Goal: Transaction & Acquisition: Purchase product/service

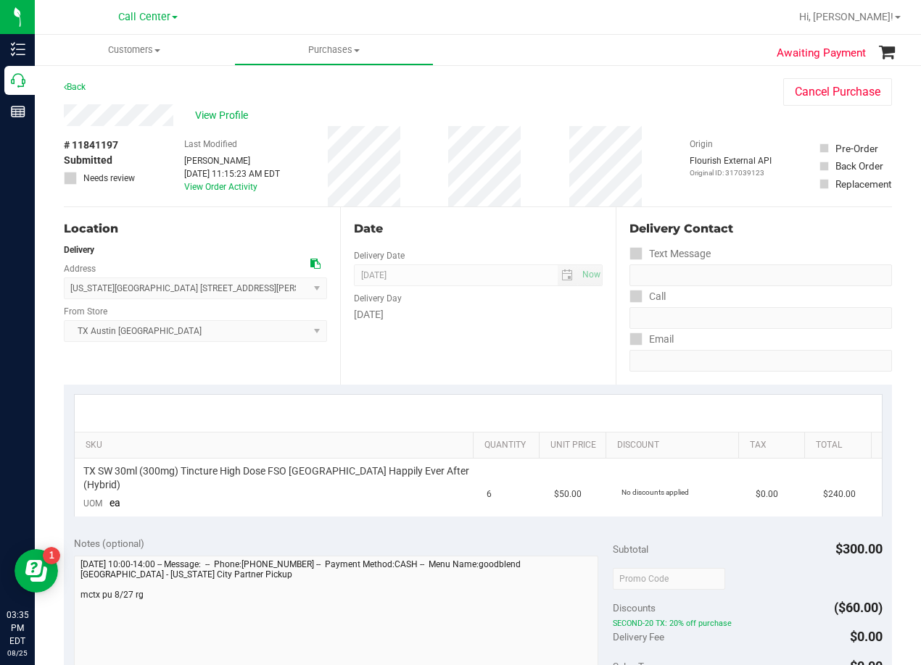
scroll to position [145, 0]
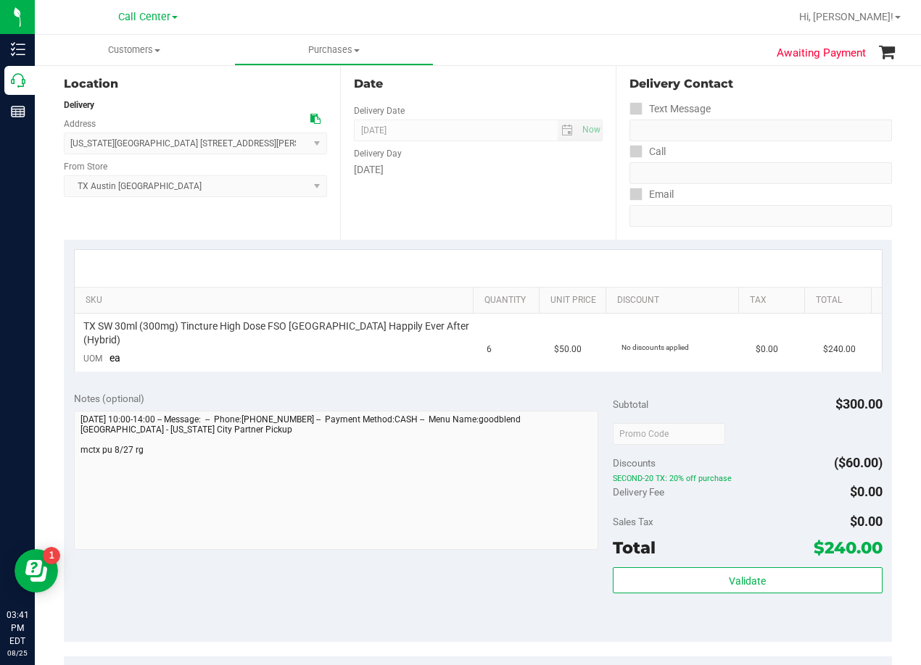
click at [521, 223] on div "Date Delivery Date [DATE] Now [DATE] 08:00 AM Now Delivery Day [DATE]" at bounding box center [478, 151] width 276 height 178
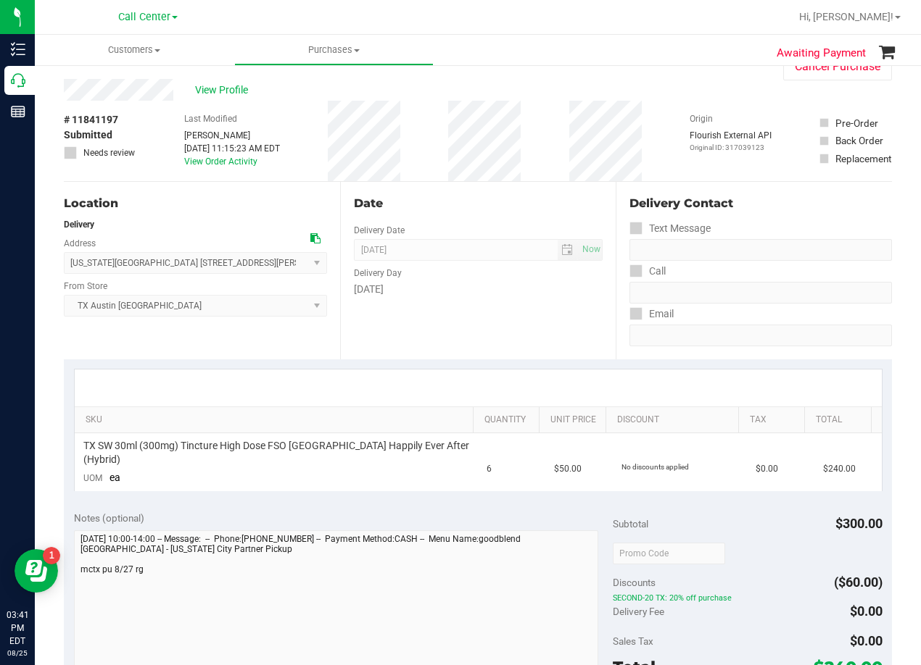
scroll to position [0, 0]
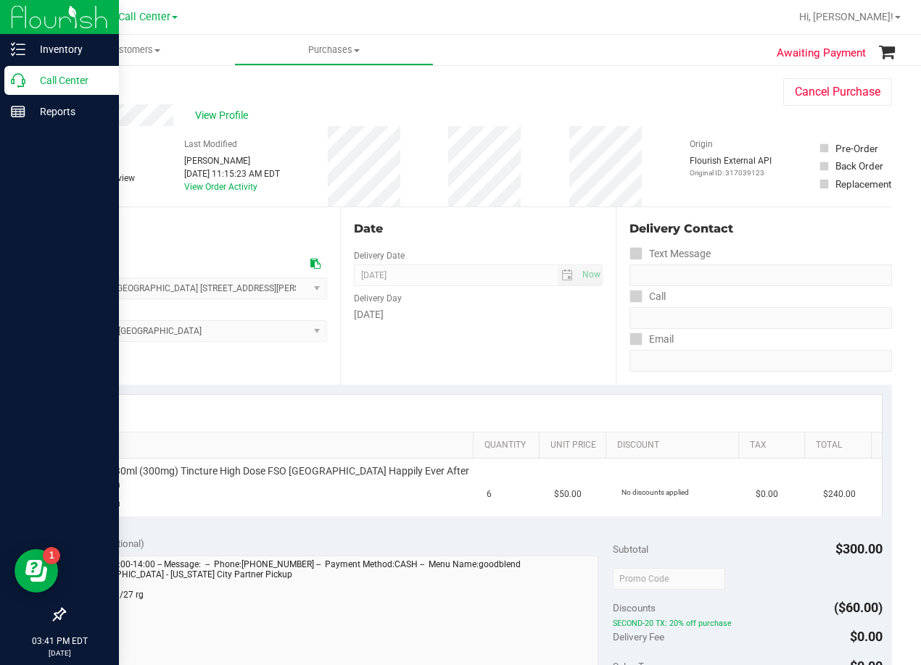
click at [21, 81] on icon at bounding box center [18, 80] width 14 height 14
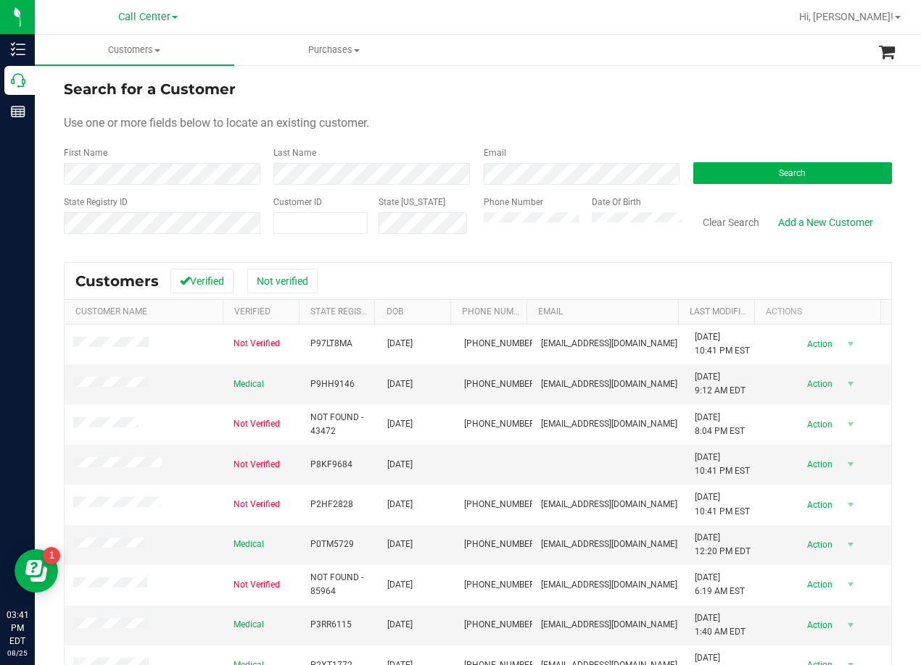
click at [591, 96] on div "Search for a Customer" at bounding box center [478, 89] width 828 height 22
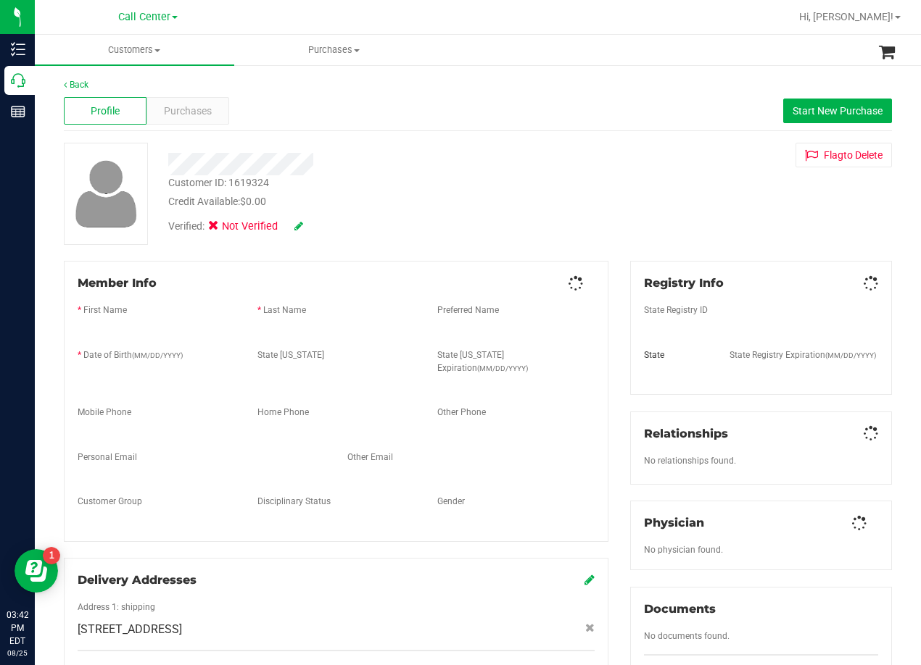
click at [446, 167] on div at bounding box center [369, 164] width 425 height 22
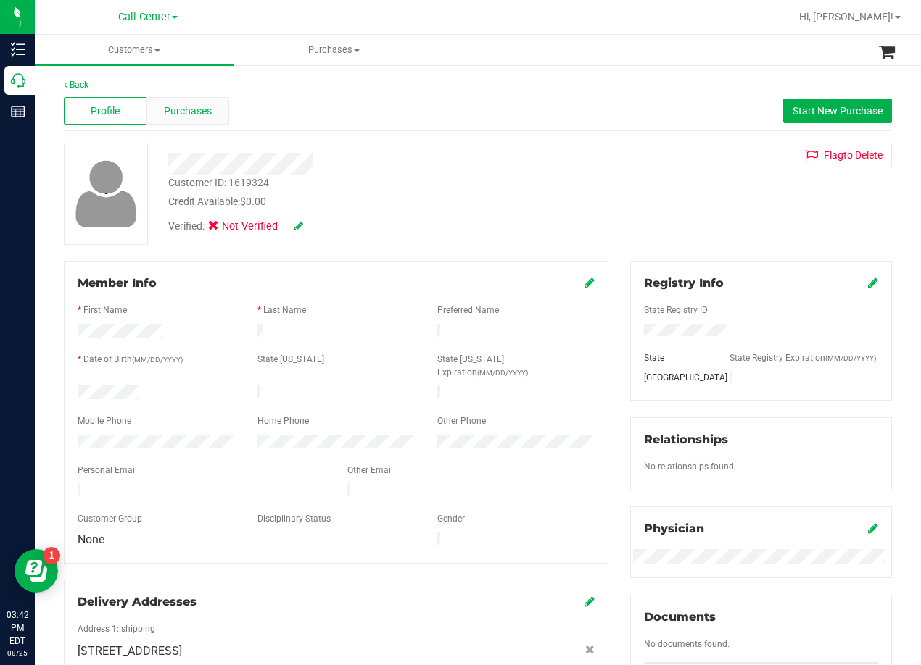
click at [210, 114] on div "Purchases" at bounding box center [187, 111] width 83 height 28
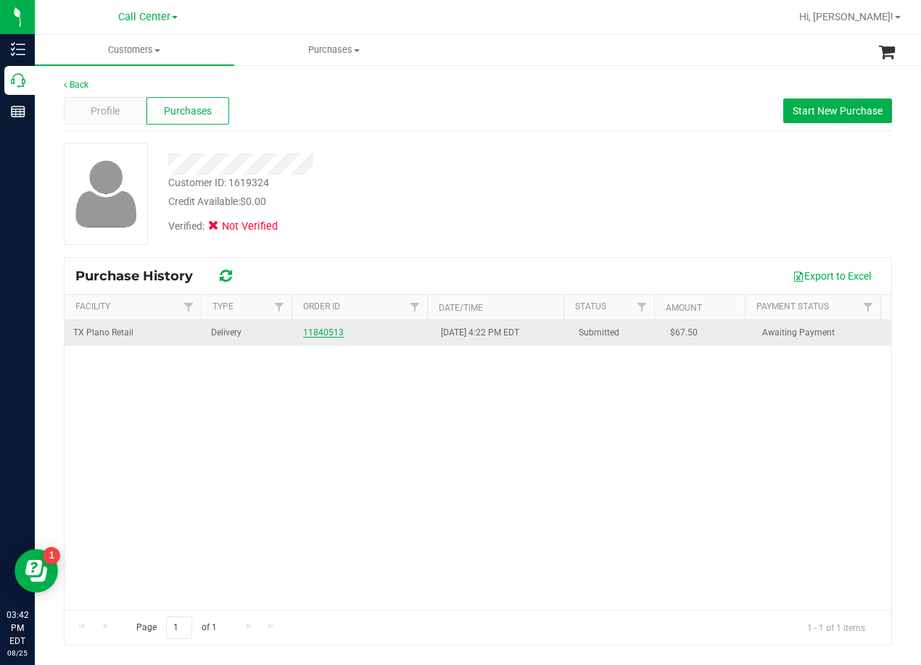
click at [318, 336] on link "11840513" at bounding box center [323, 333] width 41 height 10
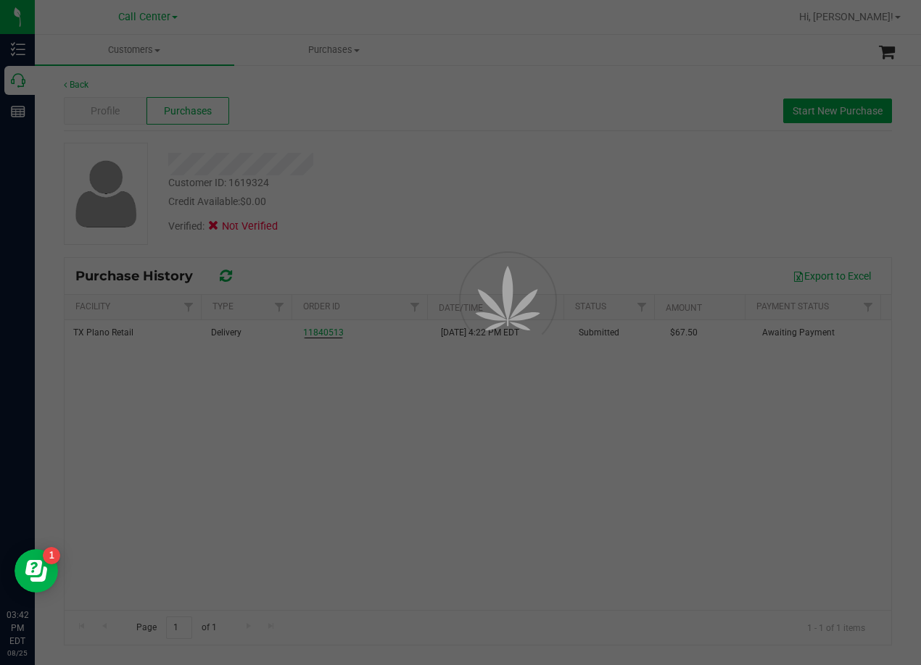
click at [485, 67] on div at bounding box center [460, 332] width 921 height 665
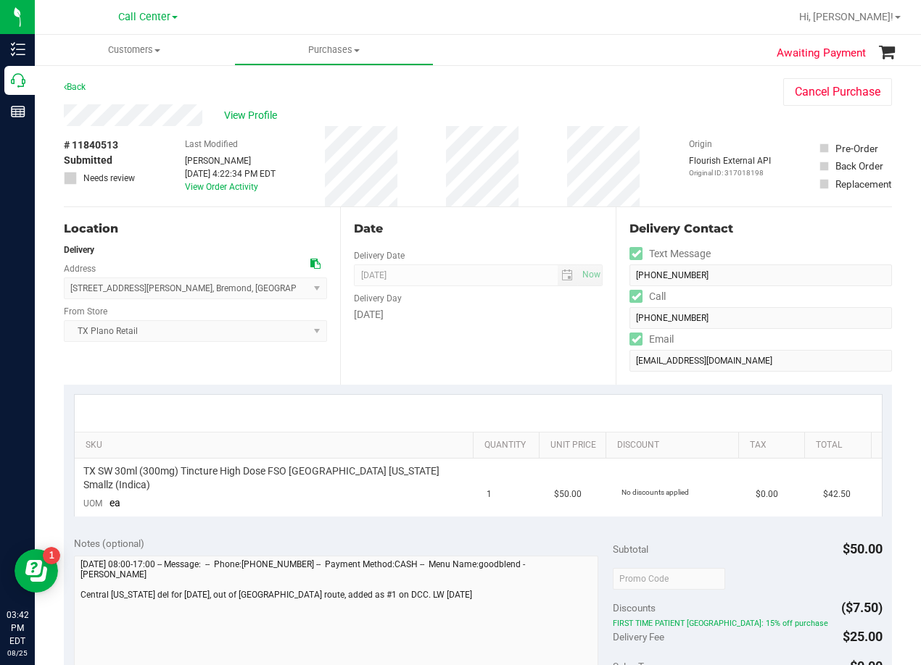
scroll to position [72, 0]
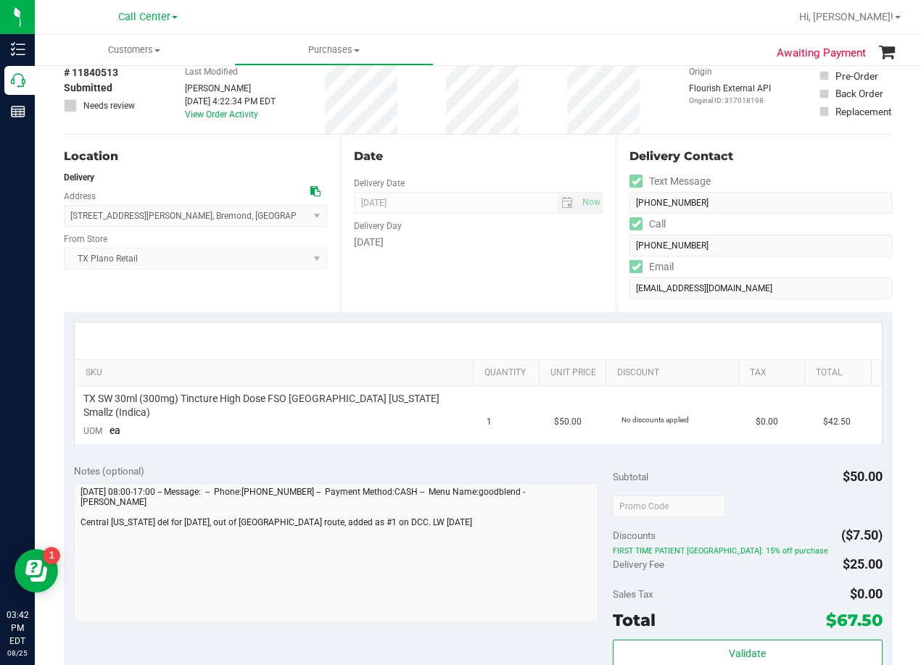
click at [520, 160] on div "Date" at bounding box center [478, 156] width 249 height 17
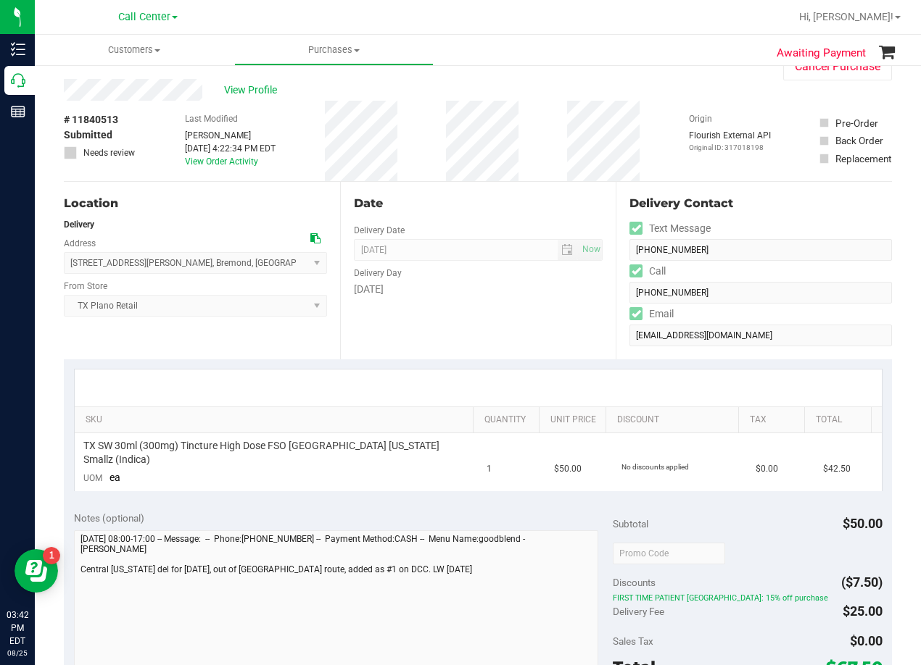
scroll to position [0, 0]
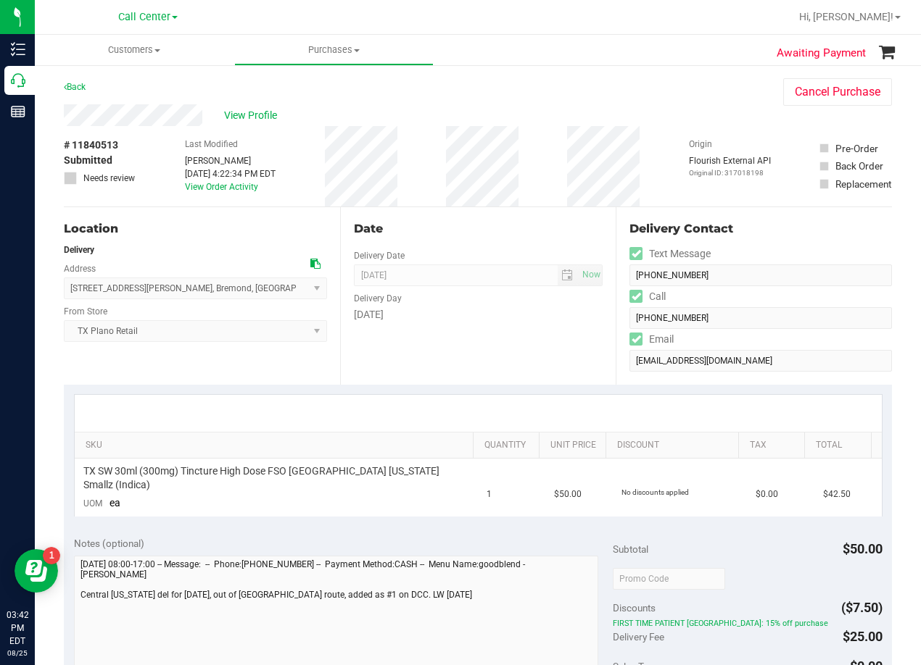
click at [312, 267] on icon at bounding box center [315, 264] width 10 height 10
click at [567, 194] on div "# 11840513 Submitted Needs review Last Modified Lauran Wallace Aug 24, 2025 4:2…" at bounding box center [478, 166] width 828 height 80
click at [833, 90] on button "Cancel Purchase" at bounding box center [837, 92] width 109 height 28
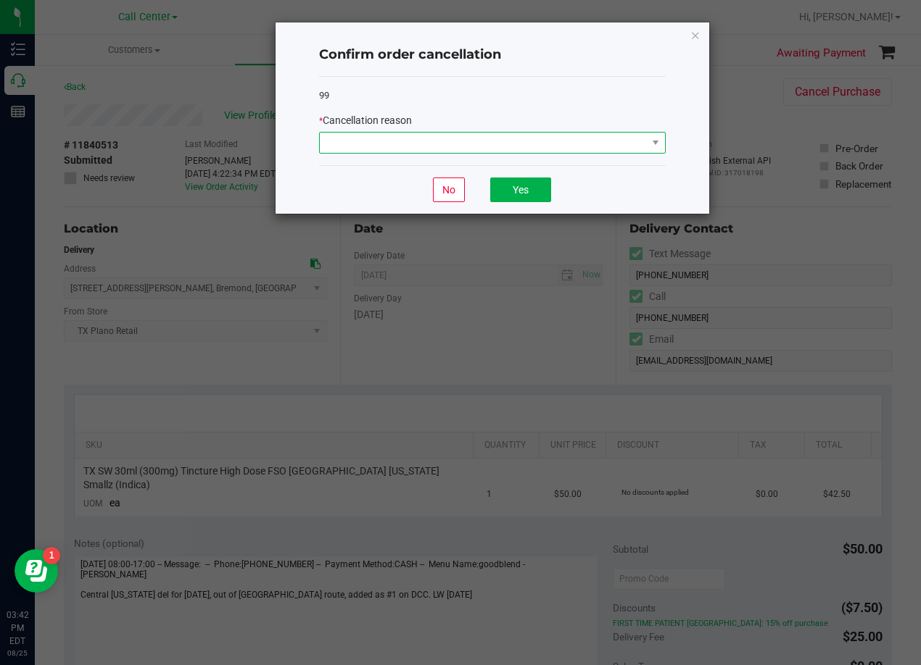
click at [541, 146] on span at bounding box center [483, 143] width 327 height 20
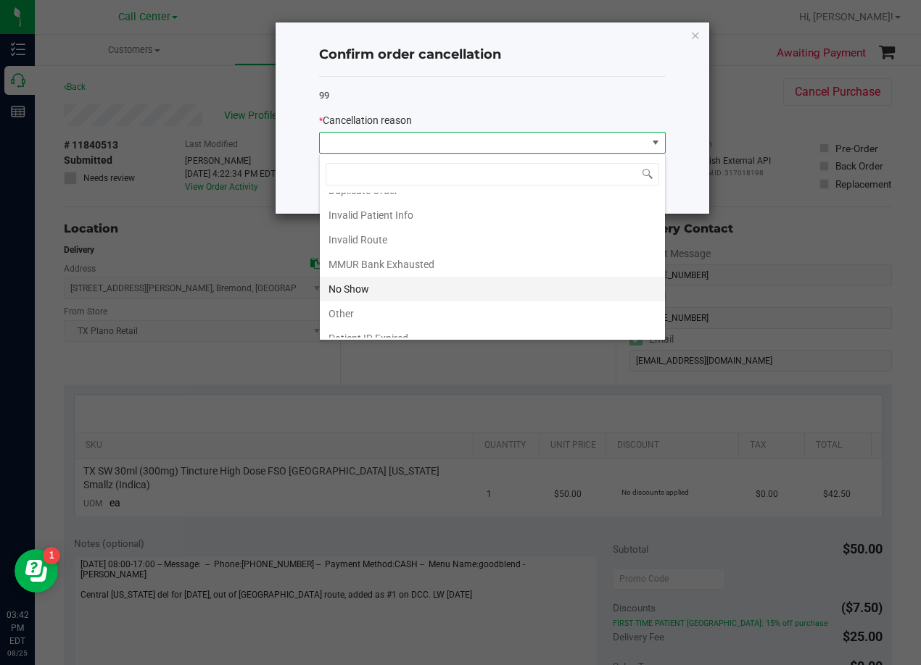
scroll to position [77, 0]
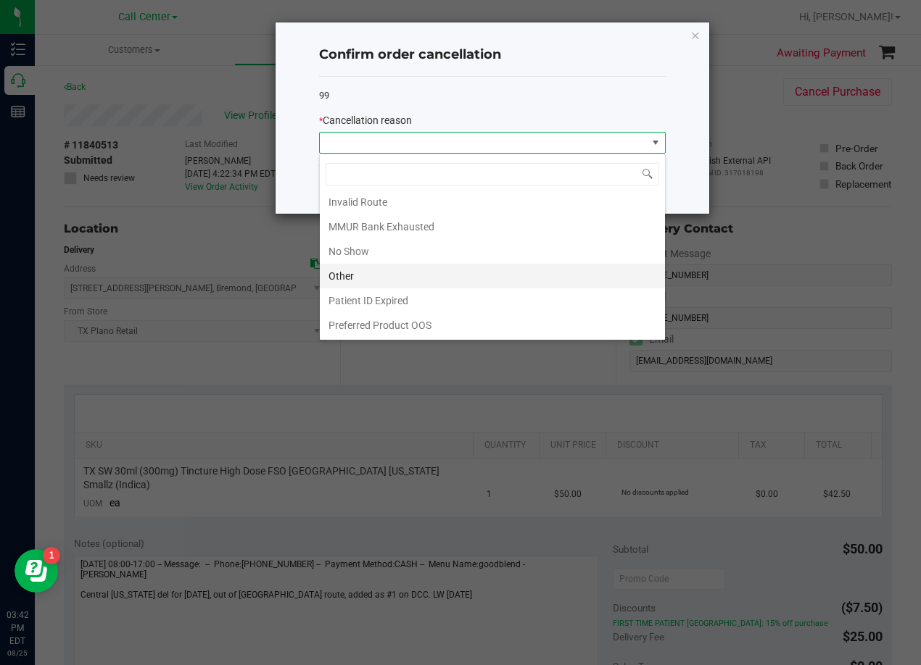
click at [463, 269] on li "Other" at bounding box center [492, 276] width 345 height 25
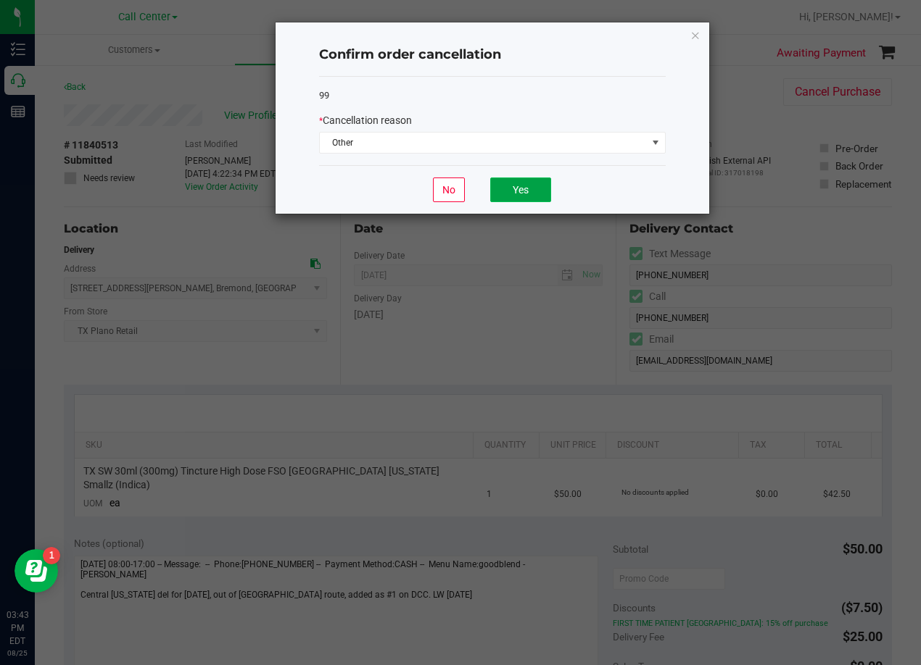
click at [495, 190] on button "Yes" at bounding box center [520, 190] width 61 height 25
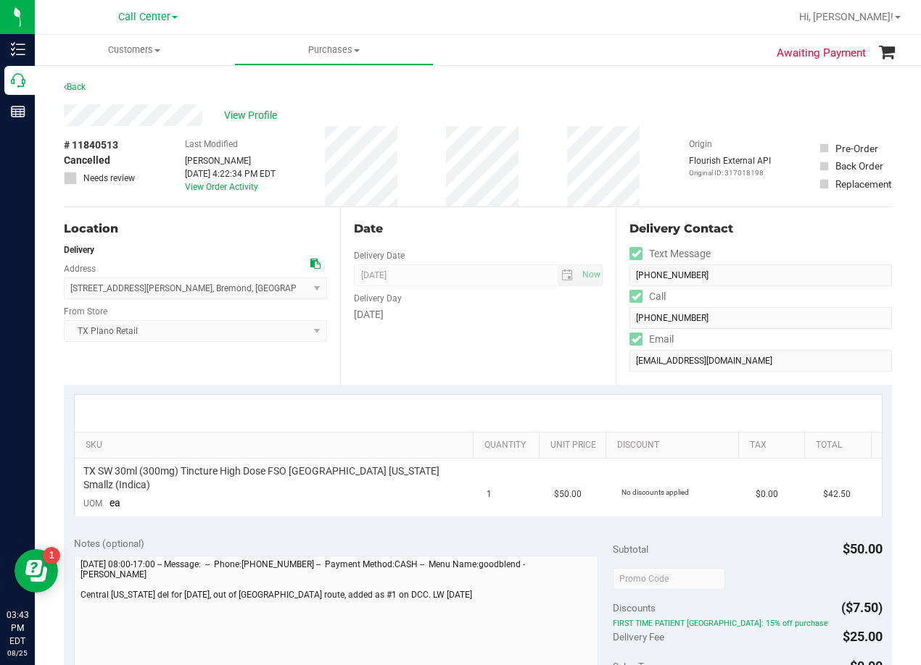
click at [494, 207] on div "Date Delivery Date 09/02/2025 Now 09/02/2025 08:00 AM Now Delivery Day Tuesday" at bounding box center [478, 296] width 276 height 178
click at [491, 112] on div "View Profile" at bounding box center [478, 115] width 828 height 22
click at [547, 232] on div "Date" at bounding box center [478, 228] width 249 height 17
click at [683, 97] on div "Back" at bounding box center [478, 91] width 828 height 26
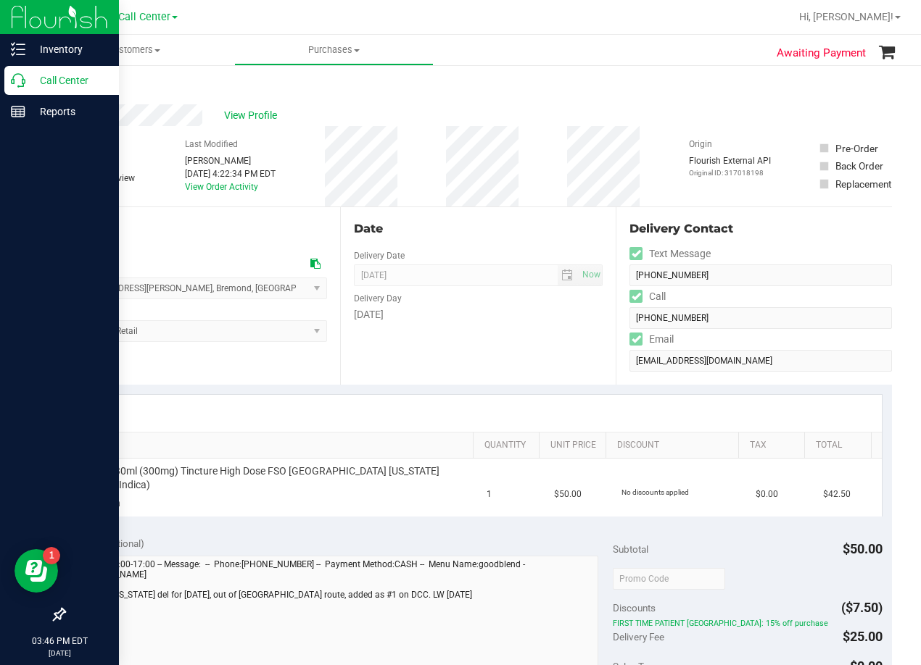
click at [16, 72] on div "Call Center" at bounding box center [61, 80] width 115 height 29
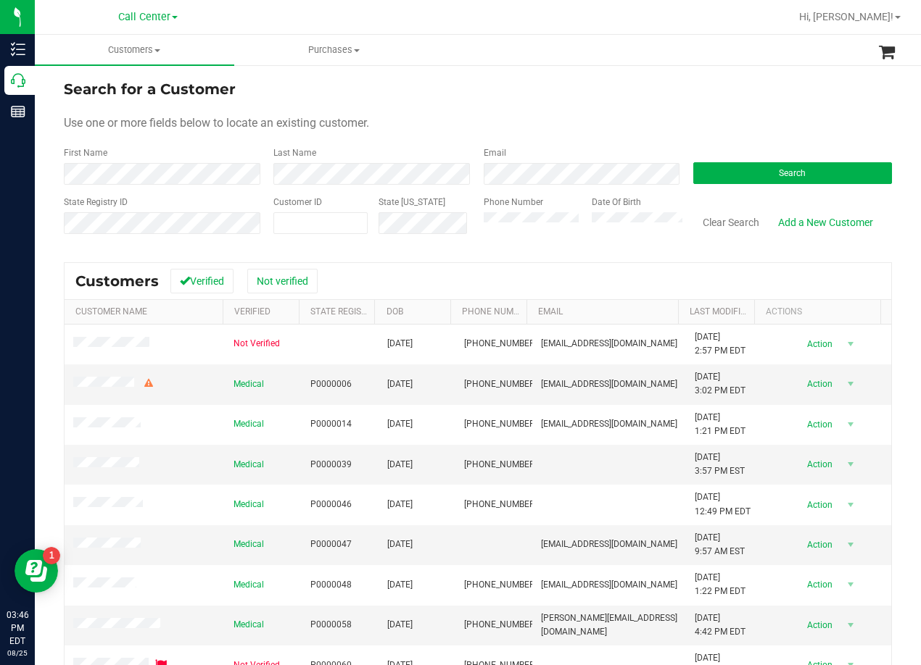
click at [581, 98] on div "Search for a Customer" at bounding box center [478, 89] width 828 height 22
click at [731, 162] on button "Search" at bounding box center [792, 173] width 199 height 22
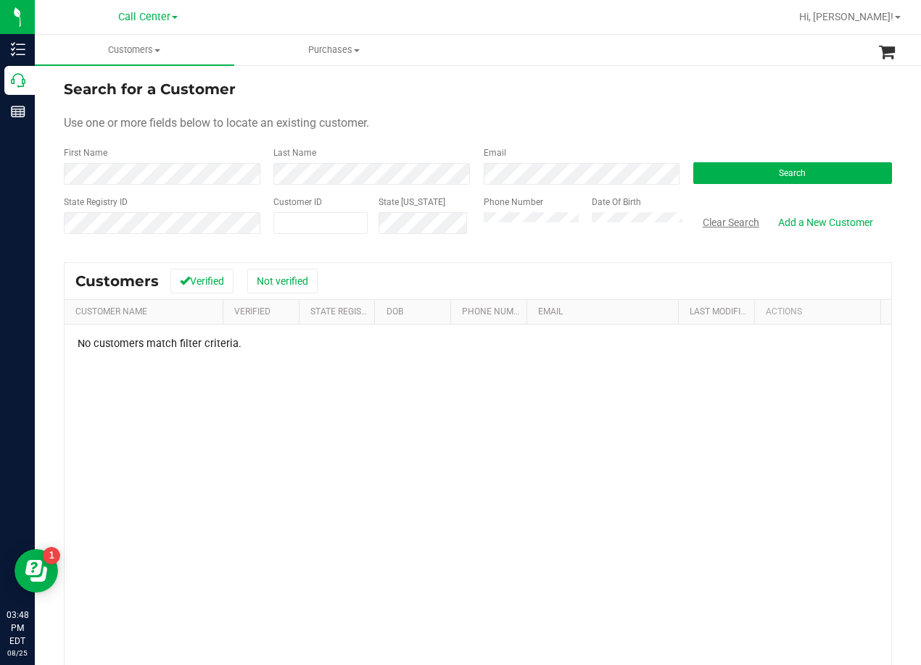
click at [699, 221] on button "Clear Search" at bounding box center [730, 222] width 75 height 25
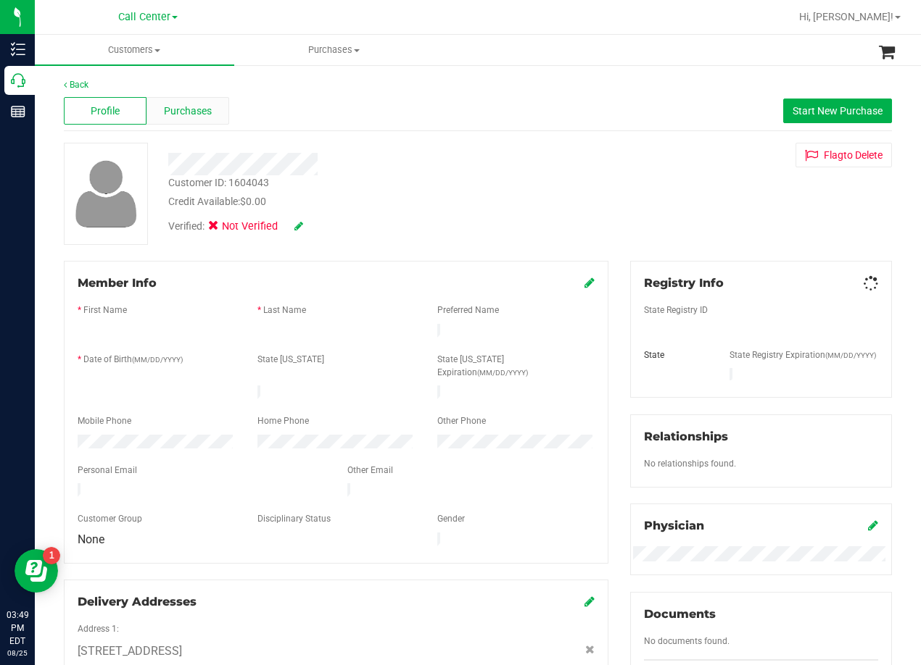
click at [201, 119] on div "Purchases" at bounding box center [187, 111] width 83 height 28
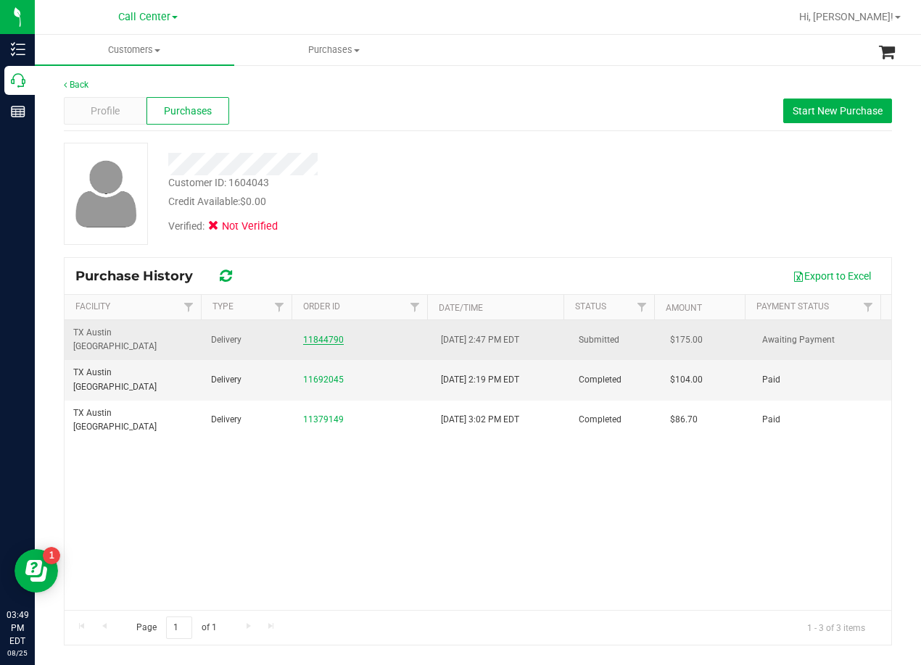
click at [316, 335] on link "11844790" at bounding box center [323, 340] width 41 height 10
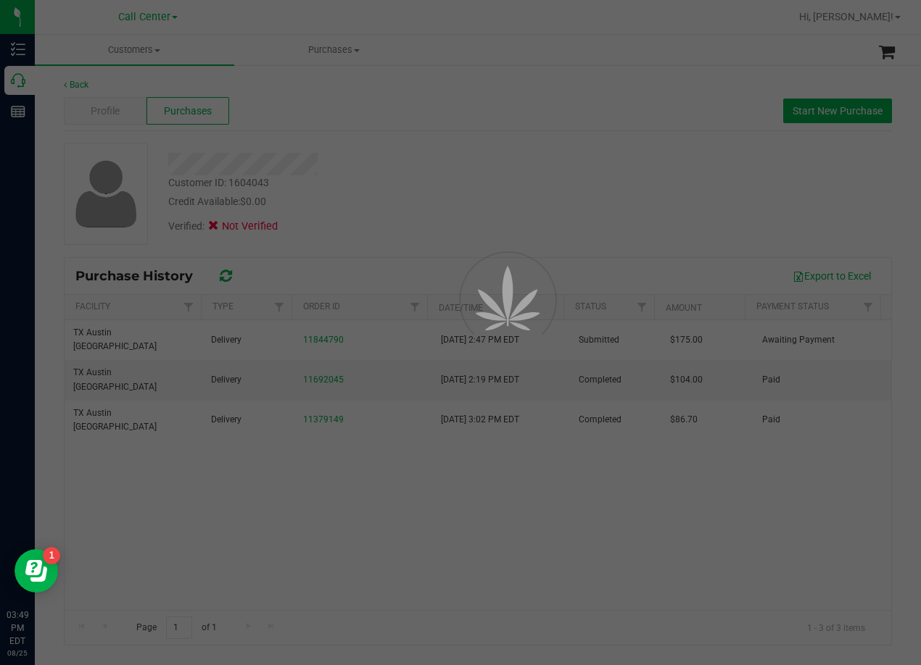
click at [544, 151] on div at bounding box center [460, 332] width 921 height 665
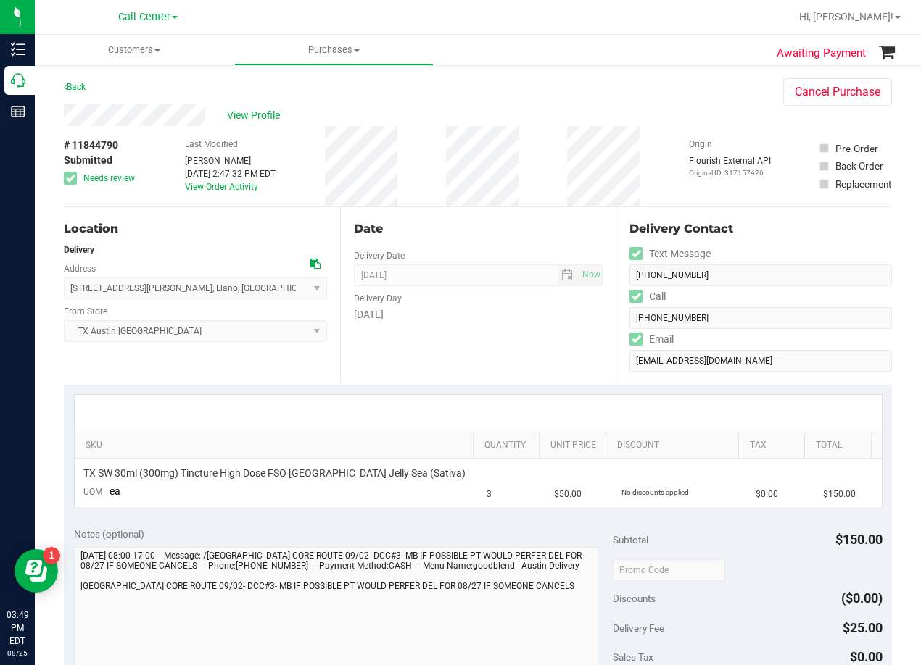
click at [496, 217] on div "Date Delivery Date 09/02/2025 Now 09/02/2025 08:00 AM Now Delivery Day Tuesday" at bounding box center [478, 296] width 276 height 178
click at [535, 208] on div "Date Delivery Date 09/02/2025 Now 09/02/2025 08:00 AM Now Delivery Day Tuesday" at bounding box center [478, 296] width 276 height 178
click at [543, 167] on div "# 11844790 Submitted Needs review Last Modified Megan Cameron Aug 25, 2025 2:47…" at bounding box center [478, 166] width 828 height 80
click at [264, 113] on span "View Profile" at bounding box center [256, 115] width 58 height 15
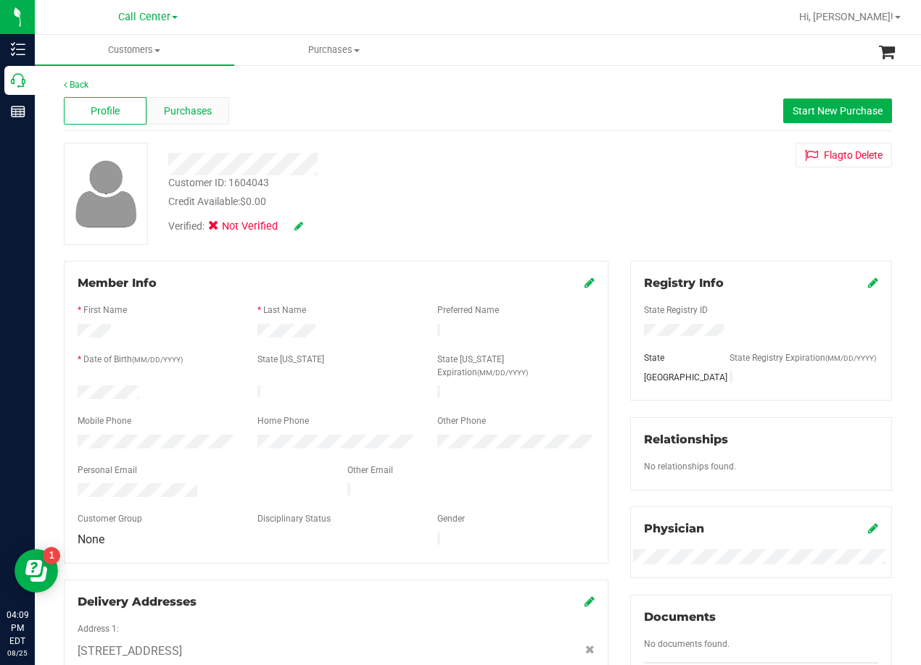
click at [210, 122] on div "Purchases" at bounding box center [187, 111] width 83 height 28
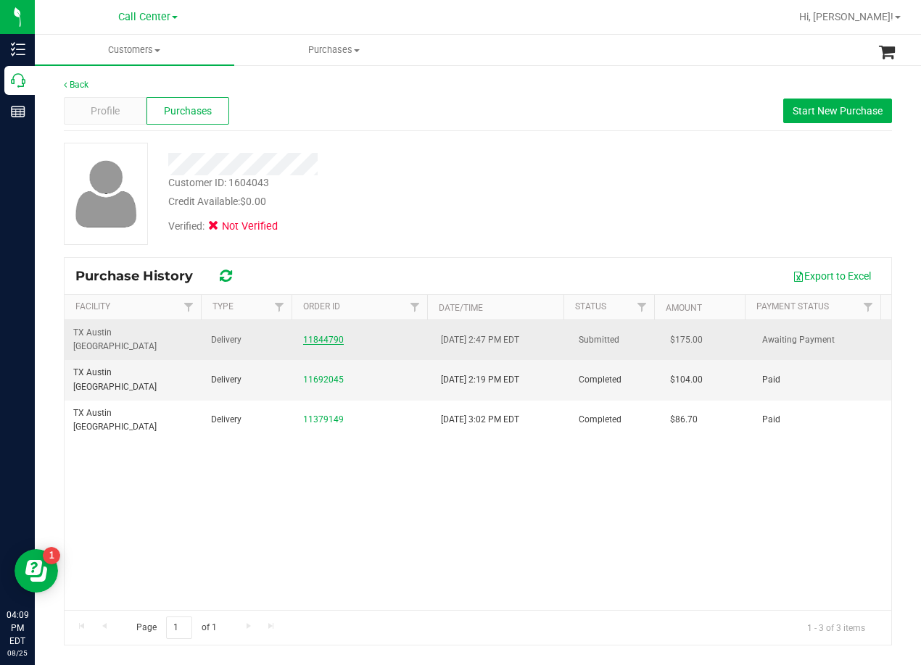
click at [317, 335] on link "11844790" at bounding box center [323, 340] width 41 height 10
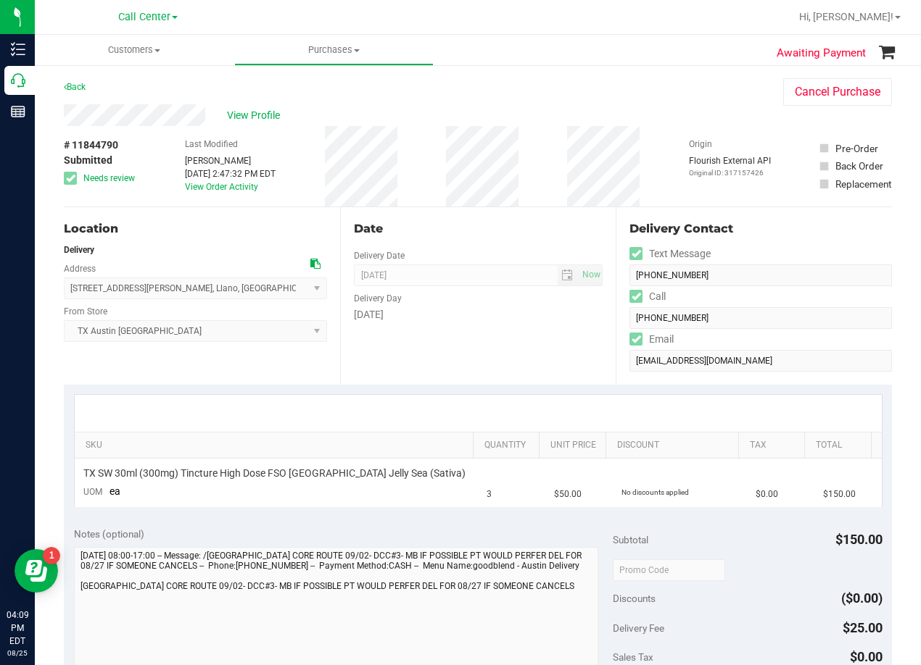
click at [552, 232] on div "Date" at bounding box center [478, 228] width 249 height 17
click at [315, 267] on icon at bounding box center [315, 264] width 10 height 10
click at [572, 220] on div "Date" at bounding box center [478, 228] width 249 height 17
click at [232, 185] on link "View Order Activity" at bounding box center [221, 187] width 73 height 10
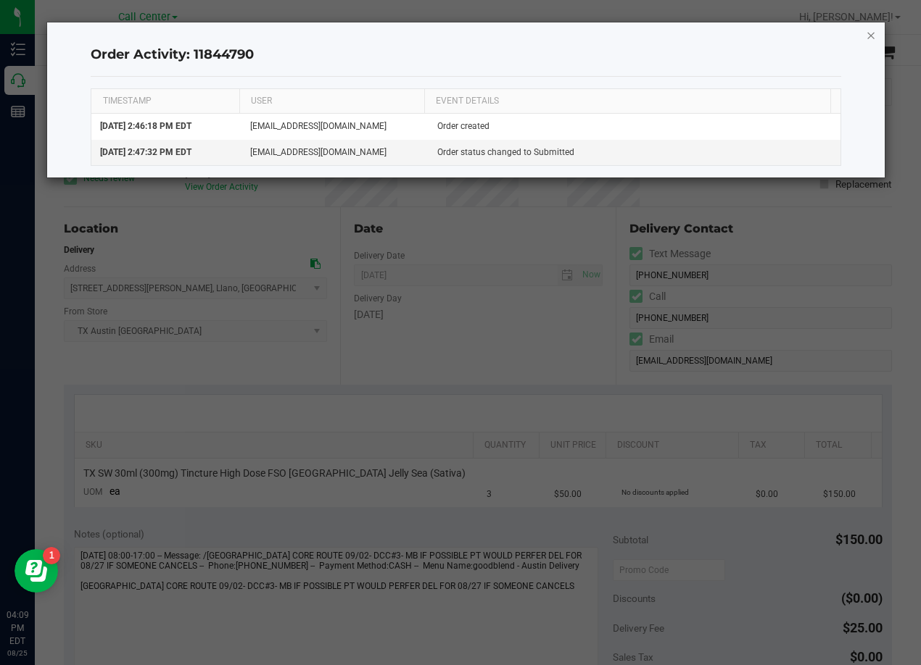
click at [871, 37] on icon "button" at bounding box center [870, 34] width 10 height 17
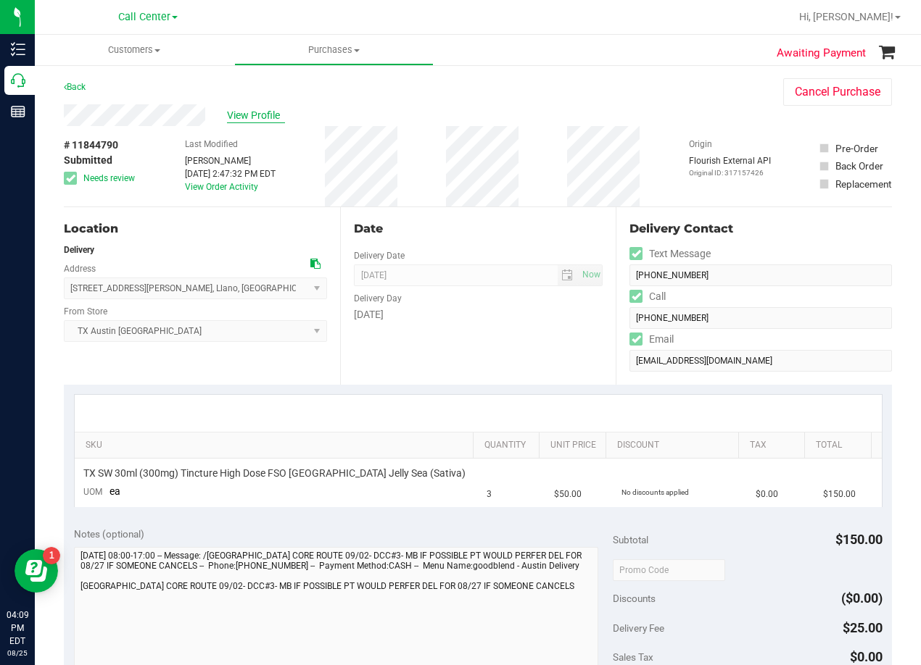
click at [275, 115] on span "View Profile" at bounding box center [256, 115] width 58 height 15
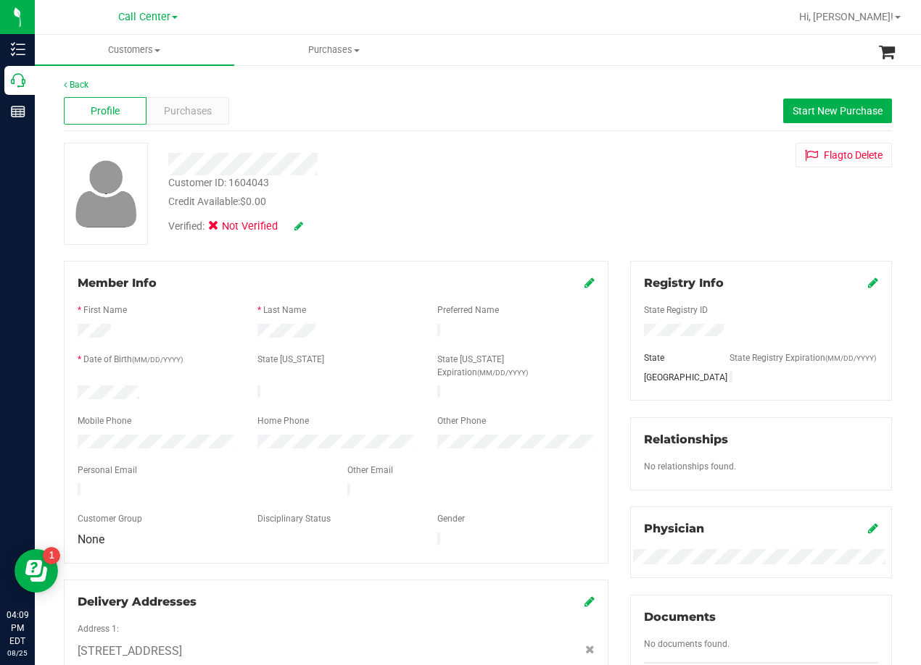
click at [194, 125] on div "Profile Purchases Start New Purchase" at bounding box center [478, 111] width 828 height 40
click at [191, 115] on span "Purchases" at bounding box center [188, 111] width 48 height 15
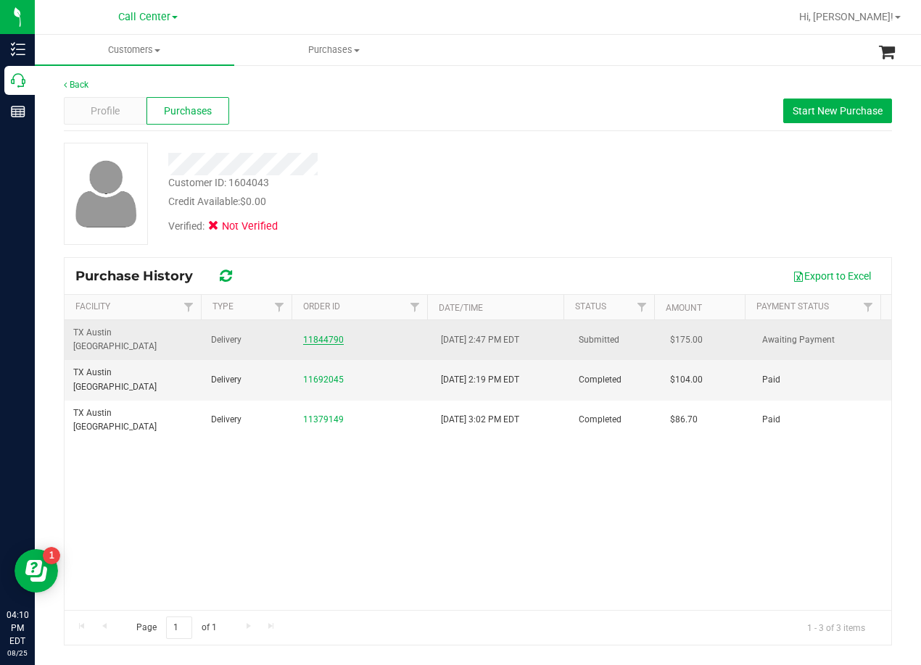
click at [314, 335] on link "11844790" at bounding box center [323, 340] width 41 height 10
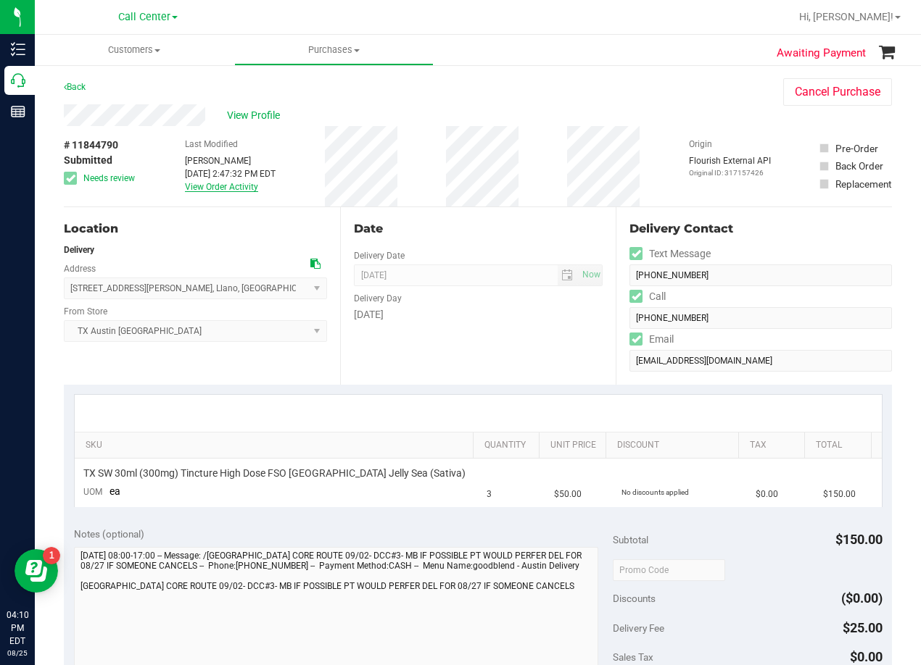
click at [214, 186] on link "View Order Activity" at bounding box center [221, 187] width 73 height 10
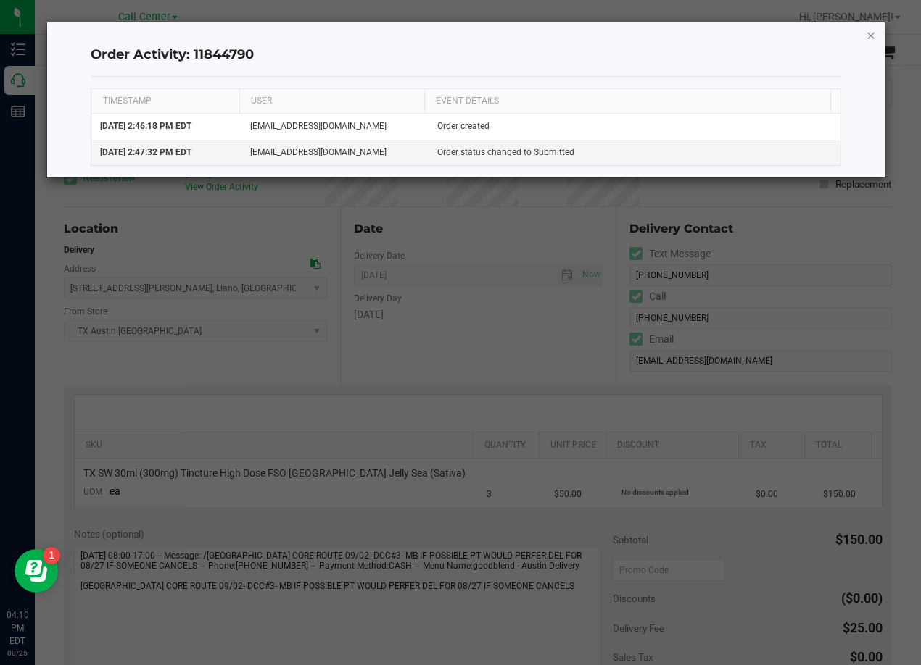
click at [867, 37] on icon "button" at bounding box center [870, 34] width 10 height 17
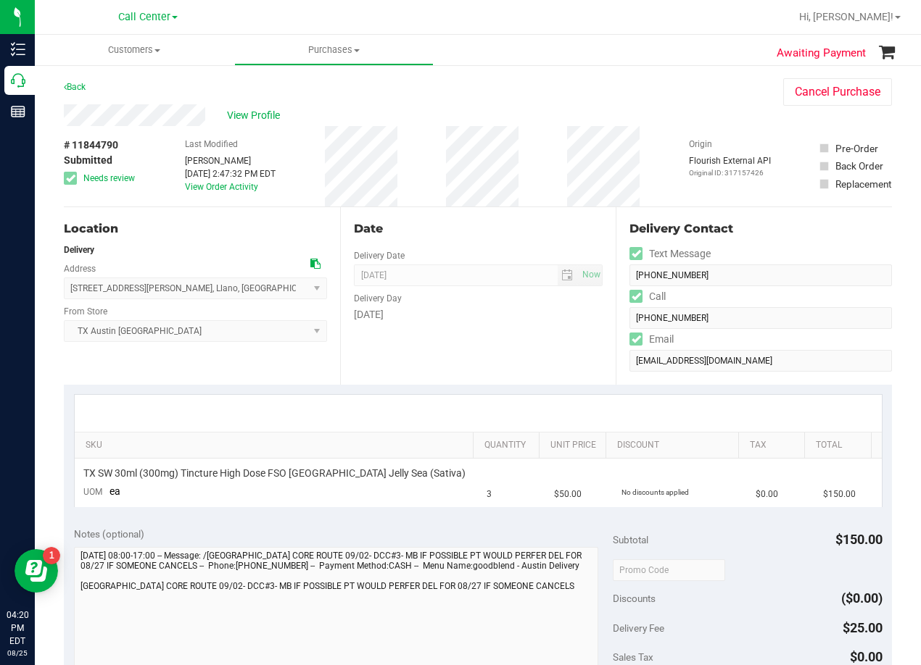
click at [533, 357] on div "Date Delivery Date 09/02/2025 Now 09/02/2025 08:00 AM Now Delivery Day Tuesday" at bounding box center [478, 296] width 276 height 178
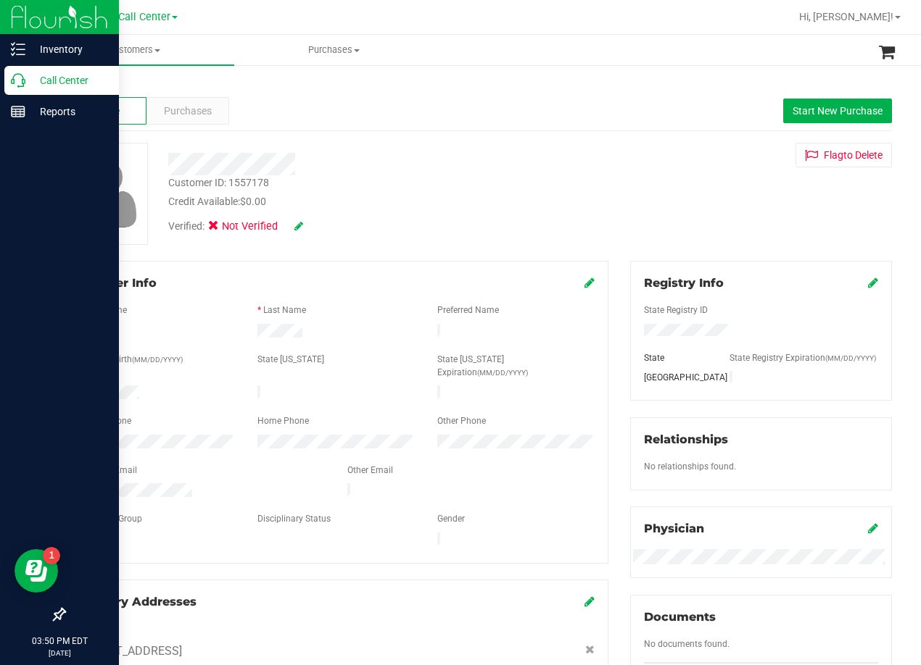
click at [27, 78] on p "Call Center" at bounding box center [68, 80] width 87 height 17
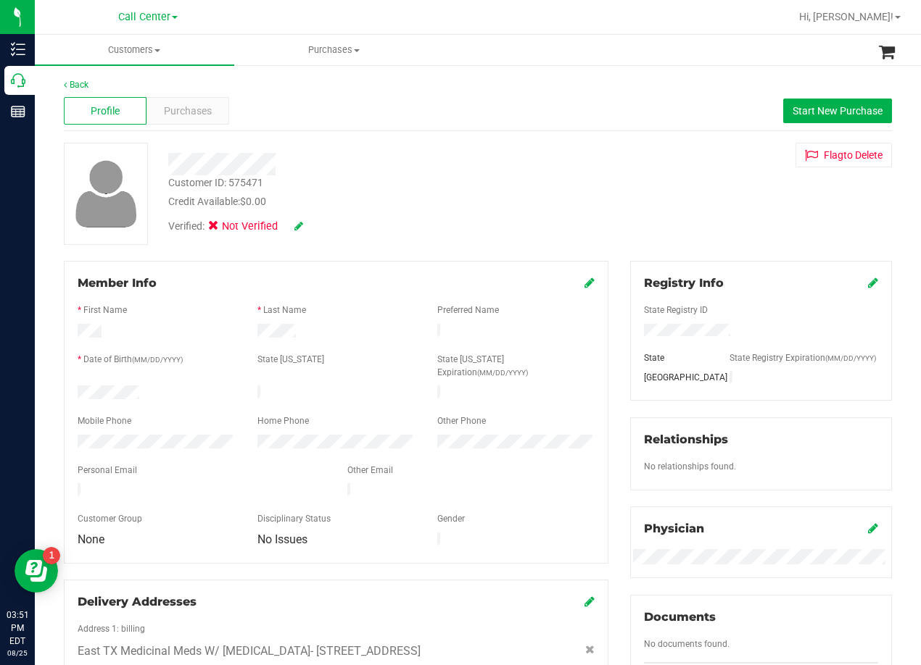
click at [486, 128] on div "Profile Purchases Start New Purchase" at bounding box center [478, 111] width 828 height 40
click at [548, 165] on div at bounding box center [369, 164] width 425 height 22
click at [653, 139] on div "Back Profile Purchases Start New Purchase Customer ID: 575471 Credit Available:…" at bounding box center [478, 540] width 828 height 924
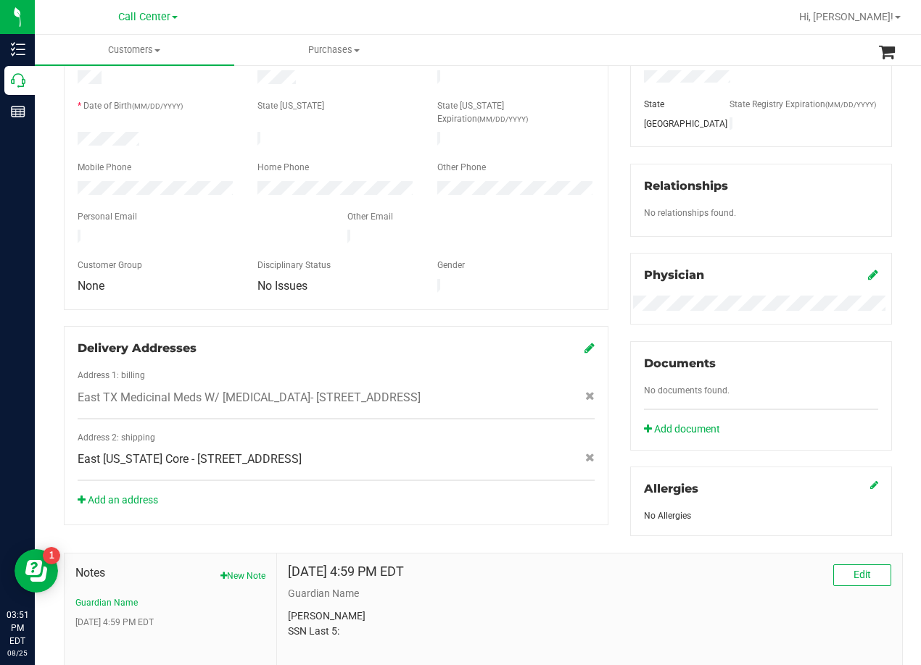
scroll to position [290, 0]
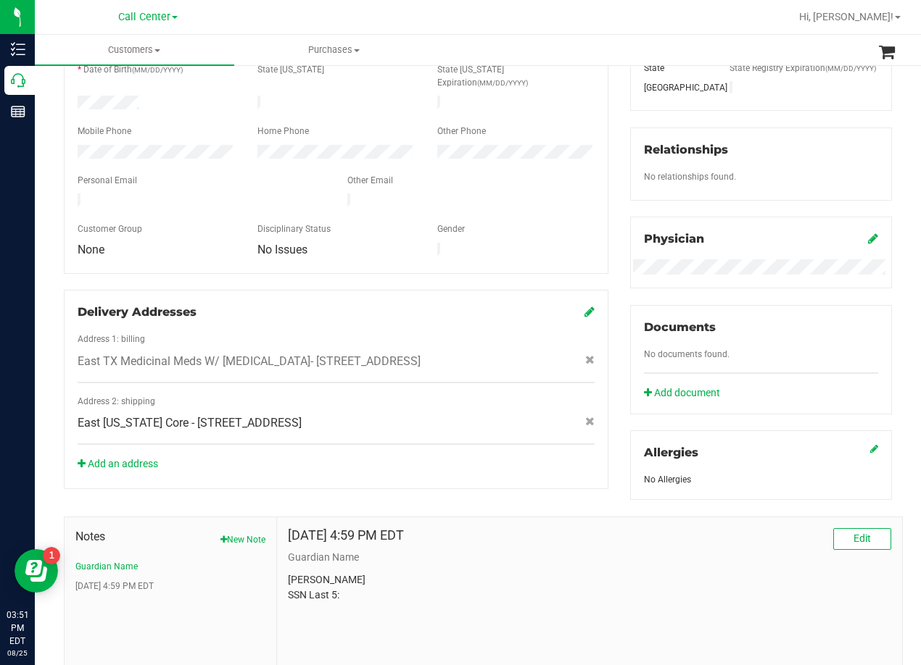
click at [868, 244] on icon at bounding box center [873, 239] width 10 height 12
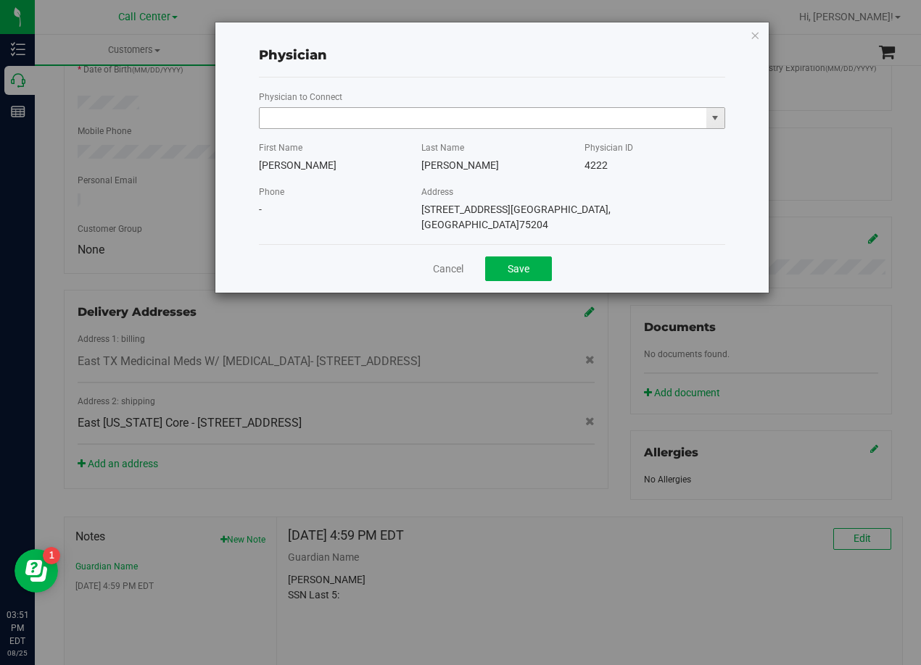
click at [523, 110] on input "text" at bounding box center [482, 118] width 446 height 20
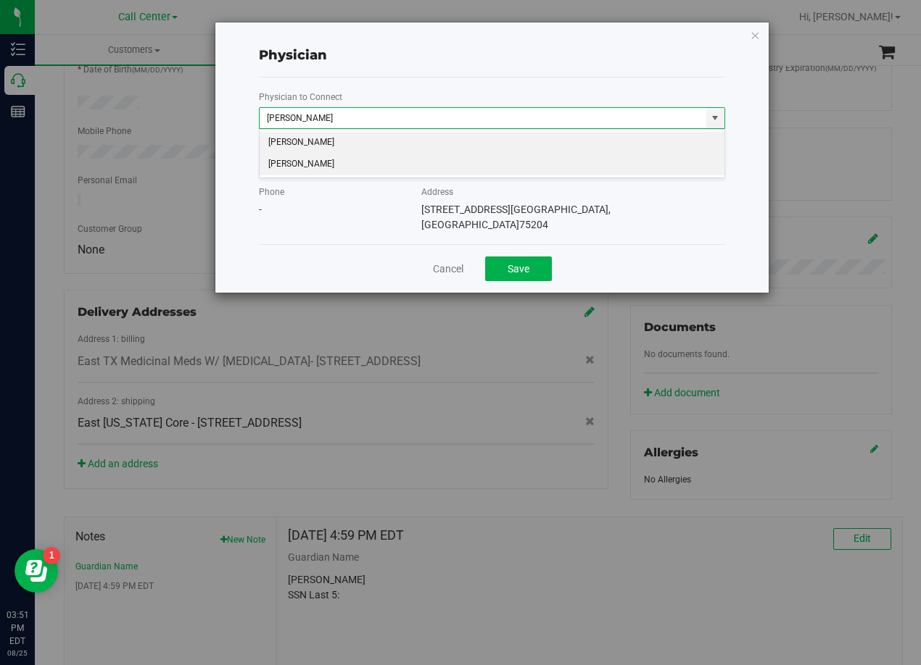
click at [317, 166] on li "Jonathan Hodor" at bounding box center [491, 165] width 465 height 22
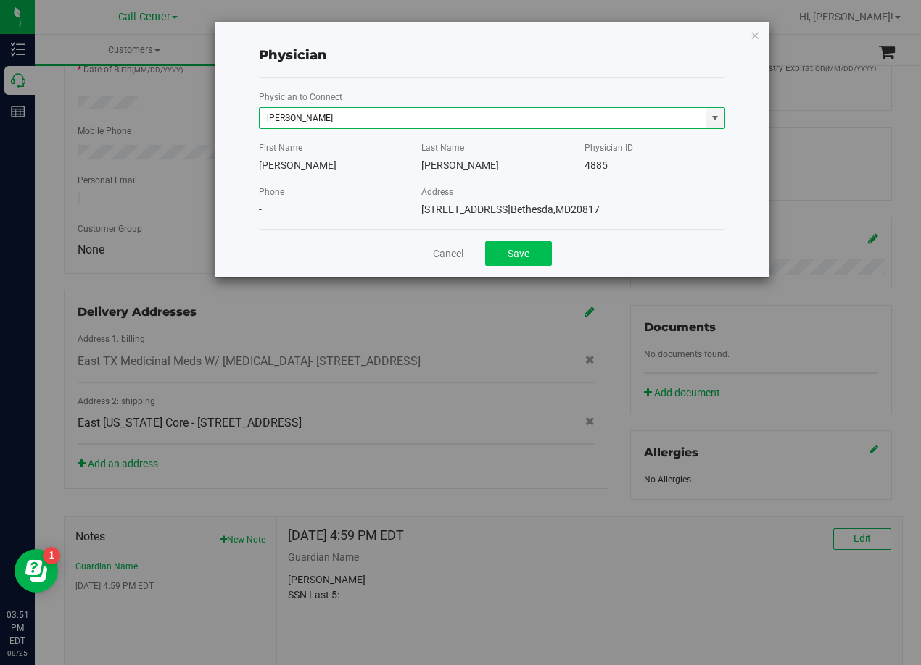
type input "Jonathan Hodor"
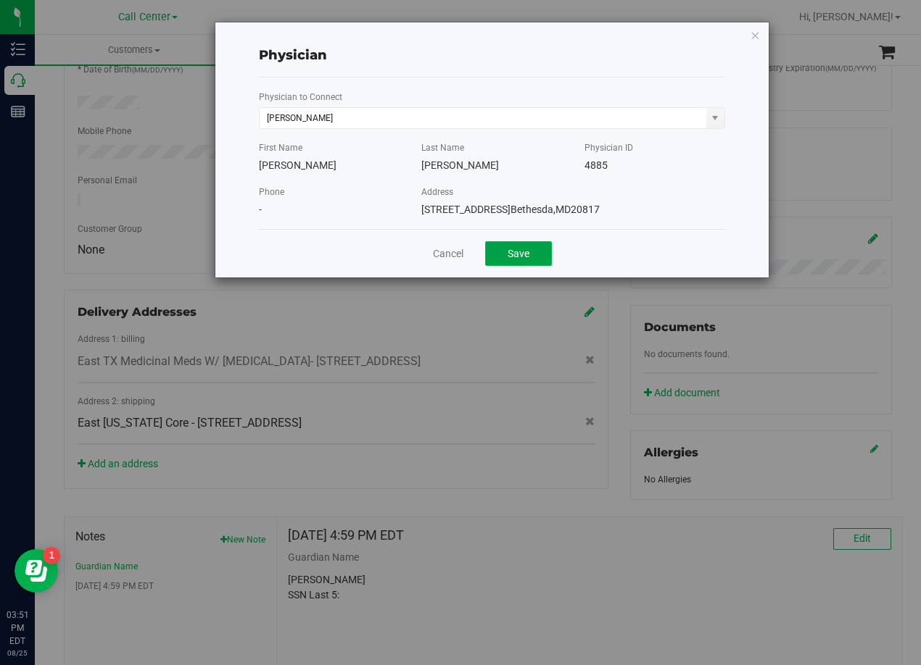
click at [507, 254] on button "Save" at bounding box center [518, 253] width 67 height 25
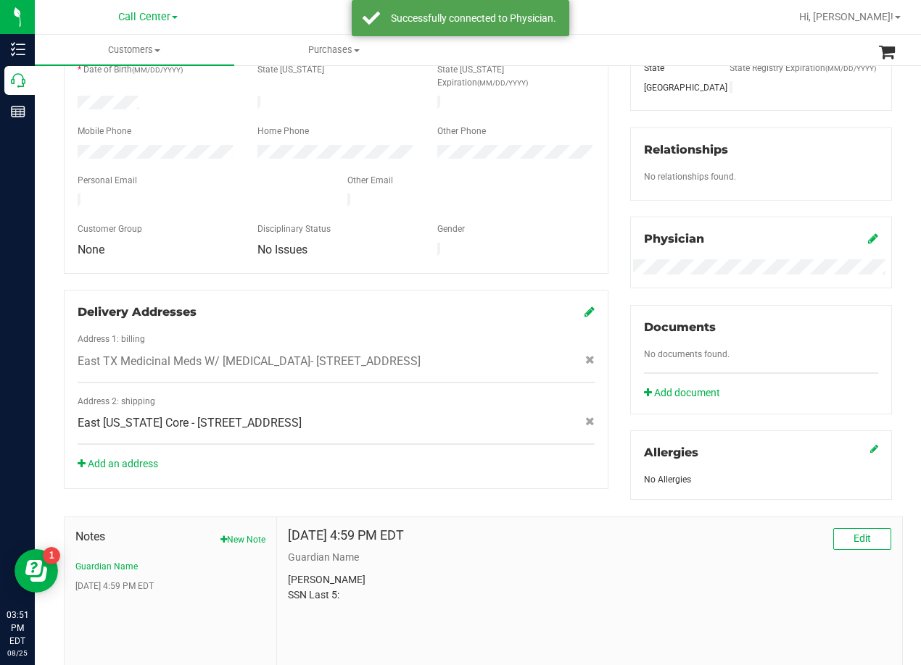
click at [606, 193] on div "Member Info * First Name * Last Name Preferred Name * Date of Birth (MM/DD/YYYY…" at bounding box center [336, 230] width 566 height 518
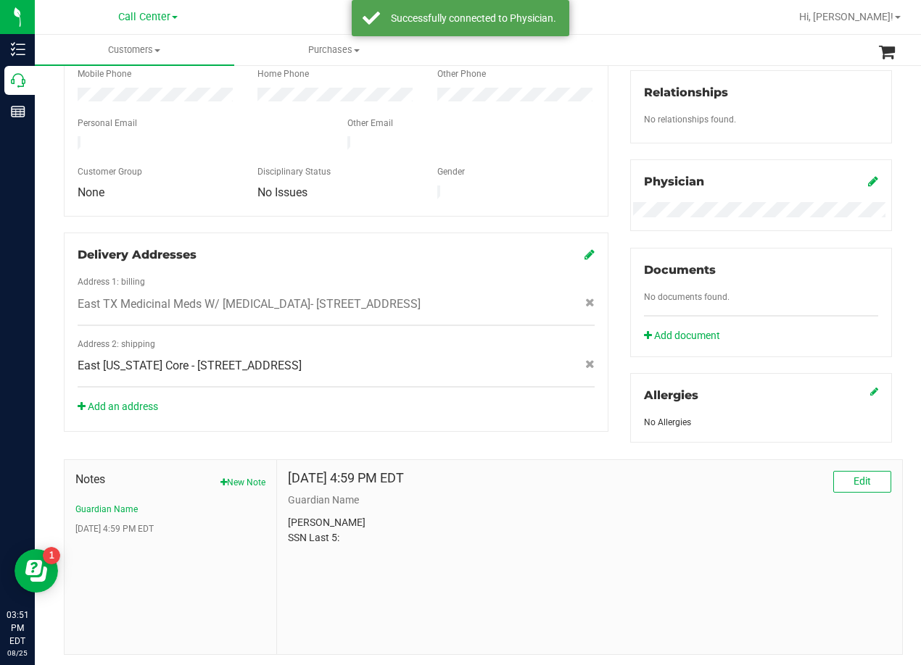
scroll to position [396, 0]
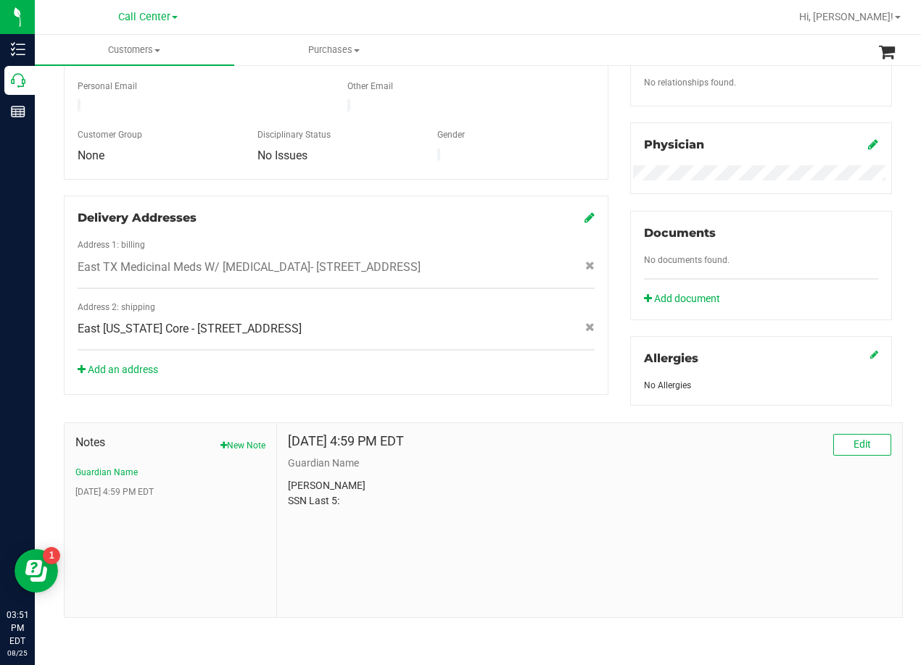
click at [530, 427] on div "Sep 16, 2022 4:59 PM EDT Edit Guardian Name Gary Charles Worlow SSN Last 5:" at bounding box center [589, 520] width 625 height 194
click at [131, 490] on button "Sep 16, 2022 4:59 PM EDT" at bounding box center [114, 492] width 78 height 13
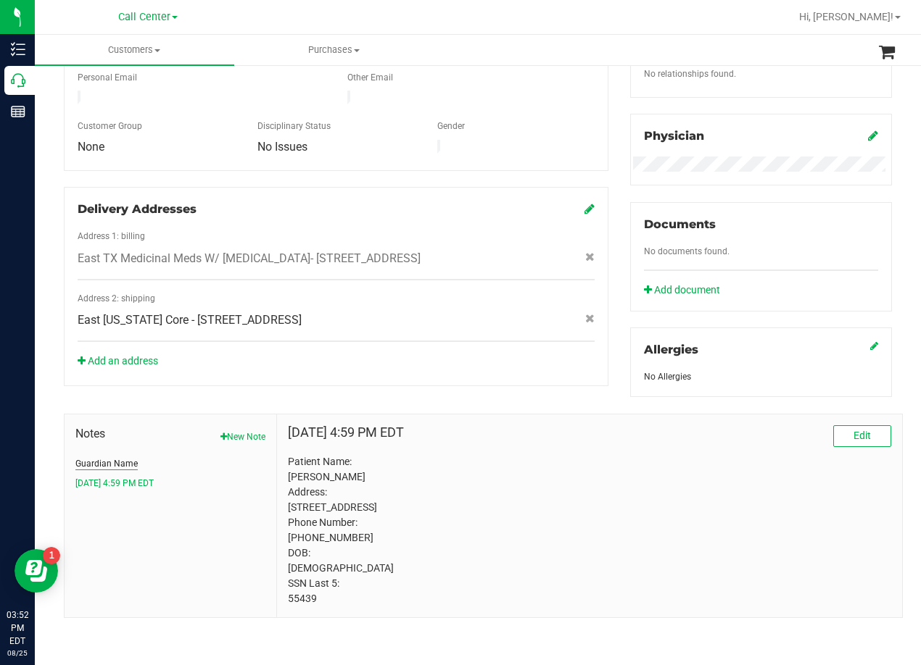
click at [132, 470] on button "Guardian Name" at bounding box center [106, 463] width 62 height 13
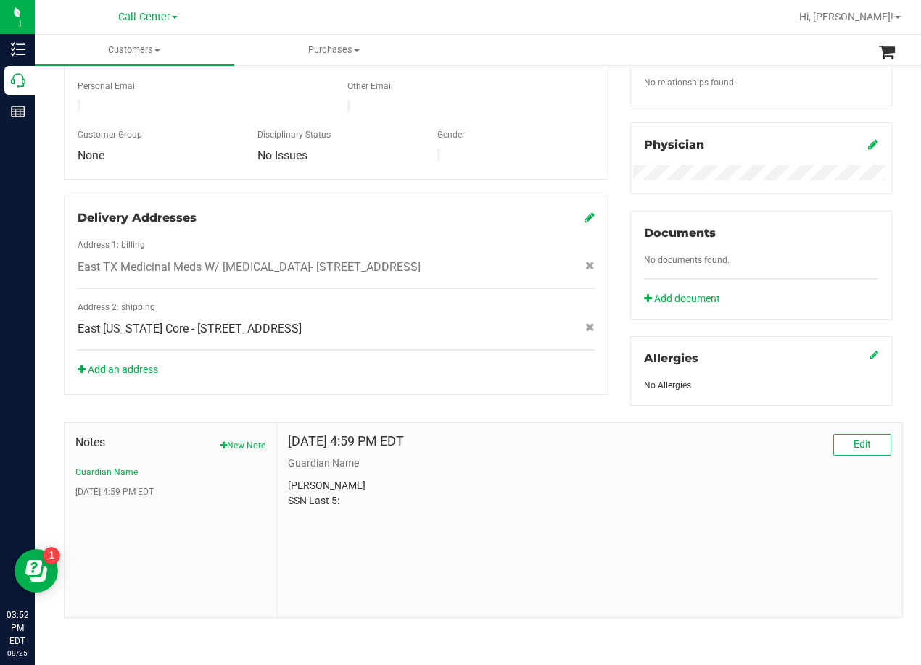
click at [498, 476] on div "Sep 16, 2022 4:59 PM EDT Edit Guardian Name Gary Charles Worlow SSN Last 5:" at bounding box center [589, 471] width 603 height 75
click at [515, 410] on div "Notes New Note Guardian Name Sep 16, 2022 4:59 PM EDT Sep 16, 2022 4:59 PM EDT …" at bounding box center [477, 512] width 849 height 212
click at [547, 338] on div "Delivery Addresses Address 1: billing East TX Medicinal Meds W/ Medical Marijua…" at bounding box center [336, 295] width 544 height 199
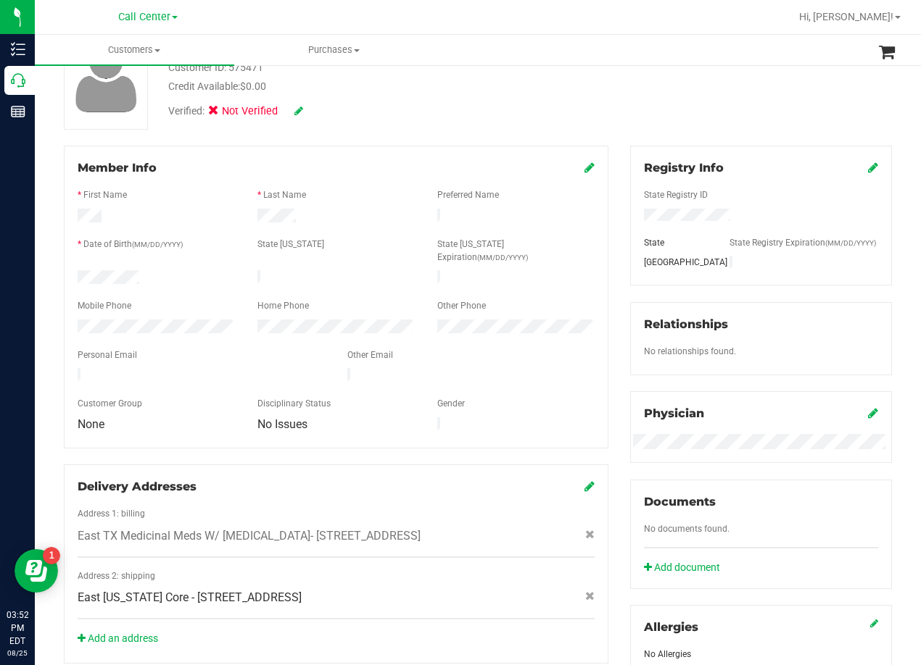
scroll to position [106, 0]
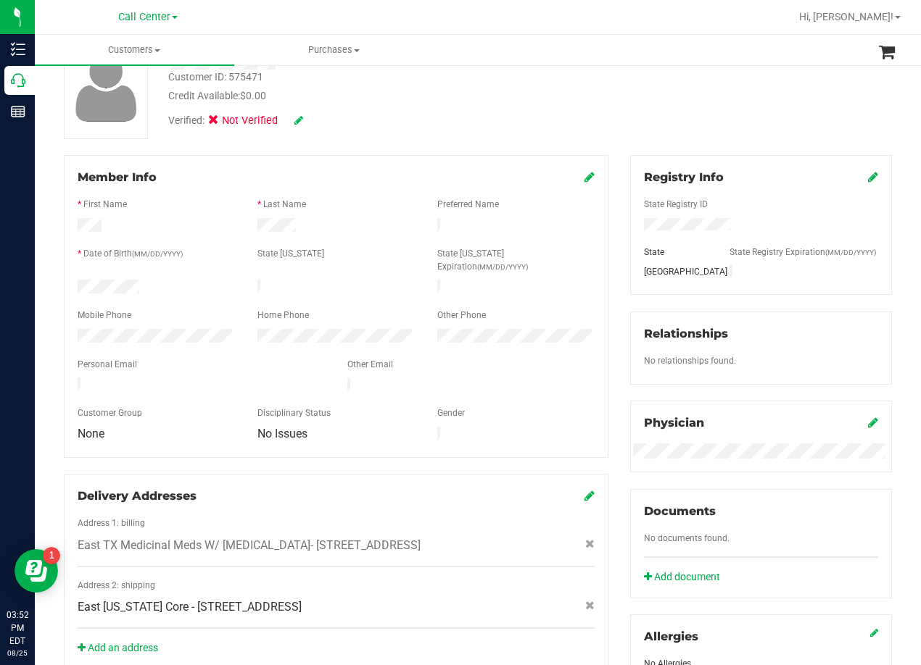
click at [608, 264] on div "Member Info * First Name * Last Name Preferred Name * Date of Birth (MM/DD/YYYY…" at bounding box center [336, 414] width 566 height 518
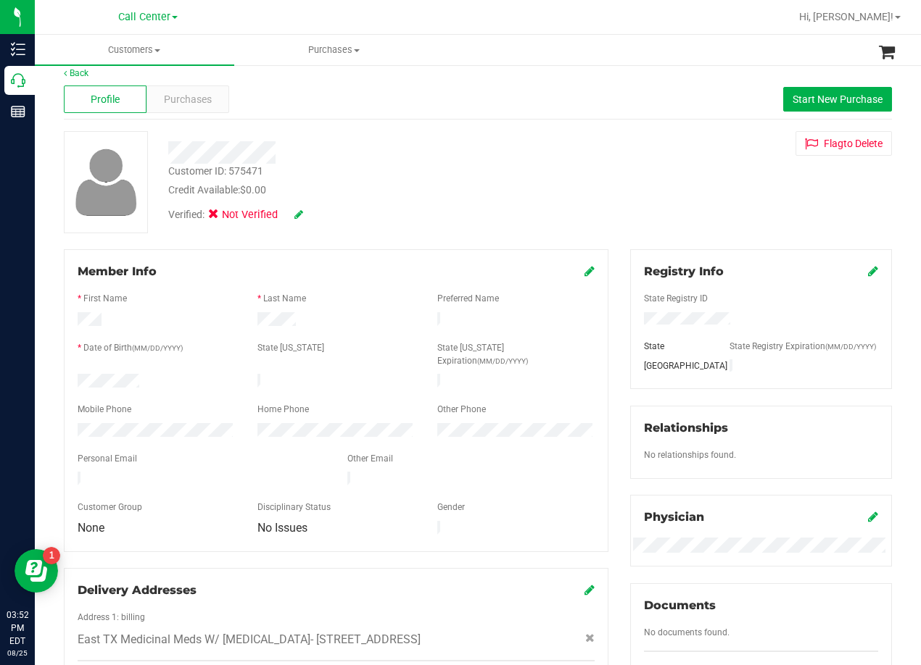
scroll to position [0, 0]
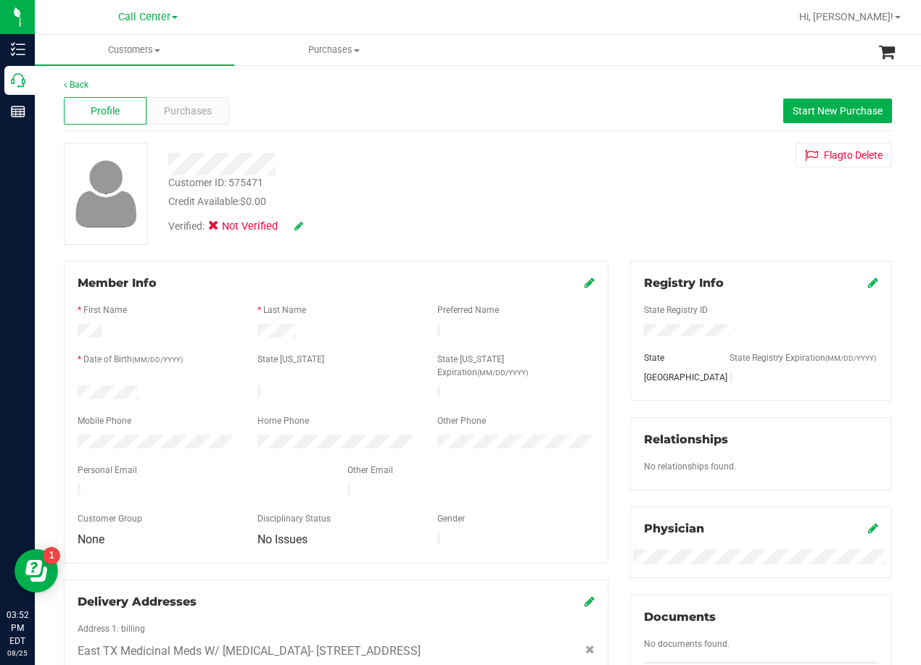
click at [602, 237] on div "Customer ID: 575471 Credit Available: $0.00 Verified: Not Verified Flag to Dele…" at bounding box center [477, 194] width 849 height 102
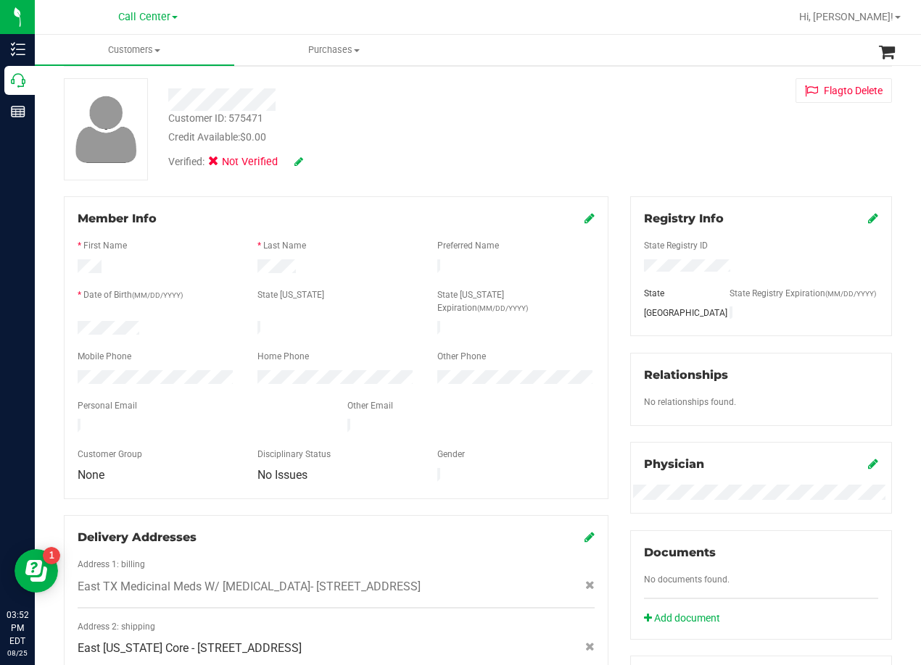
scroll to position [145, 0]
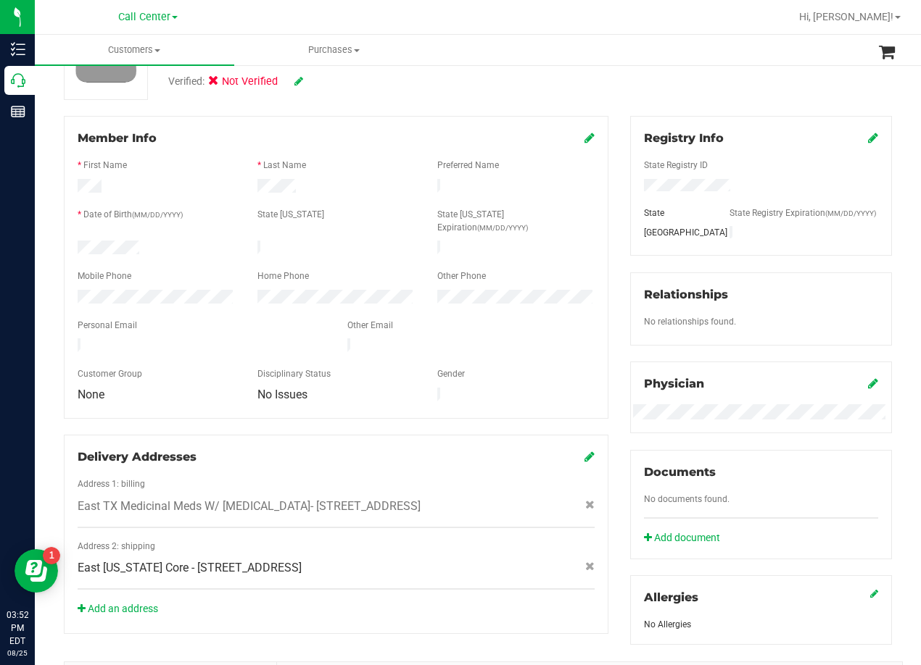
drag, startPoint x: 172, startPoint y: 555, endPoint x: 389, endPoint y: 555, distance: 216.7
click at [302, 560] on span "East Texas Core - 1212 County Rd 329 , Frankston , TX 75763" at bounding box center [190, 568] width 224 height 17
copy span "1212 County Rd 329 , Frankston , TX 75763"
click at [433, 560] on div "East Texas Core - 1212 County Rd 329 , Frankston , TX 75763" at bounding box center [336, 568] width 539 height 17
click at [610, 241] on div "Member Info * First Name * Last Name Preferred Name * Date of Birth (MM/DD/YYYY…" at bounding box center [336, 375] width 566 height 518
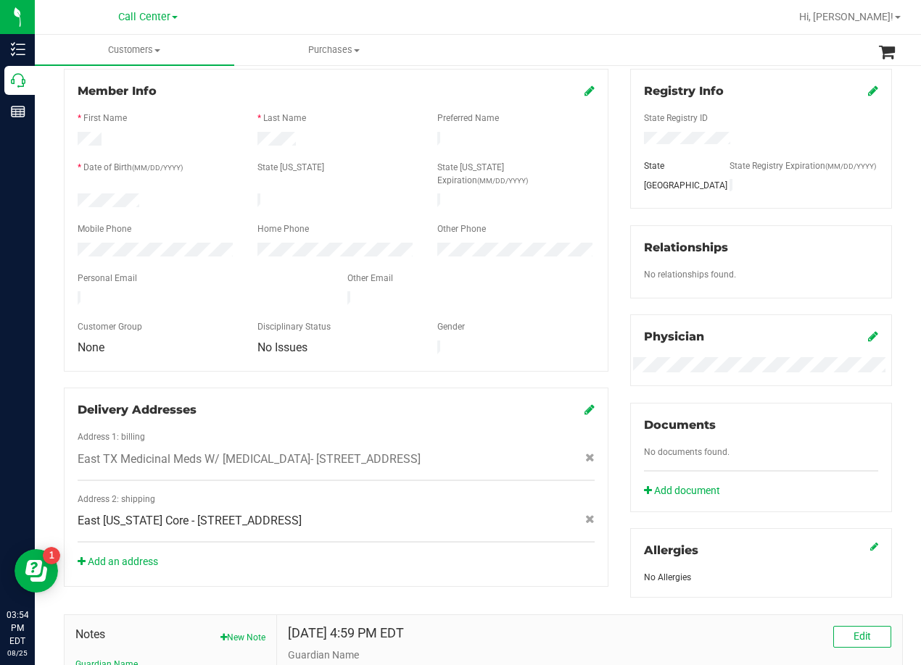
scroll to position [217, 0]
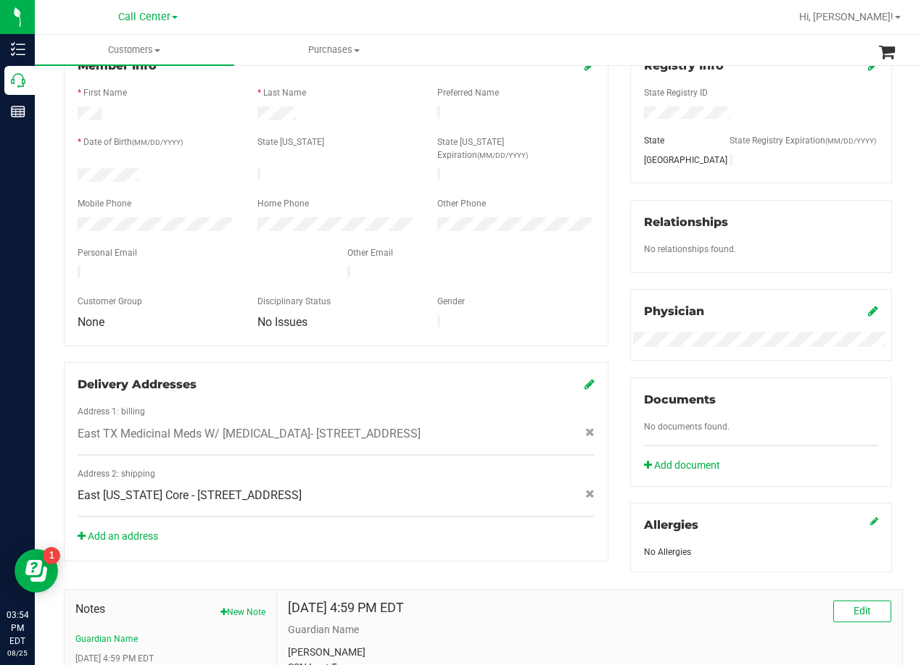
click at [607, 230] on div "Member Info * First Name * Last Name Preferred Name * Date of Birth (MM/DD/YYYY…" at bounding box center [336, 302] width 566 height 518
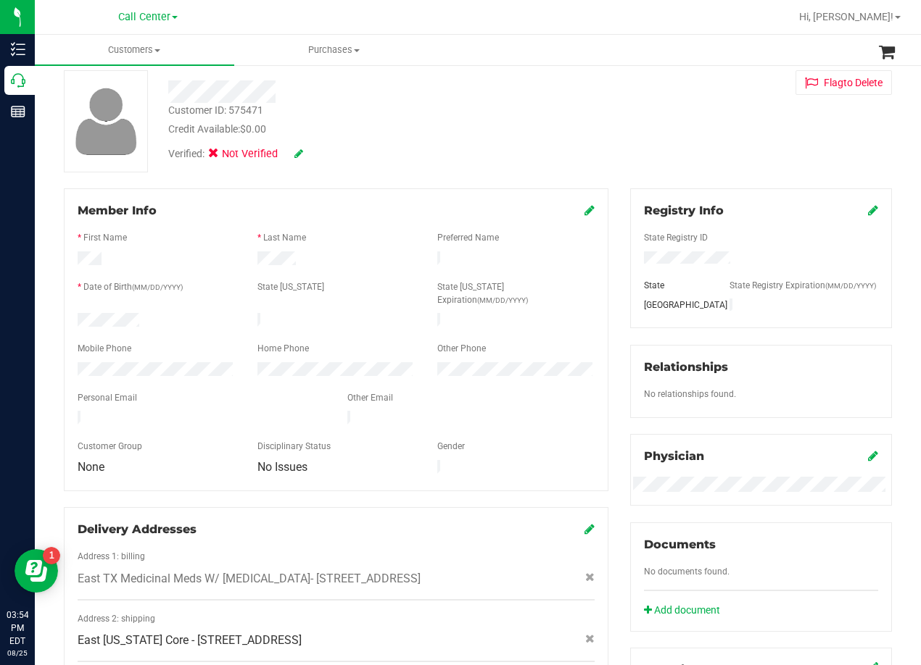
scroll to position [0, 0]
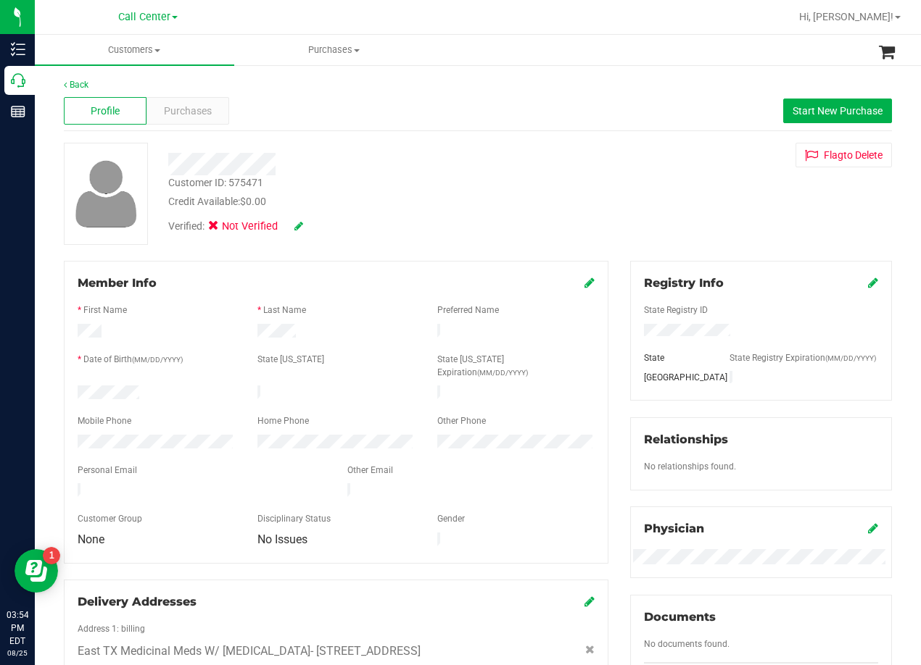
click at [539, 213] on div "Verified: Not Verified" at bounding box center [369, 225] width 425 height 32
click at [549, 202] on div "Credit Available: $0.00" at bounding box center [369, 201] width 403 height 15
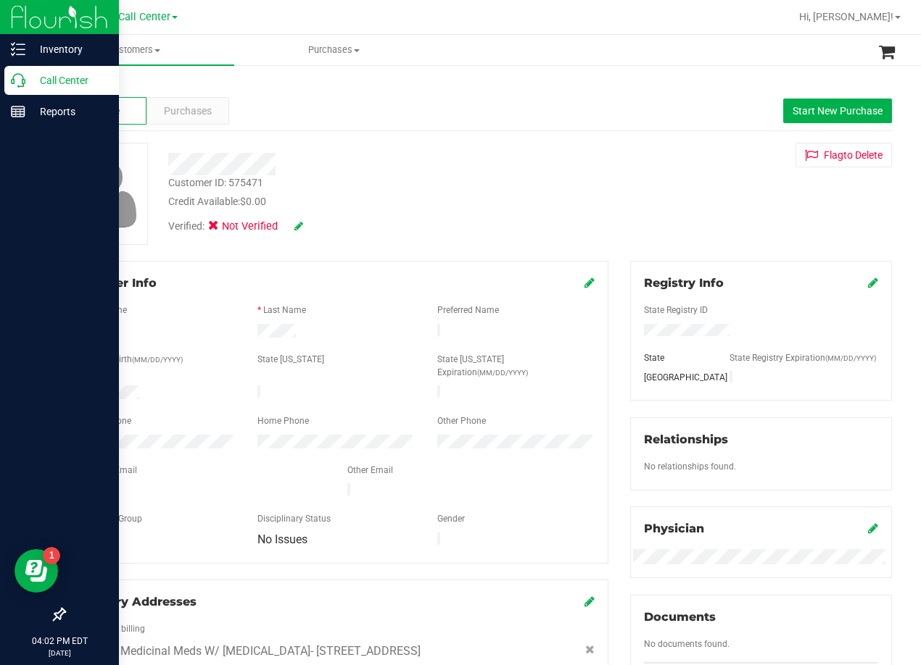
click at [27, 81] on p "Call Center" at bounding box center [68, 80] width 87 height 17
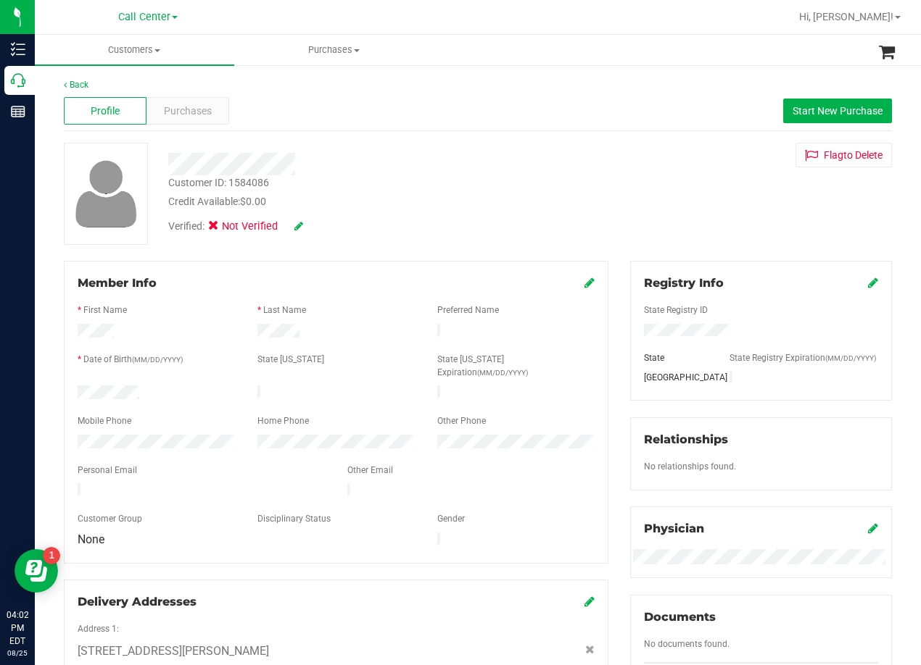
click at [361, 165] on div at bounding box center [369, 164] width 425 height 22
click at [192, 113] on span "Purchases" at bounding box center [188, 111] width 48 height 15
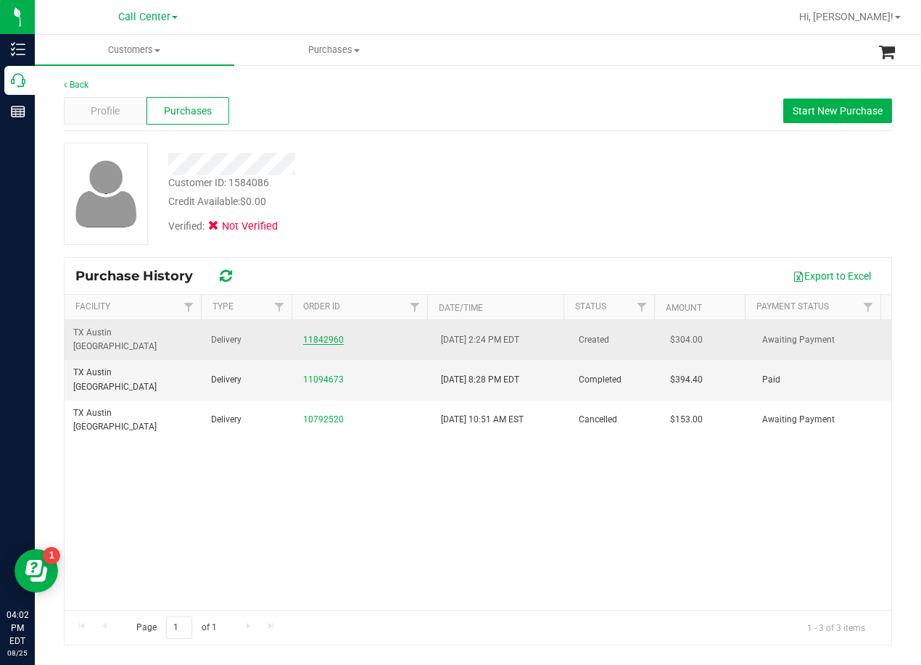
click at [320, 335] on link "11842960" at bounding box center [323, 340] width 41 height 10
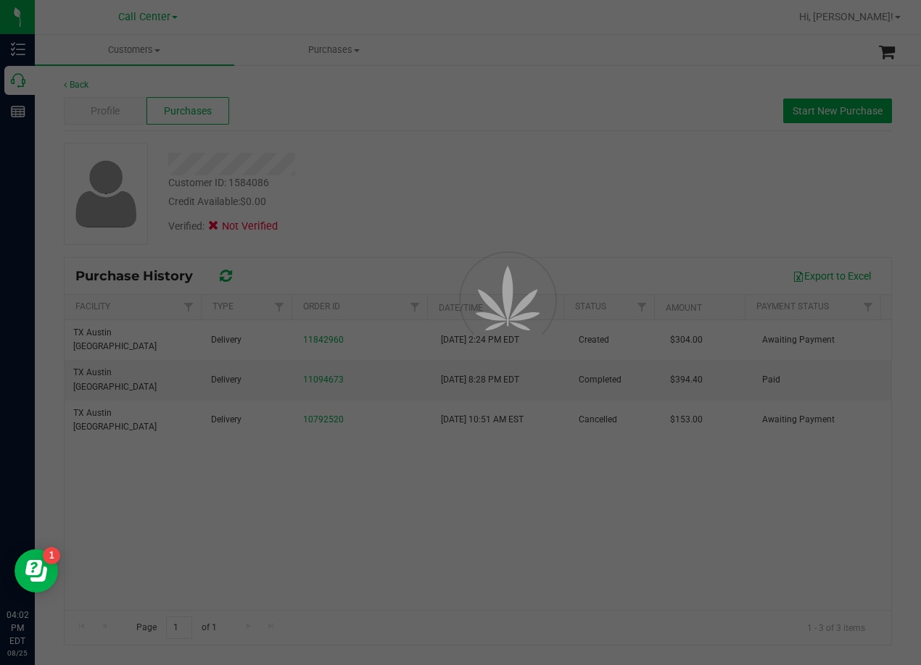
click at [360, 154] on div at bounding box center [460, 332] width 921 height 665
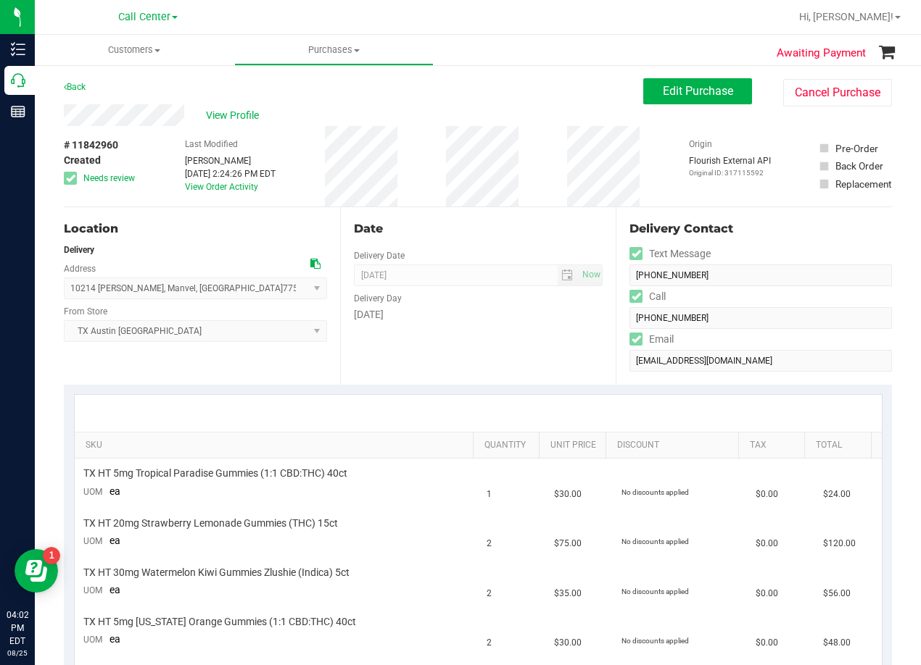
click at [310, 269] on span at bounding box center [315, 264] width 10 height 12
click at [513, 238] on div "Date Delivery Date 08/26/2025 Now 08/26/2025 08:00 AM Now Delivery Day Tuesday" at bounding box center [478, 296] width 276 height 178
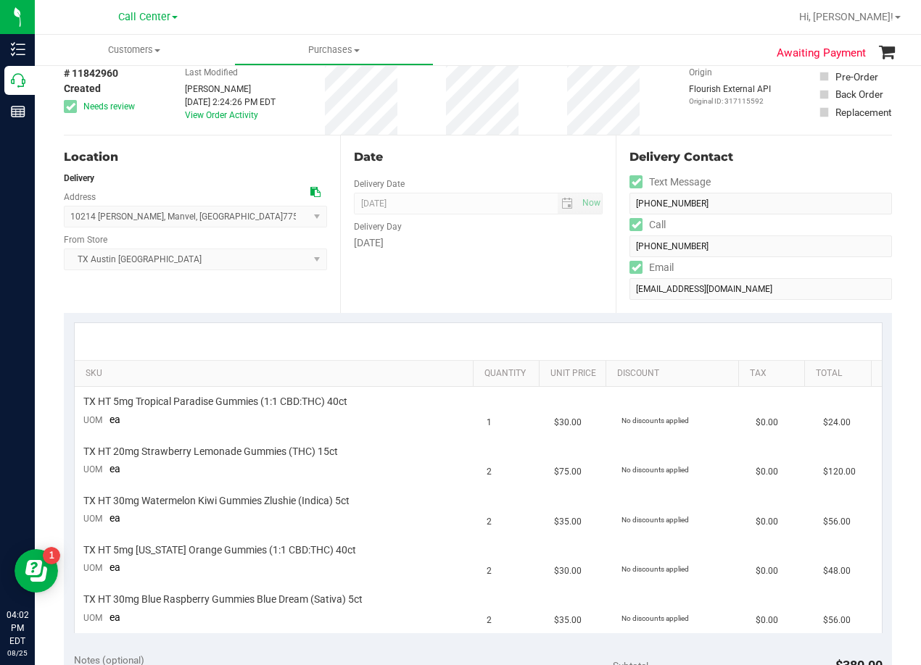
scroll to position [72, 0]
click at [310, 189] on icon at bounding box center [315, 191] width 10 height 10
click at [486, 254] on div "Date Delivery Date 08/26/2025 Now 08/26/2025 08:00 AM Now Delivery Day Tuesday" at bounding box center [478, 224] width 276 height 178
click at [535, 249] on div "Tuesday" at bounding box center [478, 242] width 249 height 15
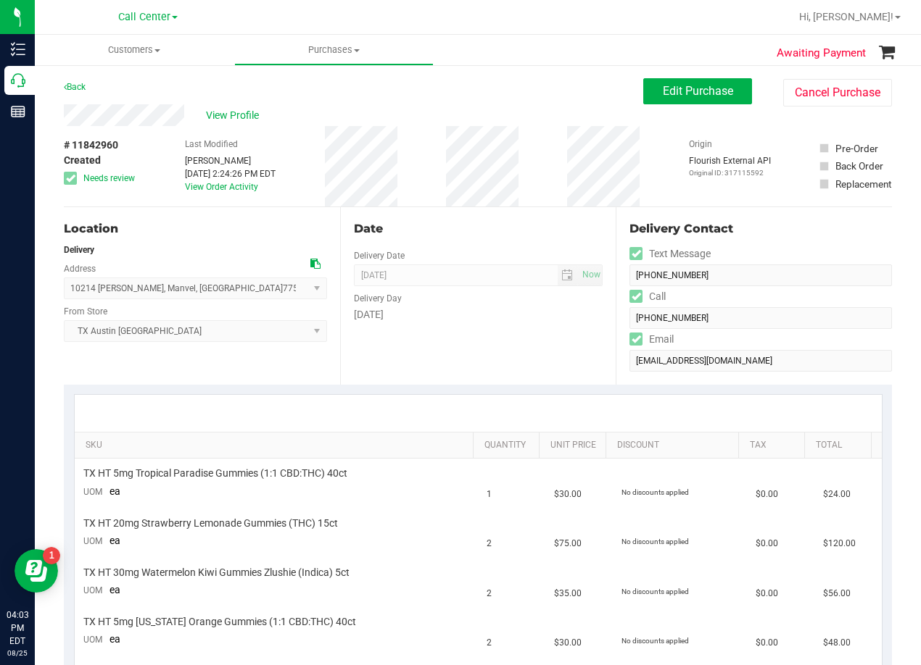
click at [493, 233] on div "Date" at bounding box center [478, 228] width 249 height 17
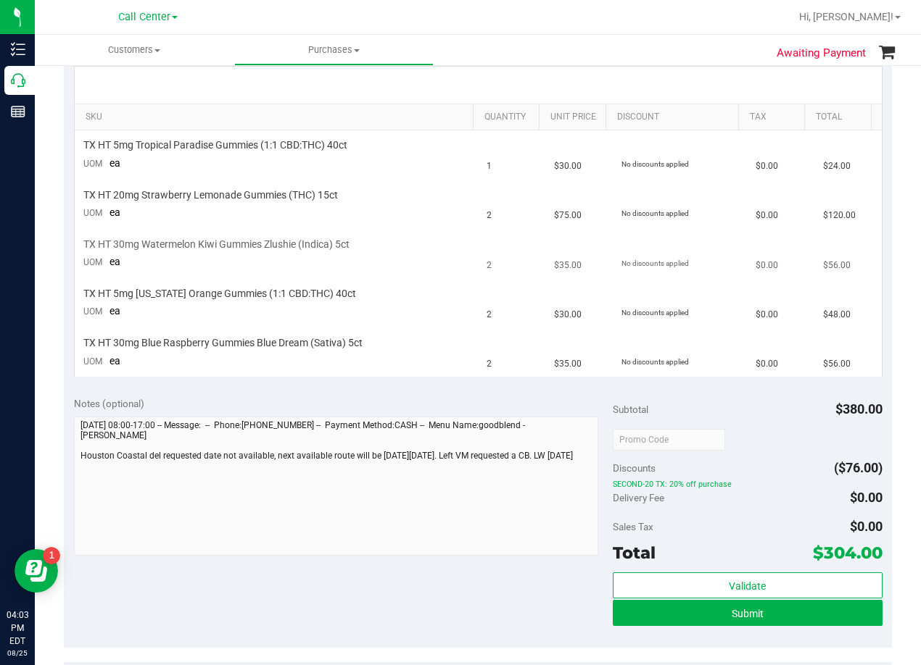
scroll to position [362, 0]
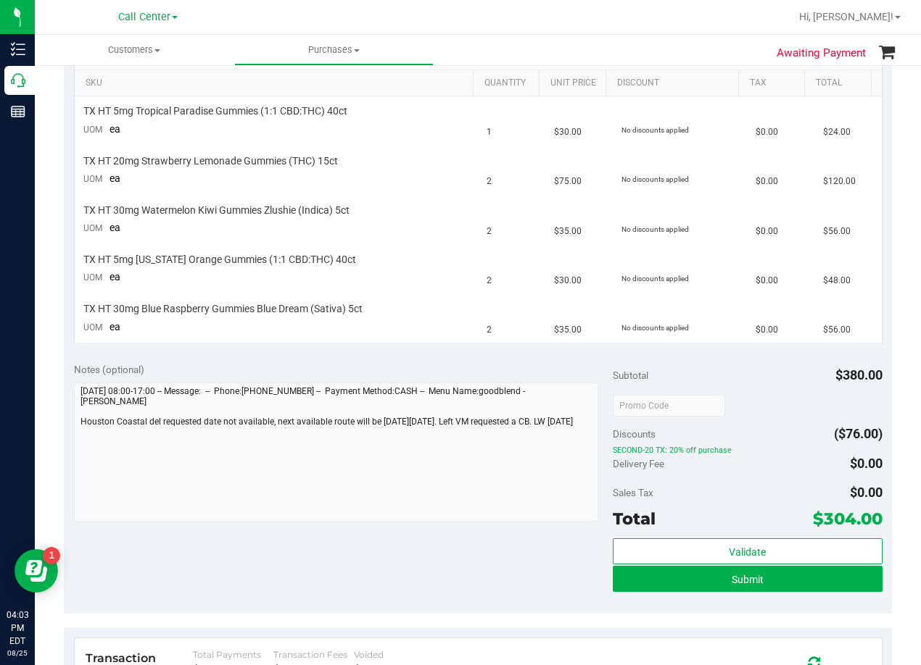
click at [462, 364] on div "Notes (optional)" at bounding box center [343, 369] width 539 height 14
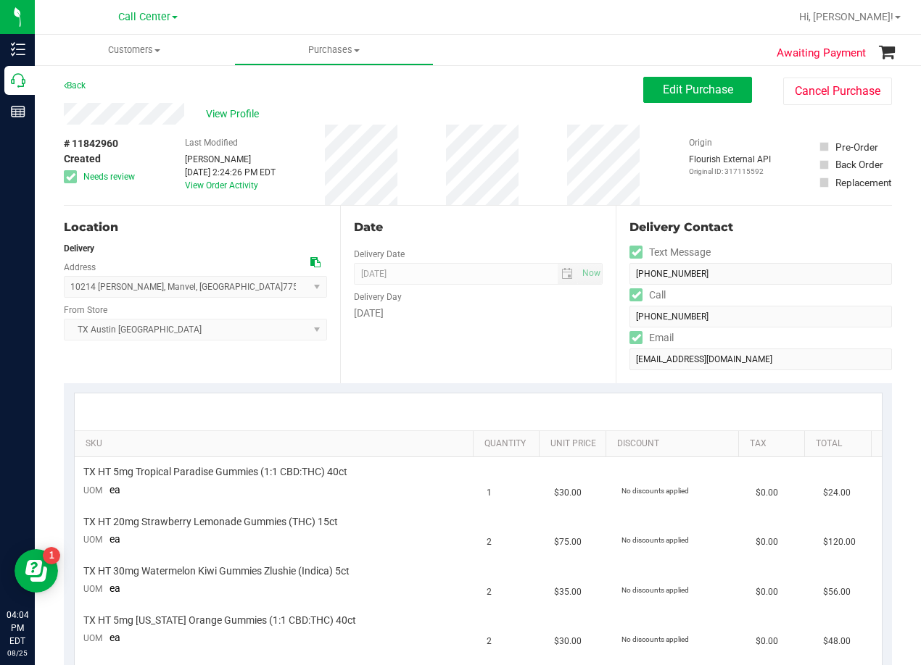
scroll to position [0, 0]
click at [517, 352] on div "Date Delivery Date 08/26/2025 Now 08/26/2025 08:00 AM Now Delivery Day Tuesday" at bounding box center [478, 296] width 276 height 178
click at [504, 234] on div "Date" at bounding box center [478, 228] width 249 height 17
click at [662, 97] on span "Edit Purchase" at bounding box center [697, 91] width 70 height 14
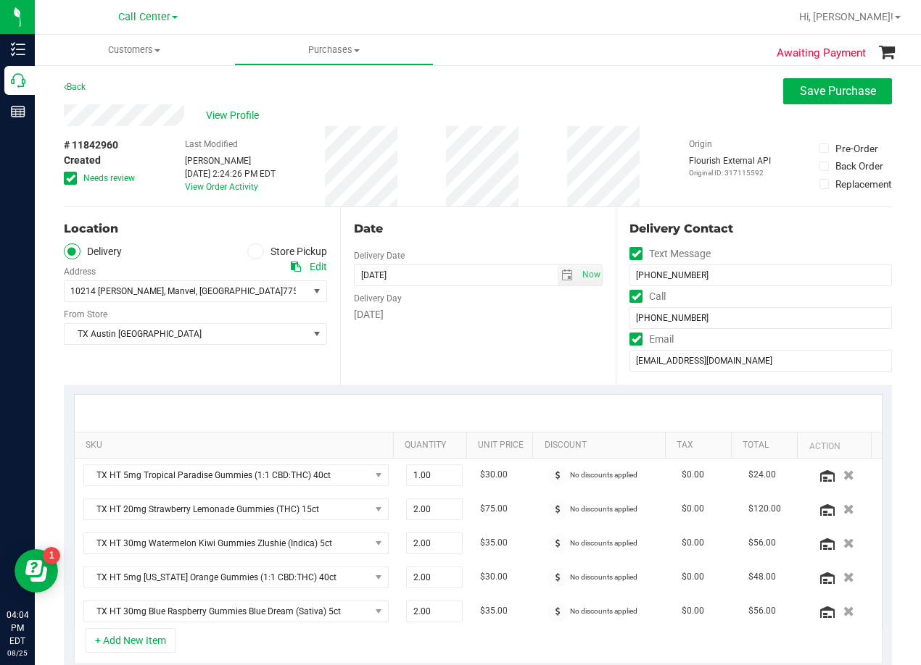
click at [69, 178] on icon at bounding box center [70, 178] width 9 height 0
click at [0, 0] on input "Needs review" at bounding box center [0, 0] width 0 height 0
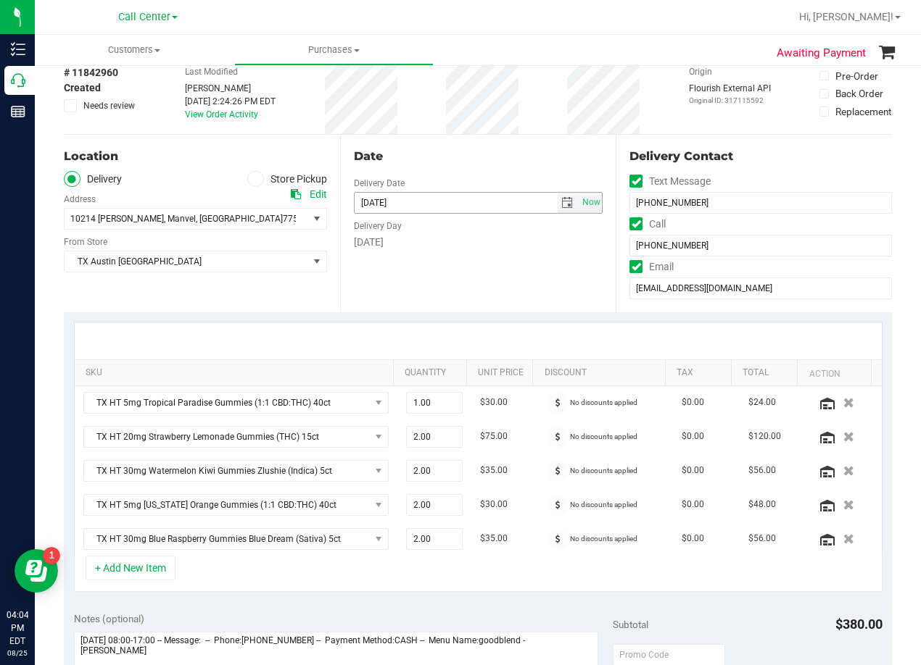
click at [564, 201] on span "select" at bounding box center [567, 203] width 12 height 12
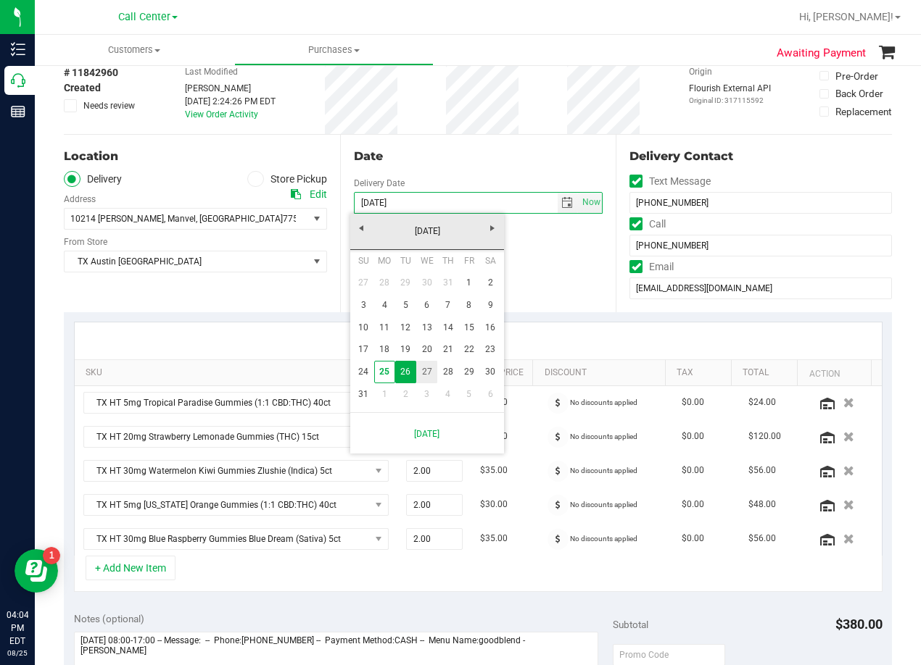
click at [429, 370] on link "27" at bounding box center [426, 372] width 21 height 22
type input "[DATE]"
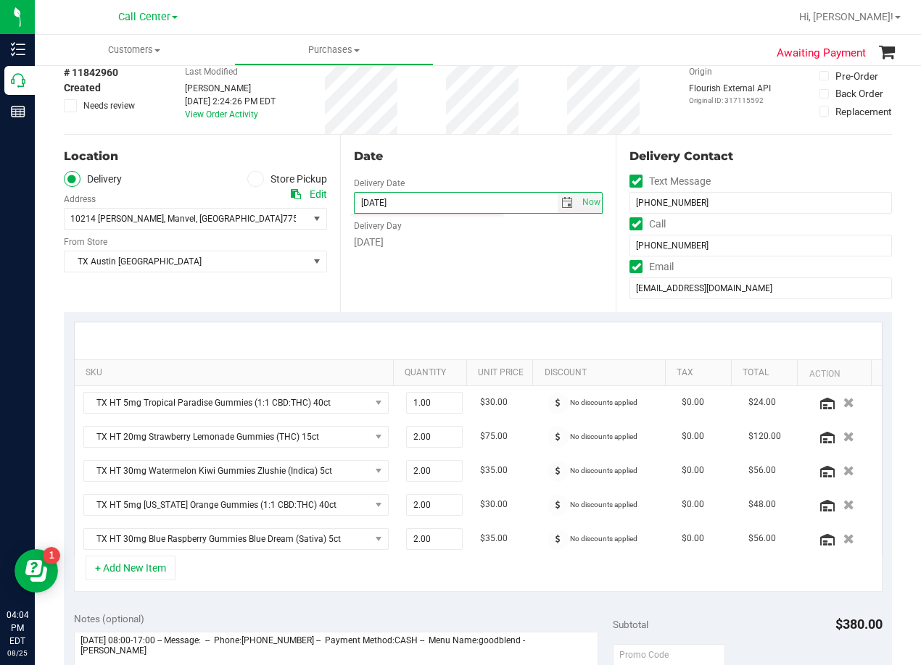
click at [461, 276] on div "Date Delivery Date [DATE] Now [DATE] 08:00 AM Now Delivery Day [DATE]" at bounding box center [478, 224] width 276 height 178
click at [452, 150] on div "Date" at bounding box center [478, 156] width 249 height 17
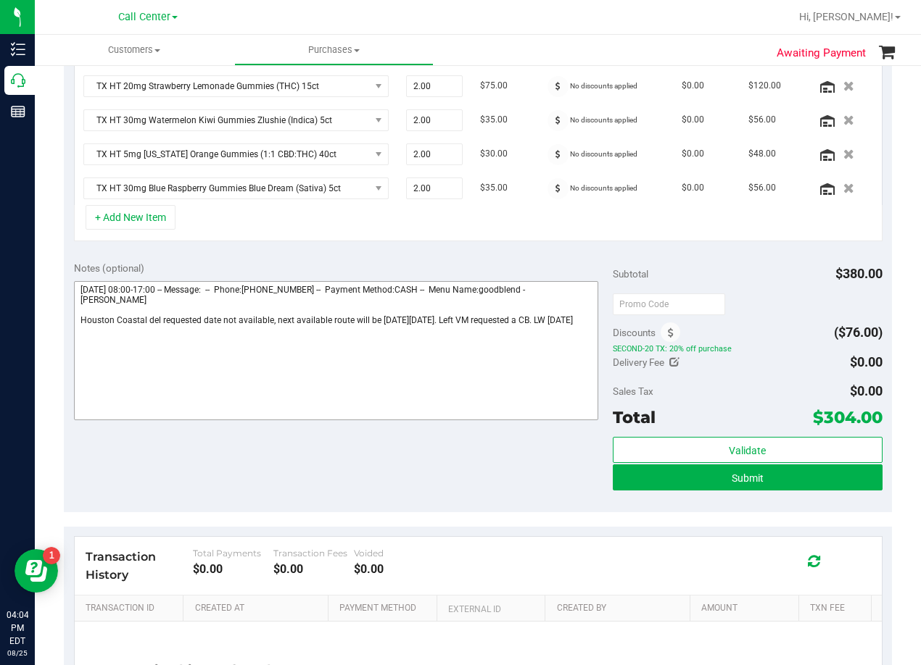
scroll to position [435, 0]
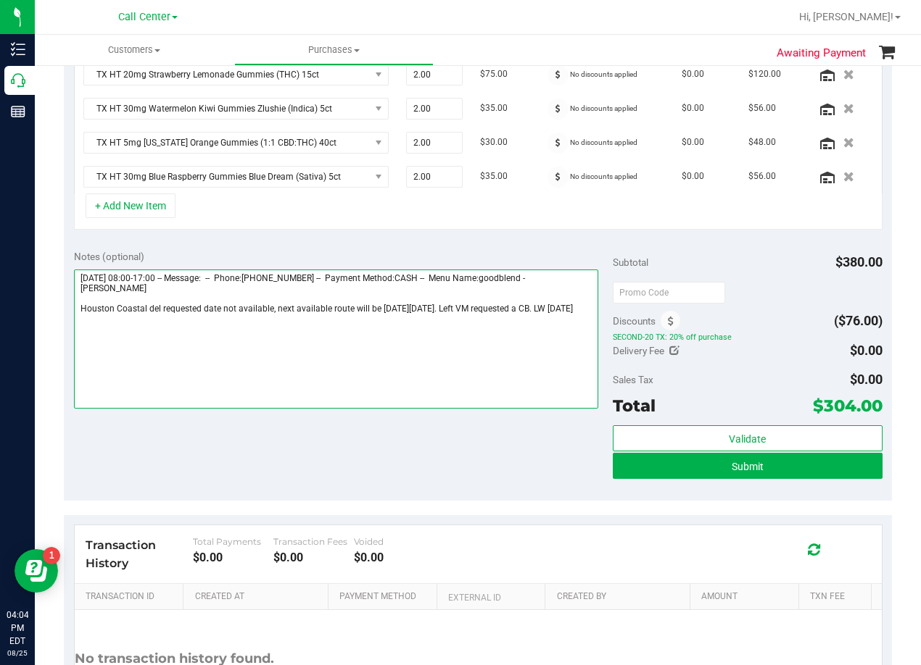
click at [255, 325] on textarea at bounding box center [336, 339] width 524 height 139
type textarea "Tuesday 08/26/2025 08:00-17:00 -- Message: -- Phone:4094440663 -- Payment Metho…"
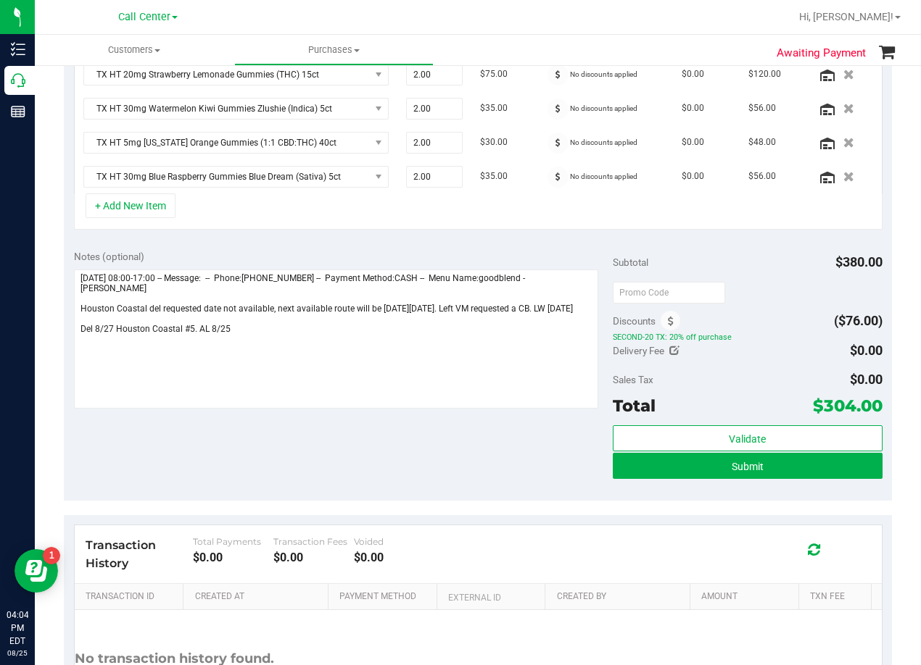
click at [425, 247] on div "Notes (optional) Subtotal $380.00 Discounts ($76.00) SECOND-20 TX: 20% off purc…" at bounding box center [478, 370] width 828 height 261
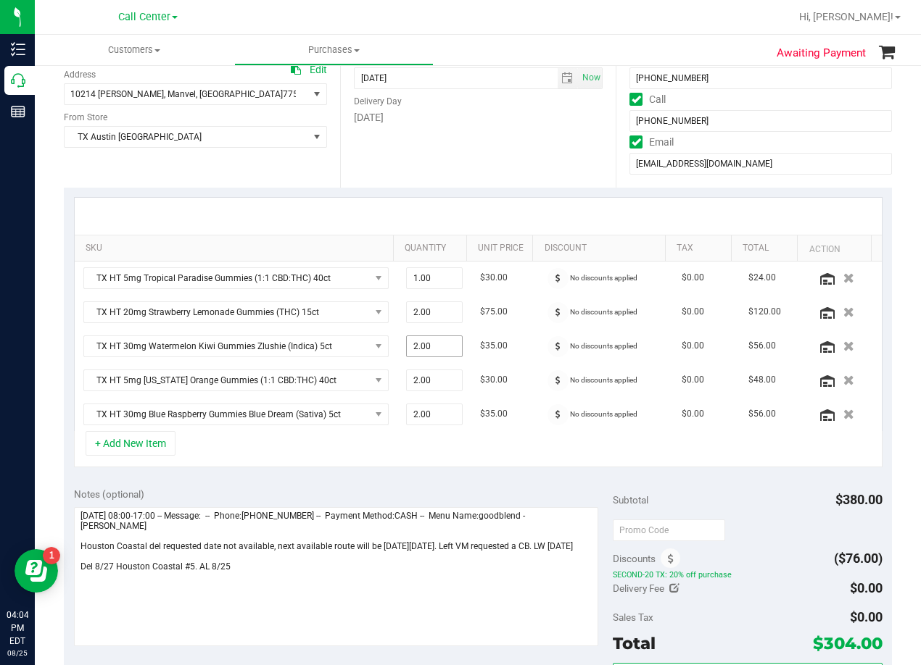
scroll to position [0, 0]
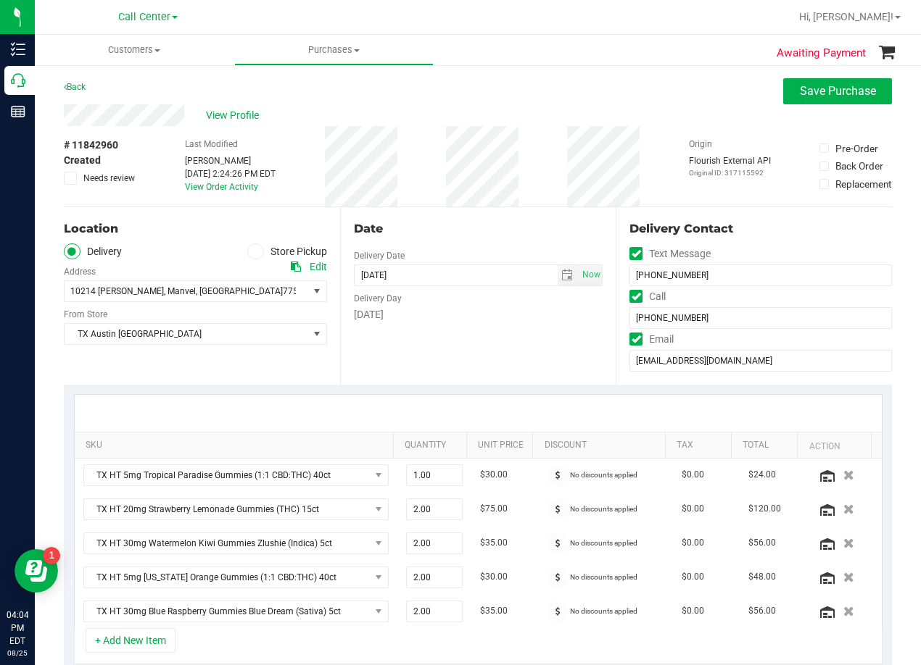
click at [476, 211] on div "Date Delivery Date [DATE] Now [DATE] 08:00 AM Now Delivery Day [DATE]" at bounding box center [478, 296] width 276 height 178
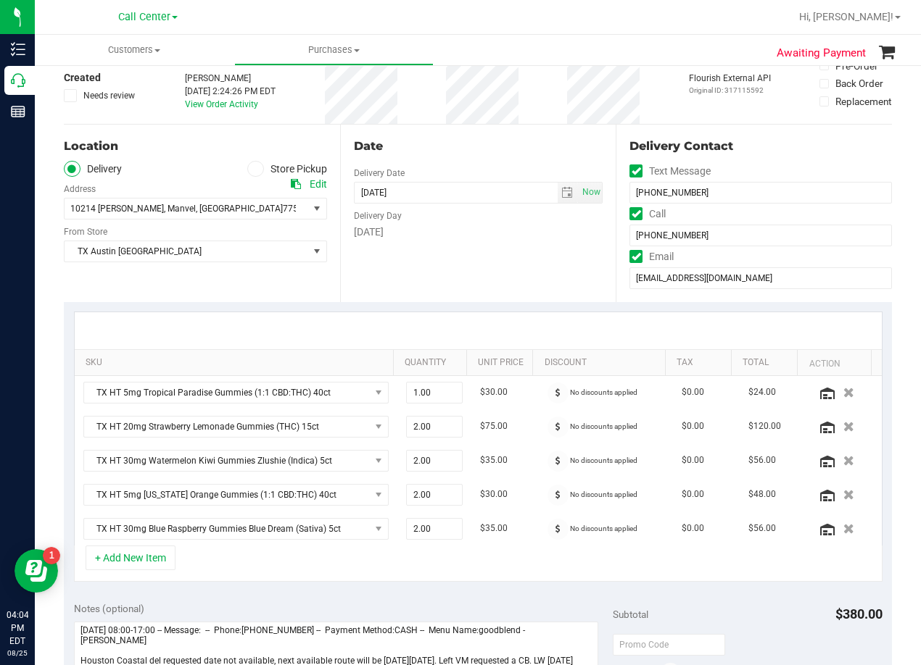
scroll to position [290, 0]
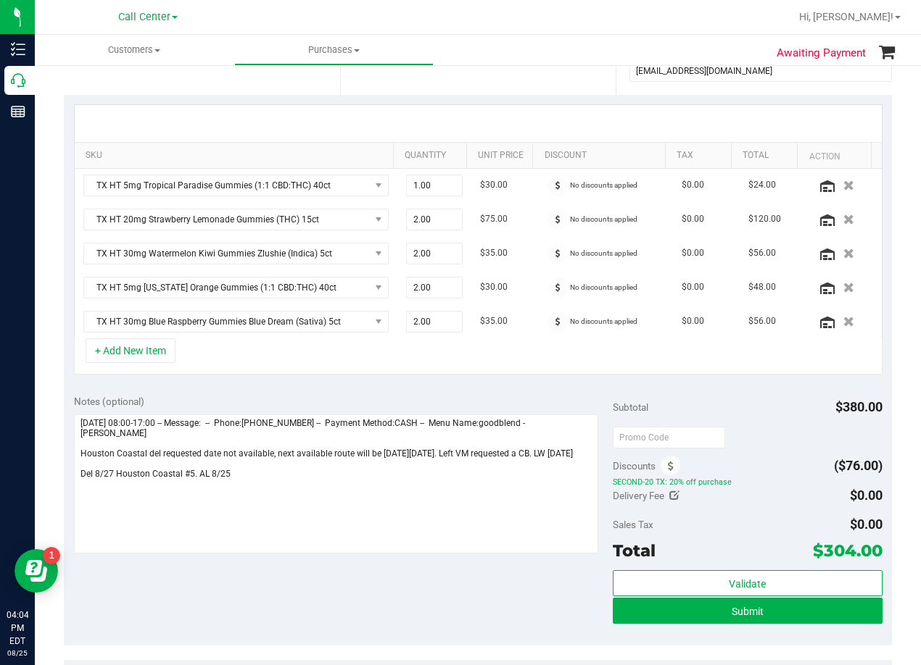
click at [507, 383] on div "SKU Quantity Unit Price Discount Tax Total Action TX HT 5mg Tropical Paradise G…" at bounding box center [478, 240] width 828 height 290
click at [489, 391] on div "Notes (optional) Subtotal $380.00 Discounts ($76.00) SECOND-20 TX: 20% off purc…" at bounding box center [478, 515] width 828 height 261
click at [478, 109] on div at bounding box center [478, 123] width 807 height 37
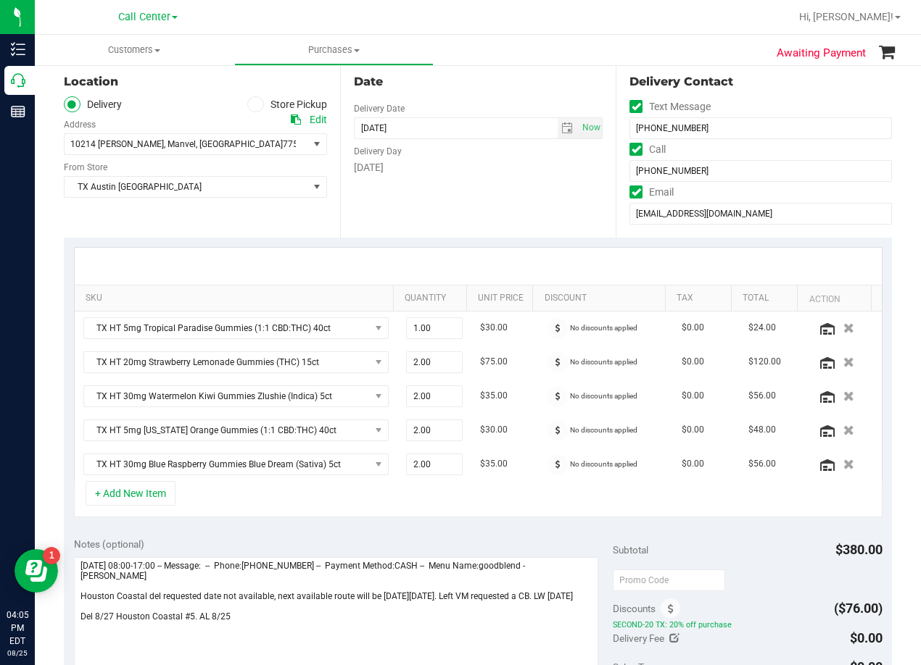
scroll to position [435, 0]
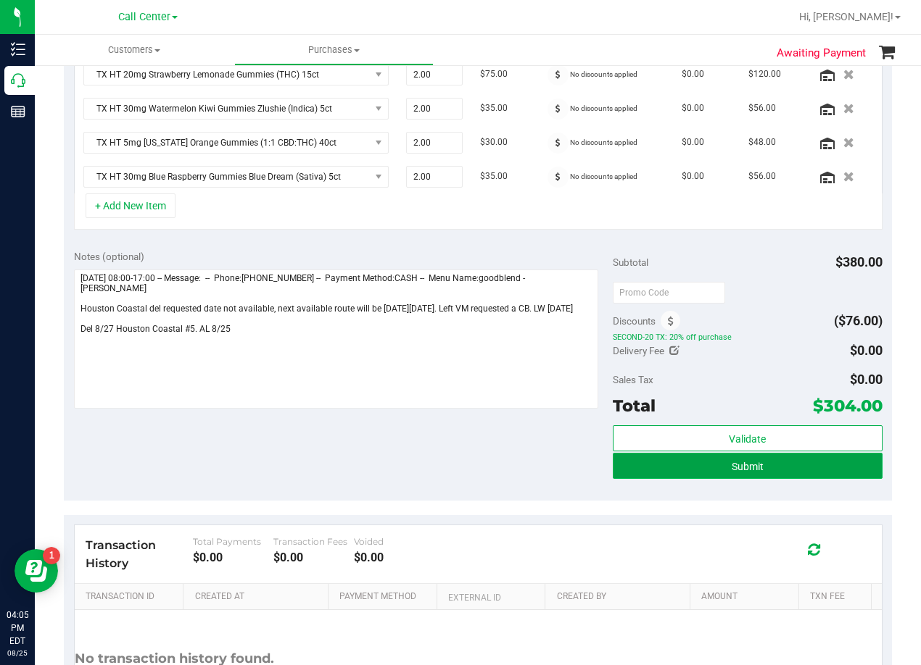
click at [615, 478] on button "Submit" at bounding box center [747, 466] width 270 height 26
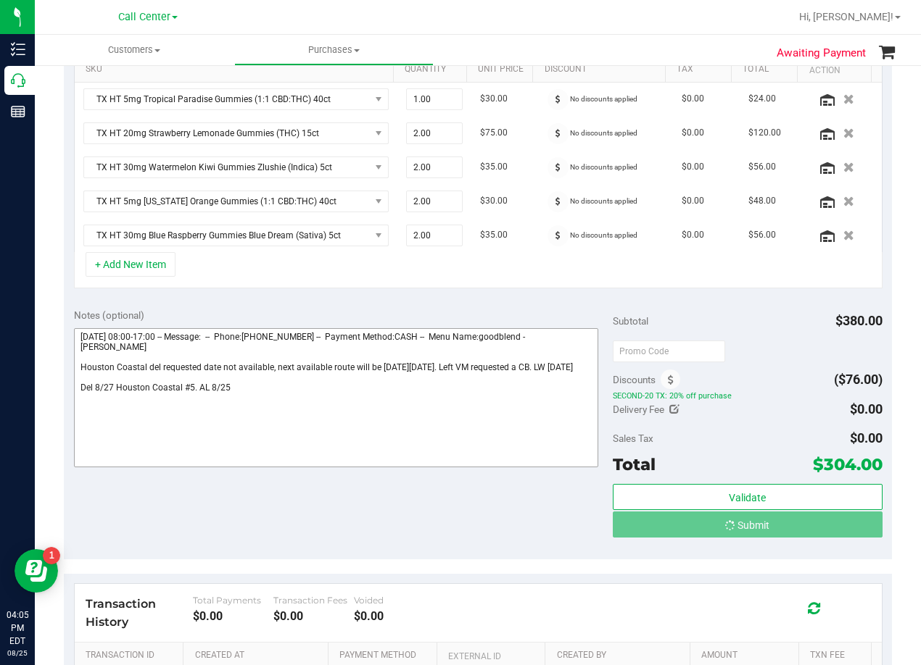
scroll to position [267, 0]
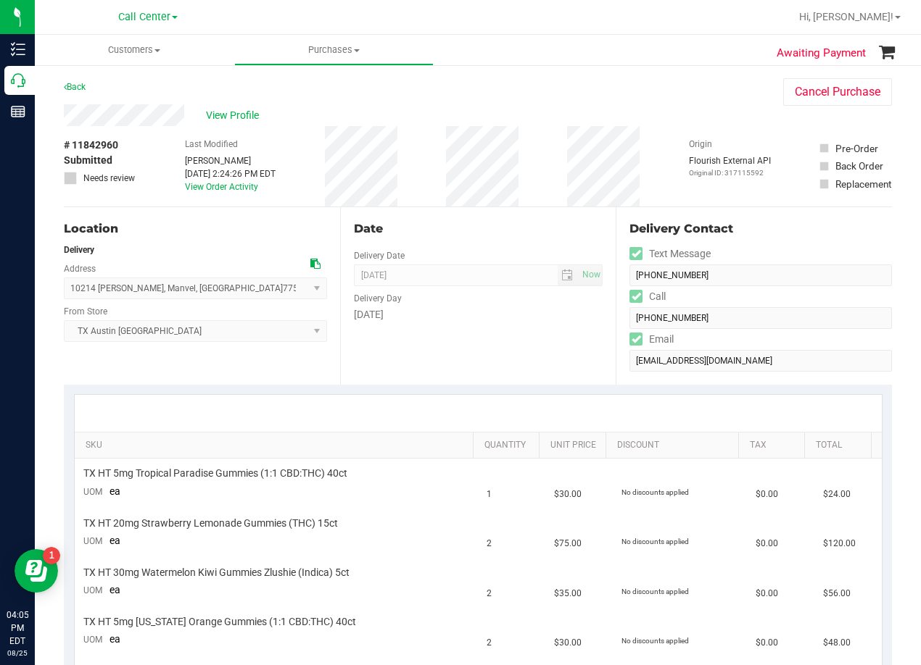
click at [498, 334] on div "Date Delivery Date [DATE] Now [DATE] 08:00 AM Now Delivery Day [DATE]" at bounding box center [478, 296] width 276 height 178
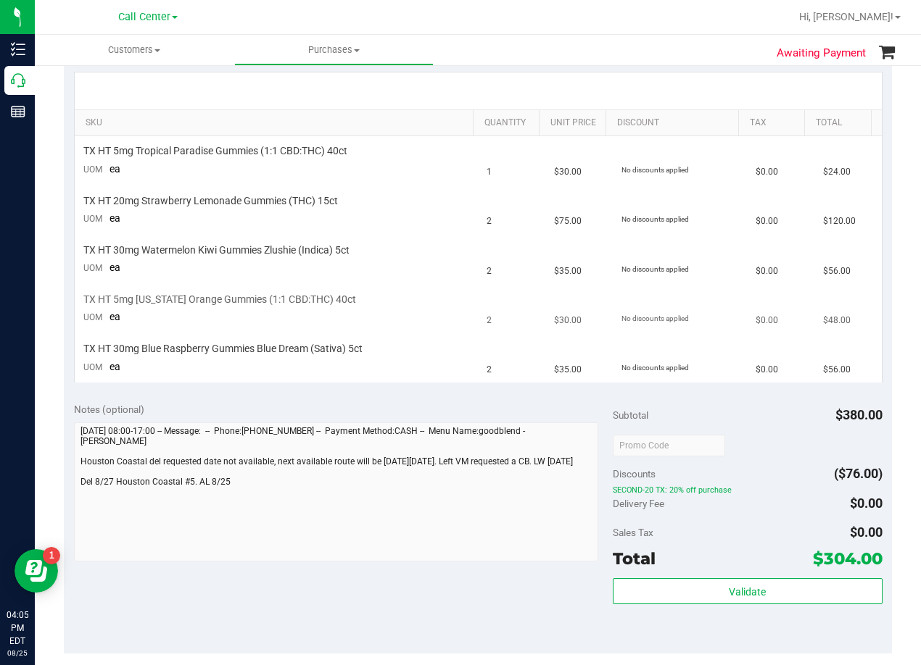
scroll to position [362, 0]
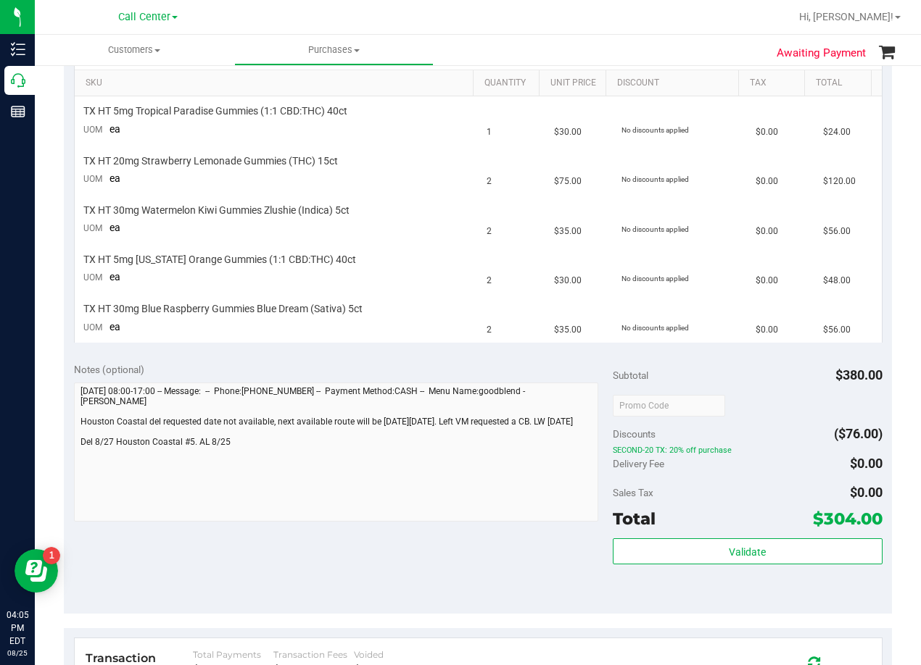
click at [738, 356] on div "Notes (optional) Subtotal $380.00 Discounts ($76.00) SECOND-20 TX: 20% off purc…" at bounding box center [478, 483] width 828 height 261
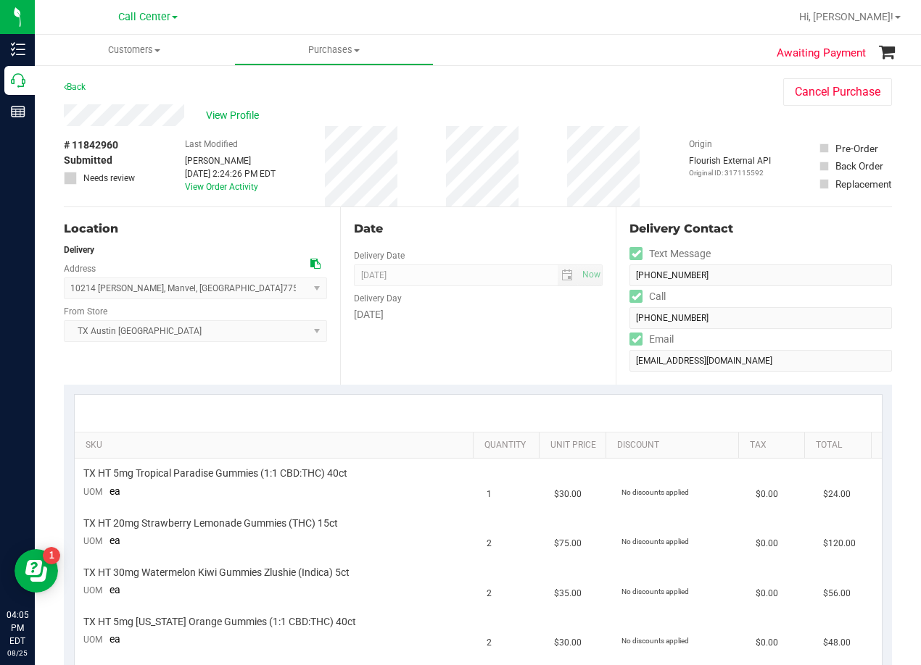
click at [483, 108] on div "View Profile" at bounding box center [409, 115] width 690 height 22
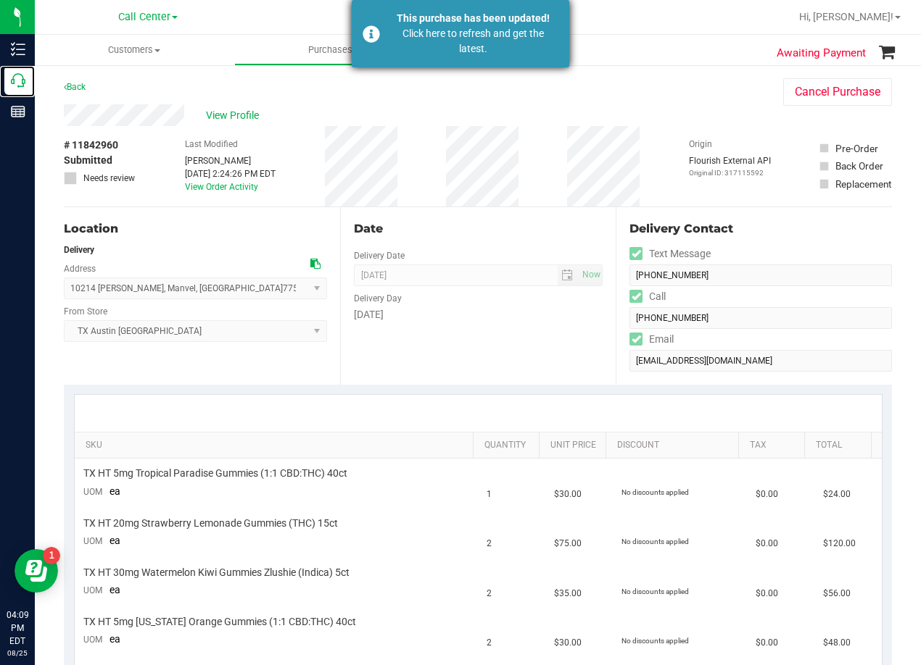
drag, startPoint x: 18, startPoint y: 83, endPoint x: 377, endPoint y: 0, distance: 368.3
click at [18, 83] on icon at bounding box center [18, 80] width 14 height 14
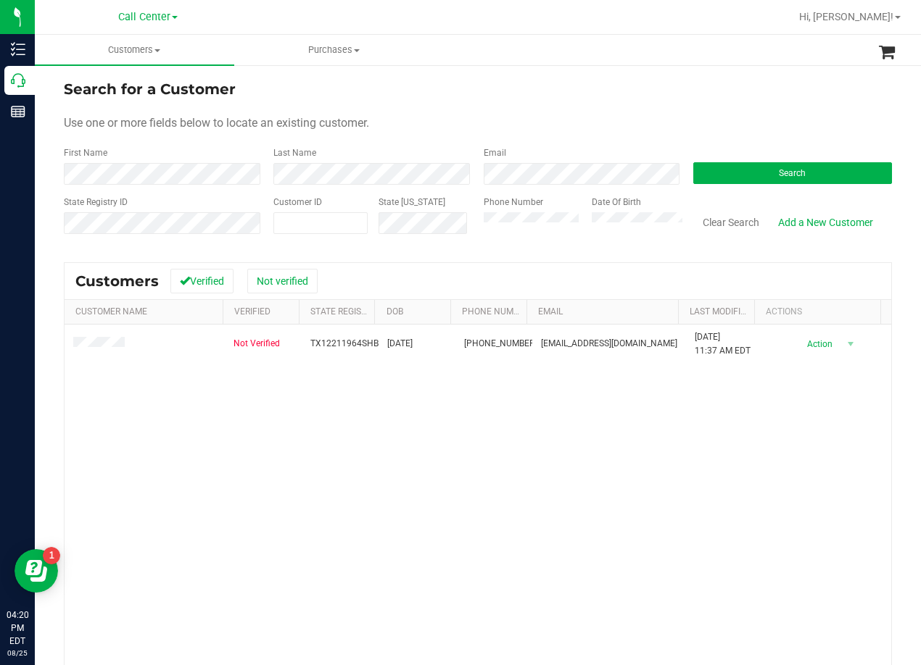
click at [500, 78] on div "Search for a Customer Use one or more fields below to locate an existing custom…" at bounding box center [478, 429] width 886 height 730
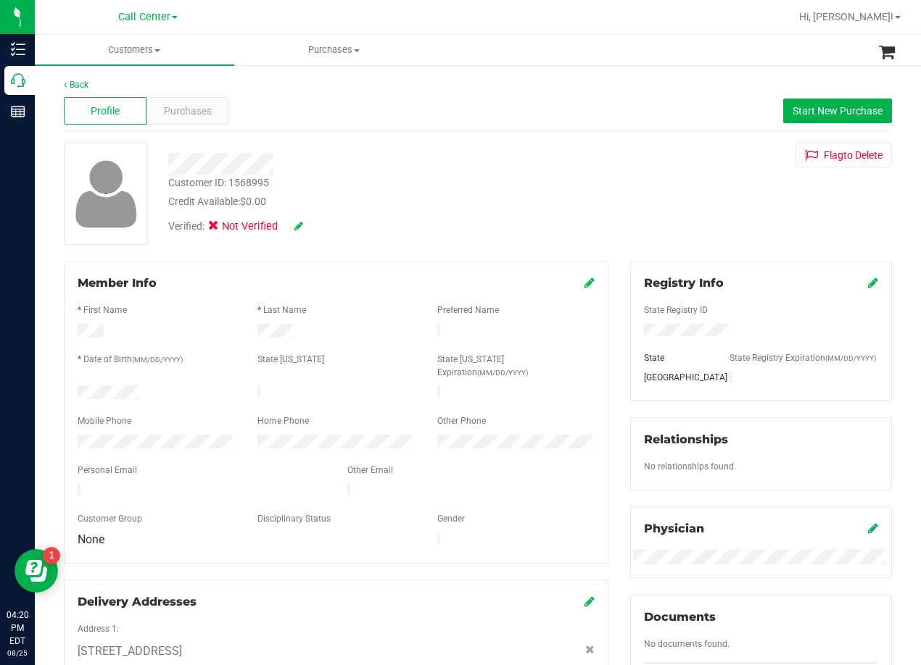
click at [457, 223] on div "Verified: Not Verified" at bounding box center [369, 225] width 425 height 32
click at [201, 122] on div "Purchases" at bounding box center [187, 111] width 83 height 28
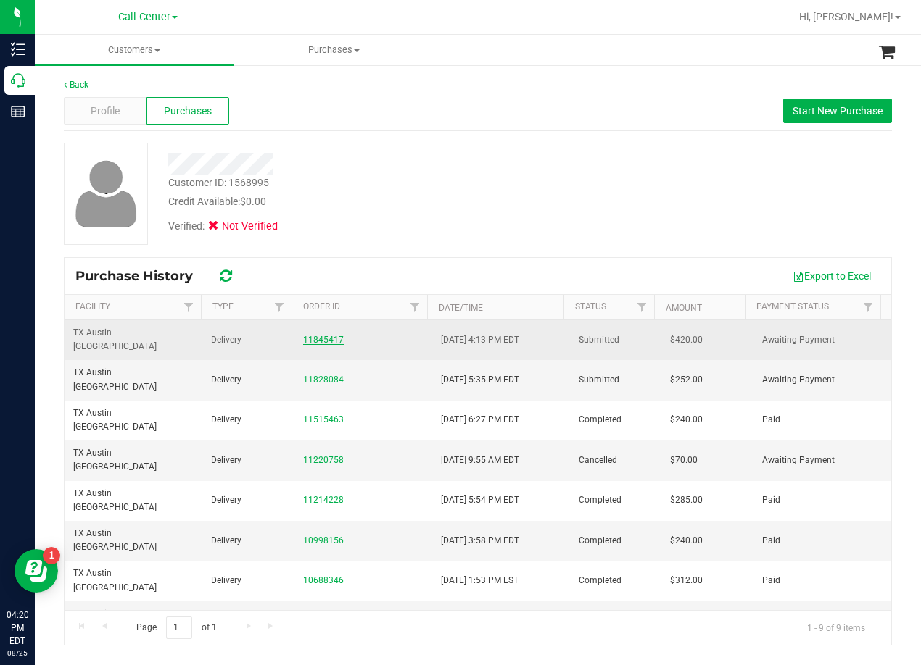
click at [319, 337] on link "11845417" at bounding box center [323, 340] width 41 height 10
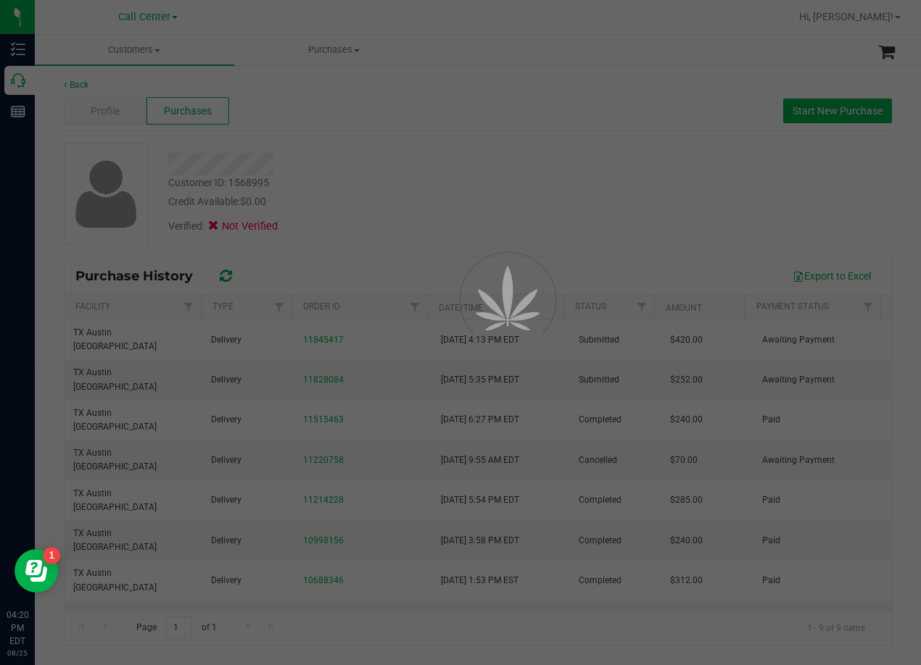
click at [386, 217] on div at bounding box center [460, 332] width 921 height 665
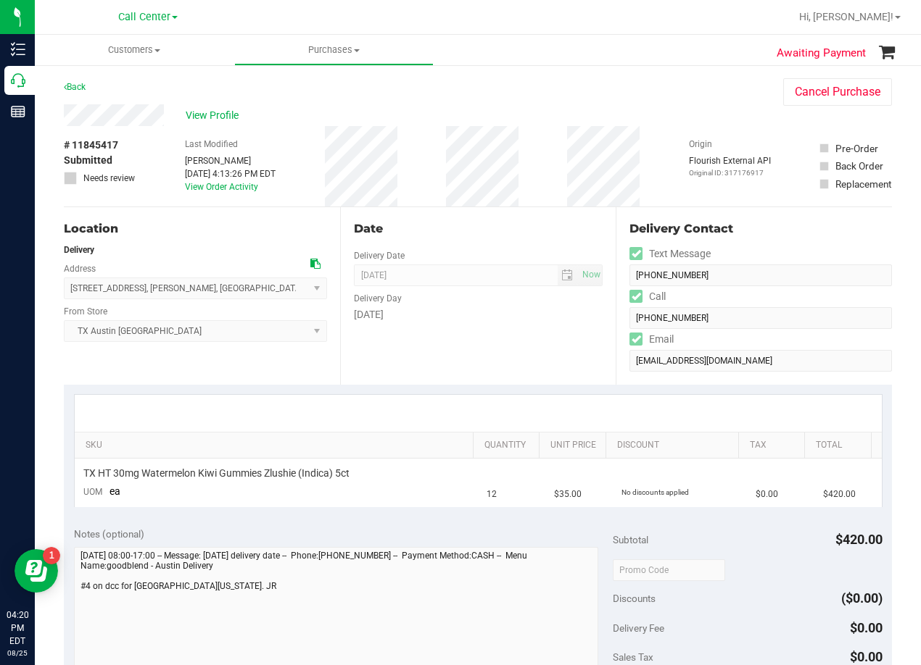
click at [446, 235] on div "Date" at bounding box center [478, 228] width 249 height 17
click at [201, 117] on span "View Profile" at bounding box center [215, 115] width 58 height 15
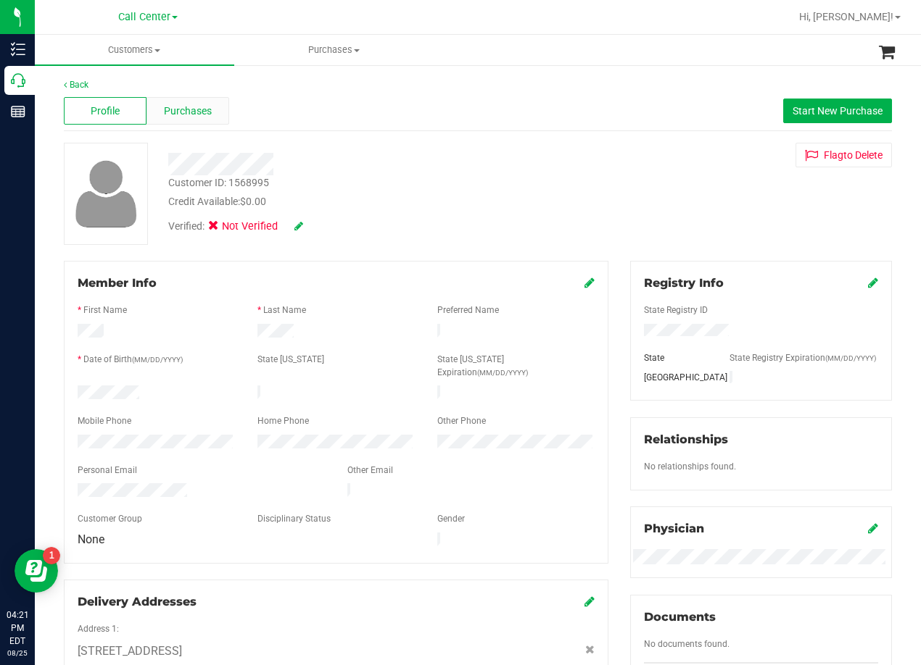
click at [199, 122] on div "Purchases" at bounding box center [187, 111] width 83 height 28
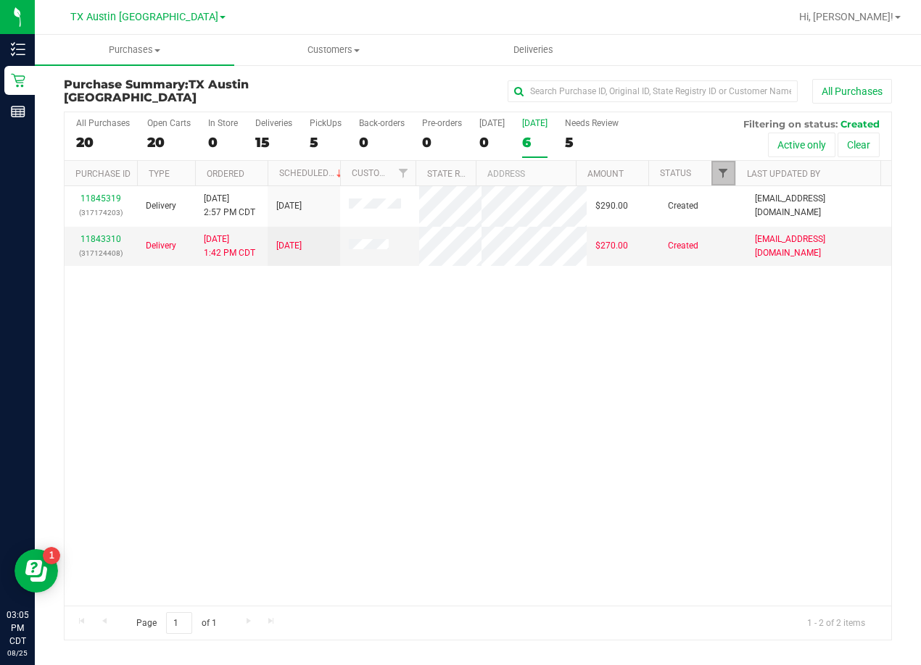
click at [717, 167] on span "Filter" at bounding box center [723, 173] width 12 height 12
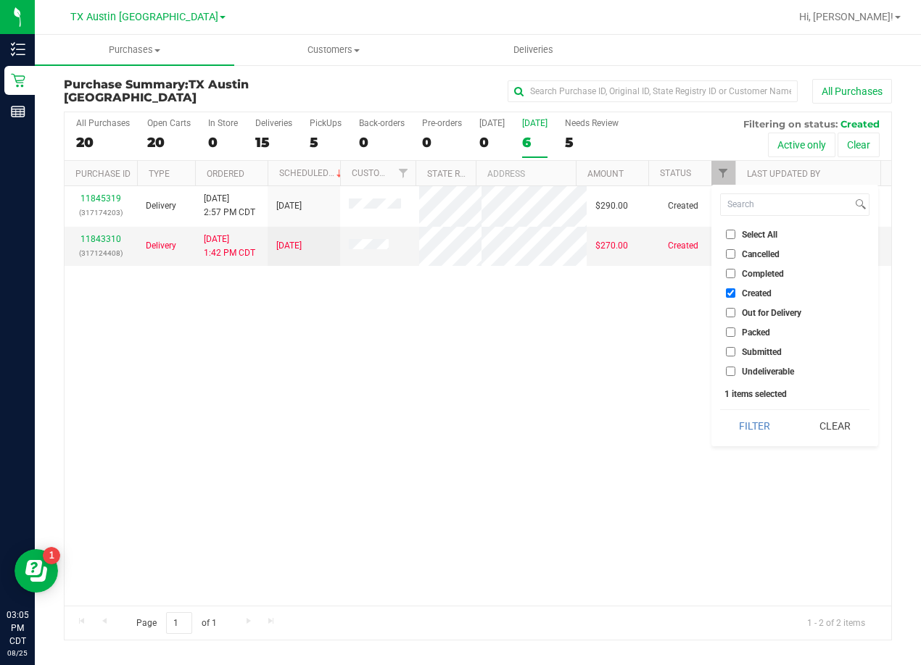
click at [759, 299] on li "Created" at bounding box center [794, 293] width 149 height 15
click at [757, 298] on span "Created" at bounding box center [756, 293] width 30 height 9
click at [735, 298] on input "Created" at bounding box center [730, 292] width 9 height 9
checkbox input "false"
click at [765, 417] on button "Filter" at bounding box center [755, 426] width 70 height 32
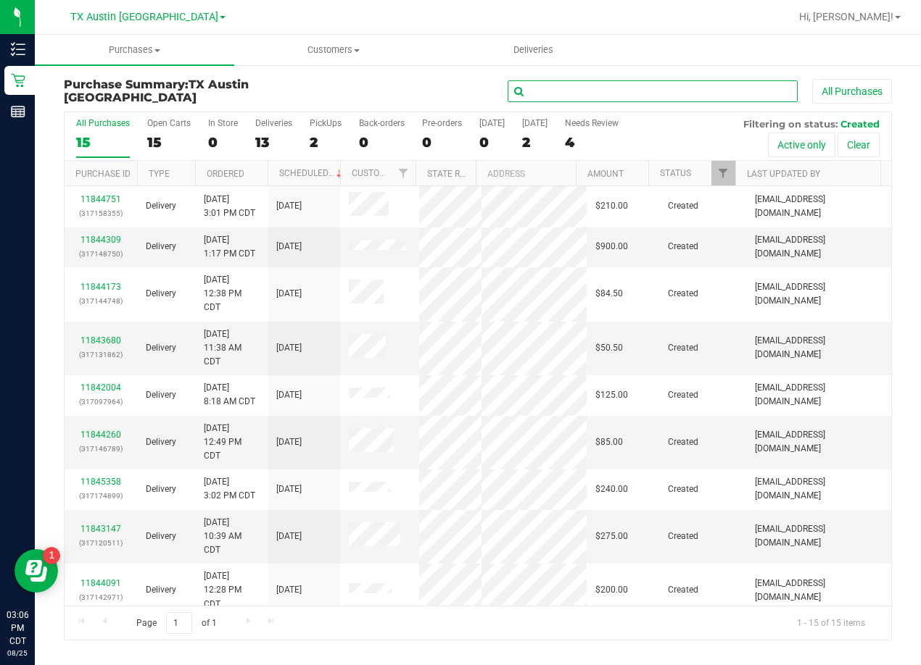
drag, startPoint x: 583, startPoint y: 99, endPoint x: 583, endPoint y: 87, distance: 12.3
click at [583, 95] on input "text" at bounding box center [652, 91] width 290 height 22
paste input "Crystal Coulson"
type input "Crystal Coulson"
click at [427, 84] on div "Crystal Coulson All Purchases" at bounding box center [616, 91] width 552 height 25
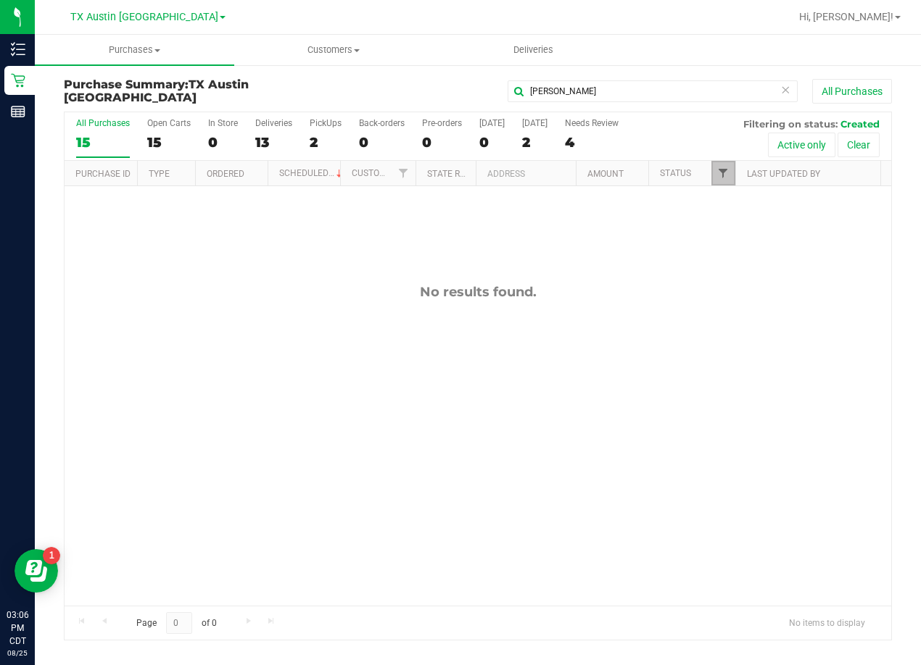
click at [720, 170] on span "Filter" at bounding box center [723, 173] width 12 height 12
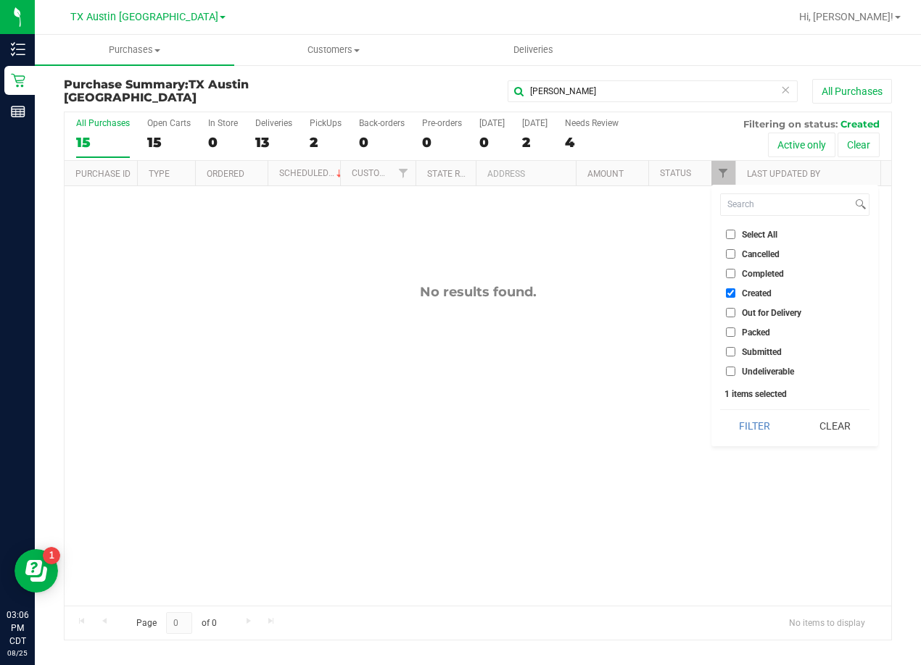
click at [745, 289] on span "Created" at bounding box center [756, 293] width 30 height 9
click at [735, 288] on input "Created" at bounding box center [730, 292] width 9 height 9
checkbox input "false"
click at [753, 414] on button "Filter" at bounding box center [755, 426] width 70 height 32
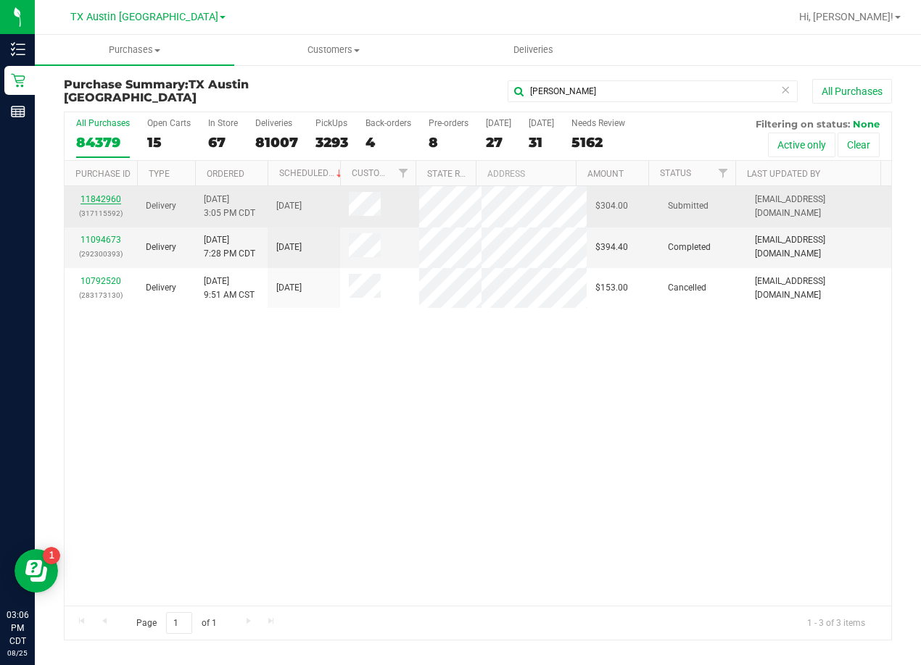
click at [87, 195] on link "11842960" at bounding box center [100, 199] width 41 height 10
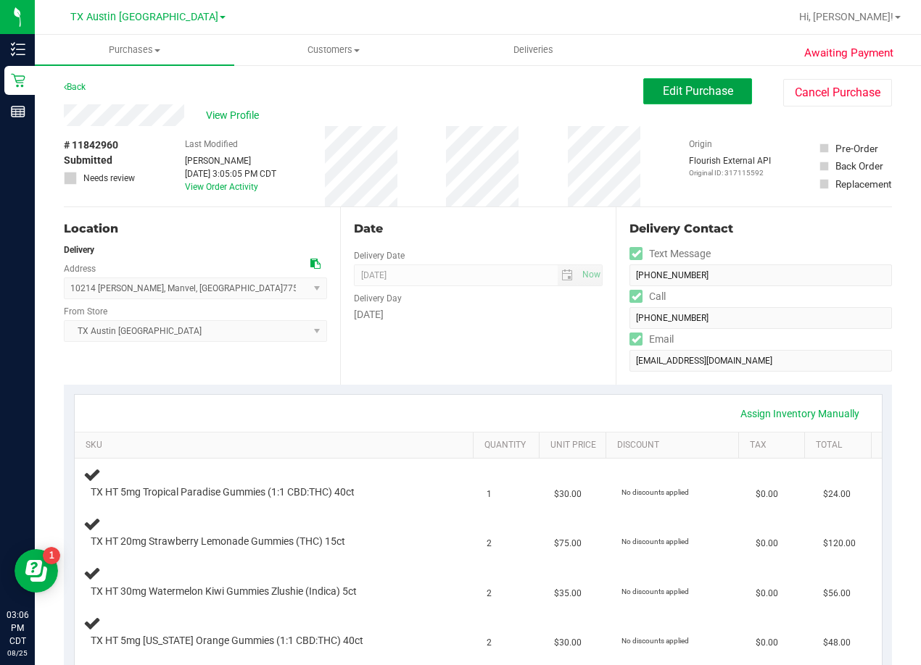
click at [664, 78] on button "Edit Purchase" at bounding box center [697, 91] width 109 height 26
click at [472, 103] on div "Back Edit Purchase Cancel Purchase" at bounding box center [478, 91] width 828 height 26
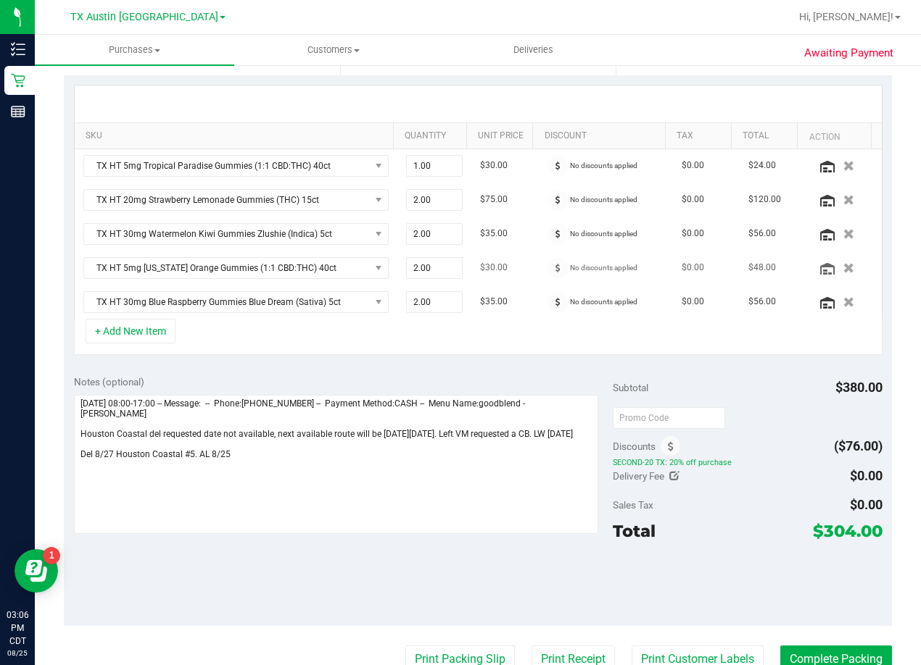
scroll to position [362, 0]
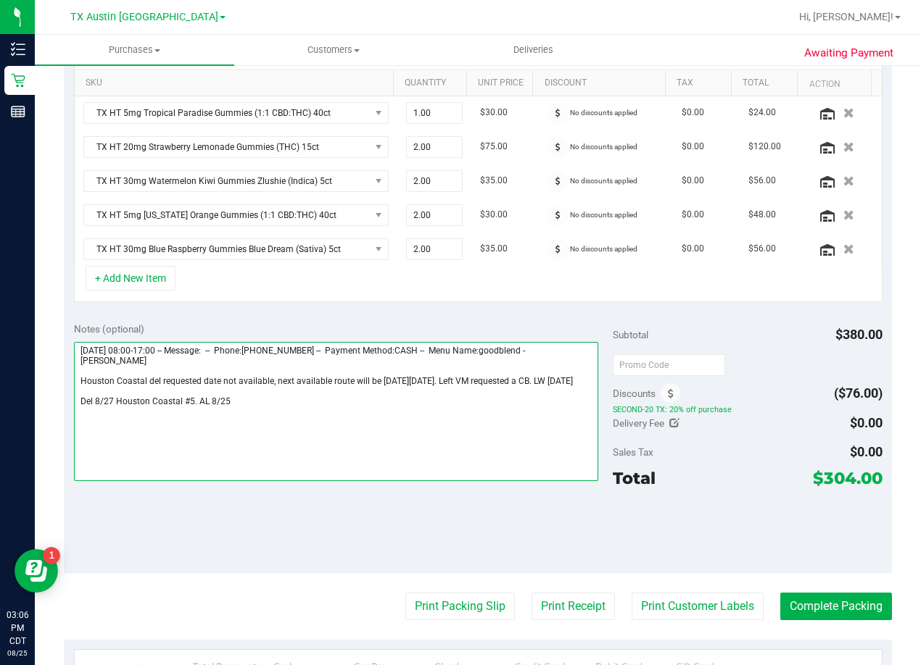
click at [493, 416] on textarea at bounding box center [336, 411] width 524 height 139
click at [80, 429] on textarea at bounding box center [336, 411] width 524 height 139
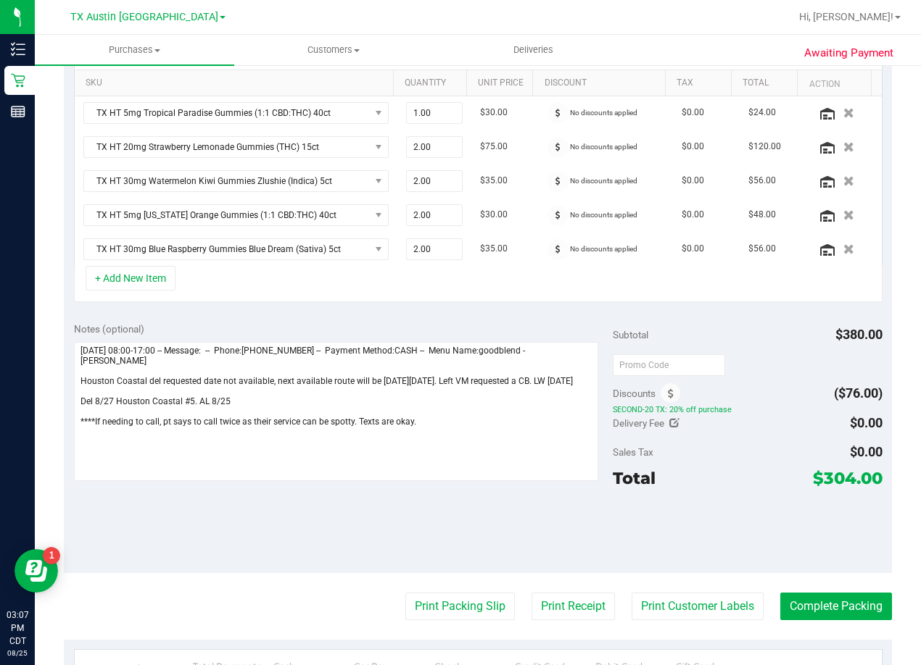
click at [537, 318] on div "Notes (optional) Subtotal $380.00 Discounts ($76.00) SECOND-20 TX: 20% off purc…" at bounding box center [478, 442] width 828 height 261
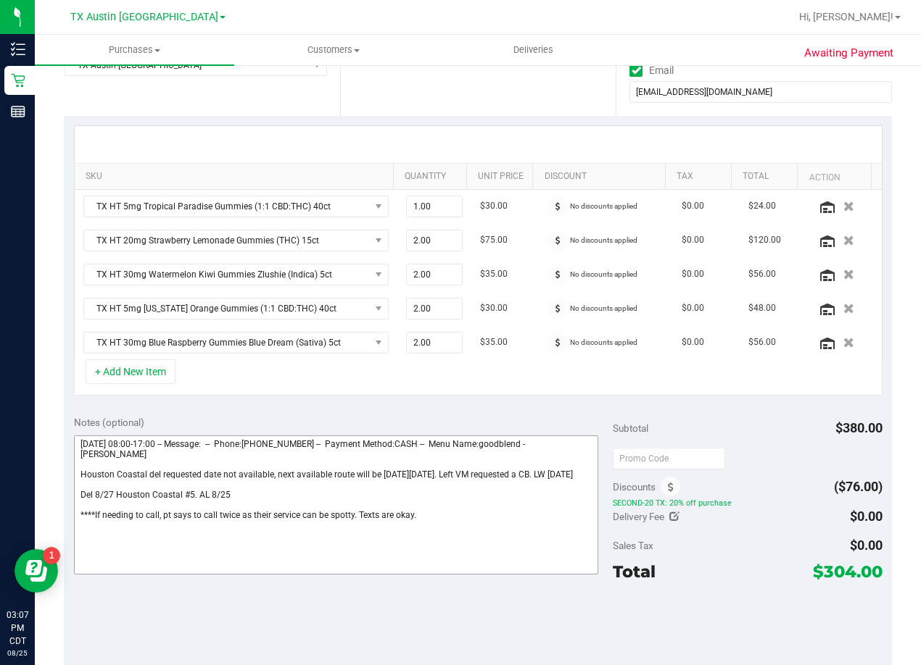
scroll to position [435, 0]
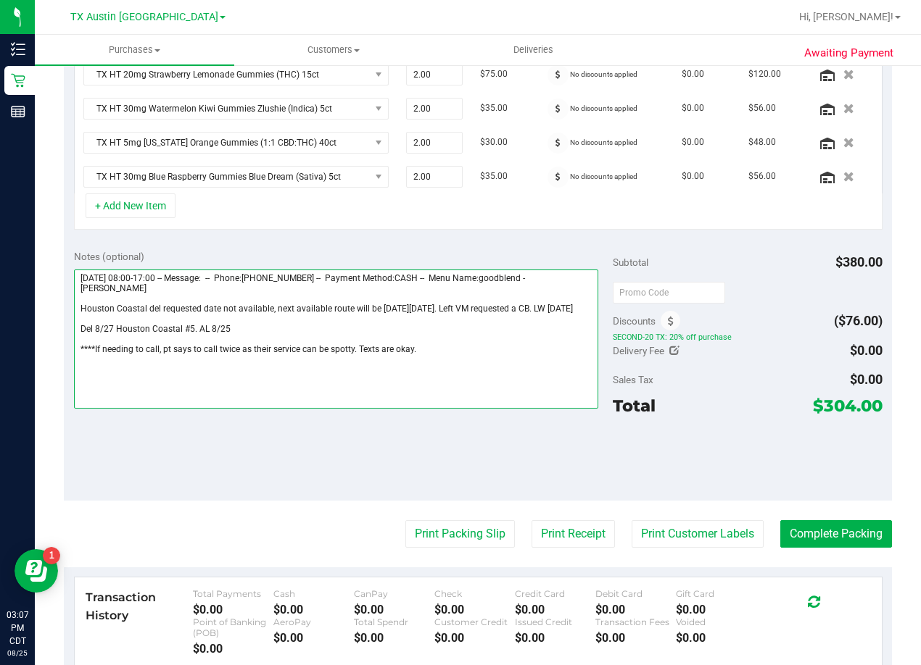
click at [419, 361] on textarea at bounding box center [336, 339] width 524 height 139
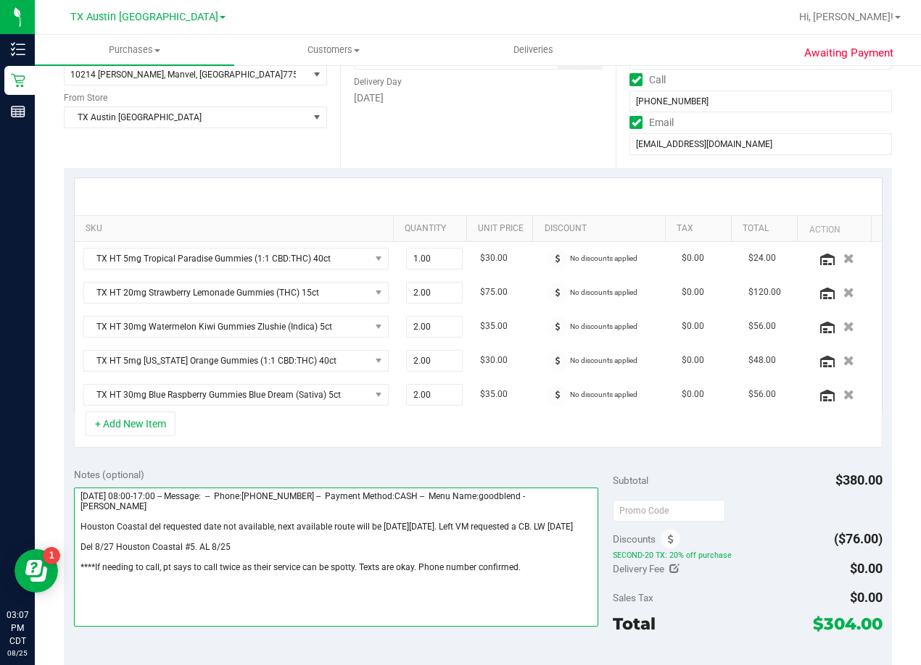
scroll to position [0, 0]
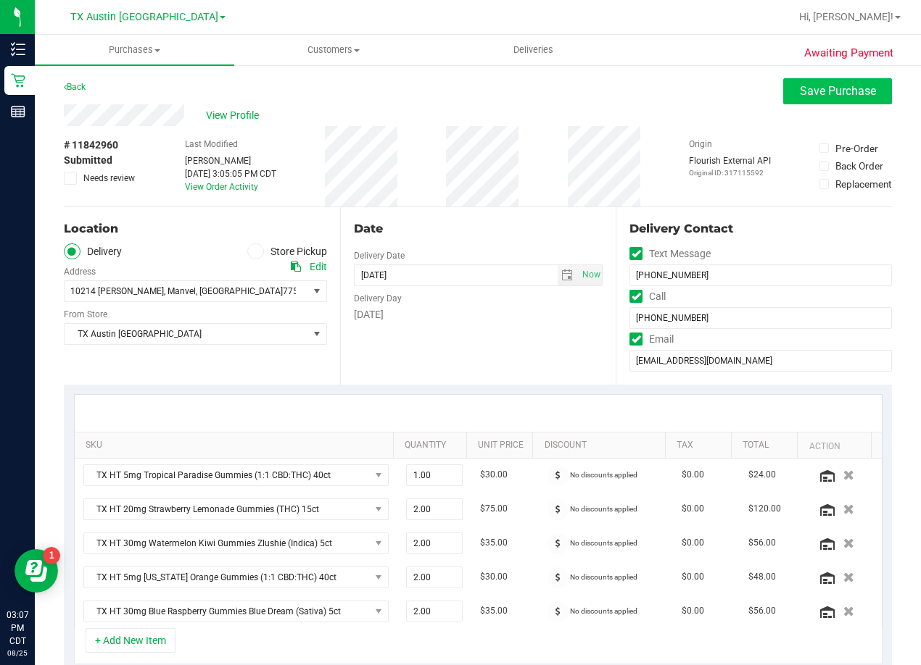
type textarea "Tuesday 08/26/2025 08:00-17:00 -- Message: -- Phone:4094440663 -- Payment Metho…"
click at [817, 96] on span "Save Purchase" at bounding box center [837, 91] width 76 height 14
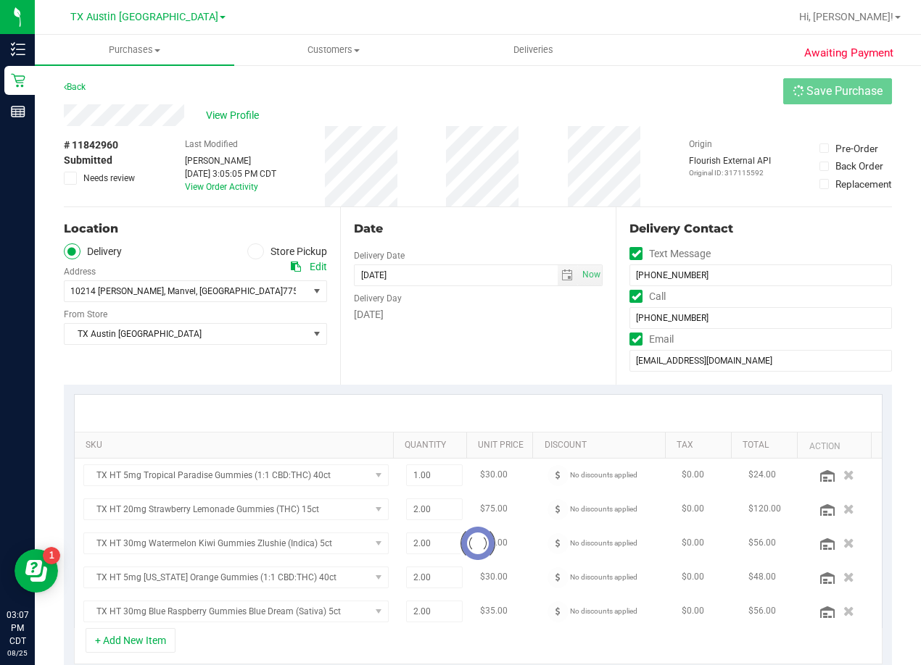
click at [549, 108] on div "View Profile" at bounding box center [478, 115] width 828 height 22
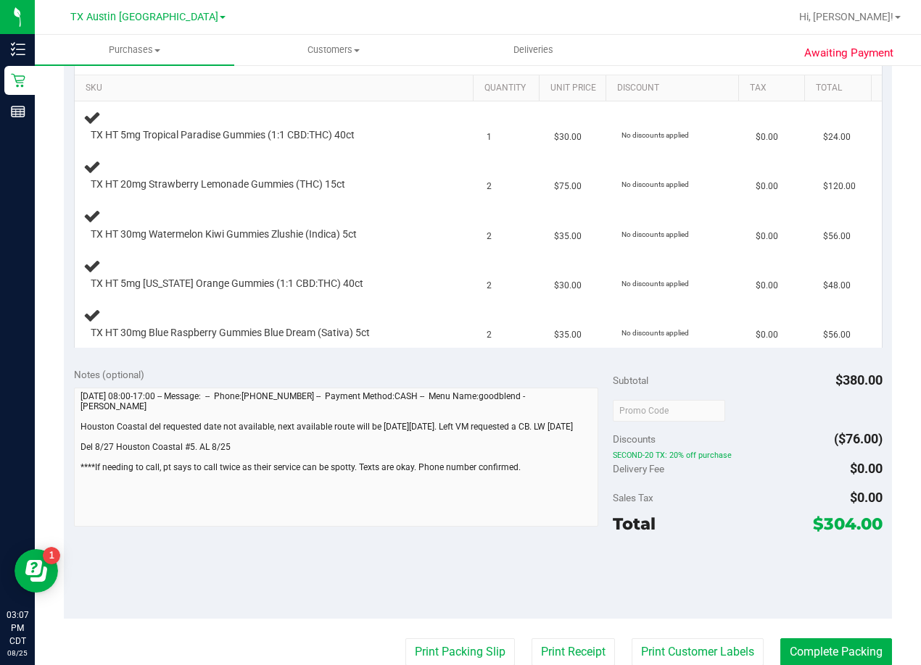
scroll to position [362, 0]
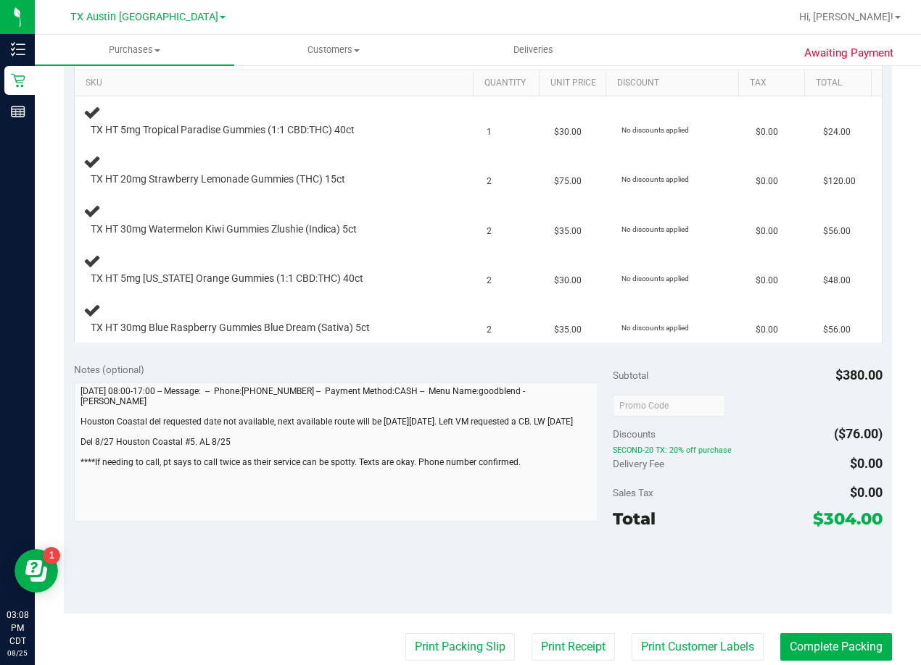
click at [501, 367] on div "Notes (optional)" at bounding box center [343, 369] width 539 height 14
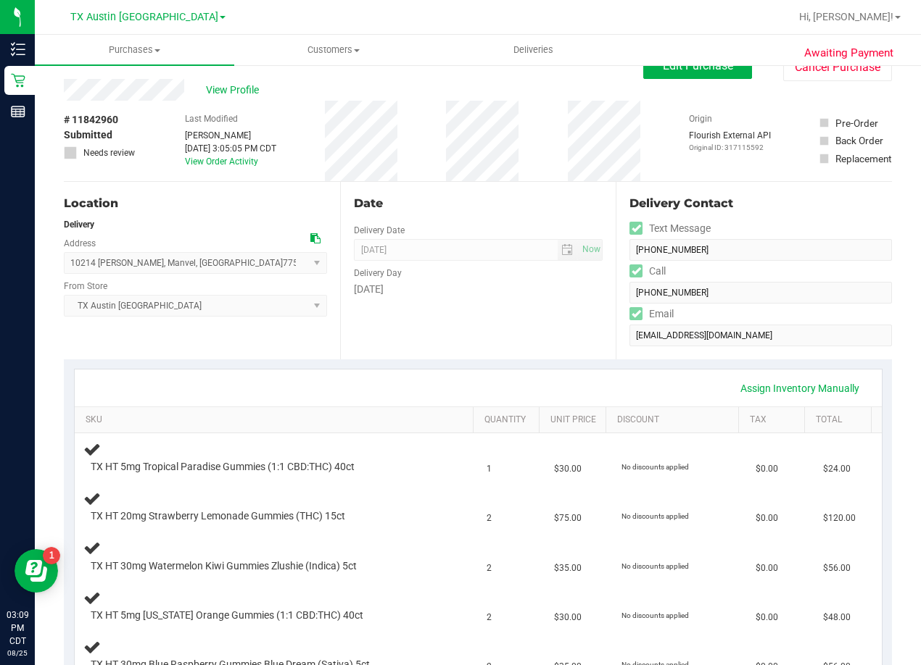
scroll to position [0, 0]
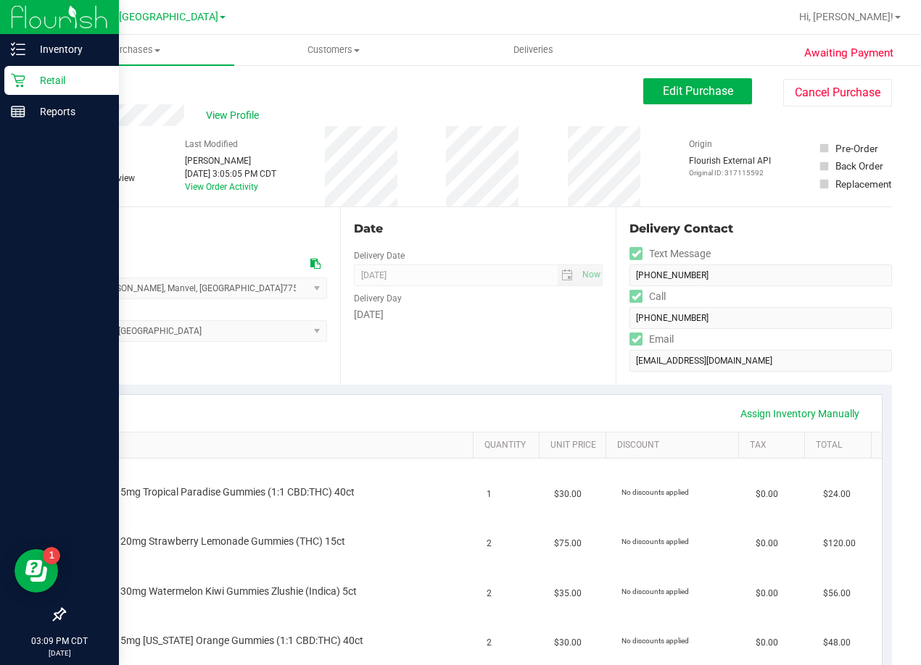
click at [31, 83] on p "Retail" at bounding box center [68, 80] width 87 height 17
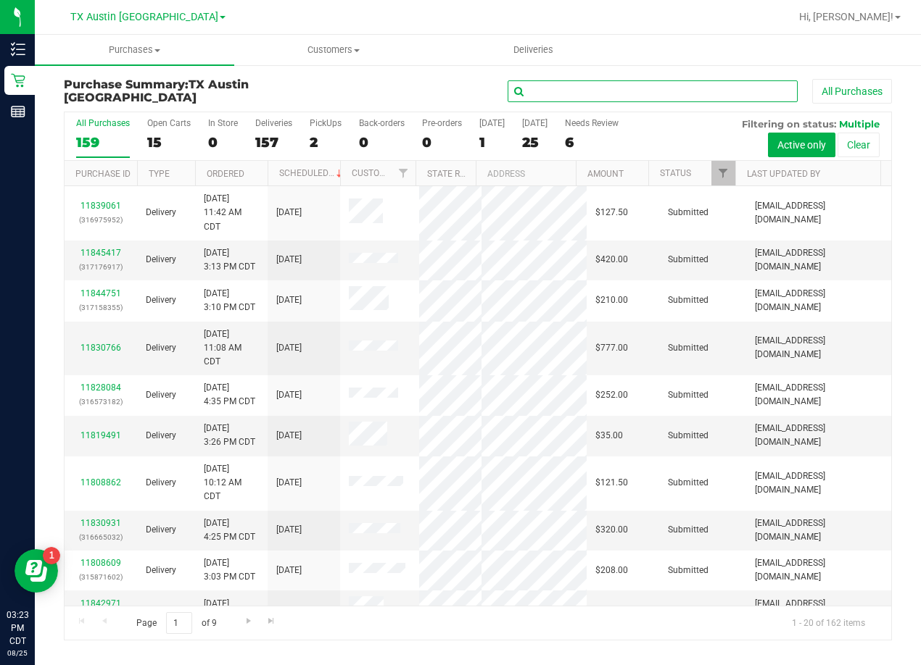
click at [604, 99] on input "text" at bounding box center [652, 91] width 290 height 22
paste input "Sheri Bonura"
type input "Sheri Bonura"
click at [441, 94] on div "Sheri Bonura All Purchases" at bounding box center [616, 91] width 552 height 25
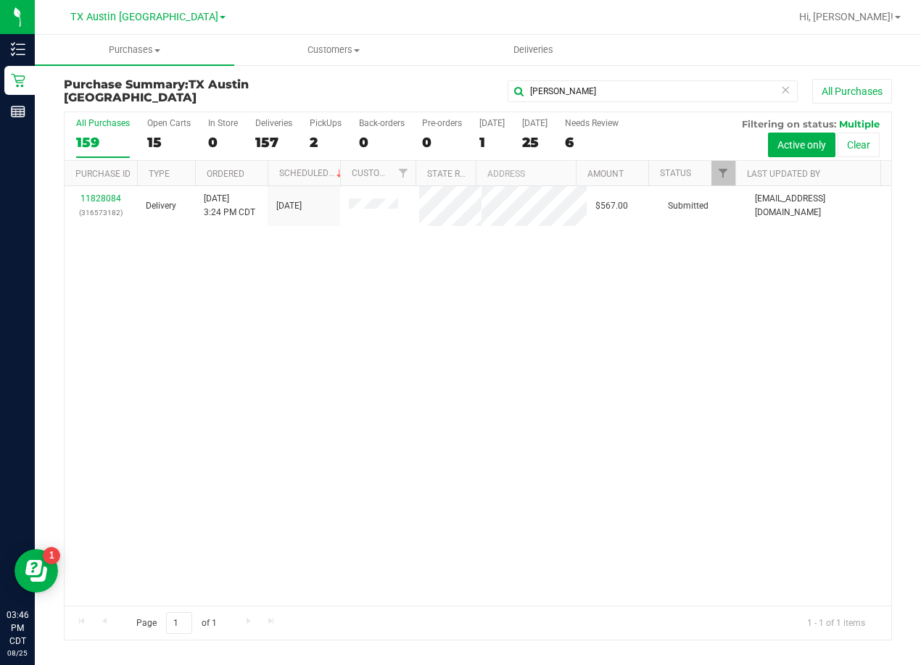
click at [781, 91] on icon at bounding box center [785, 88] width 10 height 17
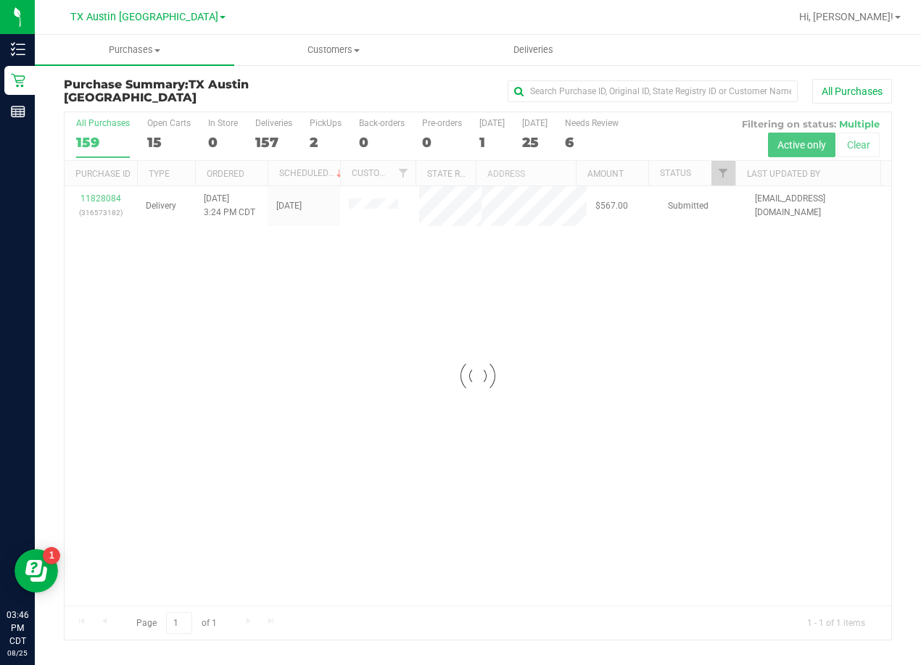
click at [173, 23] on div "TX Austin [GEOGRAPHIC_DATA]" at bounding box center [147, 16] width 155 height 17
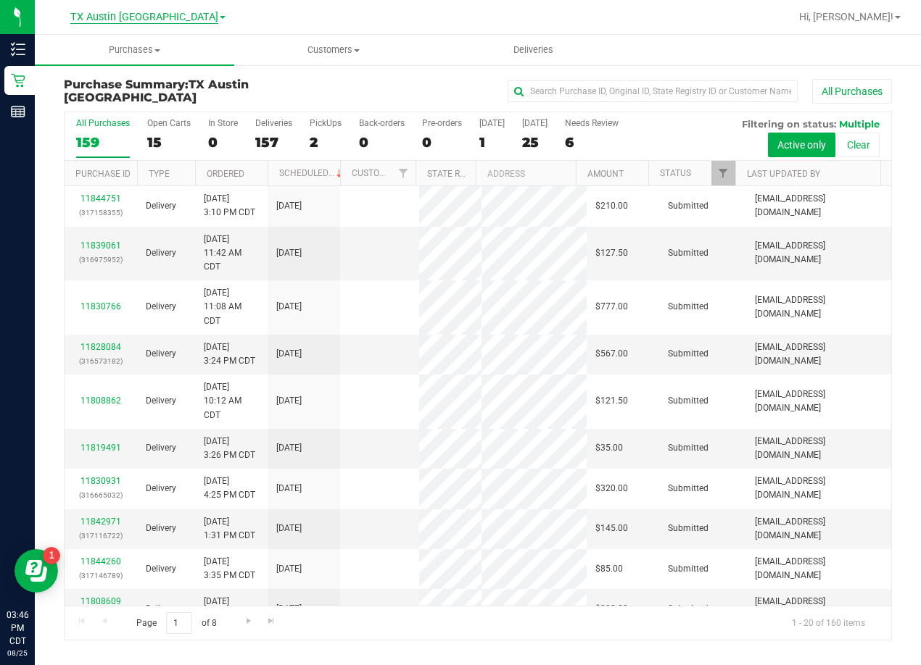
click at [159, 22] on span "TX Austin [GEOGRAPHIC_DATA]" at bounding box center [144, 17] width 148 height 13
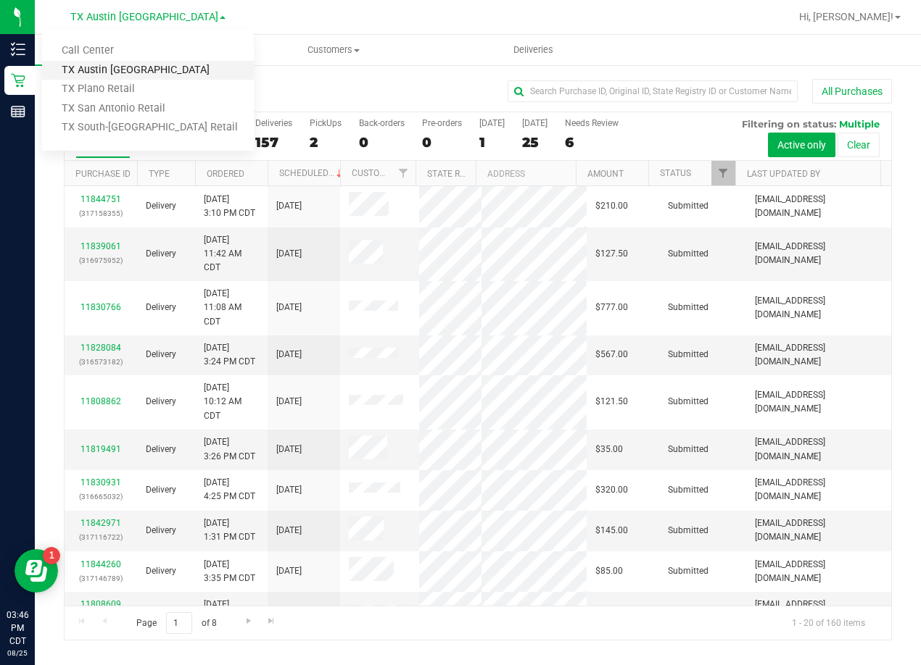
click at [99, 70] on link "TX Austin [GEOGRAPHIC_DATA]" at bounding box center [148, 71] width 212 height 20
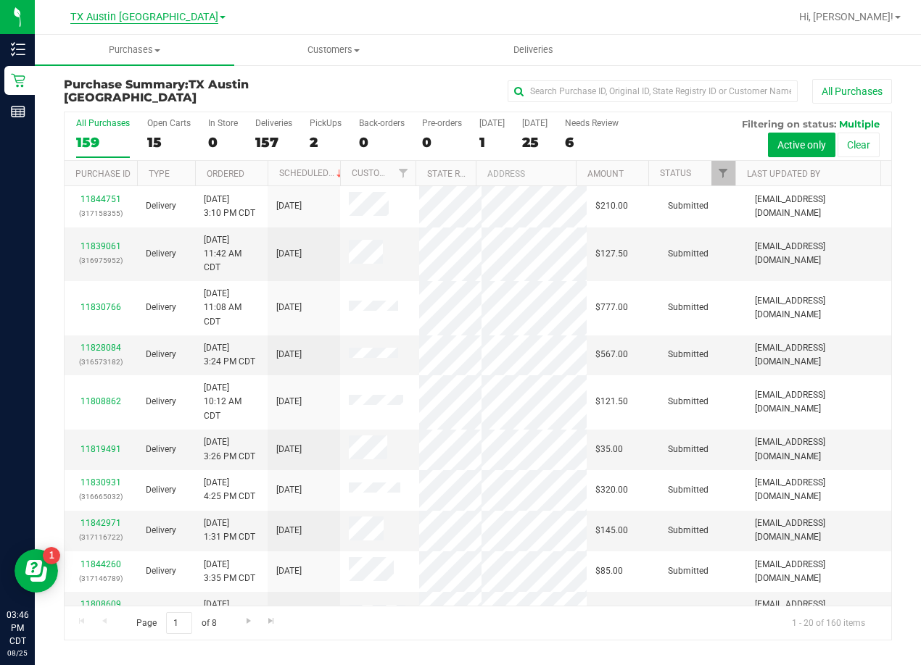
click at [125, 22] on span "TX Austin [GEOGRAPHIC_DATA]" at bounding box center [144, 17] width 148 height 13
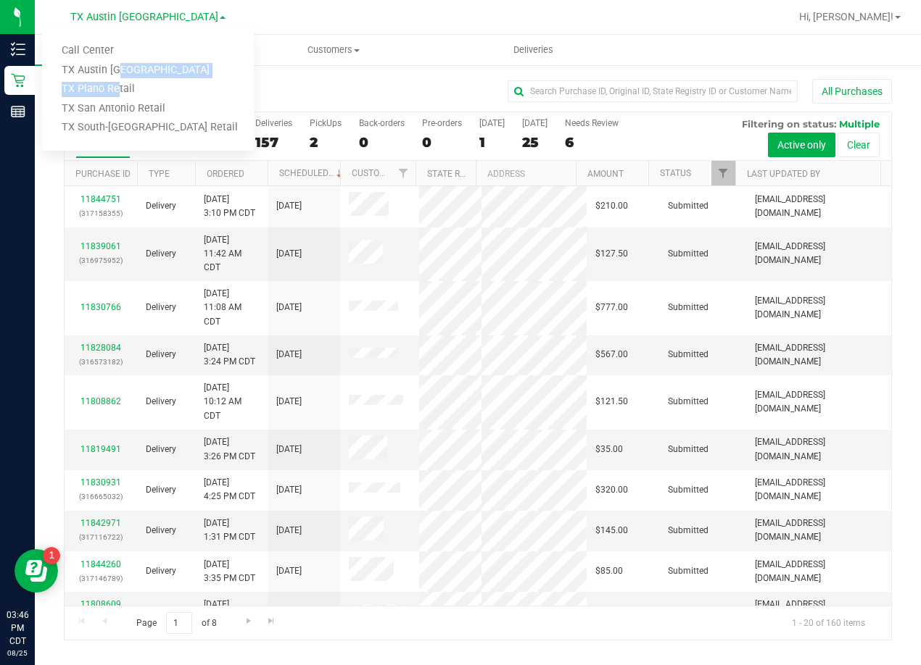
drag, startPoint x: 113, startPoint y: 77, endPoint x: 113, endPoint y: 86, distance: 8.7
click at [113, 86] on ul "Call Center TX Austin DC TX Plano Retail TX San Antonio Retail TX South-Austin …" at bounding box center [148, 89] width 212 height 122
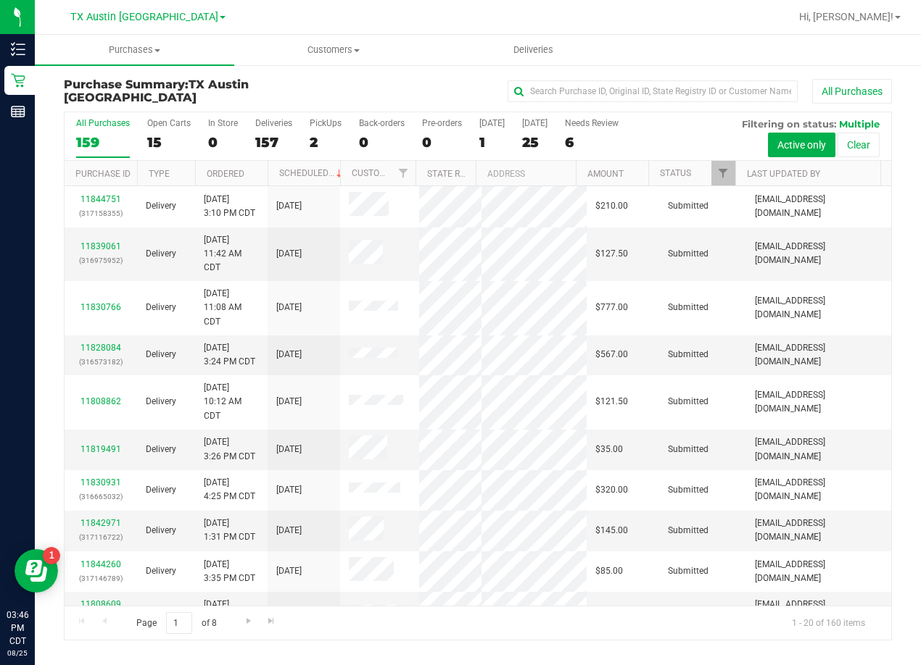
click at [113, 86] on h3 "Purchase Summary: TX Austin DC" at bounding box center [202, 90] width 276 height 25
drag, startPoint x: 170, startPoint y: 19, endPoint x: 120, endPoint y: 55, distance: 61.8
click at [167, 20] on span "TX Austin [GEOGRAPHIC_DATA]" at bounding box center [144, 17] width 148 height 12
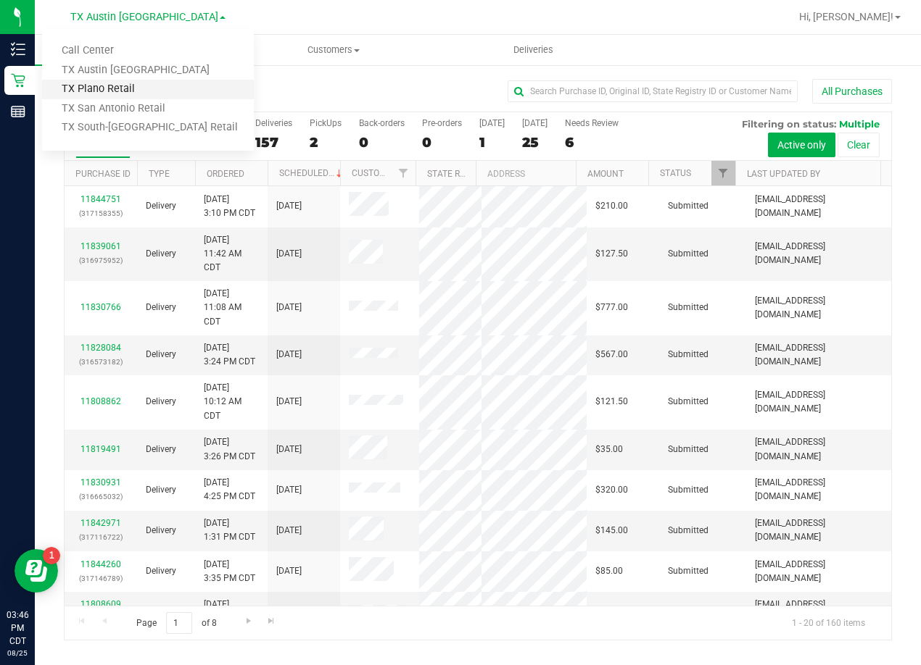
click at [94, 89] on link "TX Plano Retail" at bounding box center [148, 90] width 212 height 20
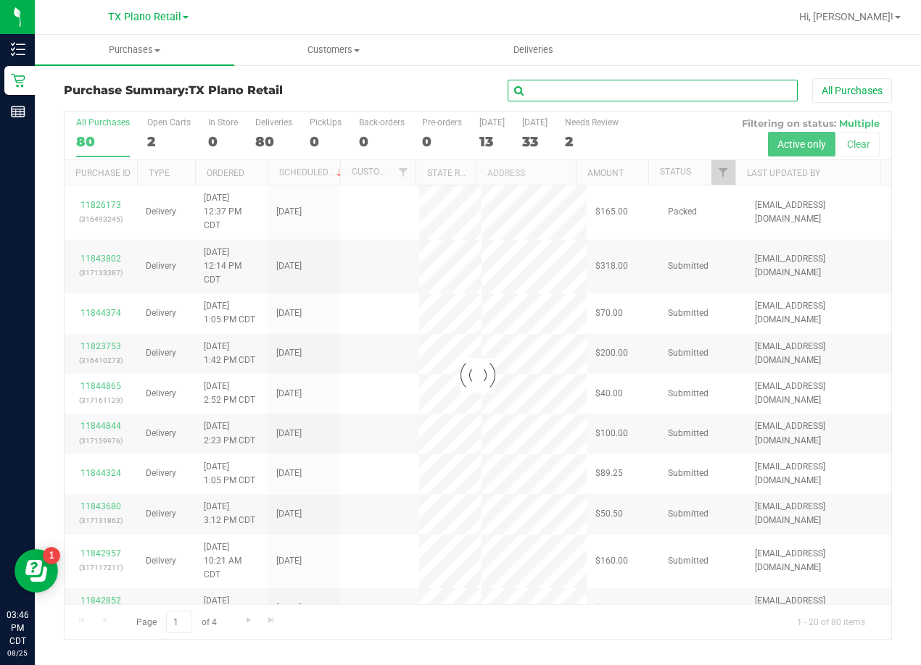
click at [591, 99] on input "text" at bounding box center [652, 91] width 290 height 22
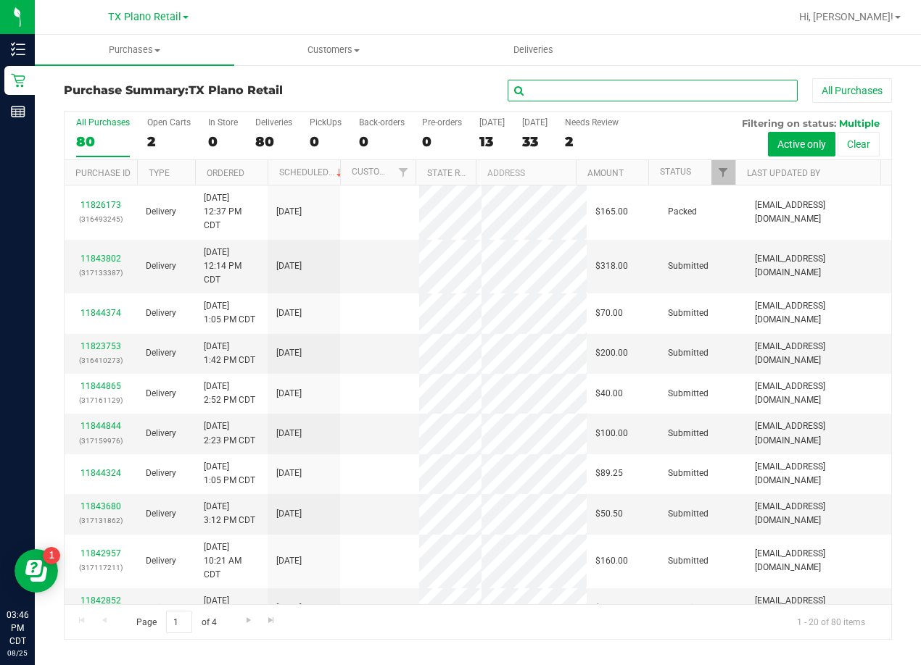
paste input "Julie Coffman"
type input "Julie Coffman"
click at [378, 76] on div "Purchase Summary: TX Plano Retail Julie Coffman All Purchases All Purchases 80 …" at bounding box center [478, 359] width 886 height 591
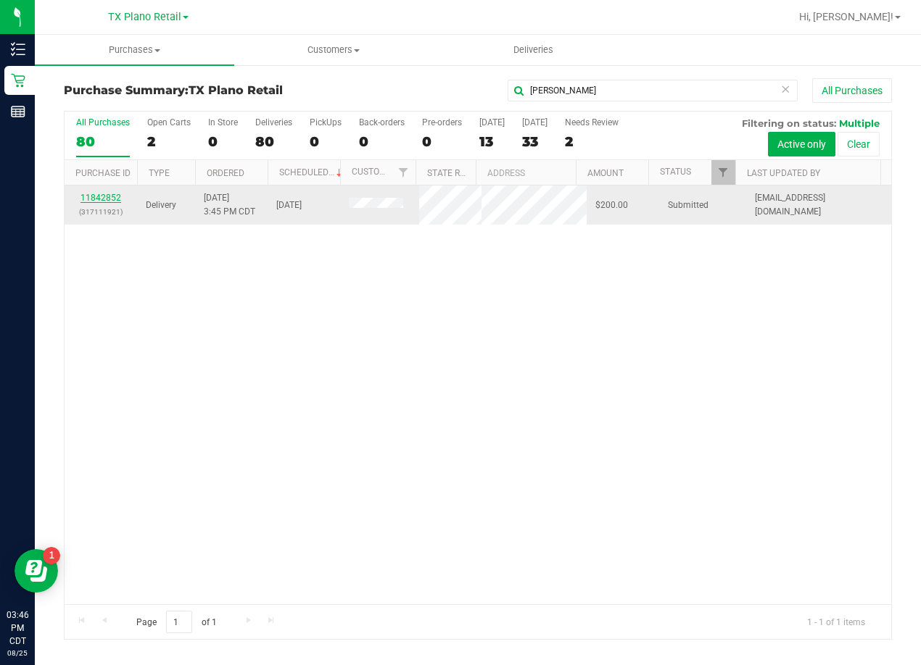
click at [99, 199] on link "11842852" at bounding box center [100, 198] width 41 height 10
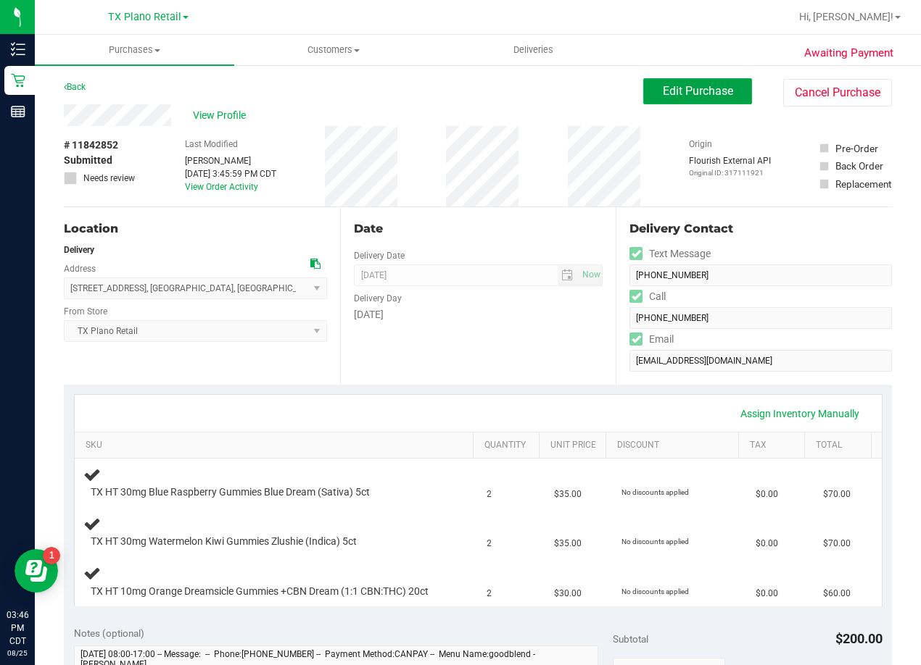
click at [687, 78] on button "Edit Purchase" at bounding box center [697, 91] width 109 height 26
click at [512, 80] on div "Purchases Summary of purchases Fulfillment All purchases Customers All customer…" at bounding box center [478, 350] width 886 height 631
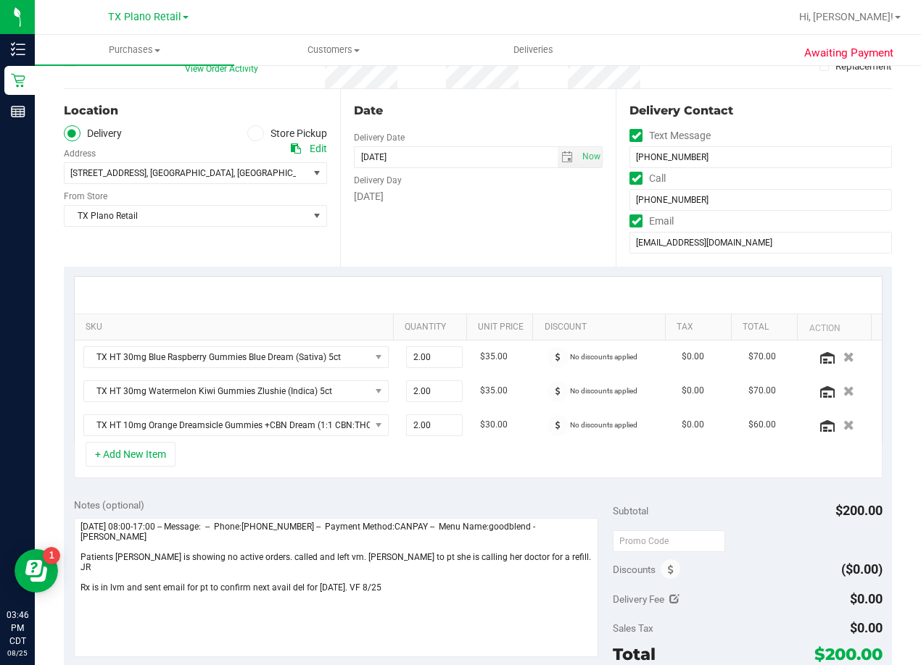
scroll to position [507, 0]
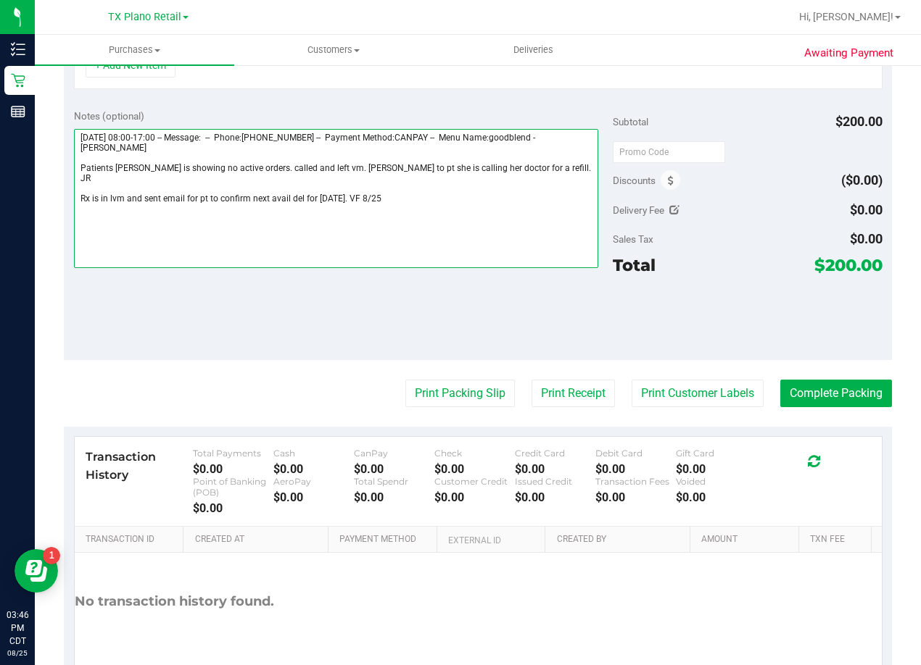
click at [416, 186] on textarea at bounding box center [336, 198] width 524 height 139
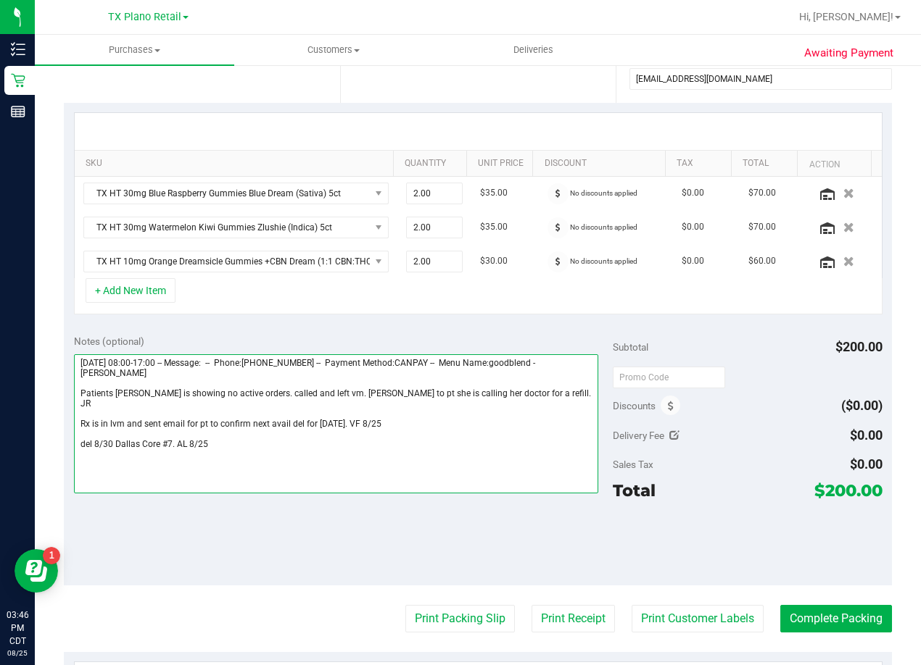
scroll to position [0, 0]
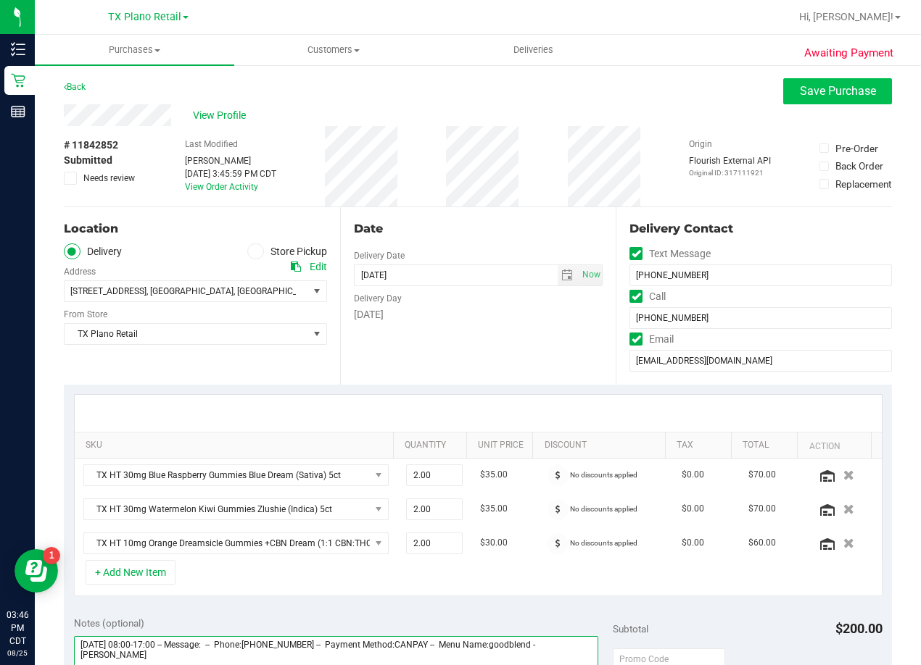
type textarea "Wednesday 08/27/2025 08:00-17:00 -- Message: -- Phone:2145348635 -- Payment Met…"
click at [799, 97] on span "Save Purchase" at bounding box center [837, 91] width 76 height 14
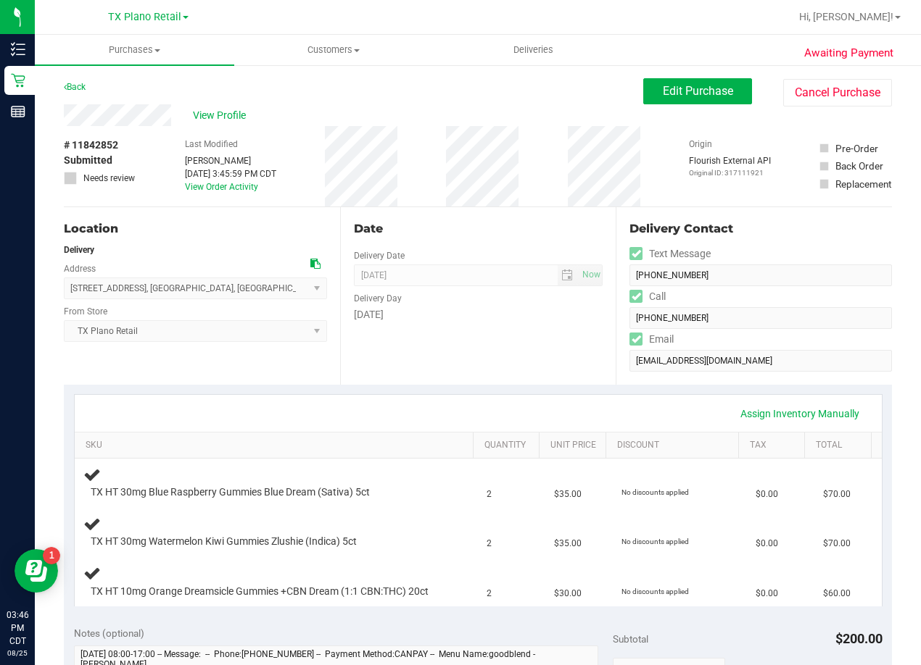
scroll to position [290, 0]
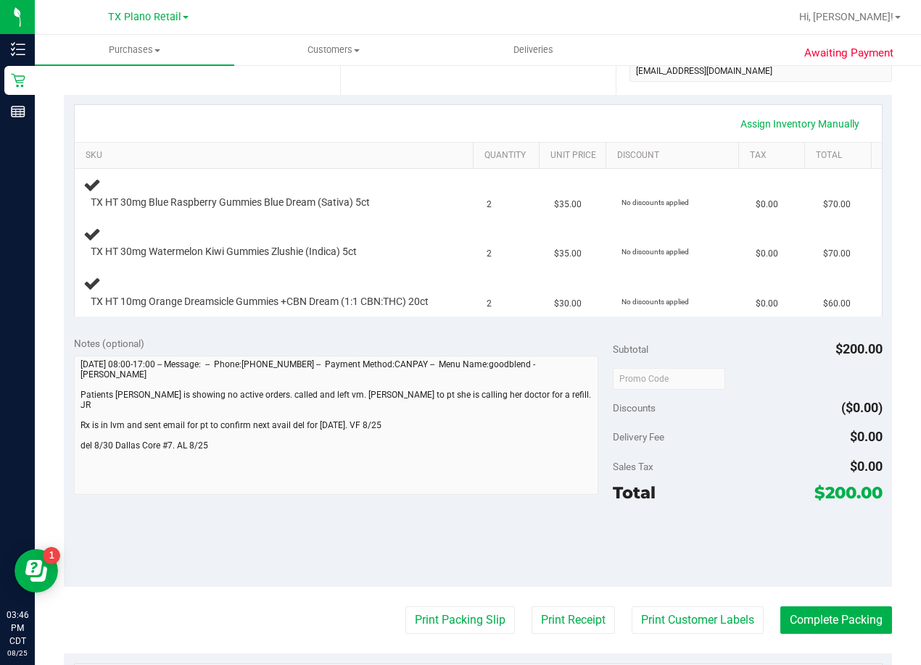
drag, startPoint x: 562, startPoint y: 326, endPoint x: 520, endPoint y: 384, distance: 72.0
click at [562, 317] on td "$30.00" at bounding box center [578, 292] width 67 height 49
click at [547, 326] on div "Assign Inventory Manually SKU Quantity Unit Price Discount Tax Total TX HT 30mg…" at bounding box center [478, 210] width 828 height 231
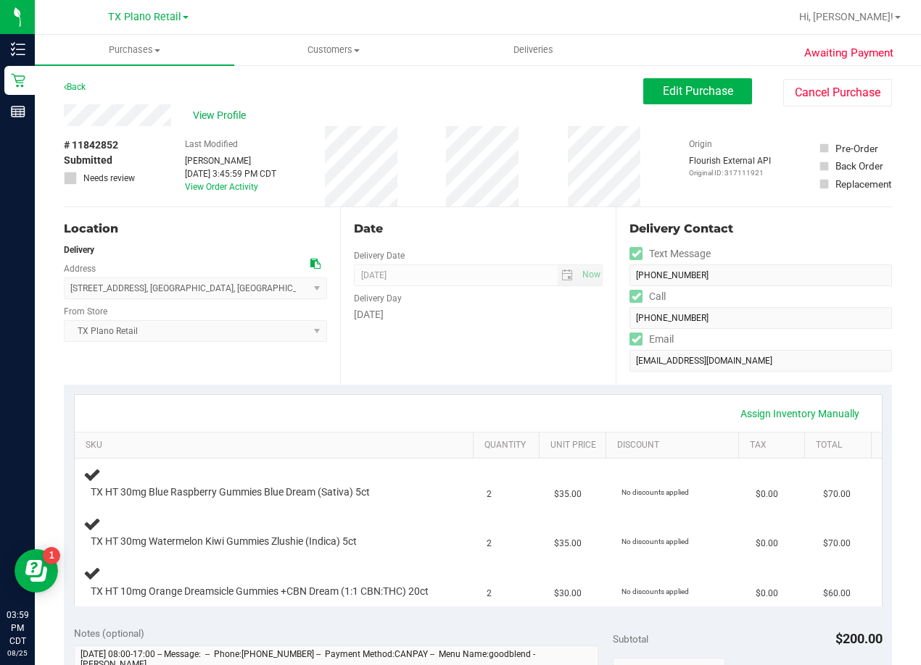
scroll to position [0, 0]
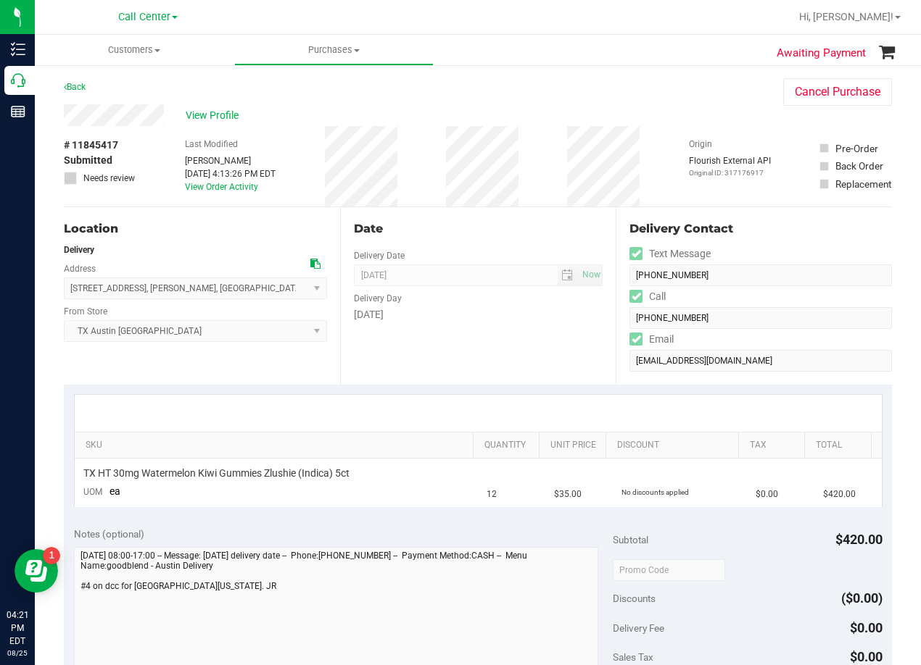
click at [455, 236] on div "Date" at bounding box center [478, 228] width 249 height 17
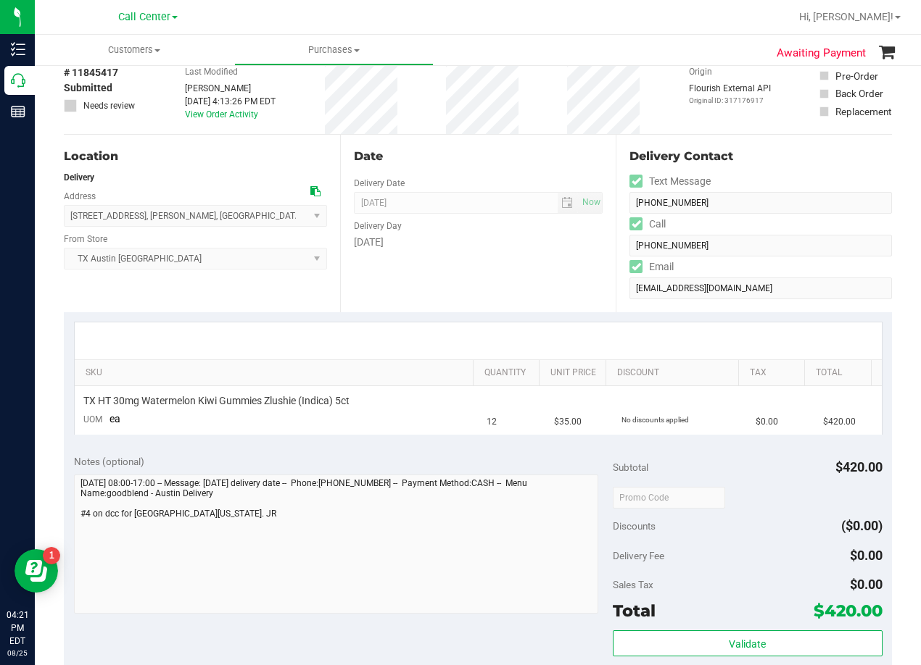
click at [464, 235] on div "[DATE]" at bounding box center [478, 242] width 249 height 15
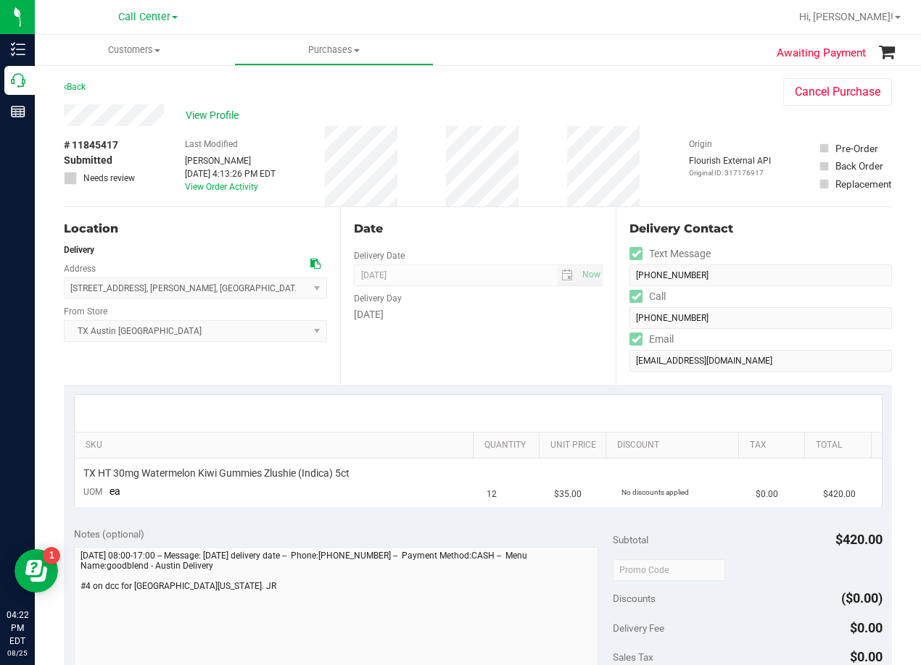
click at [468, 235] on div "Date" at bounding box center [478, 228] width 249 height 17
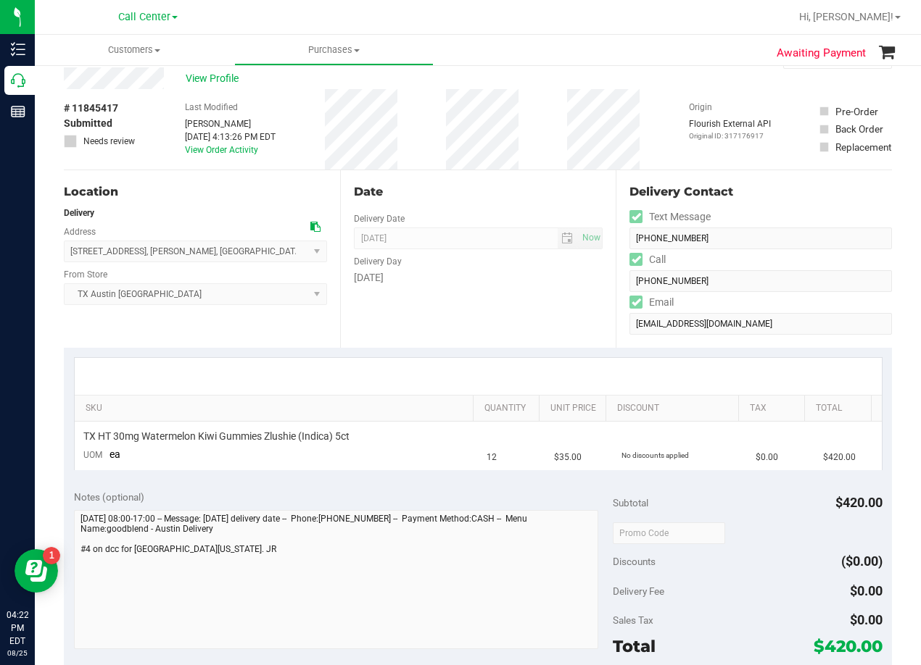
scroll to position [72, 0]
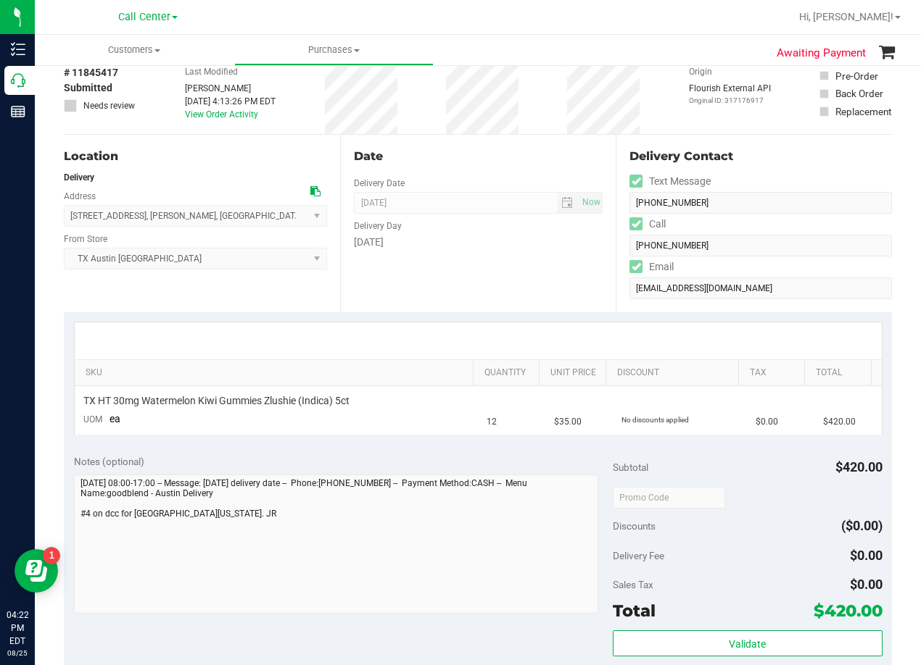
click at [468, 235] on div "[DATE]" at bounding box center [478, 242] width 249 height 15
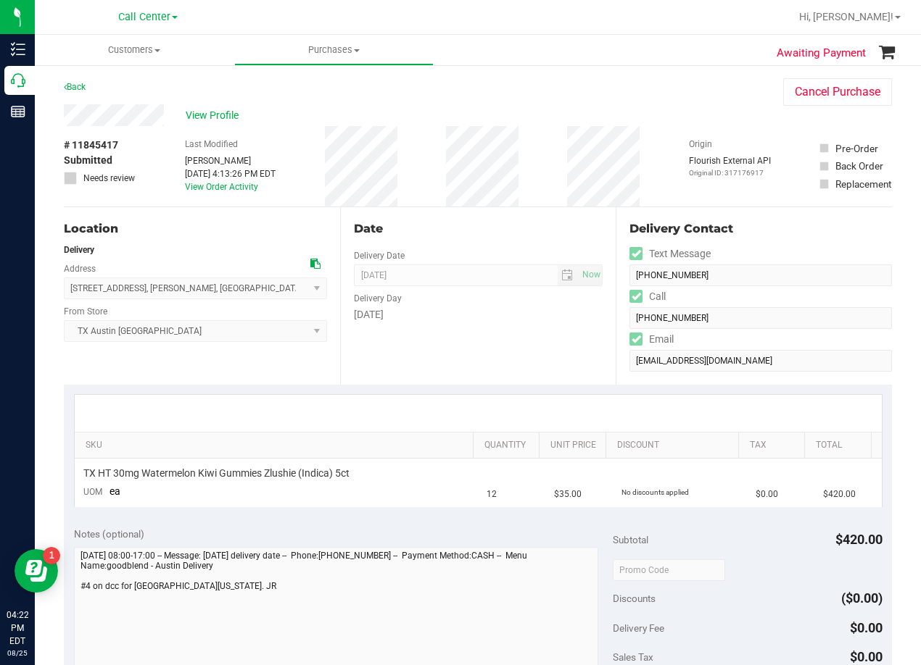
click at [498, 256] on div "Date Delivery Date [DATE] Now [DATE] 08:00 AM Now Delivery Day [DATE]" at bounding box center [478, 296] width 276 height 178
click at [490, 217] on div "Date Delivery Date [DATE] Now [DATE] 08:00 AM Now Delivery Day [DATE]" at bounding box center [478, 296] width 276 height 178
click at [789, 96] on button "Cancel Purchase" at bounding box center [837, 92] width 109 height 28
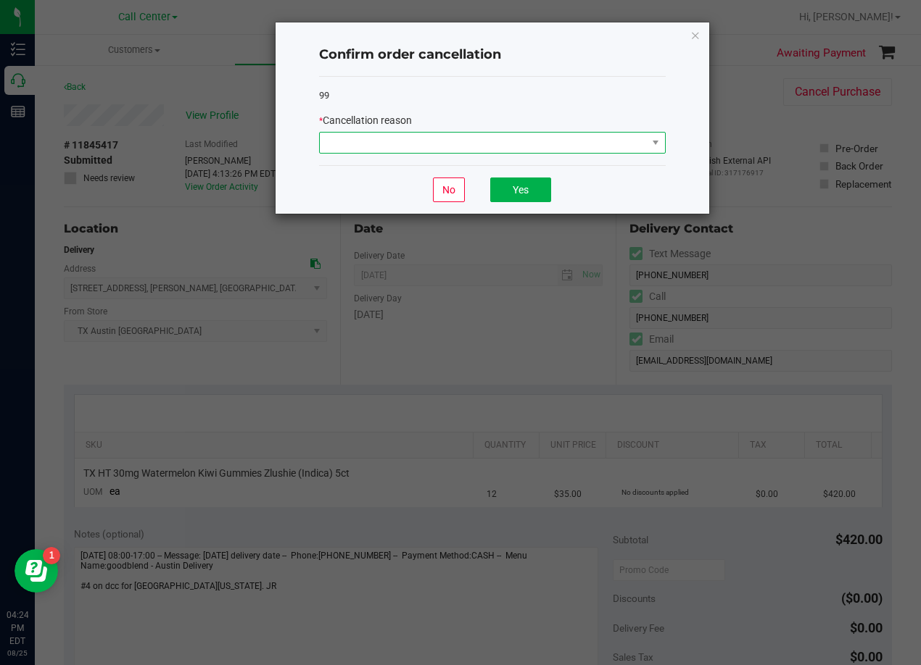
click at [580, 136] on span at bounding box center [483, 143] width 327 height 20
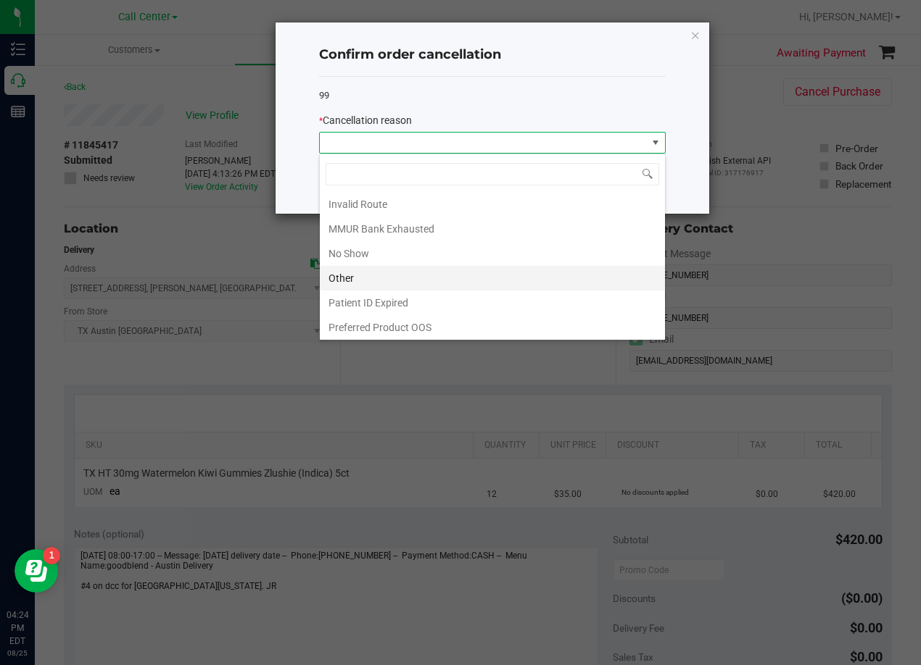
scroll to position [77, 0]
click at [417, 273] on li "Other" at bounding box center [492, 276] width 345 height 25
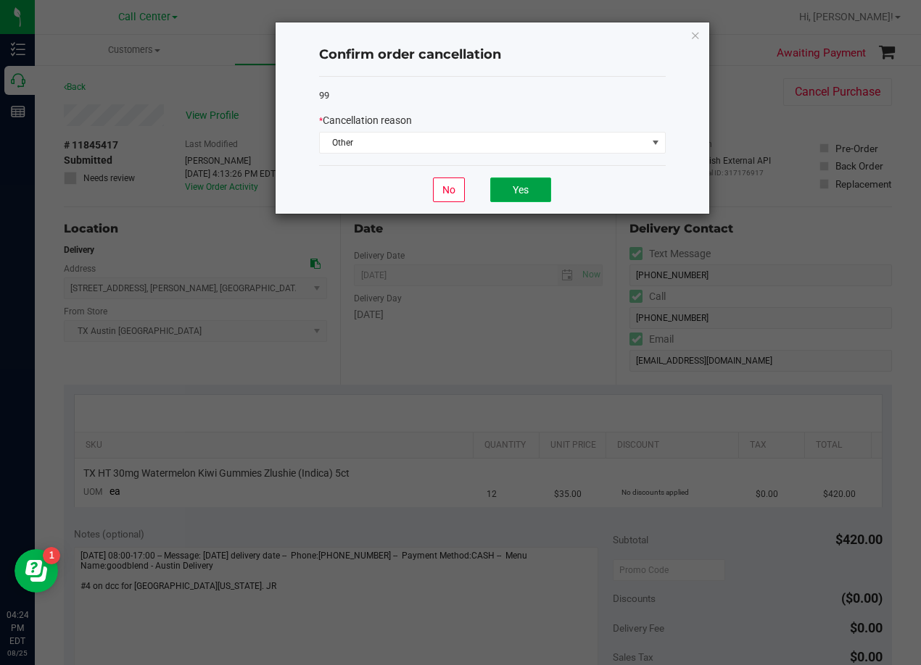
click at [525, 192] on button "Yes" at bounding box center [520, 190] width 61 height 25
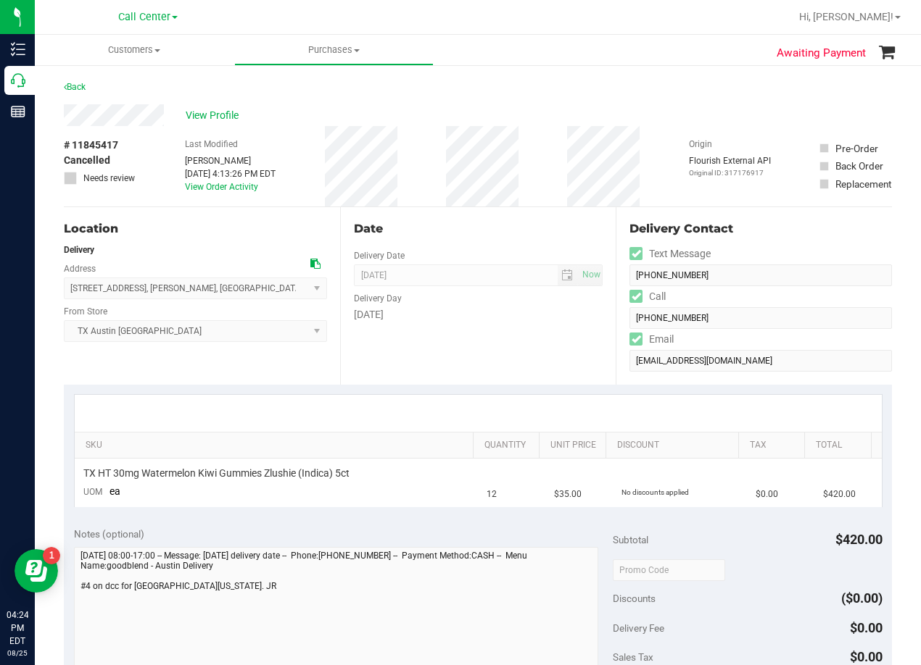
click at [500, 98] on div "Back" at bounding box center [478, 91] width 828 height 26
click at [528, 219] on div "Date Delivery Date [DATE] Now [DATE] 08:00 AM Now Delivery Day [DATE]" at bounding box center [478, 296] width 276 height 178
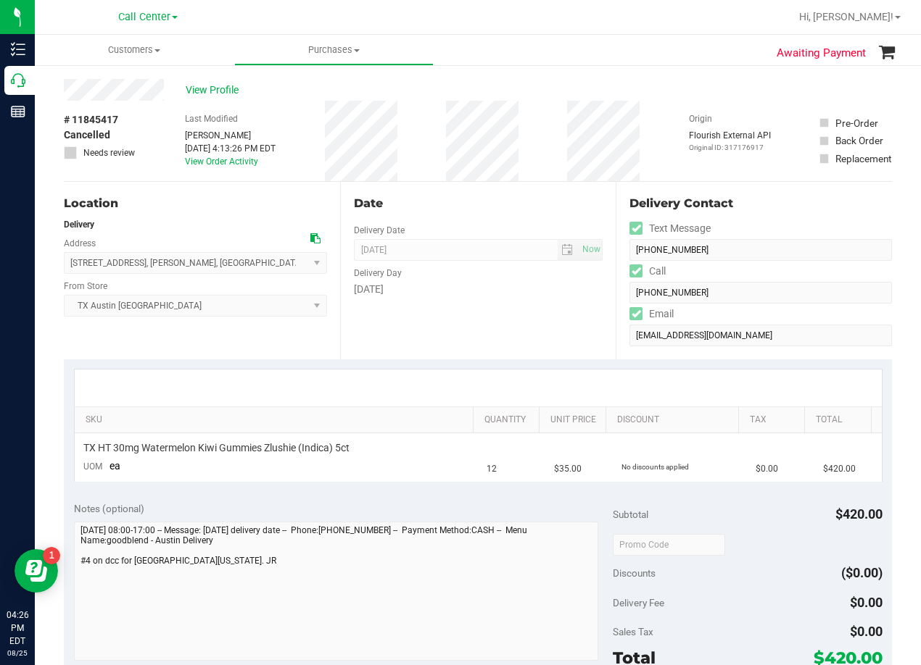
scroll to position [0, 0]
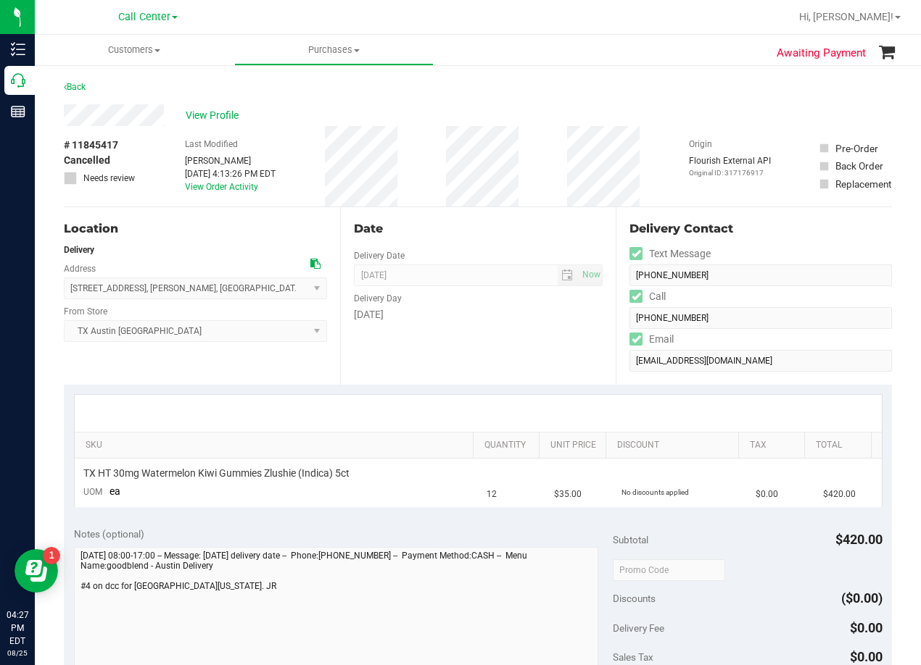
click at [551, 223] on div "Date" at bounding box center [478, 228] width 249 height 17
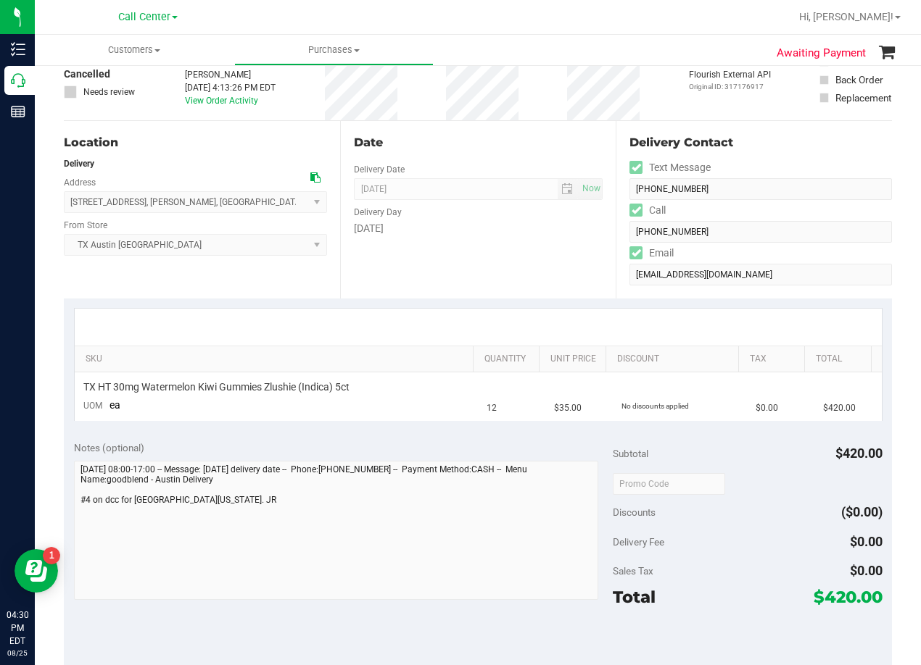
scroll to position [217, 0]
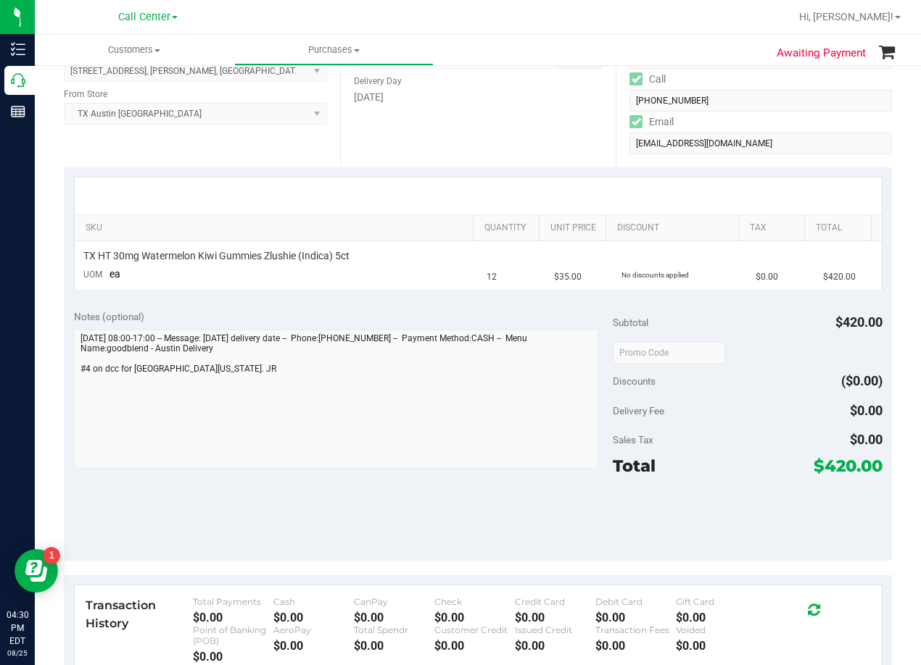
click at [556, 172] on div "SKU Quantity Unit Price Discount Tax Total TX HT 30mg Watermelon Kiwi Gummies Z…" at bounding box center [478, 233] width 828 height 133
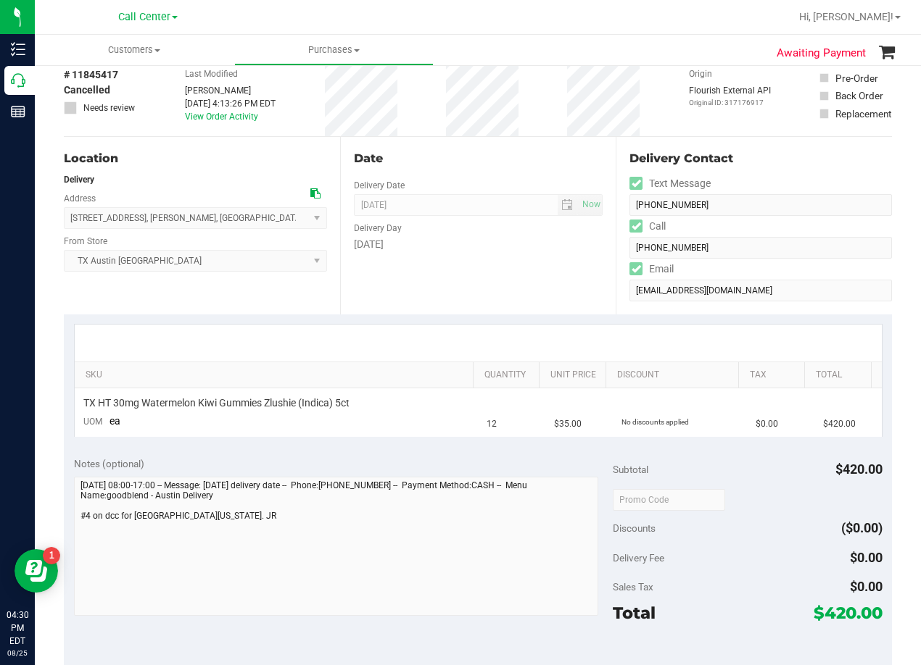
scroll to position [0, 0]
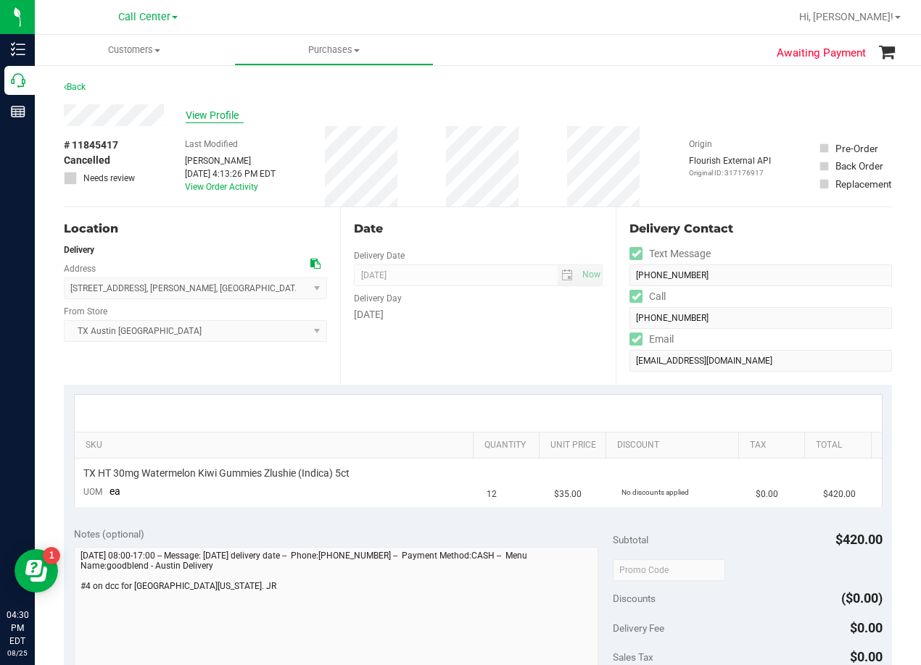
click at [222, 117] on span "View Profile" at bounding box center [215, 115] width 58 height 15
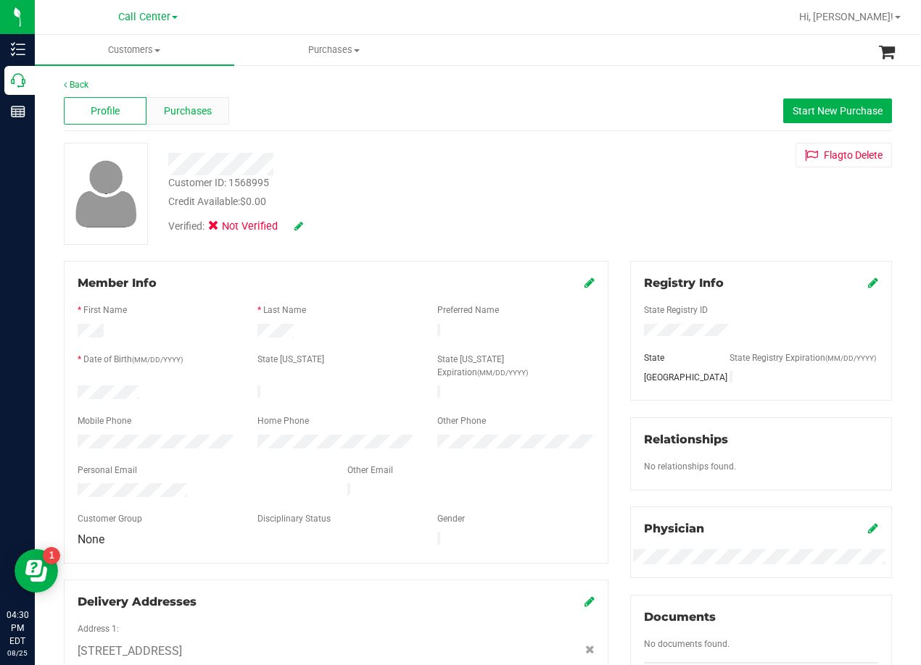
click at [186, 109] on span "Purchases" at bounding box center [188, 111] width 48 height 15
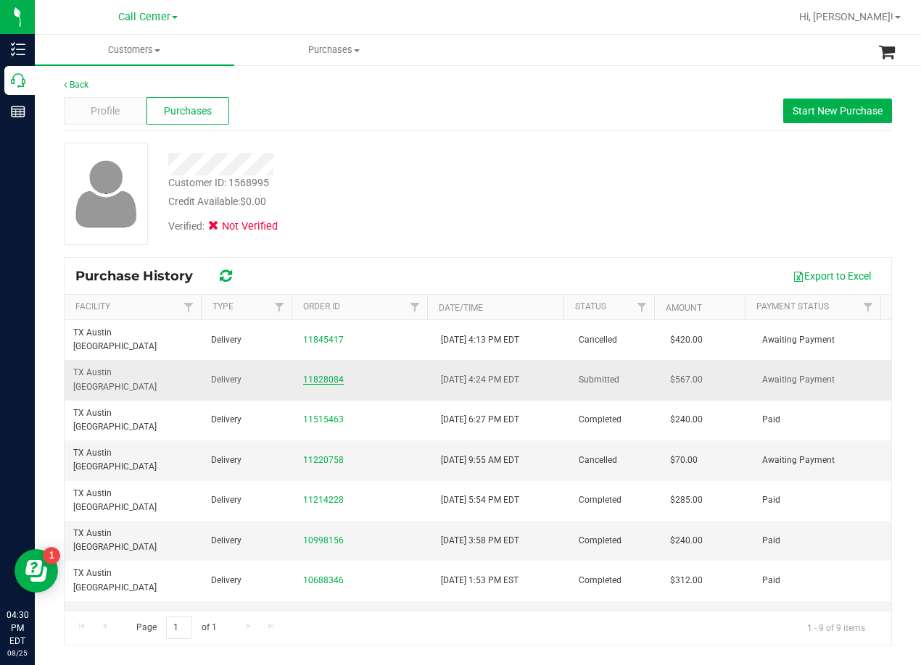
click at [304, 375] on link "11828084" at bounding box center [323, 380] width 41 height 10
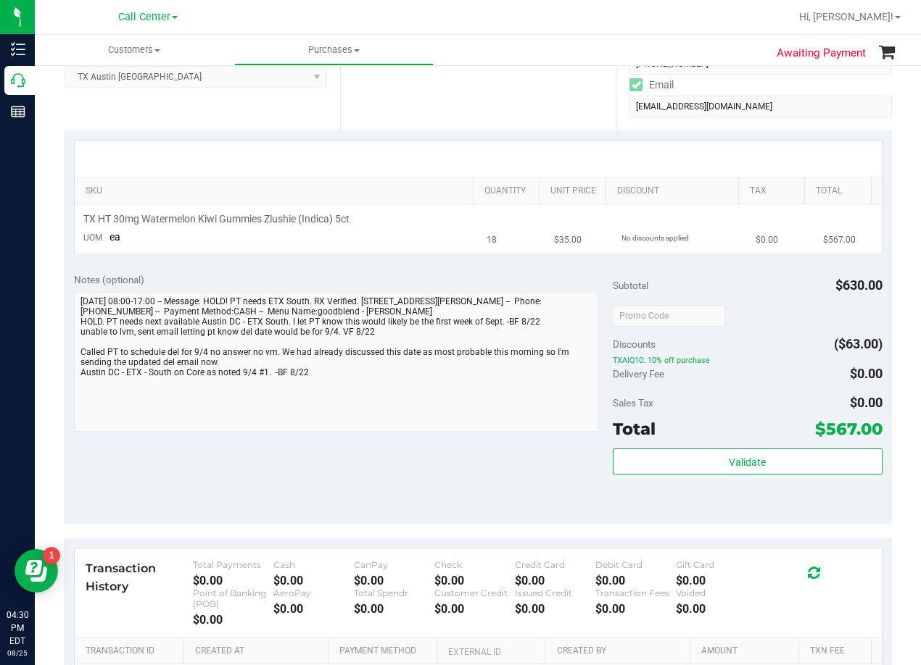
scroll to position [290, 0]
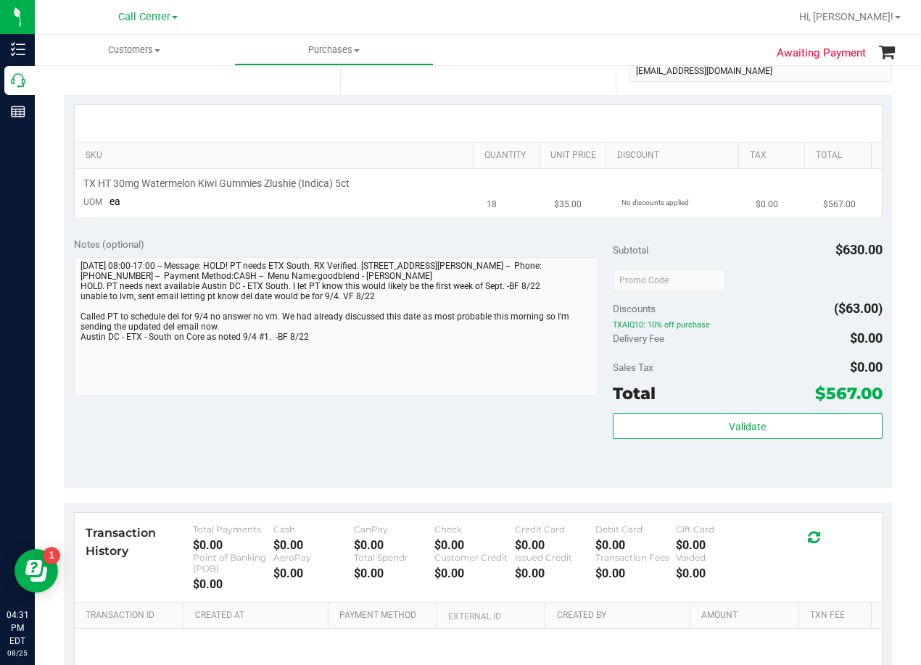
click at [567, 170] on td "$35.00" at bounding box center [578, 193] width 67 height 49
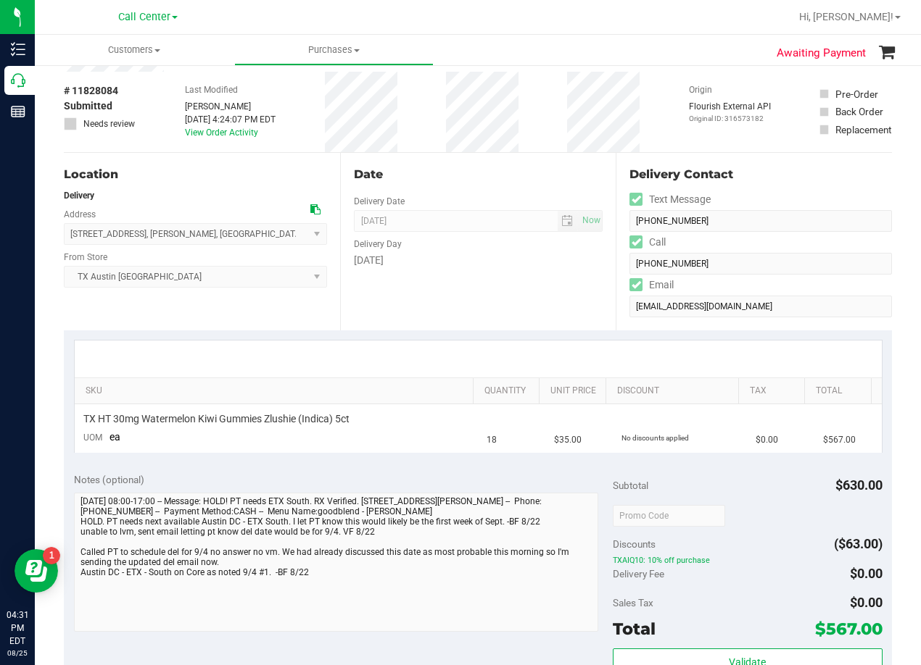
scroll to position [0, 0]
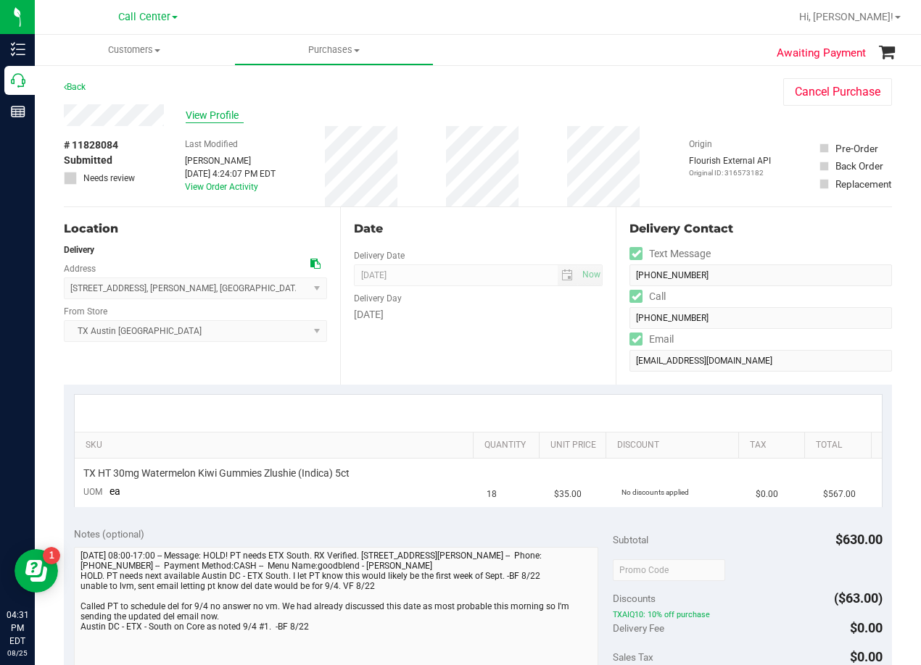
click at [229, 115] on span "View Profile" at bounding box center [215, 115] width 58 height 15
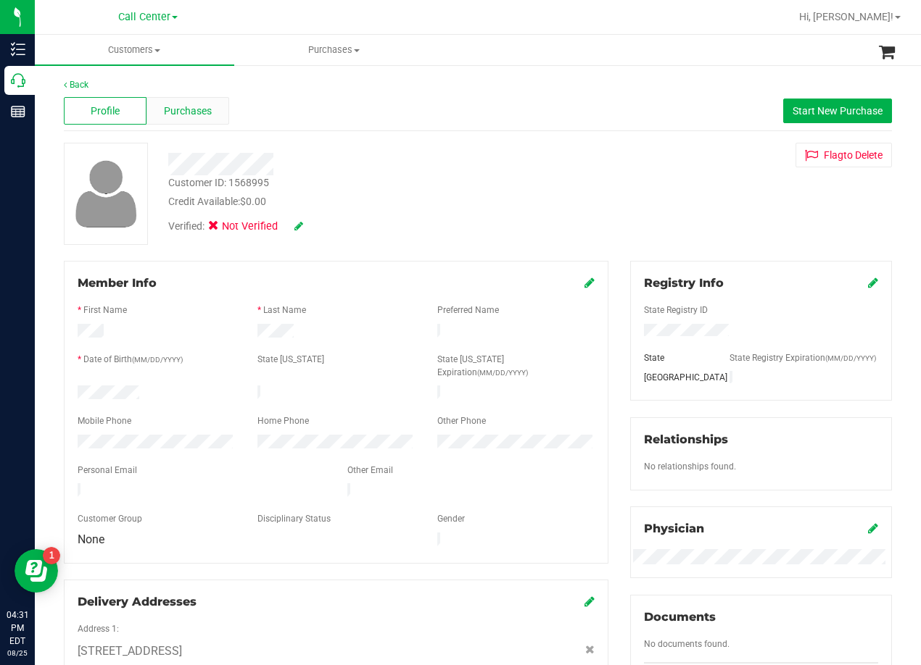
click at [194, 117] on span "Purchases" at bounding box center [188, 111] width 48 height 15
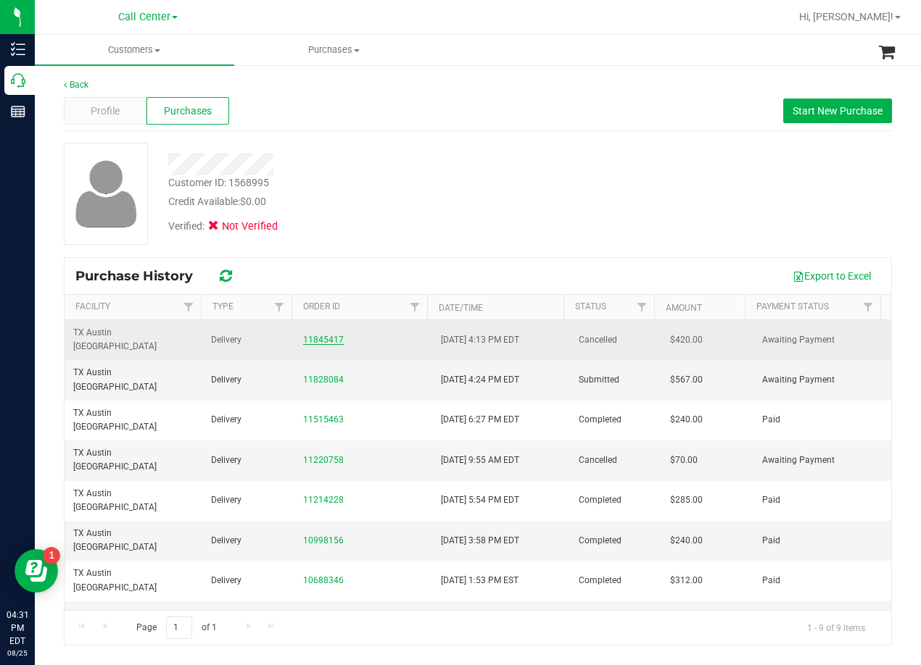
click at [304, 335] on link "11845417" at bounding box center [323, 340] width 41 height 10
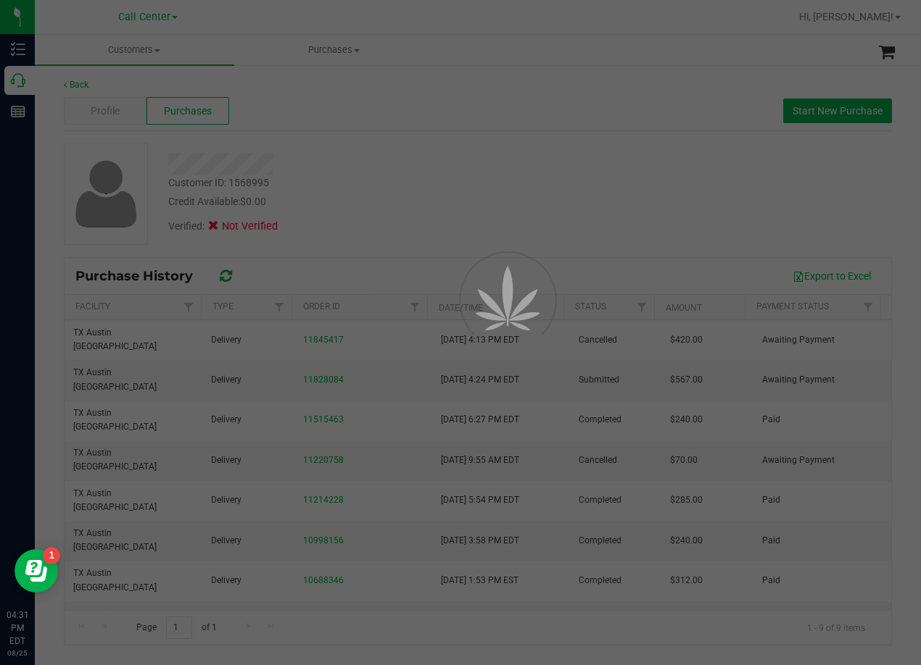
click at [570, 133] on div at bounding box center [460, 332] width 921 height 665
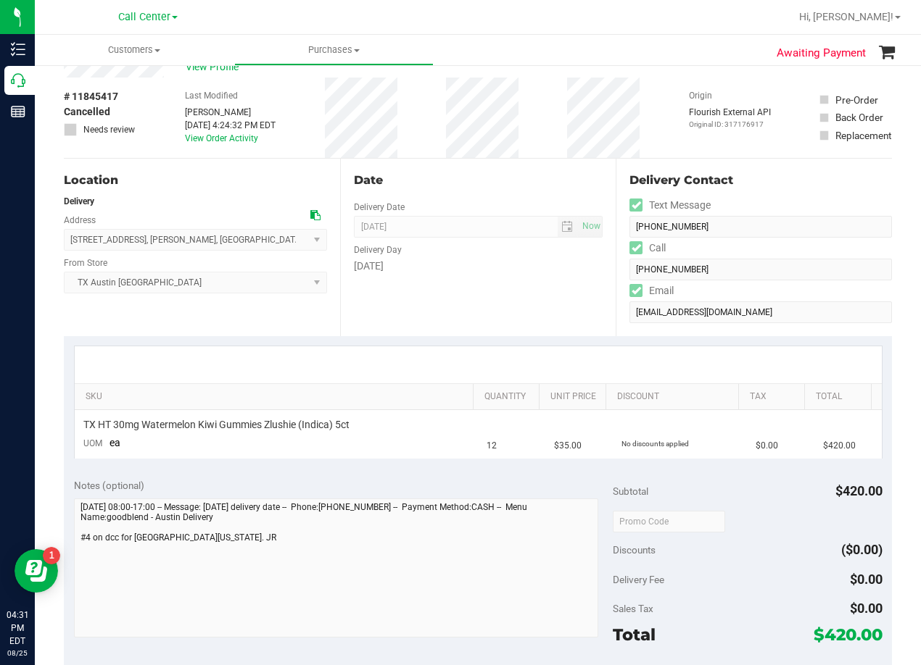
scroll to position [72, 0]
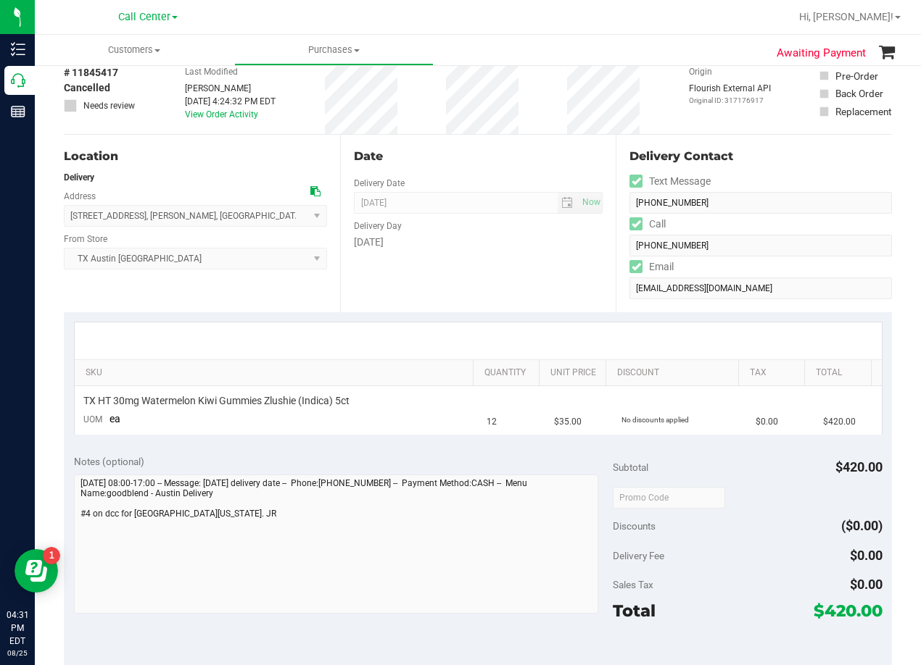
click at [439, 309] on div "Date Delivery Date [DATE] Now [DATE] 08:00 AM Now Delivery Day [DATE]" at bounding box center [478, 224] width 276 height 178
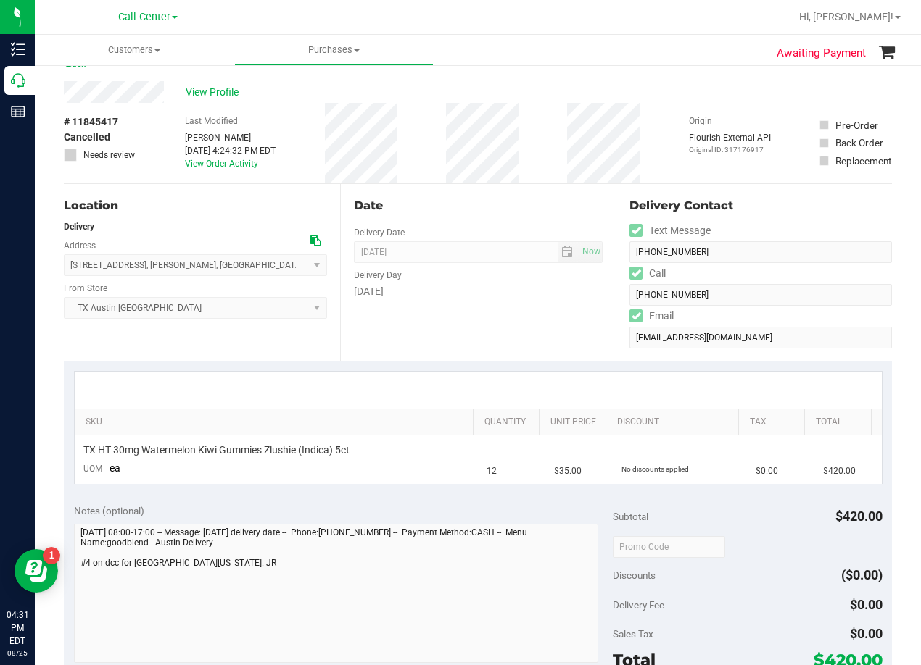
scroll to position [0, 0]
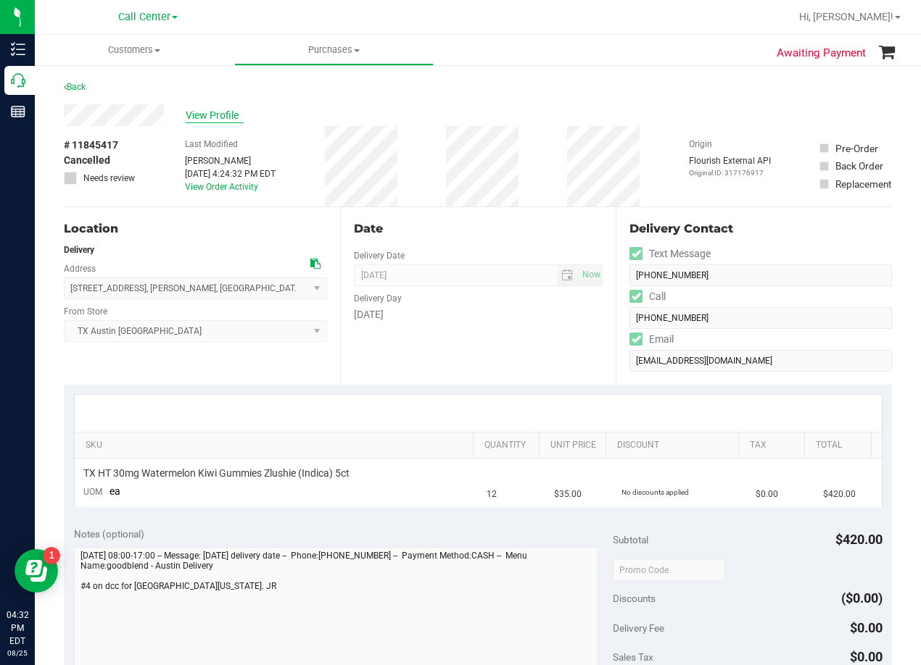
click at [203, 112] on span "View Profile" at bounding box center [215, 115] width 58 height 15
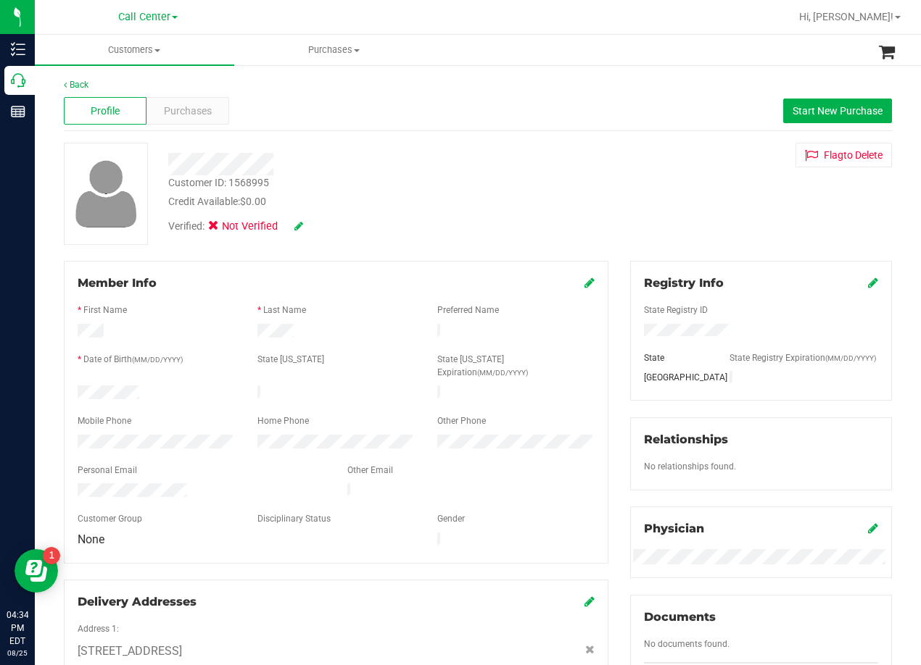
click at [559, 188] on div "Customer ID: 1568995 Credit Available: $0.00" at bounding box center [369, 192] width 425 height 34
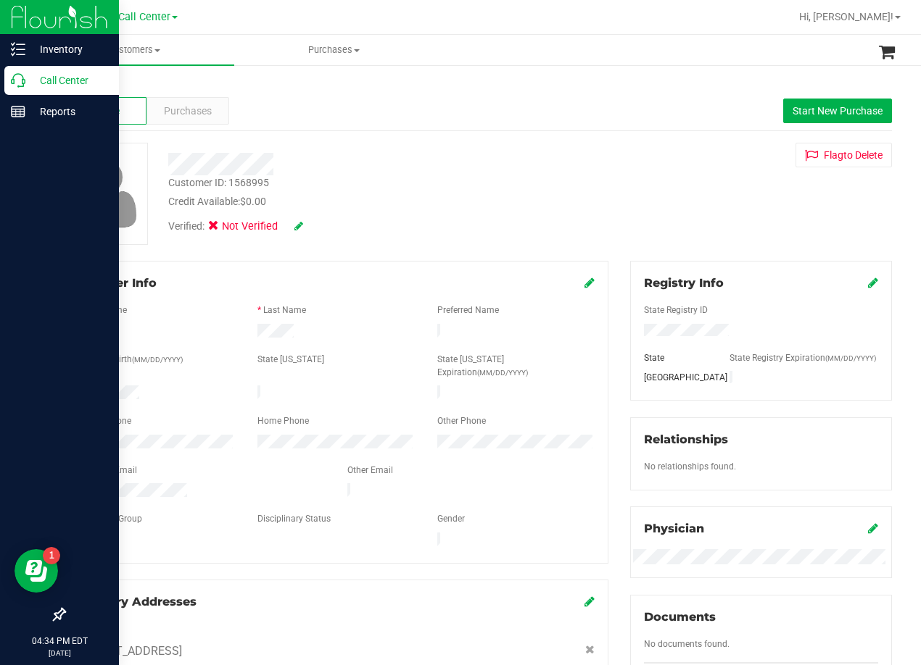
click at [26, 86] on p "Call Center" at bounding box center [68, 80] width 87 height 17
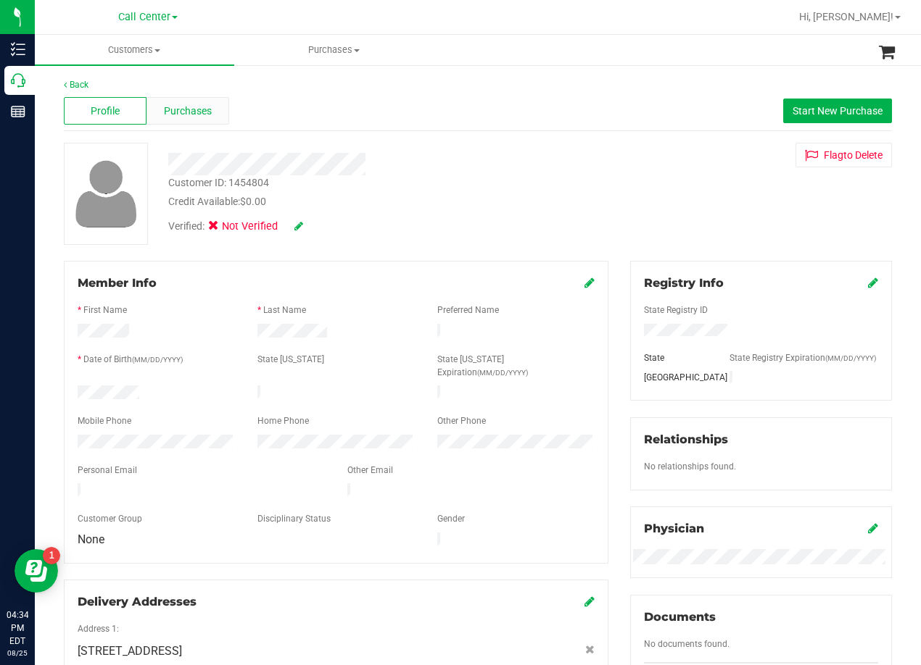
click at [209, 112] on span "Purchases" at bounding box center [188, 111] width 48 height 15
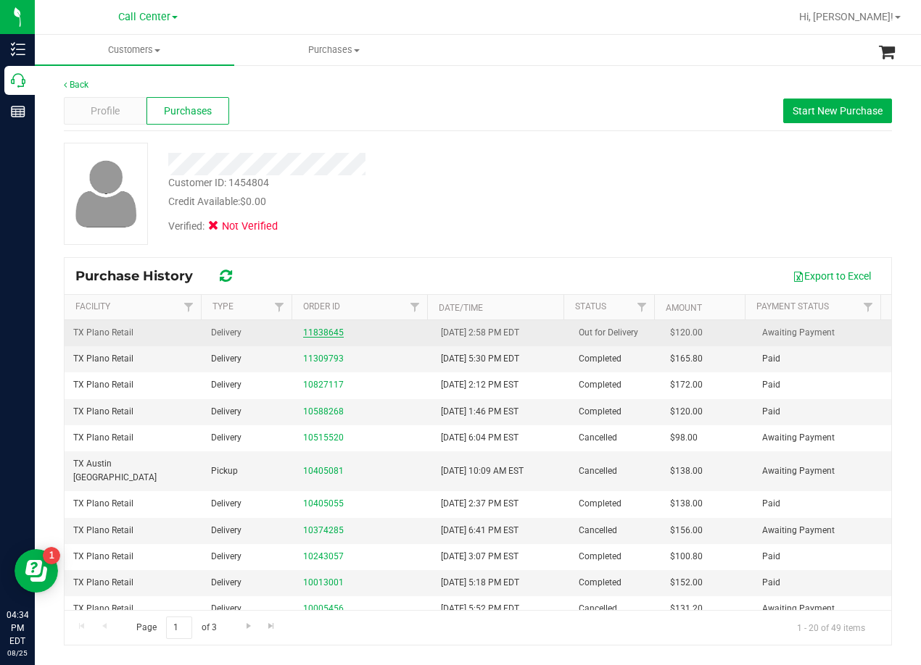
click at [314, 333] on link "11838645" at bounding box center [323, 333] width 41 height 10
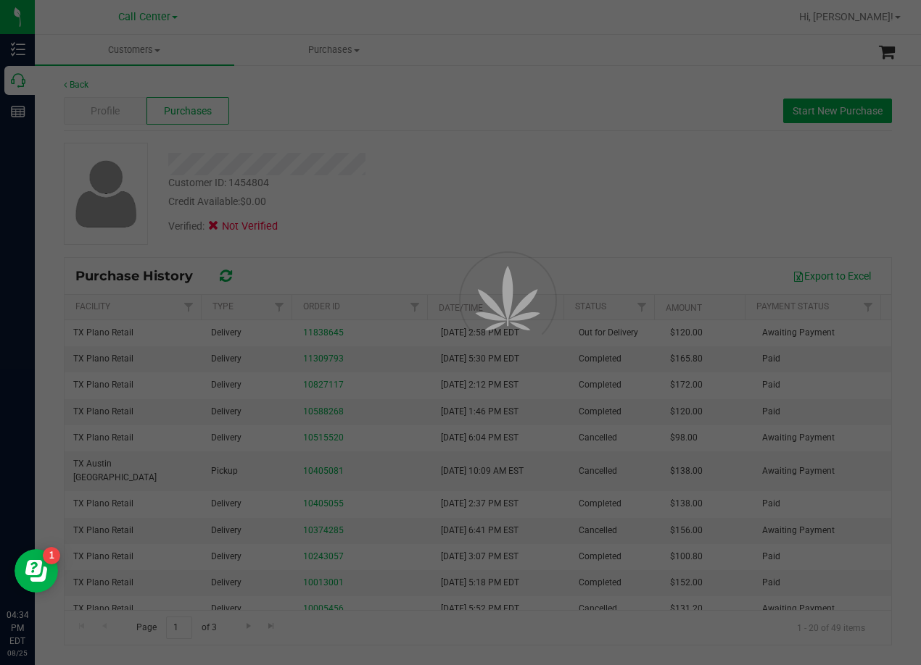
click at [376, 180] on div at bounding box center [460, 332] width 921 height 665
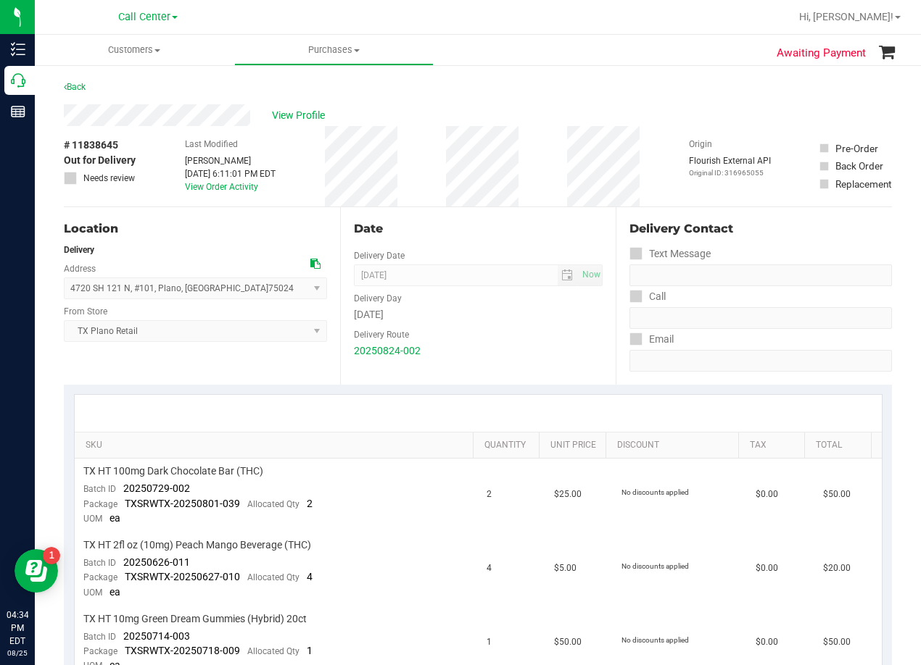
click at [479, 107] on div "View Profile" at bounding box center [478, 115] width 828 height 22
click at [499, 93] on div "Back" at bounding box center [478, 91] width 828 height 26
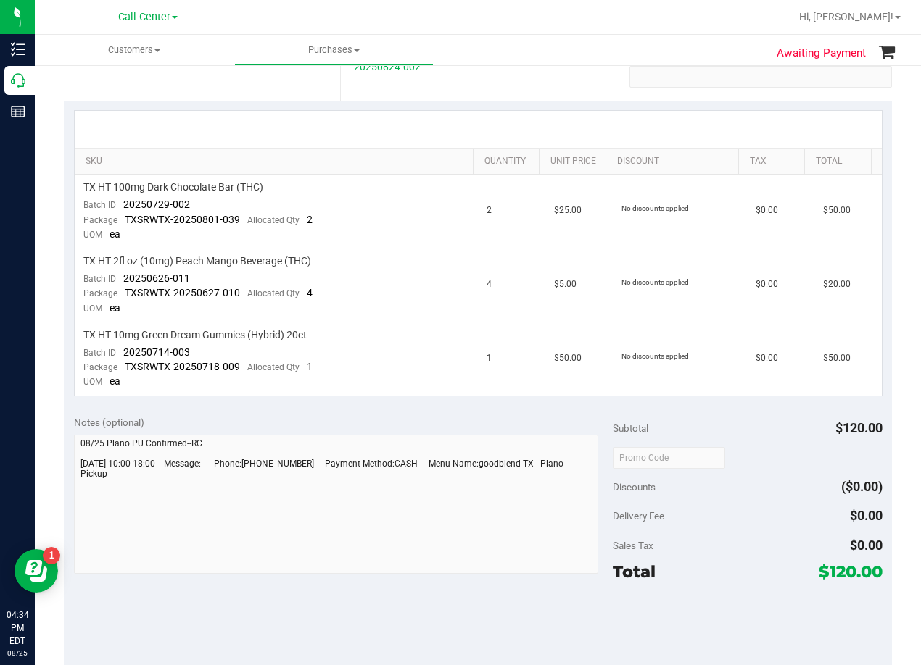
scroll to position [290, 0]
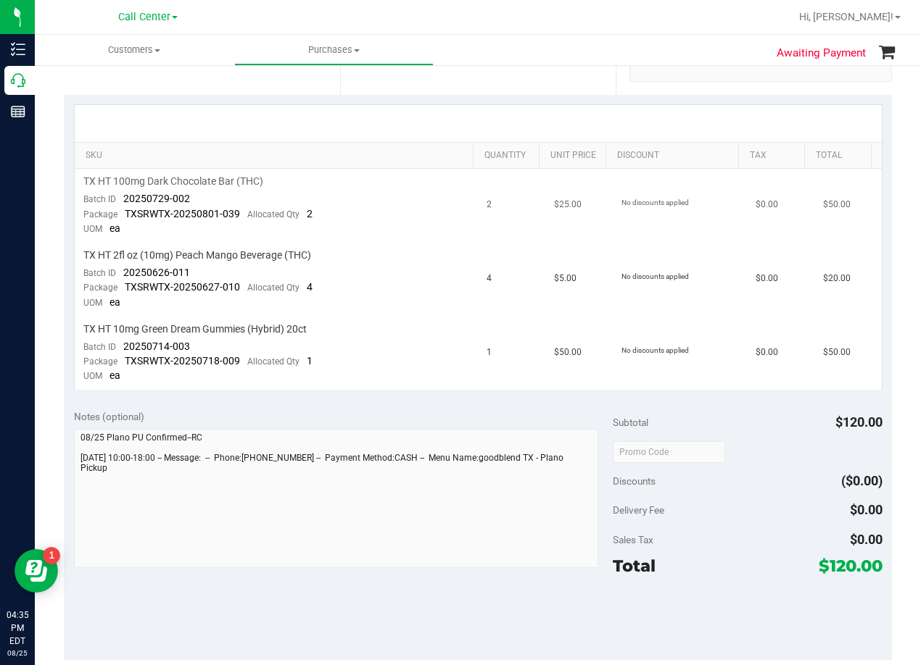
click at [500, 231] on td "2" at bounding box center [511, 206] width 67 height 74
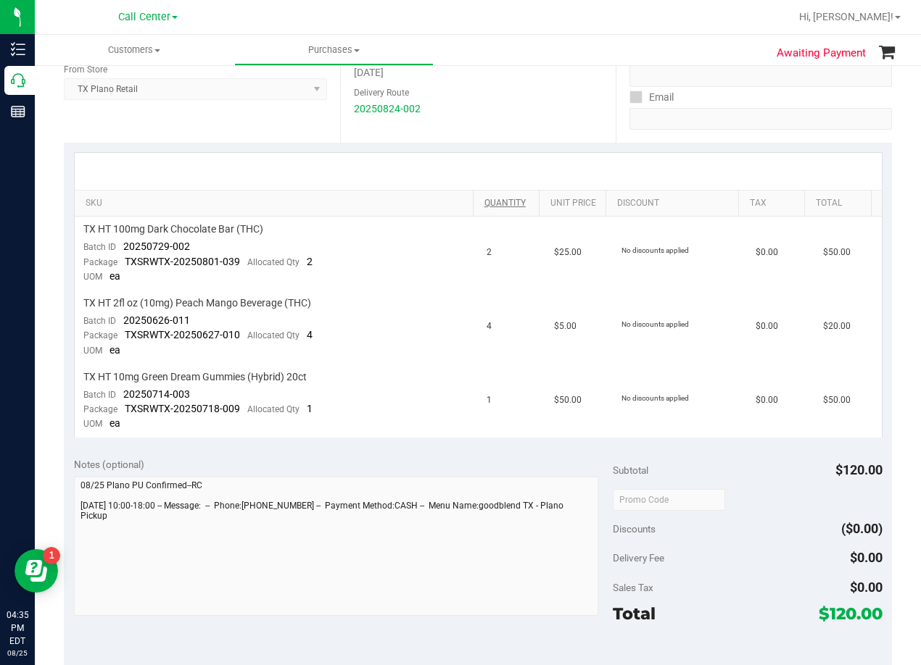
scroll to position [217, 0]
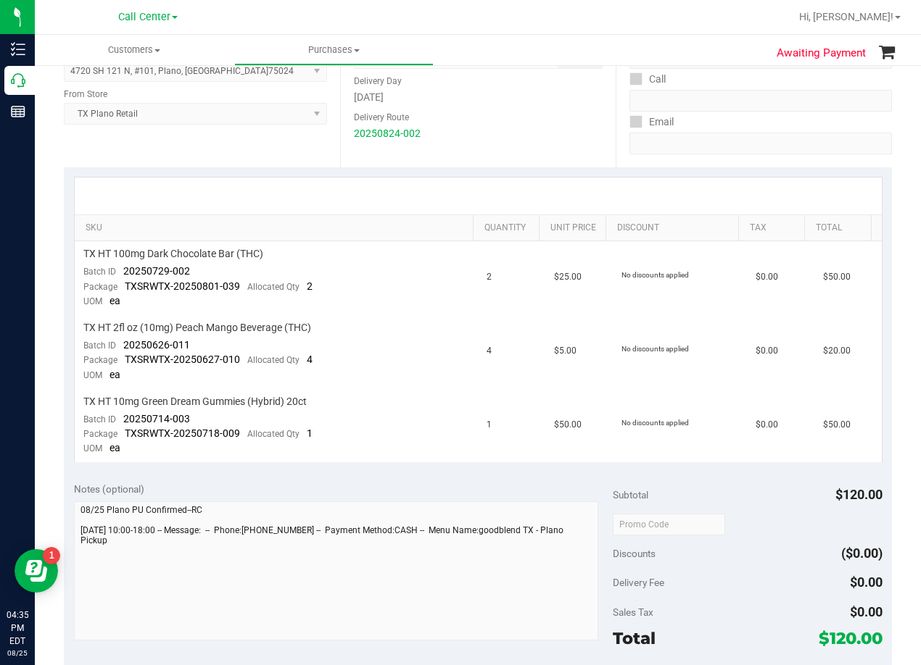
click at [531, 196] on div at bounding box center [478, 196] width 781 height 1
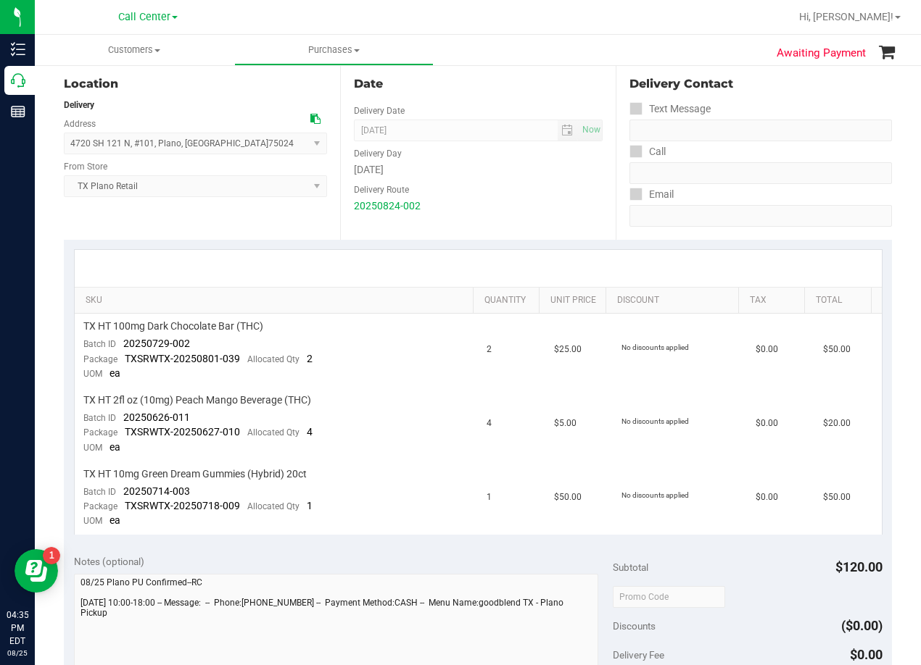
scroll to position [0, 0]
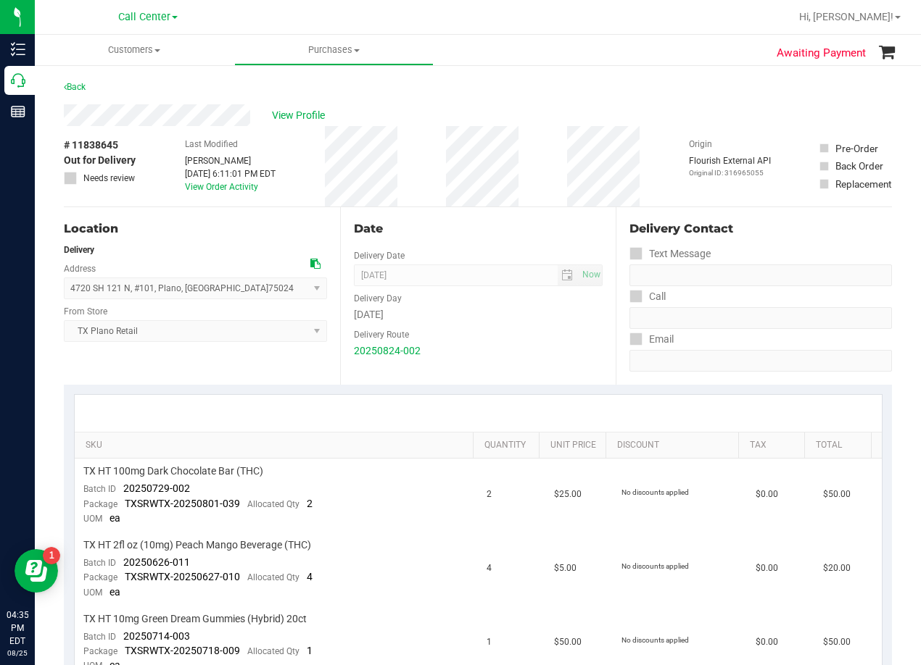
click at [498, 231] on div "Date" at bounding box center [478, 228] width 249 height 17
click at [309, 113] on span "View Profile" at bounding box center [301, 115] width 58 height 15
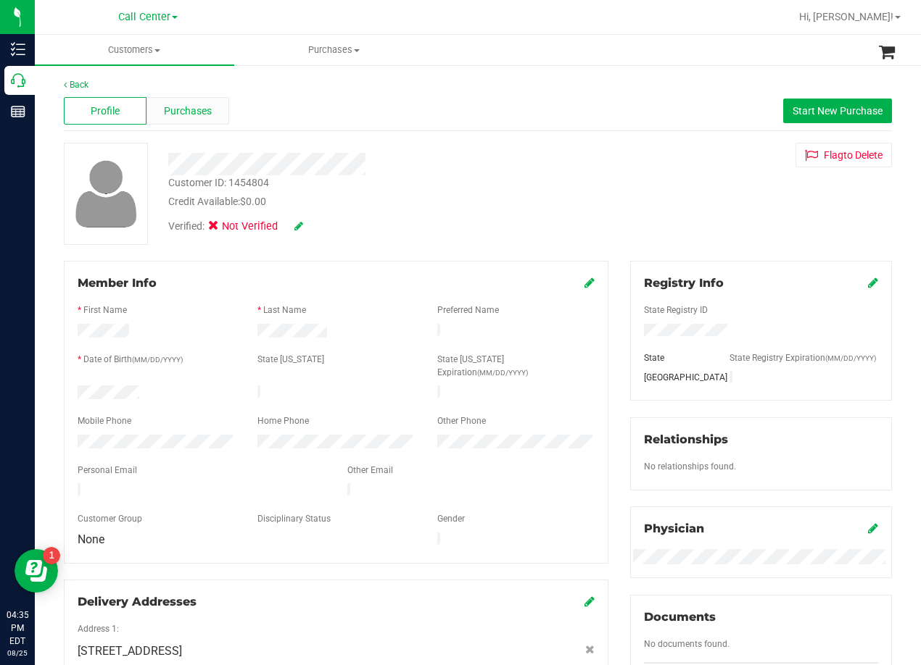
click at [188, 107] on span "Purchases" at bounding box center [188, 111] width 48 height 15
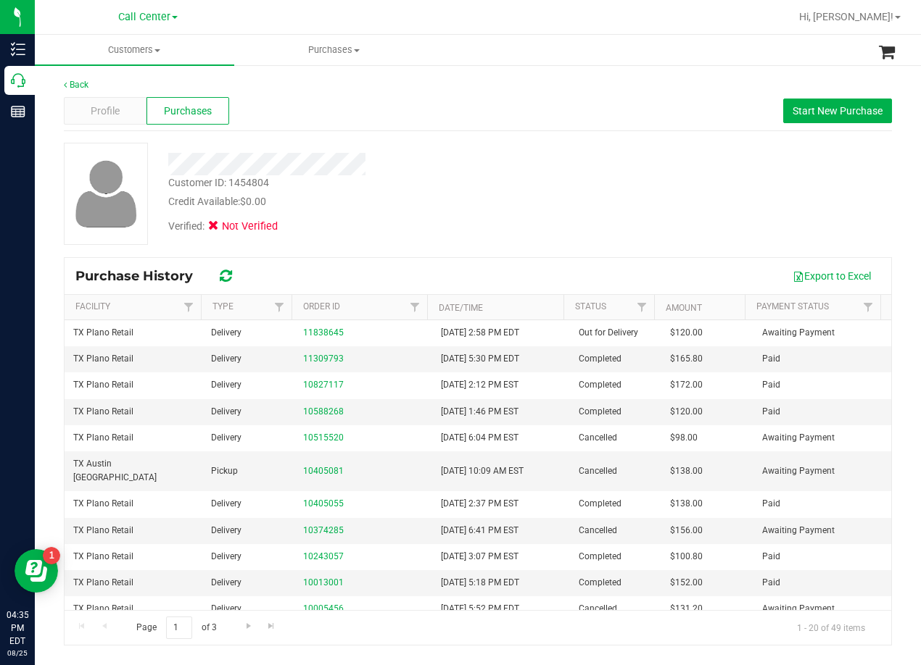
click at [452, 208] on div "Credit Available: $0.00" at bounding box center [369, 201] width 403 height 15
click at [553, 211] on div "Verified: Not Verified" at bounding box center [369, 225] width 425 height 32
click at [557, 172] on div at bounding box center [369, 164] width 425 height 22
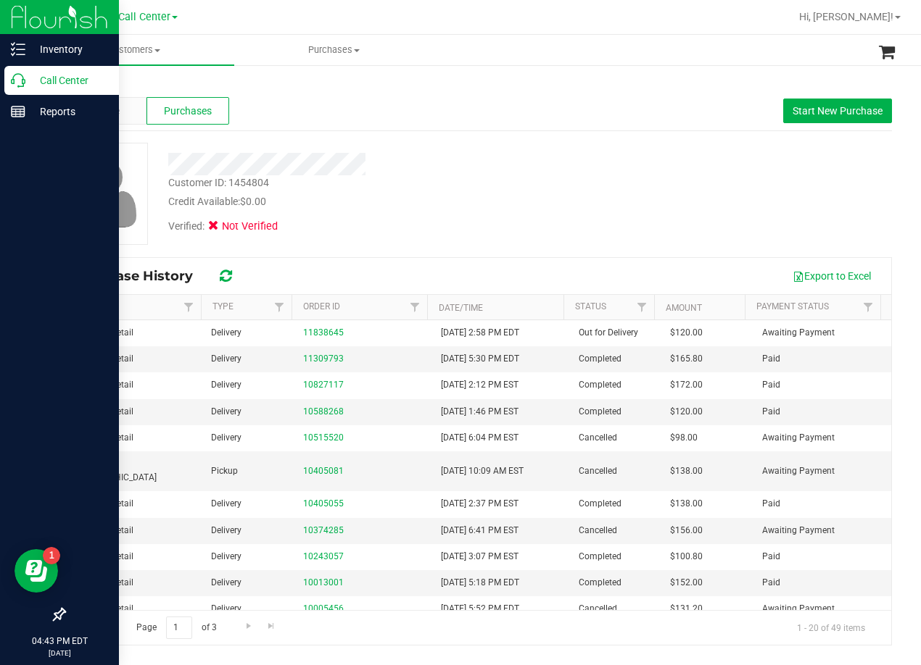
click at [24, 82] on icon at bounding box center [18, 80] width 14 height 14
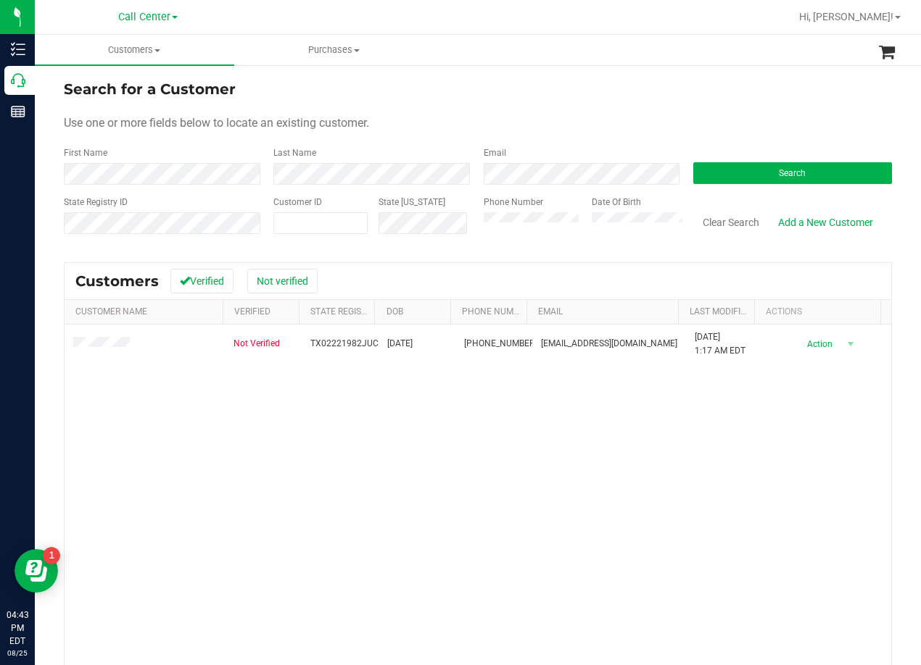
click at [594, 96] on div "Search for a Customer" at bounding box center [478, 89] width 828 height 22
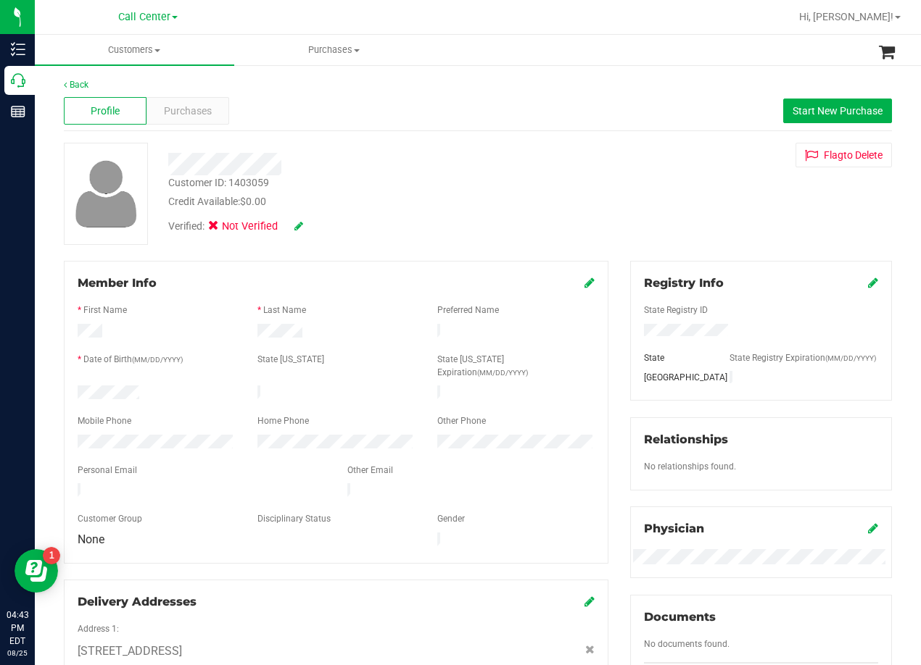
click at [582, 138] on div "Back Profile Purchases Start New Purchase Customer ID: 1403059 Credit Available…" at bounding box center [478, 570] width 828 height 984
click at [185, 120] on div "Purchases" at bounding box center [187, 111] width 83 height 28
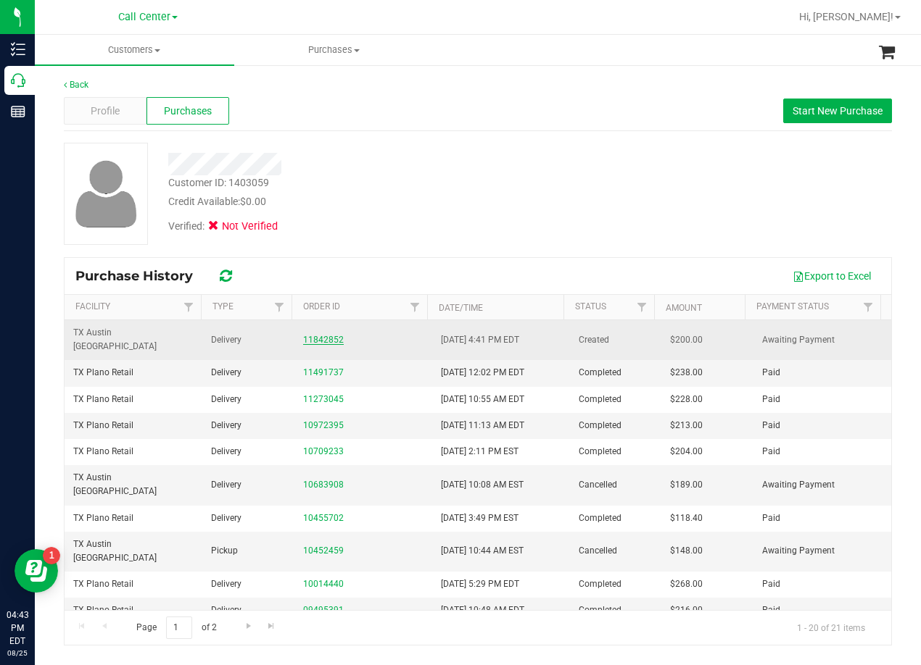
click at [309, 335] on link "11842852" at bounding box center [323, 340] width 41 height 10
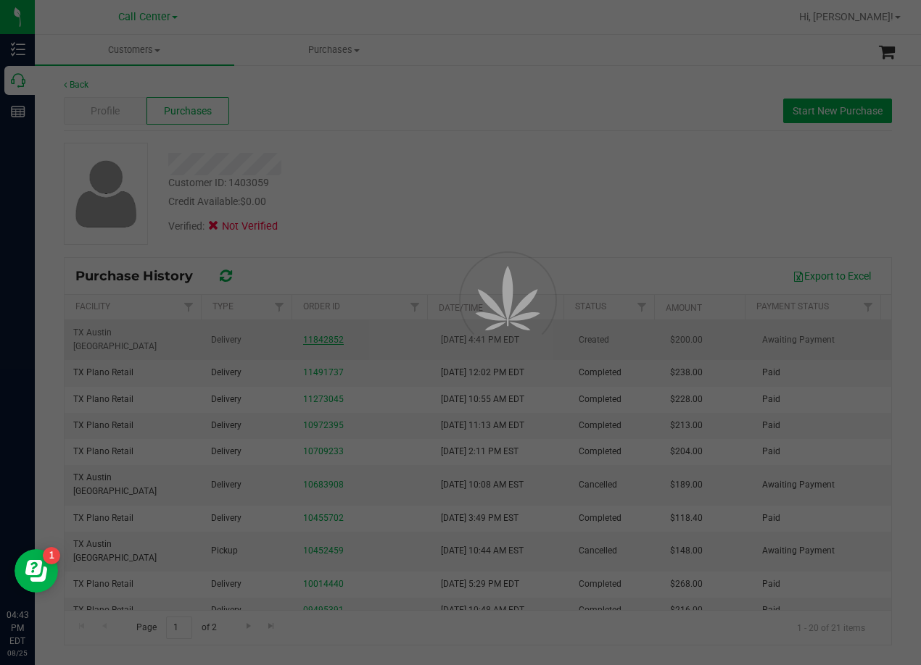
click at [357, 155] on div at bounding box center [460, 332] width 921 height 665
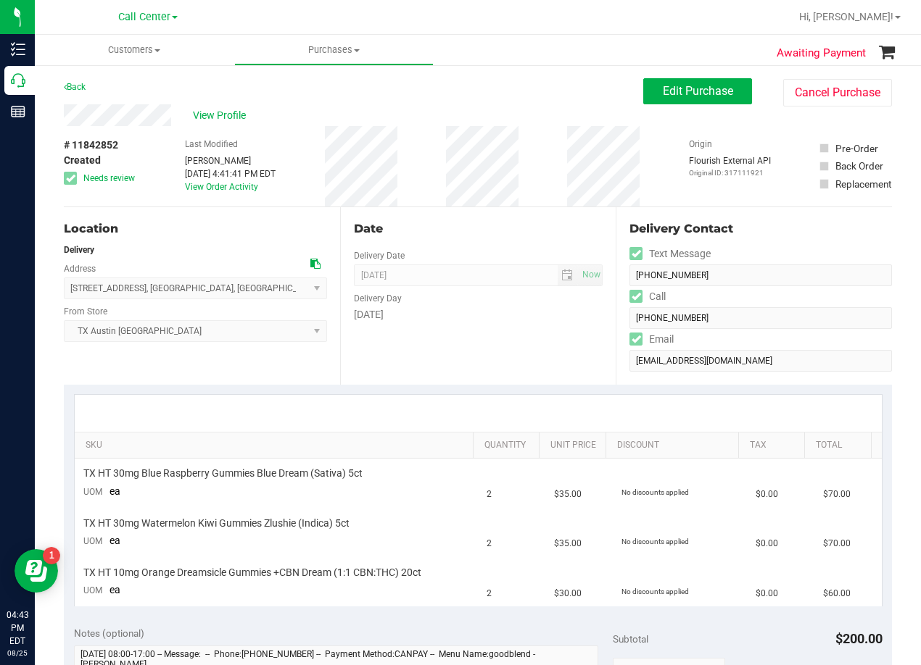
drag, startPoint x: 473, startPoint y: 113, endPoint x: 455, endPoint y: 111, distance: 18.3
click at [460, 112] on div "View Profile" at bounding box center [353, 115] width 579 height 22
click at [507, 217] on div "Date Delivery Date 08/27/2025 Now 08/27/2025 08:00 AM Now Delivery Day Wednesday" at bounding box center [478, 296] width 276 height 178
click at [310, 261] on icon at bounding box center [315, 264] width 10 height 10
click at [541, 161] on div "# 11842852 Created Needs review Last Modified Victoria Ferrazza Aug 25, 2025 4:…" at bounding box center [478, 166] width 828 height 80
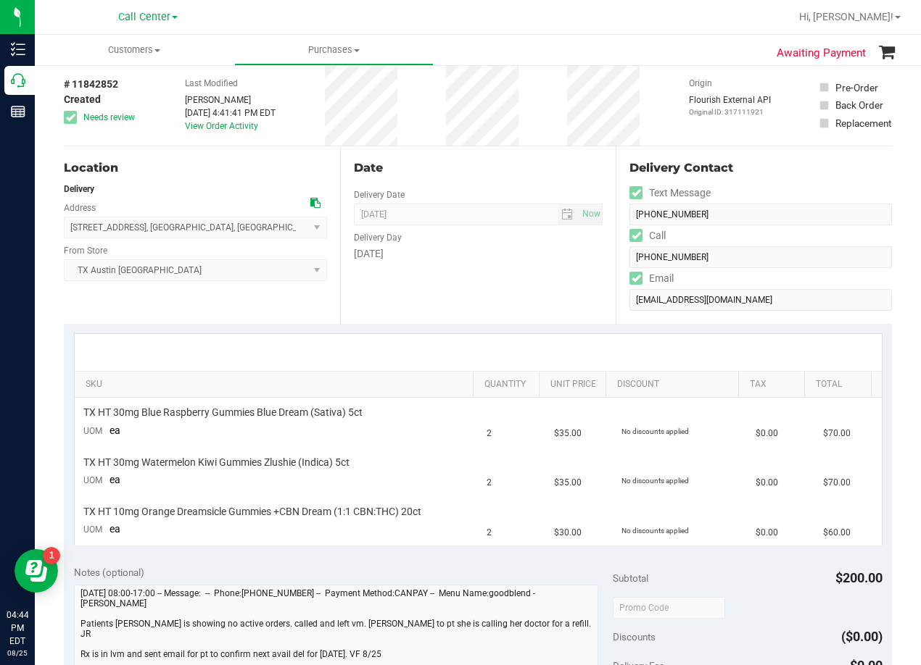
scroll to position [145, 0]
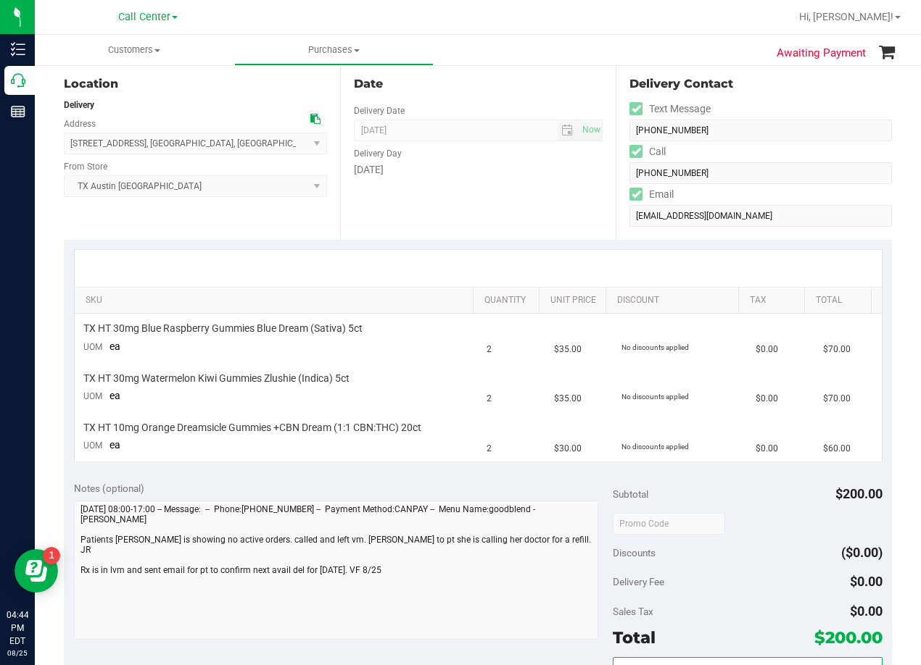
click at [521, 227] on div "Date Delivery Date 08/27/2025 Now 08/27/2025 08:00 AM Now Delivery Day Wednesday" at bounding box center [478, 151] width 276 height 178
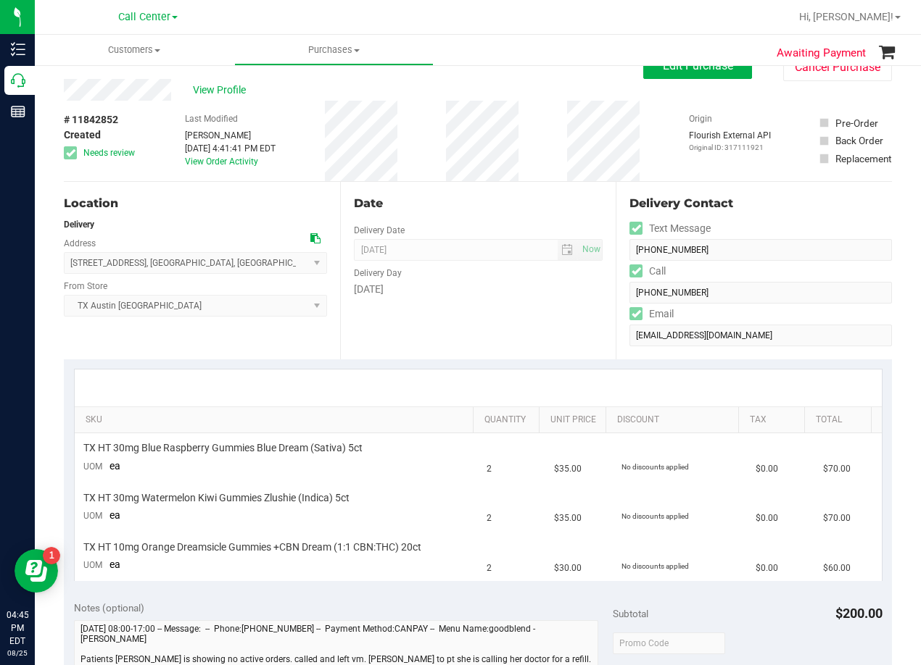
scroll to position [0, 0]
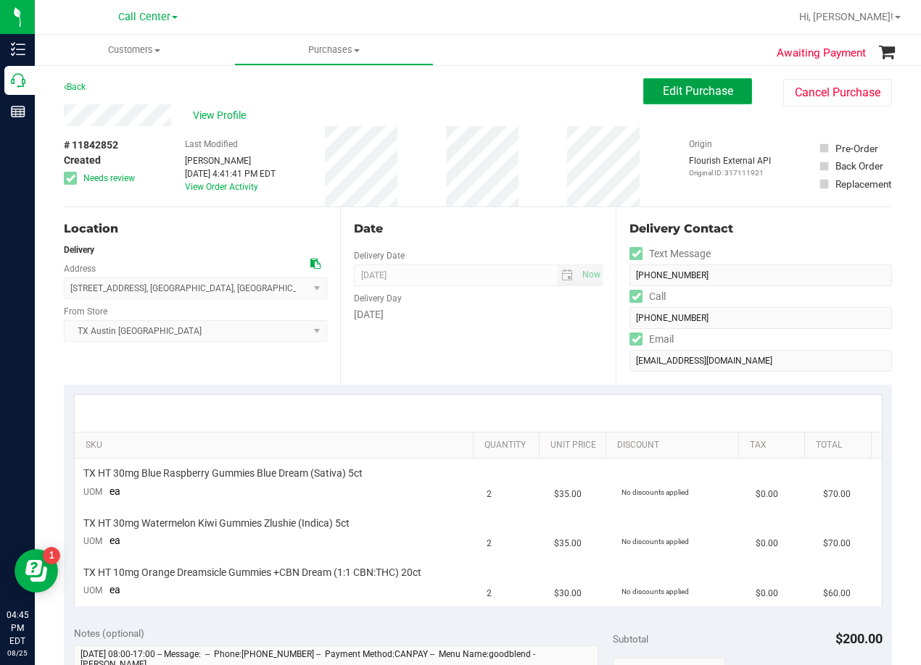
click at [669, 99] on button "Edit Purchase" at bounding box center [697, 91] width 109 height 26
click at [402, 108] on div "View Profile" at bounding box center [353, 115] width 579 height 22
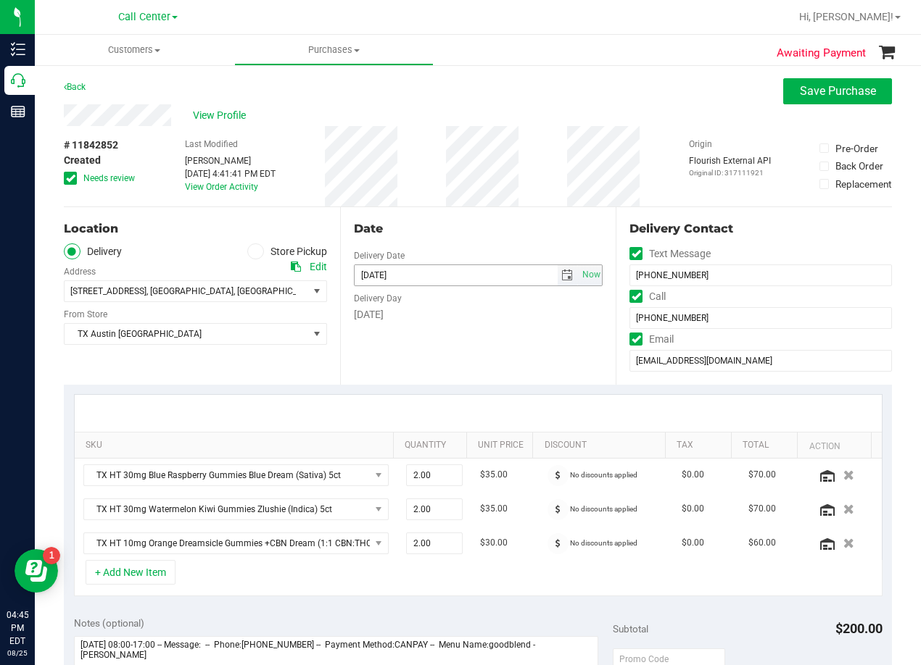
click at [561, 277] on span "select" at bounding box center [567, 276] width 12 height 12
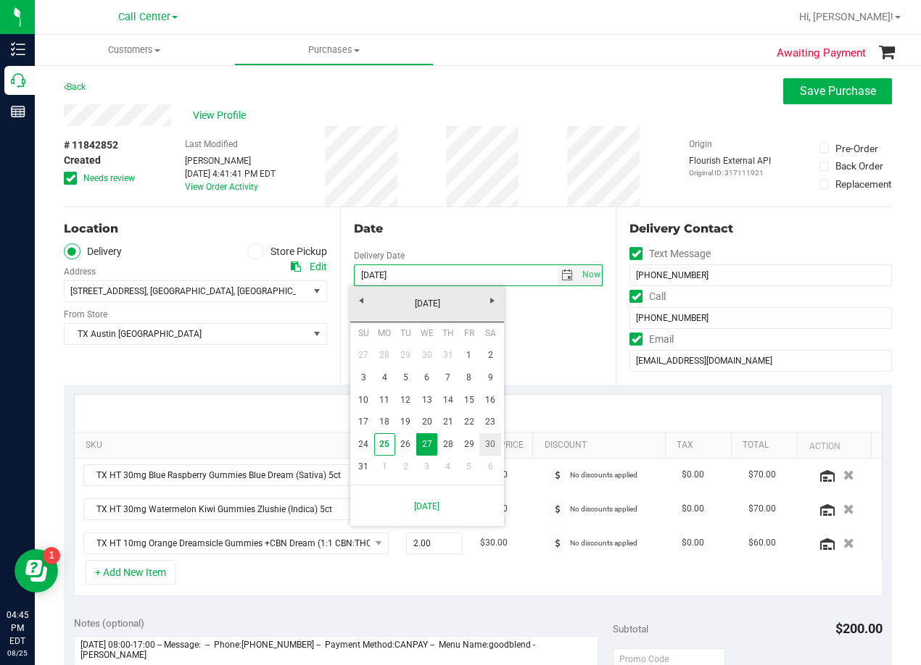
click at [486, 443] on link "30" at bounding box center [489, 444] width 21 height 22
type input "08/30/2025"
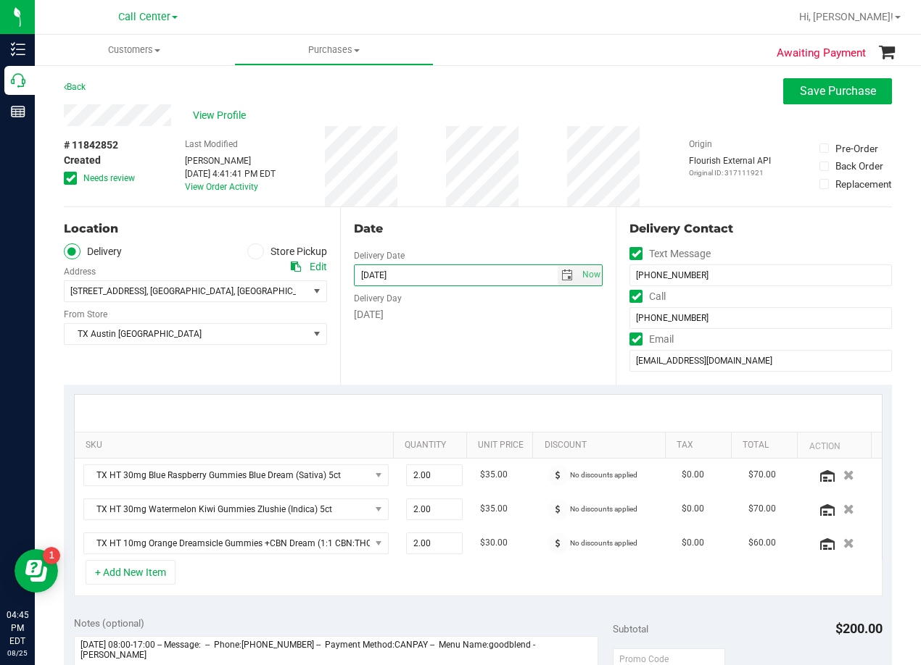
click at [504, 358] on div "Date Delivery Date 08/30/2025 Now 08/30/2025 08:00 AM Now Delivery Day Saturday" at bounding box center [478, 296] width 276 height 178
click at [508, 211] on div "Date Delivery Date 08/30/2025 Now 08/30/2025 08:00 AM Now Delivery Day Saturday" at bounding box center [478, 296] width 276 height 178
click at [68, 186] on div "# 11842852 Created Needs review" at bounding box center [100, 166] width 72 height 80
click at [70, 186] on div "# 11842852 Created Needs review" at bounding box center [100, 166] width 72 height 80
click at [70, 178] on icon at bounding box center [70, 178] width 9 height 0
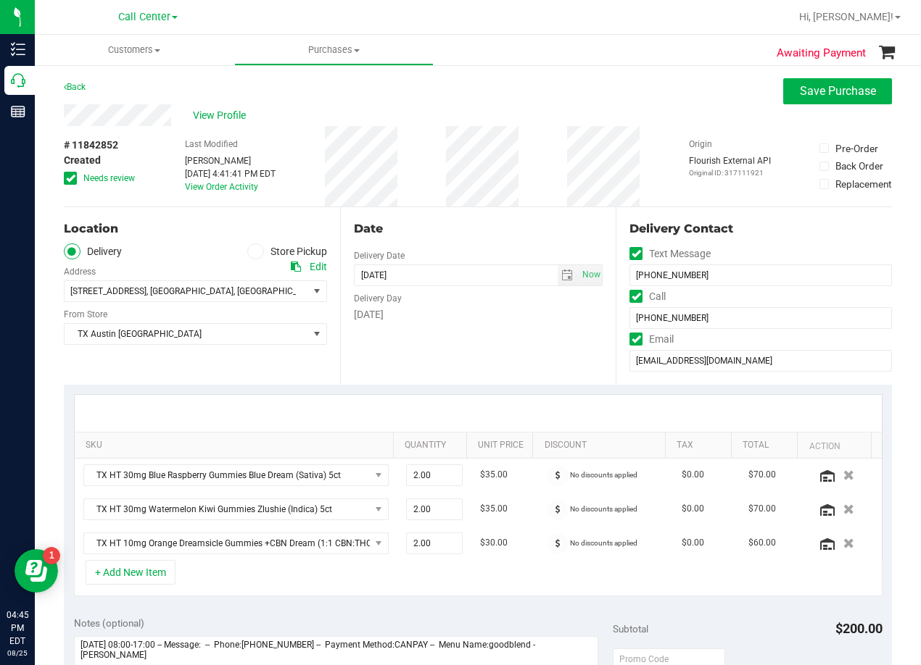
click at [0, 0] on input "Needs review" at bounding box center [0, 0] width 0 height 0
click at [449, 183] on div "# 11842852 Created Needs review Last Modified Victoria Ferrazza Aug 25, 2025 4:…" at bounding box center [478, 166] width 828 height 80
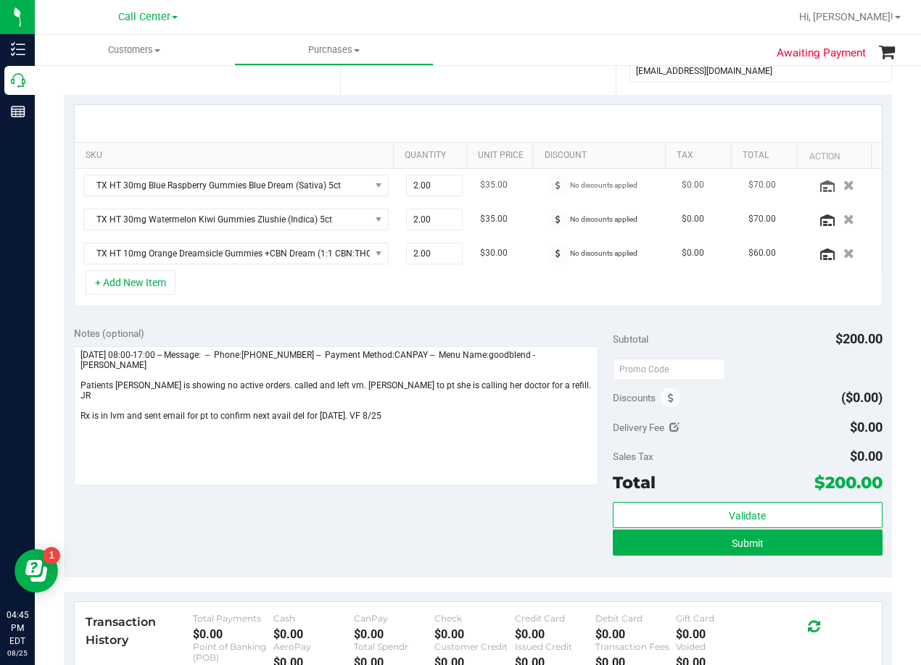
scroll to position [145, 0]
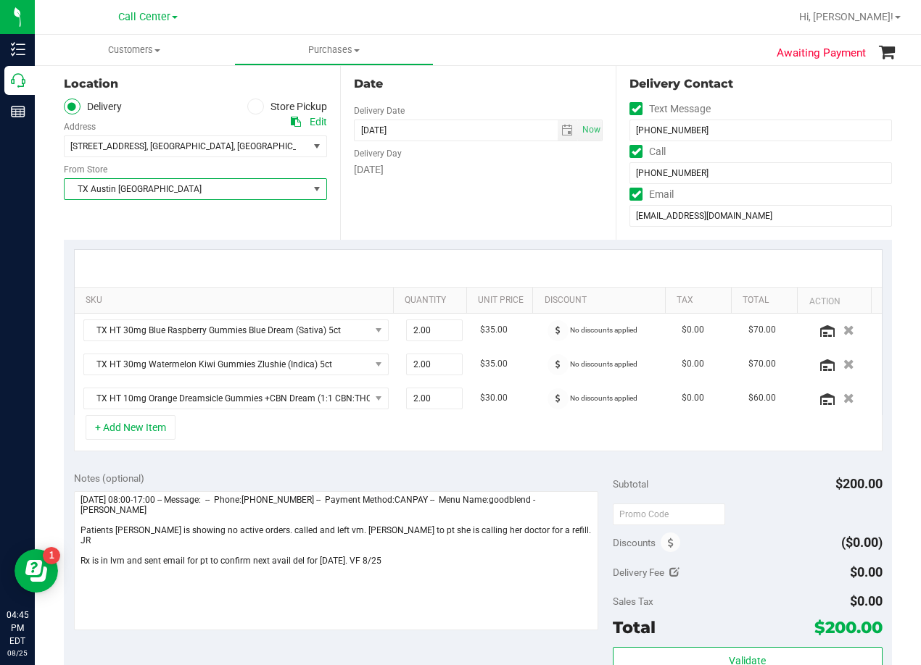
click at [250, 188] on span "TX Austin [GEOGRAPHIC_DATA]" at bounding box center [187, 189] width 244 height 20
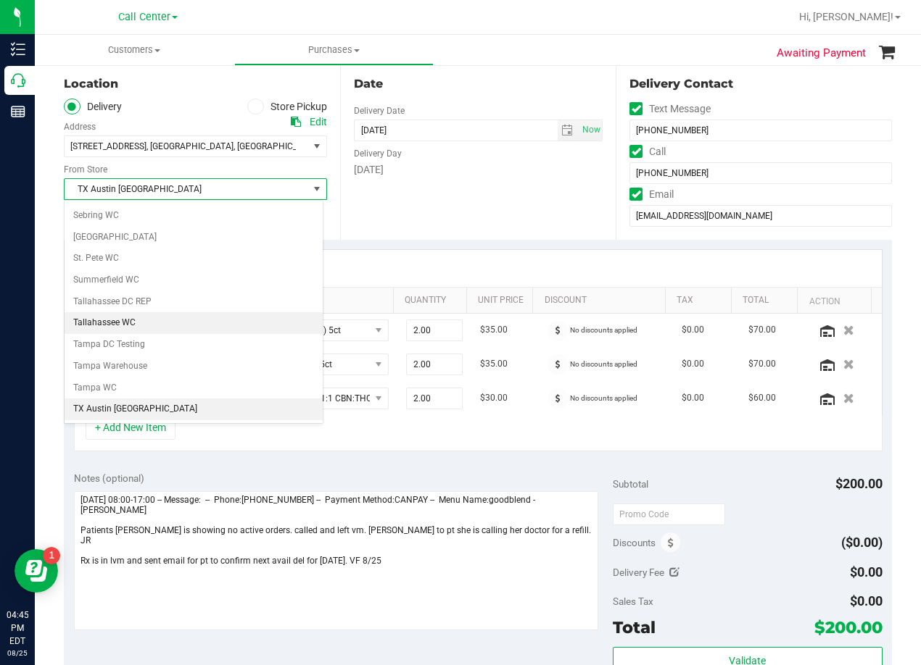
scroll to position [976, 0]
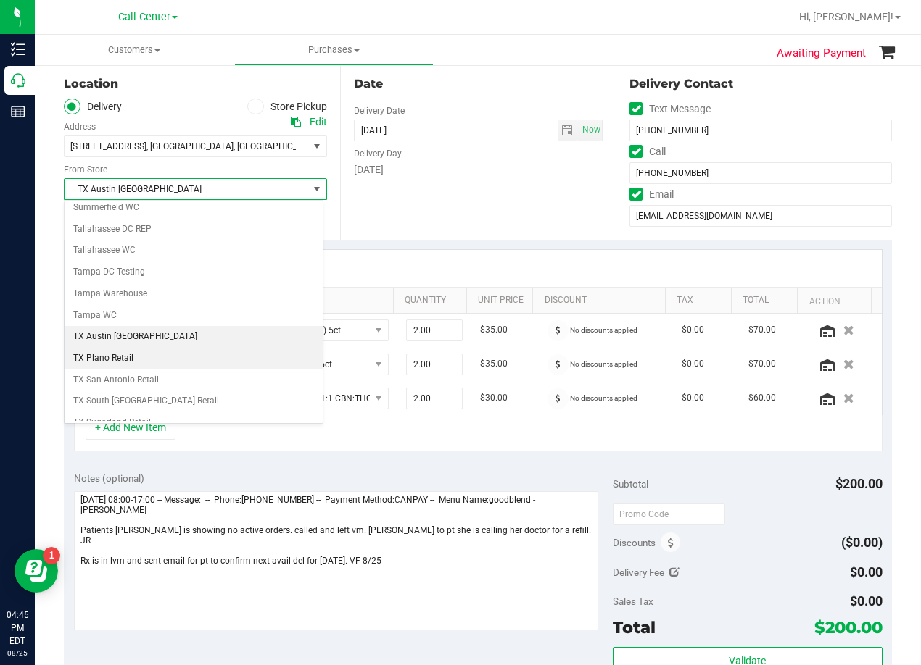
click at [201, 362] on li "TX Plano Retail" at bounding box center [194, 359] width 258 height 22
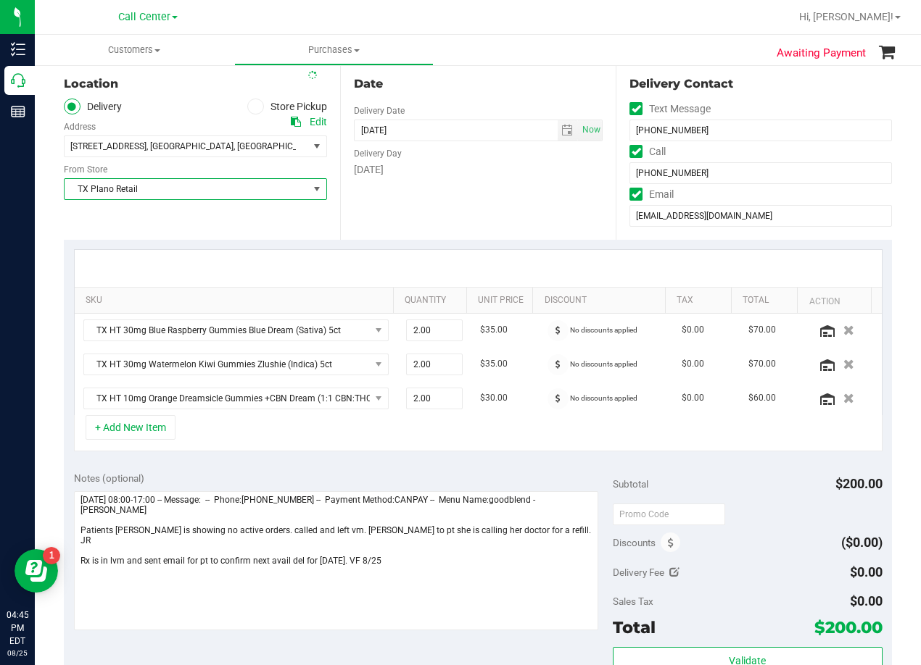
click at [489, 201] on div "Date Delivery Date 08/30/2025 Now 08/30/2025 08:00 AM Now Delivery Day Saturday" at bounding box center [478, 151] width 276 height 178
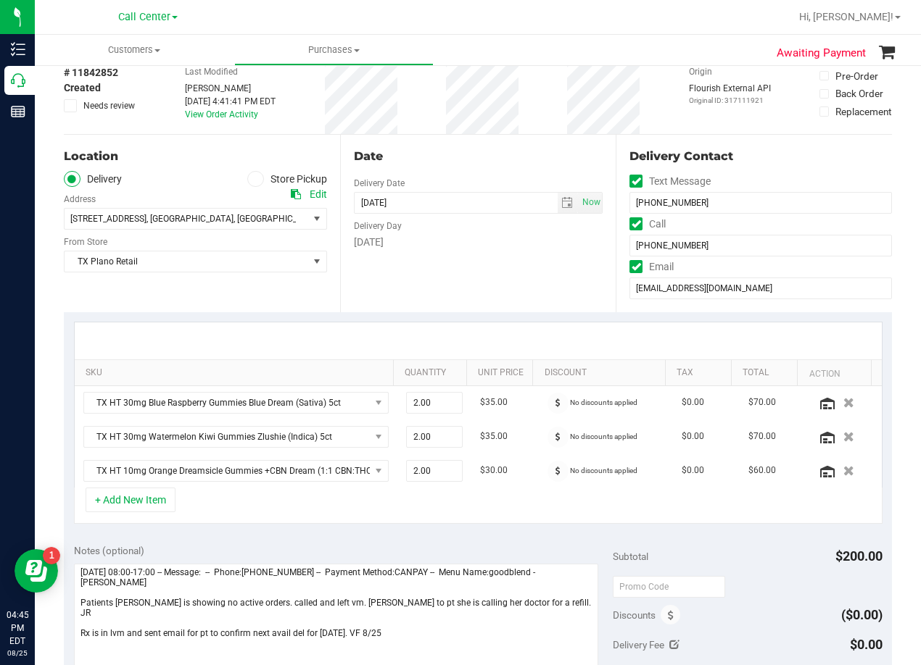
click at [475, 165] on div "Date" at bounding box center [478, 156] width 249 height 17
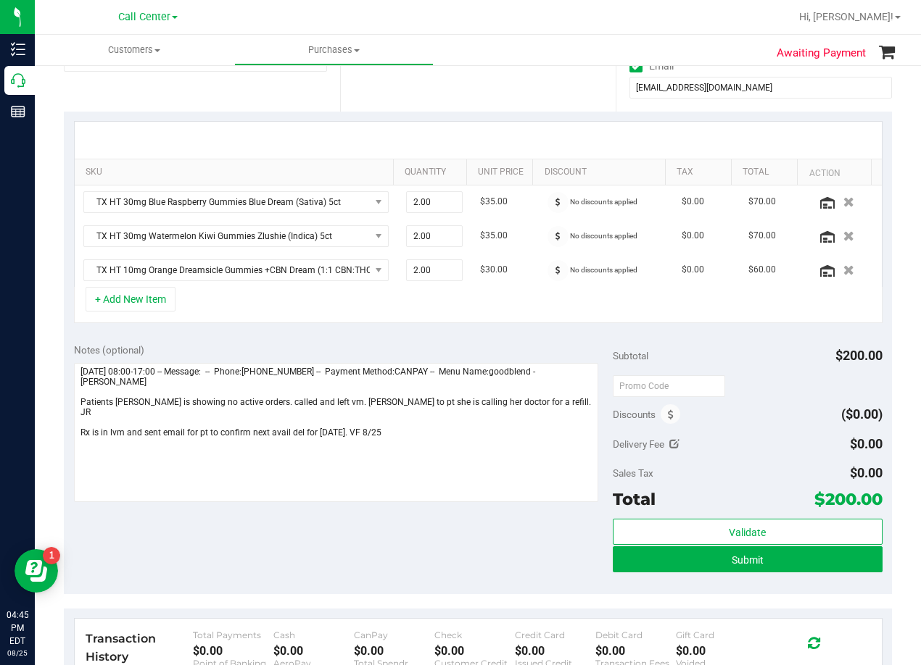
scroll to position [290, 0]
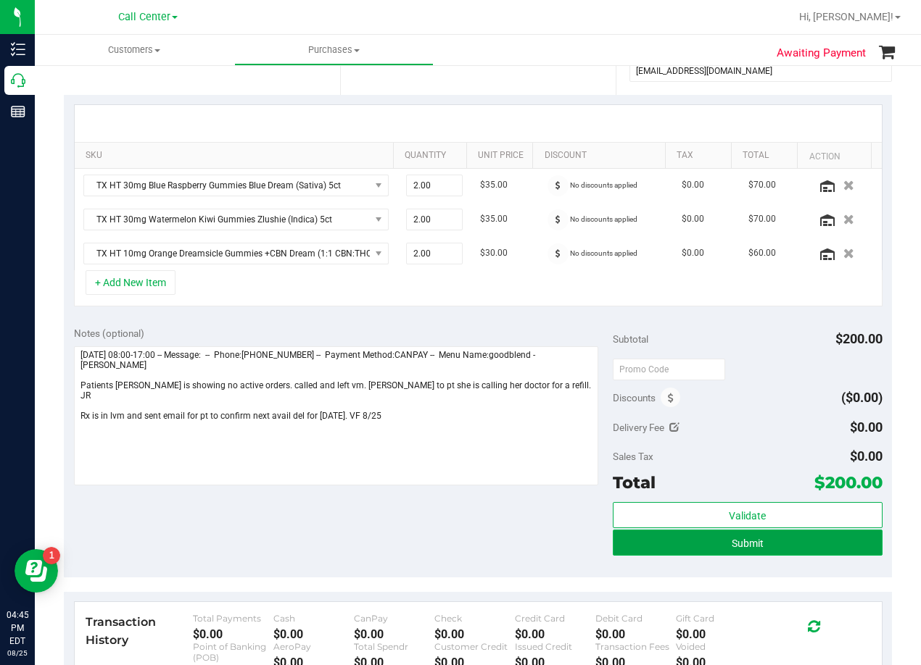
click at [647, 552] on button "Submit" at bounding box center [747, 543] width 270 height 26
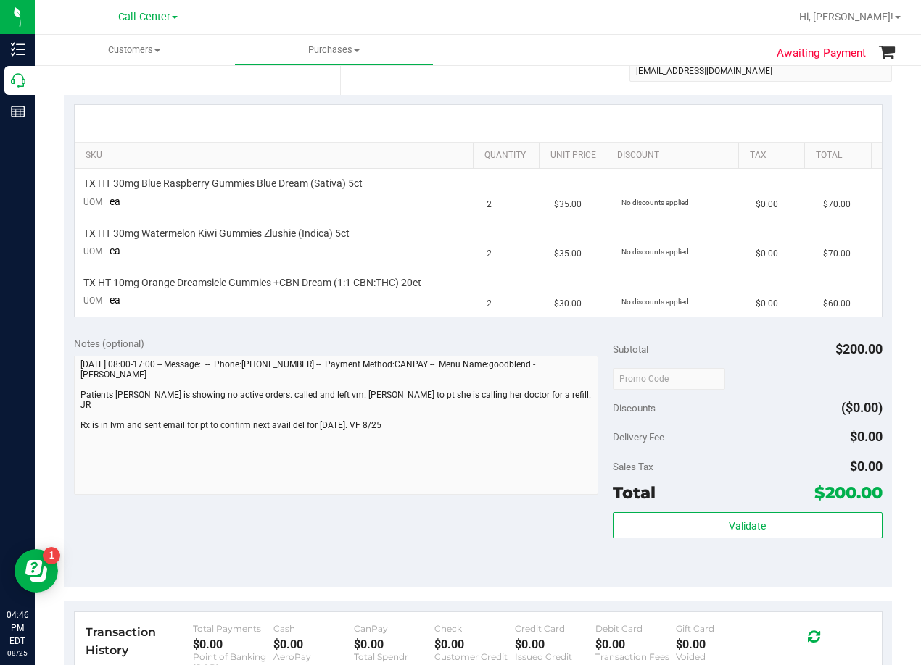
click at [501, 332] on div "Notes (optional) Subtotal $200.00 Discounts ($0.00) Delivery Fee $0.00 Sales Ta…" at bounding box center [478, 456] width 828 height 261
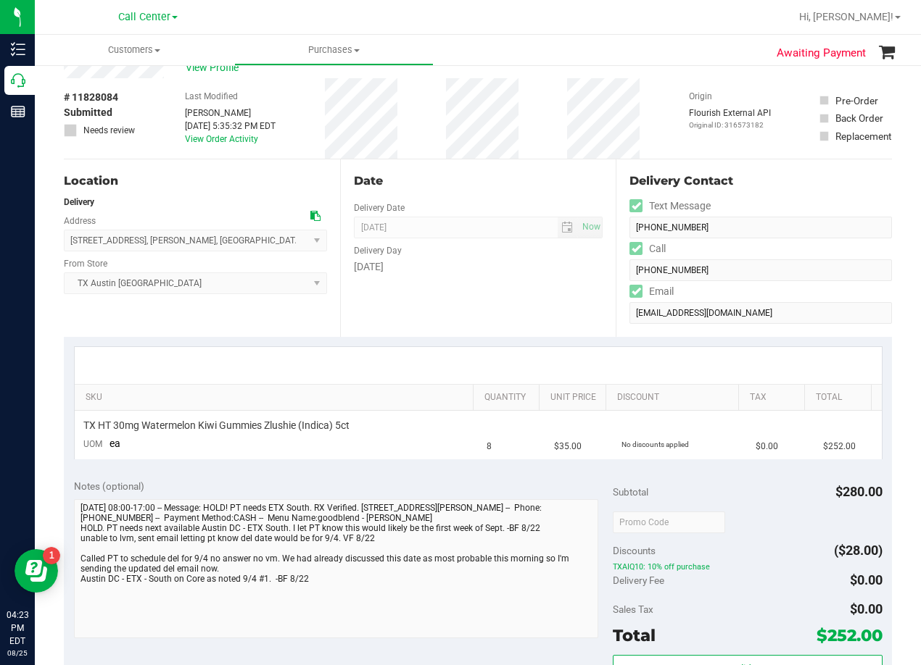
scroll to position [72, 0]
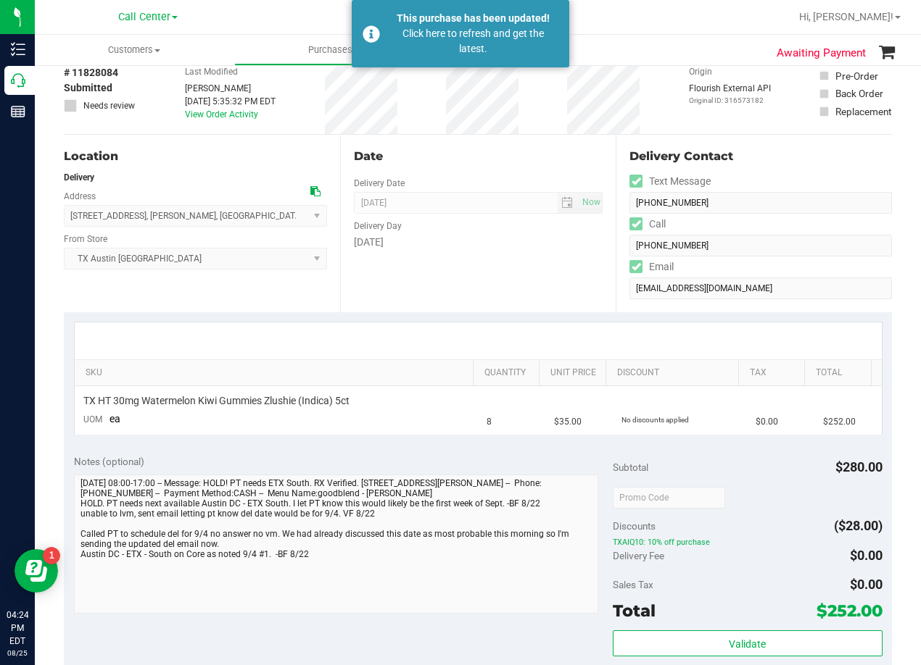
click at [551, 139] on div "Date Delivery Date [DATE] Now [DATE] 08:00 AM Now Delivery Day [DATE]" at bounding box center [478, 224] width 276 height 178
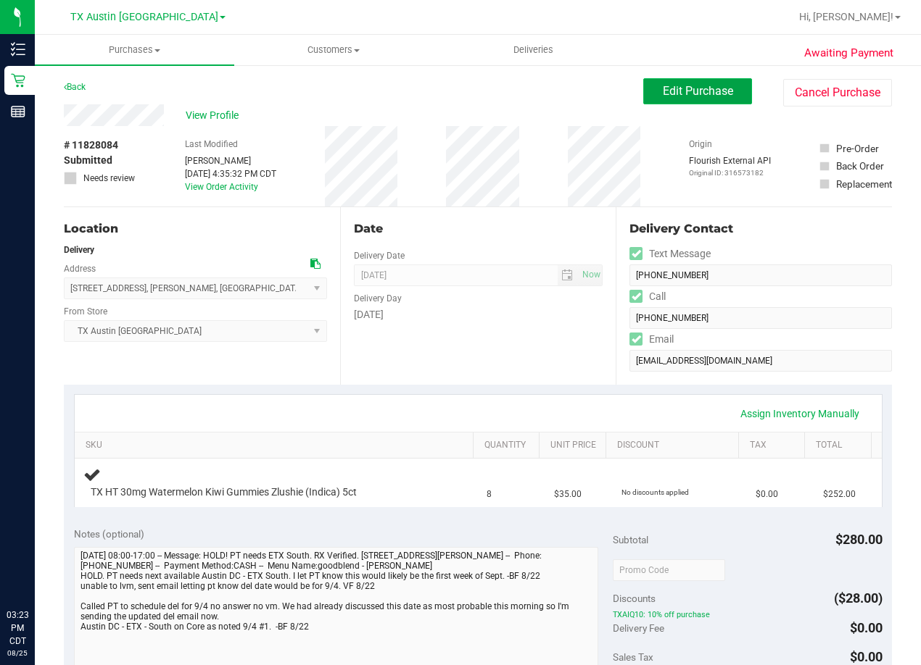
click at [647, 88] on button "Edit Purchase" at bounding box center [697, 91] width 109 height 26
click at [516, 96] on div "Back Edit Purchase Cancel Purchase" at bounding box center [478, 91] width 828 height 26
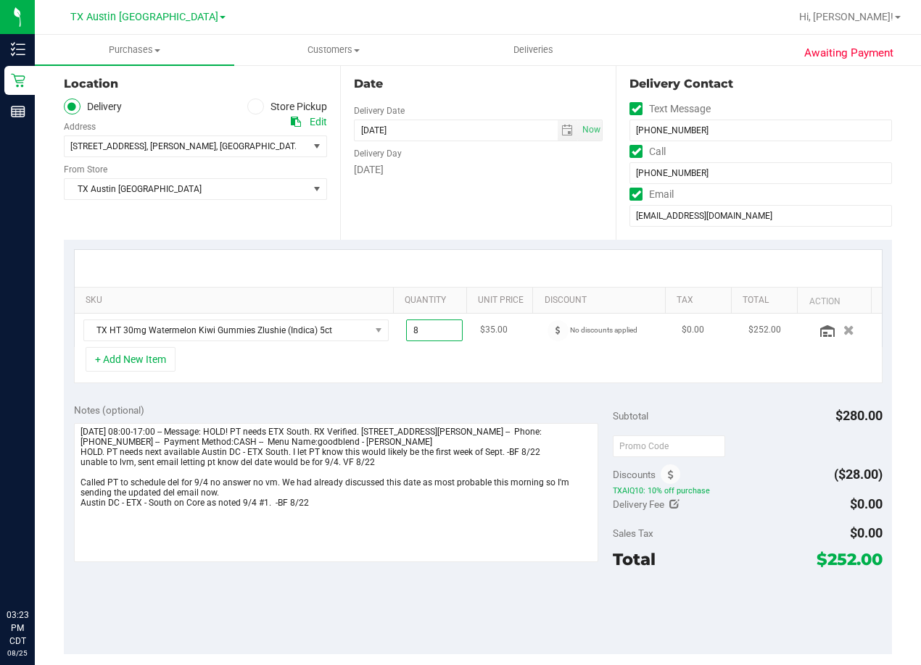
click at [422, 323] on span "8.00 8" at bounding box center [434, 331] width 57 height 22
click at [422, 323] on input "8" at bounding box center [435, 330] width 56 height 20
type input "18"
type input "18.00"
click at [438, 232] on div "Date Delivery Date [DATE] Now [DATE] 08:00 AM Now Delivery Day [DATE]" at bounding box center [478, 151] width 276 height 178
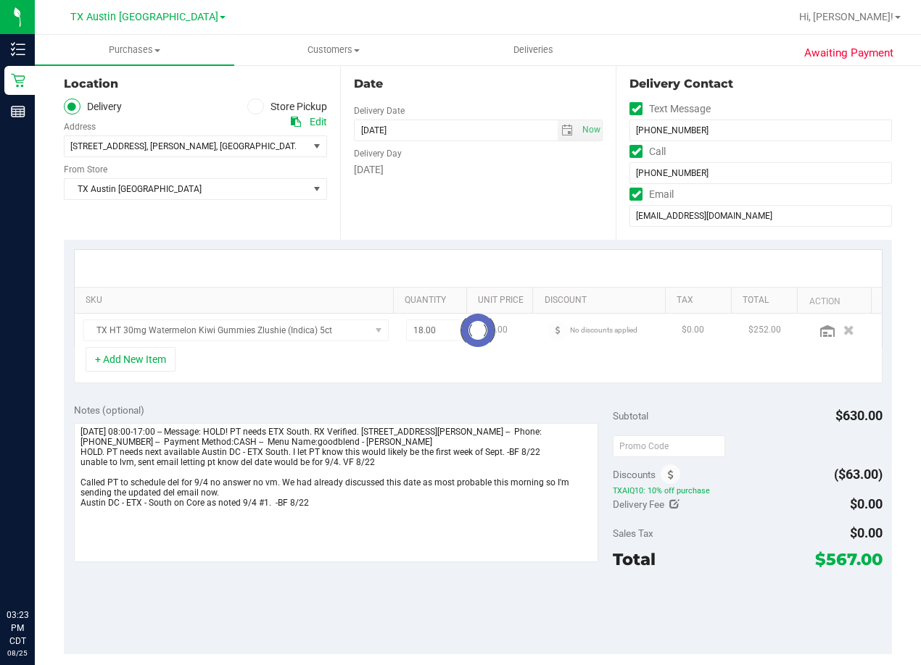
click at [286, 320] on div at bounding box center [478, 330] width 807 height 33
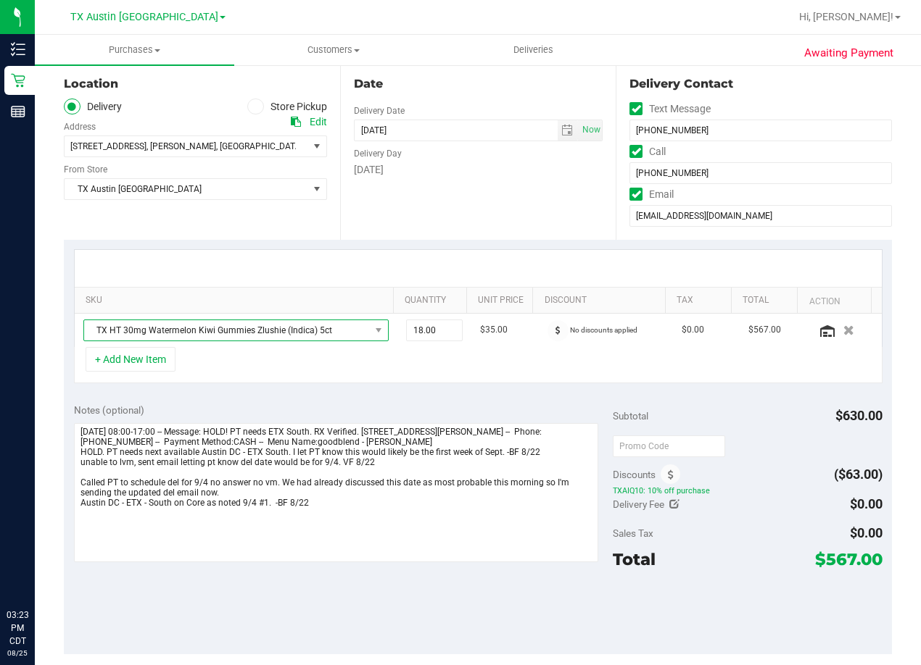
click at [283, 331] on span "TX HT 30mg Watermelon Kiwi Gummies Zlushie (Indica) 5ct" at bounding box center [227, 330] width 286 height 20
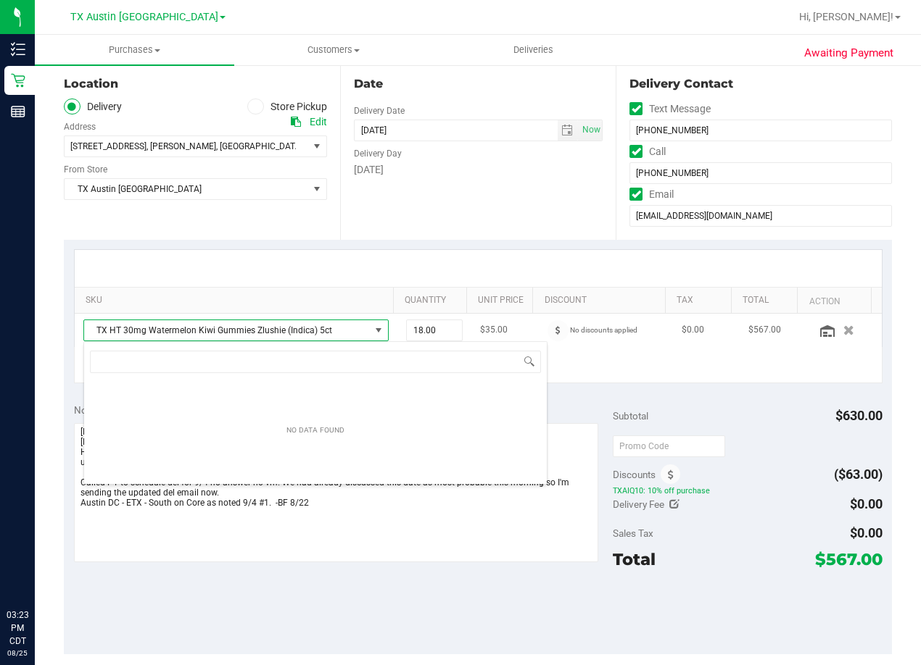
scroll to position [22, 296]
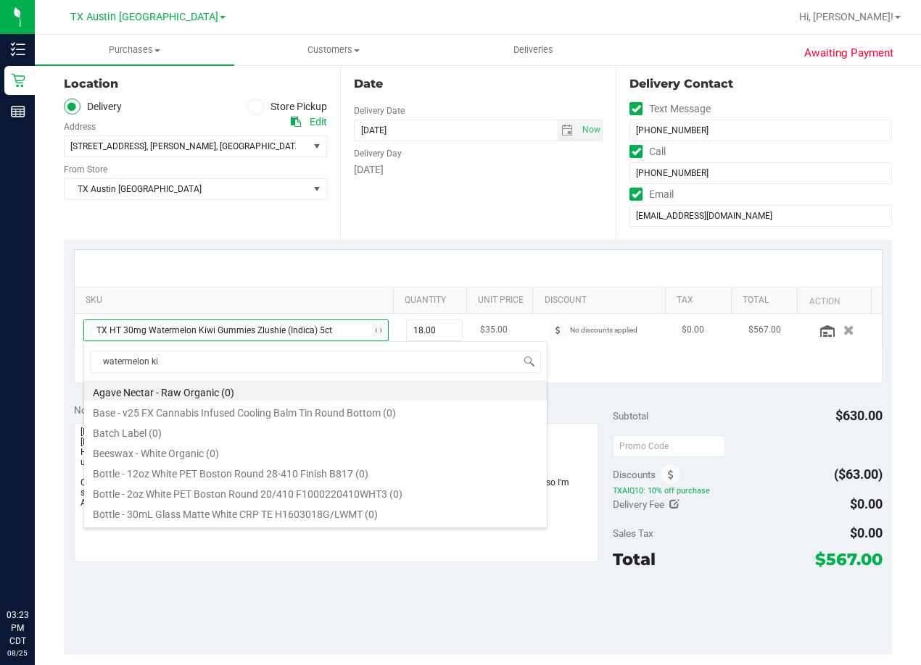
type input "watermelon kiw"
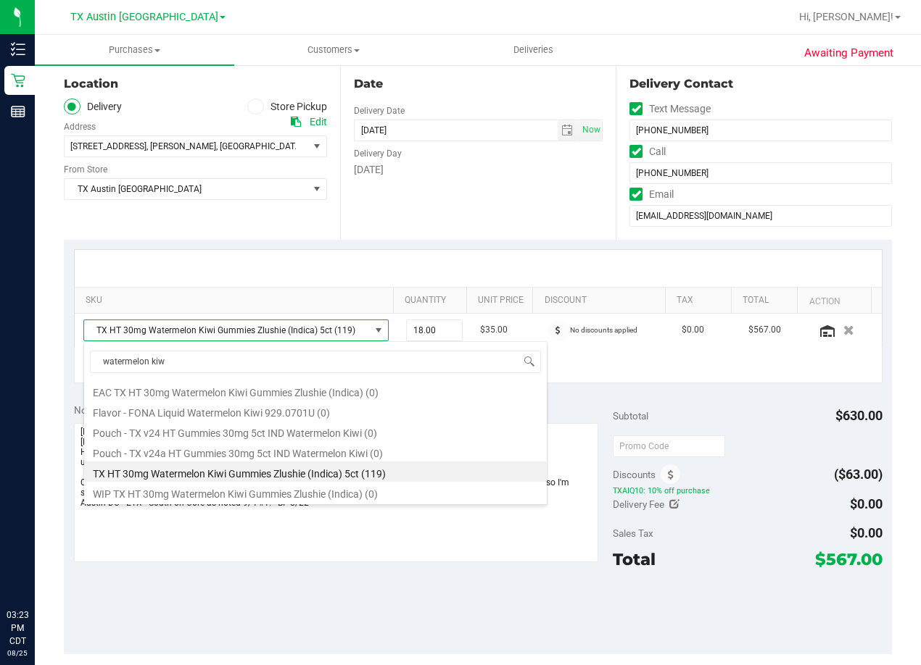
click at [463, 214] on div "Date Delivery Date [DATE] Now [DATE] 08:00 AM Now Delivery Day [DATE]" at bounding box center [478, 151] width 276 height 178
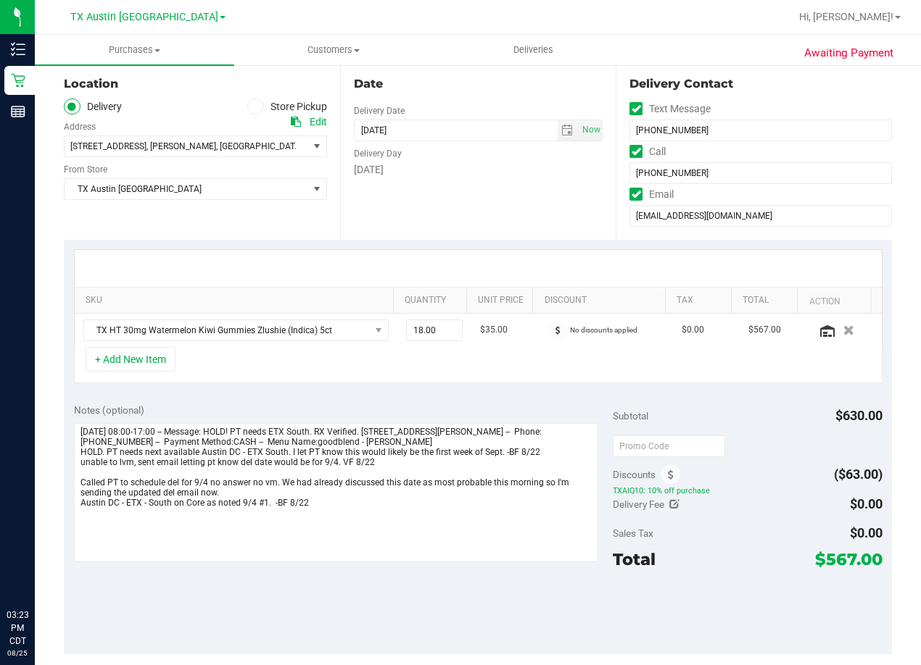
click at [438, 193] on div "Date Delivery Date [DATE] Now [DATE] 08:00 AM Now Delivery Day [DATE]" at bounding box center [478, 151] width 276 height 178
click at [457, 163] on div "[DATE]" at bounding box center [478, 169] width 249 height 15
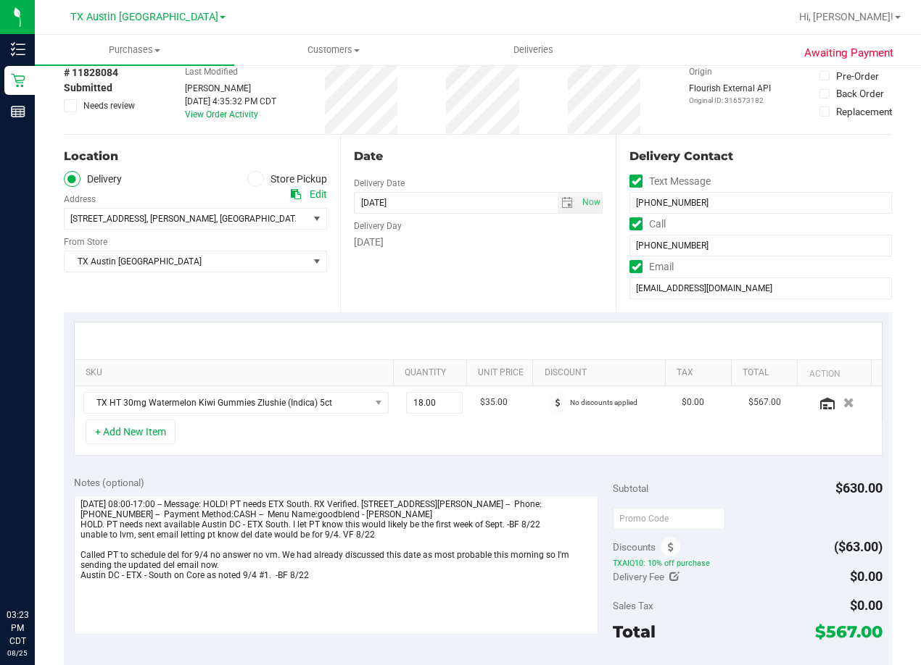
click at [459, 163] on div "Date" at bounding box center [478, 156] width 249 height 17
click at [455, 148] on div "Date" at bounding box center [478, 156] width 249 height 17
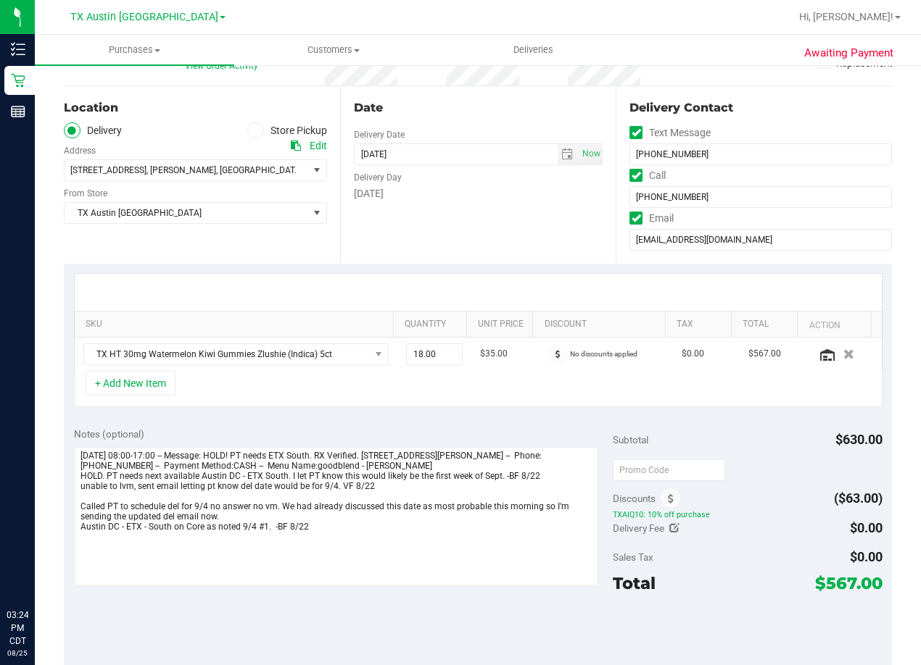
scroll to position [145, 0]
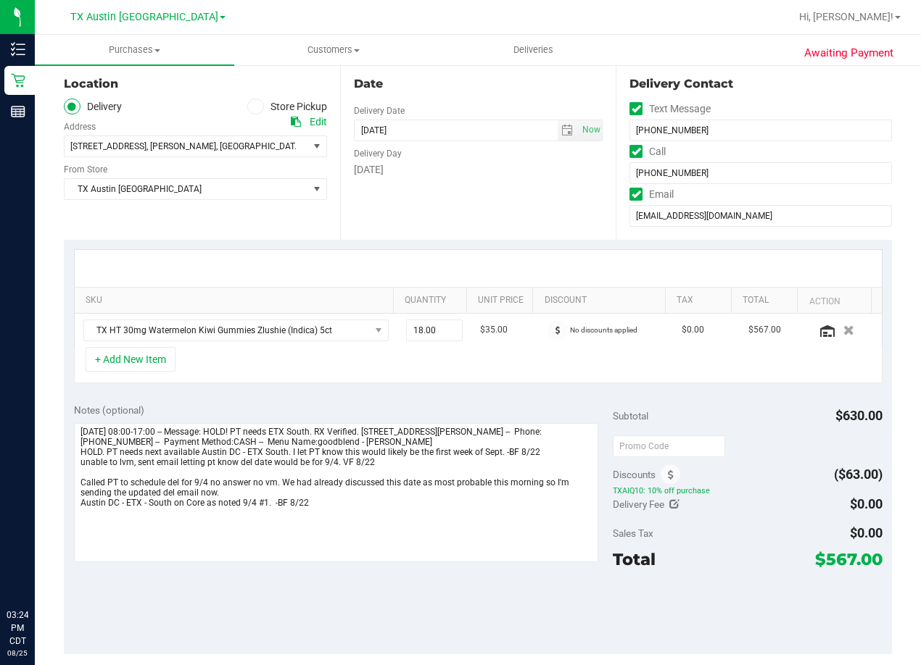
click at [465, 164] on div "Thursday" at bounding box center [478, 169] width 249 height 15
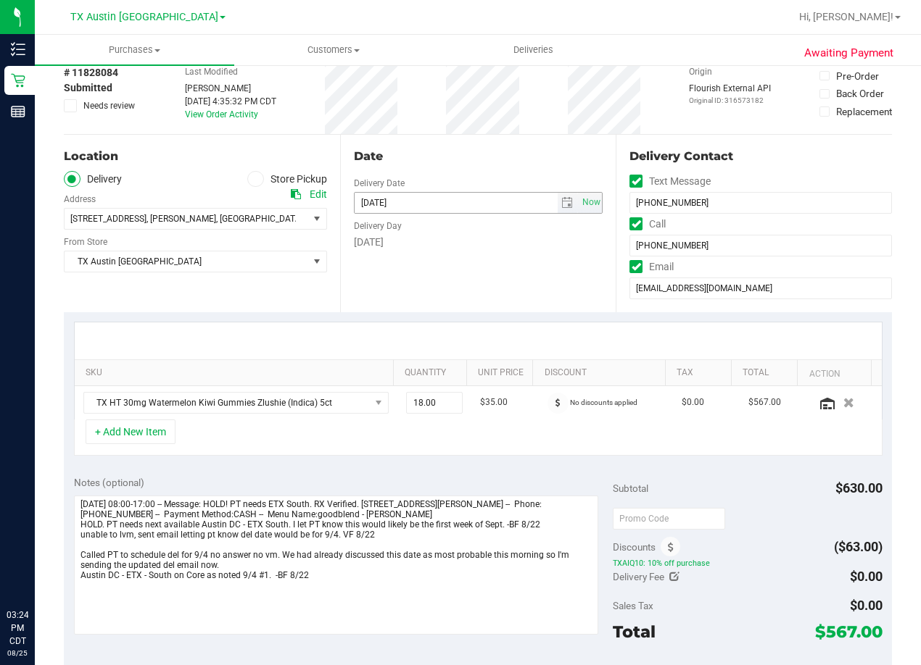
scroll to position [0, 0]
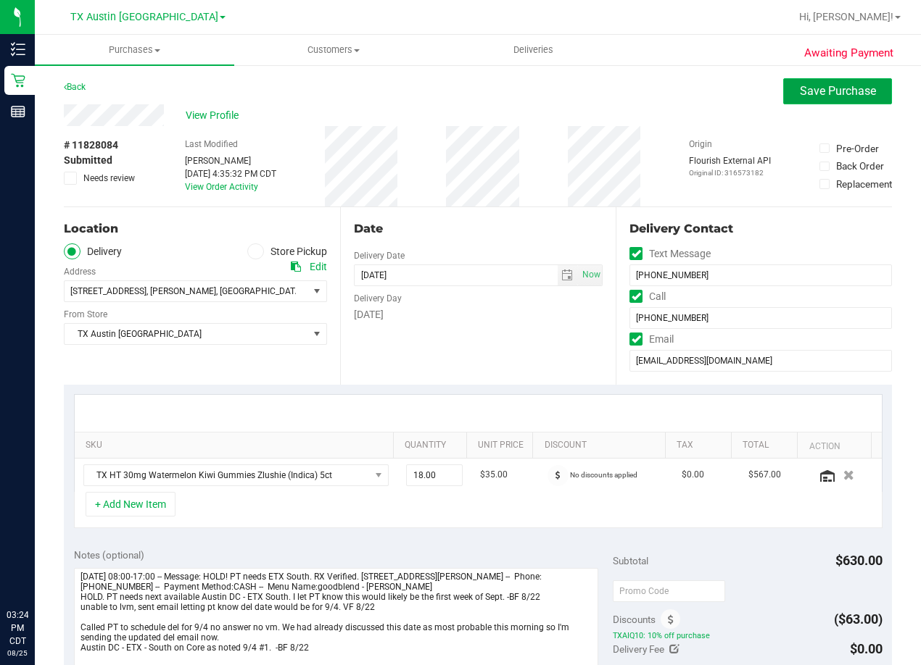
click at [783, 94] on button "Save Purchase" at bounding box center [837, 91] width 109 height 26
click at [501, 67] on div "Awaiting Payment Back Save Purchase View Profile # 11828084 Submitted Needs rev…" at bounding box center [478, 620] width 886 height 1113
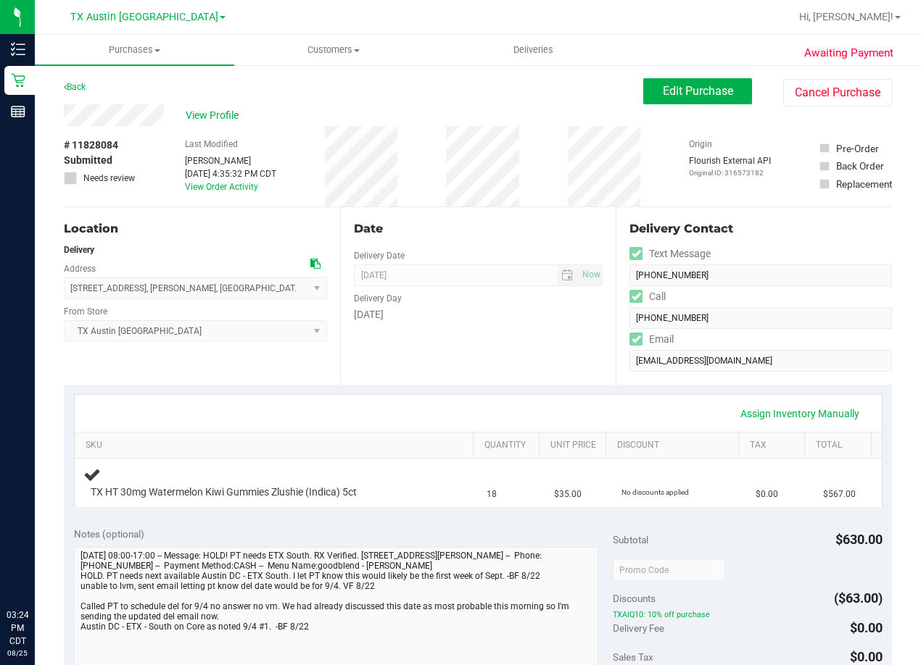
click at [483, 98] on div "Back Edit Purchase Cancel Purchase" at bounding box center [478, 91] width 828 height 26
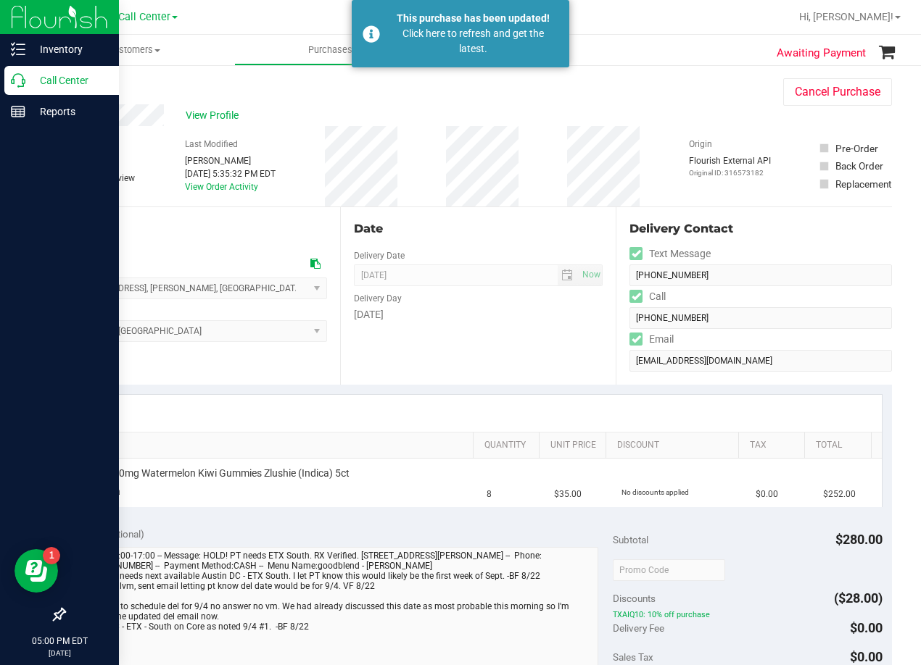
click at [24, 83] on icon at bounding box center [18, 80] width 14 height 14
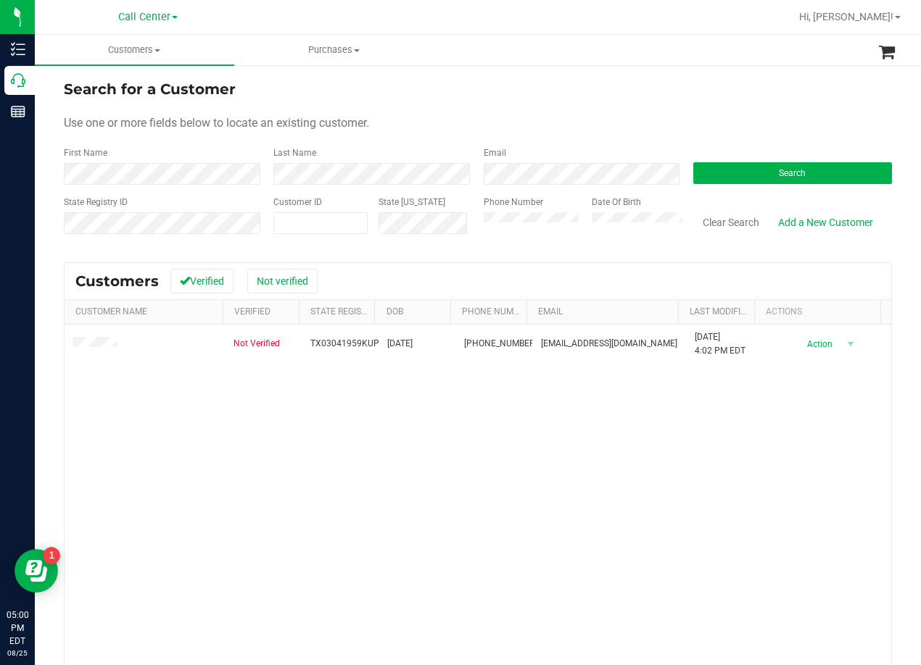
click at [596, 102] on form "Search for a Customer Use one or more fields below to locate an existing custom…" at bounding box center [478, 162] width 828 height 169
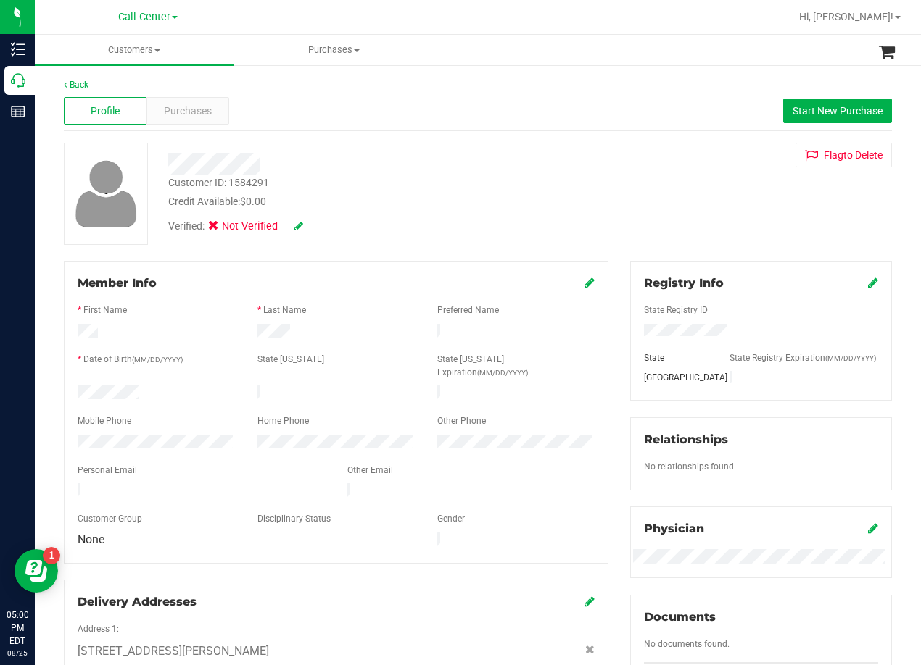
drag, startPoint x: 567, startPoint y: 148, endPoint x: 419, endPoint y: 168, distance: 149.2
click at [565, 148] on div at bounding box center [369, 159] width 425 height 33
click at [544, 162] on div at bounding box center [369, 164] width 425 height 22
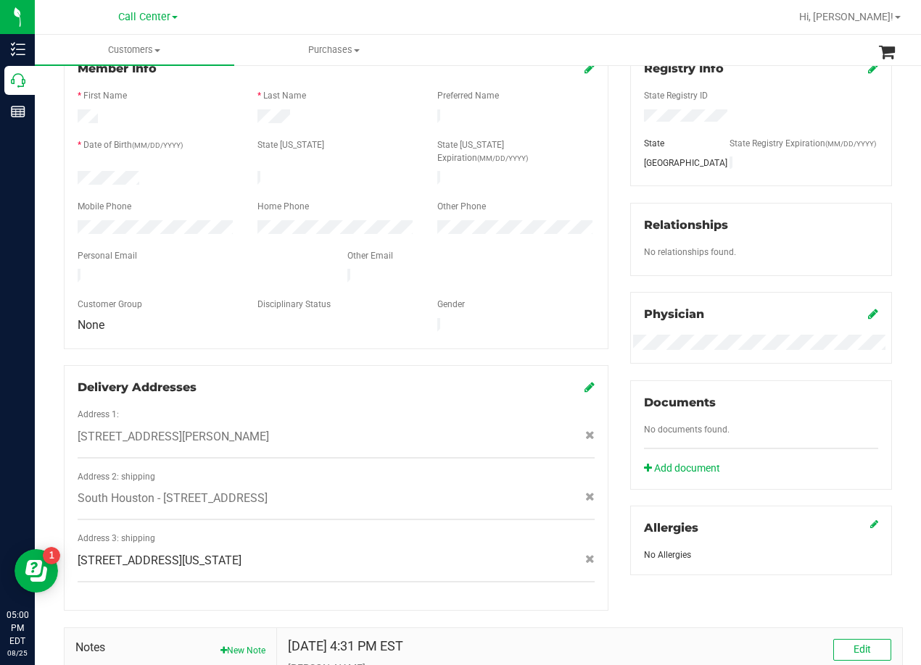
scroll to position [435, 0]
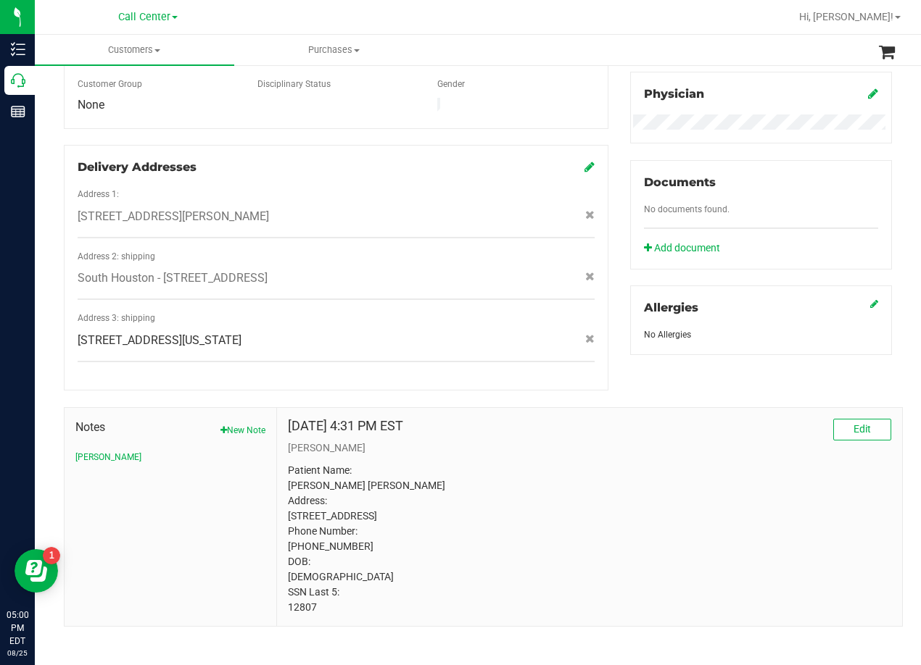
click at [302, 595] on p "Patient Name: [PERSON_NAME] [PERSON_NAME] Address: [STREET_ADDRESS] Phone Numbe…" at bounding box center [589, 539] width 603 height 152
copy p "12807"
drag, startPoint x: 589, startPoint y: 377, endPoint x: 573, endPoint y: 391, distance: 22.1
click at [586, 391] on div "Notes New Note [PERSON_NAME] [DATE] 4:31 PM EST Edit [PERSON_NAME] Patient Name…" at bounding box center [477, 509] width 849 height 236
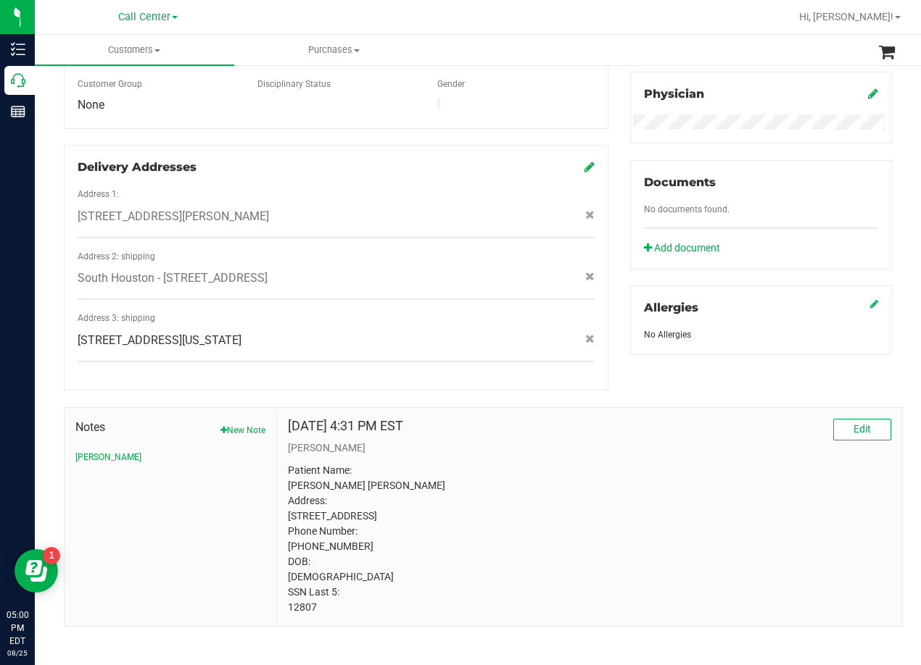
scroll to position [0, 0]
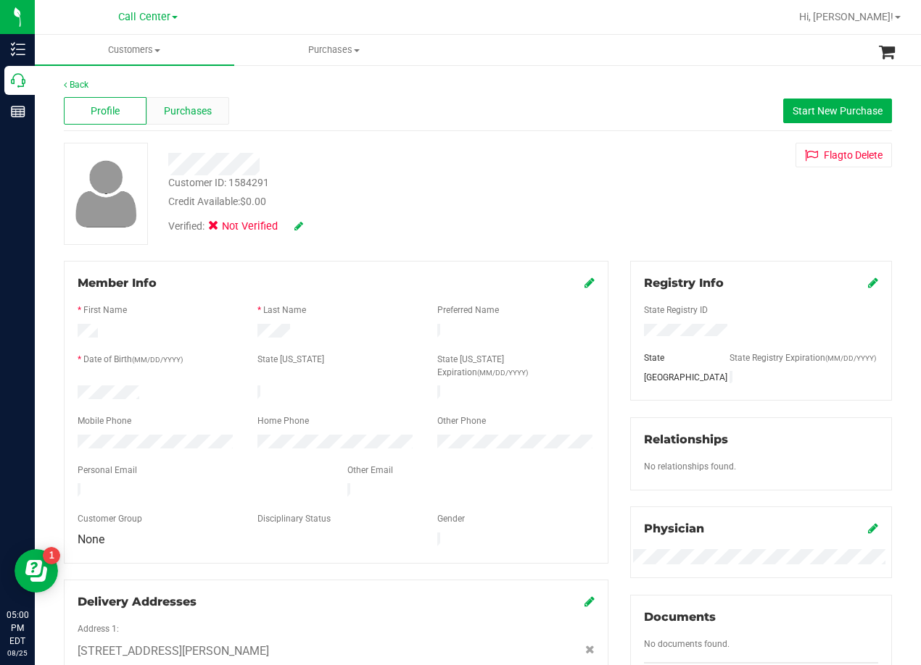
click at [204, 107] on span "Purchases" at bounding box center [188, 111] width 48 height 15
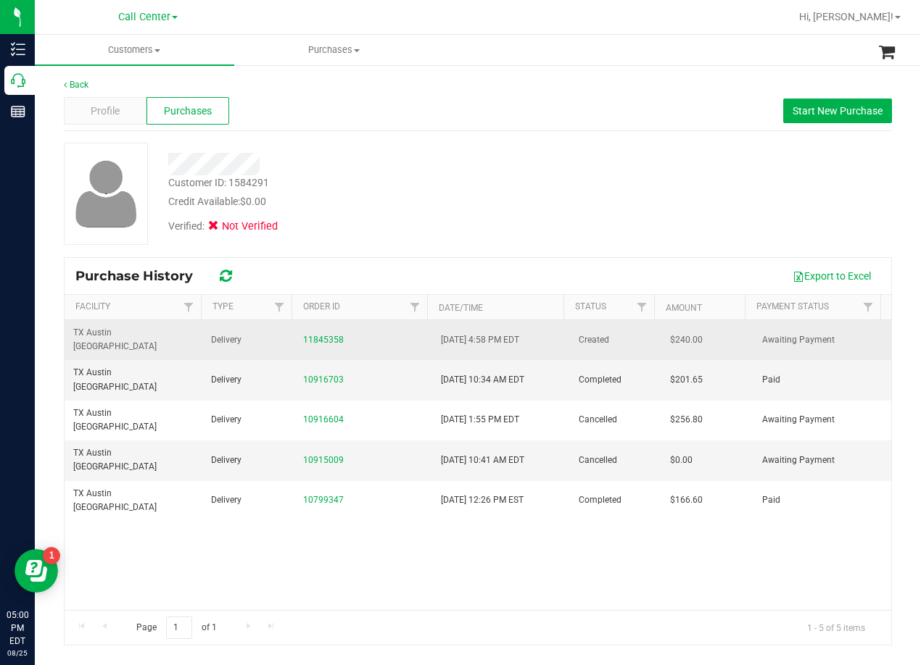
click at [330, 333] on div "11845358" at bounding box center [363, 340] width 120 height 14
click at [330, 335] on link "11845358" at bounding box center [323, 340] width 41 height 10
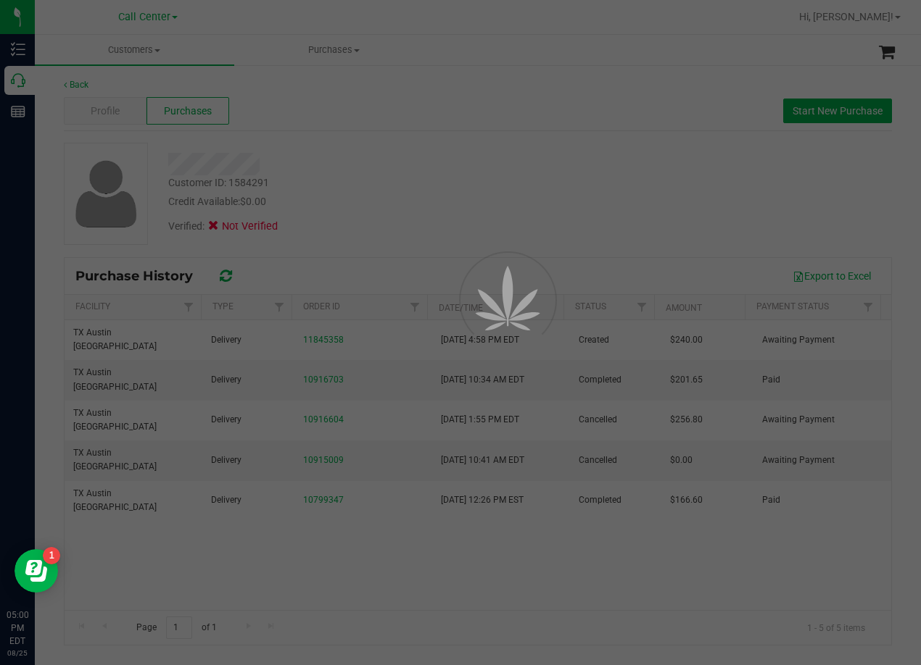
click at [503, 189] on div at bounding box center [460, 332] width 921 height 665
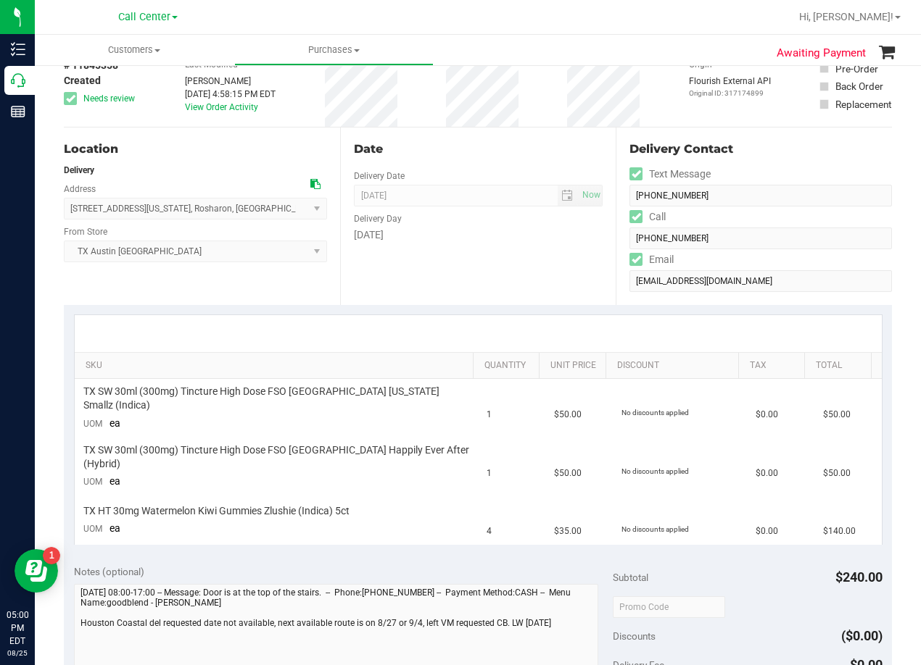
scroll to position [217, 0]
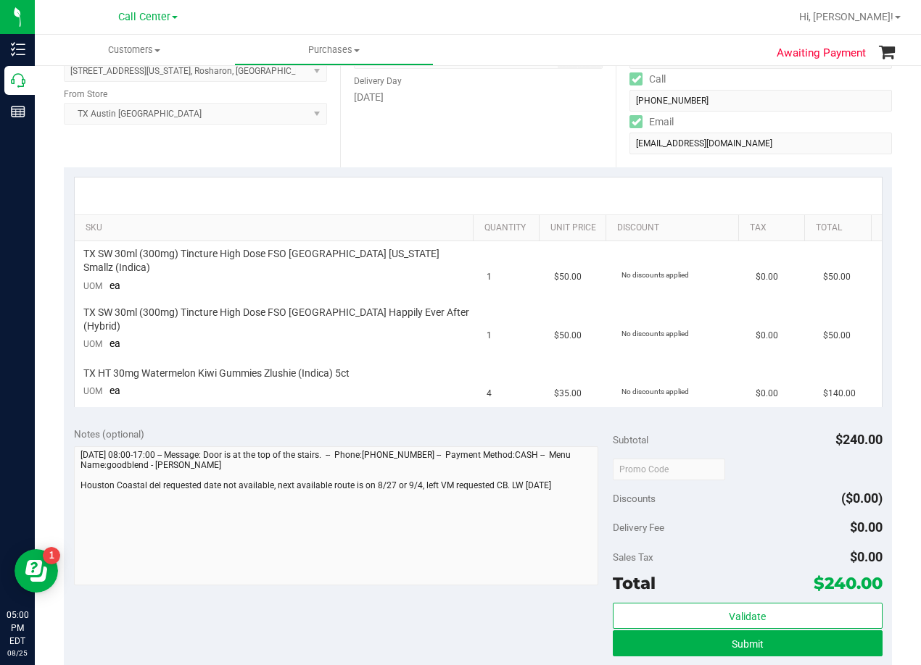
click at [402, 427] on div "Notes (optional)" at bounding box center [343, 434] width 539 height 14
click at [493, 269] on td "1" at bounding box center [511, 270] width 67 height 59
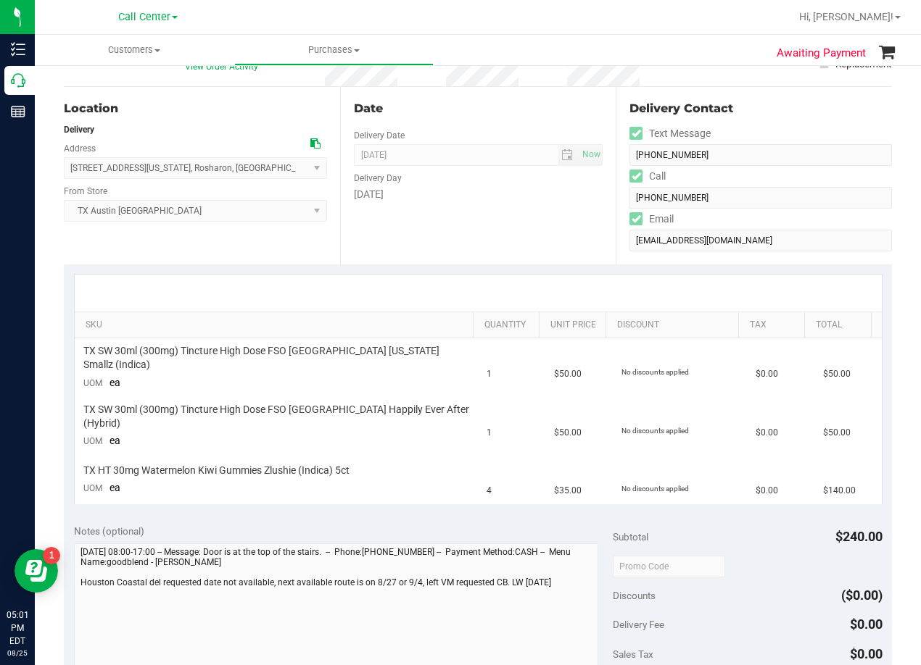
scroll to position [145, 0]
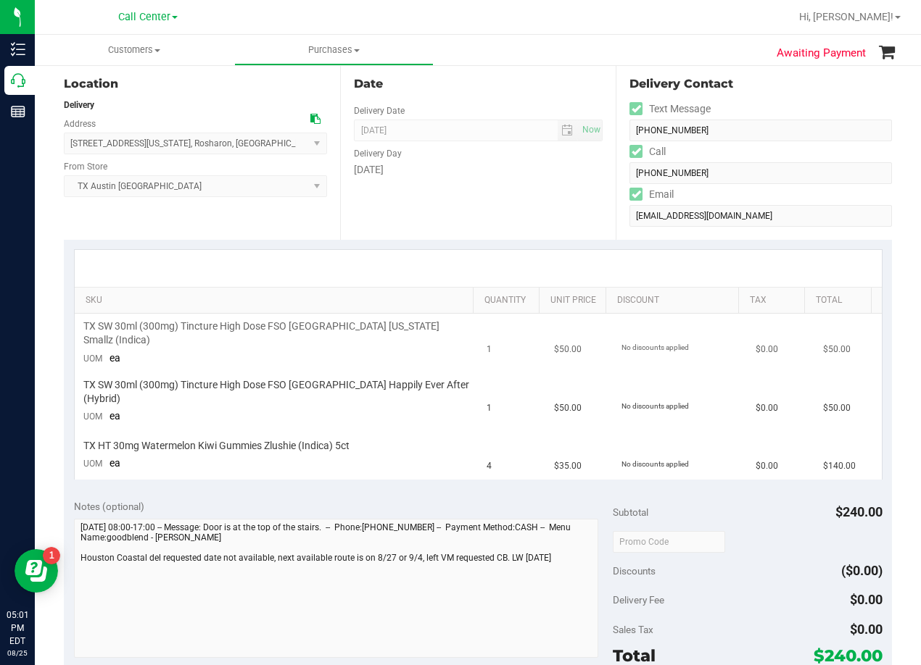
click at [499, 323] on td "1" at bounding box center [511, 343] width 67 height 59
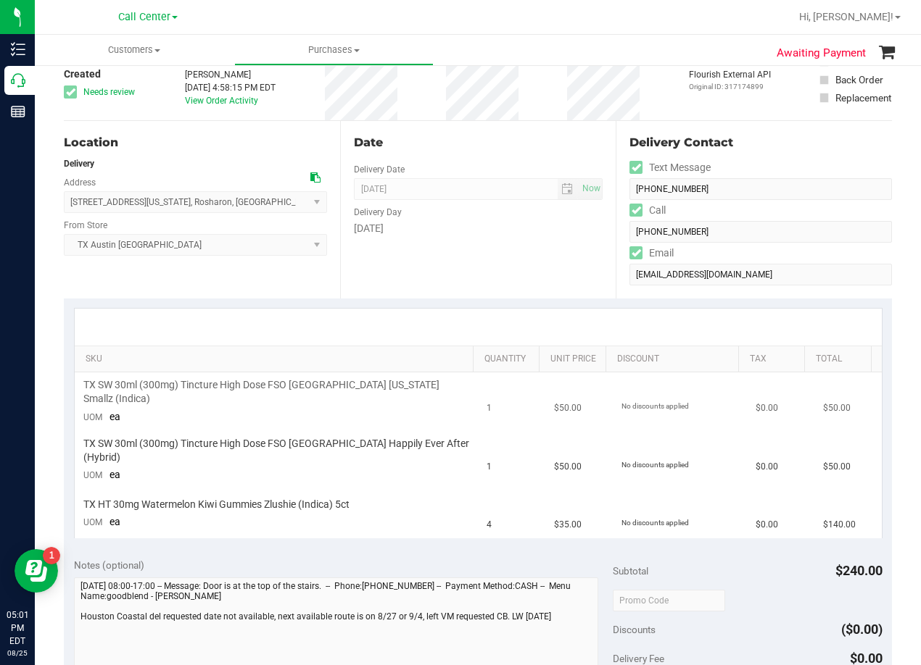
scroll to position [0, 0]
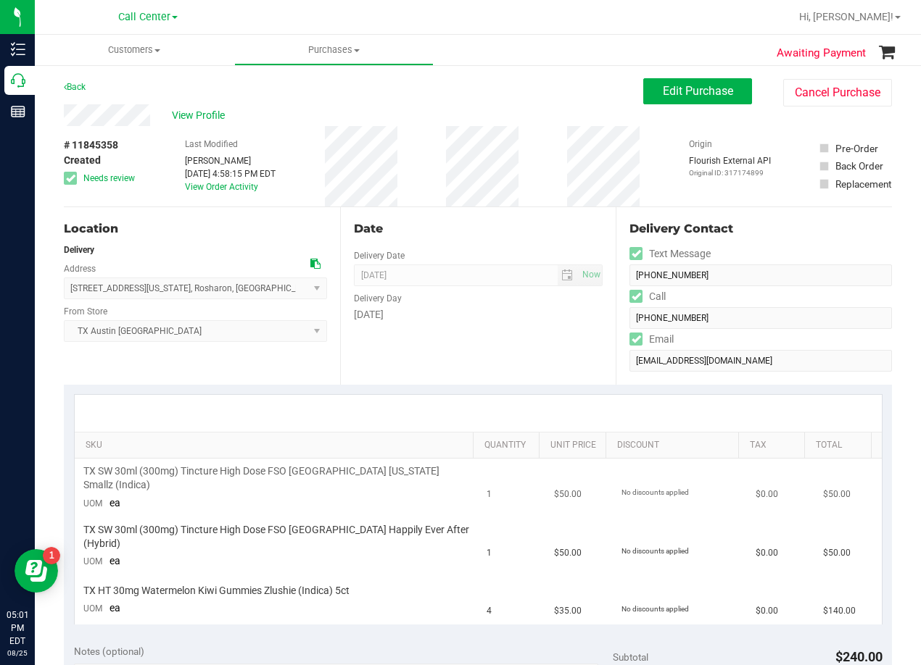
click at [499, 323] on div "Date Delivery Date [DATE] Now [DATE] 08:00 AM Now Delivery Day [DATE]" at bounding box center [478, 296] width 276 height 178
click at [500, 238] on div "Date Delivery Date [DATE] Now [DATE] 08:00 AM Now Delivery Day [DATE]" at bounding box center [478, 296] width 276 height 178
click at [465, 226] on div "Date" at bounding box center [478, 228] width 249 height 17
click at [643, 88] on button "Edit Purchase" at bounding box center [697, 91] width 109 height 26
click at [567, 119] on div "View Profile" at bounding box center [353, 115] width 579 height 22
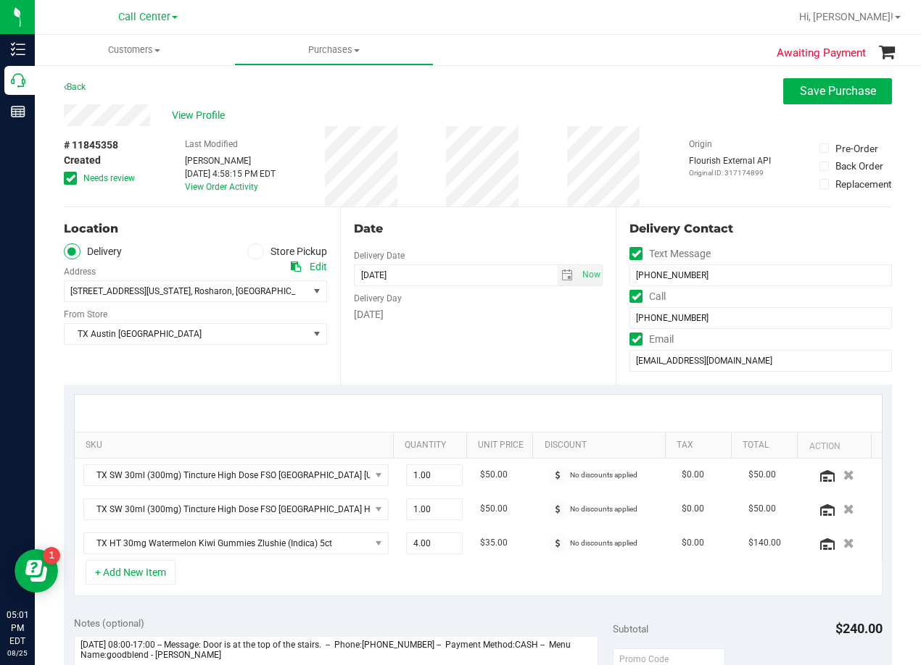
click at [70, 178] on icon at bounding box center [70, 178] width 9 height 0
click at [0, 0] on input "Needs review" at bounding box center [0, 0] width 0 height 0
click at [470, 103] on div "Back Save Purchase" at bounding box center [478, 91] width 828 height 26
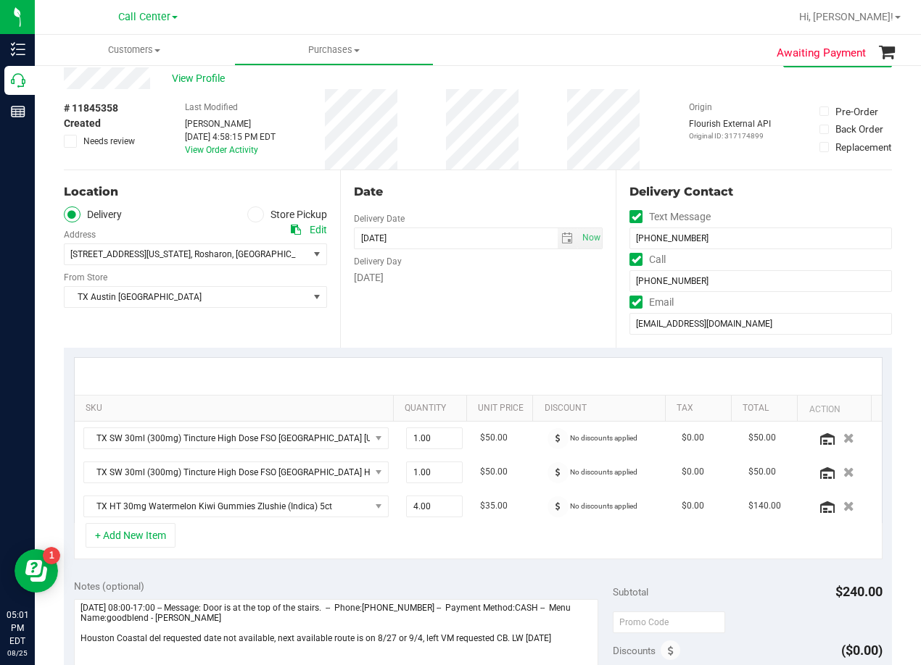
scroll to position [72, 0]
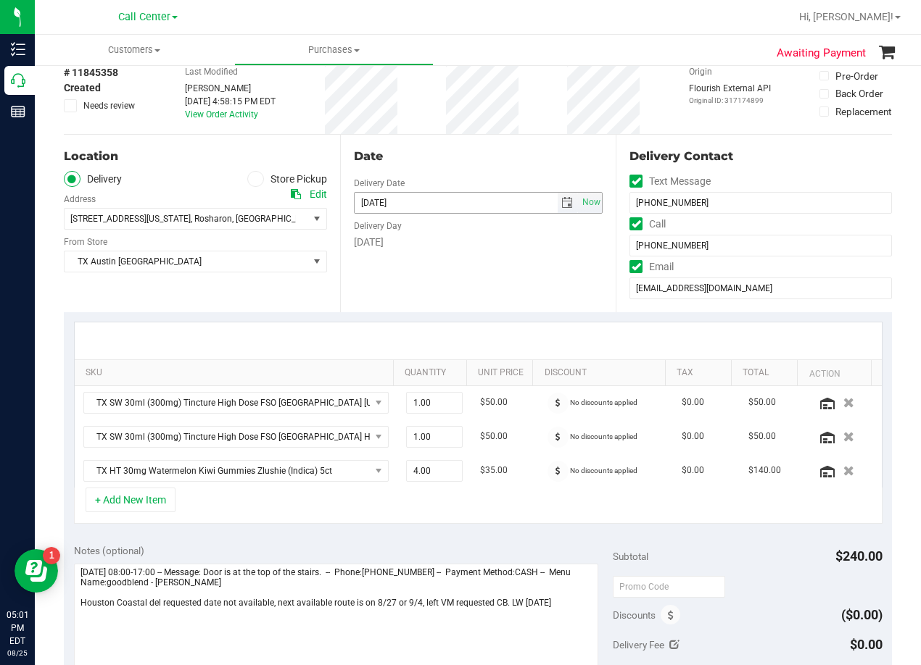
click at [557, 209] on span "select" at bounding box center [567, 203] width 21 height 20
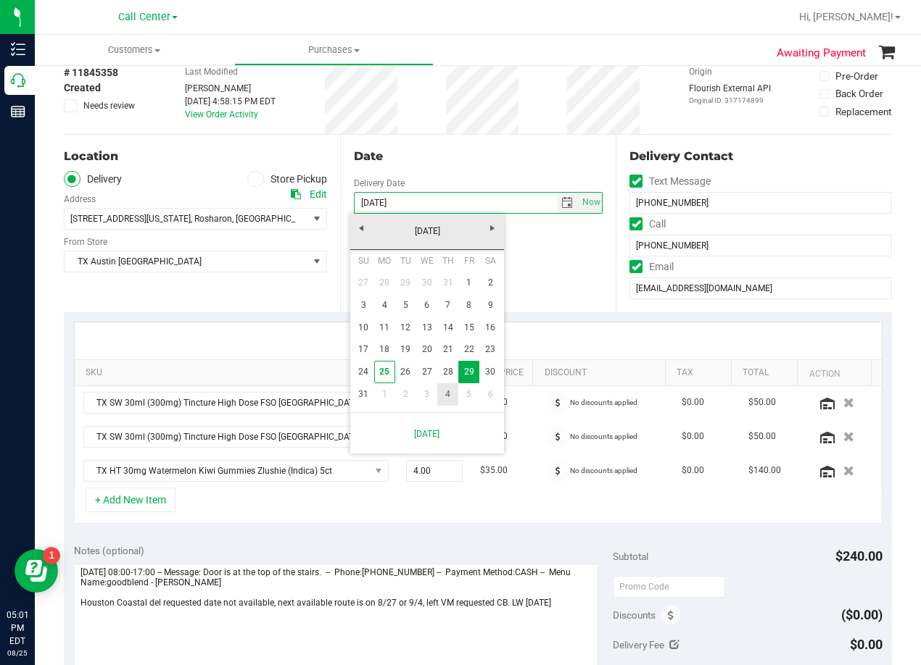
click at [452, 392] on link "4" at bounding box center [447, 394] width 21 height 22
type input "[DATE]"
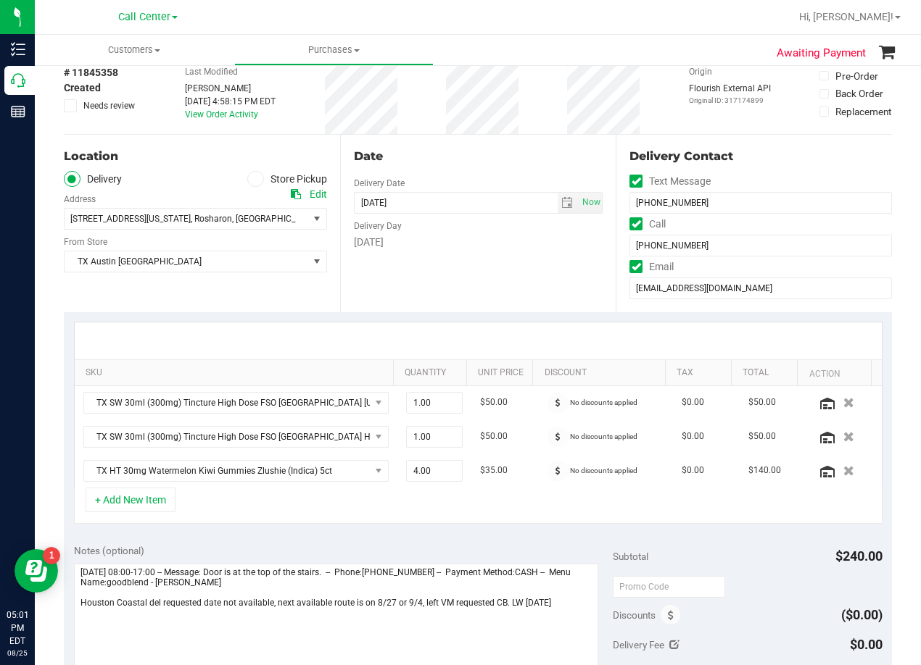
click at [486, 281] on div "Date Delivery Date [DATE] Now [DATE] 08:00 AM Now Delivery Day [DATE]" at bounding box center [478, 224] width 276 height 178
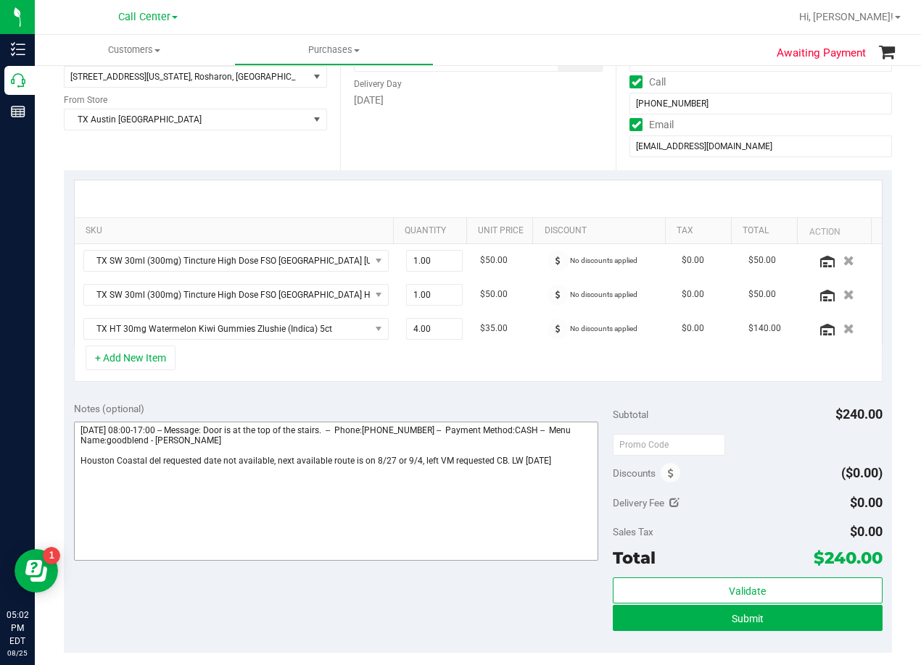
scroll to position [217, 0]
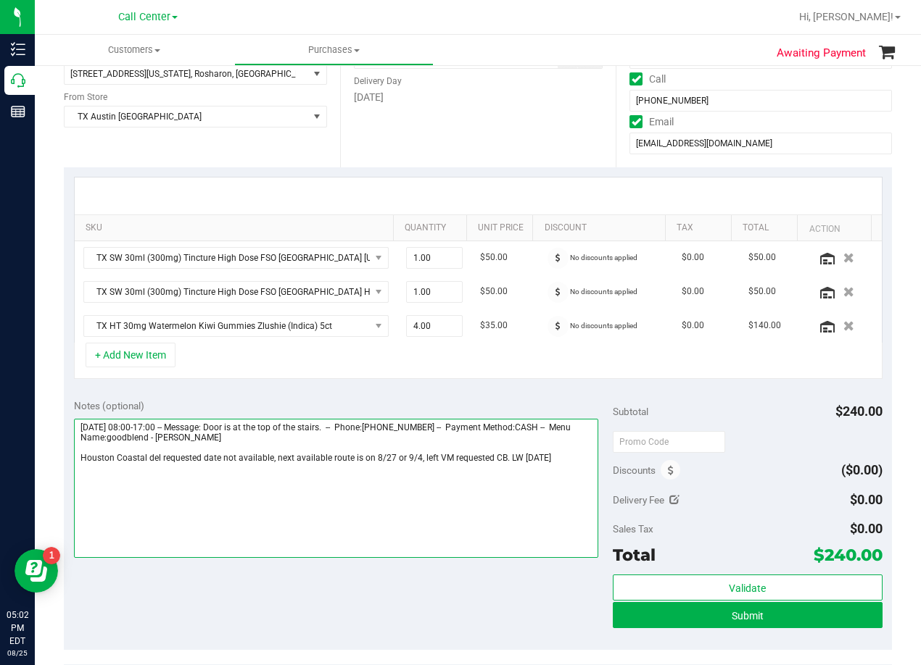
click at [557, 463] on textarea at bounding box center [336, 488] width 524 height 139
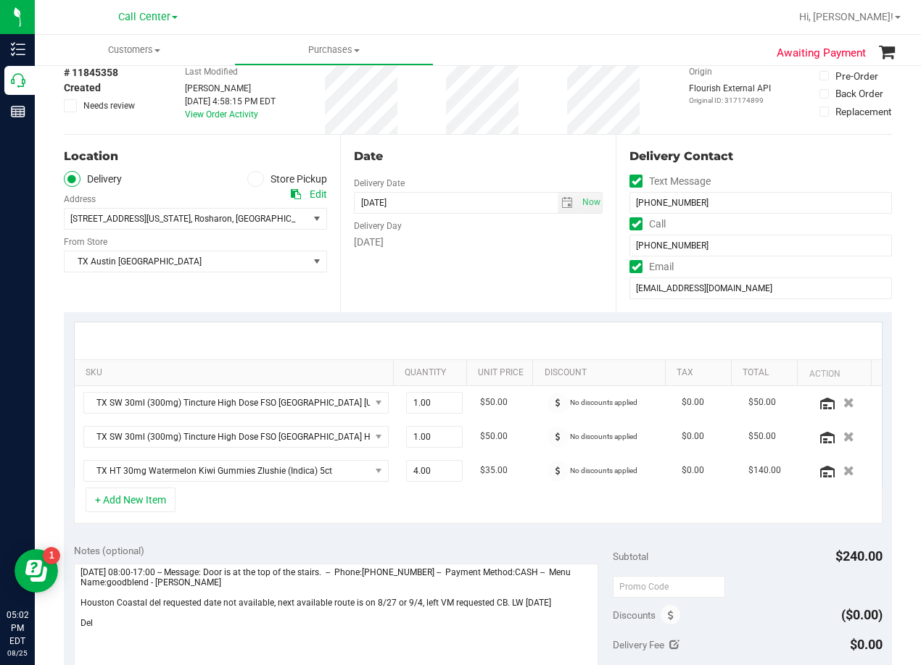
click at [494, 269] on div "Date Delivery Date [DATE] Now [DATE] 08:00 AM Now Delivery Day [DATE]" at bounding box center [478, 224] width 276 height 178
click at [483, 163] on div "Date" at bounding box center [478, 156] width 249 height 17
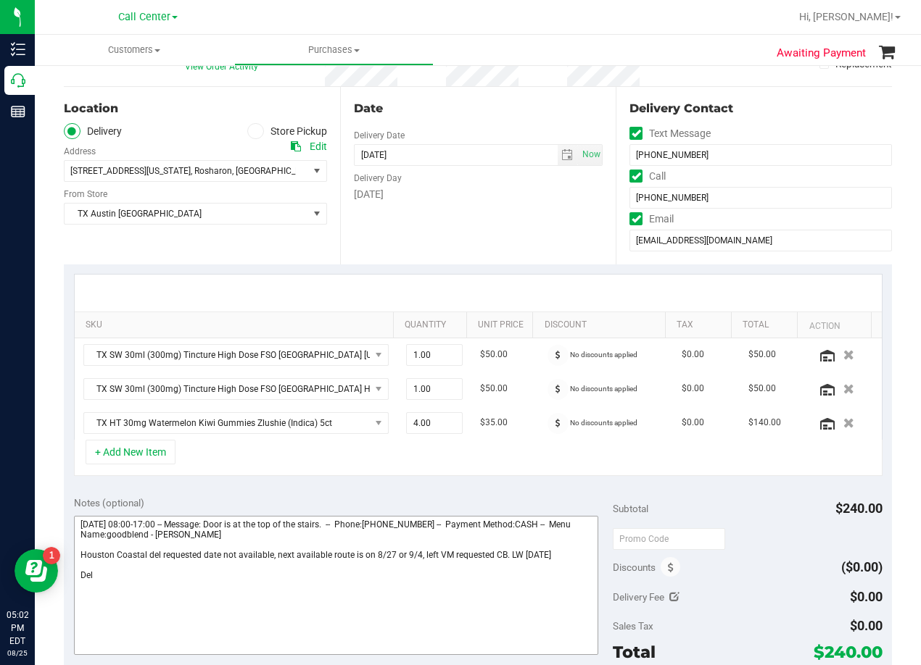
scroll to position [145, 0]
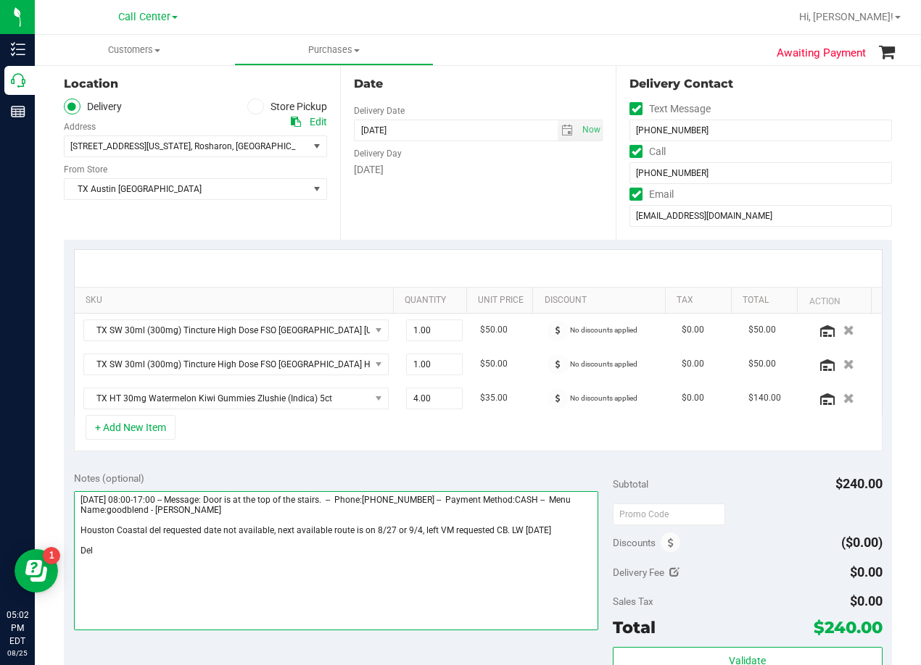
click at [320, 548] on textarea at bounding box center [336, 560] width 524 height 139
click at [241, 558] on textarea at bounding box center [336, 560] width 524 height 139
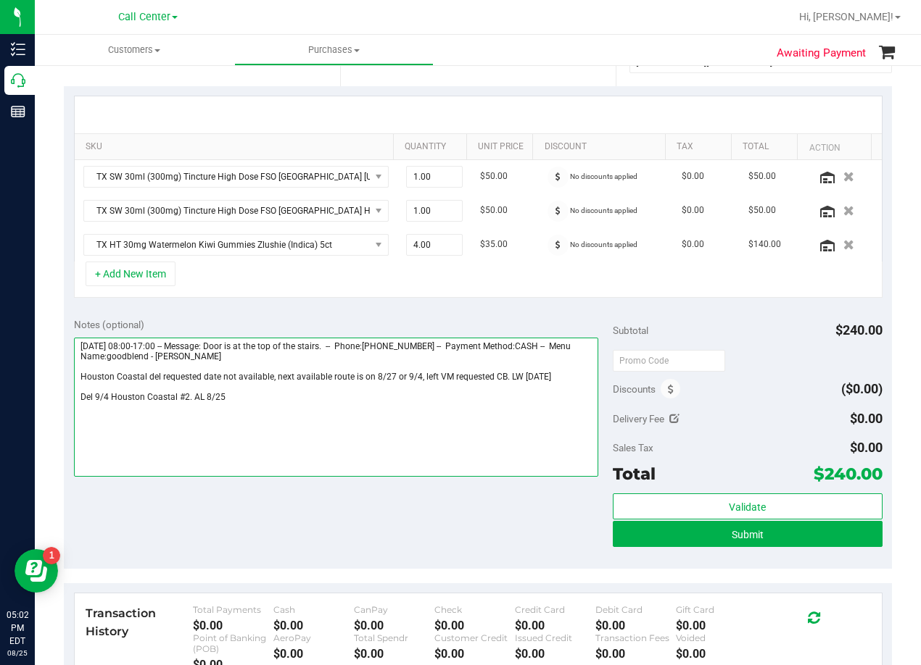
scroll to position [435, 0]
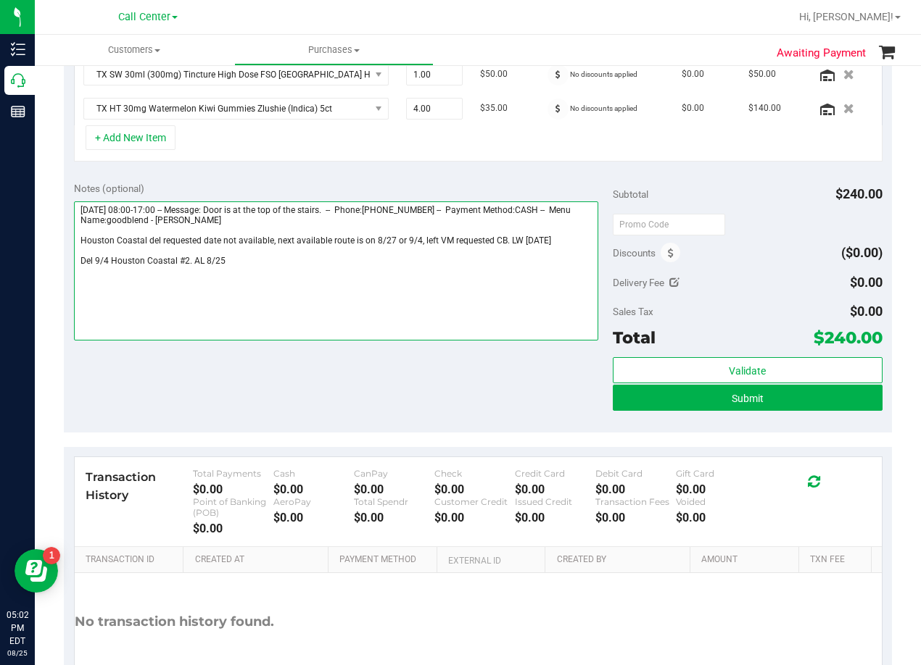
click at [184, 262] on textarea at bounding box center [336, 270] width 524 height 139
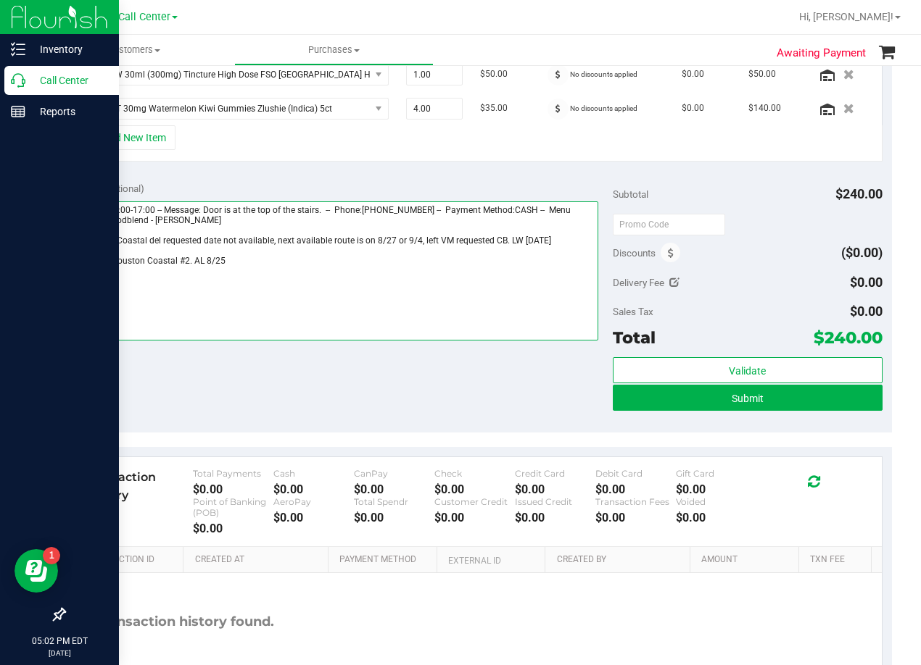
type textarea "[DATE] 08:00-17:00 -- Message: Door is at the top of the stairs. -- Phone:[PHON…"
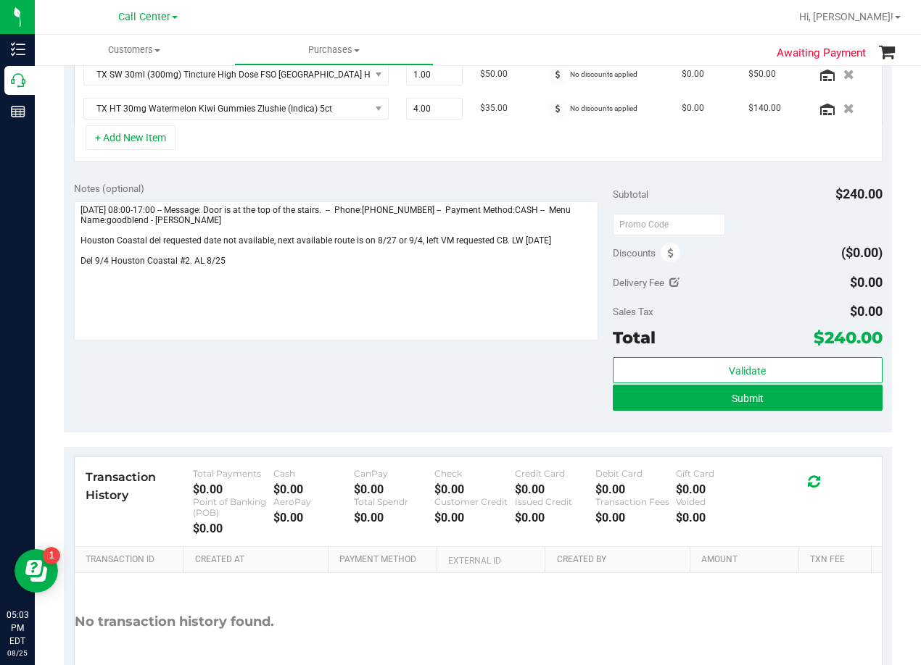
click at [498, 400] on div "Notes (optional) Subtotal $240.00 Discounts ($0.00) Delivery Fee $0.00 Sales Ta…" at bounding box center [478, 302] width 828 height 261
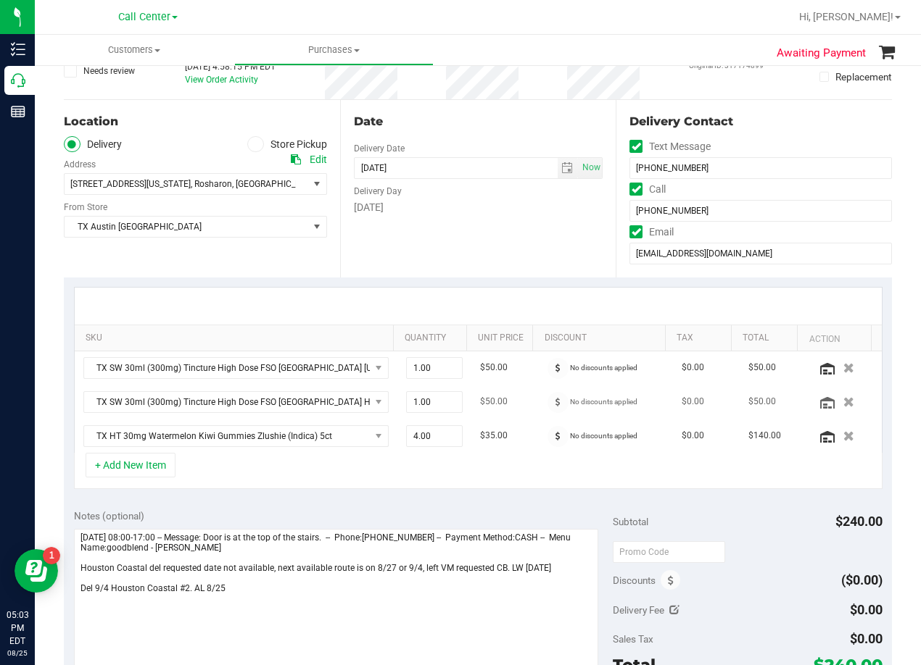
scroll to position [0, 0]
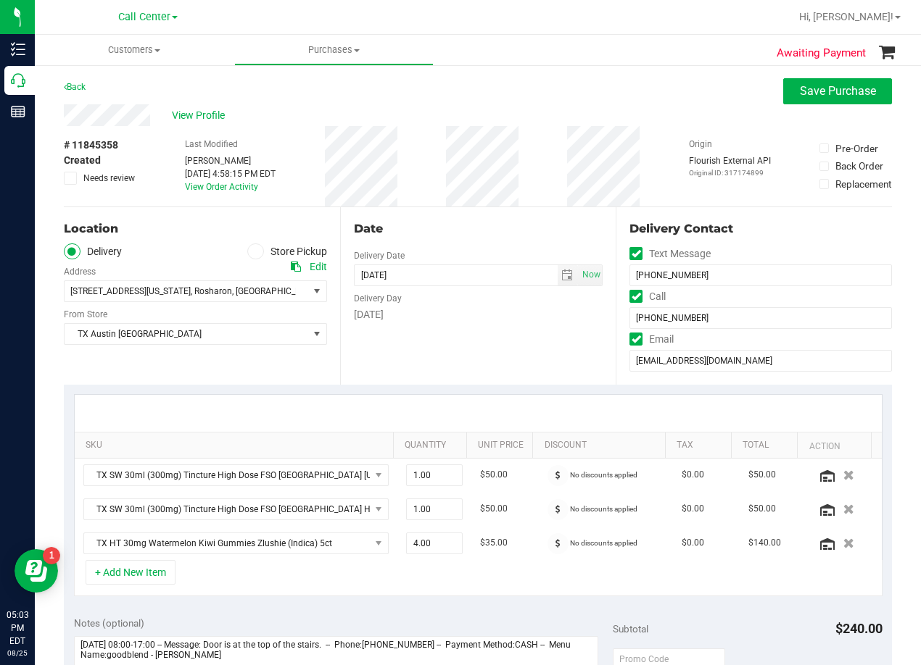
click at [482, 233] on div "Date" at bounding box center [478, 228] width 249 height 17
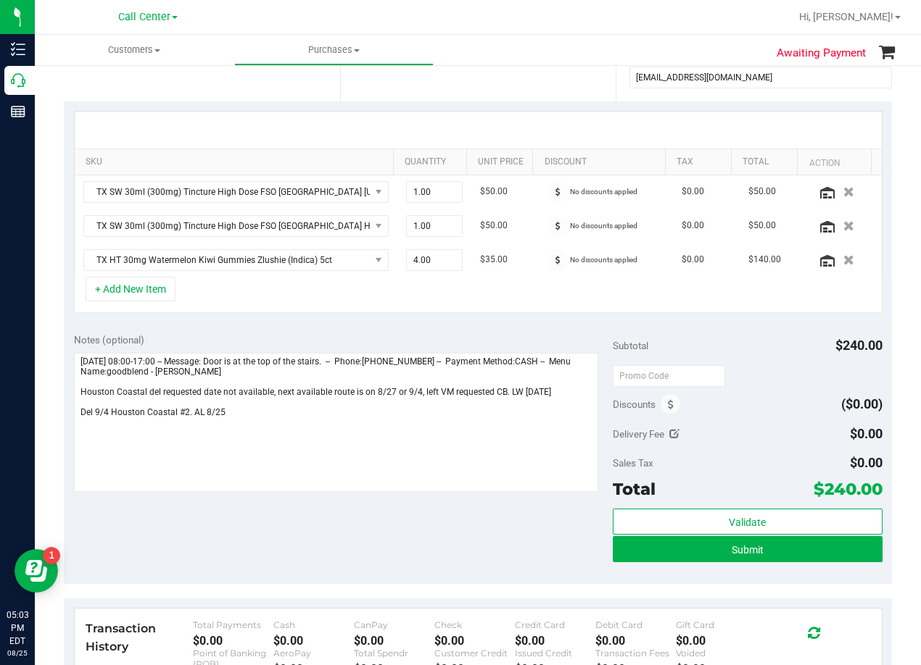
scroll to position [362, 0]
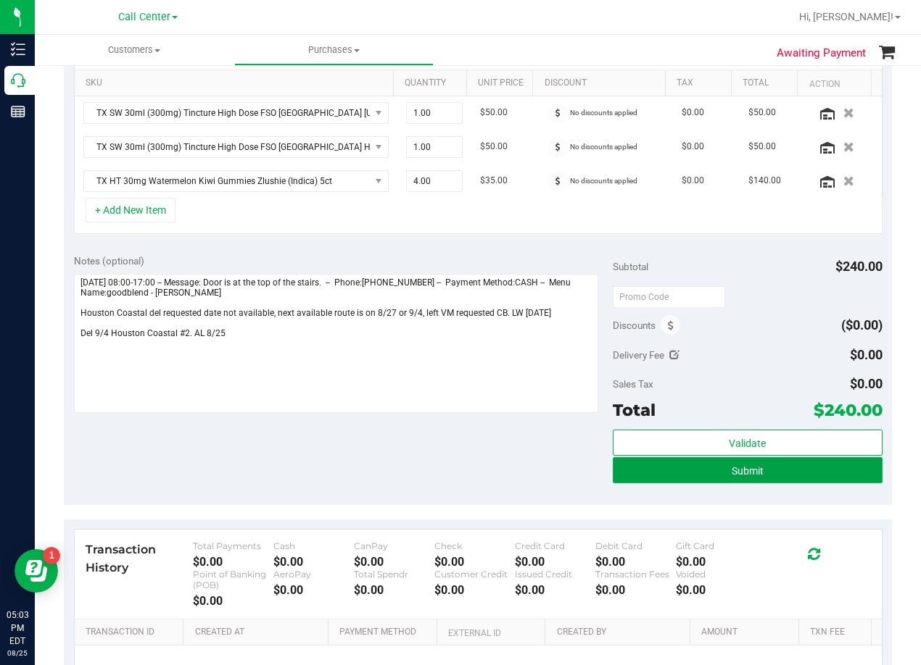
click at [628, 482] on button "Submit" at bounding box center [747, 470] width 270 height 26
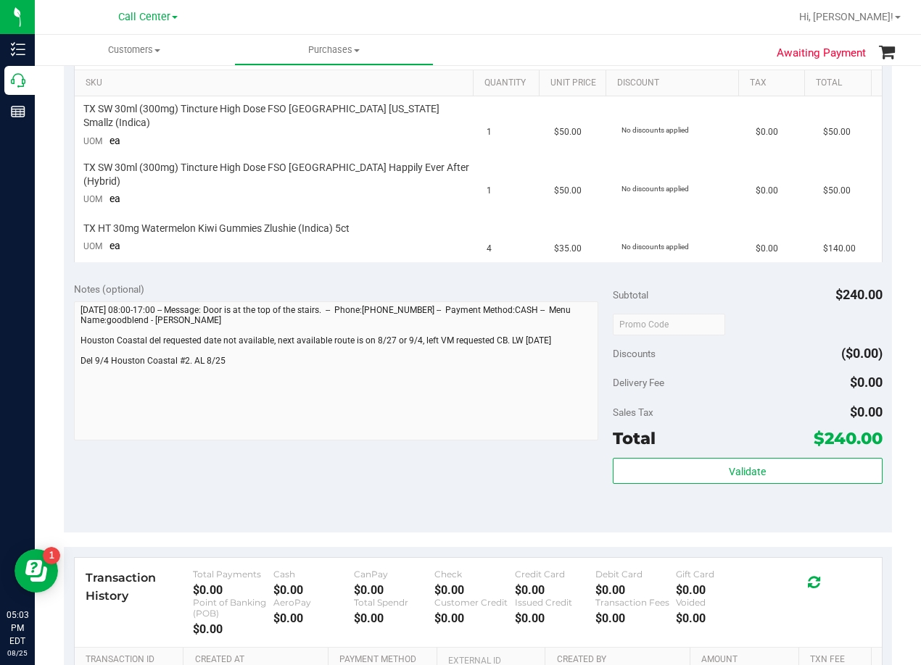
drag, startPoint x: 460, startPoint y: 446, endPoint x: 469, endPoint y: 441, distance: 10.7
click at [460, 446] on div "Notes (optional) Subtotal $240.00 Discounts ($0.00) Delivery Fee $0.00 Sales Ta…" at bounding box center [478, 402] width 828 height 261
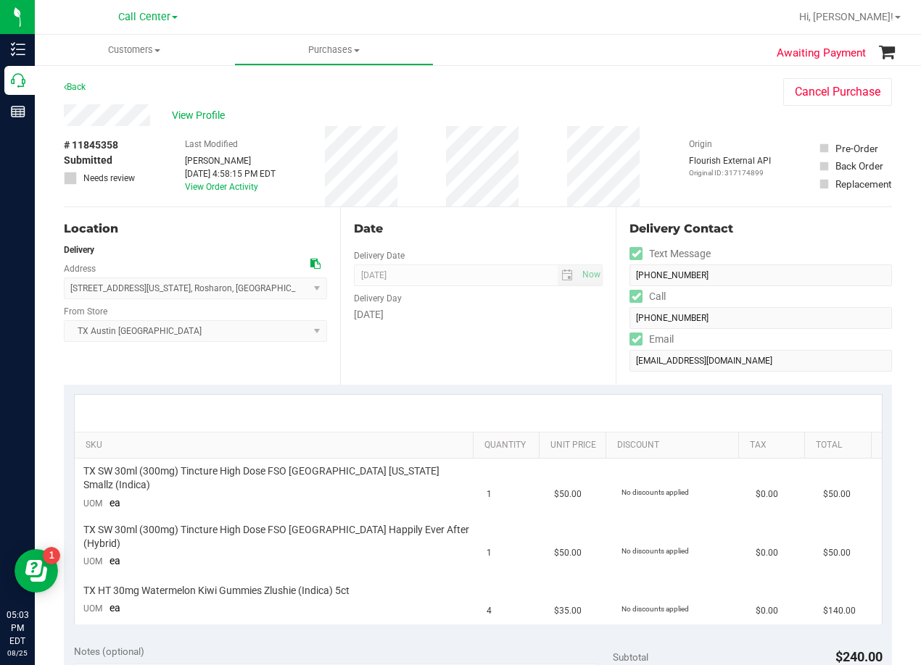
click at [462, 338] on div "Date Delivery Date [DATE] Now [DATE] 08:00 AM Now Delivery Day [DATE]" at bounding box center [478, 296] width 276 height 178
click at [528, 239] on div "Date Delivery Date [DATE] Now [DATE] 08:00 AM Now Delivery Day [DATE]" at bounding box center [478, 296] width 276 height 178
drag, startPoint x: 509, startPoint y: 215, endPoint x: 481, endPoint y: 208, distance: 29.2
click at [509, 215] on div "Date Delivery Date [DATE] Now [DATE] 08:00 AM Now Delivery Day [DATE]" at bounding box center [478, 296] width 276 height 178
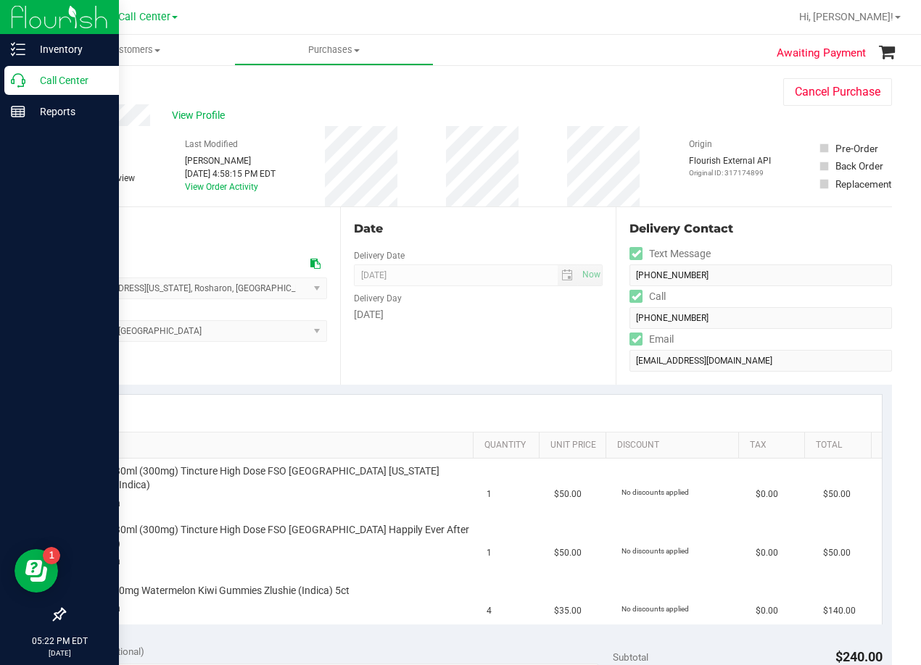
click at [29, 78] on p "Call Center" at bounding box center [68, 80] width 87 height 17
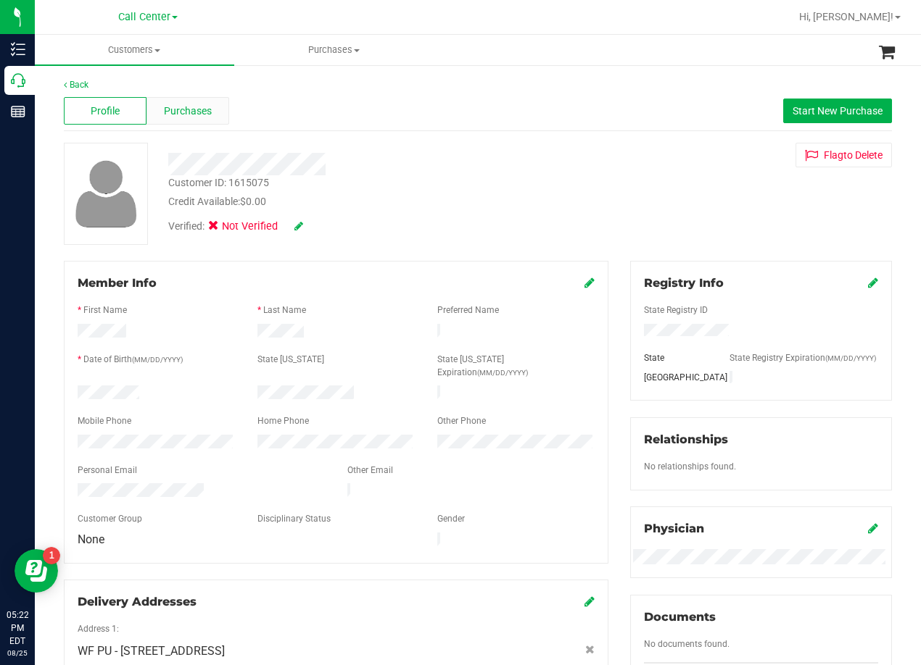
click at [212, 117] on div "Purchases" at bounding box center [187, 111] width 83 height 28
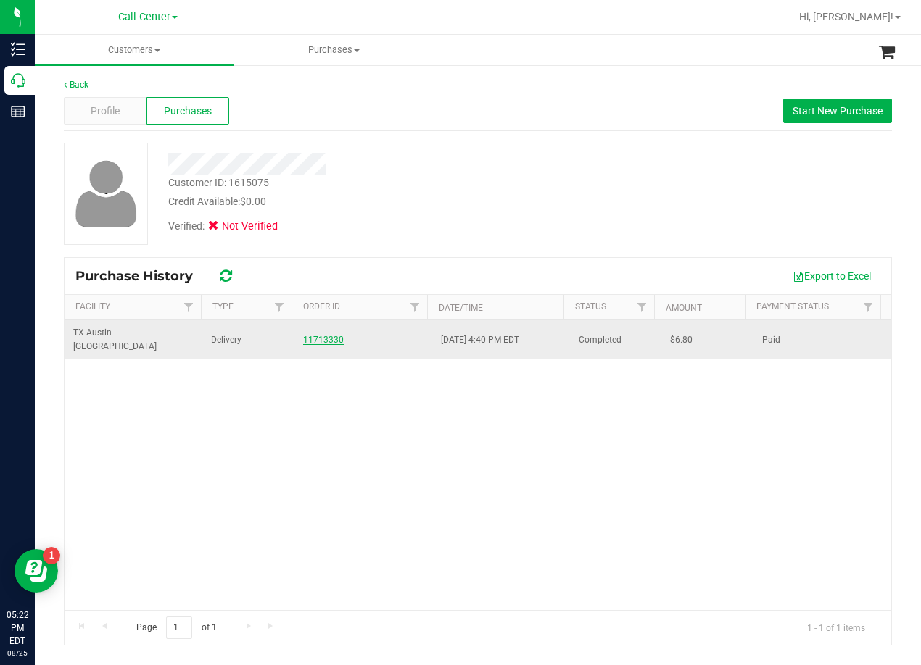
click at [310, 335] on link "11713330" at bounding box center [323, 340] width 41 height 10
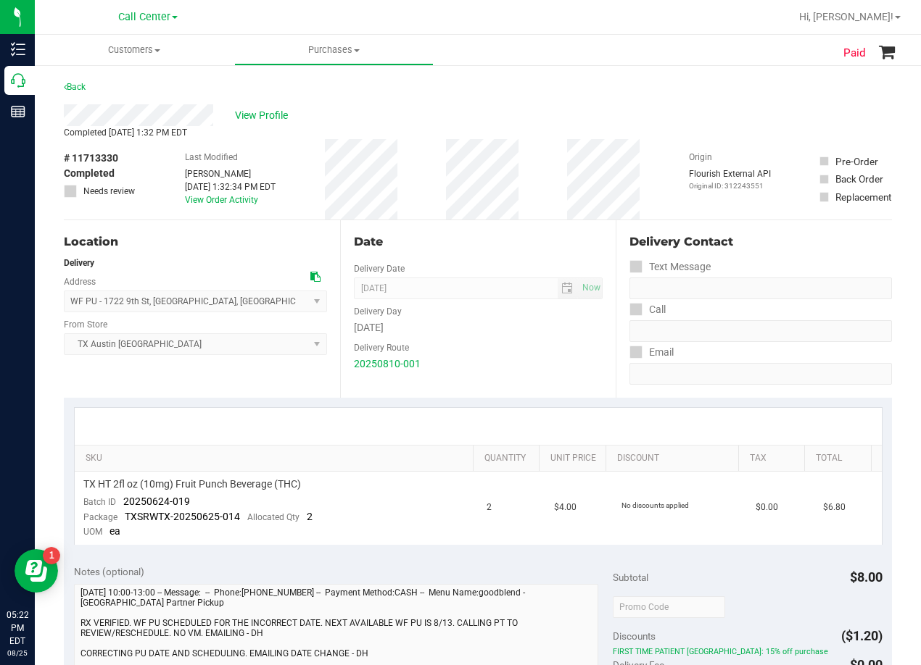
click at [546, 116] on div "View Profile" at bounding box center [478, 115] width 828 height 22
click at [556, 239] on div "Date" at bounding box center [478, 241] width 249 height 17
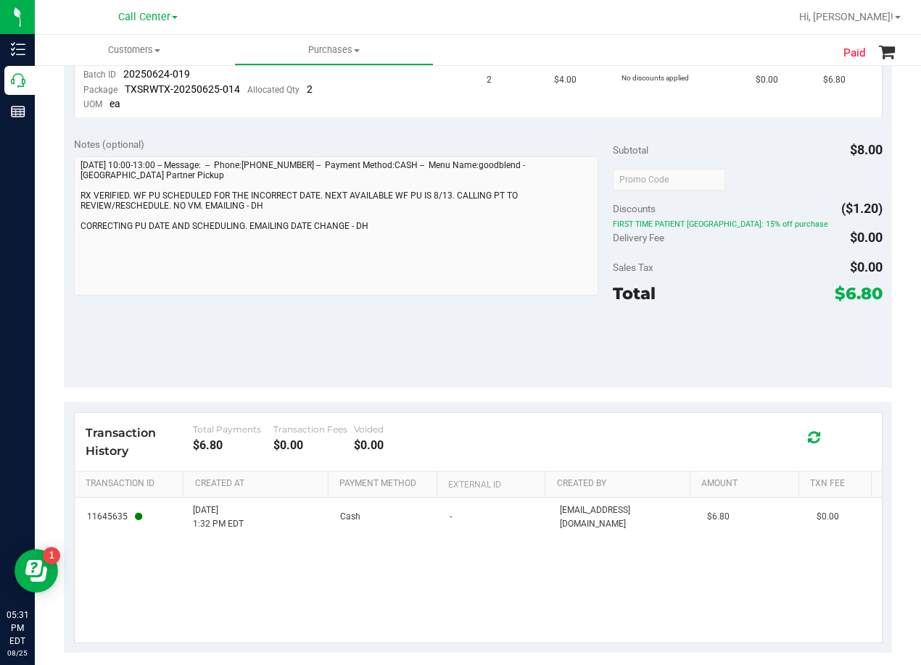
scroll to position [435, 0]
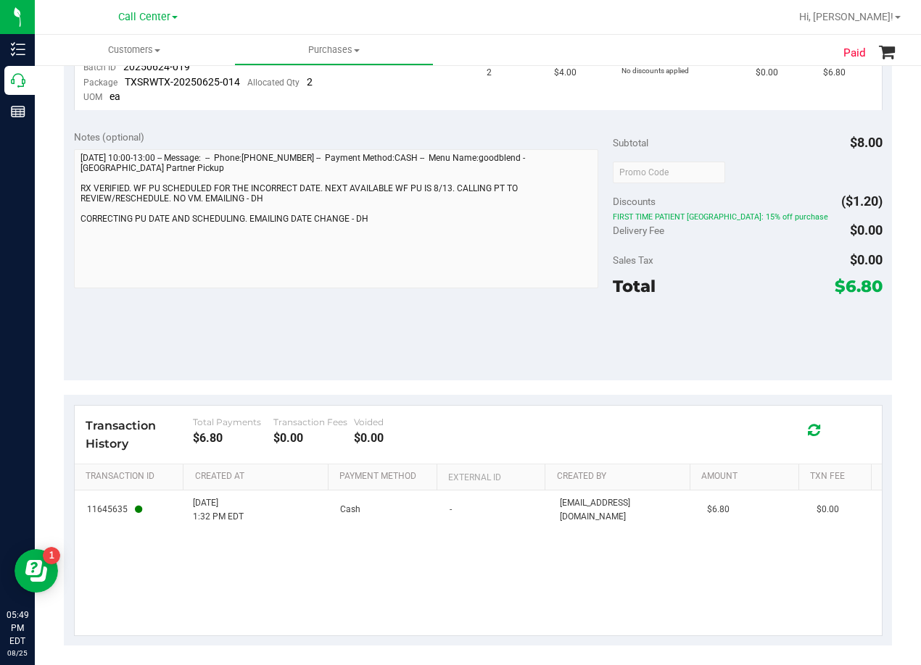
drag, startPoint x: 570, startPoint y: 363, endPoint x: 549, endPoint y: 364, distance: 21.0
click at [570, 363] on div "Notes (optional) Subtotal $8.00 Discounts ($1.20) FIRST TIME PATIENT TX: 15% of…" at bounding box center [478, 250] width 828 height 261
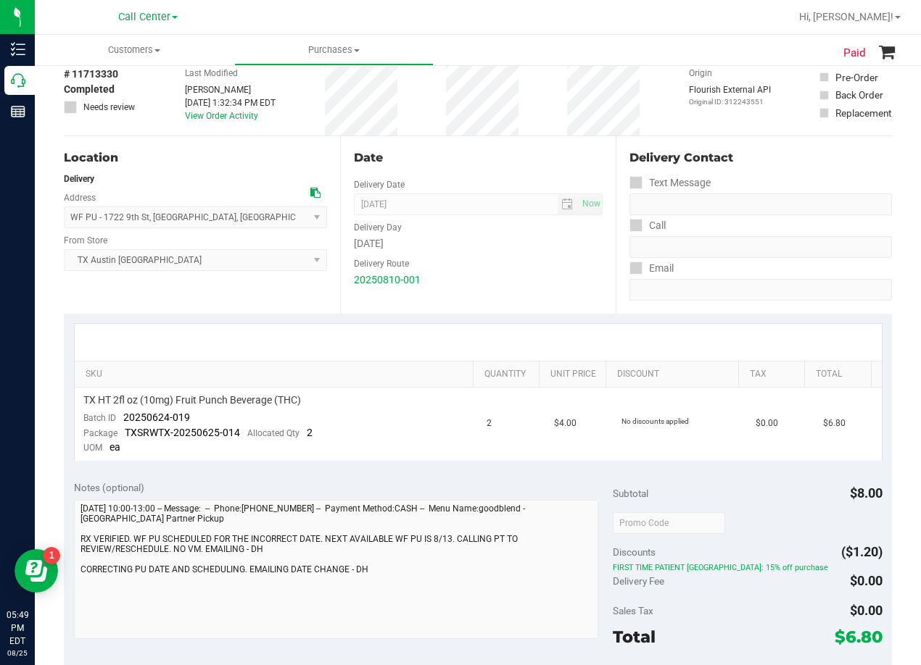
scroll to position [0, 0]
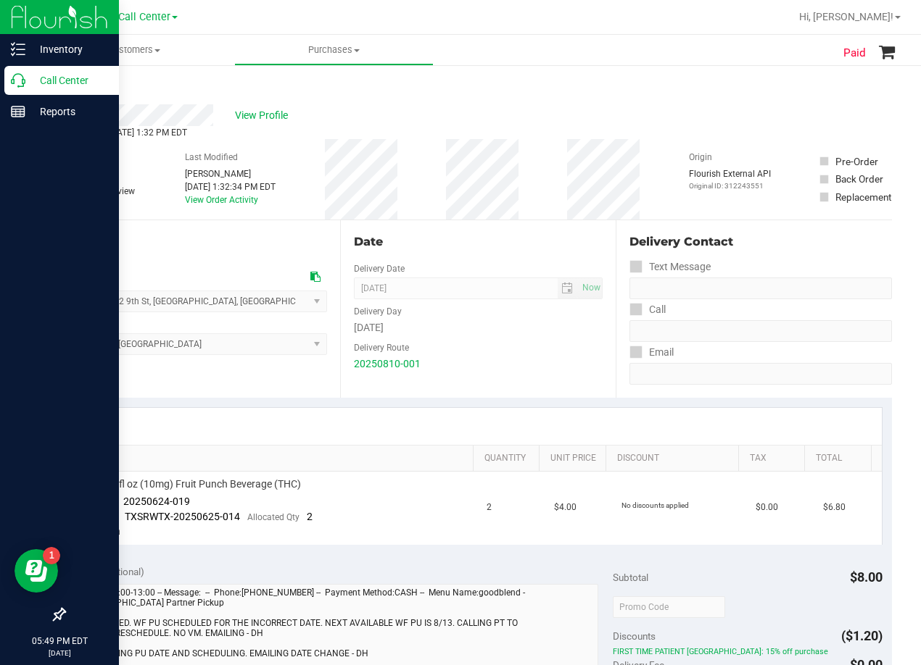
click at [28, 78] on p "Call Center" at bounding box center [68, 80] width 87 height 17
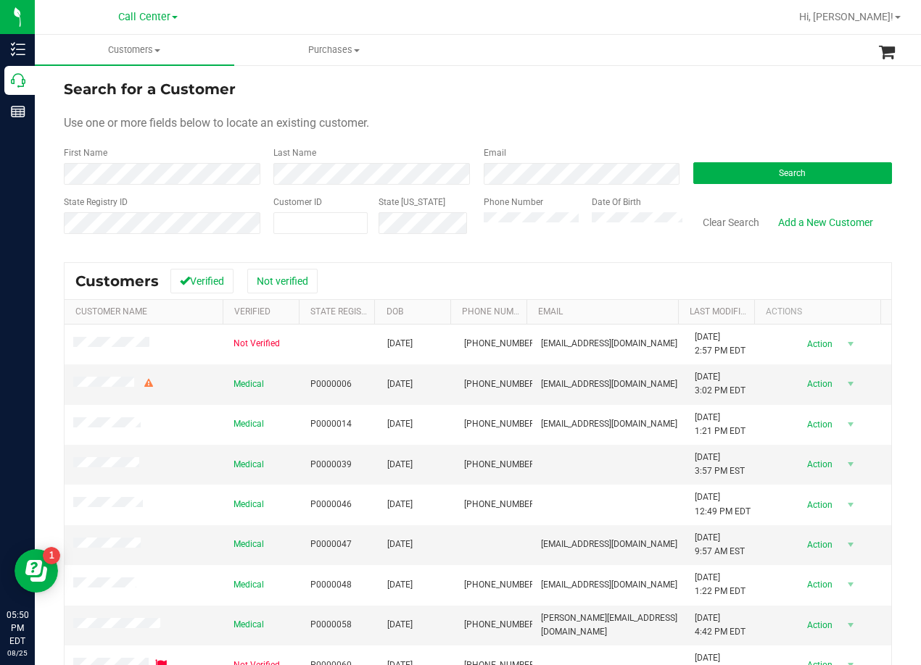
click at [536, 138] on form "Search for a Customer Use one or more fields below to locate an existing custom…" at bounding box center [478, 162] width 828 height 169
drag, startPoint x: 558, startPoint y: 107, endPoint x: 536, endPoint y: 114, distance: 22.7
click at [558, 107] on form "Search for a Customer Use one or more fields below to locate an existing custom…" at bounding box center [478, 162] width 828 height 169
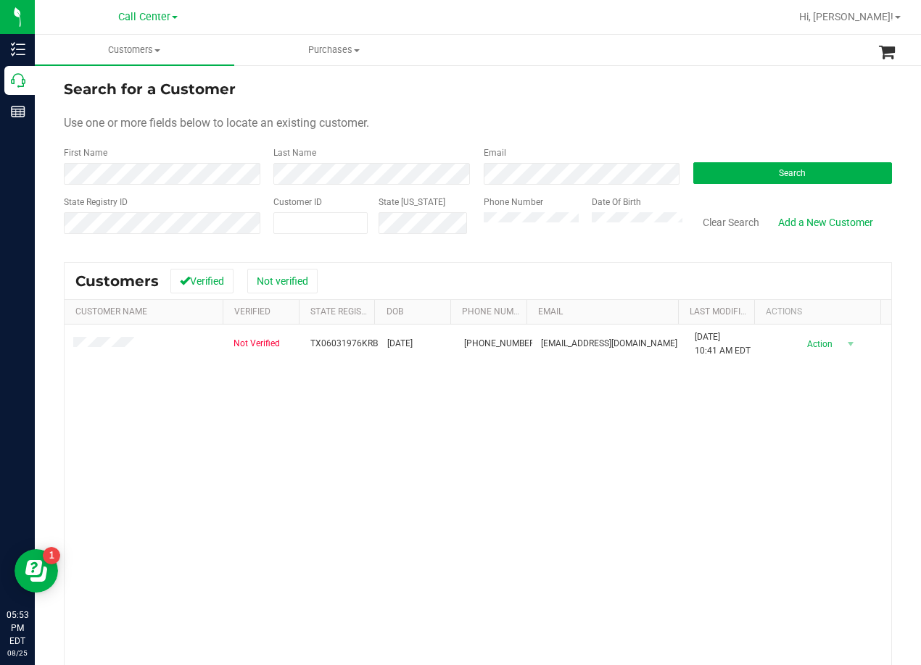
click at [518, 86] on div "Search for a Customer" at bounding box center [478, 89] width 828 height 22
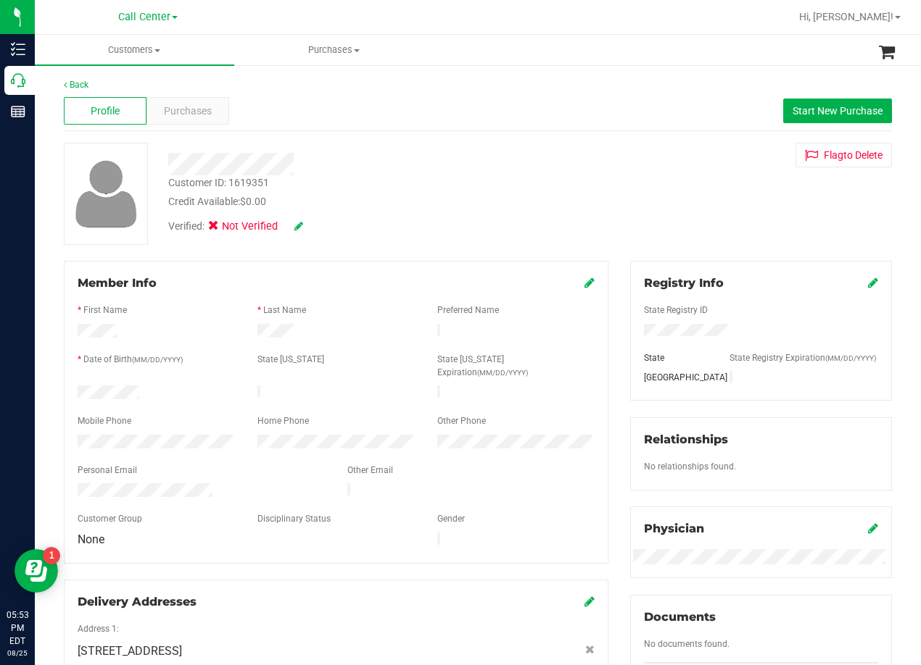
click at [200, 125] on div "Profile Purchases Start New Purchase" at bounding box center [478, 111] width 828 height 40
click at [191, 102] on div "Purchases" at bounding box center [187, 111] width 83 height 28
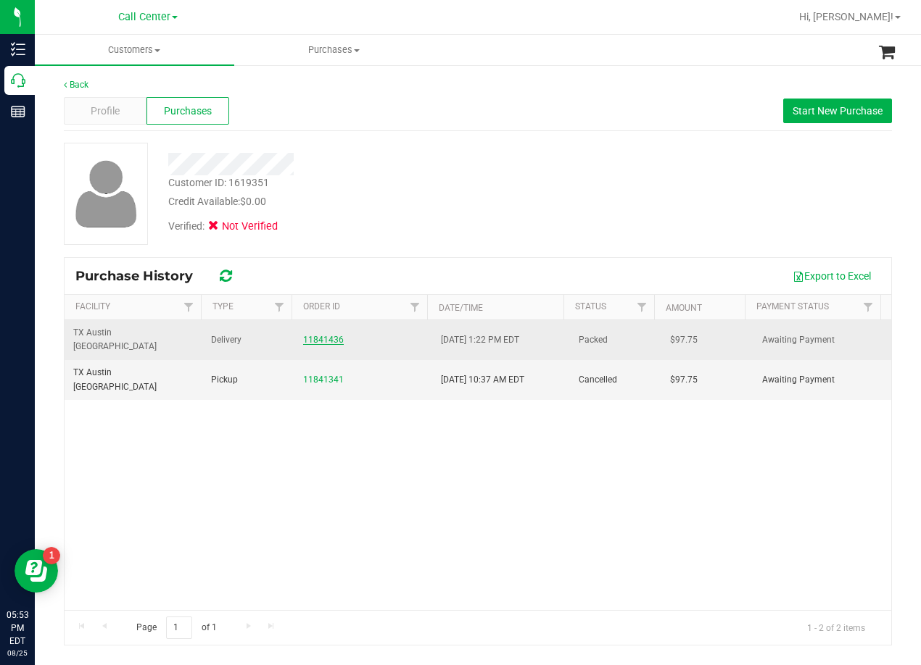
click at [304, 335] on link "11841436" at bounding box center [323, 340] width 41 height 10
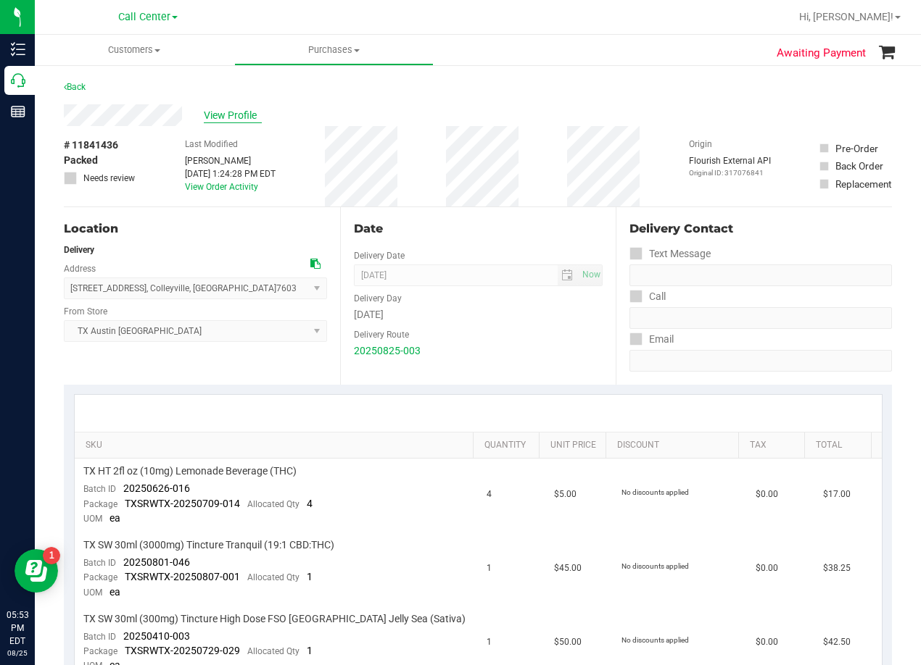
click at [248, 122] on span "View Profile" at bounding box center [233, 115] width 58 height 15
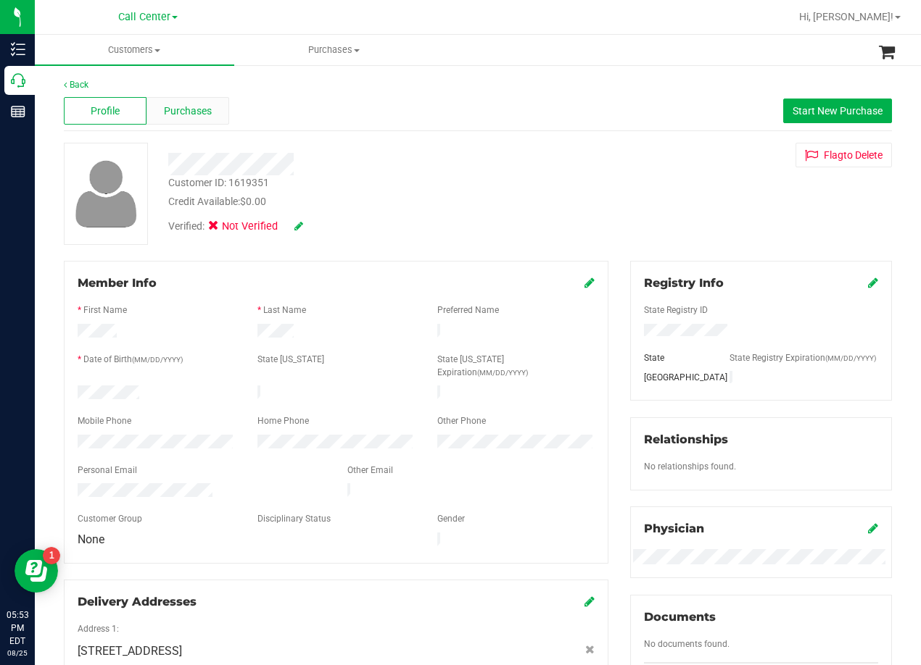
click at [196, 114] on span "Purchases" at bounding box center [188, 111] width 48 height 15
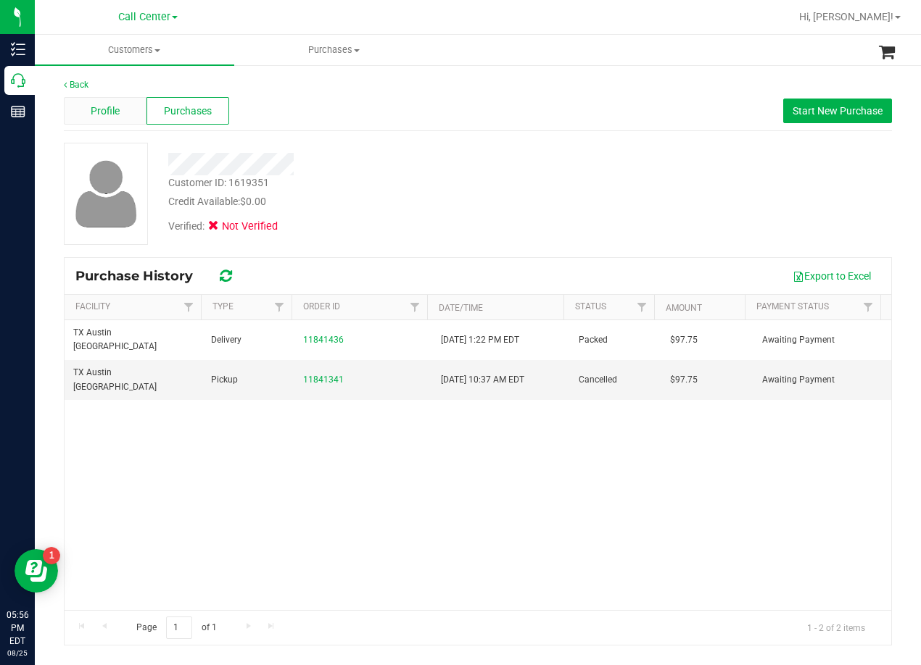
click at [119, 100] on div "Profile" at bounding box center [105, 111] width 83 height 28
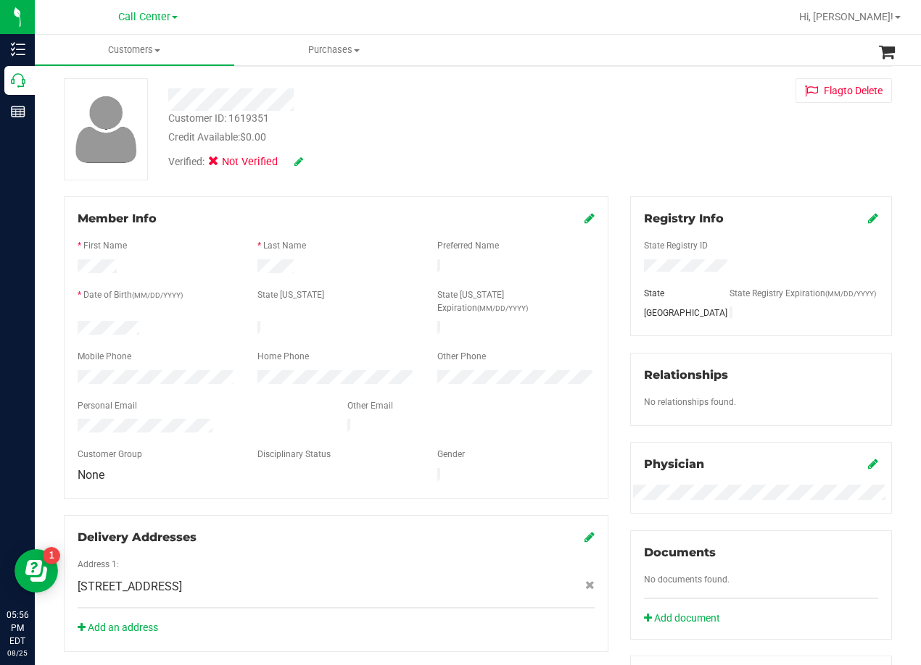
scroll to position [145, 0]
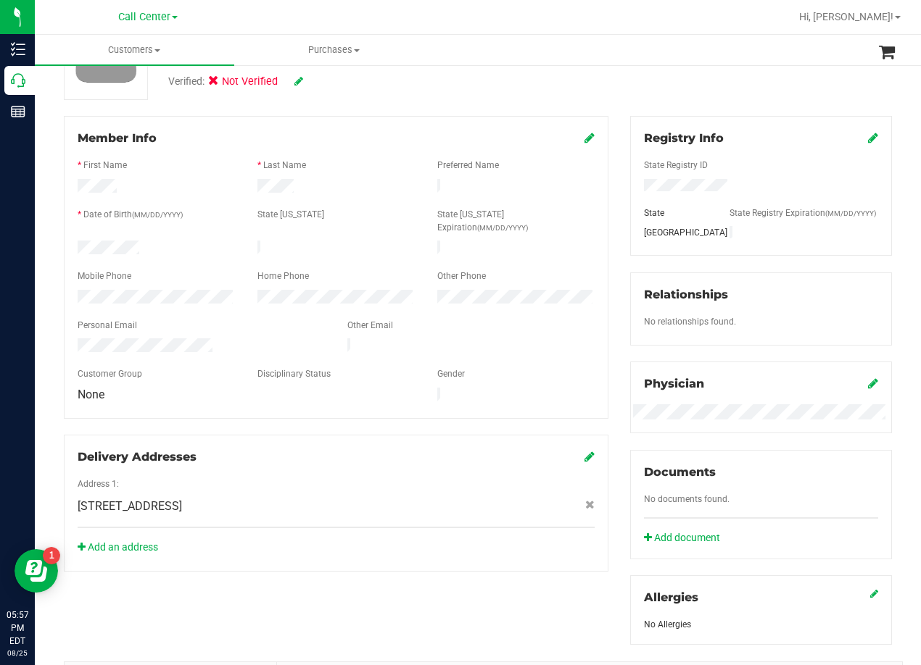
click at [619, 183] on div "Registry Info State Registry ID State State Registry Expiration (MM/DD/YYYY) TX…" at bounding box center [760, 380] width 283 height 529
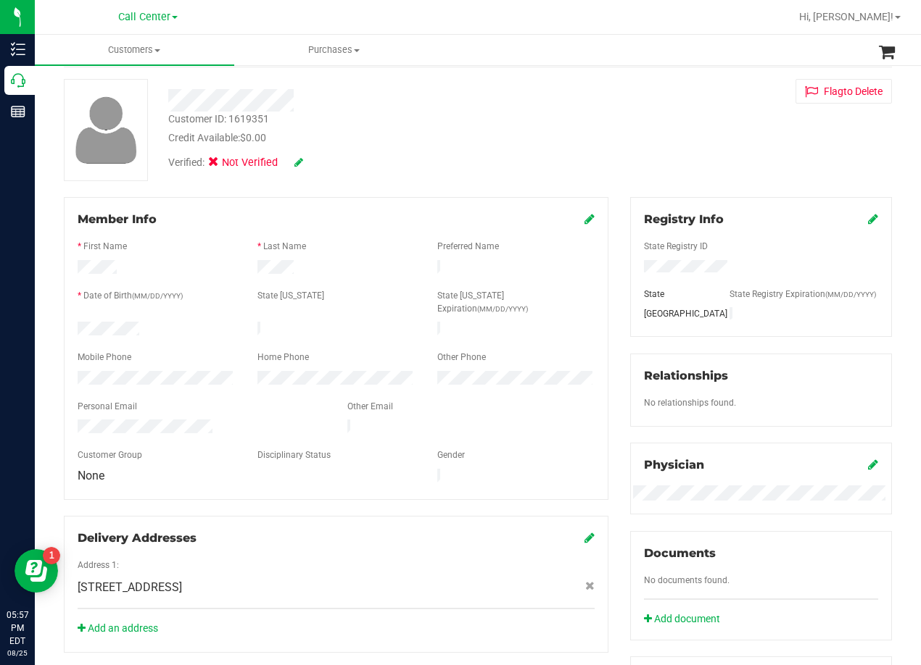
scroll to position [0, 0]
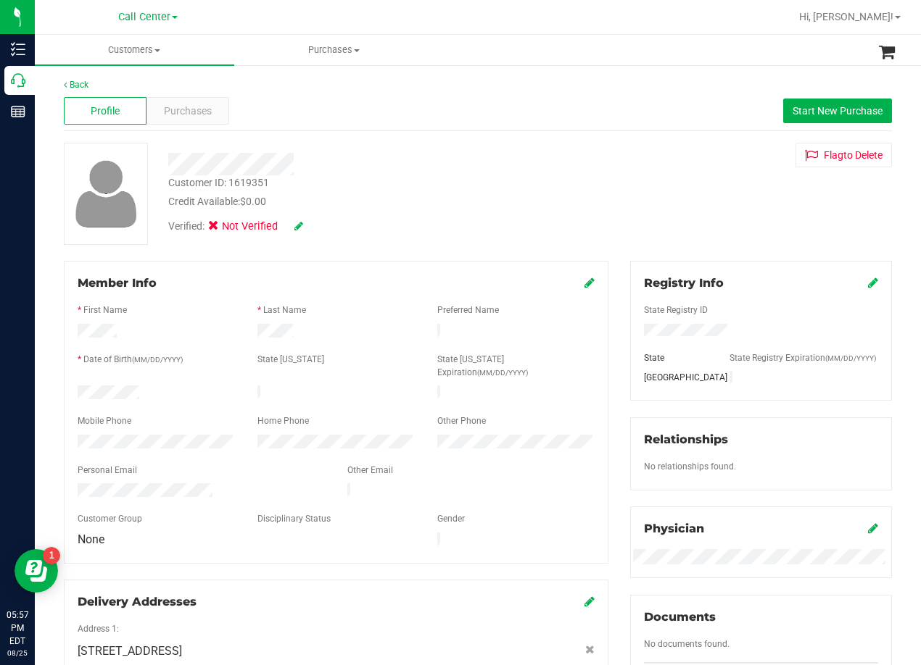
drag, startPoint x: 457, startPoint y: 175, endPoint x: 434, endPoint y: 170, distance: 22.9
click at [454, 175] on div "Customer ID: 1619351 Credit Available: $0.00" at bounding box center [369, 192] width 425 height 34
click at [193, 123] on div "Purchases" at bounding box center [187, 111] width 83 height 28
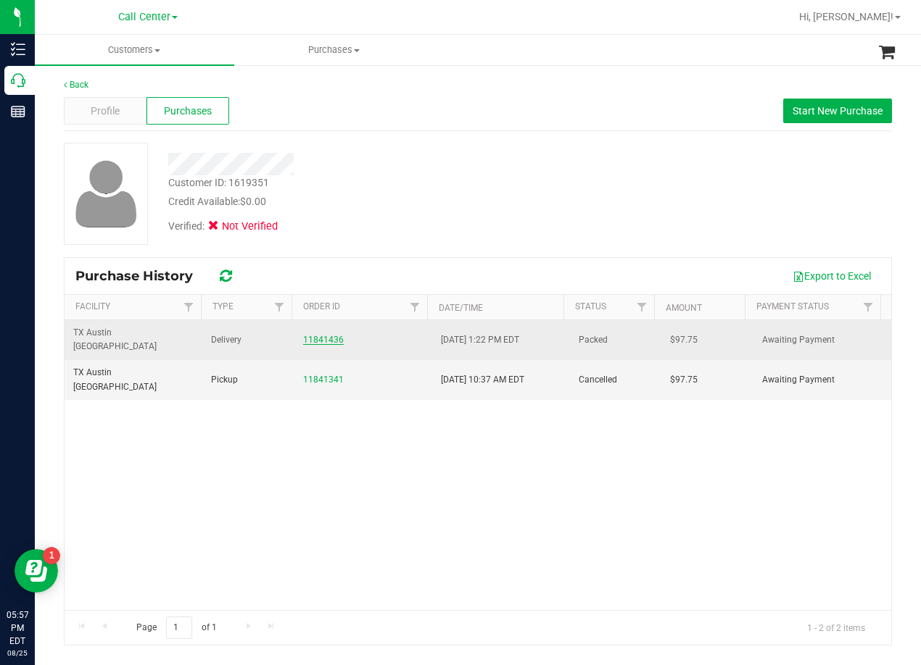
click at [331, 335] on link "11841436" at bounding box center [323, 340] width 41 height 10
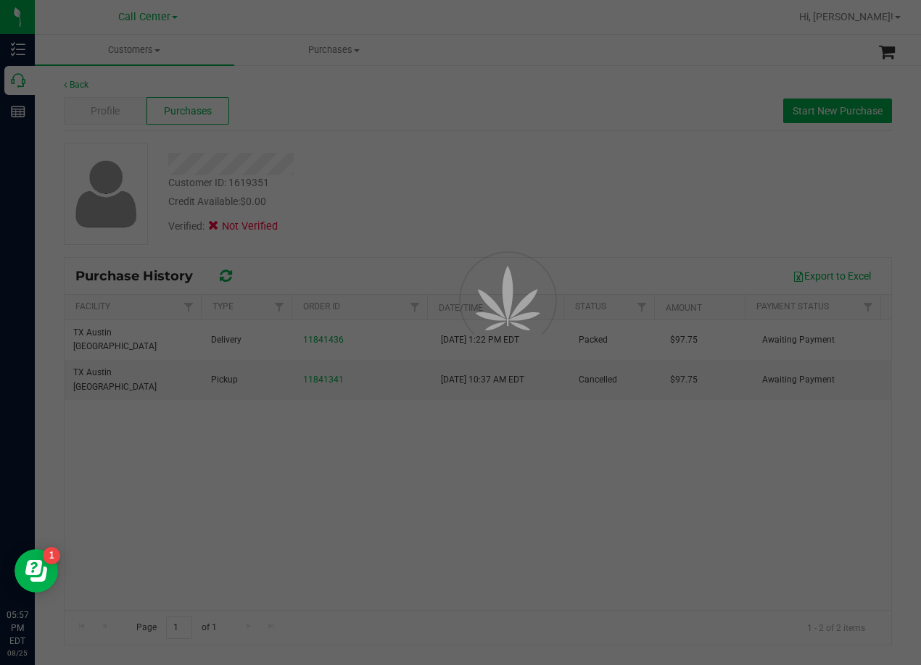
click at [457, 208] on div at bounding box center [460, 332] width 921 height 665
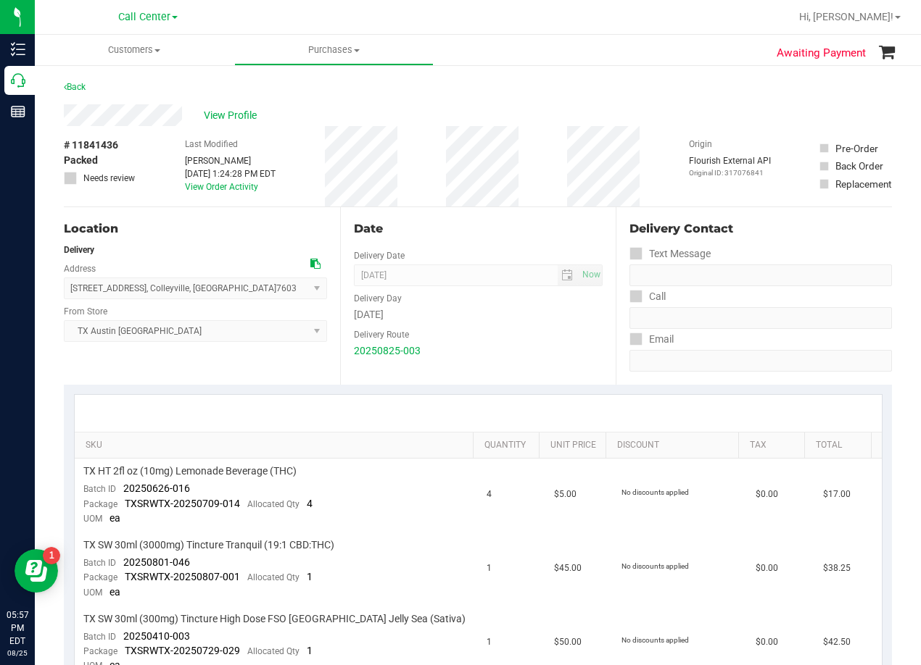
click at [502, 92] on div "Back" at bounding box center [478, 91] width 828 height 26
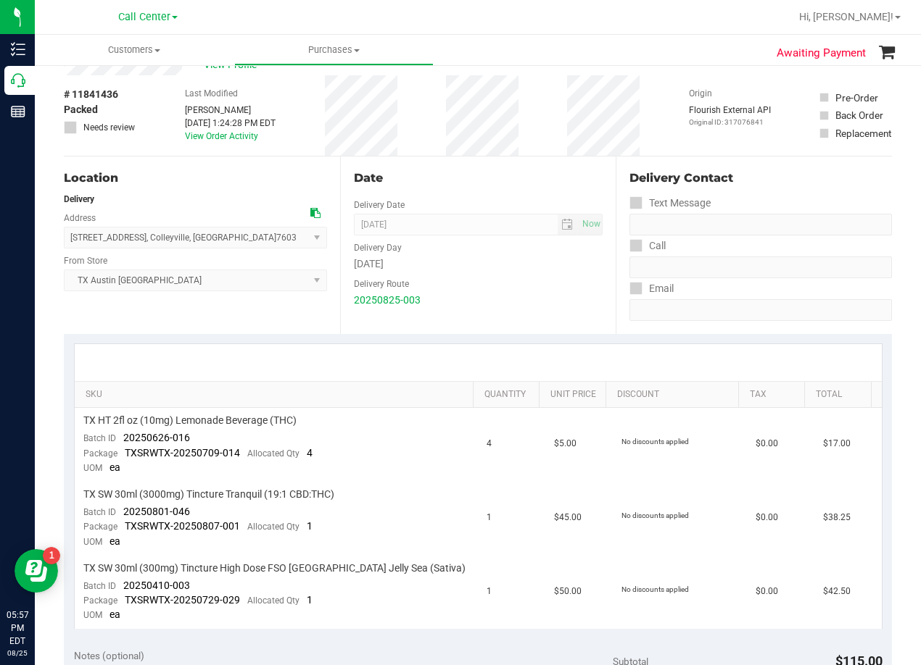
scroll to position [72, 0]
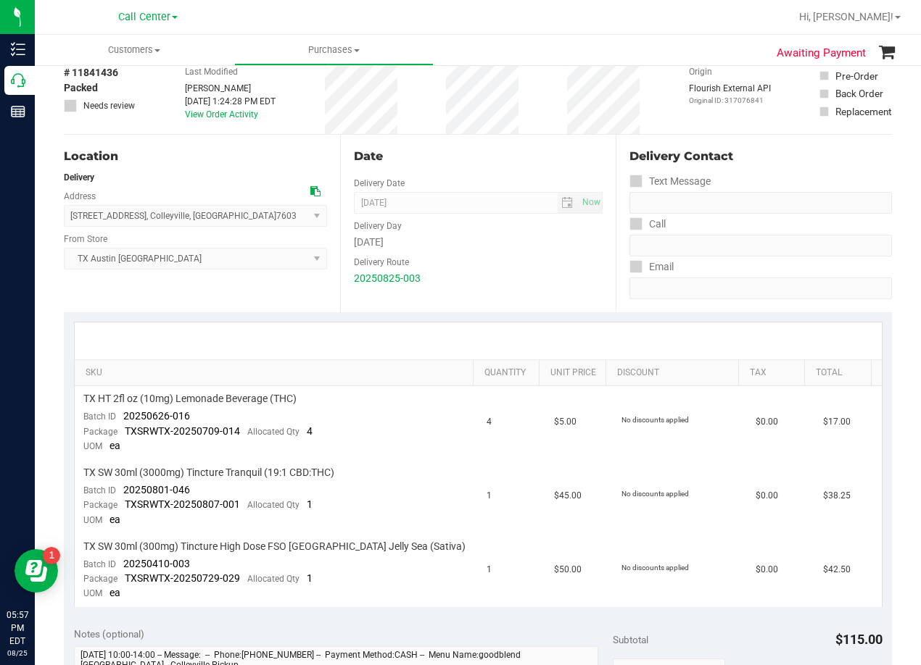
click at [560, 99] on div "# 11841436 Packed Needs review Last Modified Lindsey Sherman Aug 25, 2025 1:24:…" at bounding box center [478, 94] width 828 height 80
click at [557, 100] on div "# 11841436 Packed Needs review Last Modified Lindsey Sherman Aug 25, 2025 1:24:…" at bounding box center [478, 94] width 828 height 80
click at [558, 91] on div "# 11841436 Packed Needs review Last Modified Lindsey Sherman Aug 25, 2025 1:24:…" at bounding box center [478, 94] width 828 height 80
click at [531, 119] on div "# 11841436 Packed Needs review Last Modified Lindsey Sherman Aug 25, 2025 1:24:…" at bounding box center [478, 94] width 828 height 80
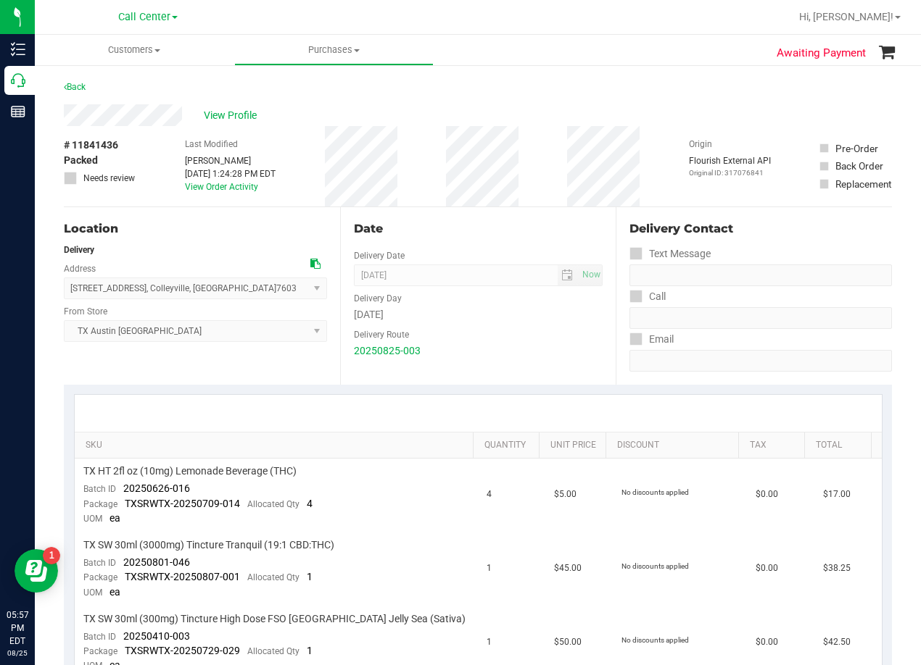
click at [494, 109] on div "View Profile" at bounding box center [478, 115] width 828 height 22
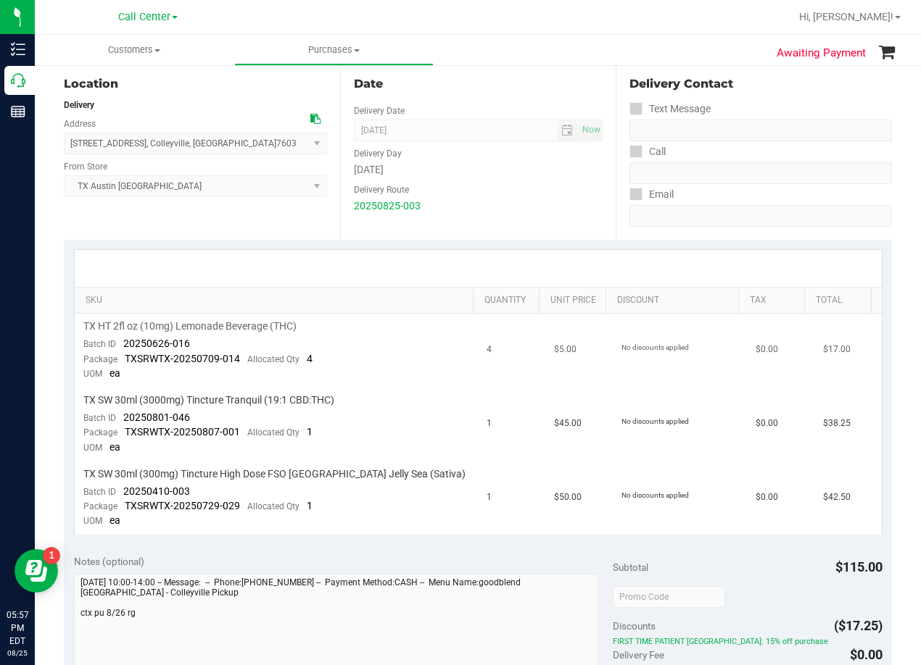
scroll to position [72, 0]
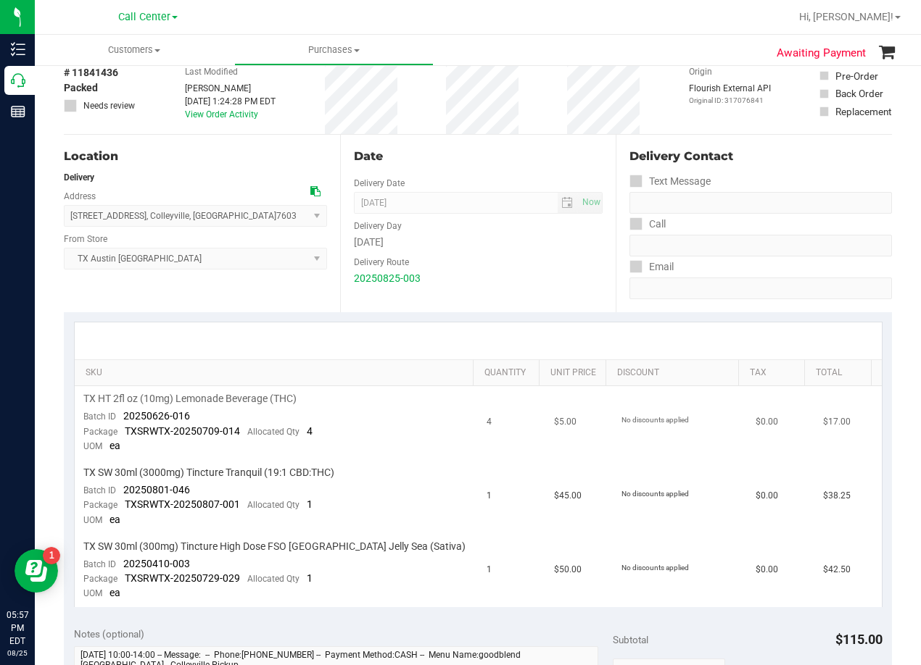
click at [512, 333] on div at bounding box center [478, 341] width 807 height 37
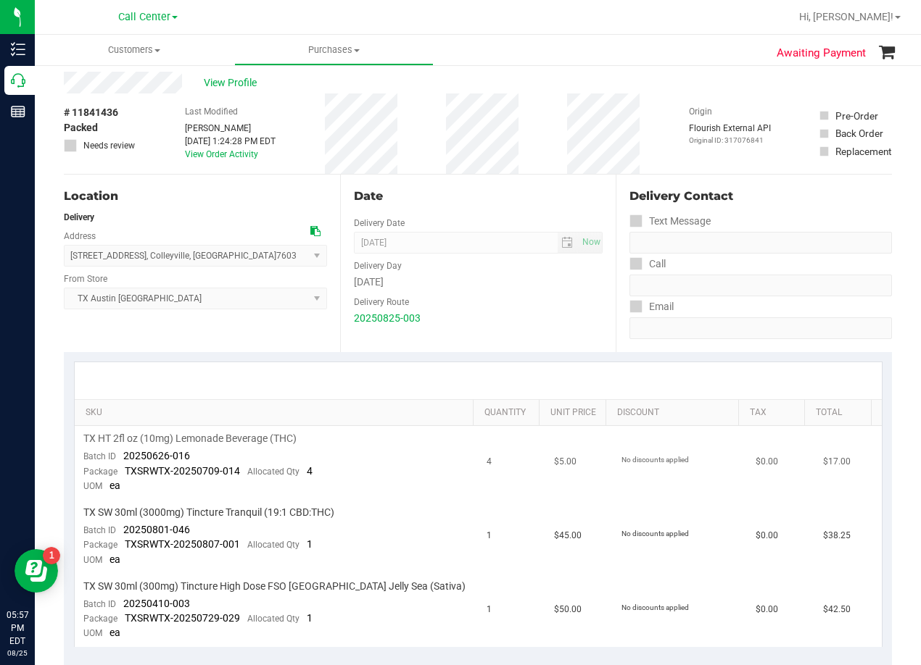
scroll to position [0, 0]
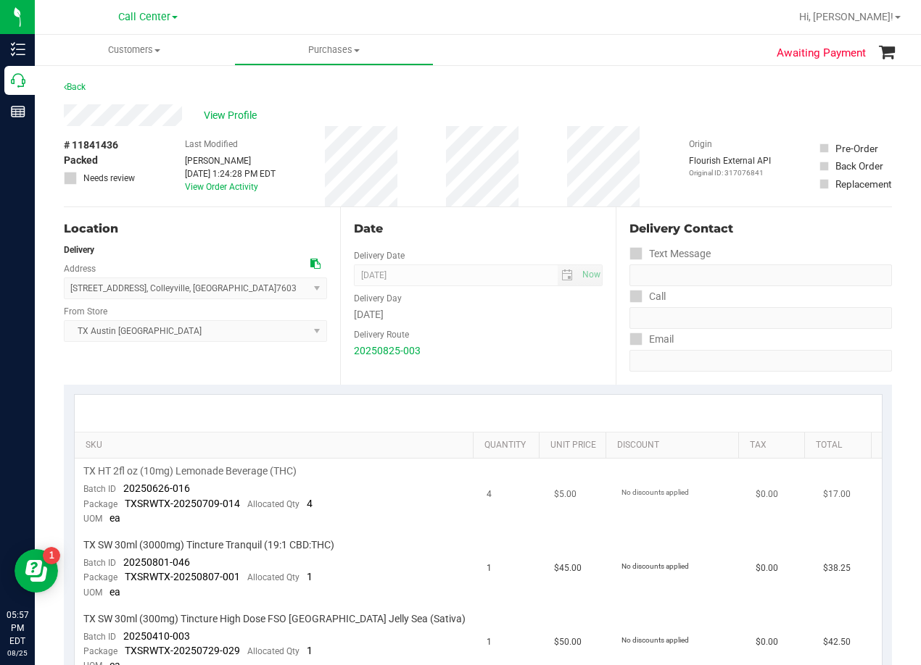
click at [512, 333] on div "Delivery Route" at bounding box center [478, 333] width 249 height 21
click at [254, 117] on span "View Profile" at bounding box center [233, 115] width 58 height 15
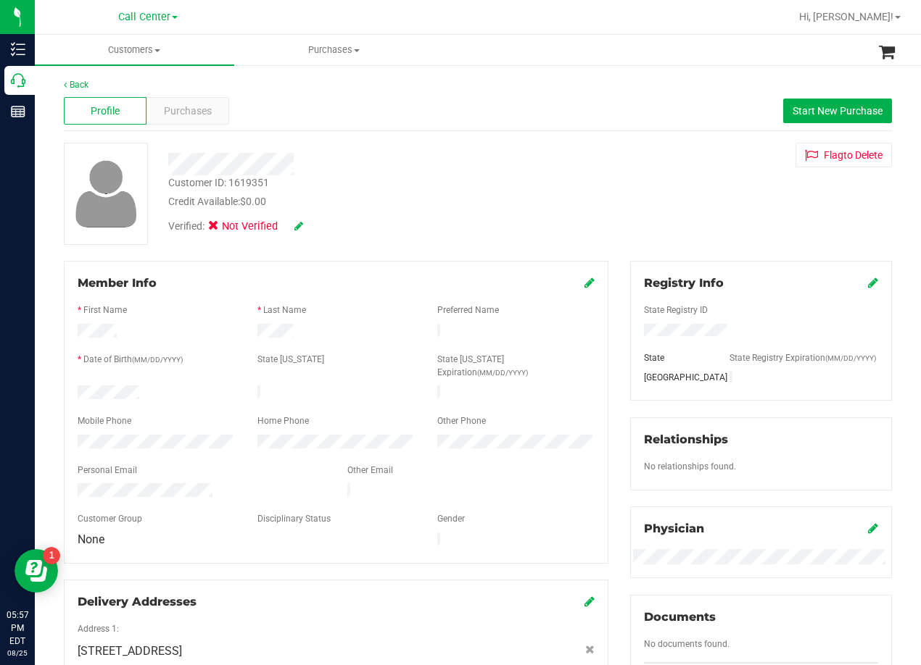
click at [523, 204] on div "Credit Available: $0.00" at bounding box center [369, 201] width 403 height 15
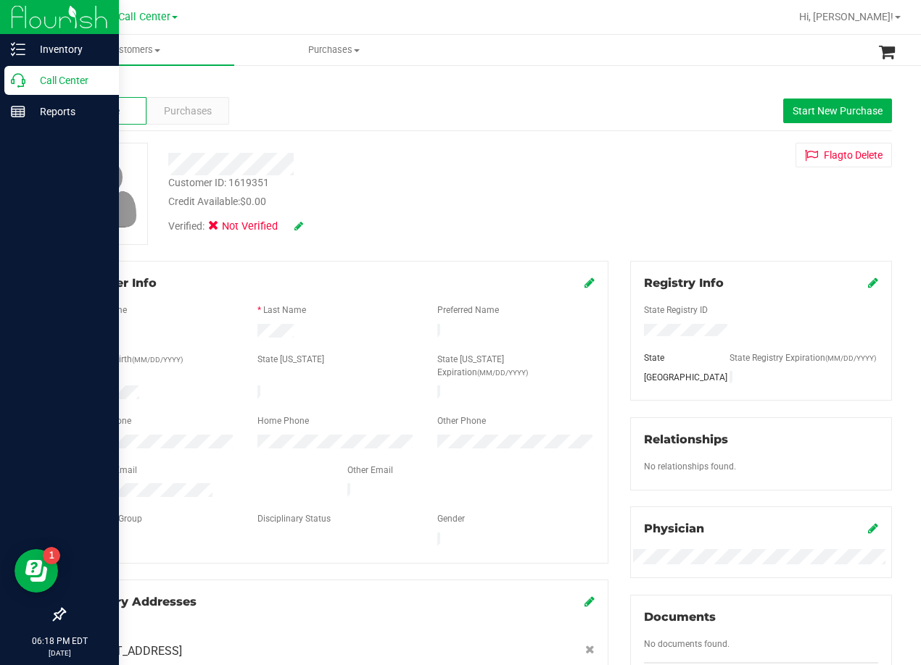
click at [20, 78] on icon at bounding box center [18, 80] width 14 height 14
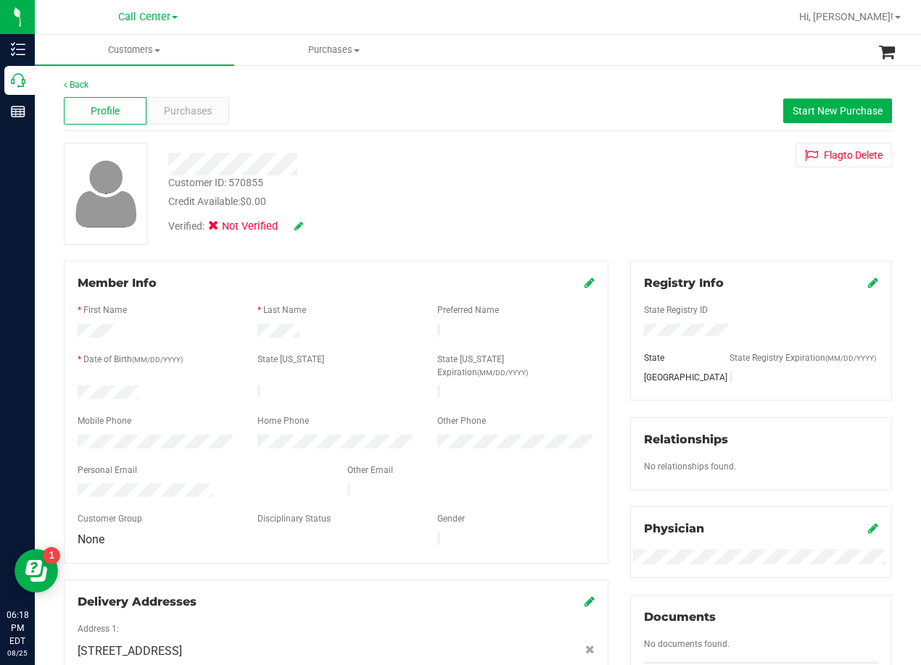
click at [528, 131] on div "Back Profile Purchases Start New Purchase Customer ID: 570855 Credit Available:…" at bounding box center [478, 552] width 828 height 948
click at [608, 242] on div "Customer ID: 570855 Credit Available: $0.00 Verified: Not Verified Flag to Dele…" at bounding box center [477, 194] width 849 height 102
click at [559, 184] on div "Customer ID: 570855 Credit Available: $0.00" at bounding box center [369, 192] width 425 height 34
click at [441, 206] on div "Credit Available: $0.00" at bounding box center [369, 201] width 403 height 15
click at [785, 104] on button "Start New Purchase" at bounding box center [837, 111] width 109 height 25
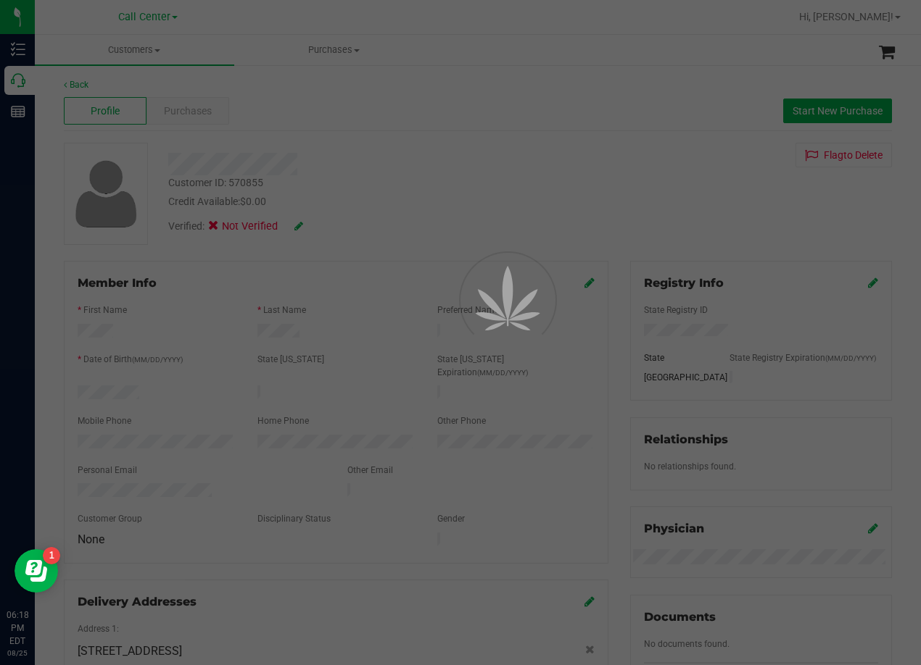
click at [429, 166] on div at bounding box center [460, 332] width 921 height 665
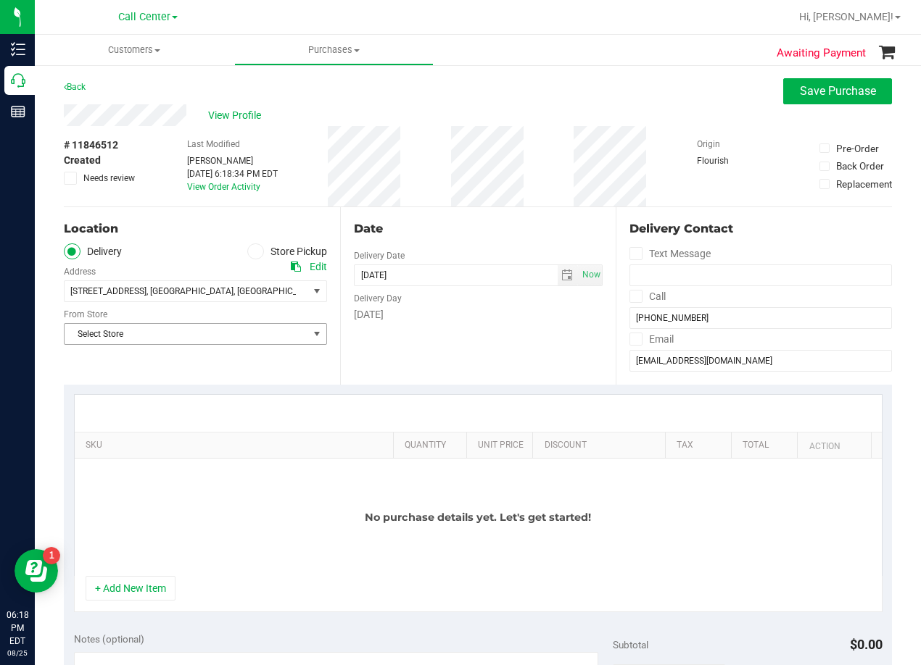
click at [268, 337] on span "Select Store" at bounding box center [187, 334] width 244 height 20
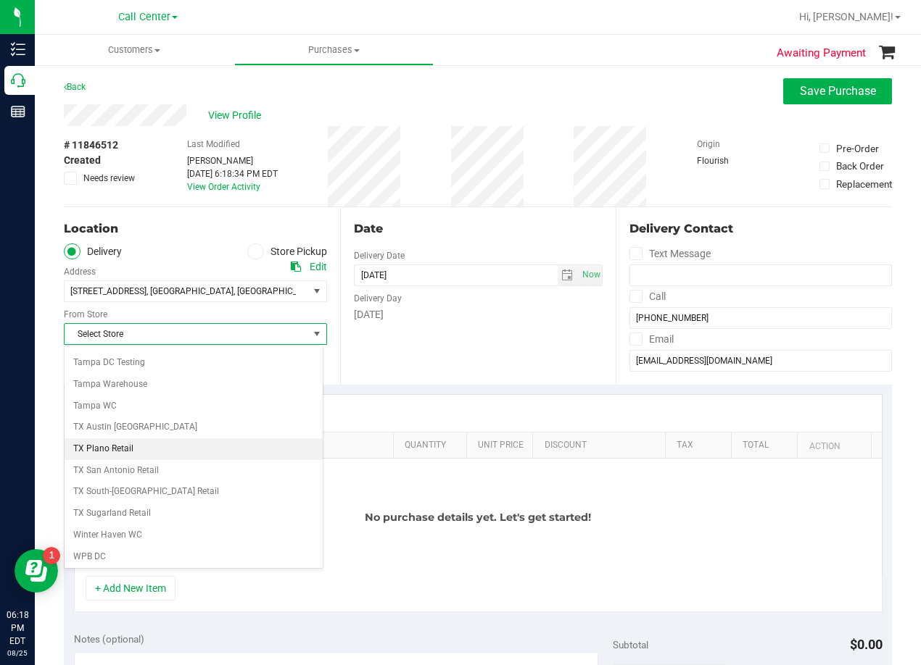
scroll to position [1053, 0]
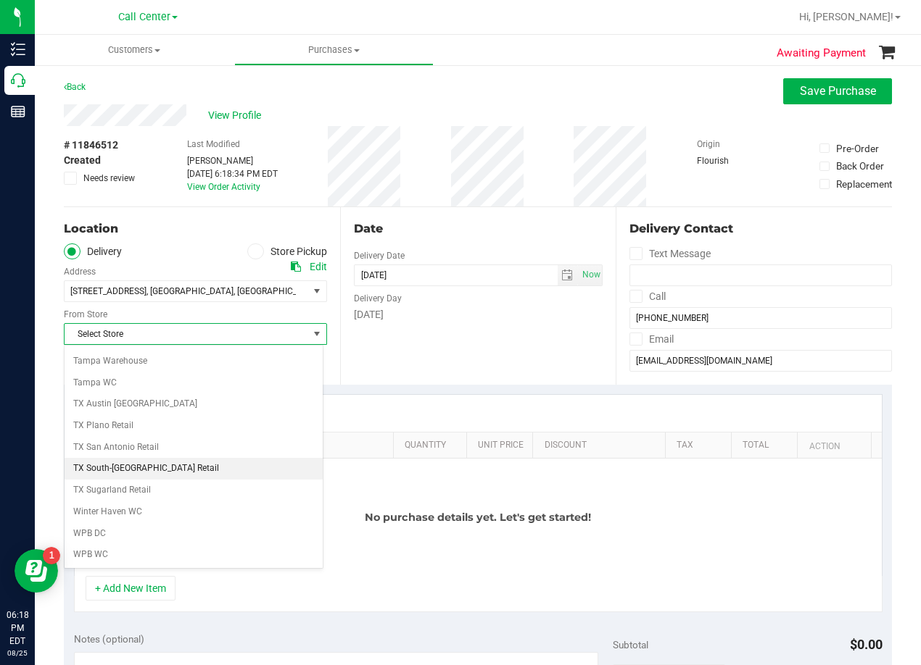
click at [212, 465] on li "TX South-[GEOGRAPHIC_DATA] Retail" at bounding box center [194, 469] width 258 height 22
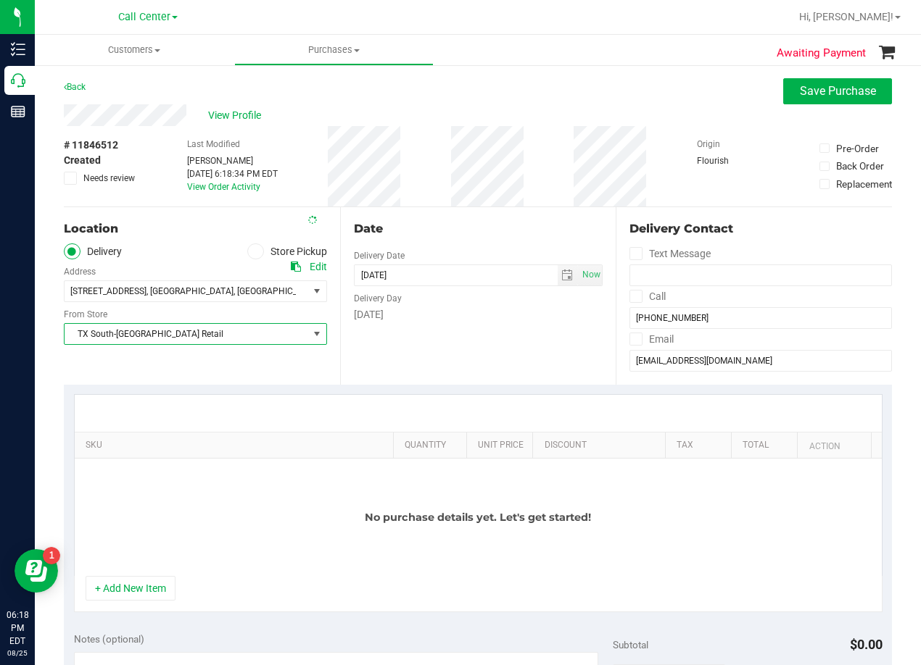
click at [465, 310] on div "Monday" at bounding box center [478, 314] width 249 height 15
click at [469, 216] on div "Date Delivery Date 08/25/2025 Now 08/25/2025 06:18 PM Now Delivery Day Monday" at bounding box center [478, 296] width 276 height 178
drag, startPoint x: 538, startPoint y: 191, endPoint x: 352, endPoint y: 107, distance: 204.1
click at [538, 191] on div "# 11846512 Created Needs review Last Modified Alexander Lawson Aug 25, 2025 6:1…" at bounding box center [478, 166] width 828 height 80
click at [233, 111] on span "View Profile" at bounding box center [237, 115] width 58 height 15
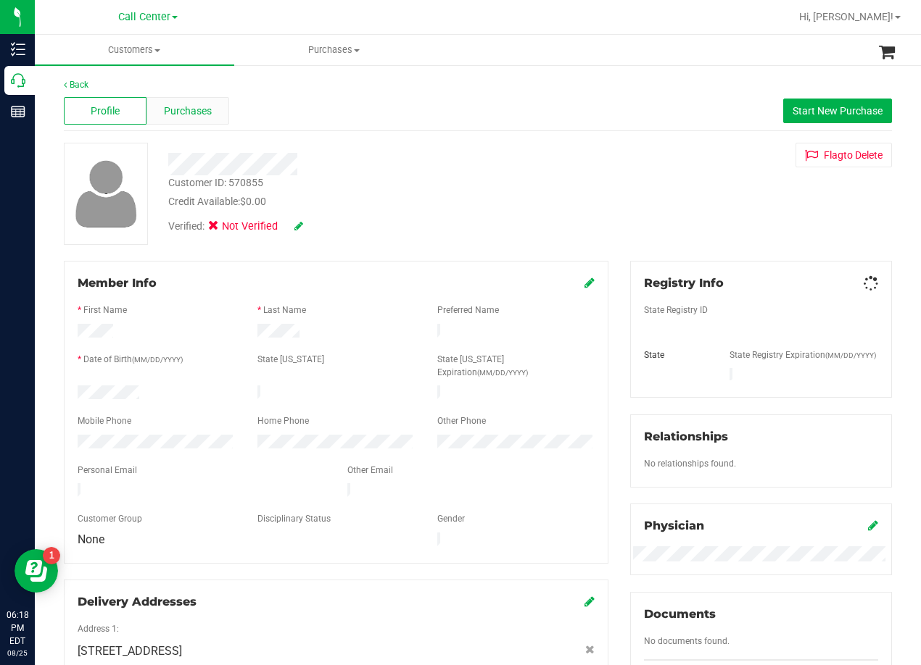
click at [196, 114] on span "Purchases" at bounding box center [188, 111] width 48 height 15
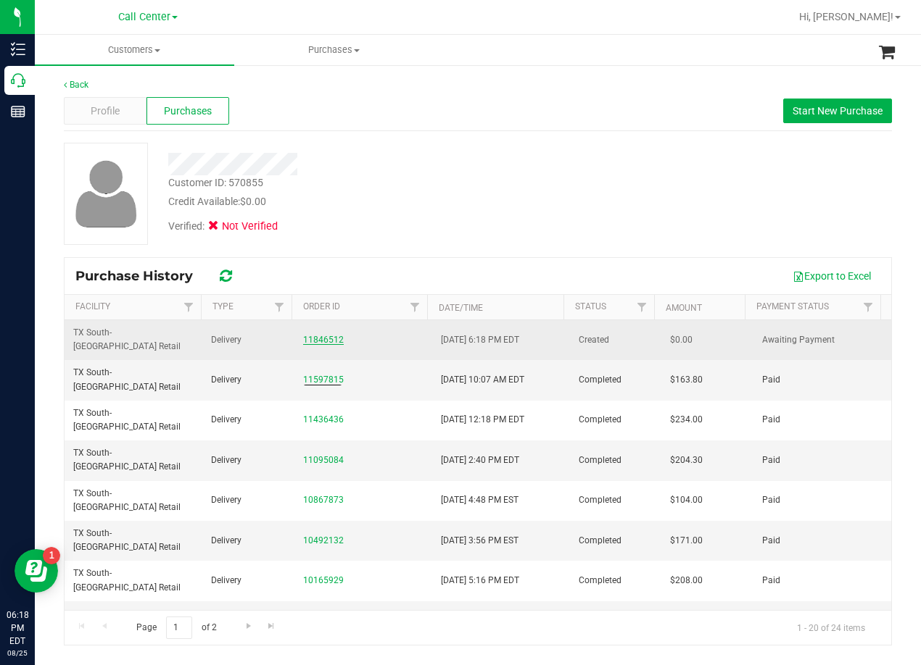
click at [325, 335] on link "11846512" at bounding box center [323, 340] width 41 height 10
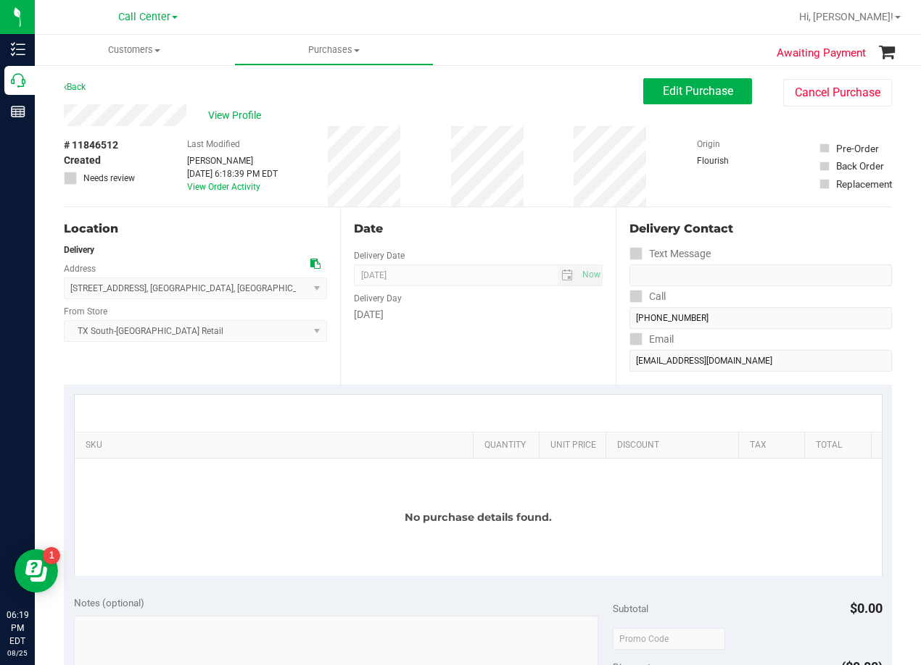
click at [541, 215] on div "Date Delivery Date 08/25/2025 Now 08/25/2025 08:00 AM Now Delivery Day Monday" at bounding box center [478, 296] width 276 height 178
click at [239, 114] on span "View Profile" at bounding box center [237, 115] width 58 height 15
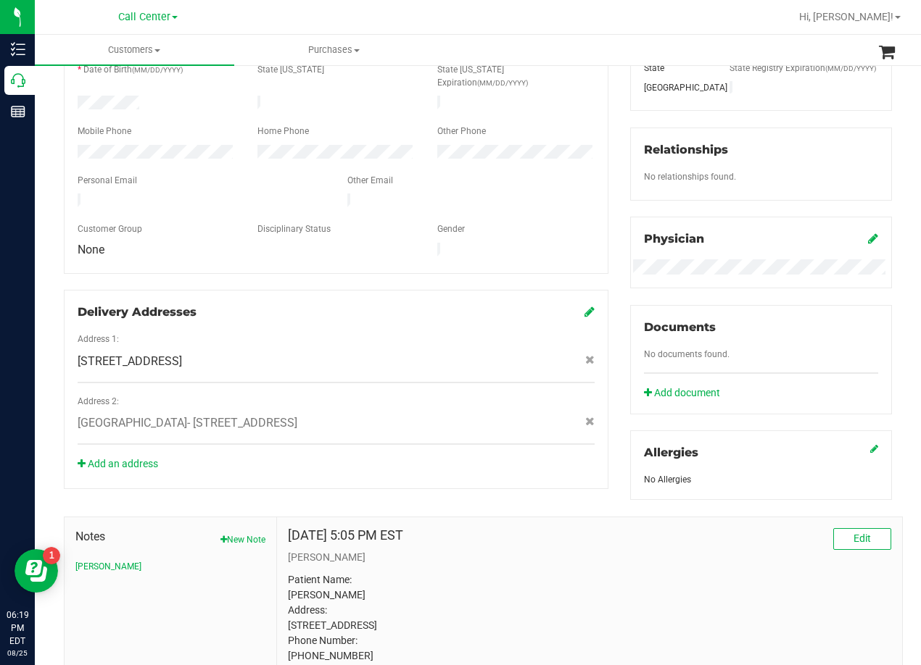
scroll to position [435, 0]
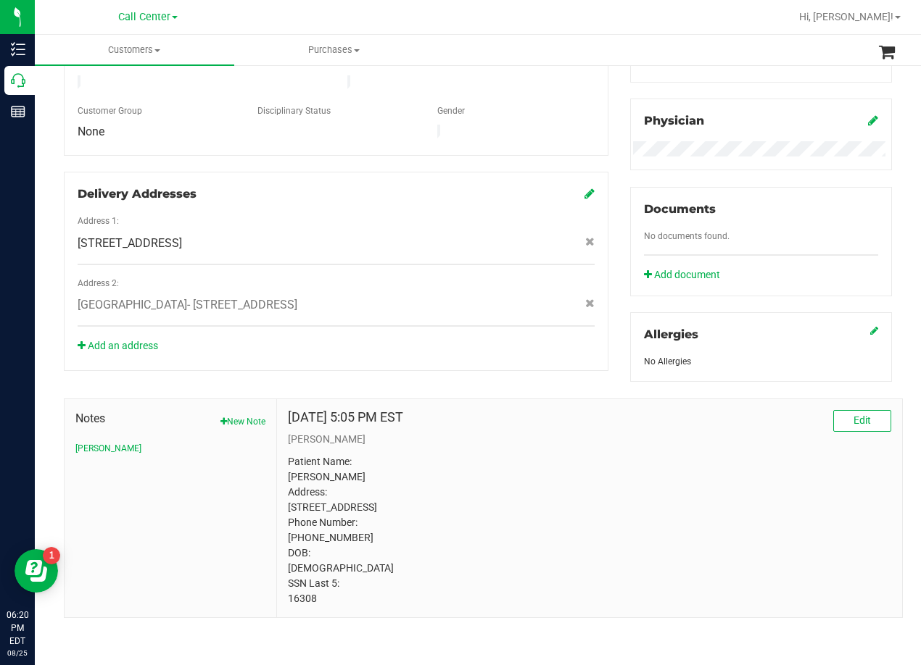
click at [495, 347] on div "Member Info * First Name * Last Name Preferred Name * Date of Birth (MM/DD/YYYY…" at bounding box center [477, 235] width 849 height 765
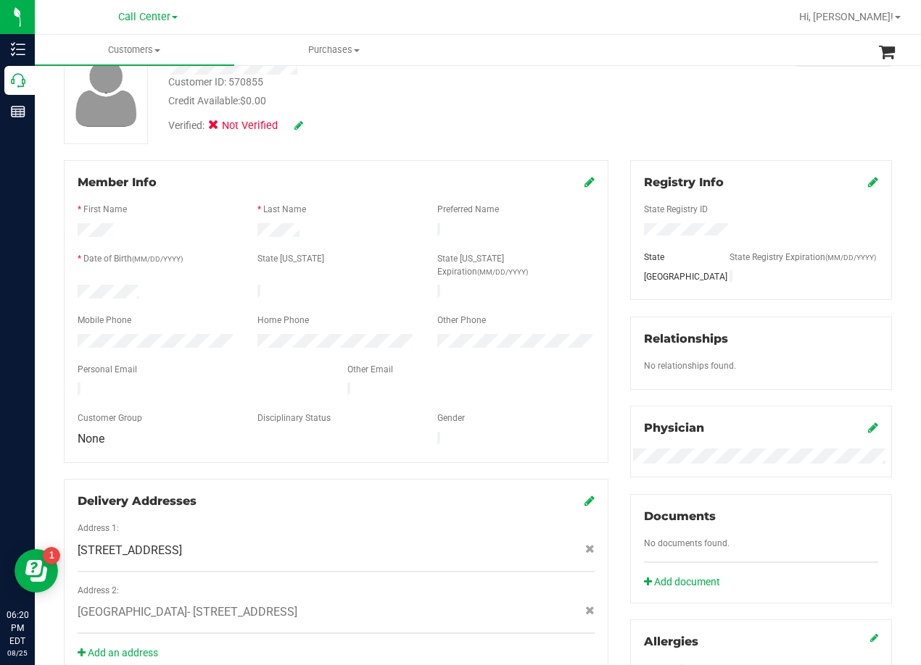
scroll to position [0, 0]
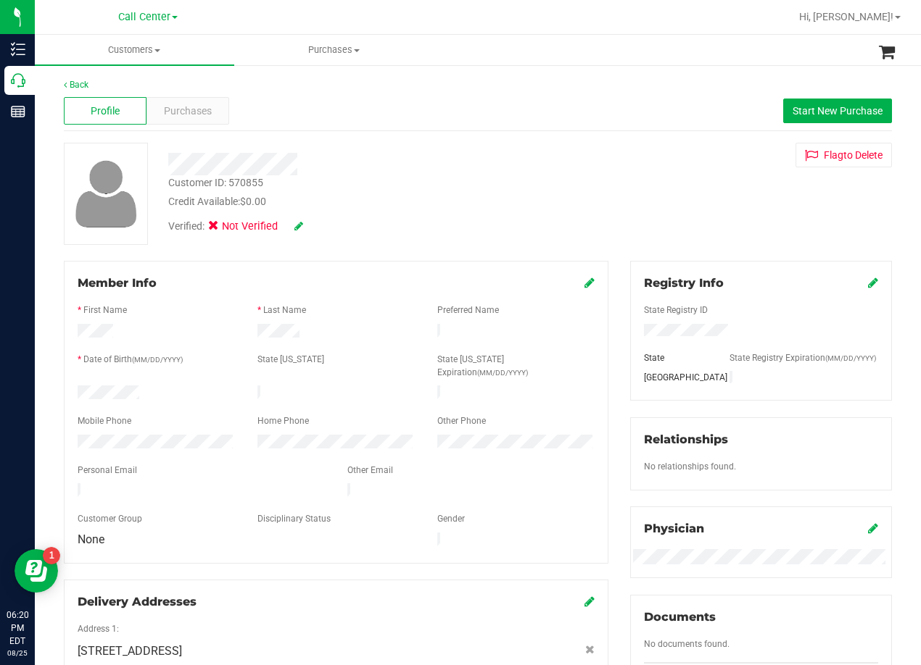
click at [457, 220] on div "Verified: Not Verified" at bounding box center [369, 225] width 425 height 32
click at [195, 106] on span "Purchases" at bounding box center [188, 111] width 48 height 15
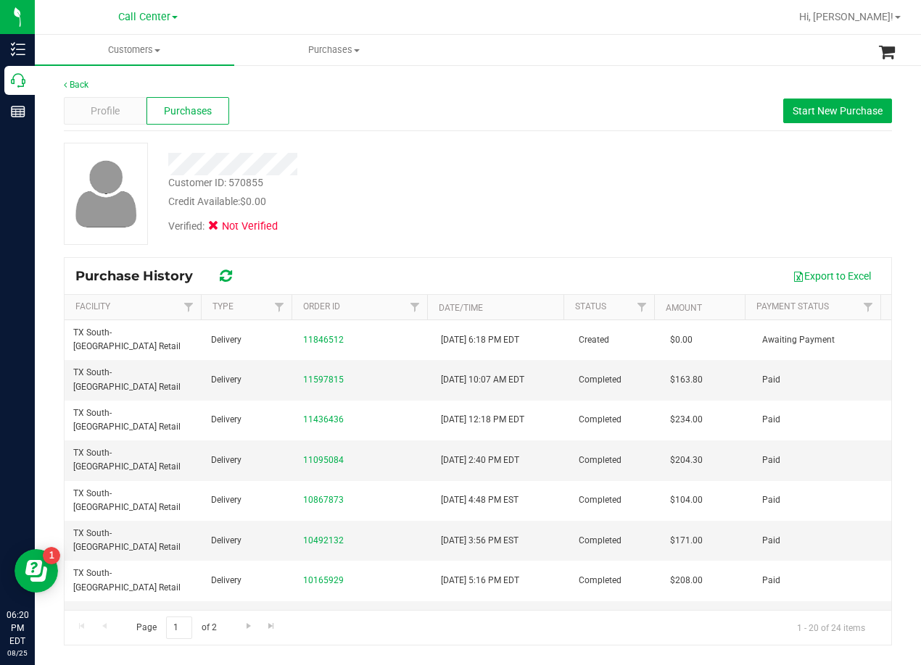
click at [489, 239] on div "Verified: Not Verified" at bounding box center [369, 225] width 425 height 32
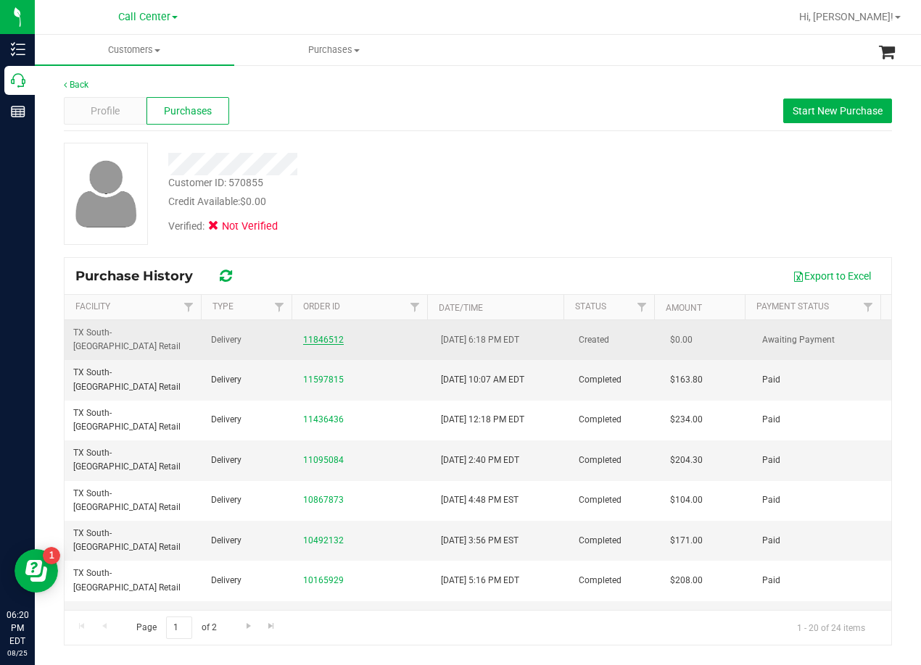
click at [325, 335] on link "11846512" at bounding box center [323, 340] width 41 height 10
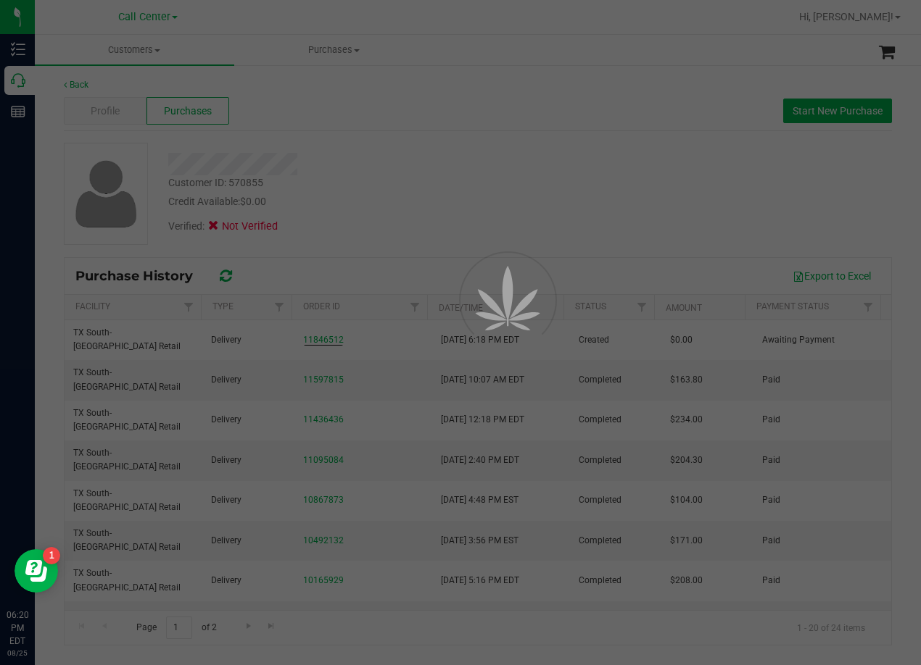
click at [402, 173] on div at bounding box center [460, 332] width 921 height 665
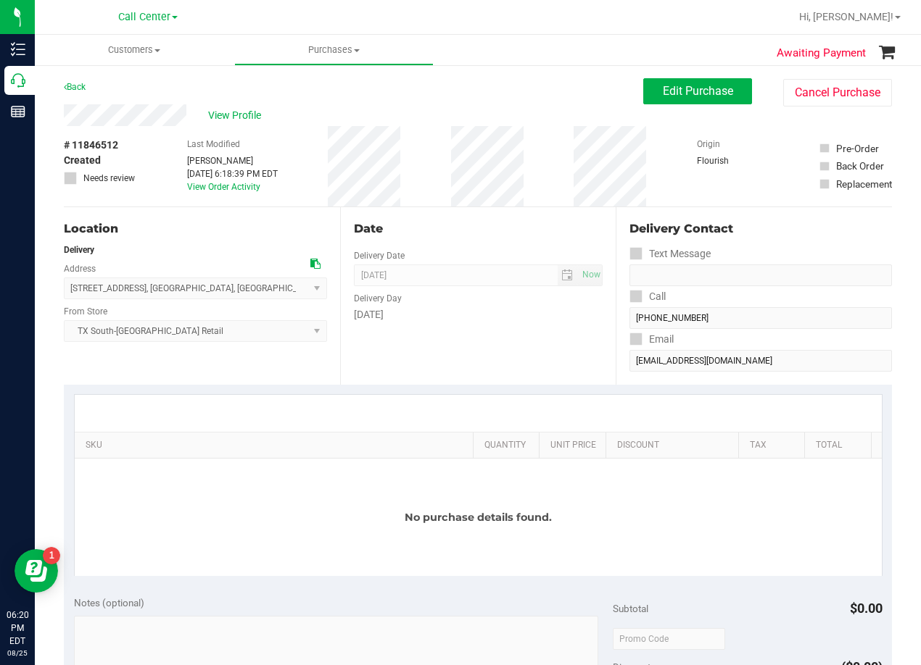
click at [535, 216] on div "Date Delivery Date 08/25/2025 Now 08/25/2025 08:00 AM Now Delivery Day Monday" at bounding box center [478, 296] width 276 height 178
click at [646, 94] on button "Edit Purchase" at bounding box center [697, 91] width 109 height 26
click at [496, 101] on div "Back Edit Purchase Cancel Purchase" at bounding box center [478, 91] width 828 height 26
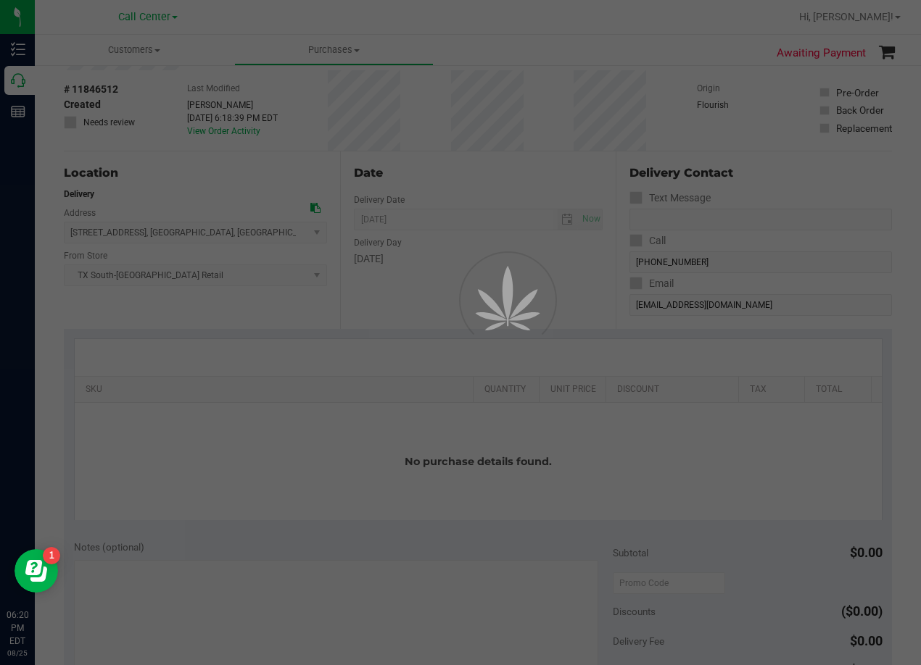
scroll to position [72, 0]
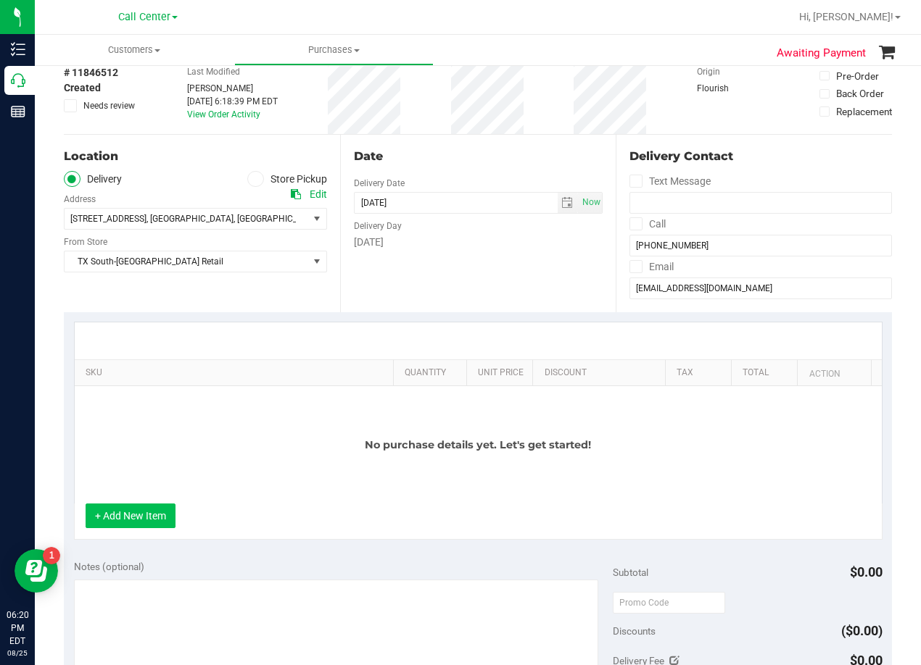
click at [152, 521] on button "+ Add New Item" at bounding box center [131, 516] width 90 height 25
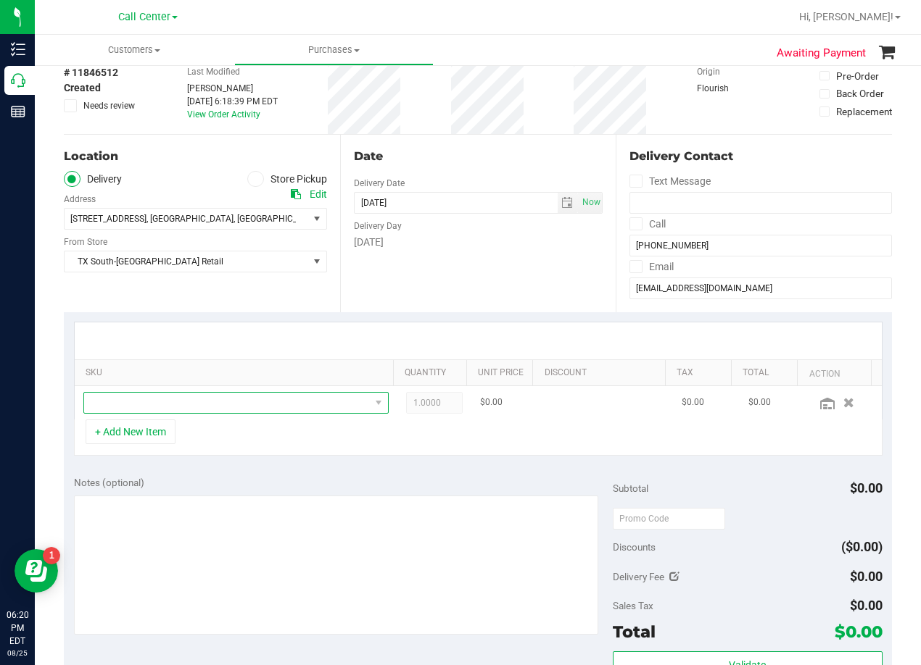
drag, startPoint x: 170, startPoint y: 403, endPoint x: 171, endPoint y: 392, distance: 11.0
click at [170, 402] on span "NO DATA FOUND" at bounding box center [227, 403] width 286 height 20
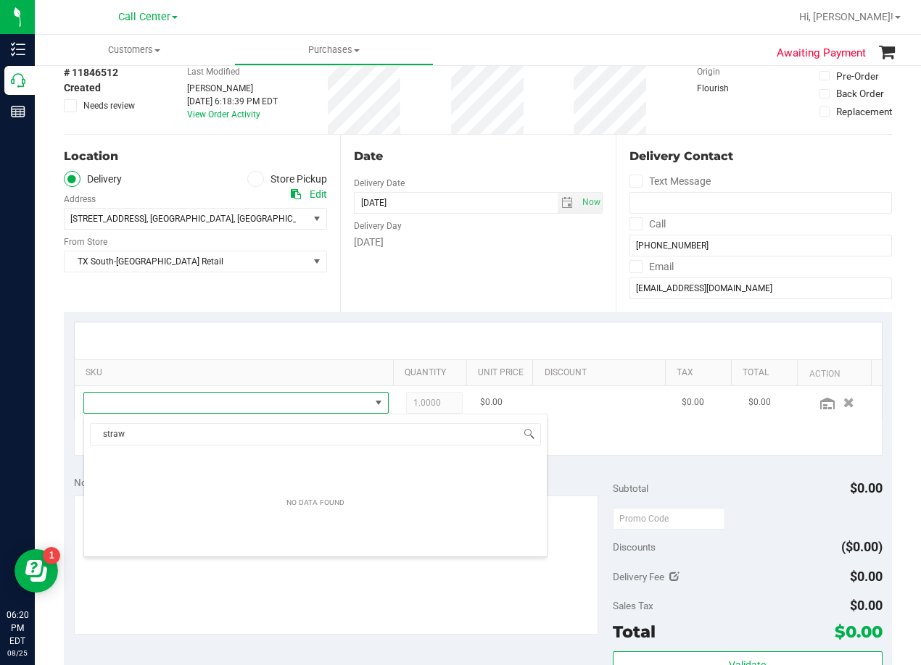
scroll to position [22, 286]
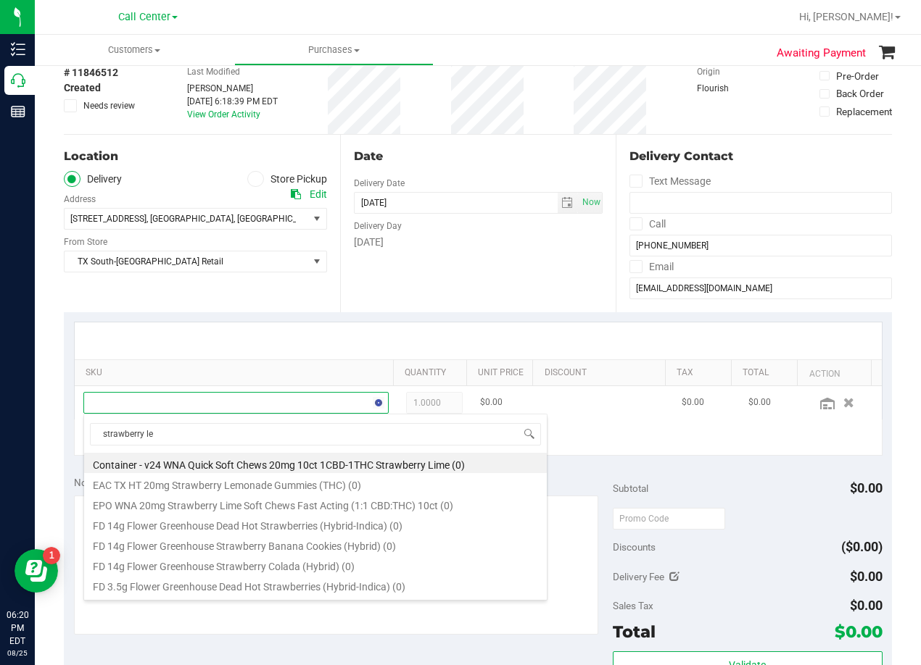
type input "strawberry lem"
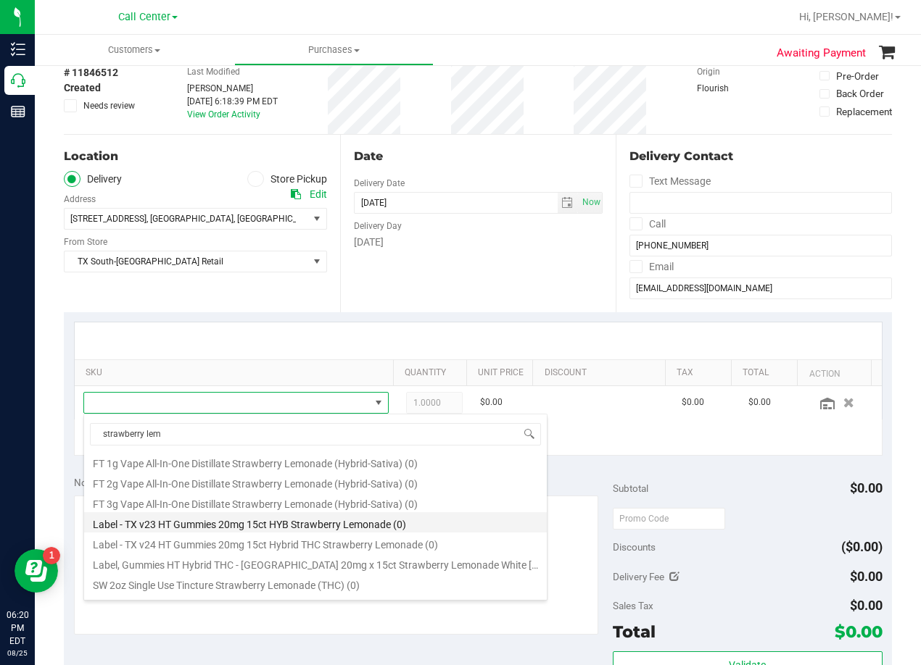
scroll to position [119, 0]
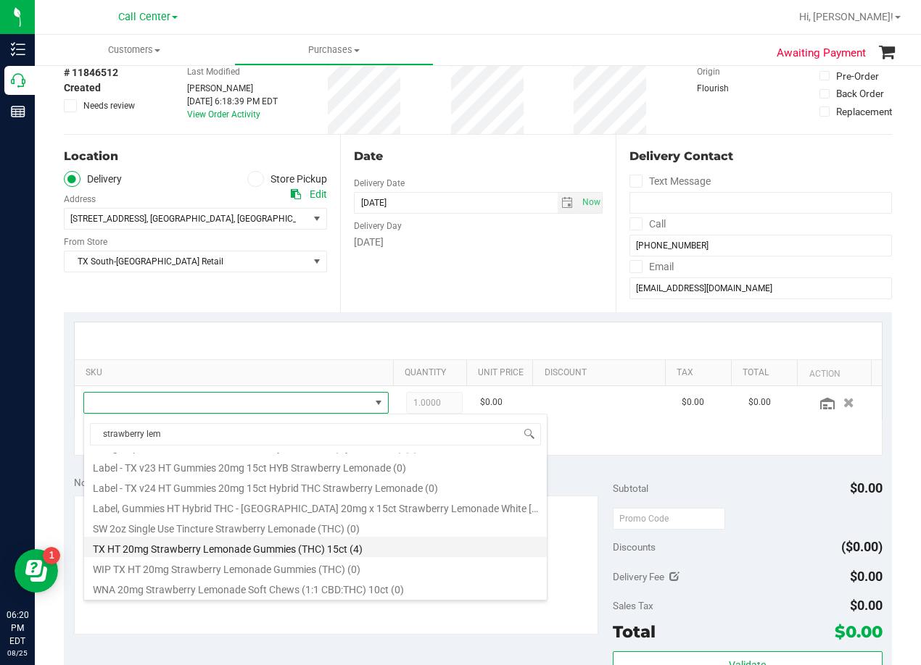
click at [281, 550] on li "TX HT 20mg Strawberry Lemonade Gummies (THC) 15ct (4)" at bounding box center [315, 547] width 462 height 20
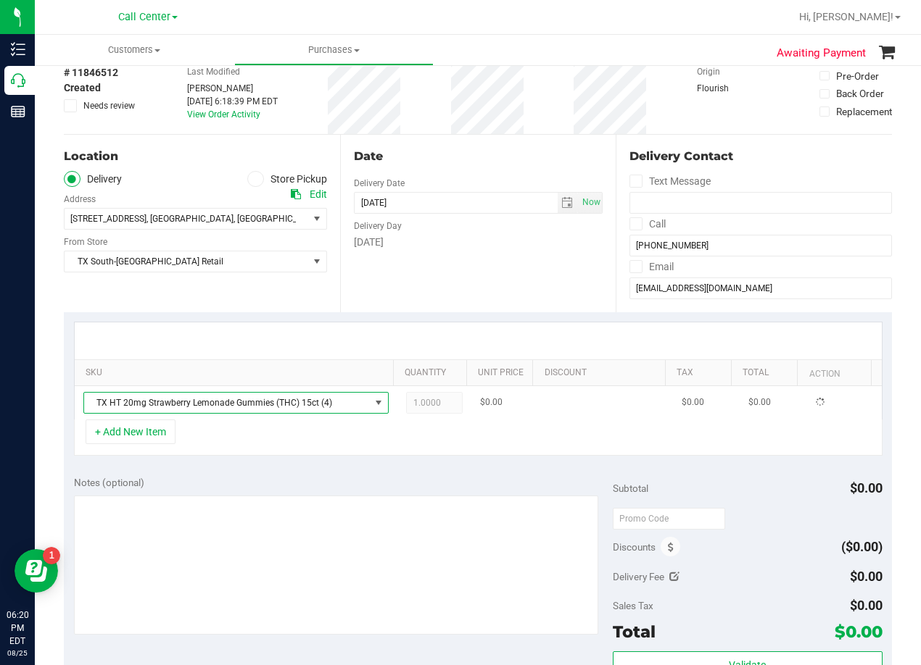
drag, startPoint x: 339, startPoint y: 472, endPoint x: 481, endPoint y: 410, distance: 154.8
click at [351, 473] on div "Notes (optional) Subtotal $0.00 Discounts ($0.00) Delivery Fee $0.00 Sales Tax …" at bounding box center [478, 596] width 828 height 261
click at [488, 314] on div "SKU Quantity Unit Price Discount Tax Total Action TX HT 20mg Strawberry Lemonad…" at bounding box center [478, 389] width 828 height 154
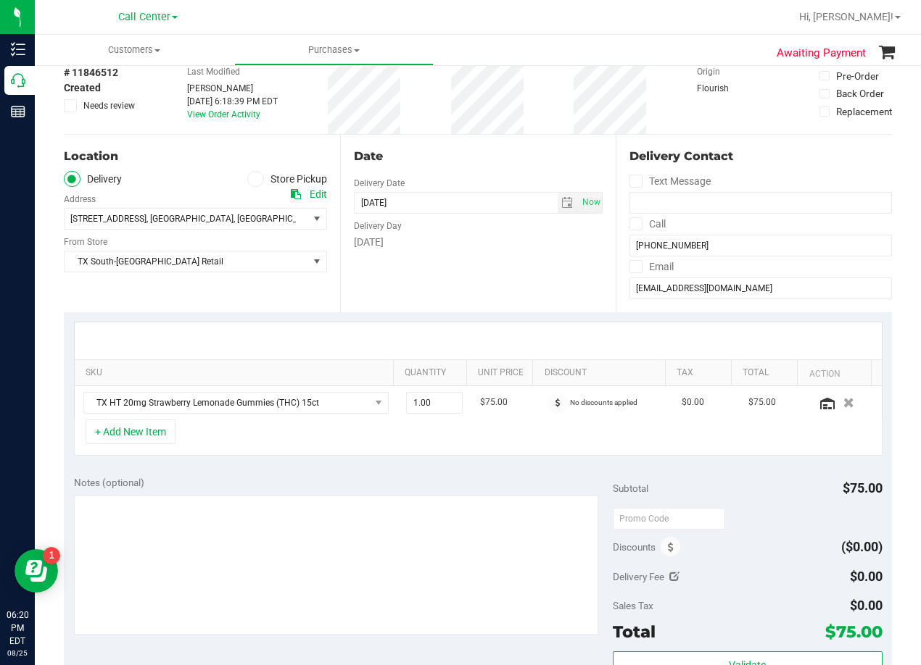
click at [509, 276] on div "Date Delivery Date 08/25/2025 Now 08/25/2025 08:00 AM Now Delivery Day Monday" at bounding box center [478, 224] width 276 height 178
click at [561, 202] on span "select" at bounding box center [567, 203] width 12 height 12
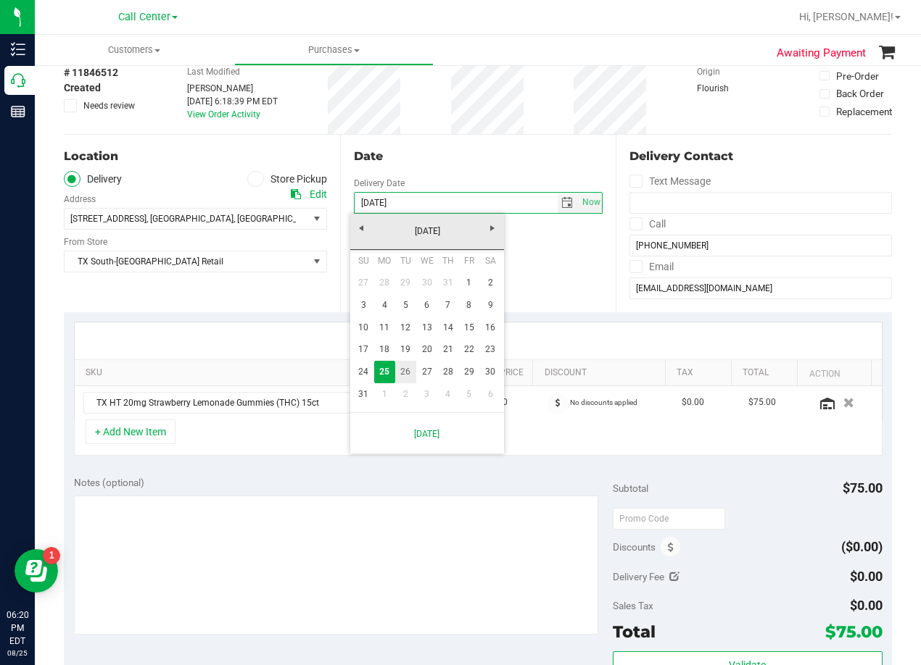
click at [404, 375] on link "26" at bounding box center [405, 372] width 21 height 22
type input "08/26/2025"
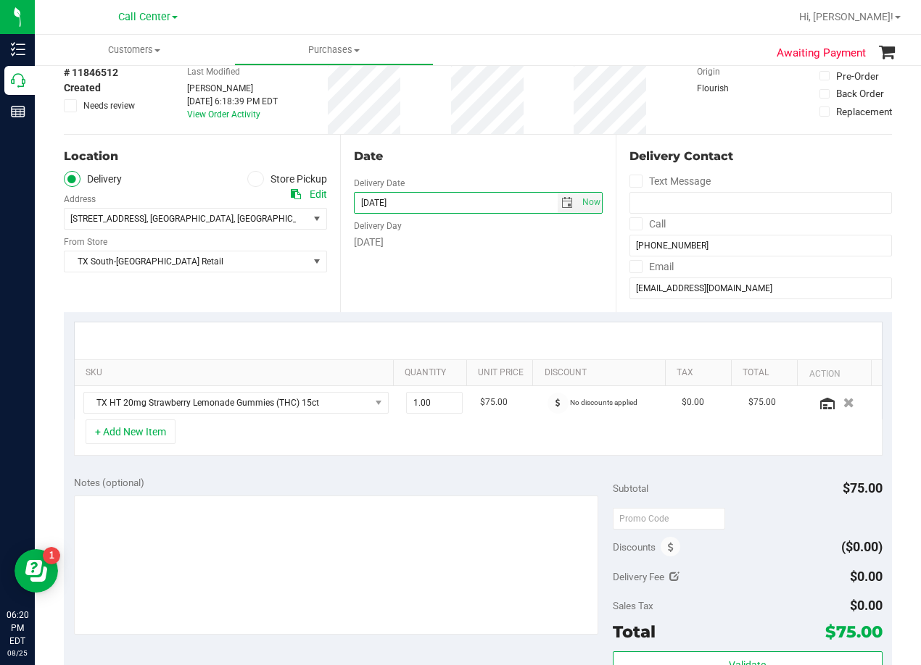
click at [454, 266] on div "Date Delivery Date 08/26/2025 Now 08/26/2025 08:00 AM Now Delivery Day Tuesday" at bounding box center [478, 224] width 276 height 178
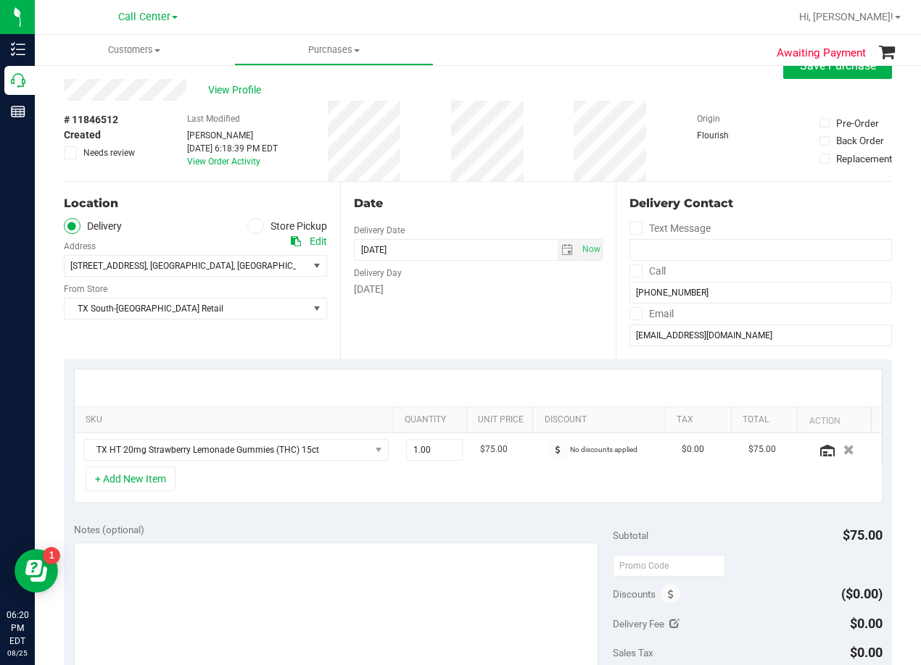
scroll to position [0, 0]
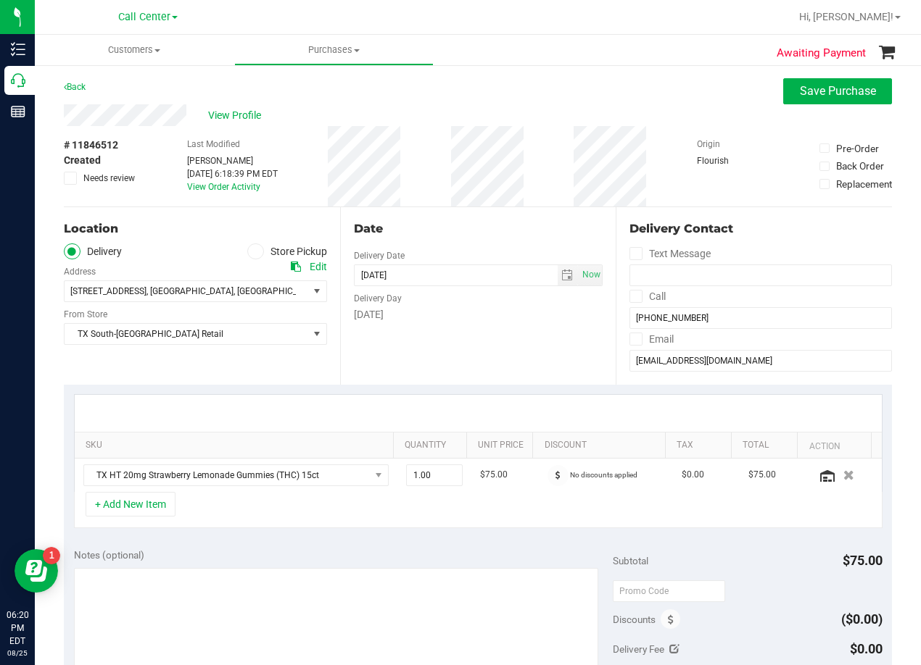
click at [488, 238] on div "Date Delivery Date 08/26/2025 Now 08/26/2025 08:00 AM Now Delivery Day Tuesday" at bounding box center [478, 296] width 276 height 178
click at [468, 235] on div "Date" at bounding box center [478, 228] width 249 height 17
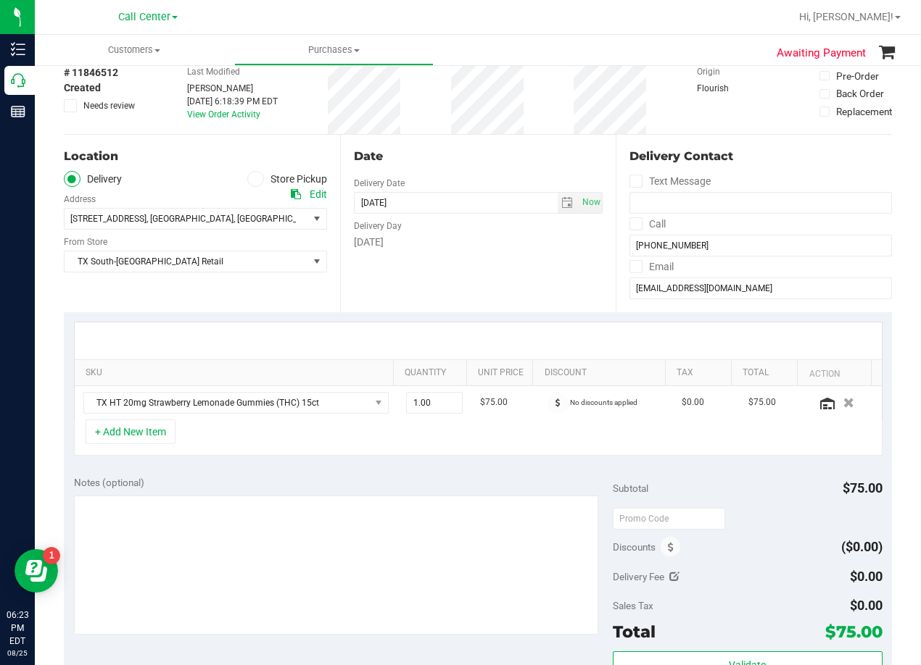
click at [503, 244] on div "Tuesday" at bounding box center [478, 242] width 249 height 15
drag, startPoint x: 481, startPoint y: 254, endPoint x: 483, endPoint y: 268, distance: 14.7
click at [481, 254] on div "Date Delivery Date 08/26/2025 Now 08/26/2025 08:00 AM Now Delivery Day Tuesday" at bounding box center [478, 224] width 276 height 178
click at [426, 410] on span "1.00 1" at bounding box center [434, 403] width 57 height 22
click at [426, 410] on input "1" at bounding box center [435, 403] width 56 height 20
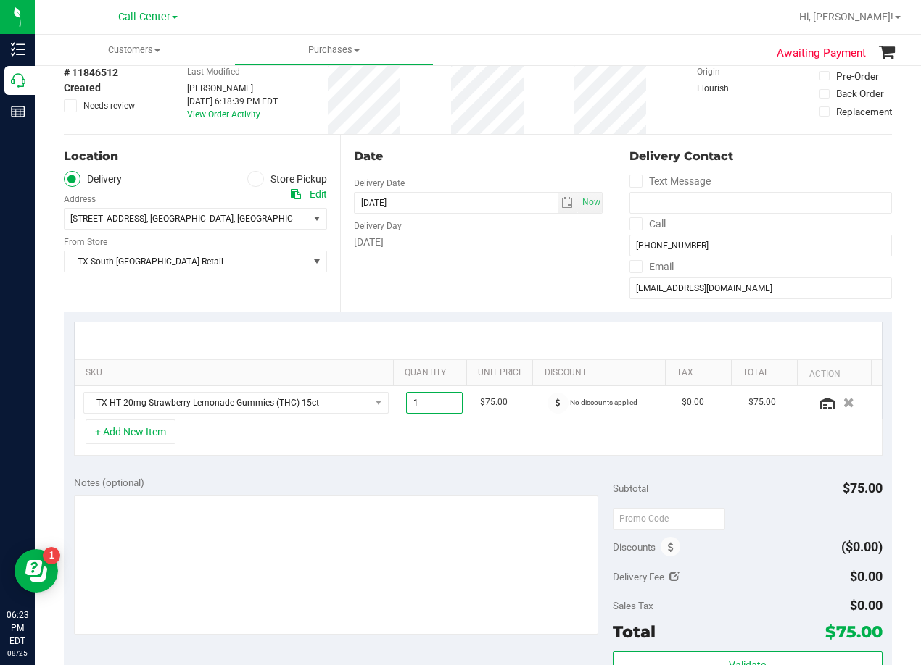
type input "2"
type input "2.00"
click at [429, 296] on div "Date Delivery Date 08/26/2025 Now 08/26/2025 08:00 AM Now Delivery Day Tuesday" at bounding box center [478, 224] width 276 height 178
click at [547, 159] on div "Date" at bounding box center [478, 156] width 249 height 17
click at [675, 283] on input "hrforever123@yahoo.com" at bounding box center [760, 289] width 262 height 22
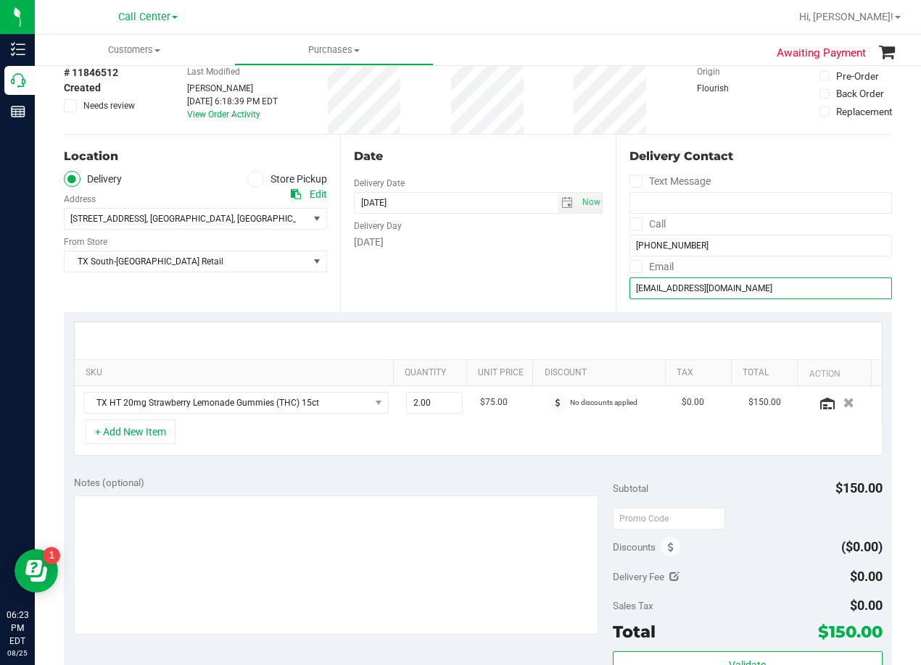
click at [675, 283] on input "hrforever123@yahoo.com" at bounding box center [760, 289] width 262 height 22
click at [541, 160] on div "Date" at bounding box center [478, 156] width 249 height 17
click at [486, 157] on div "Date" at bounding box center [478, 156] width 249 height 17
click at [565, 281] on div "Date Delivery Date 08/26/2025 Now 08/26/2025 08:00 AM Now Delivery Day Tuesday" at bounding box center [478, 224] width 276 height 178
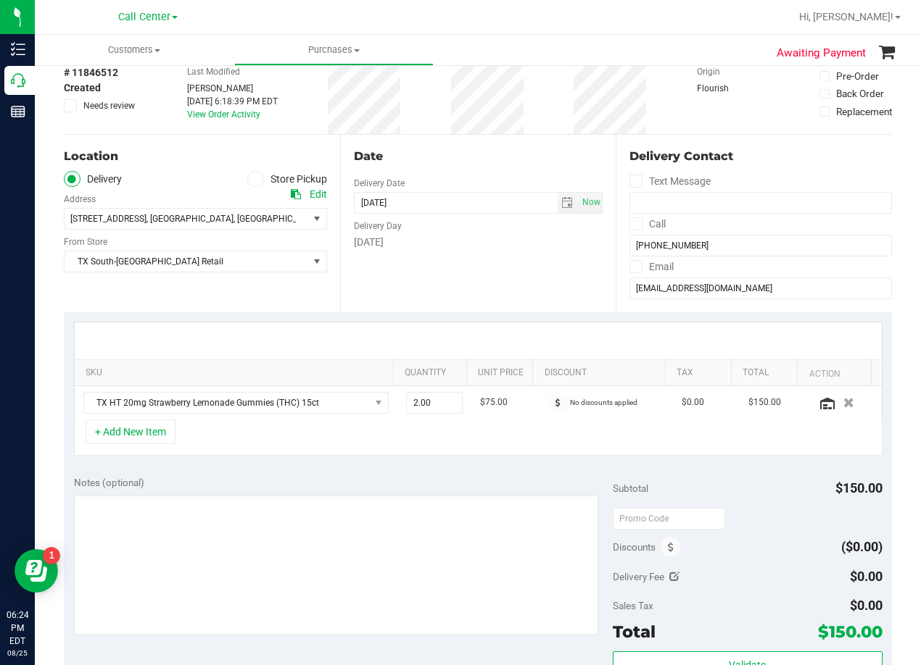
scroll to position [0, 0]
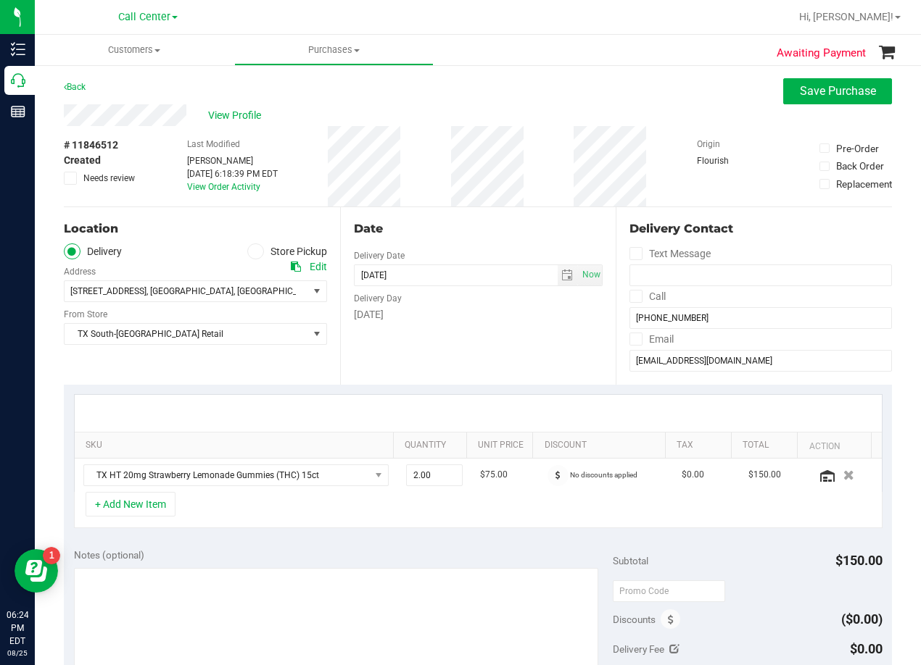
click at [468, 219] on div "Date Delivery Date 08/26/2025 Now 08/26/2025 08:00 AM Now Delivery Day Tuesday" at bounding box center [478, 296] width 276 height 178
click at [467, 222] on div "Date" at bounding box center [478, 228] width 249 height 17
click at [473, 240] on div "Date Delivery Date 08/26/2025 Now 08/26/2025 08:00 AM Now Delivery Day Tuesday" at bounding box center [478, 296] width 276 height 178
click at [479, 344] on div "Date Delivery Date 08/26/2025 Now 08/26/2025 08:00 AM Now Delivery Day Tuesday" at bounding box center [478, 296] width 276 height 178
click at [460, 218] on div "Date Delivery Date 08/26/2025 Now 08/26/2025 08:00 AM Now Delivery Day Tuesday" at bounding box center [478, 296] width 276 height 178
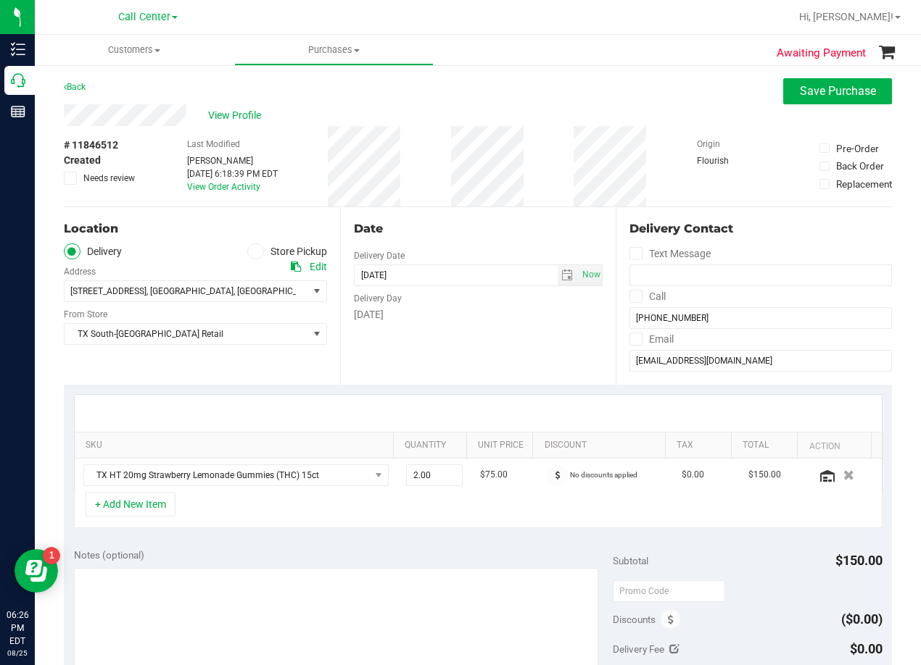
click at [463, 226] on div "Date" at bounding box center [478, 228] width 249 height 17
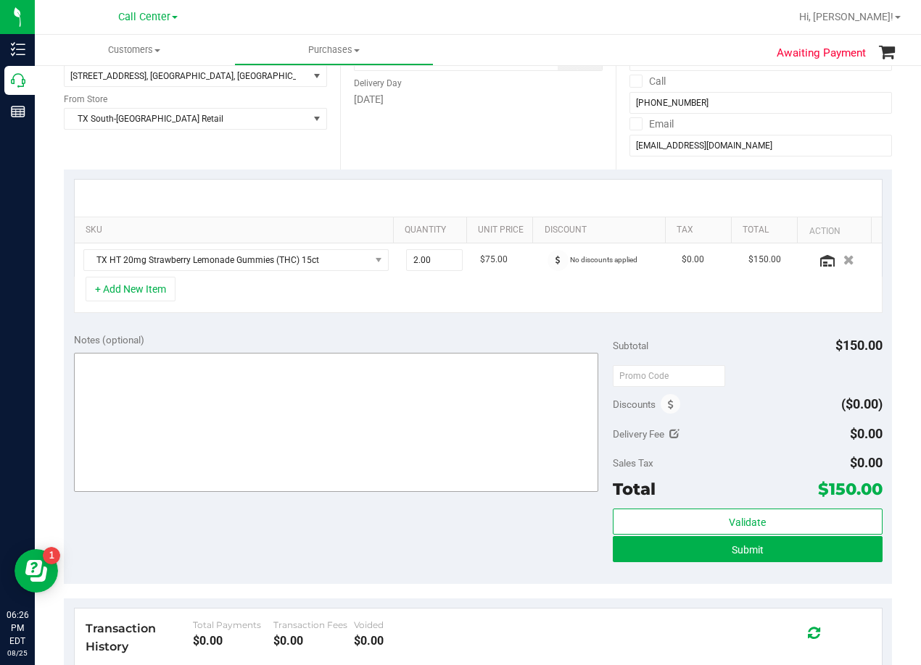
scroll to position [290, 0]
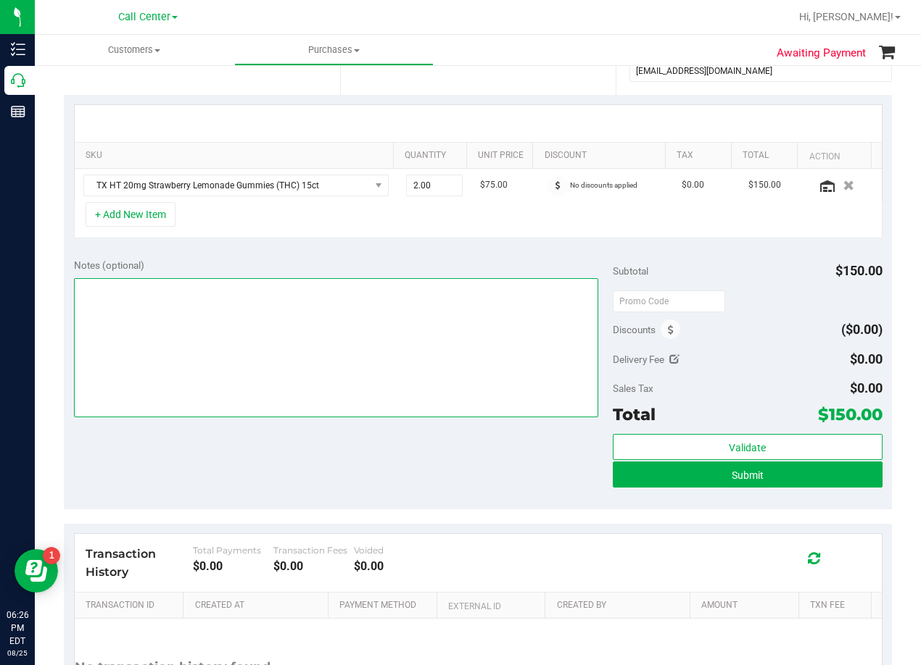
click at [451, 357] on textarea at bounding box center [336, 347] width 524 height 139
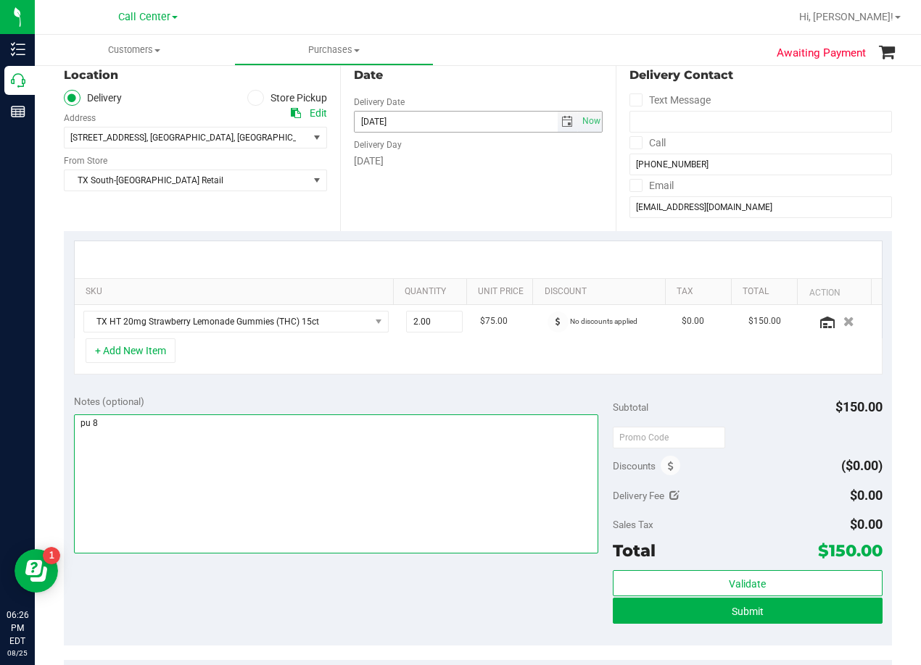
scroll to position [0, 0]
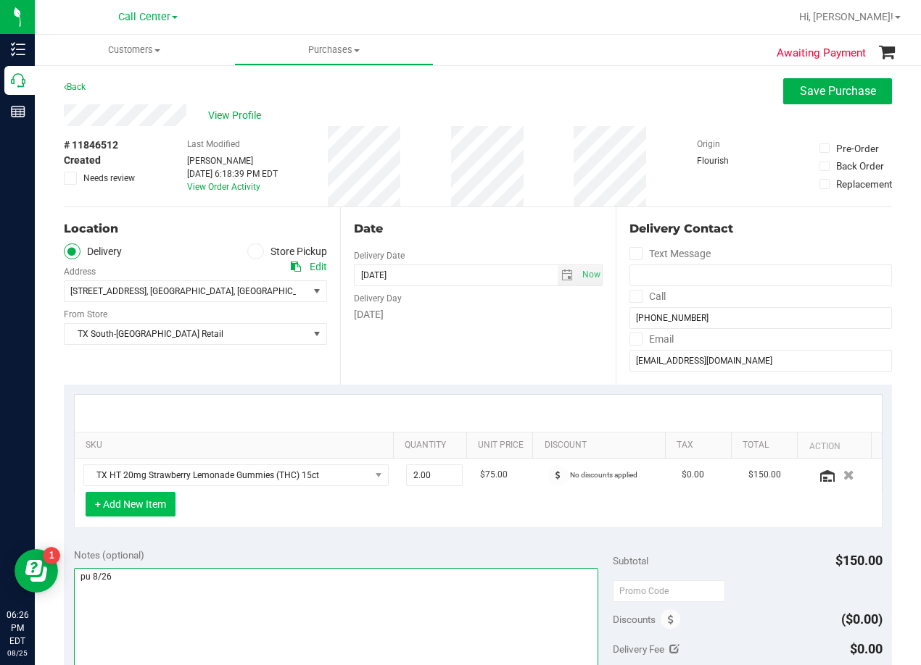
type textarea "pu 8/26"
click at [161, 511] on button "+ Add New Item" at bounding box center [131, 504] width 90 height 25
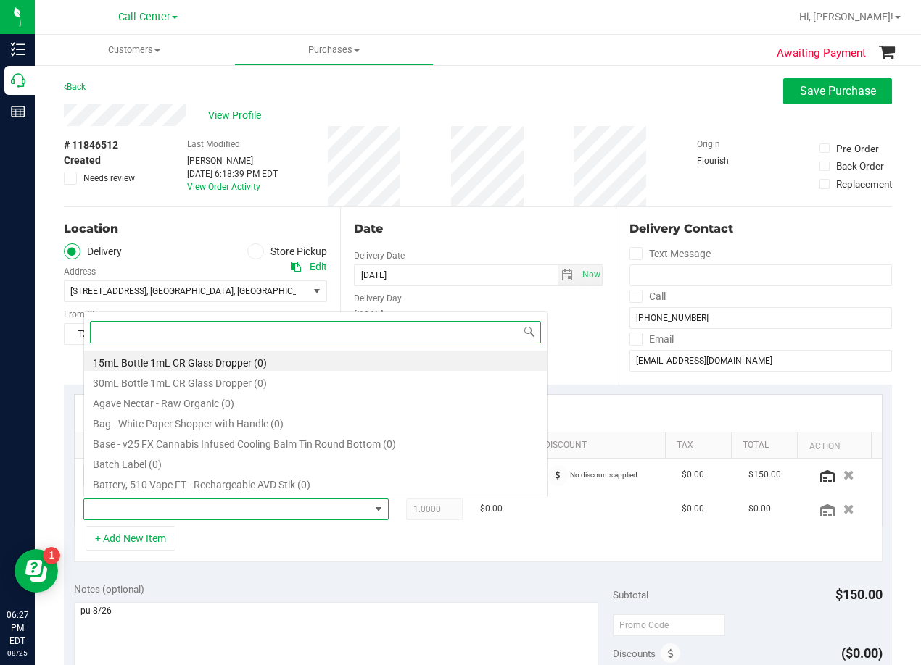
scroll to position [22, 286]
type input "green dream"
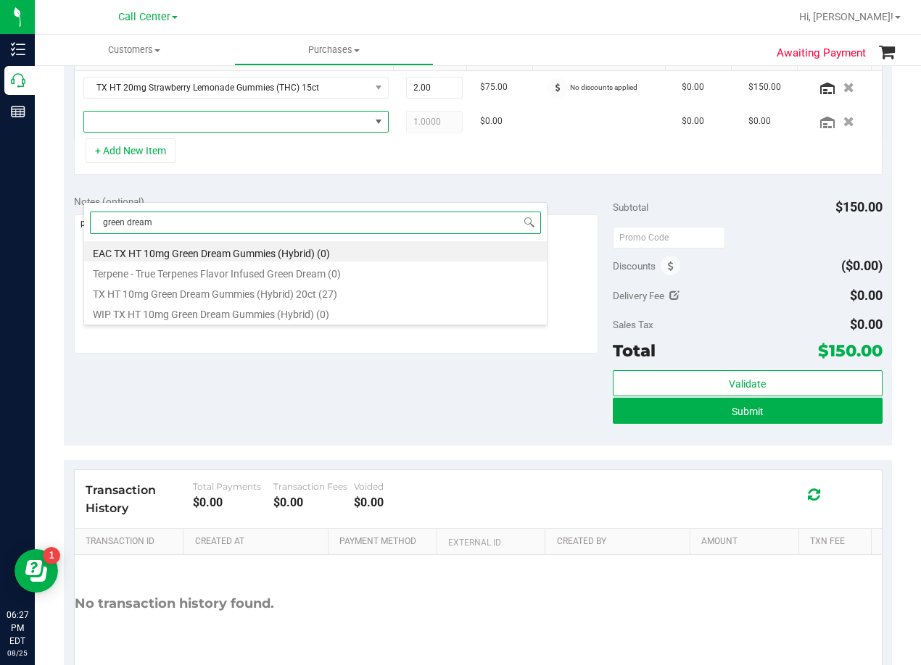
scroll to position [317, 0]
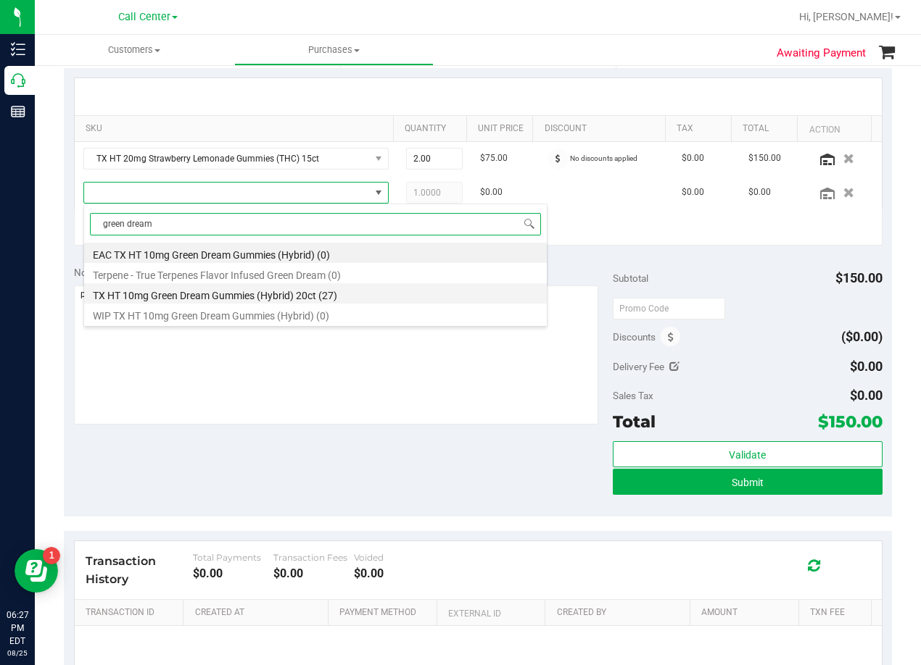
click at [347, 297] on li "TX HT 10mg Green Dream Gummies (Hybrid) 20ct (27)" at bounding box center [315, 293] width 462 height 20
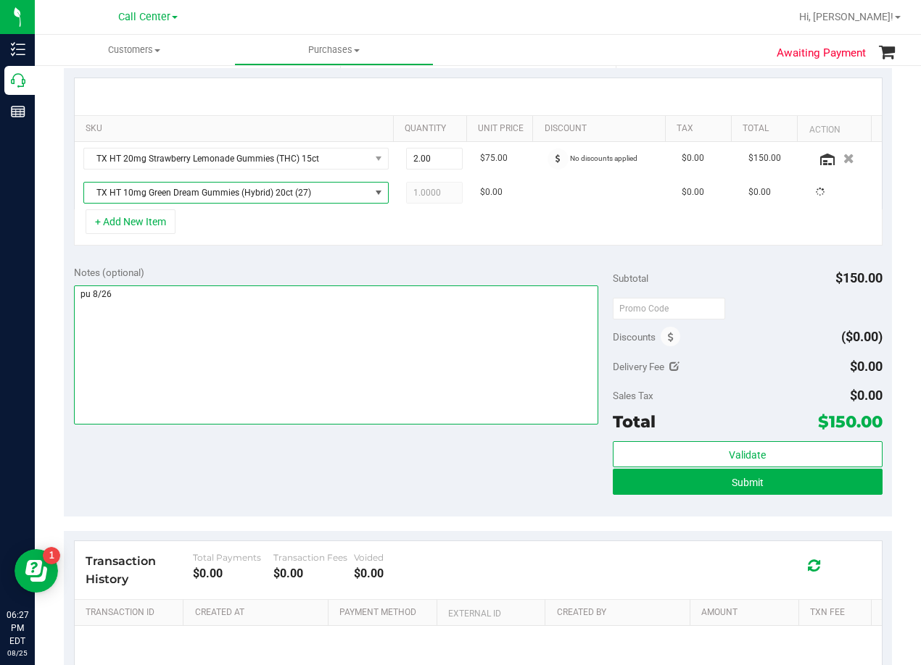
click at [347, 297] on textarea at bounding box center [336, 355] width 524 height 139
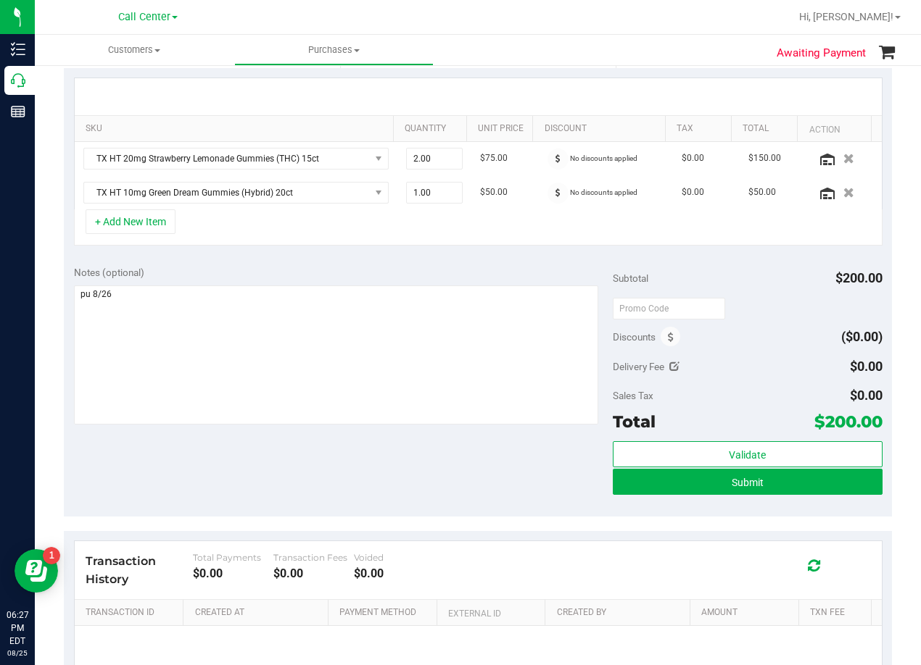
click at [476, 234] on div "+ Add New Item" at bounding box center [478, 227] width 808 height 36
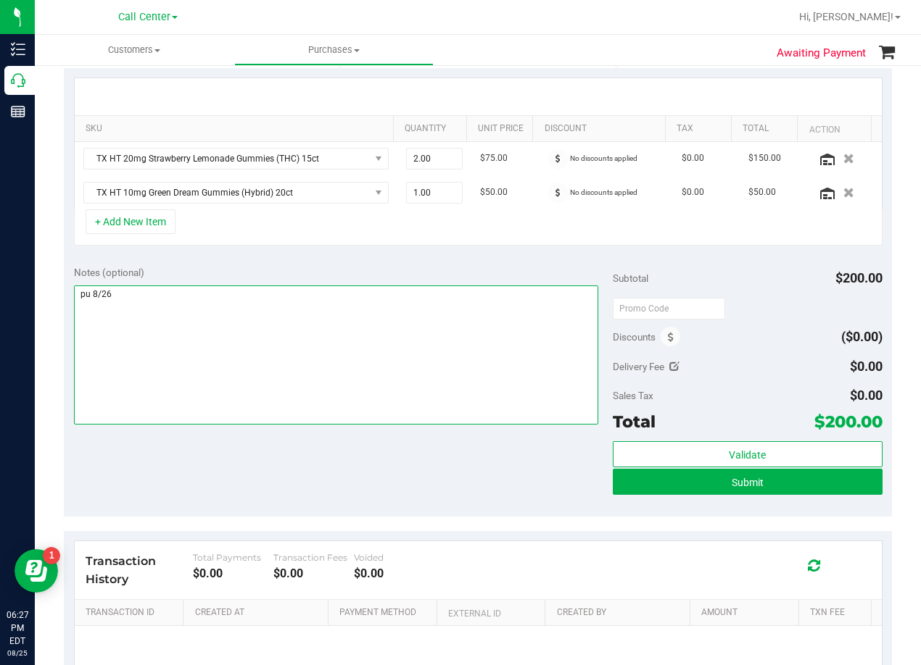
click at [410, 304] on textarea at bounding box center [336, 355] width 524 height 139
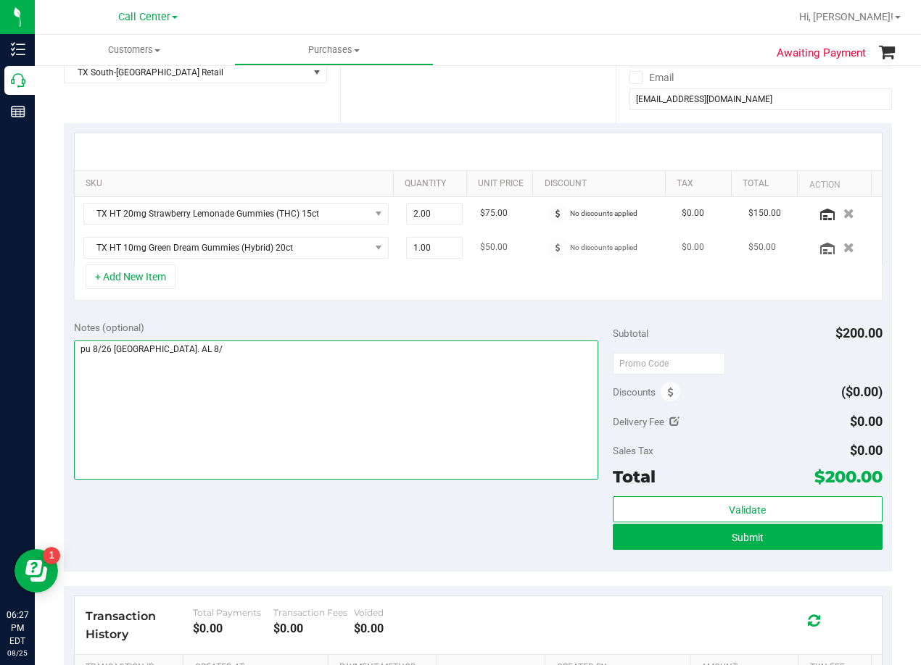
scroll to position [27, 0]
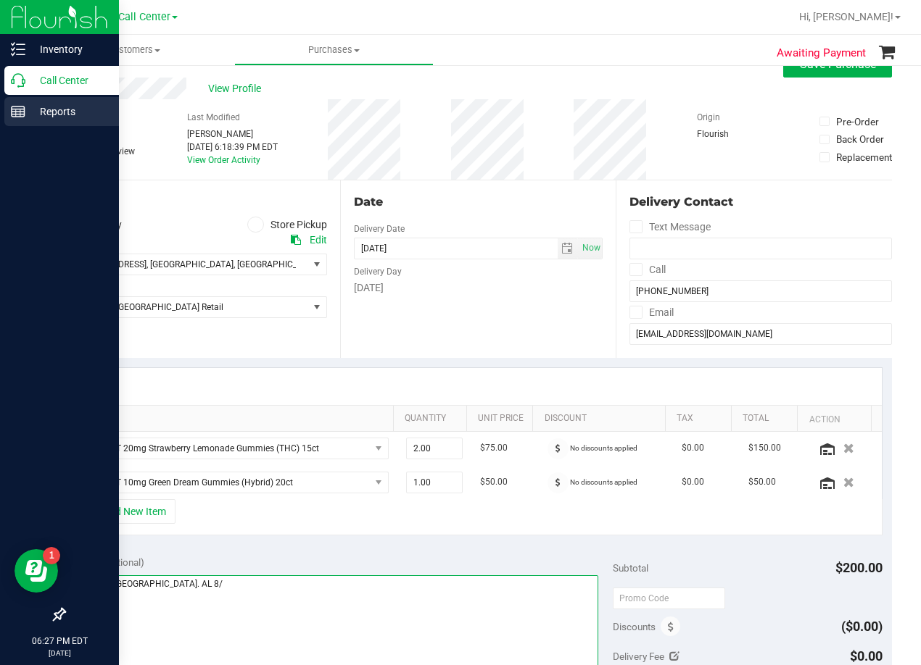
type textarea "pu 8/26 South Austin. AL 8/"
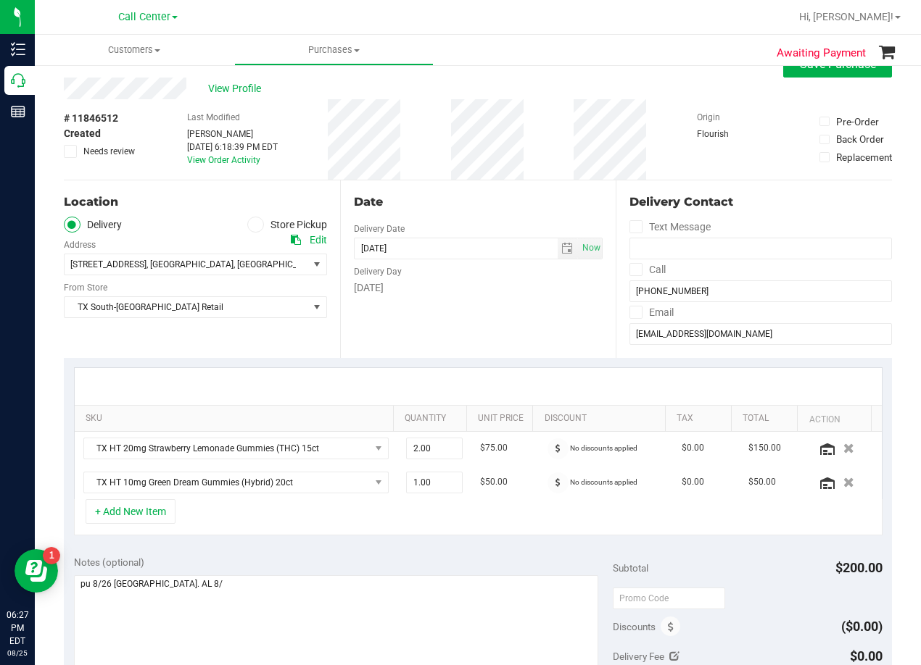
click at [554, 204] on div "Date" at bounding box center [478, 202] width 249 height 17
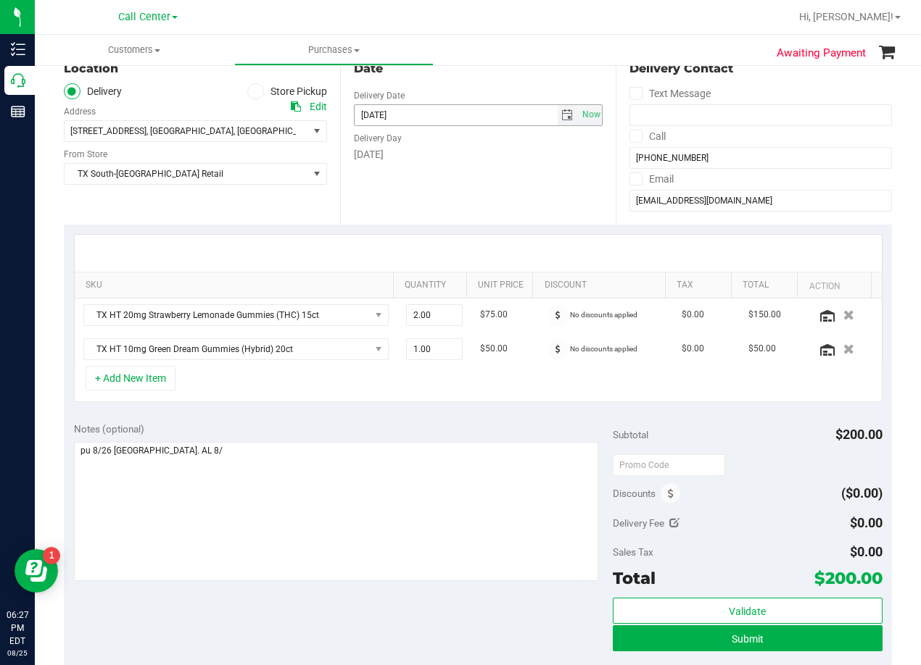
scroll to position [172, 0]
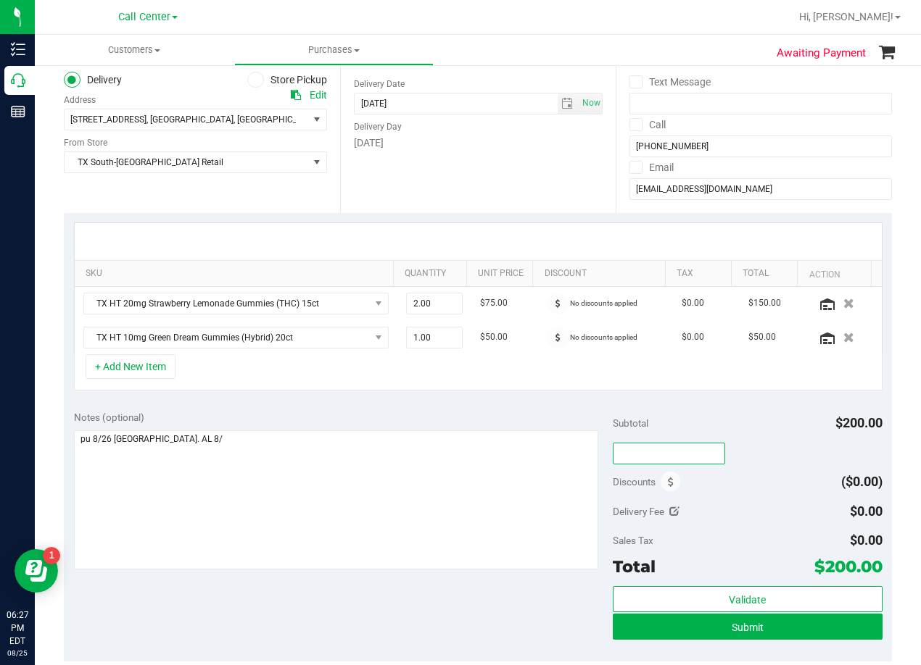
click at [660, 446] on input "text" at bounding box center [668, 454] width 112 height 22
type input "TXAIQ10"
click at [742, 436] on div "Subtotal $200.00" at bounding box center [747, 423] width 270 height 26
click at [480, 411] on div "Notes (optional)" at bounding box center [343, 417] width 539 height 14
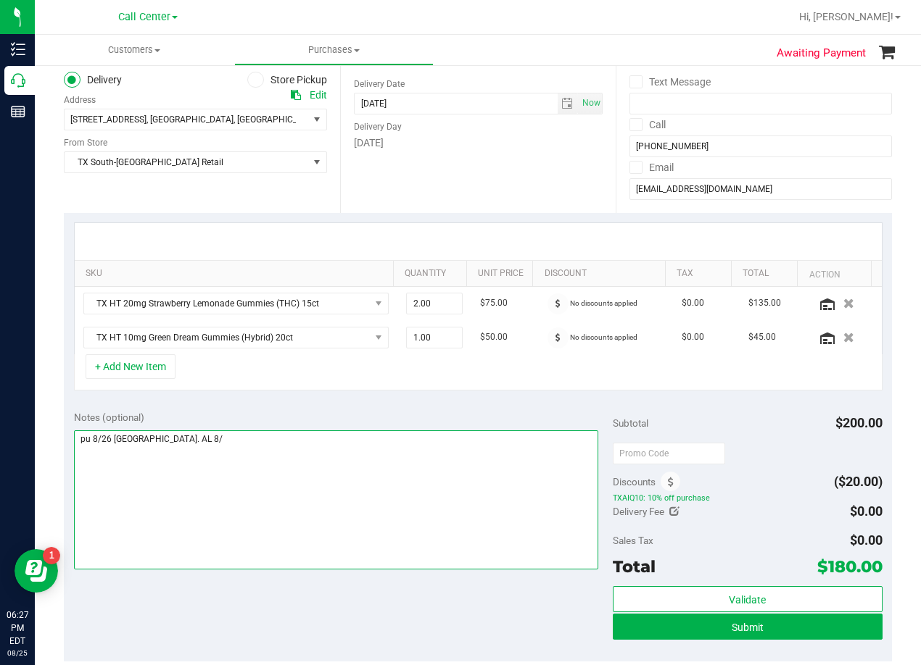
click at [374, 442] on textarea at bounding box center [336, 500] width 524 height 139
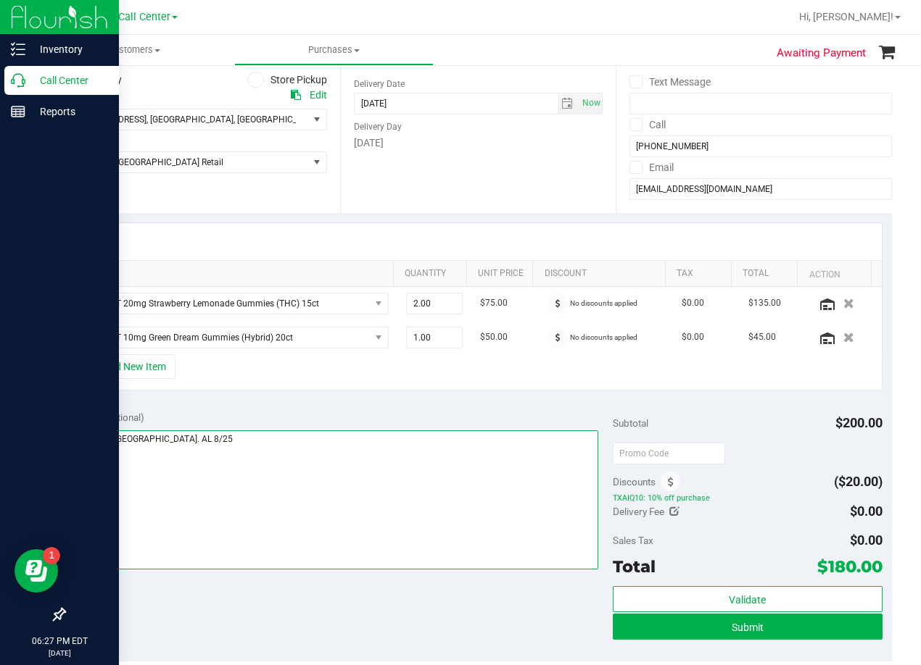
type textarea "pu 8/26 South Austin. AL 8/25"
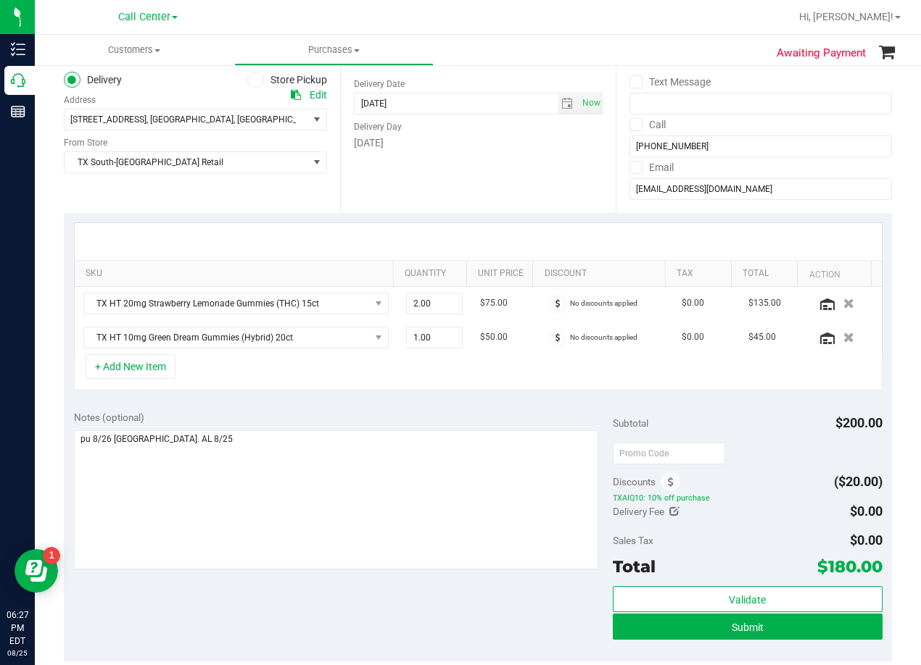
click at [525, 173] on div "Date Delivery Date 08/26/2025 Now 08/26/2025 08:00 AM Now Delivery Day Tuesday" at bounding box center [478, 125] width 276 height 178
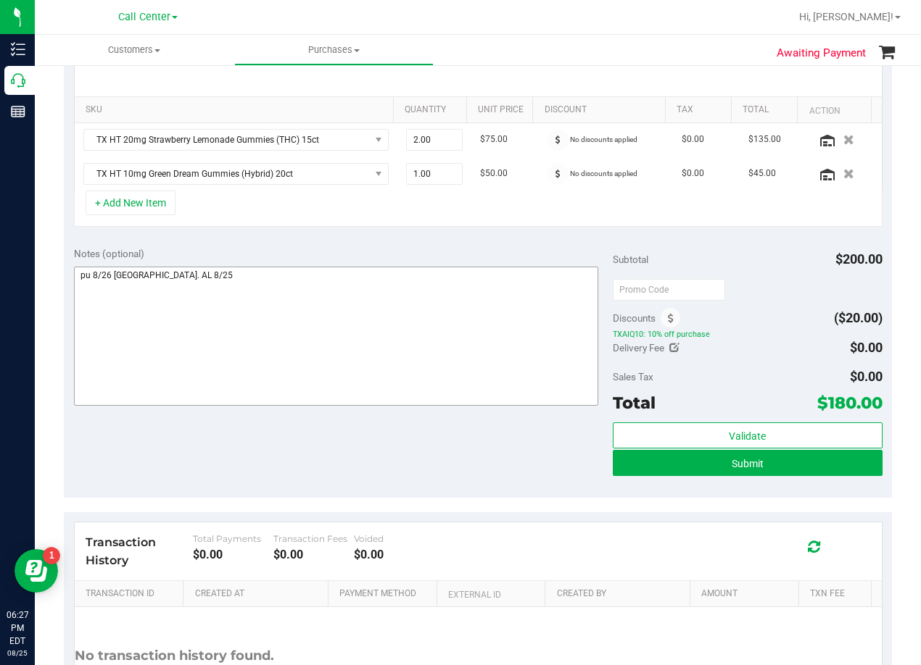
scroll to position [435, 0]
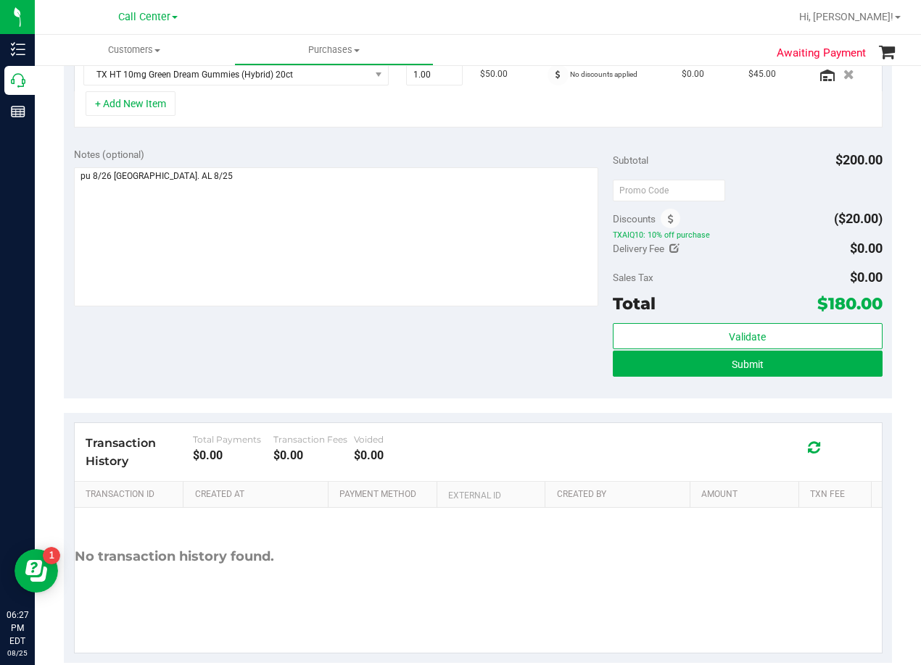
click at [479, 383] on div "Notes (optional) Subtotal $200.00 Discounts ($20.00) TXAIQ10: 10% off purchase …" at bounding box center [478, 268] width 828 height 261
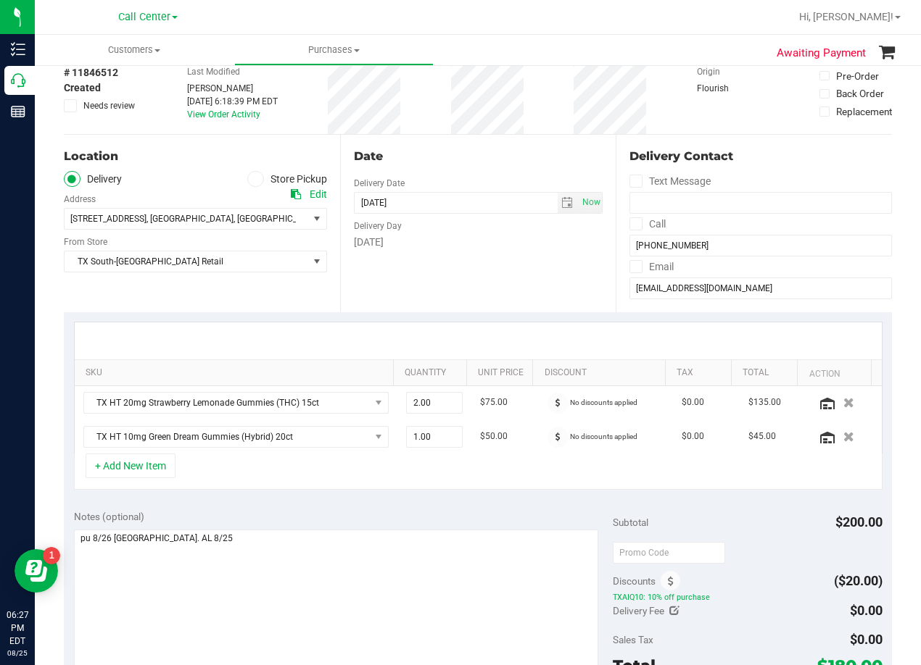
drag, startPoint x: 483, startPoint y: 249, endPoint x: 487, endPoint y: 269, distance: 20.0
click at [483, 250] on div "Date Delivery Date 08/26/2025 Now 08/26/2025 08:00 AM Now Delivery Day Tuesday" at bounding box center [478, 224] width 276 height 178
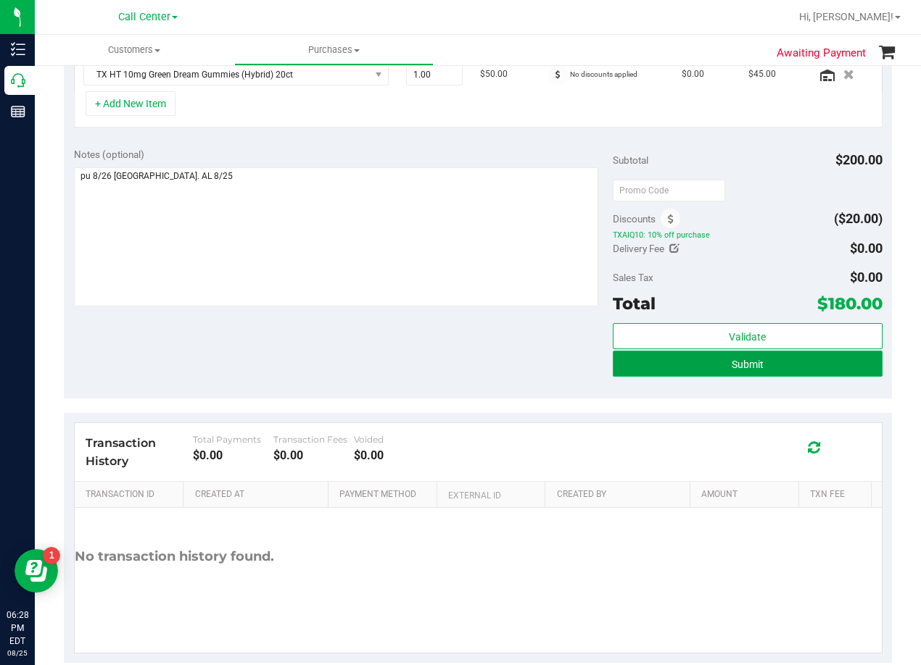
click at [635, 371] on button "Submit" at bounding box center [747, 364] width 270 height 26
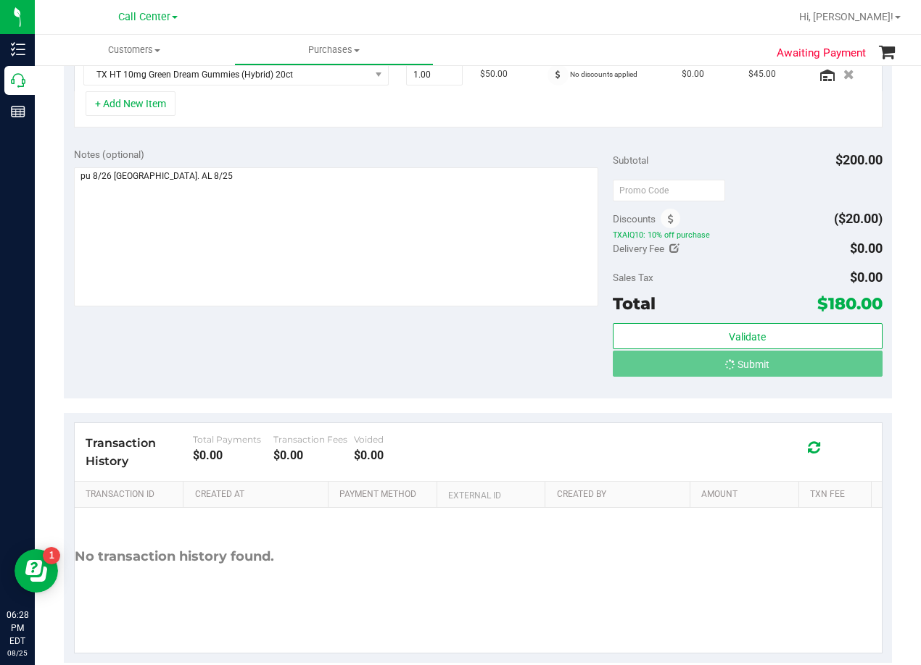
scroll to position [412, 0]
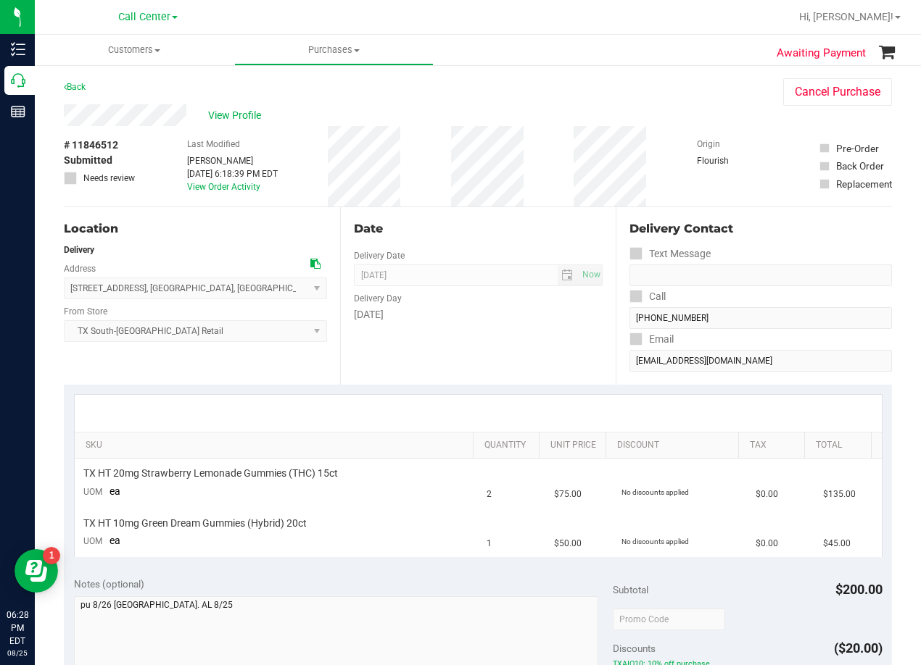
click at [489, 228] on div "Date" at bounding box center [478, 228] width 249 height 17
click at [498, 346] on div "Date Delivery Date 08/26/2025 Now 08/26/2025 08:00 AM Now Delivery Day Tuesday" at bounding box center [478, 296] width 276 height 178
click at [530, 194] on div "# 11846512 Submitted Needs review Last Modified Alexander Lawson Aug 25, 2025 6…" at bounding box center [478, 166] width 828 height 80
click at [310, 268] on icon at bounding box center [315, 264] width 10 height 10
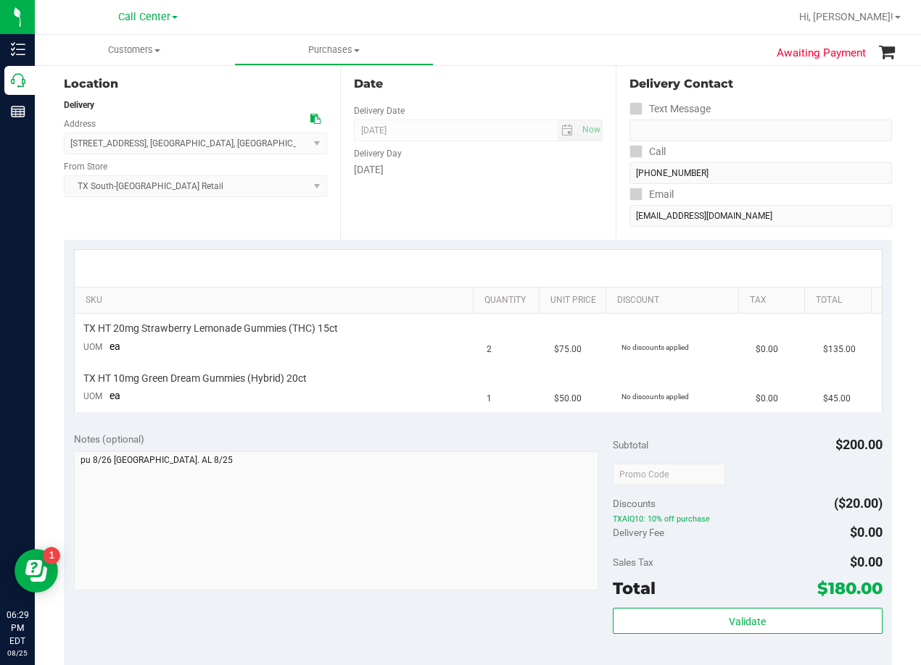
scroll to position [290, 0]
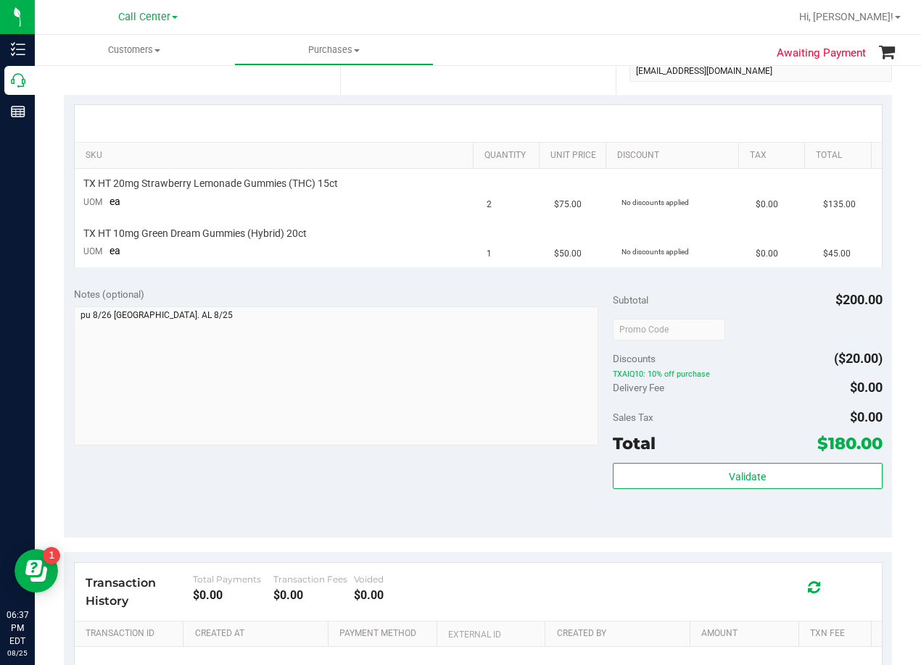
click at [524, 447] on div at bounding box center [336, 378] width 524 height 143
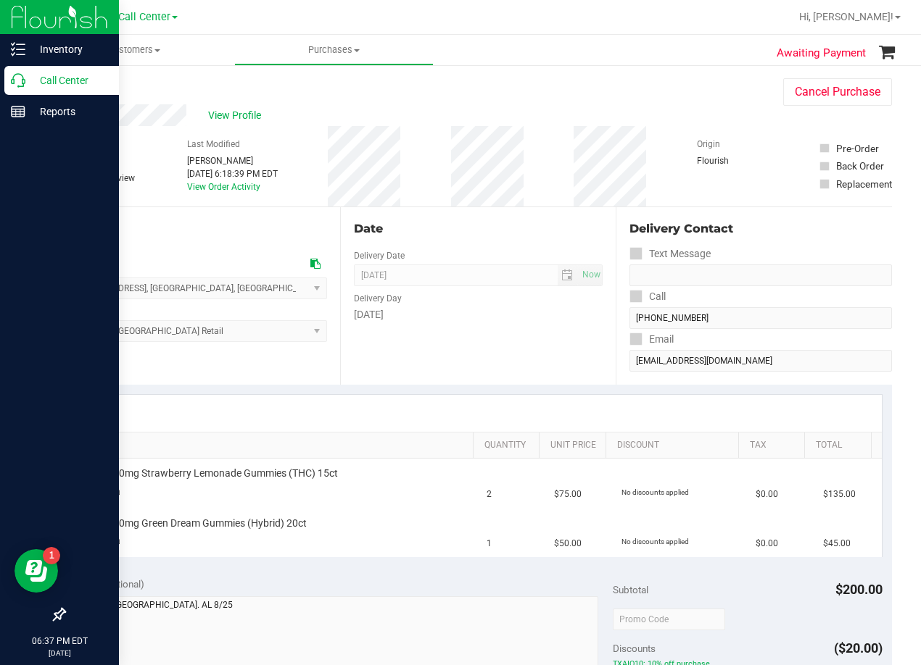
click at [28, 85] on p "Call Center" at bounding box center [68, 80] width 87 height 17
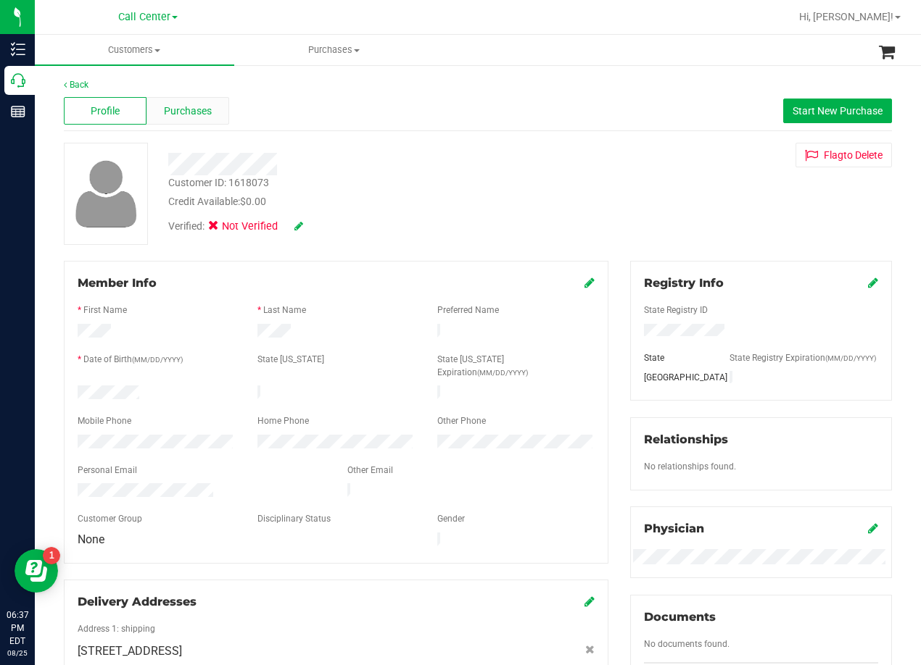
click at [186, 121] on div "Purchases" at bounding box center [187, 111] width 83 height 28
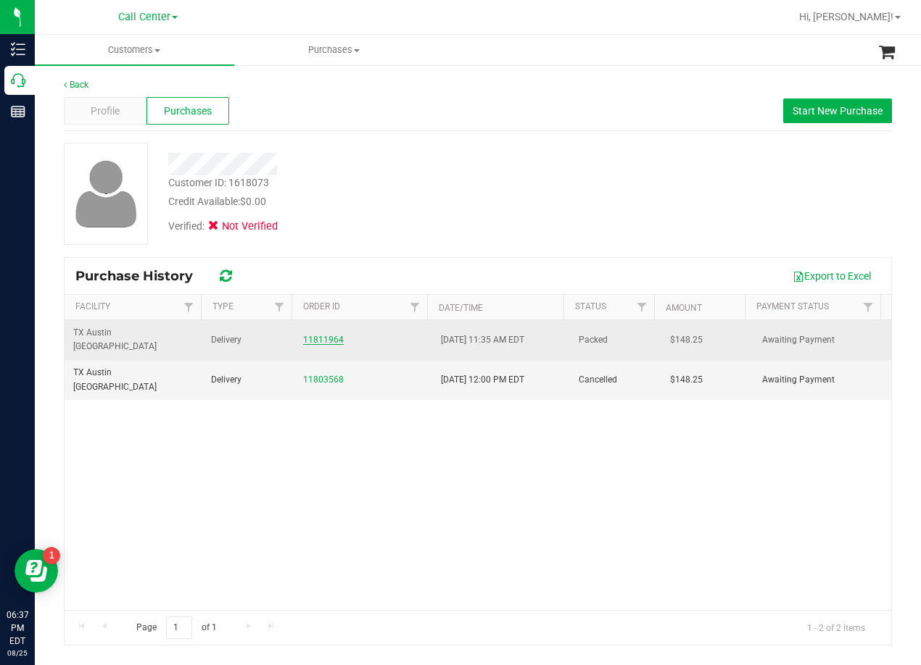
click at [325, 335] on link "11811964" at bounding box center [323, 340] width 41 height 10
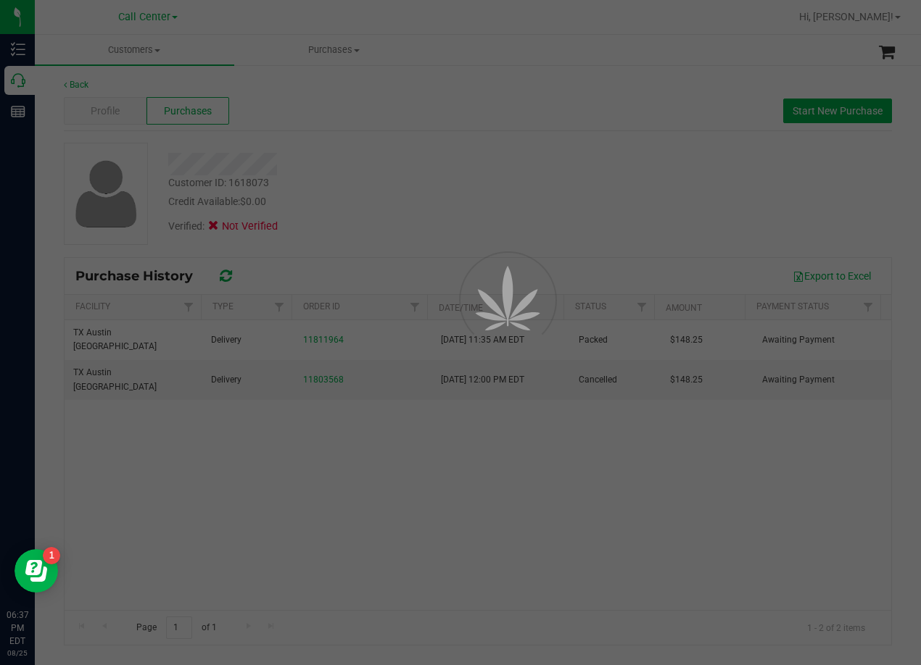
click at [367, 188] on div at bounding box center [460, 332] width 921 height 665
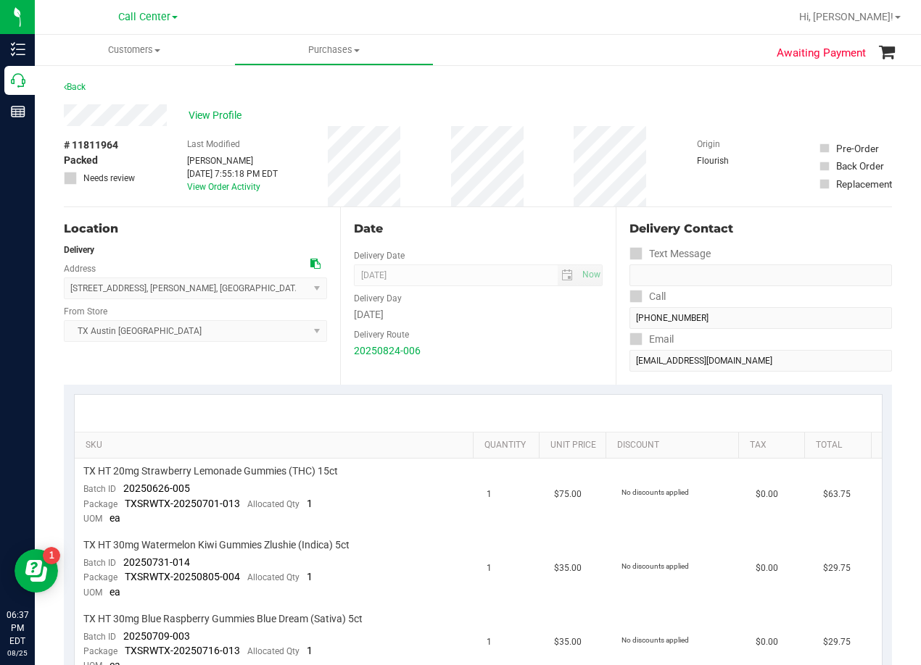
click at [457, 218] on div "Date Delivery Date 08/26/2025 Now 08/26/2025 08:00 AM Now Delivery Day Tuesday …" at bounding box center [478, 296] width 276 height 178
click at [486, 105] on div "View Profile" at bounding box center [478, 115] width 828 height 22
click at [486, 107] on div "View Profile" at bounding box center [478, 115] width 828 height 22
click at [464, 301] on div "Delivery Day" at bounding box center [478, 296] width 249 height 21
click at [480, 244] on div "Date Delivery Date 08/26/2025 Now 08/26/2025 08:00 AM Now Delivery Day Tuesday …" at bounding box center [478, 296] width 276 height 178
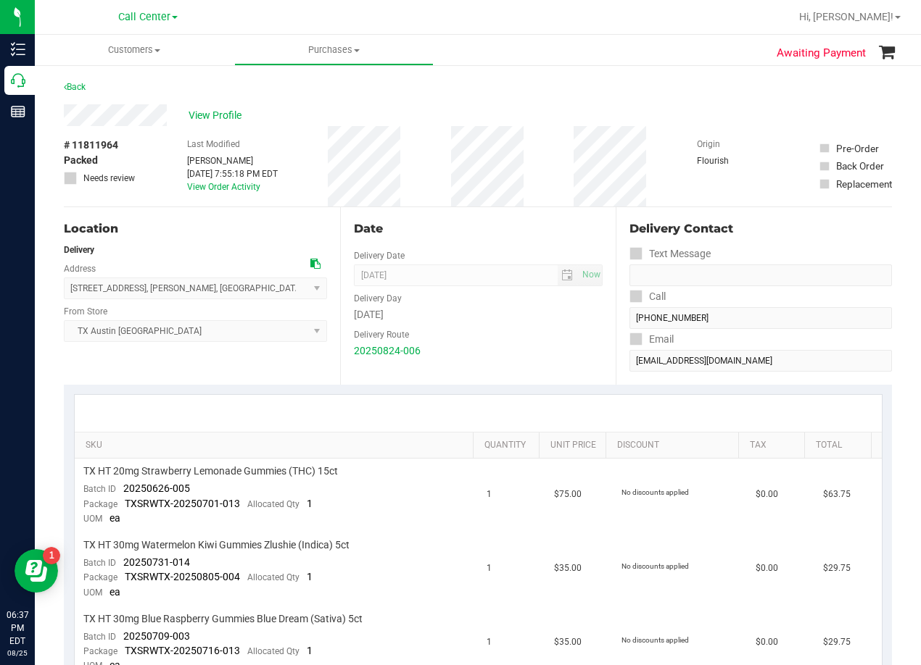
click at [472, 234] on div "Date" at bounding box center [478, 228] width 249 height 17
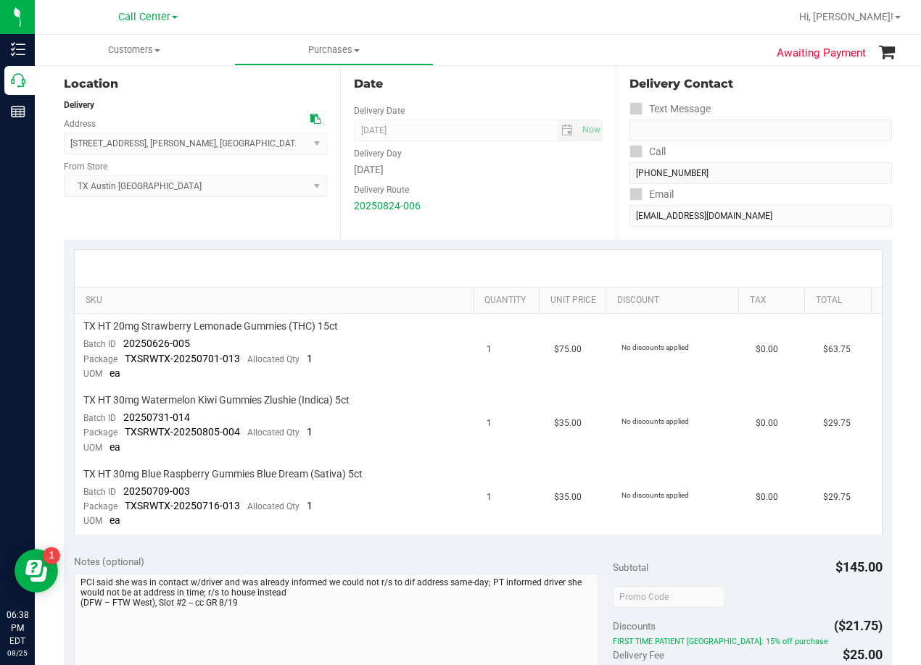
scroll to position [72, 0]
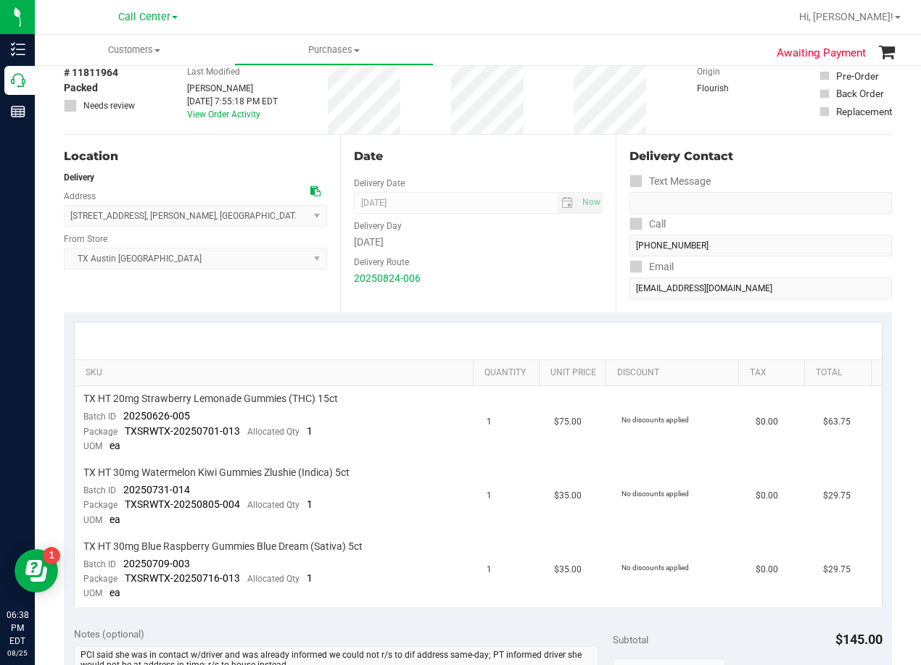
click at [499, 332] on div at bounding box center [478, 341] width 807 height 37
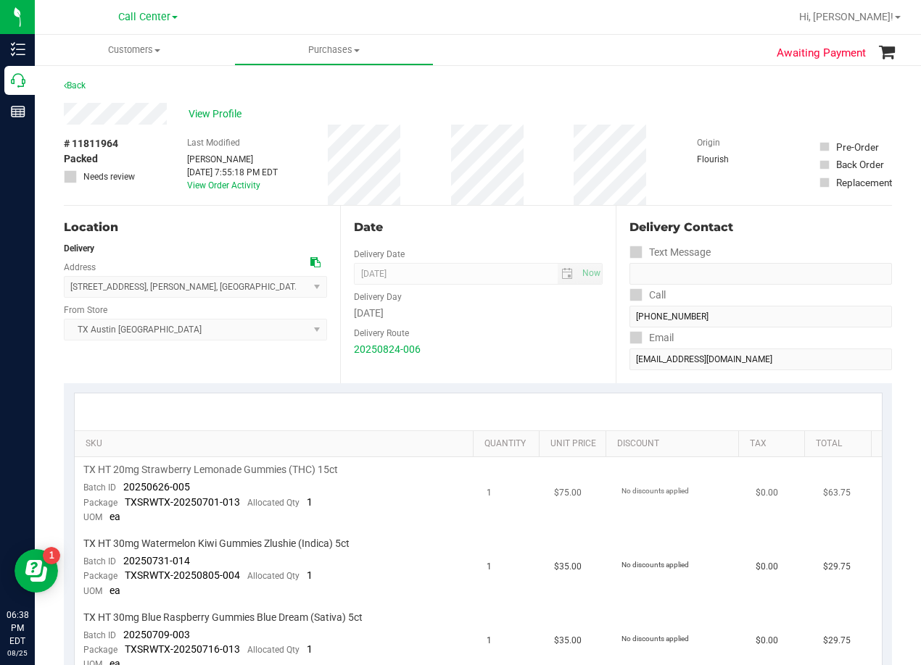
scroll to position [0, 0]
click at [482, 232] on div "Date" at bounding box center [478, 228] width 249 height 17
click at [454, 242] on div "Date Delivery Date 08/26/2025 Now 08/26/2025 08:00 AM Now Delivery Day Tuesday …" at bounding box center [478, 296] width 276 height 178
click at [558, 106] on div "View Profile" at bounding box center [478, 115] width 828 height 22
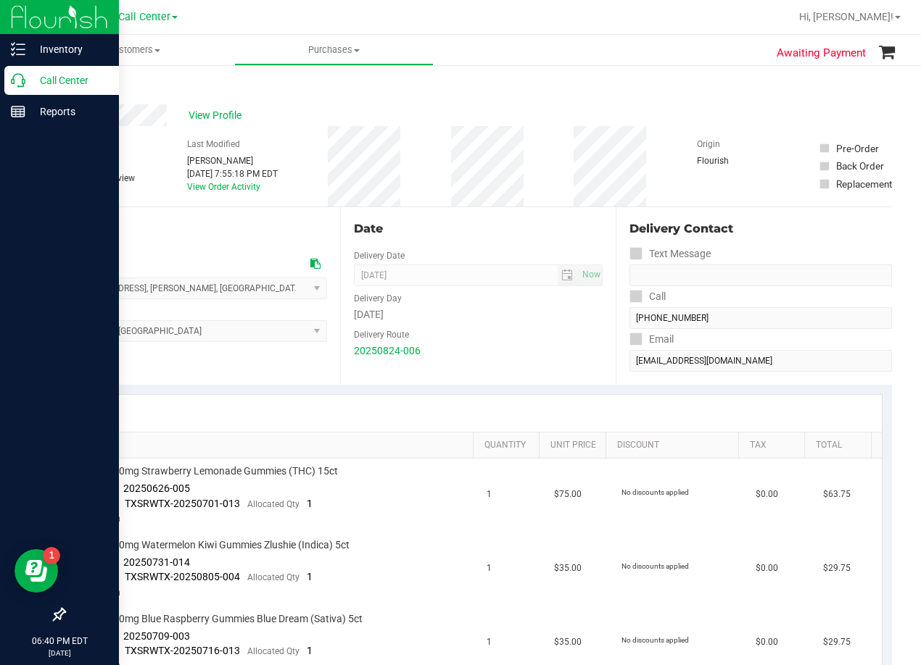
click at [33, 78] on p "Call Center" at bounding box center [68, 80] width 87 height 17
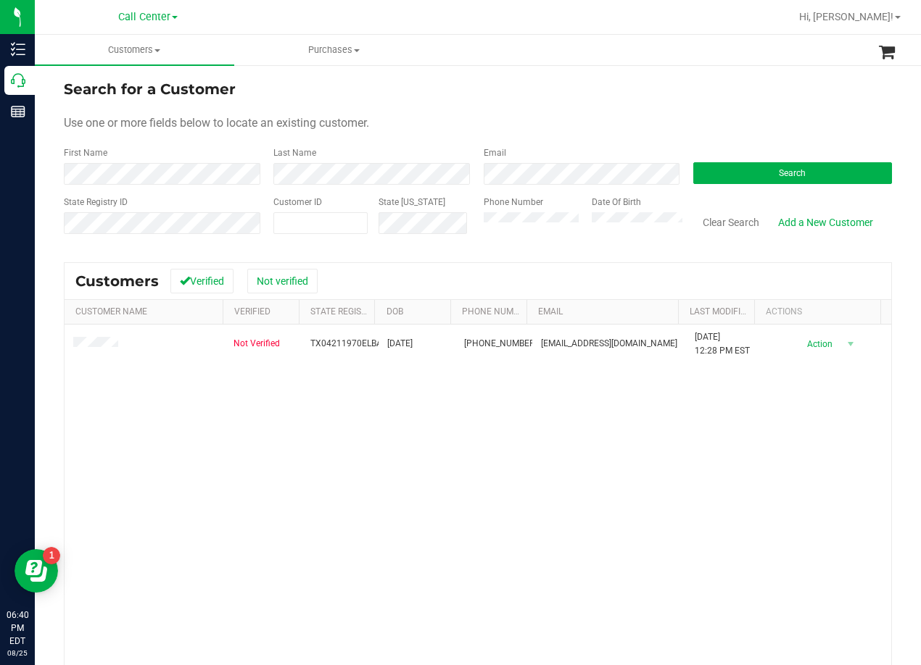
click at [618, 110] on form "Search for a Customer Use one or more fields below to locate an existing custom…" at bounding box center [478, 162] width 828 height 169
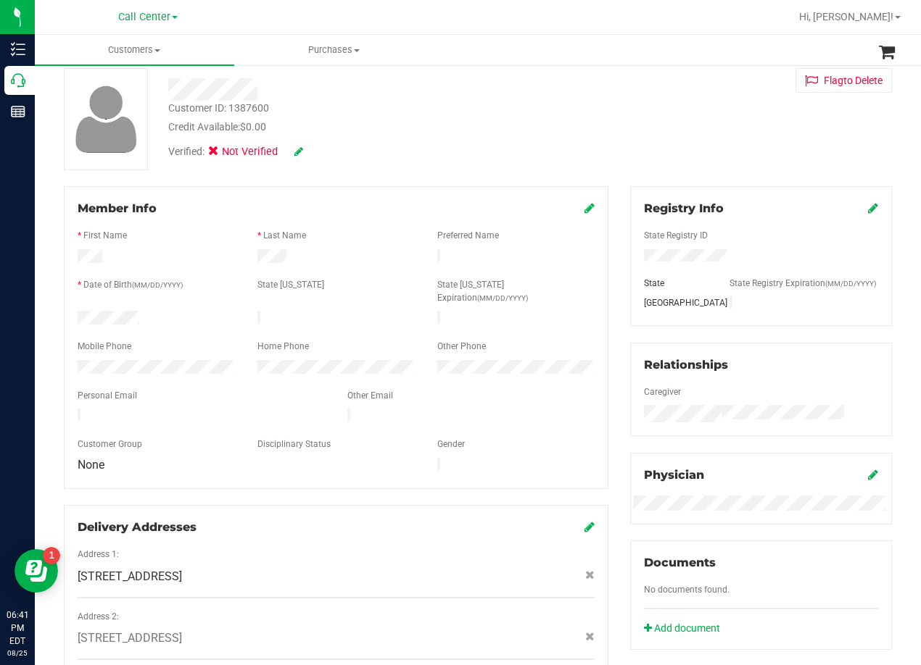
scroll to position [217, 0]
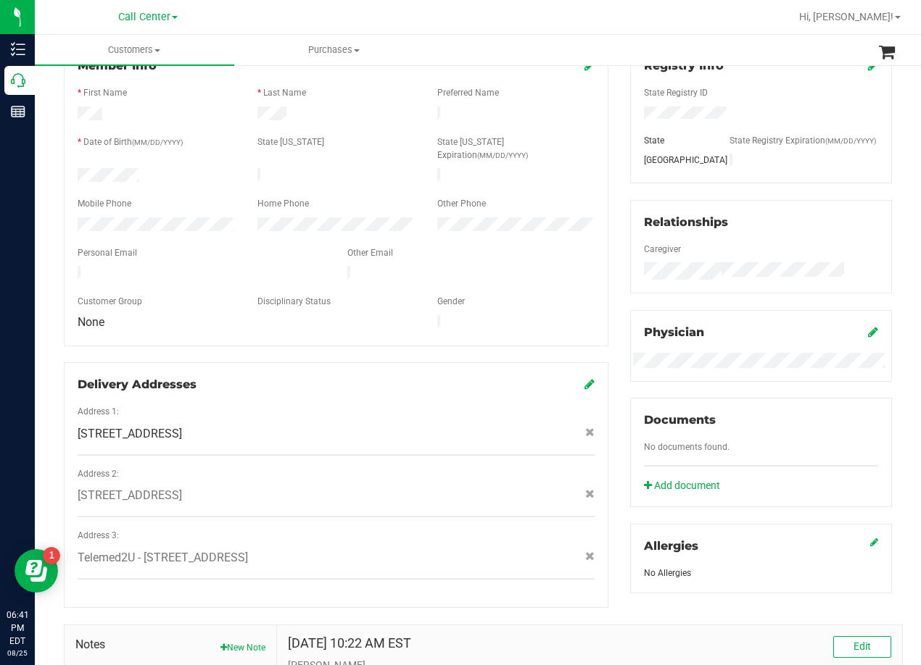
click at [611, 242] on div "Member Info * First Name * Last Name Preferred Name * Date of Birth (MM/DD/YYYY…" at bounding box center [336, 325] width 566 height 565
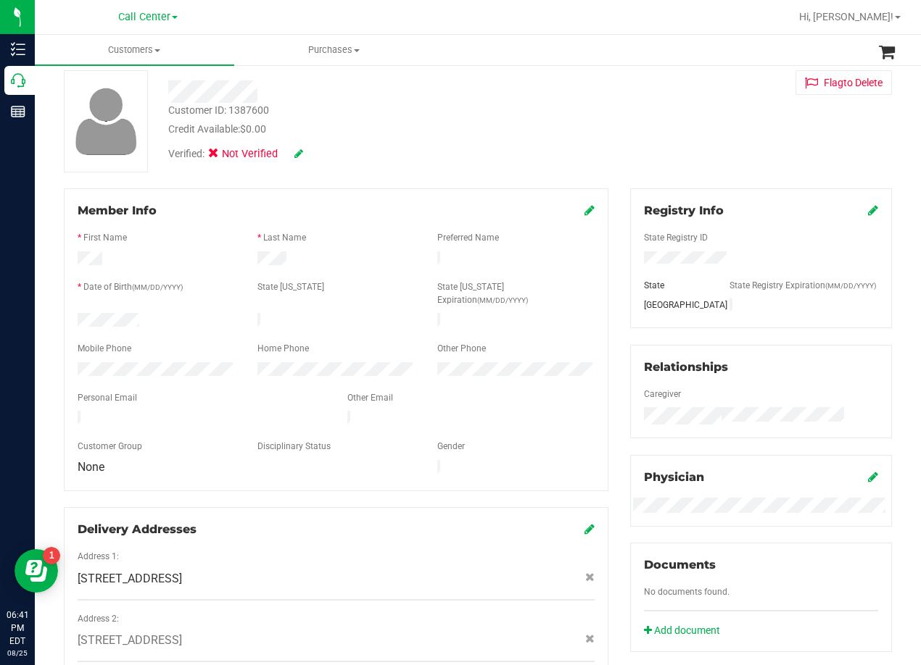
click at [604, 244] on div "Member Info * First Name * Last Name Preferred Name * Date of Birth (MM/DD/YYYY…" at bounding box center [336, 470] width 566 height 565
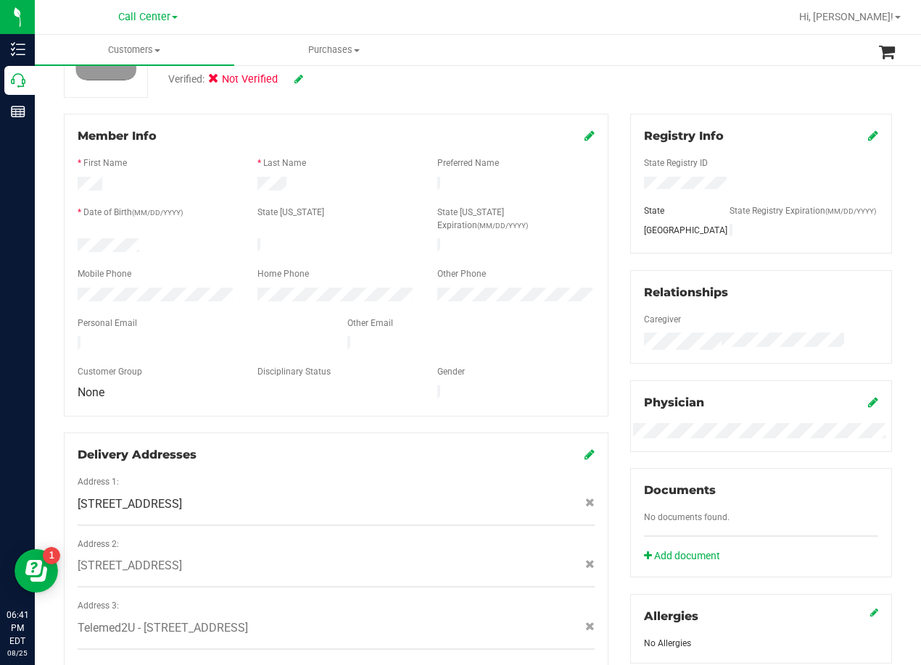
scroll to position [217, 0]
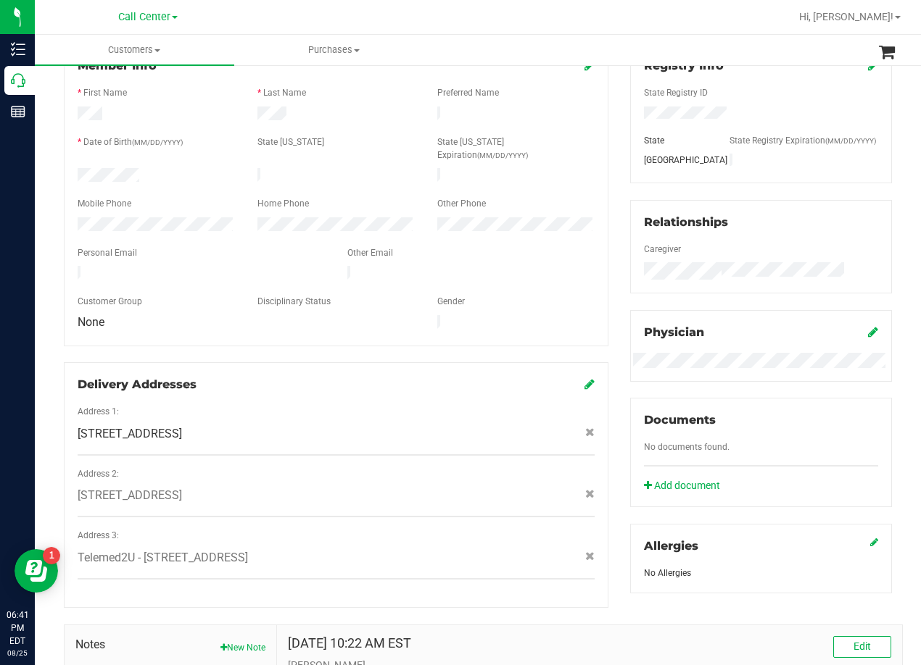
click at [619, 156] on div "Registry Info State Registry ID State State Registry Expiration (MM/DD/YYYY) TX…" at bounding box center [760, 318] width 283 height 550
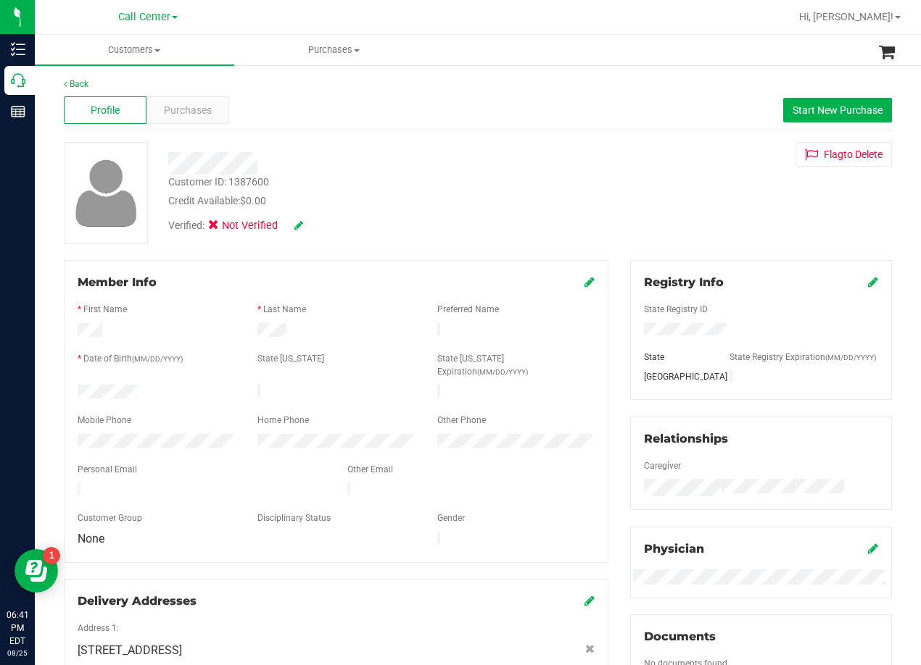
scroll to position [0, 0]
click at [610, 157] on div "Customer ID: 1387600 Credit Available: $0.00 Verified: Not Verified Flag to Del…" at bounding box center [477, 194] width 849 height 102
click at [809, 112] on span "Start New Purchase" at bounding box center [837, 111] width 90 height 12
click at [407, 202] on div "Credit Available: $0.00" at bounding box center [369, 201] width 403 height 15
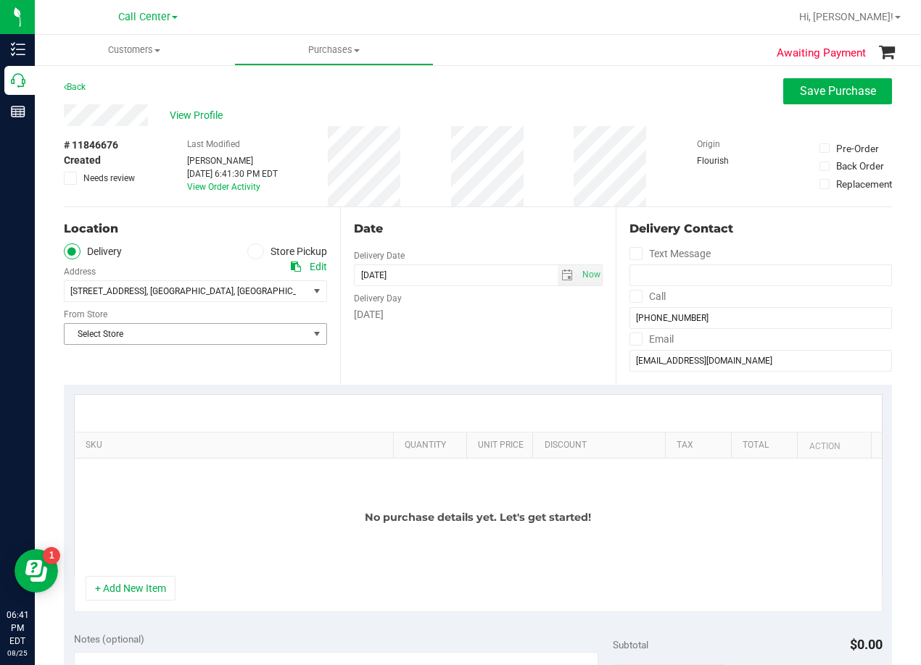
click at [229, 341] on span "Select Store" at bounding box center [187, 334] width 244 height 20
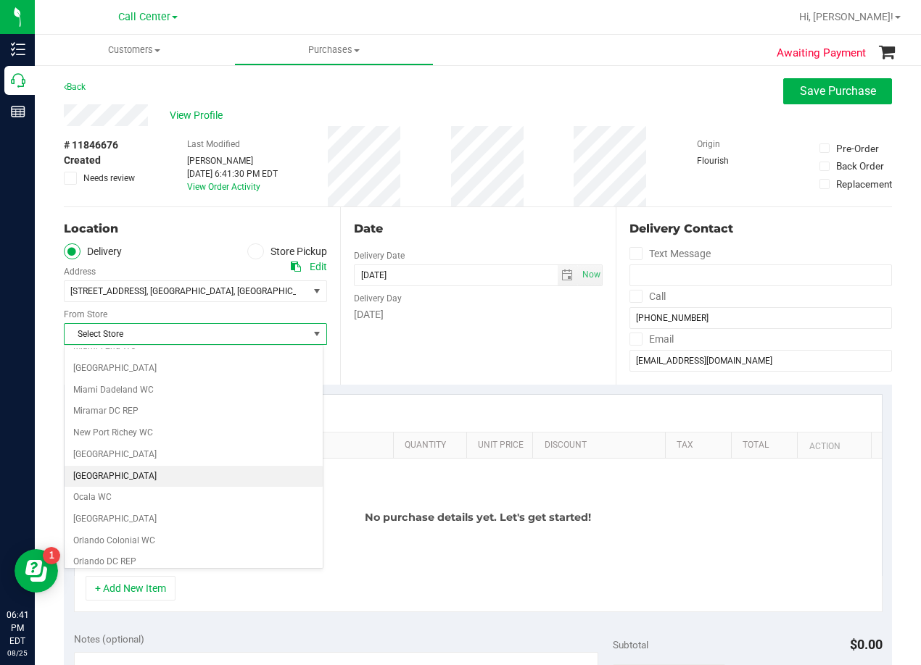
scroll to position [1053, 0]
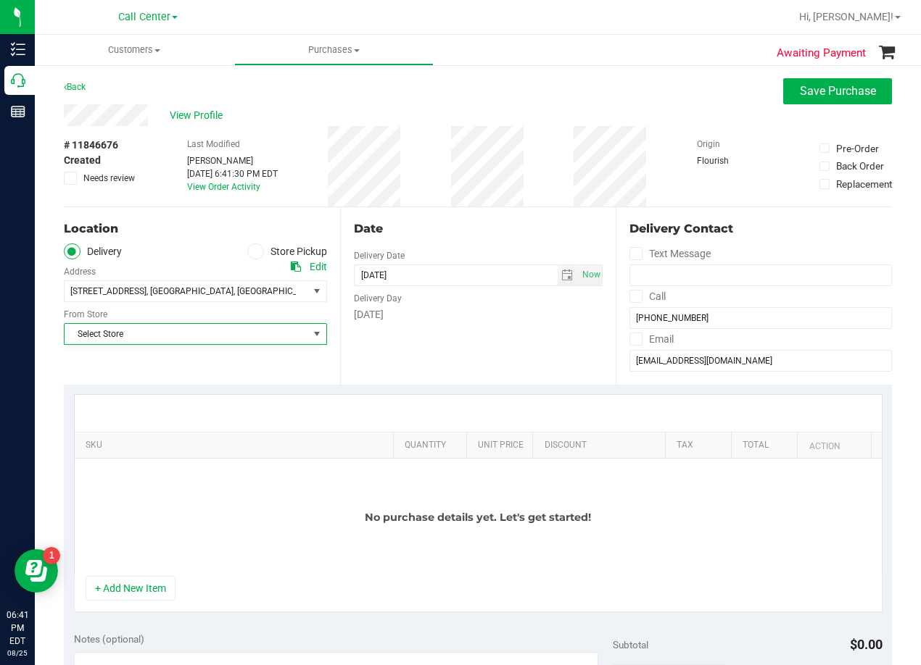
click at [203, 257] on ul "Delivery Store Pickup" at bounding box center [195, 252] width 263 height 17
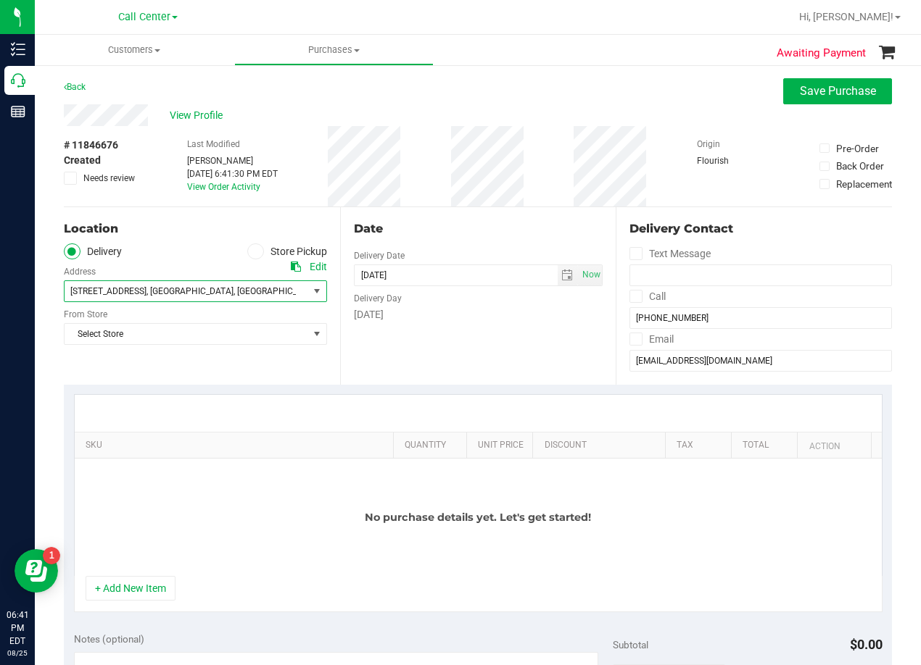
click at [208, 283] on span "12124 Montclair Bnd , Austin , TX 78732" at bounding box center [180, 291] width 231 height 20
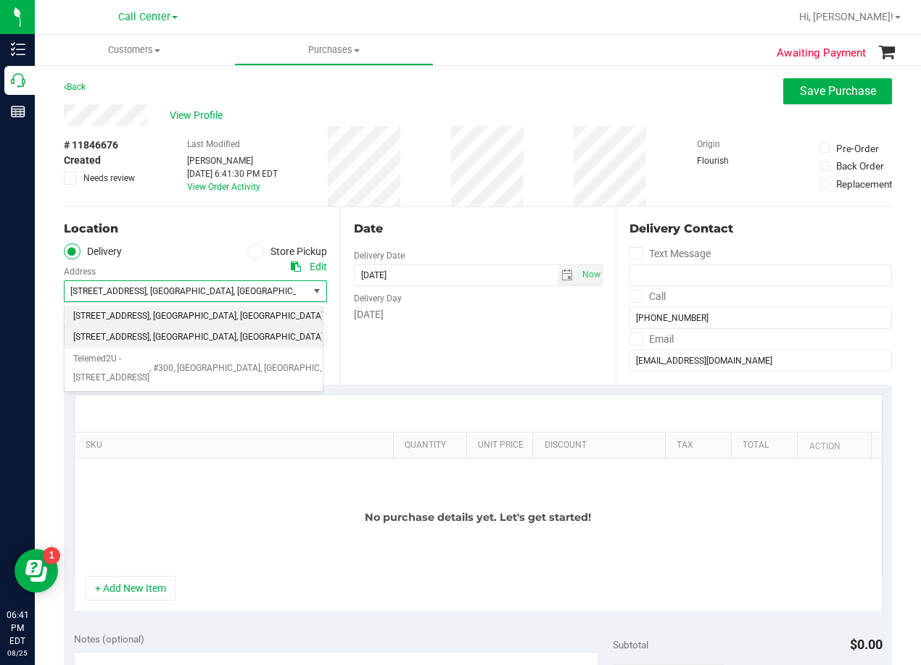
click at [323, 336] on span "78741" at bounding box center [335, 337] width 25 height 19
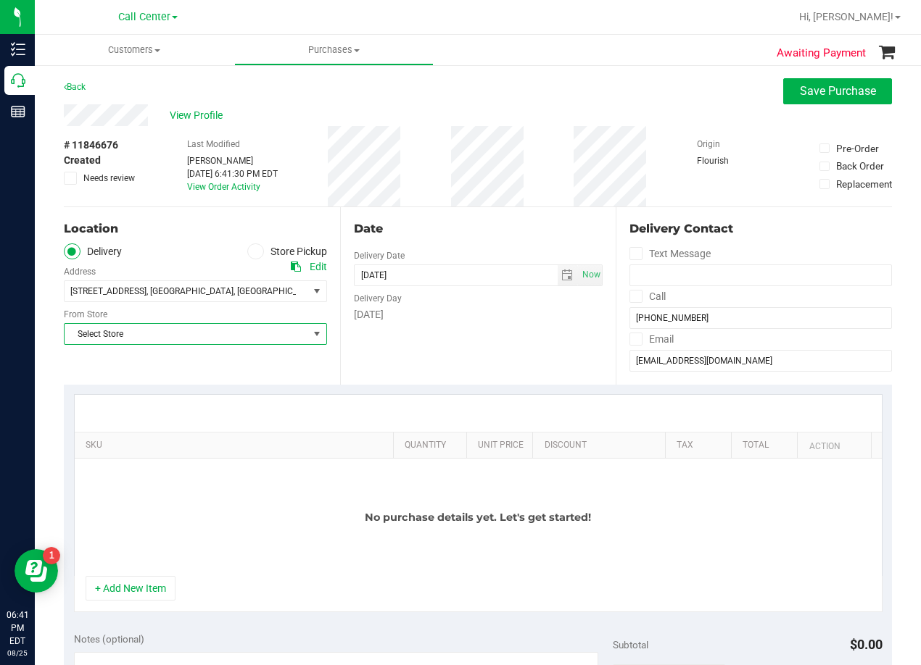
click at [196, 336] on span "Select Store" at bounding box center [187, 334] width 244 height 20
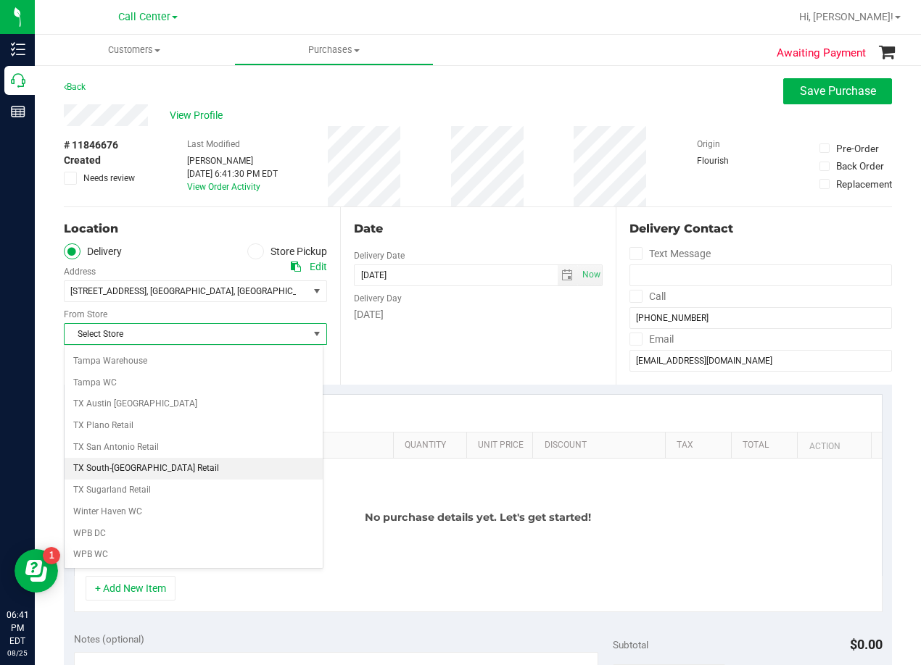
click at [168, 464] on li "TX South-[GEOGRAPHIC_DATA] Retail" at bounding box center [194, 469] width 258 height 22
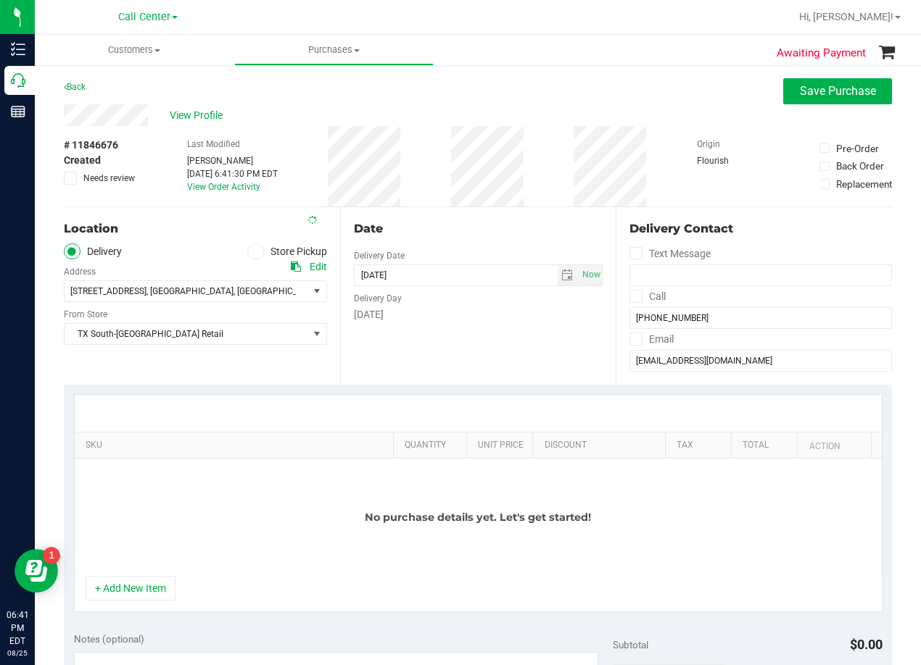
click at [407, 339] on div "Date Delivery Date 08/25/2025 Now 08/25/2025 06:41 PM Now Delivery Day Monday" at bounding box center [478, 296] width 276 height 178
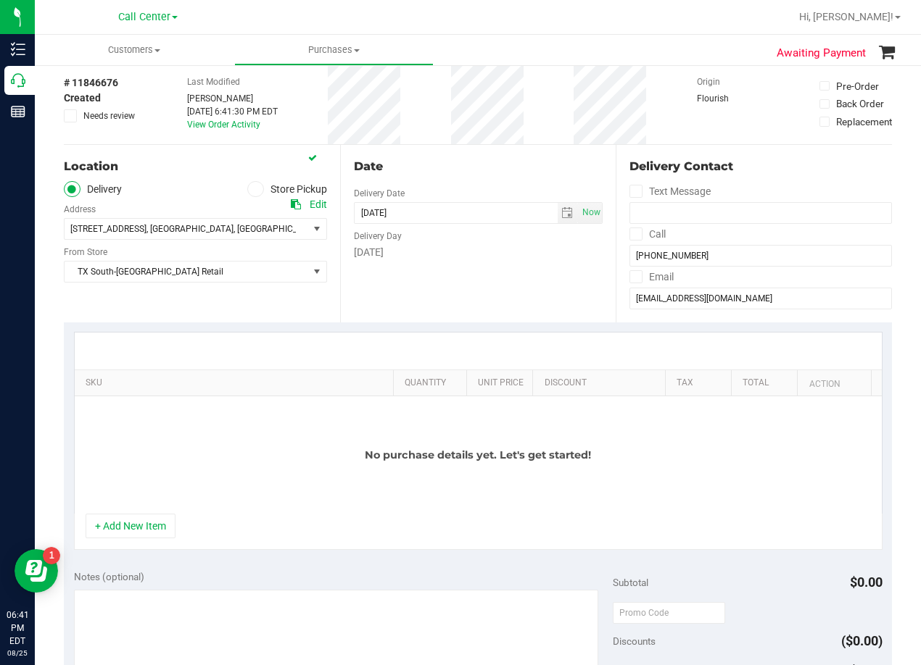
scroll to position [145, 0]
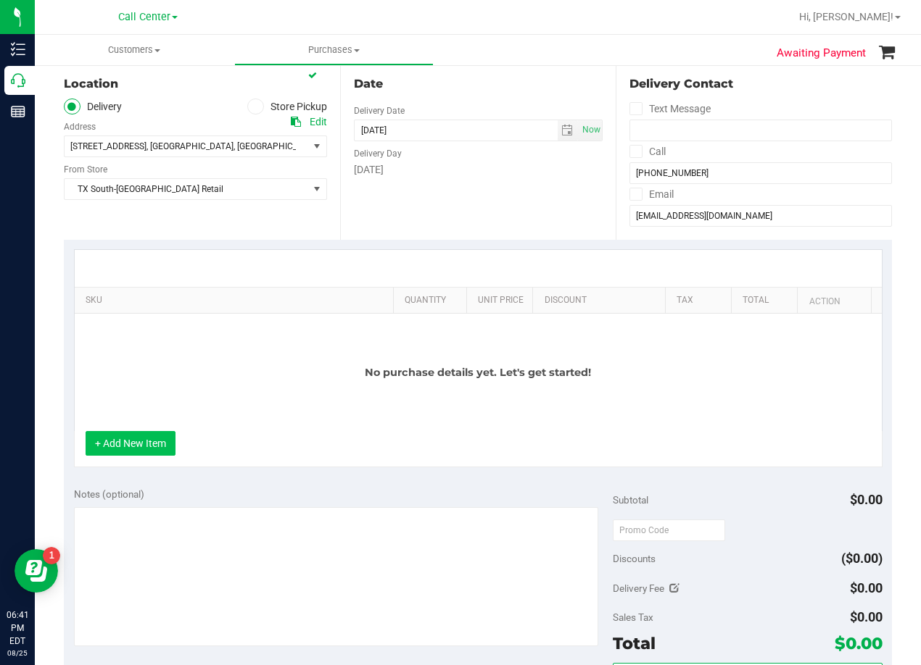
click at [136, 442] on button "+ Add New Item" at bounding box center [131, 443] width 90 height 25
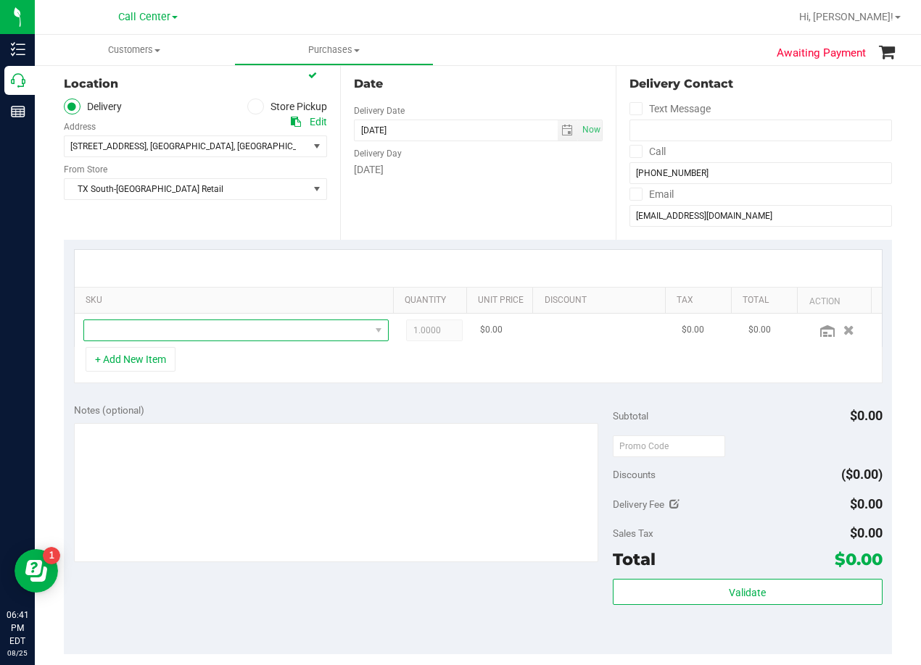
click at [175, 330] on span "NO DATA FOUND" at bounding box center [227, 330] width 286 height 20
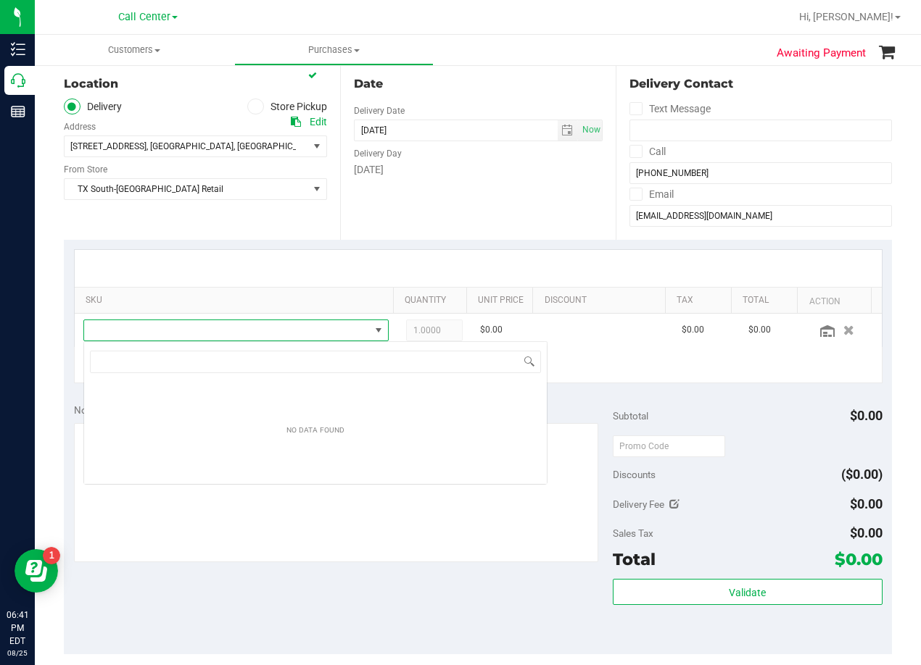
scroll to position [22, 296]
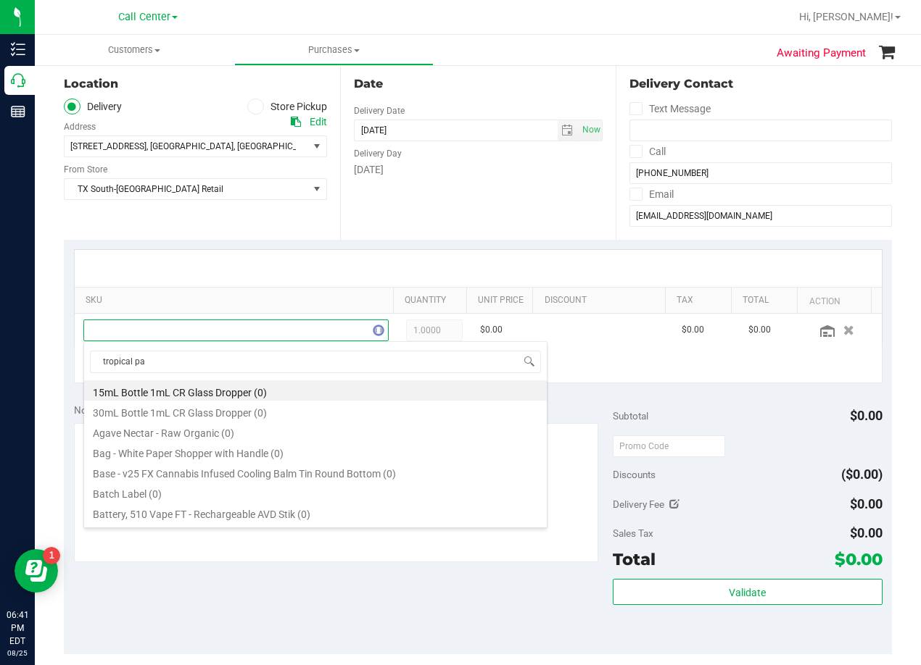
type input "tropical par"
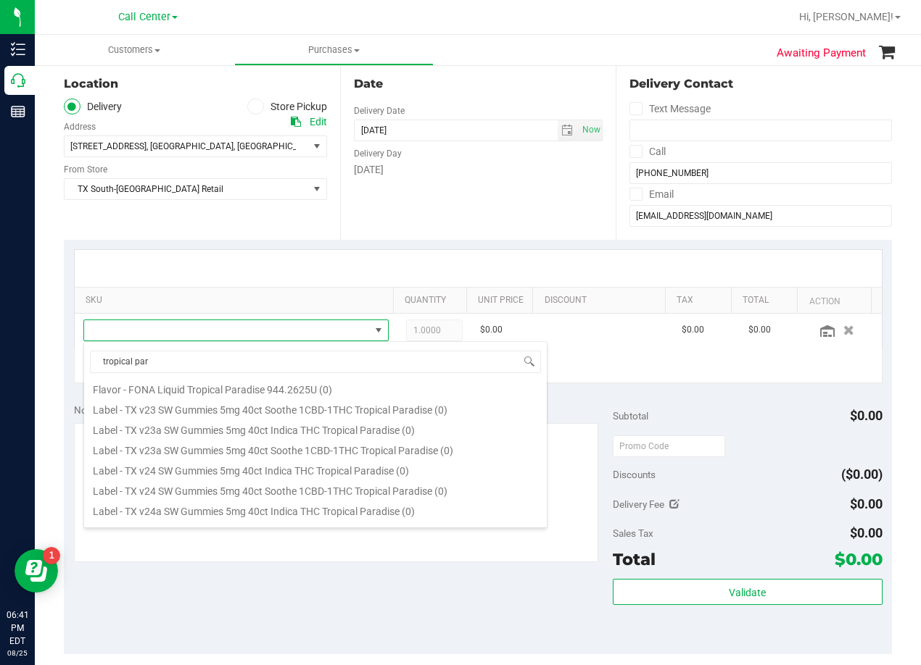
scroll to position [261, 0]
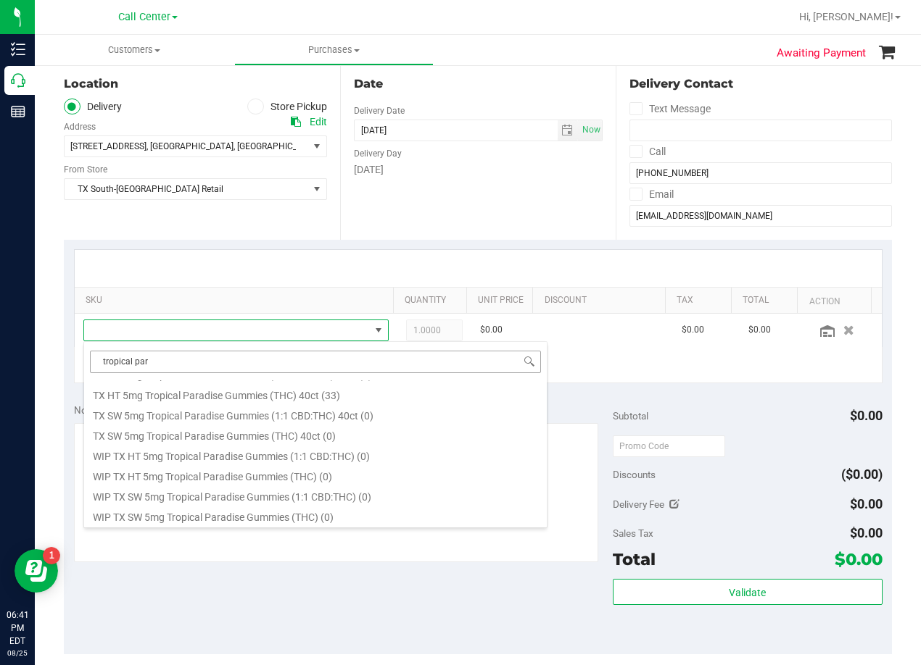
click at [203, 357] on input "tropical par" at bounding box center [315, 362] width 451 height 22
click at [266, 237] on div "Location Delivery Store Pickup Address Edit 7105 E Riverside Drive , Austin , T…" at bounding box center [202, 151] width 276 height 178
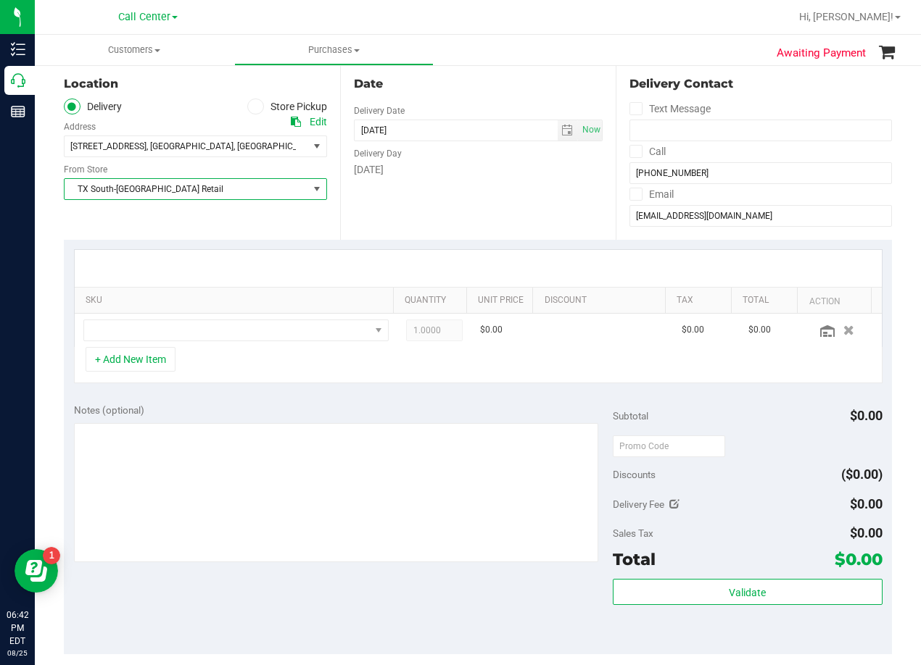
click at [232, 183] on span "TX South-[GEOGRAPHIC_DATA] Retail" at bounding box center [187, 189] width 244 height 20
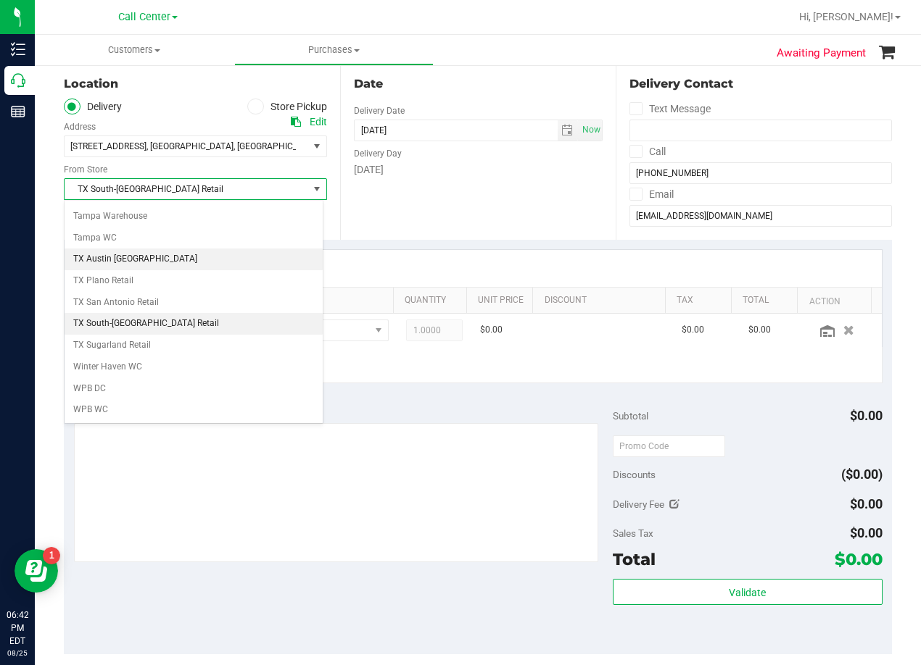
click at [146, 255] on li "TX Austin [GEOGRAPHIC_DATA]" at bounding box center [194, 260] width 258 height 22
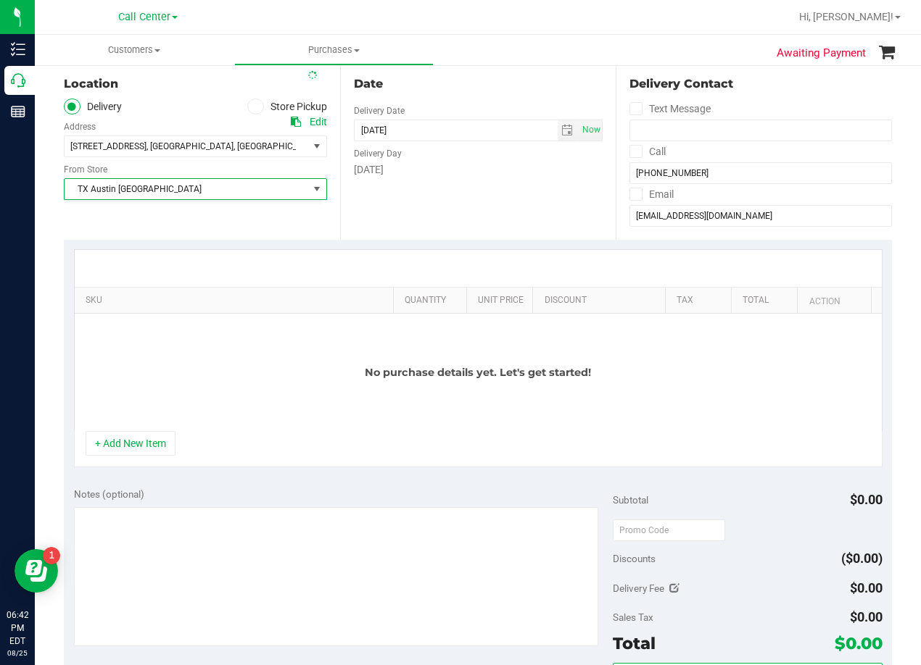
click at [299, 220] on div "Location Delivery Store Pickup Address Edit 7105 E Riverside Drive , Austin , T…" at bounding box center [202, 151] width 276 height 178
click at [154, 440] on button "+ Add New Item" at bounding box center [131, 443] width 90 height 25
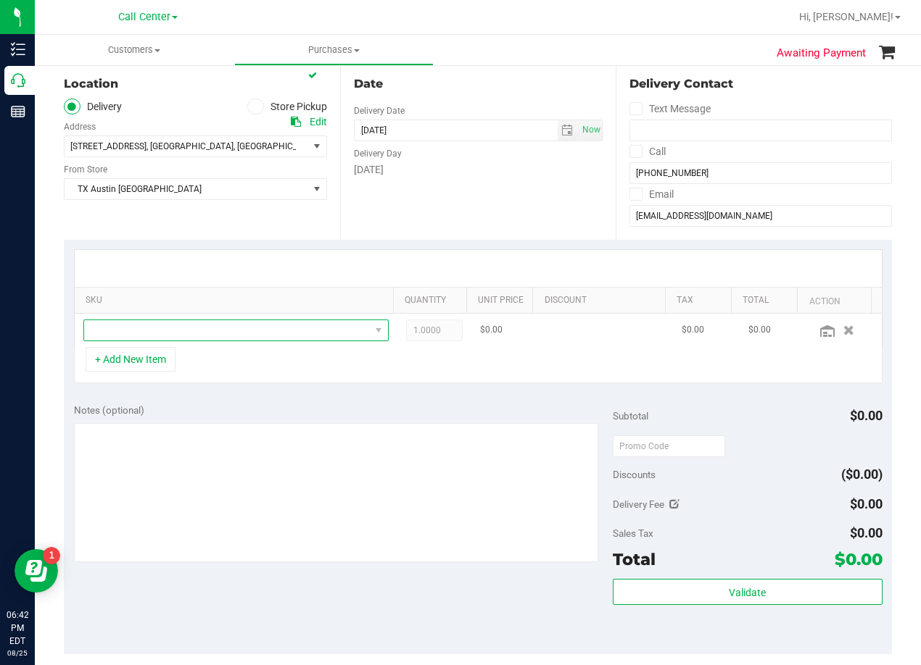
click at [165, 329] on span "NO DATA FOUND" at bounding box center [227, 330] width 286 height 20
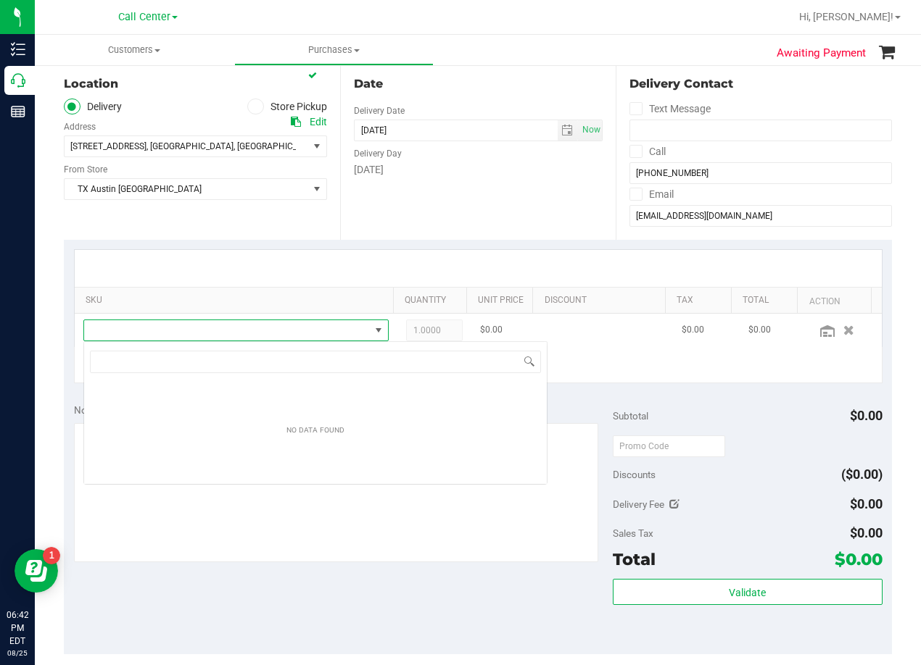
scroll to position [22, 296]
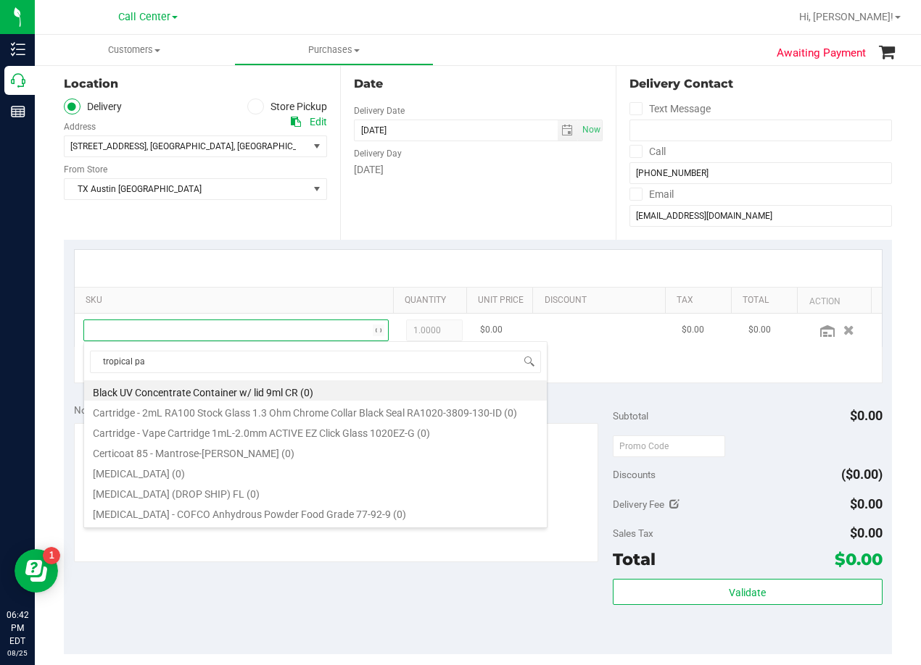
type input "tropical par"
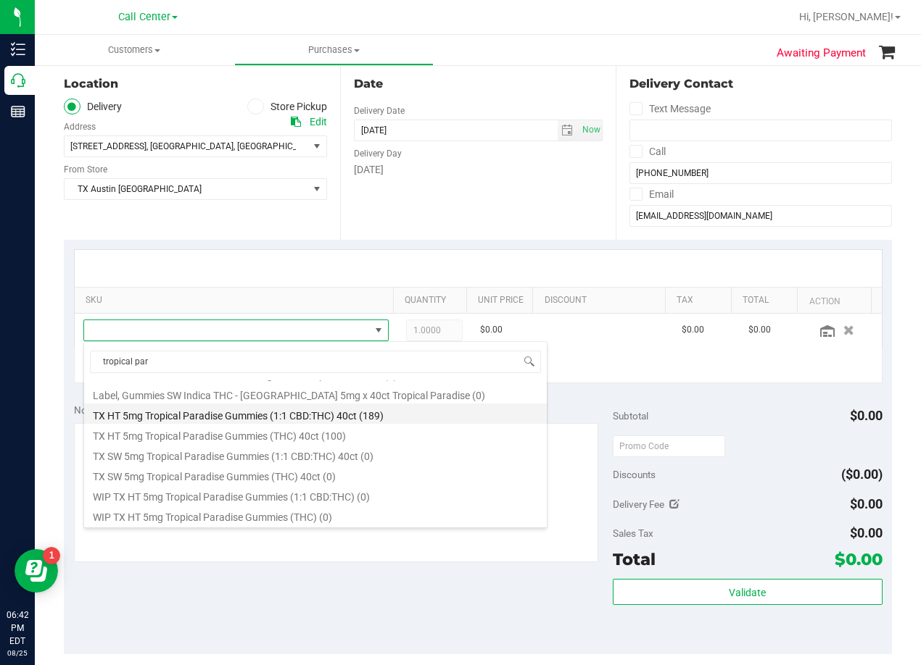
scroll to position [188, 0]
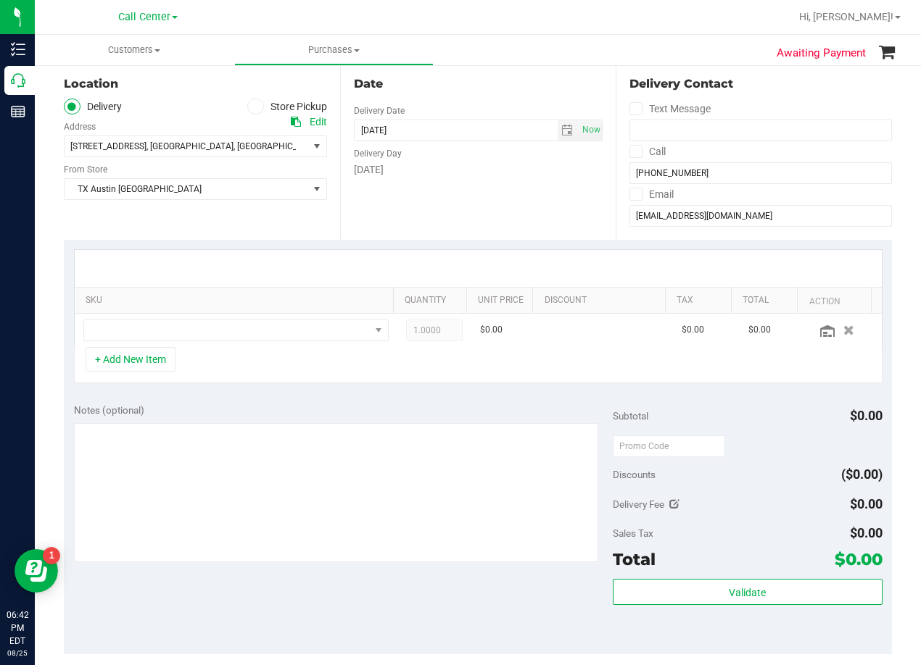
click at [570, 199] on div "Date Delivery Date 08/25/2025 Now 08/25/2025 06:41 PM Now Delivery Day Monday" at bounding box center [478, 151] width 276 height 178
click at [320, 149] on span "78741" at bounding box center [332, 146] width 25 height 10
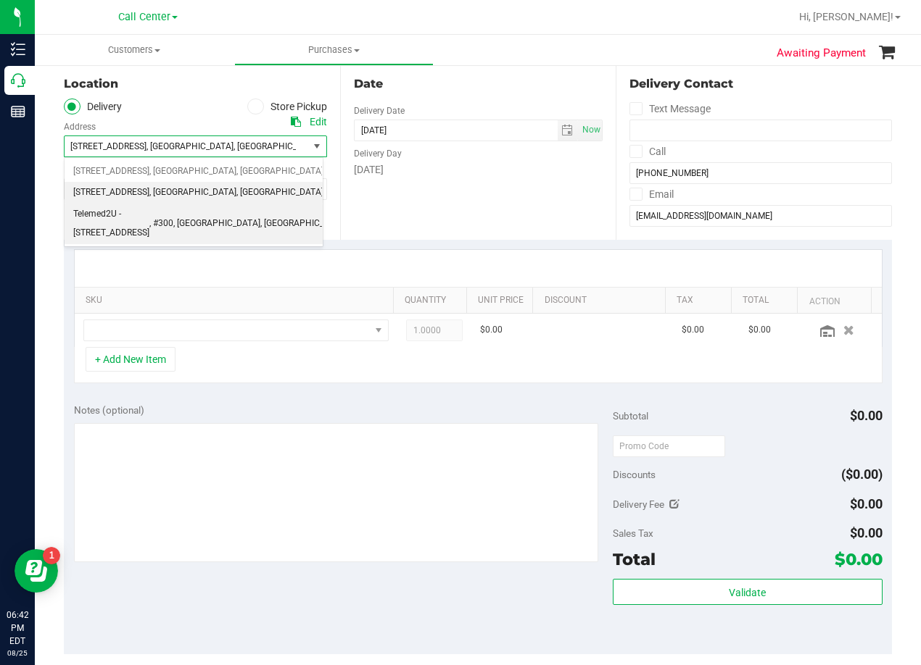
click at [149, 210] on span "Telemed2U - 2217 Park Bend Dr." at bounding box center [111, 223] width 76 height 37
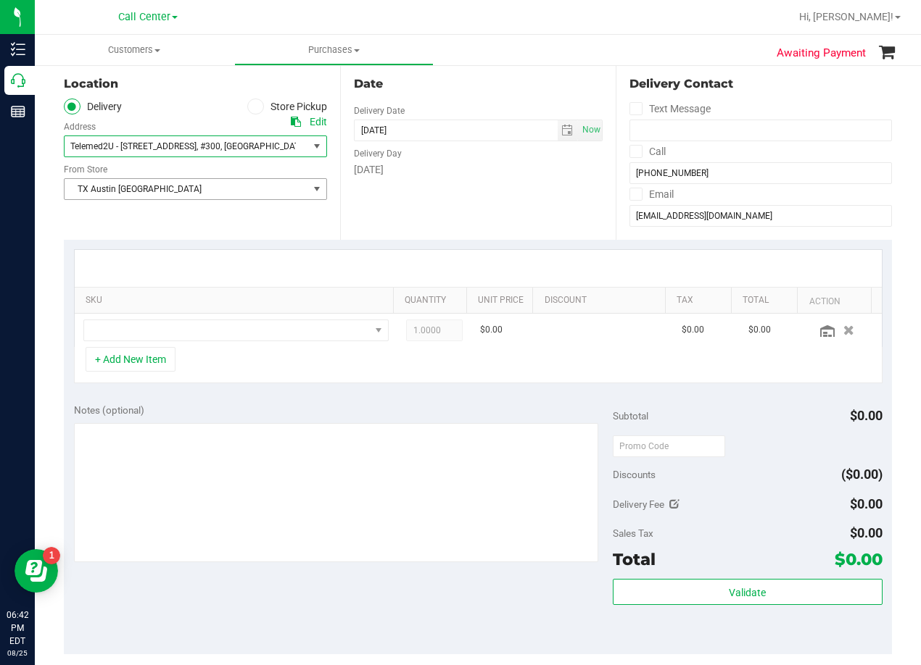
click at [183, 191] on span "TX Austin [GEOGRAPHIC_DATA]" at bounding box center [187, 189] width 244 height 20
click at [390, 195] on div "Date Delivery Date 08/25/2025 Now 08/25/2025 06:41 PM Now Delivery Day Monday" at bounding box center [478, 151] width 276 height 178
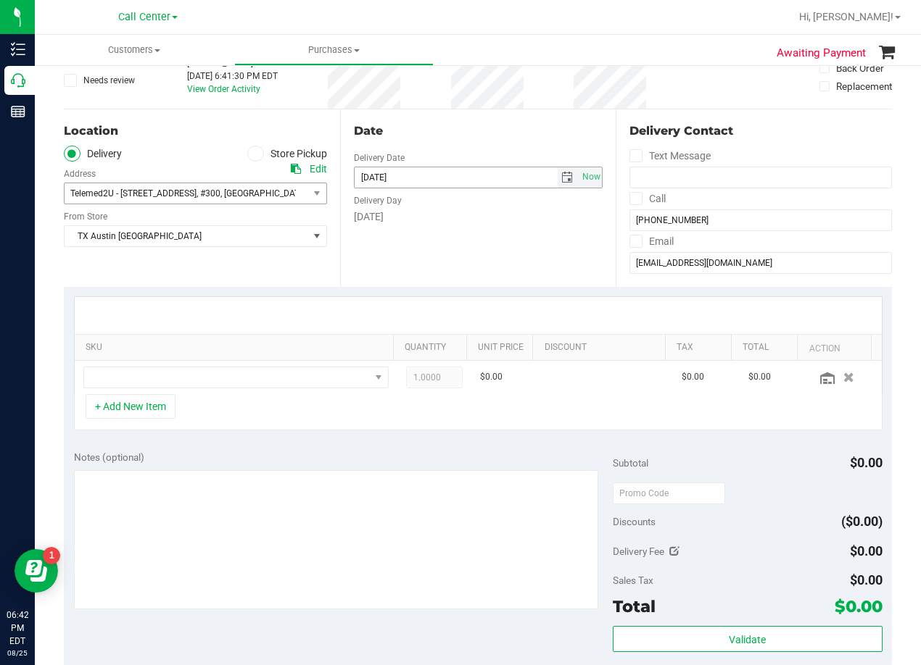
scroll to position [72, 0]
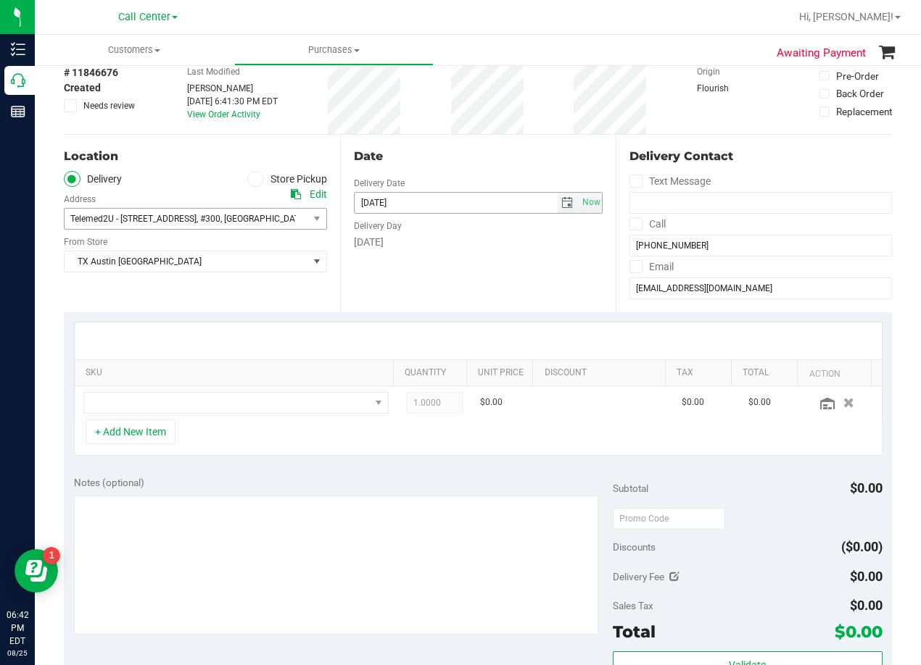
click at [562, 203] on span "select" at bounding box center [567, 203] width 12 height 12
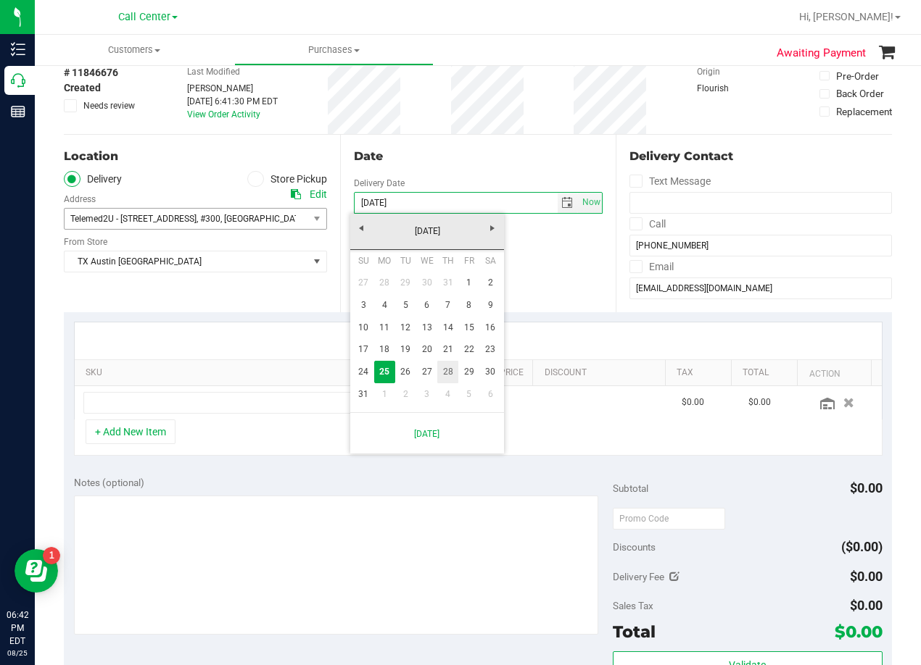
click at [446, 370] on link "28" at bounding box center [447, 372] width 21 height 22
type input "08/28/2025"
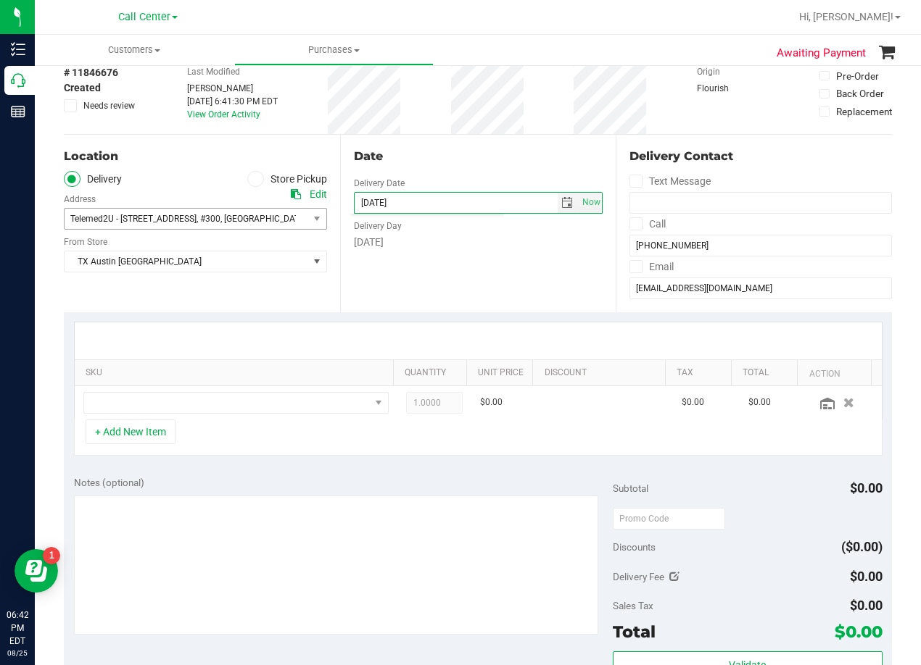
click at [452, 265] on div "Date Delivery Date 08/28/2025 Now 08/28/2025 06:41 PM Now Delivery Day Thursday" at bounding box center [478, 224] width 276 height 178
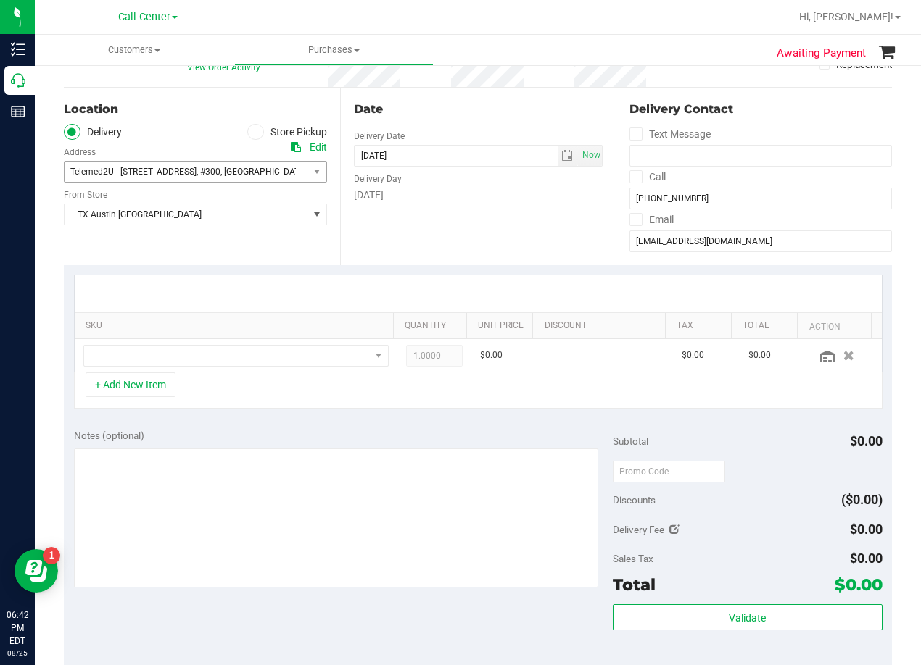
scroll to position [145, 0]
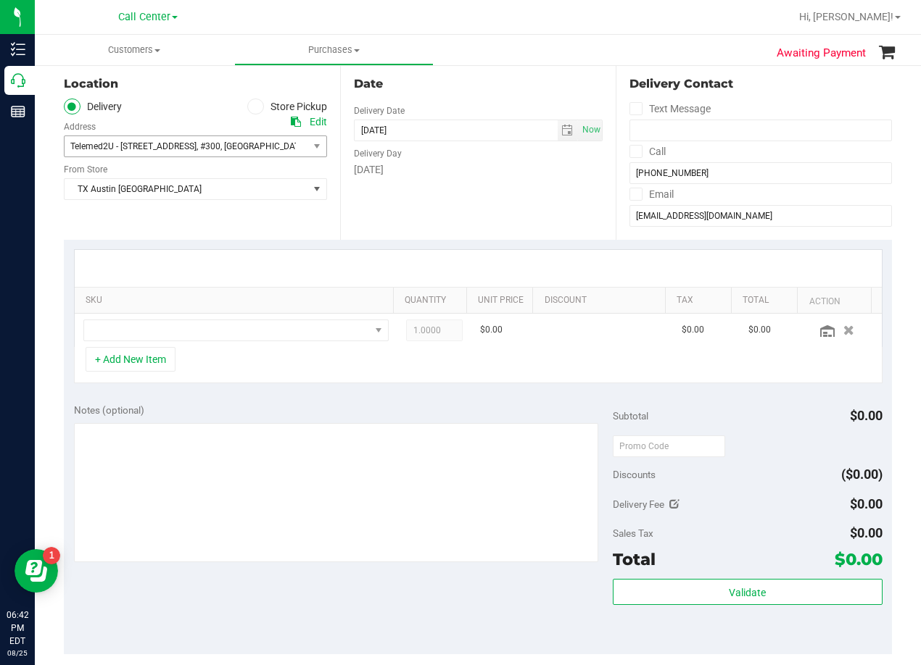
click at [536, 203] on div "Date Delivery Date 08/28/2025 Now 08/28/2025 06:41 PM Now Delivery Day Thursday" at bounding box center [478, 151] width 276 height 178
click at [252, 334] on span "NO DATA FOUND" at bounding box center [227, 330] width 286 height 20
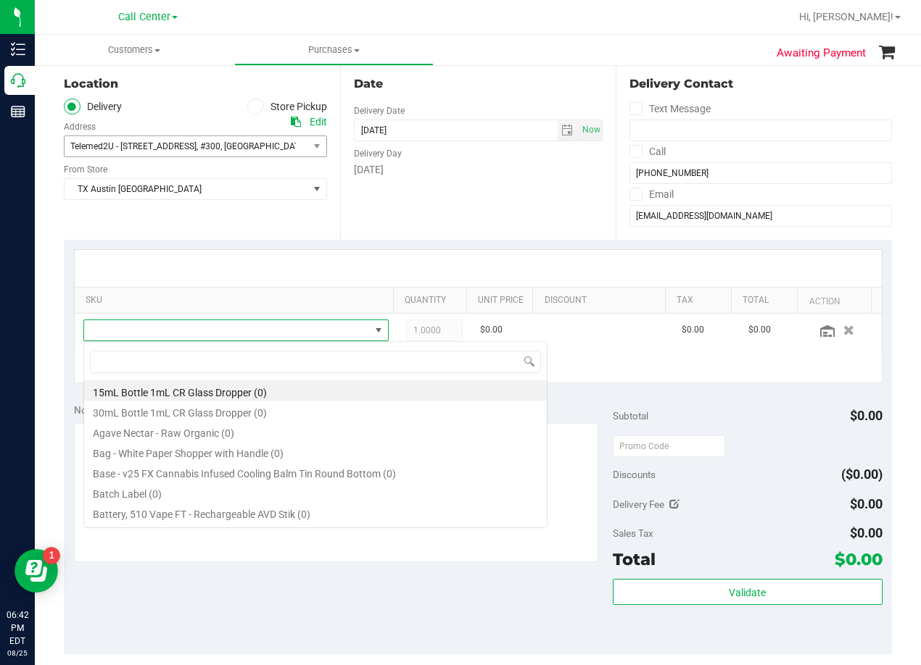
scroll to position [22, 296]
type input "tropical par"
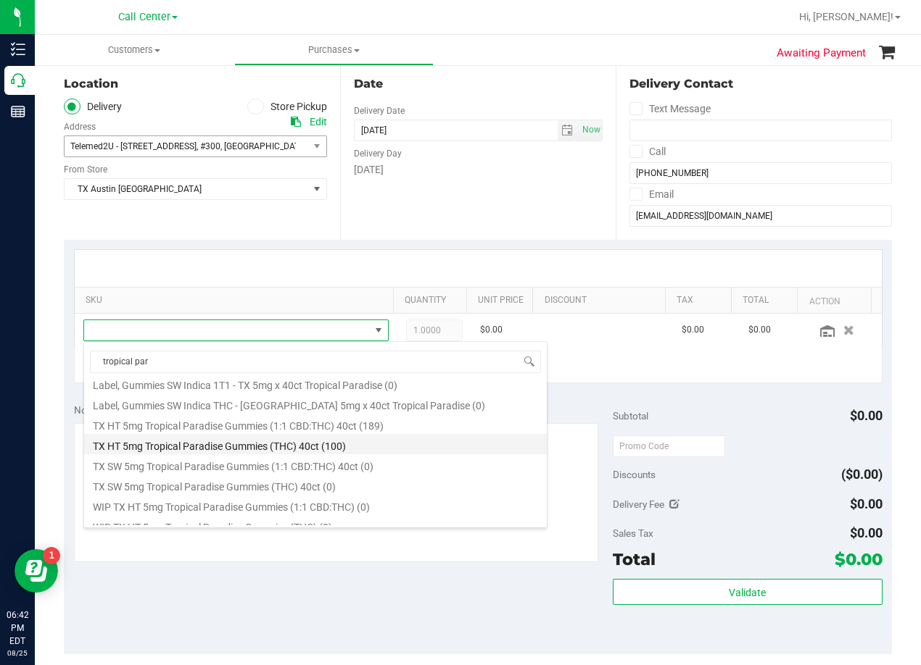
scroll to position [188, 0]
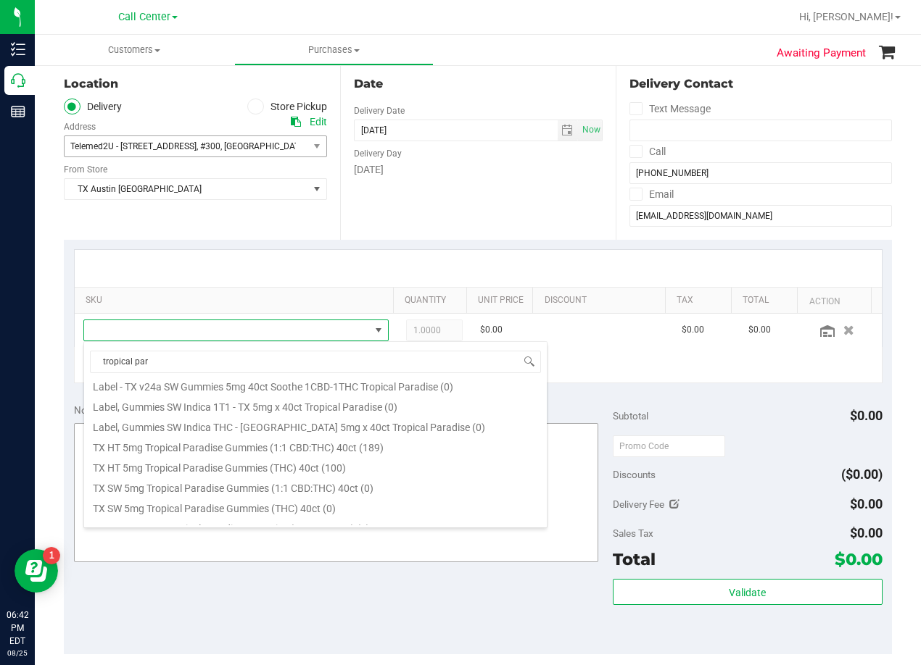
click at [339, 446] on li "TX HT 5mg Tropical Paradise Gummies (1:1 CBD:THC) 40ct (189)" at bounding box center [315, 446] width 462 height 20
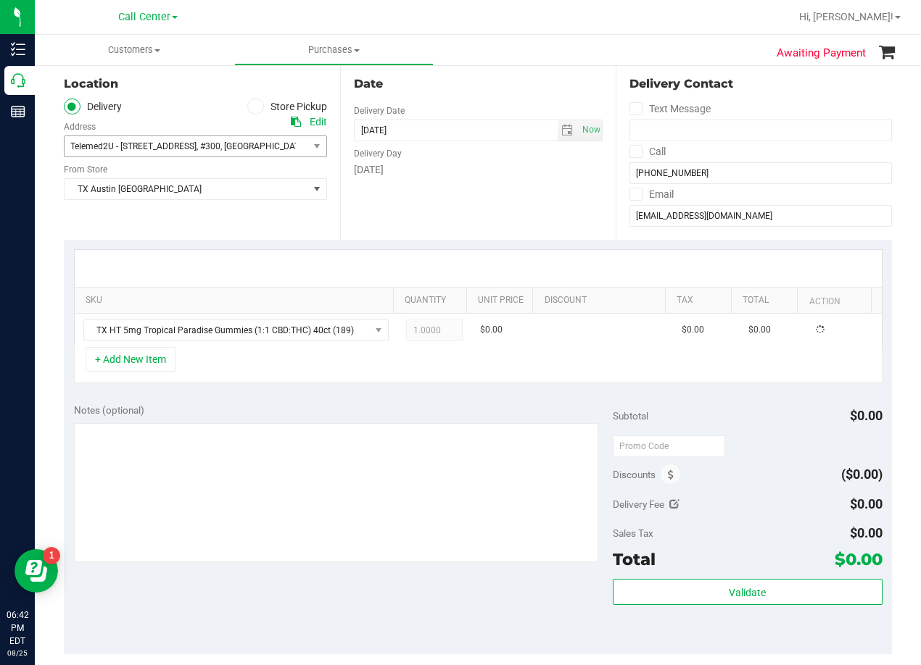
click at [316, 397] on div "Notes (optional) Subtotal $0.00 Discounts ($0.00) Delivery Fee $0.00 Sales Tax …" at bounding box center [478, 524] width 828 height 261
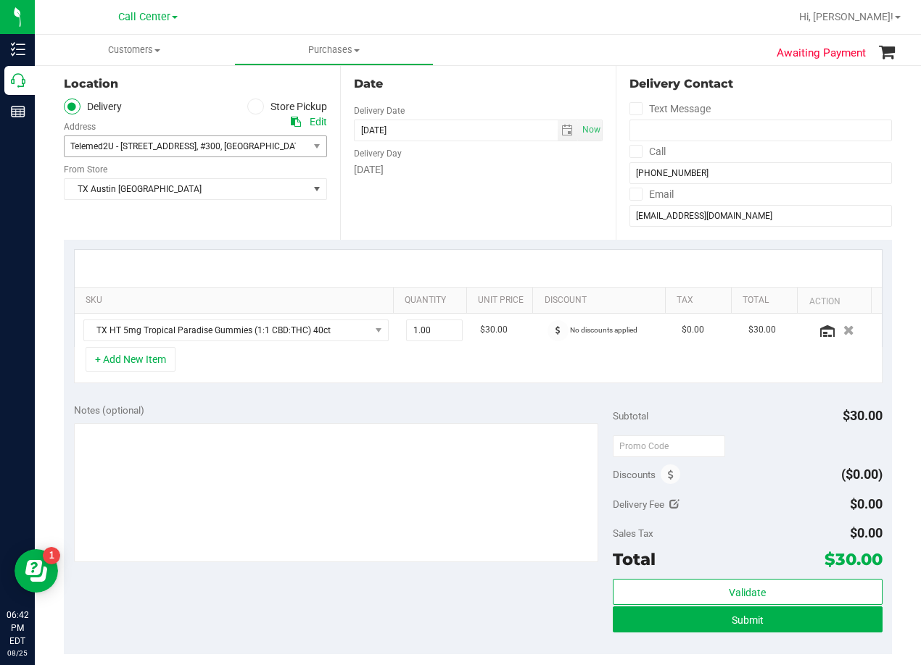
click at [494, 257] on div at bounding box center [478, 268] width 807 height 37
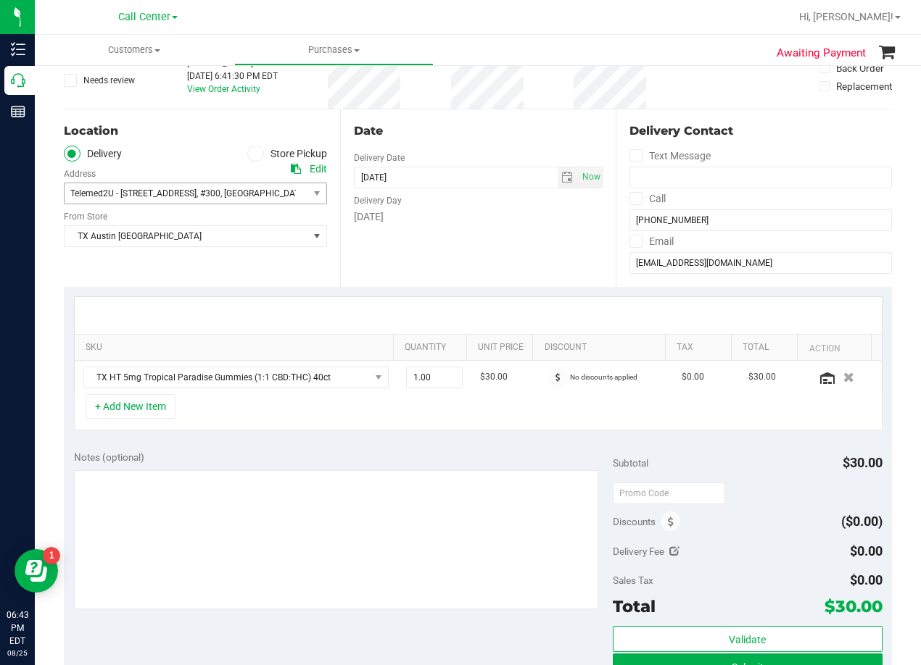
scroll to position [72, 0]
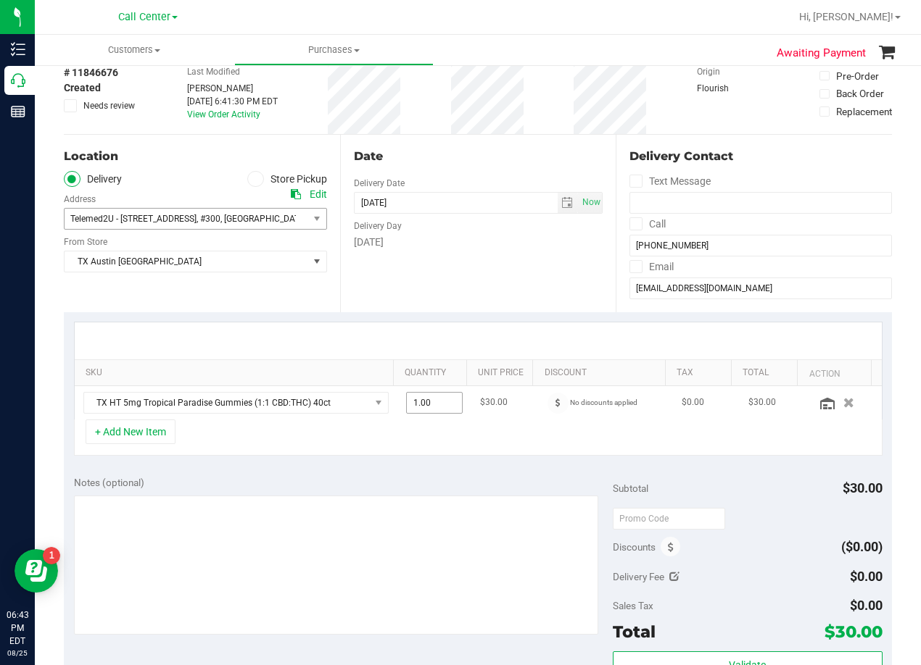
click at [436, 404] on span "1.00 1" at bounding box center [434, 403] width 57 height 22
click at [436, 404] on input "1" at bounding box center [435, 403] width 56 height 20
click at [415, 395] on input "8" at bounding box center [435, 403] width 56 height 20
type input "4"
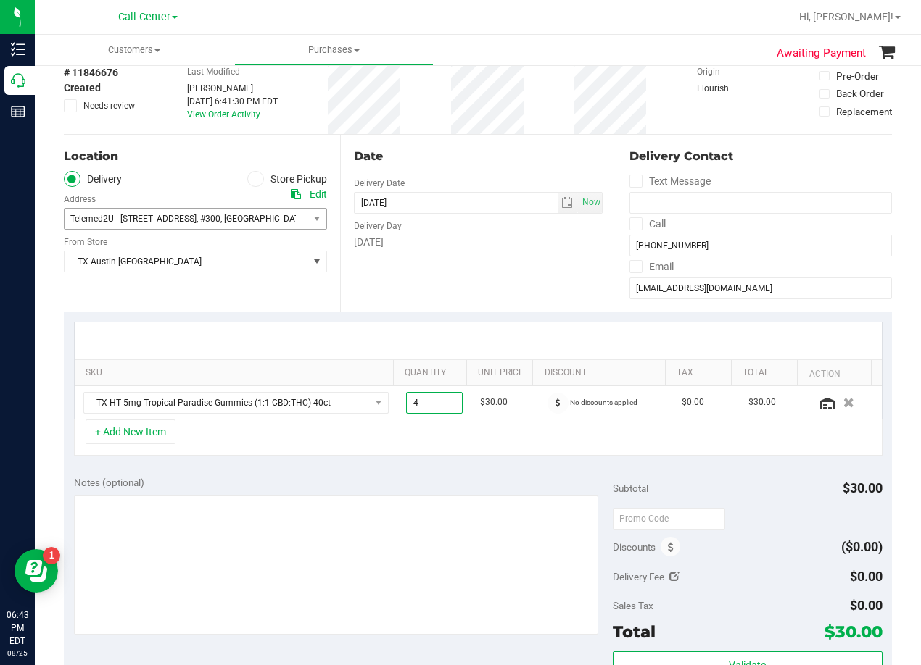
type input "4.00"
click at [446, 317] on div "SKU Quantity Unit Price Discount Tax Total Action TX HT 5mg Tropical Paradise G…" at bounding box center [478, 389] width 828 height 154
click at [119, 444] on div "+ Add New Item" at bounding box center [478, 438] width 808 height 36
click at [119, 444] on button "+ Add New Item" at bounding box center [131, 432] width 90 height 25
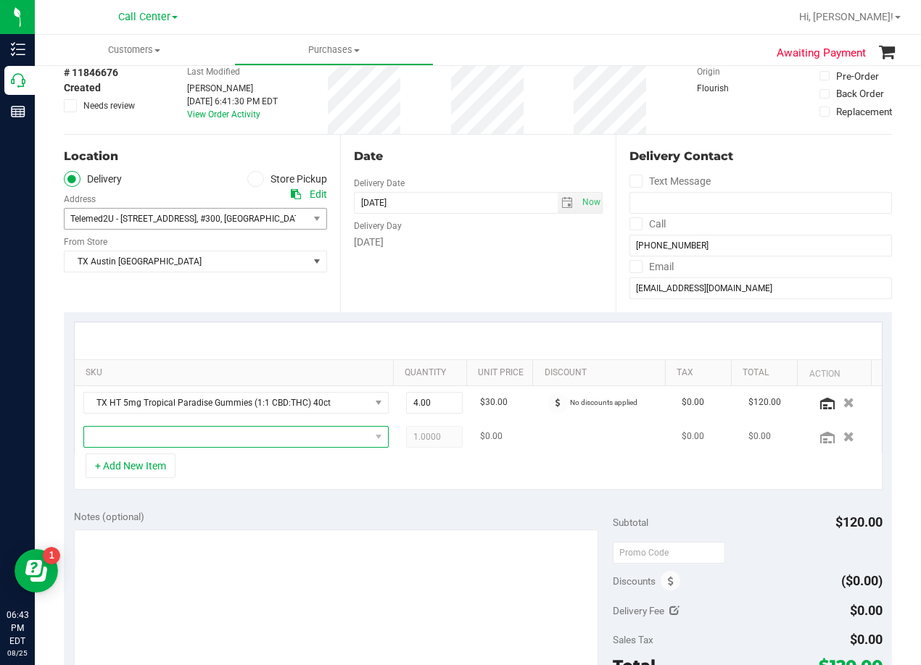
click at [122, 444] on span "NO DATA FOUND" at bounding box center [227, 437] width 286 height 20
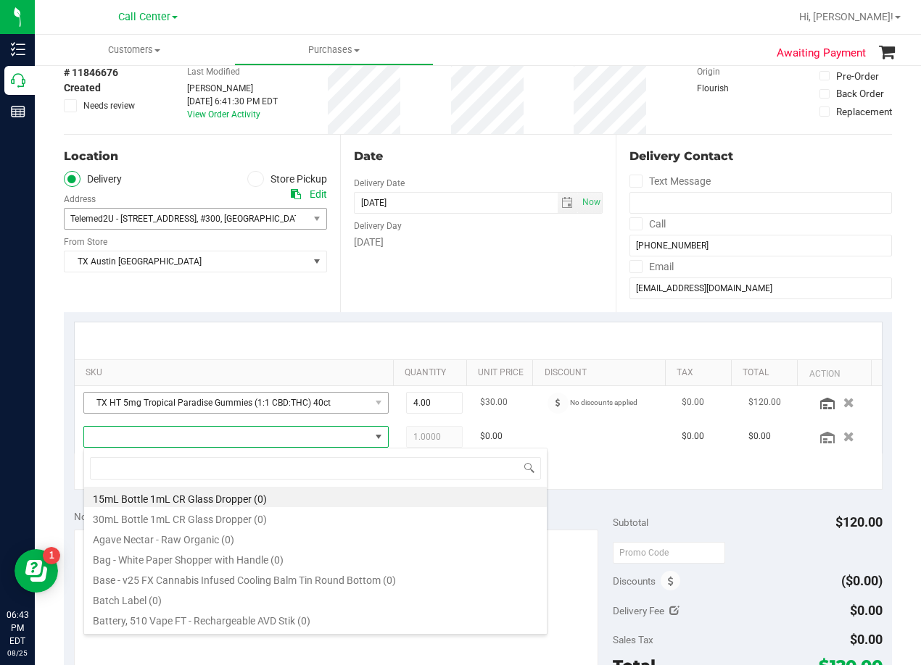
scroll to position [22, 286]
type input "texas orange"
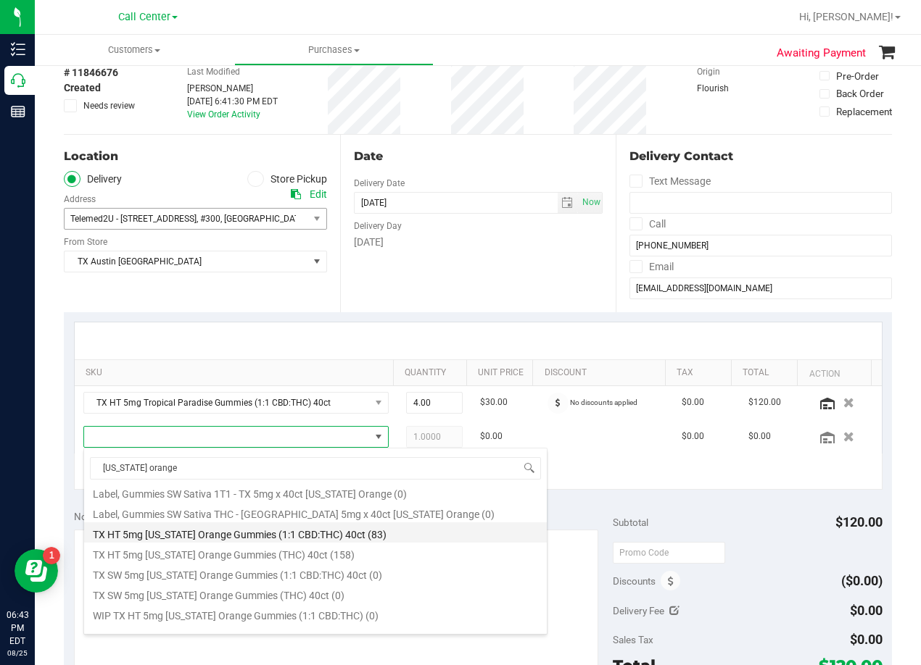
scroll to position [168, 0]
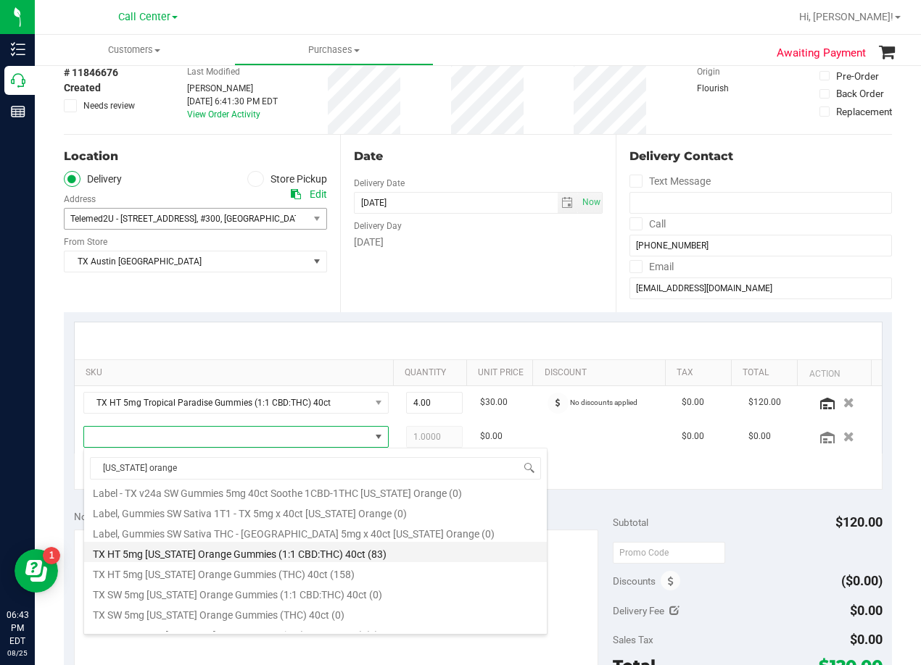
click at [349, 548] on li "TX HT 5mg Texas Orange Gummies (1:1 CBD:THC) 40ct (83)" at bounding box center [315, 552] width 462 height 20
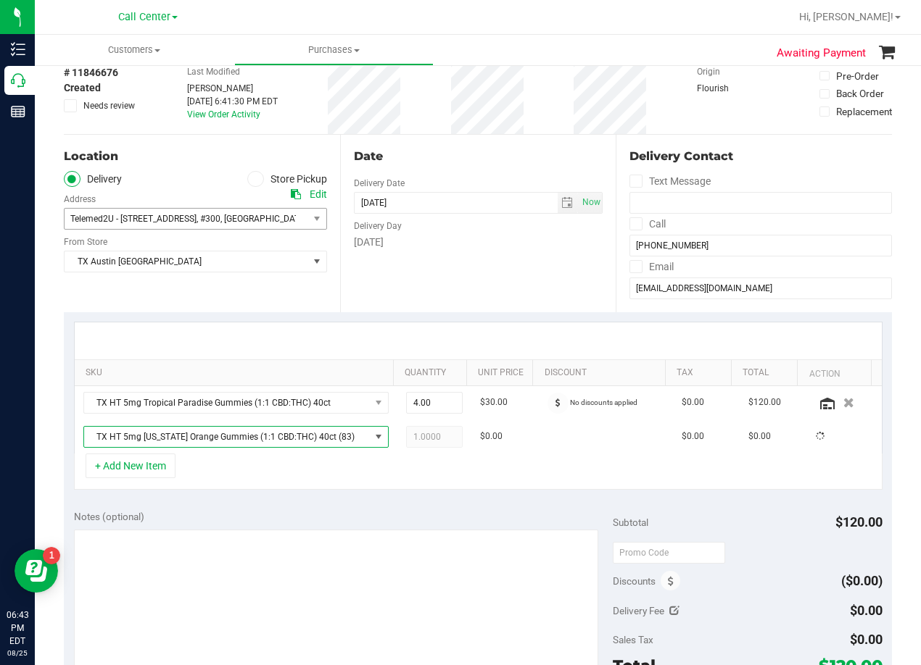
drag, startPoint x: 320, startPoint y: 485, endPoint x: 344, endPoint y: 480, distance: 24.5
click at [322, 485] on div "+ Add New Item" at bounding box center [478, 472] width 808 height 36
click at [424, 441] on span "1.00 1" at bounding box center [434, 437] width 57 height 22
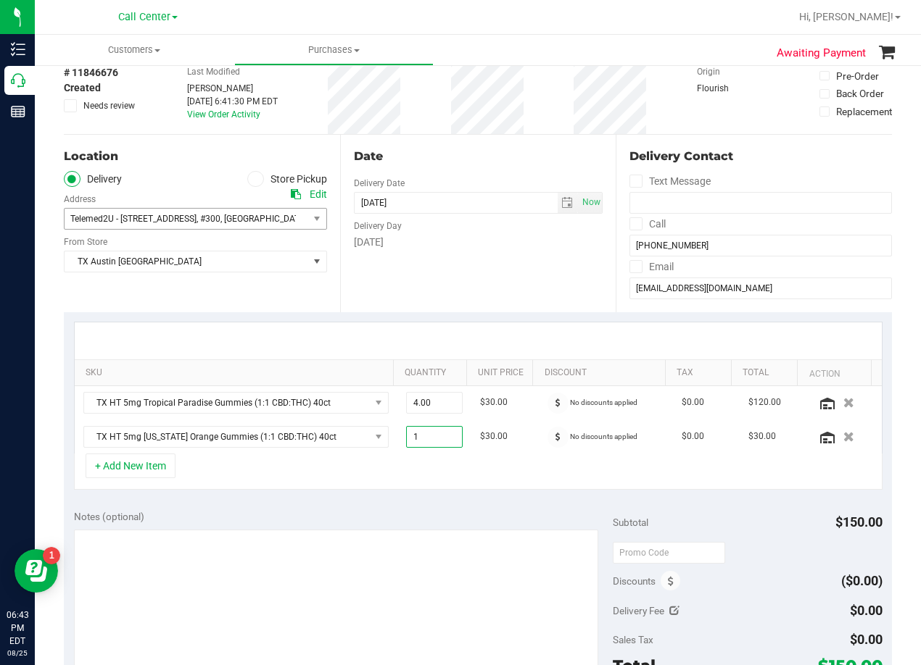
click at [424, 441] on input "1" at bounding box center [435, 437] width 56 height 20
type input "4"
type input "4.00"
click at [452, 150] on div "Date" at bounding box center [478, 156] width 249 height 17
click at [639, 288] on input "elisejb@yahoo.com" at bounding box center [760, 289] width 262 height 22
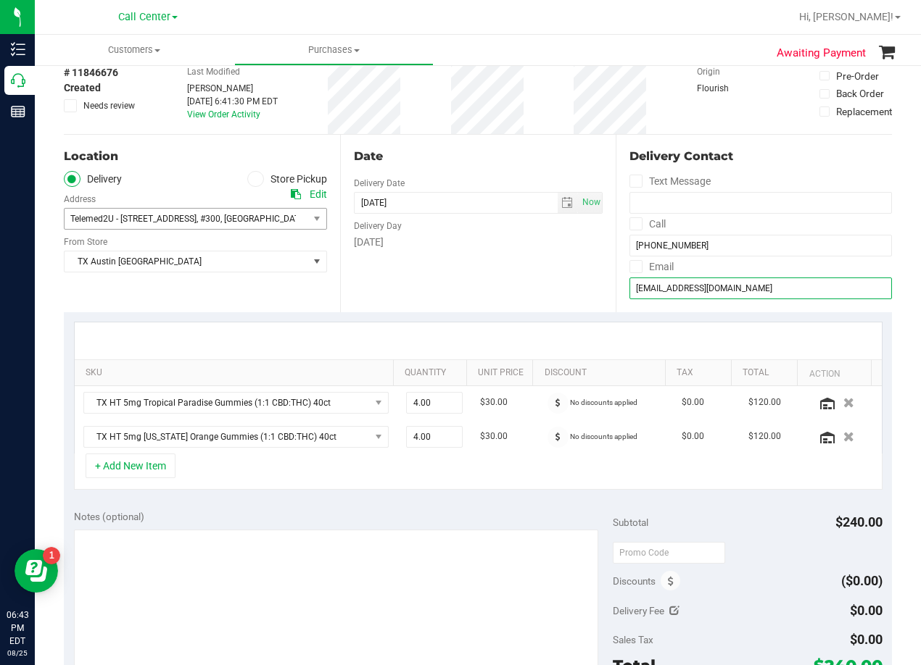
click at [639, 288] on input "elisejb@yahoo.com" at bounding box center [760, 289] width 262 height 22
click at [640, 293] on input "elisejb@yahoo.com" at bounding box center [760, 289] width 262 height 22
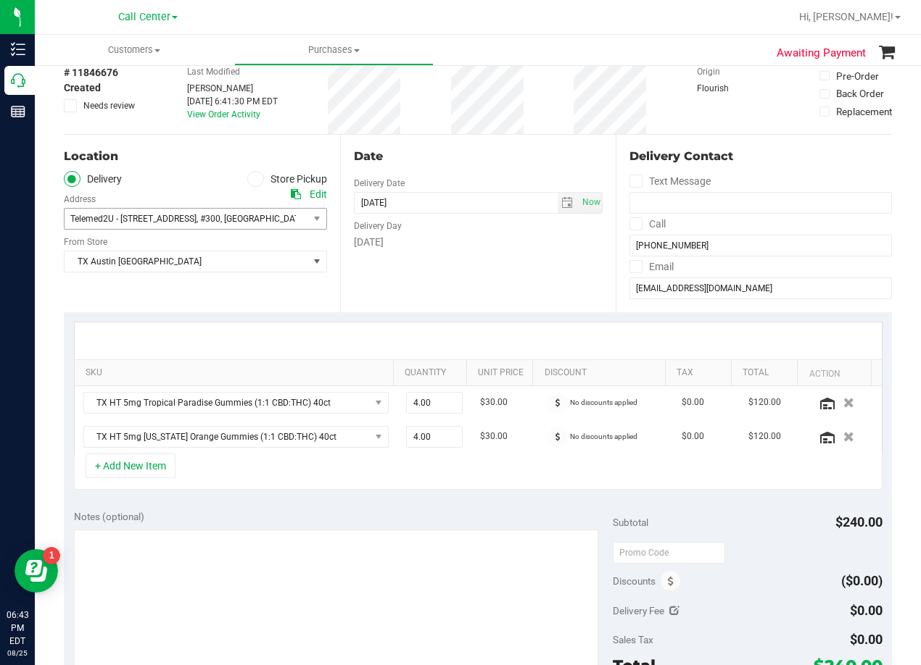
click at [508, 254] on div "Date Delivery Date 08/28/2025 Now 08/28/2025 08:00 AM Now Delivery Day Thursday" at bounding box center [478, 224] width 276 height 178
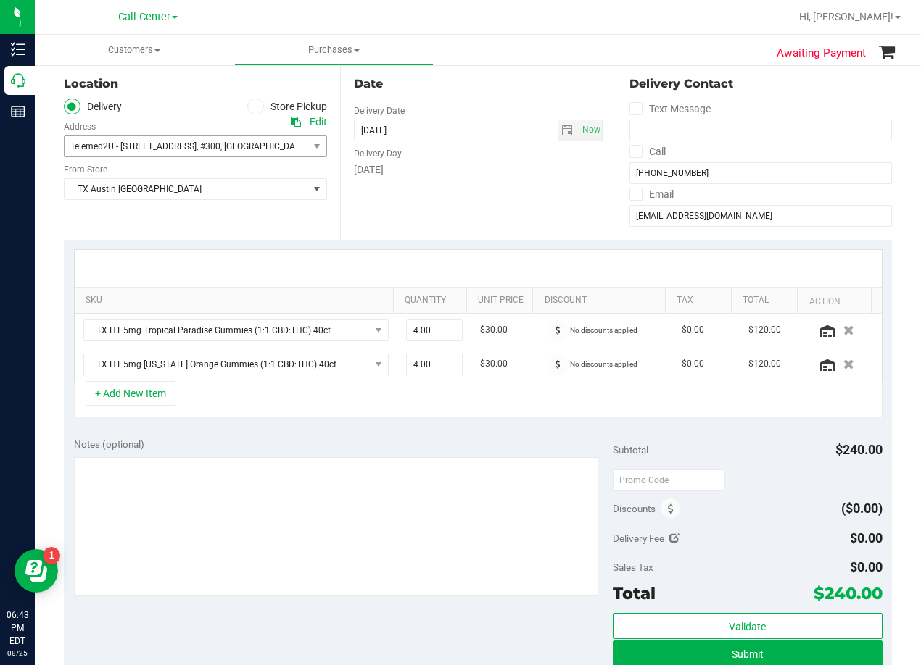
scroll to position [72, 0]
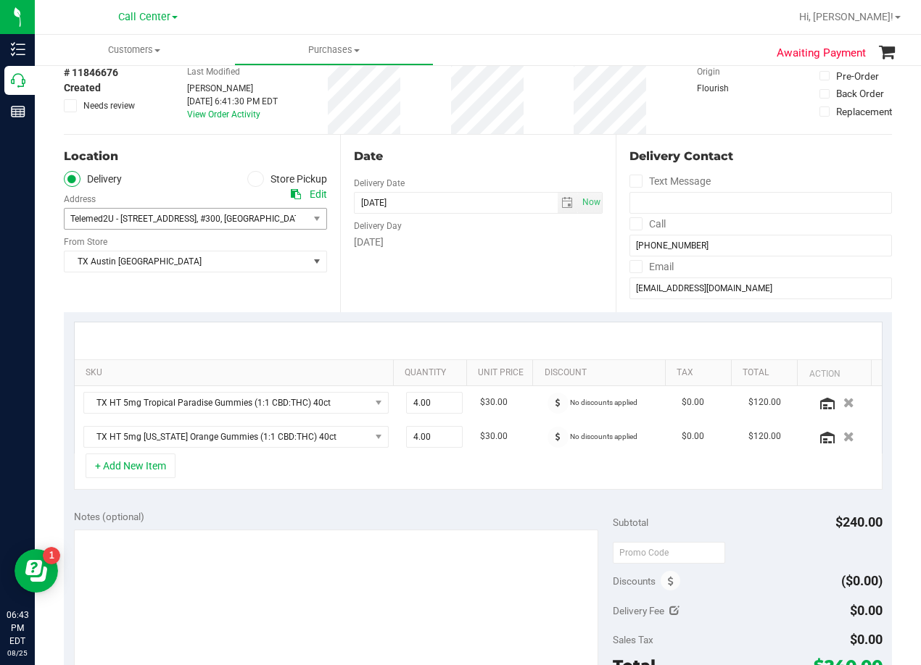
click at [473, 265] on div "Date Delivery Date 08/28/2025 Now 08/28/2025 08:00 AM Now Delivery Day Thursday" at bounding box center [478, 224] width 276 height 178
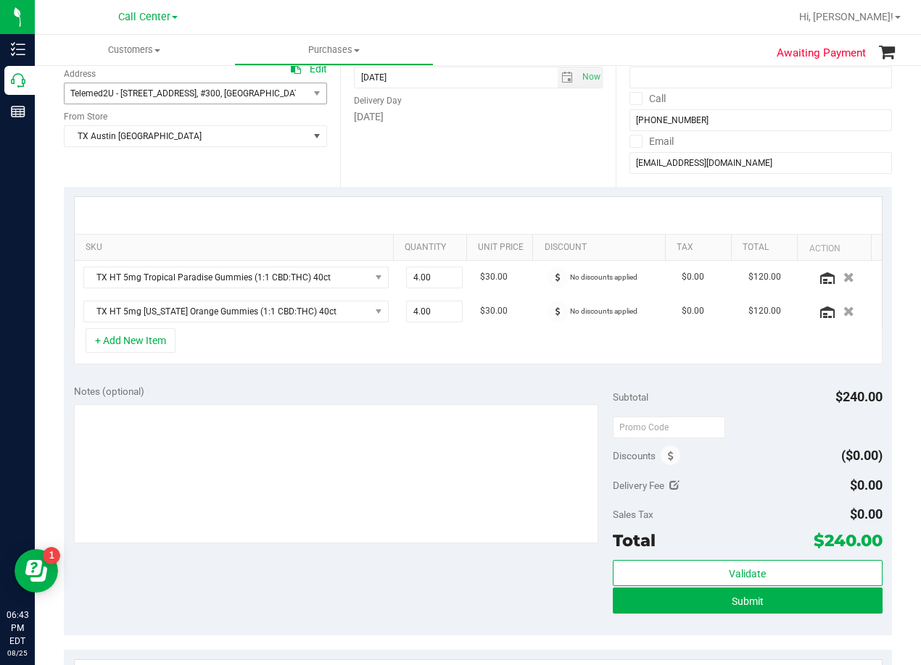
scroll to position [217, 0]
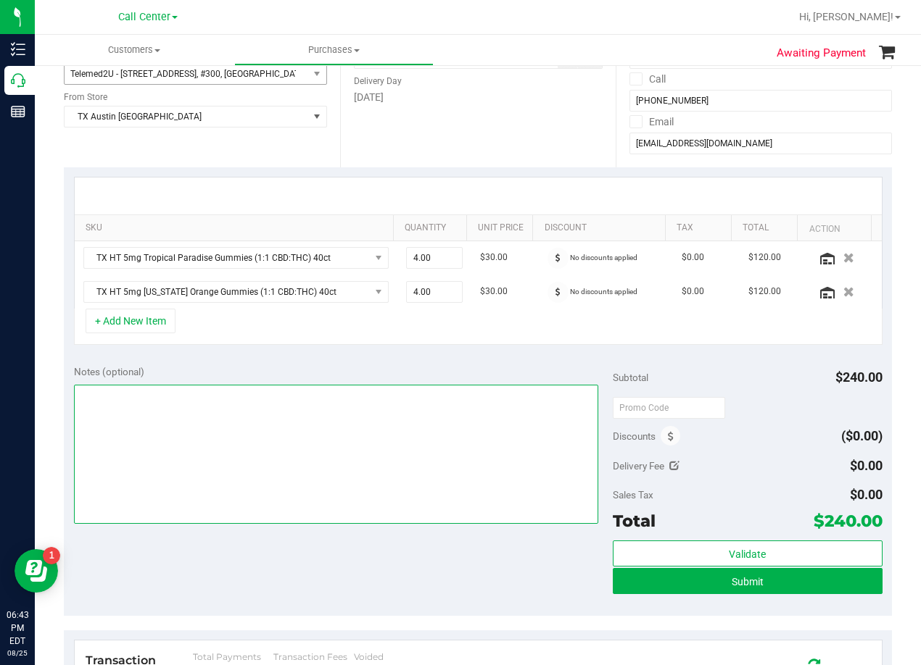
click at [441, 453] on textarea at bounding box center [336, 454] width 524 height 139
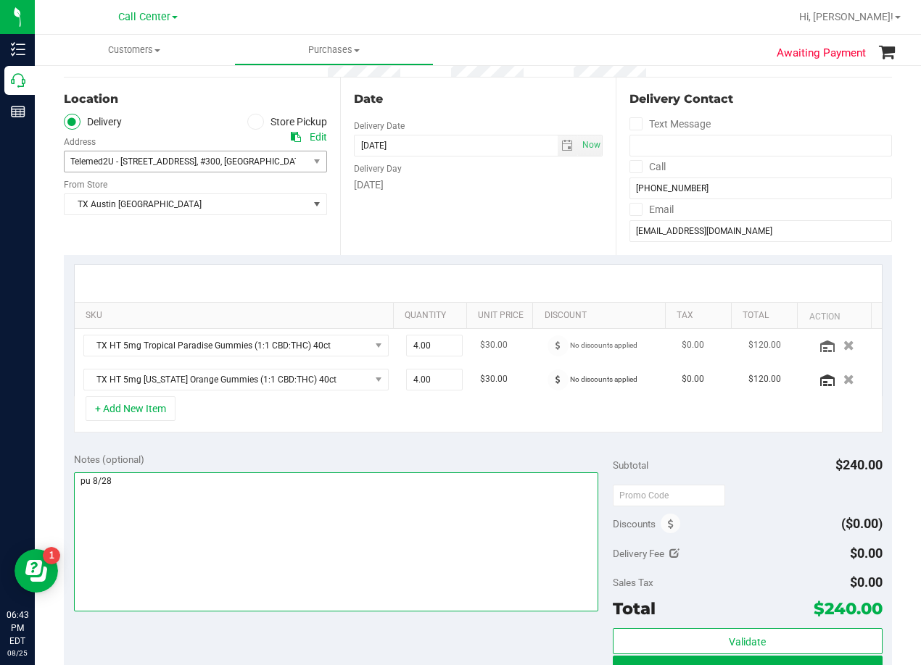
scroll to position [0, 0]
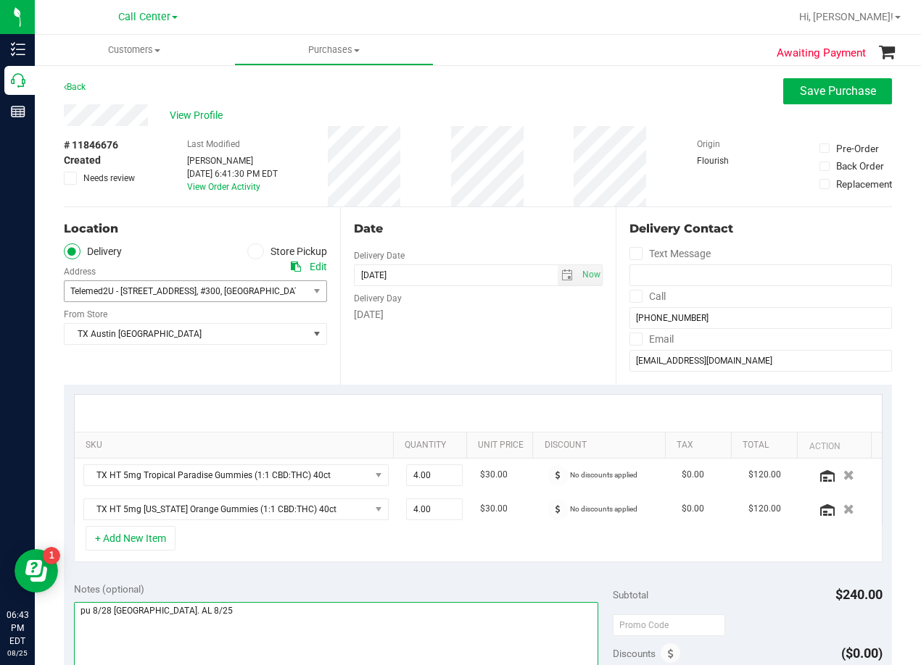
type textarea "pu 8/28 North Austin. AL 8/25"
click at [443, 169] on div "# 11846676 Created Needs review Last Modified Alexander Lawson Aug 25, 2025 6:4…" at bounding box center [478, 166] width 828 height 80
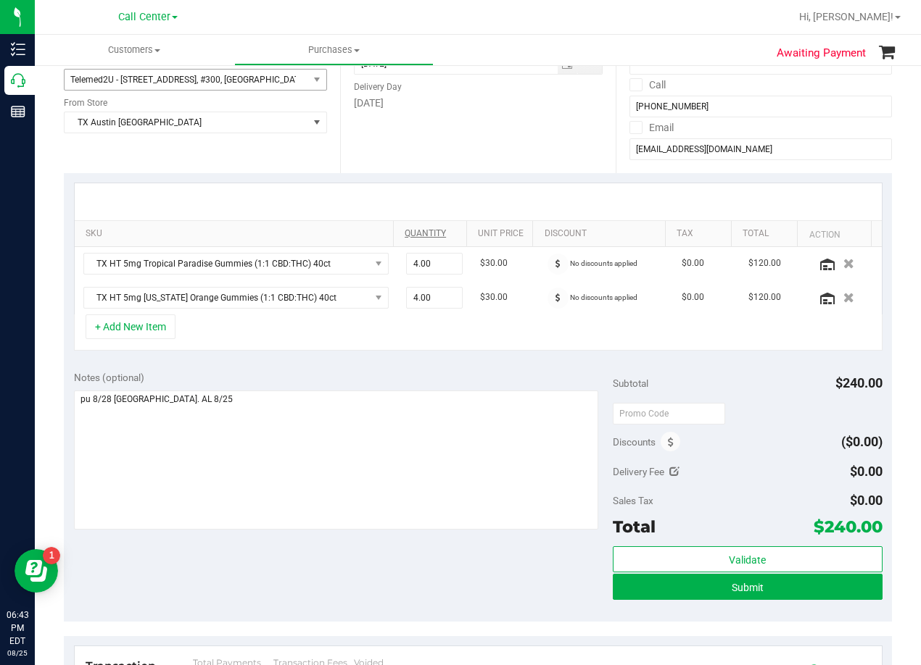
scroll to position [217, 0]
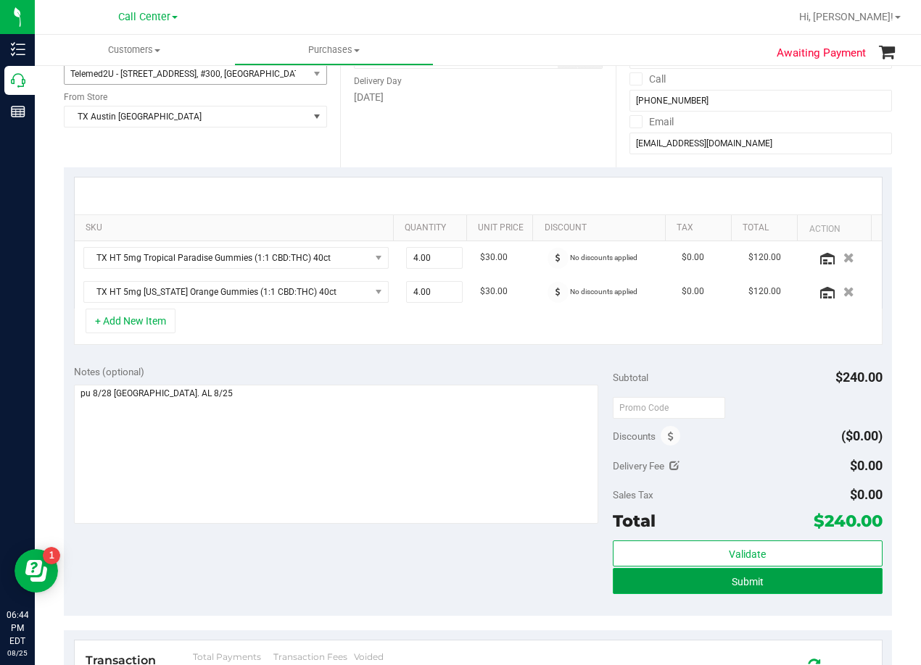
click at [619, 591] on button "Submit" at bounding box center [747, 581] width 270 height 26
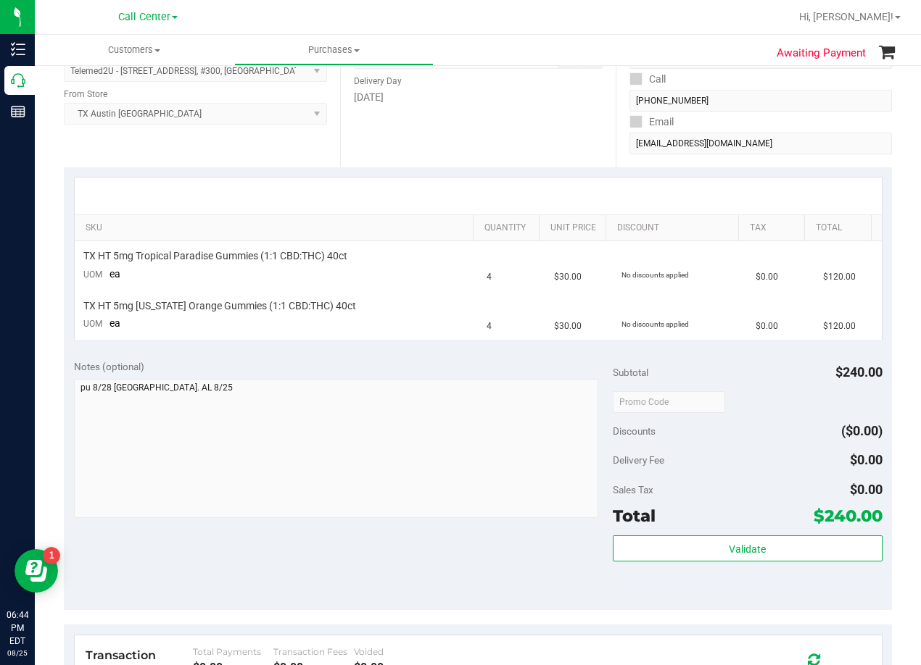
click at [603, 153] on div "Date Delivery Date 08/28/2025 Now 08/28/2025 08:00 AM Now Delivery Day Thursday" at bounding box center [478, 79] width 276 height 178
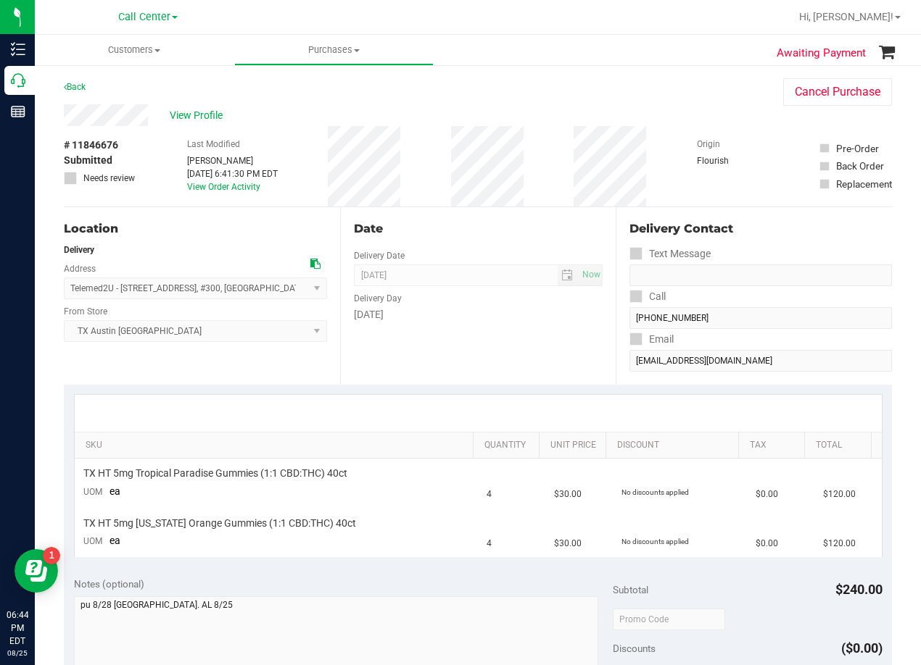
scroll to position [435, 0]
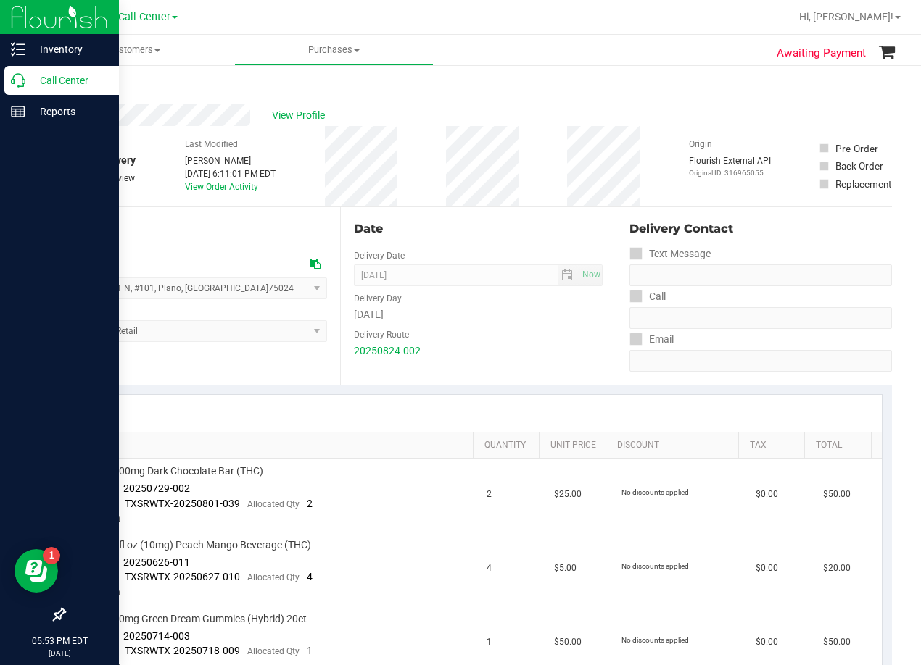
click at [19, 79] on icon at bounding box center [18, 80] width 14 height 14
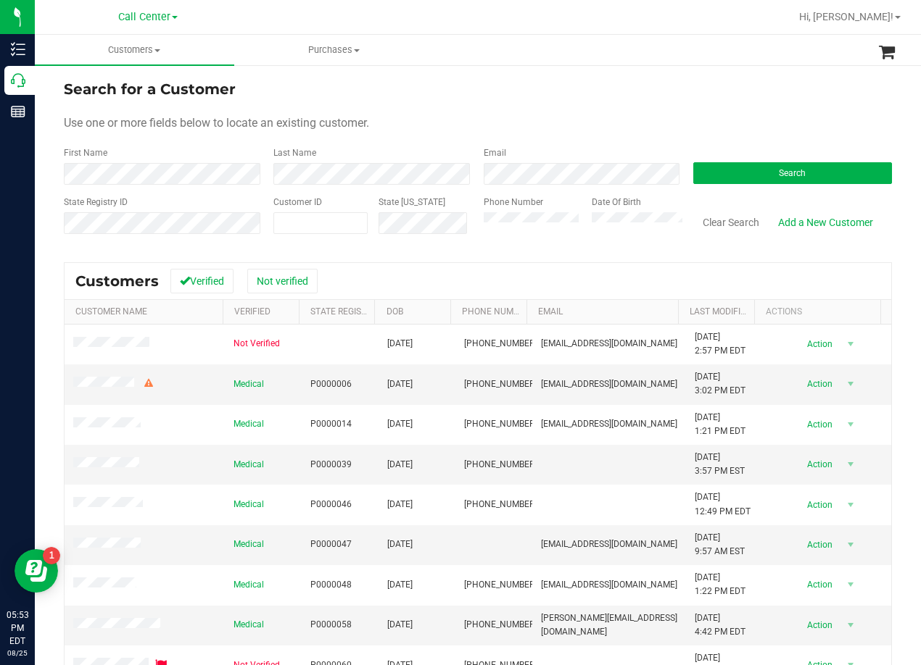
drag, startPoint x: 599, startPoint y: 101, endPoint x: 442, endPoint y: 129, distance: 159.7
click at [599, 101] on form "Search for a Customer Use one or more fields below to locate an existing custom…" at bounding box center [478, 162] width 828 height 169
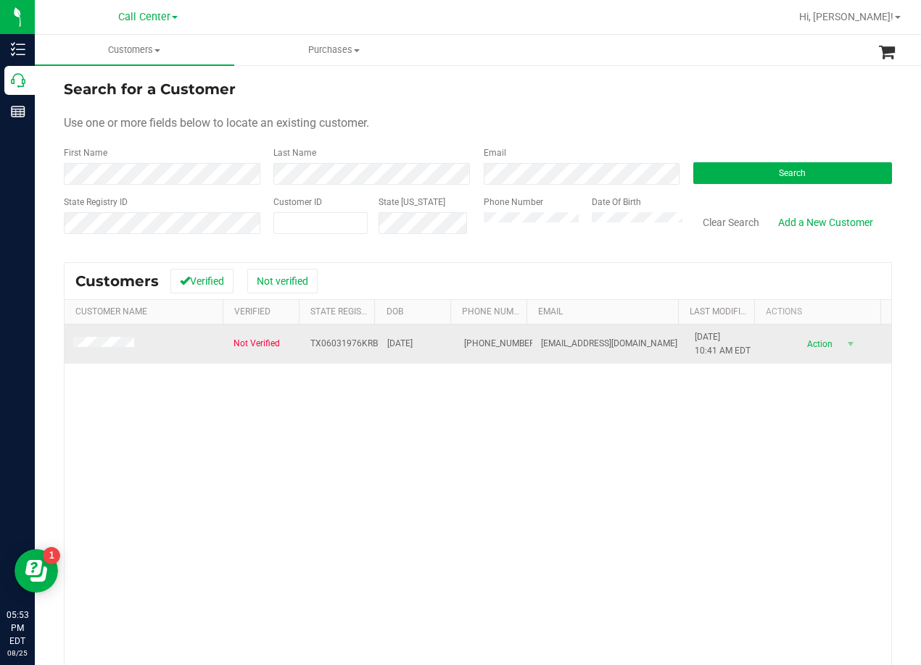
click at [100, 349] on span at bounding box center [105, 344] width 65 height 14
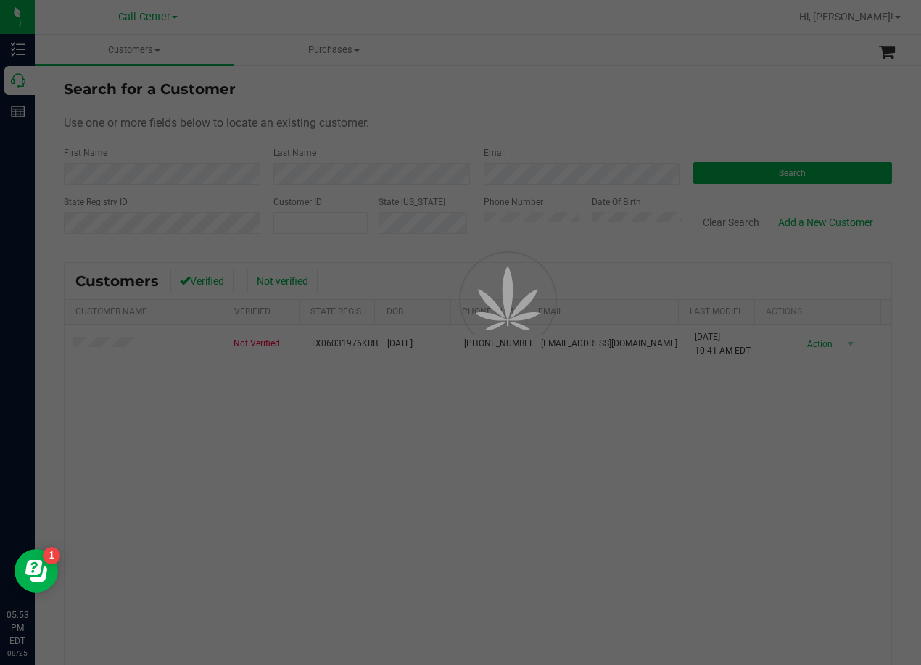
click at [103, 344] on div at bounding box center [460, 332] width 921 height 665
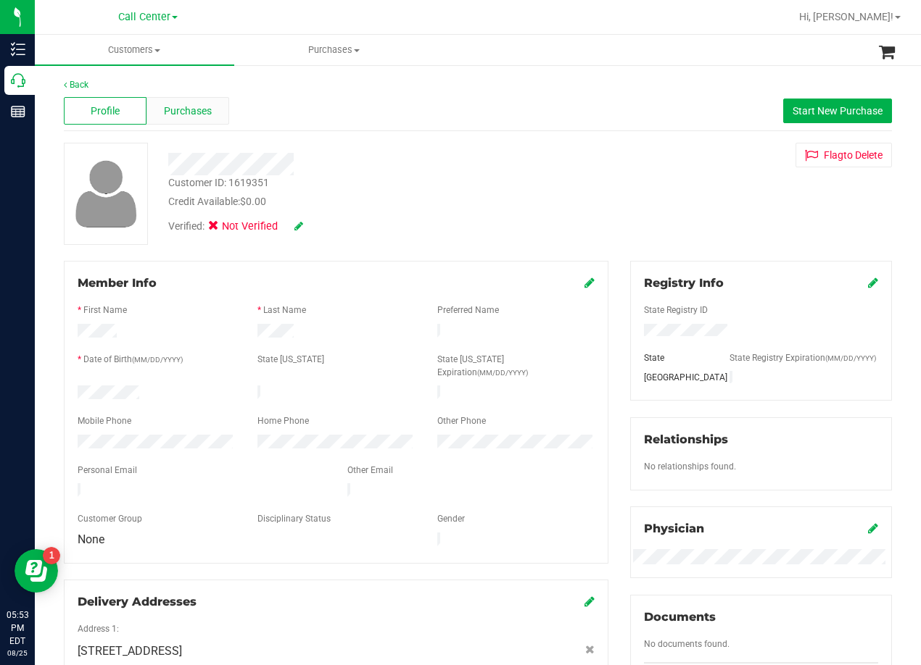
click at [178, 113] on span "Purchases" at bounding box center [188, 111] width 48 height 15
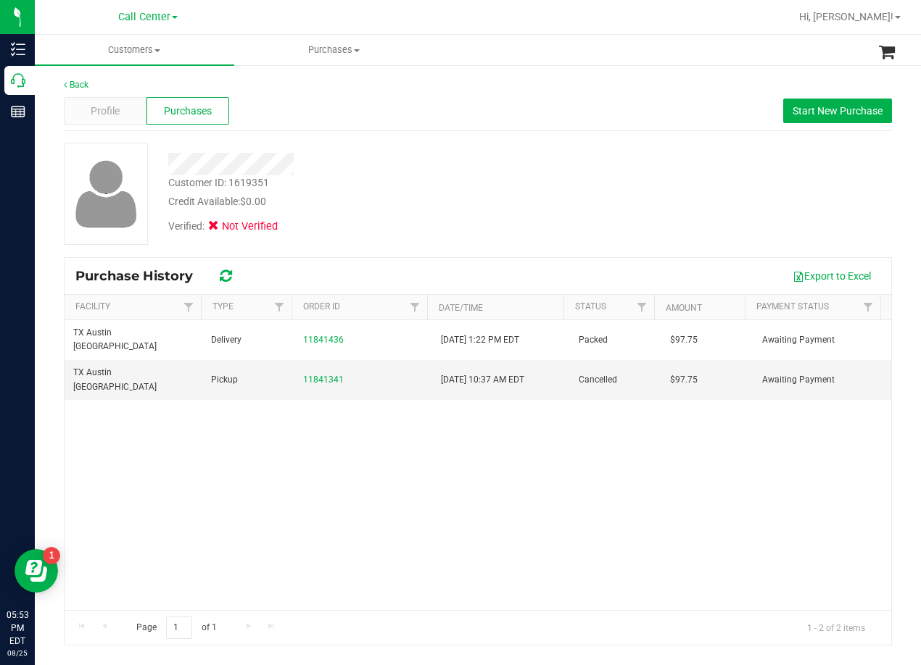
click at [363, 122] on div "Profile Purchases Start New Purchase" at bounding box center [478, 111] width 828 height 40
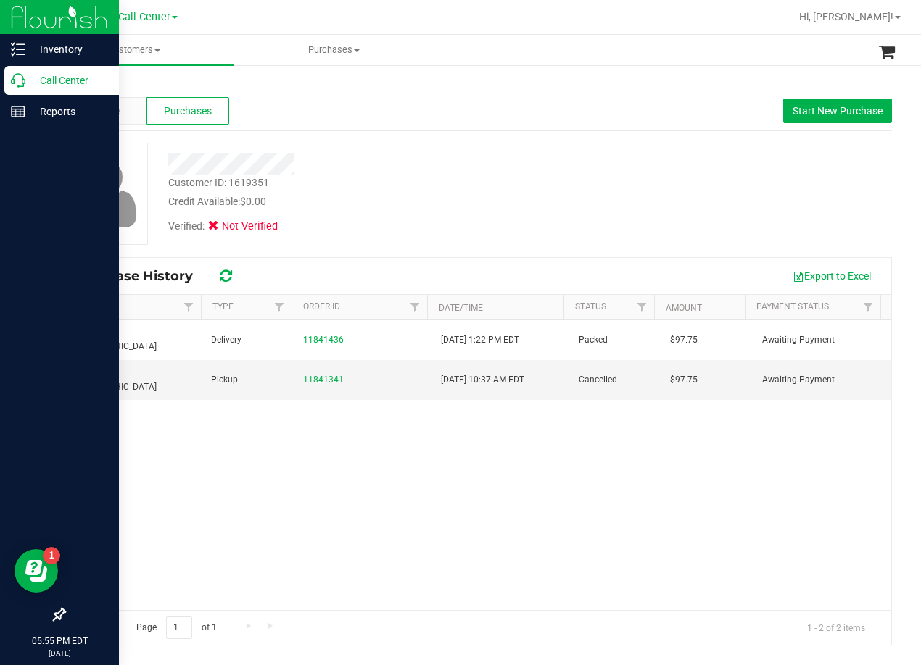
click at [29, 78] on p "Call Center" at bounding box center [68, 80] width 87 height 17
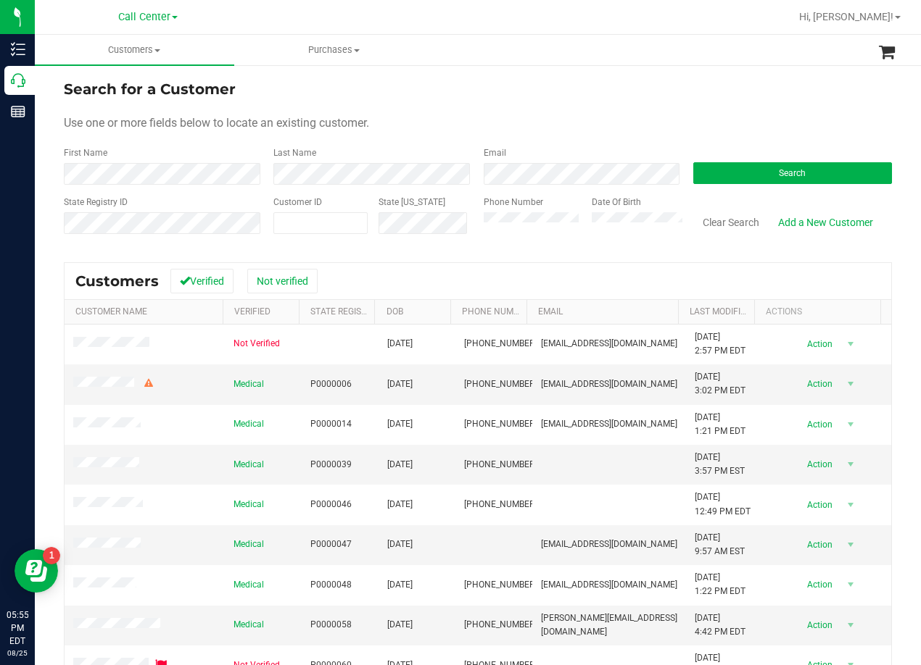
click at [542, 108] on form "Search for a Customer Use one or more fields below to locate an existing custom…" at bounding box center [478, 162] width 828 height 169
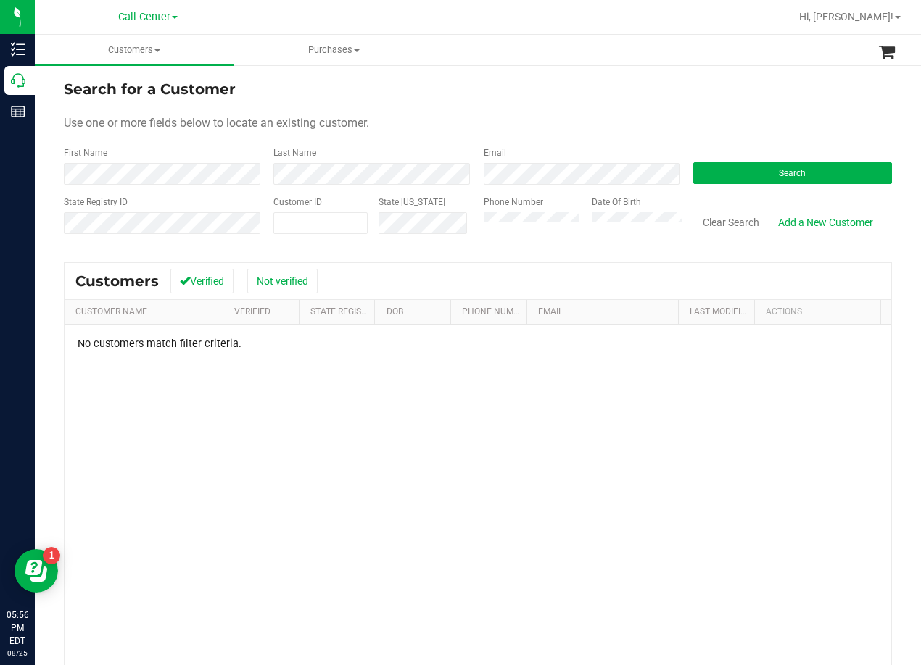
click at [604, 101] on form "Search for a Customer Use one or more fields below to locate an existing custom…" at bounding box center [478, 162] width 828 height 169
click at [612, 80] on div "Search for a Customer" at bounding box center [478, 89] width 828 height 22
click at [533, 347] on div "No customers match filter criteria." at bounding box center [478, 344] width 826 height 12
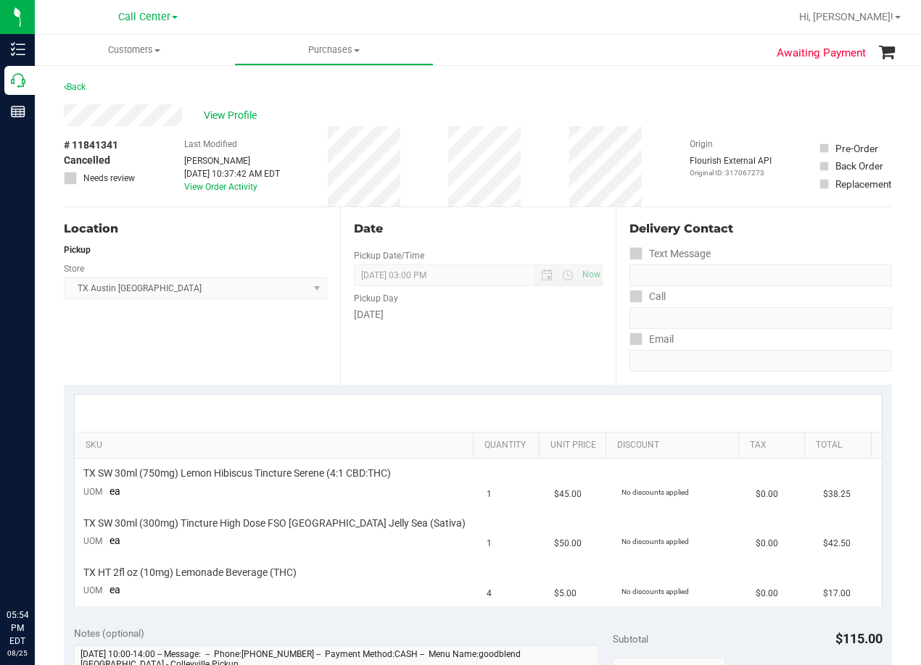
click at [494, 110] on div "View Profile" at bounding box center [478, 115] width 828 height 22
click at [663, 134] on div "# 11841341 Cancelled Needs review Last Modified [PERSON_NAME] [DATE] 10:37:42 A…" at bounding box center [478, 166] width 828 height 80
click at [471, 229] on div "Date" at bounding box center [478, 228] width 249 height 17
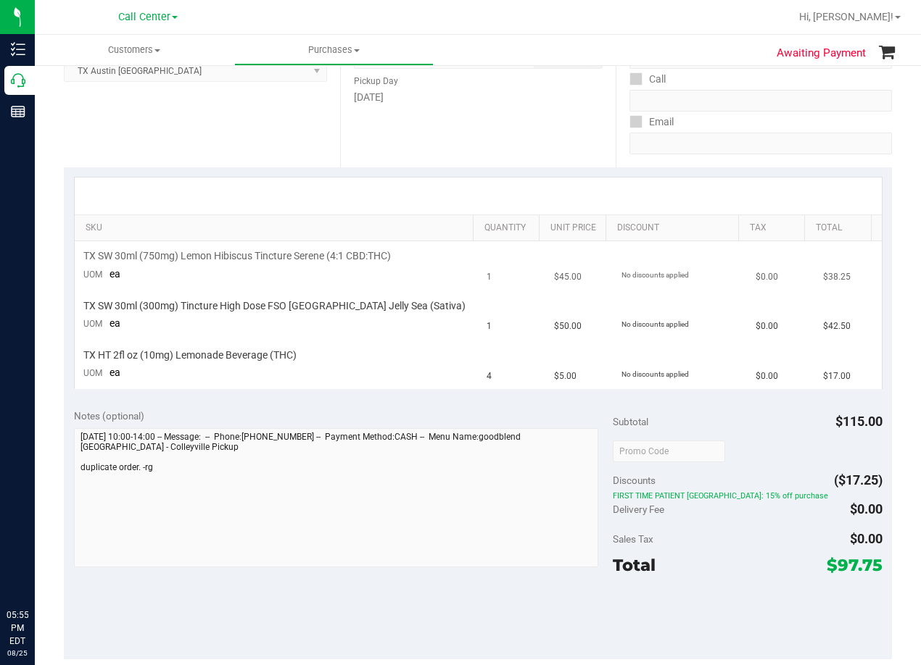
scroll to position [145, 0]
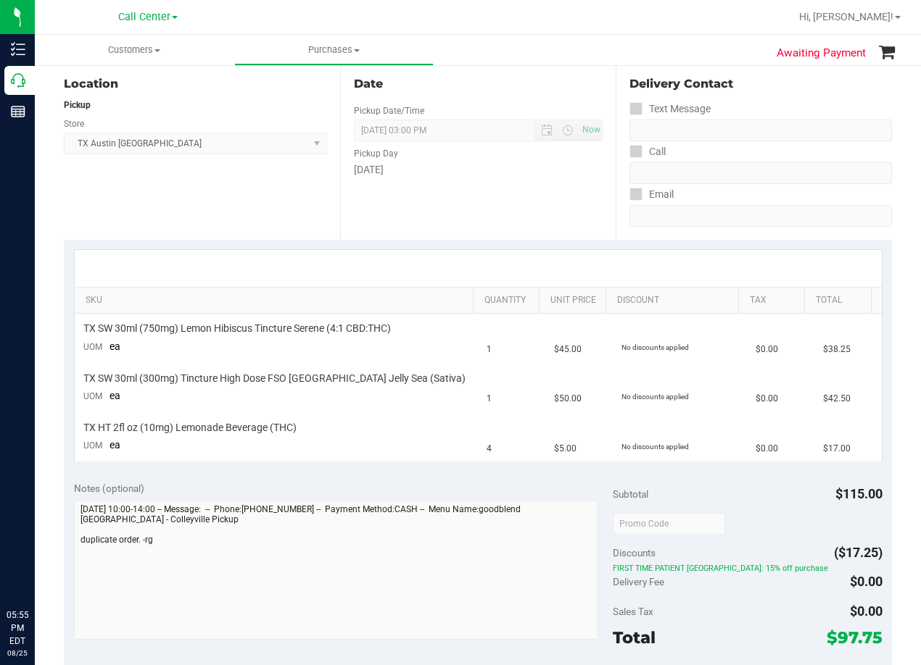
click at [512, 199] on div "Date Pickup Date/Time [DATE] Now [DATE] 03:00 PM Now Pickup Day [DATE]" at bounding box center [478, 151] width 276 height 178
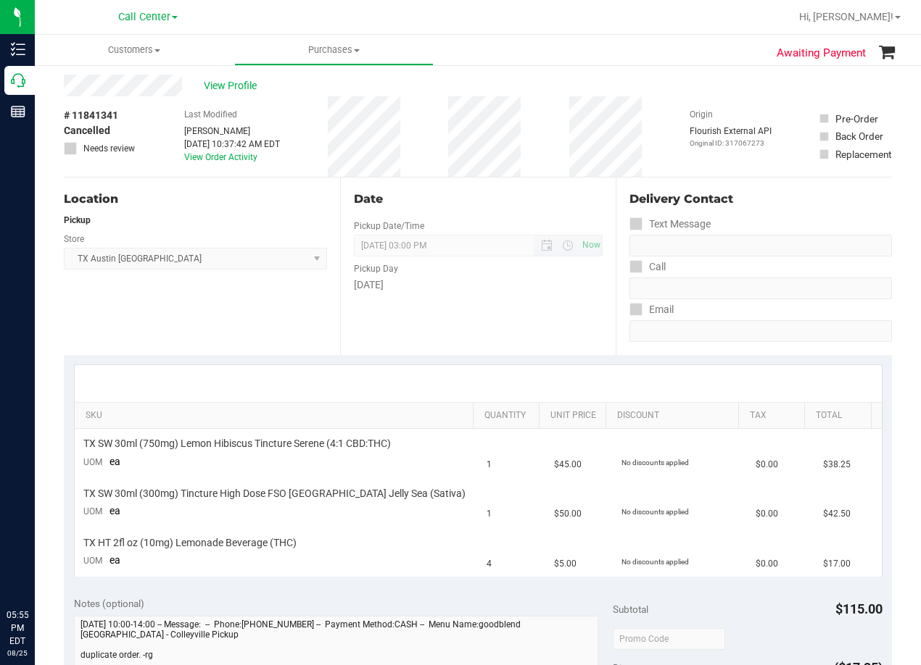
scroll to position [0, 0]
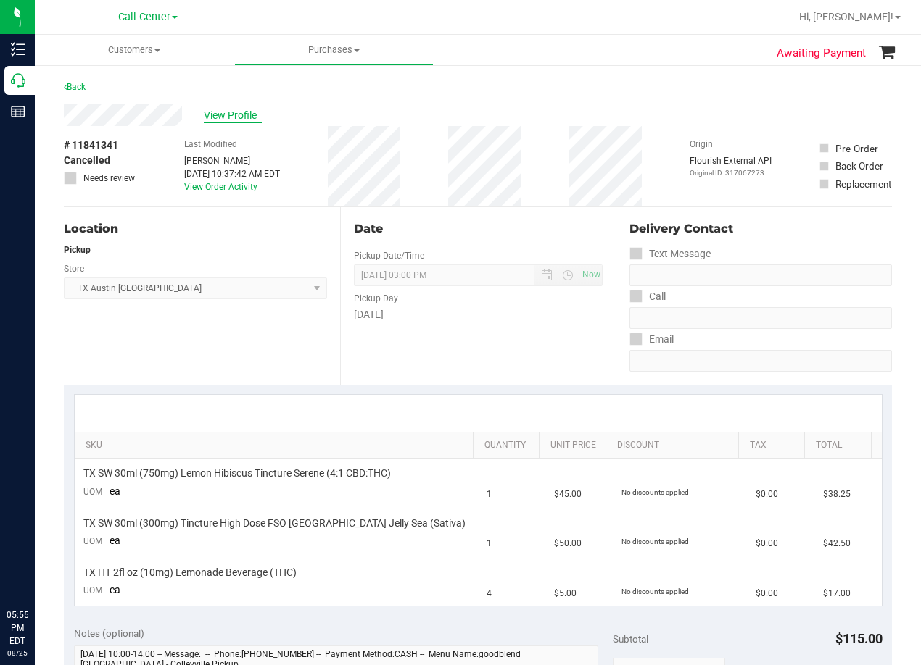
click at [236, 117] on span "View Profile" at bounding box center [233, 115] width 58 height 15
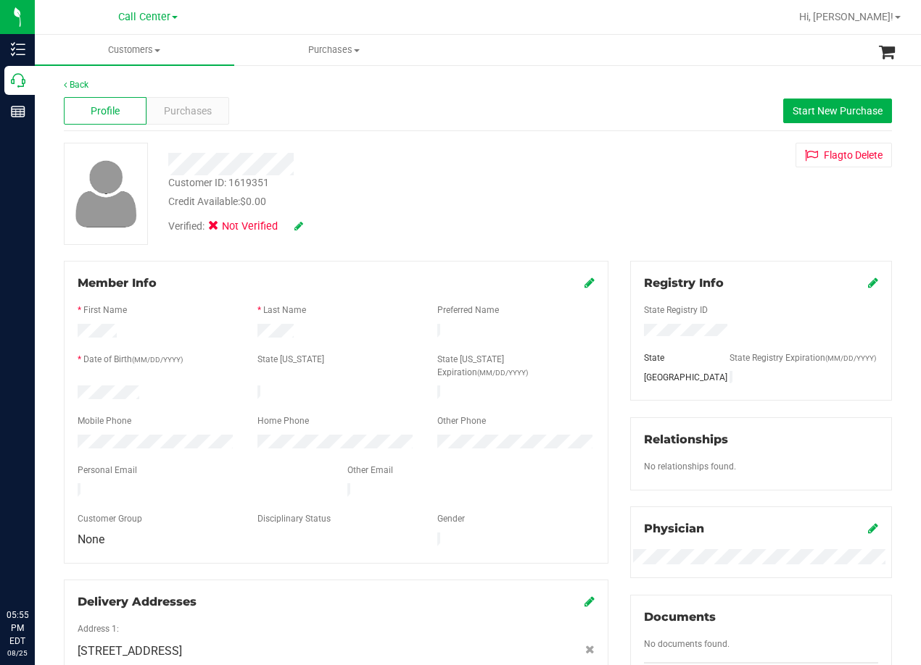
drag, startPoint x: 422, startPoint y: 226, endPoint x: 557, endPoint y: 193, distance: 139.6
click at [425, 225] on div "Verified: Not Verified" at bounding box center [369, 225] width 425 height 32
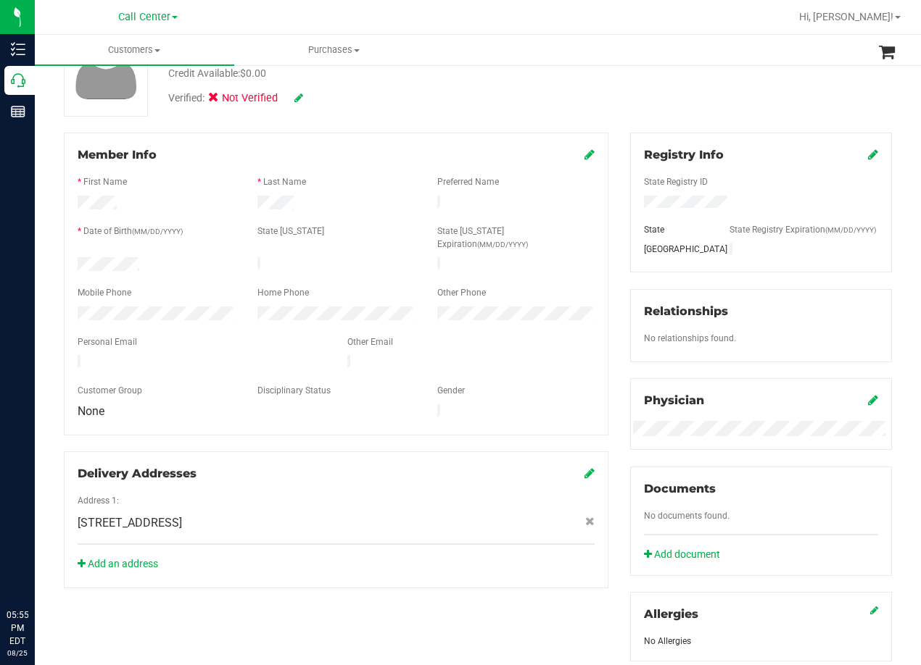
scroll to position [145, 0]
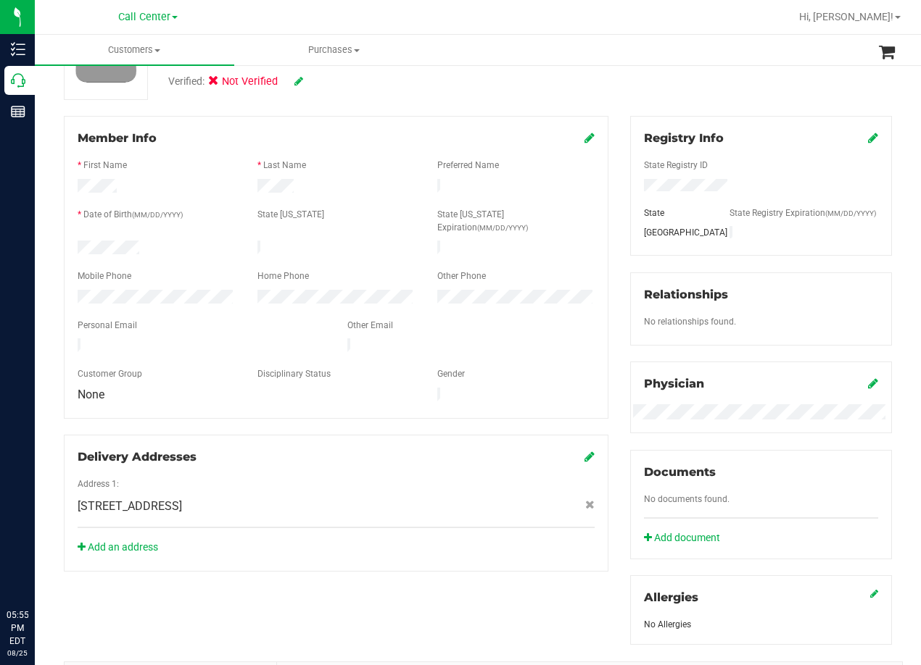
click at [619, 228] on div "Registry Info State Registry ID State State Registry Expiration (MM/DD/YYYY) [G…" at bounding box center [760, 380] width 283 height 529
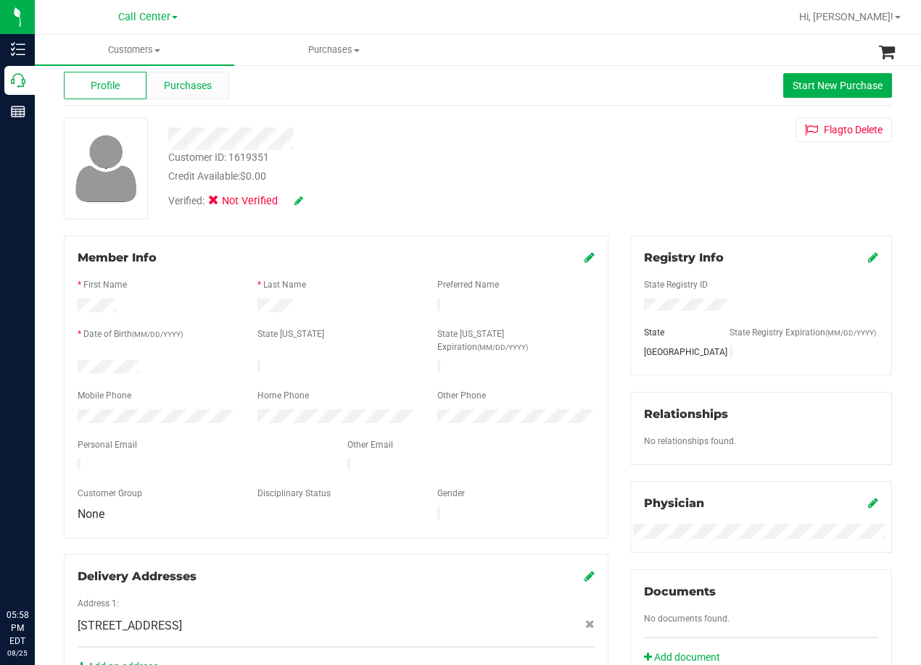
scroll to position [0, 0]
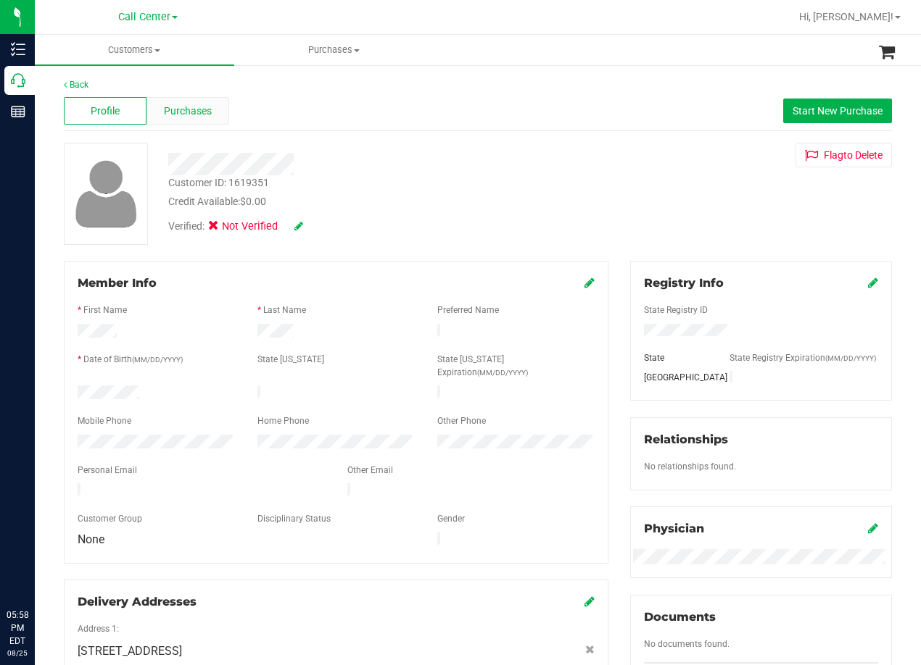
click at [180, 113] on span "Purchases" at bounding box center [188, 111] width 48 height 15
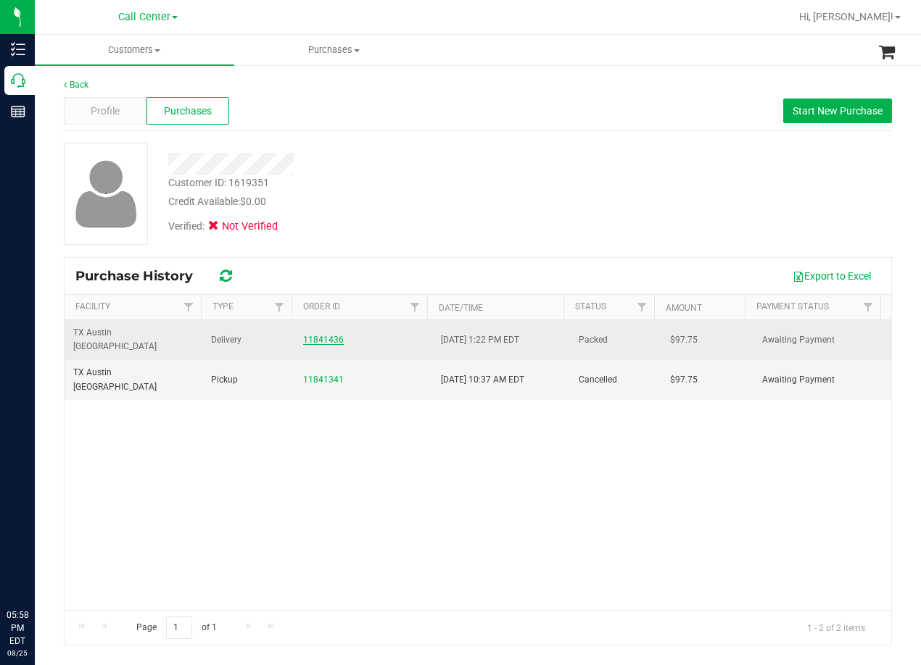
click at [324, 335] on link "11841436" at bounding box center [323, 340] width 41 height 10
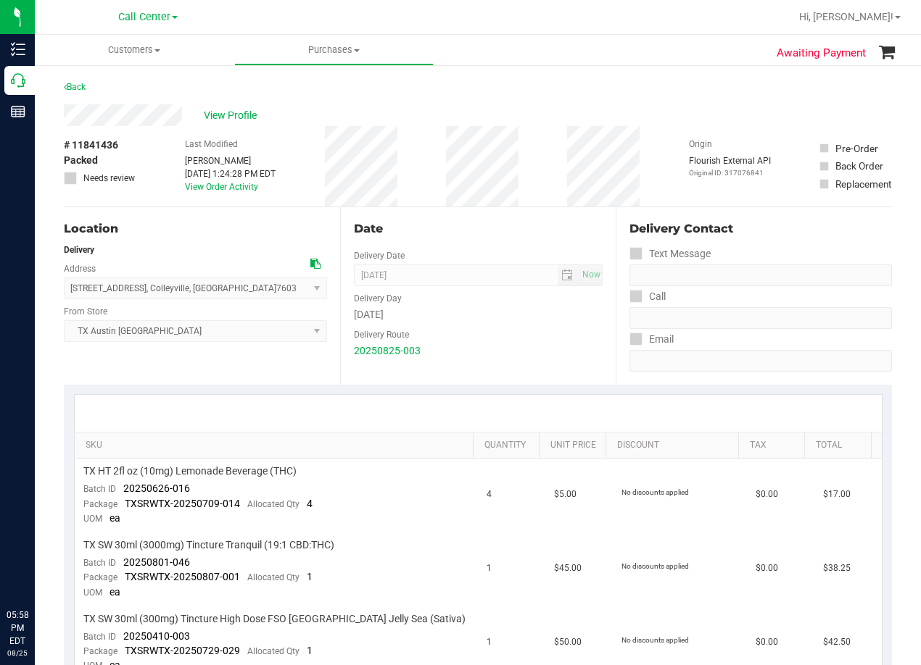
click at [426, 170] on div "# 11841436 Packed Needs review Last Modified [PERSON_NAME] [DATE] 1:24:28 PM ED…" at bounding box center [478, 166] width 828 height 80
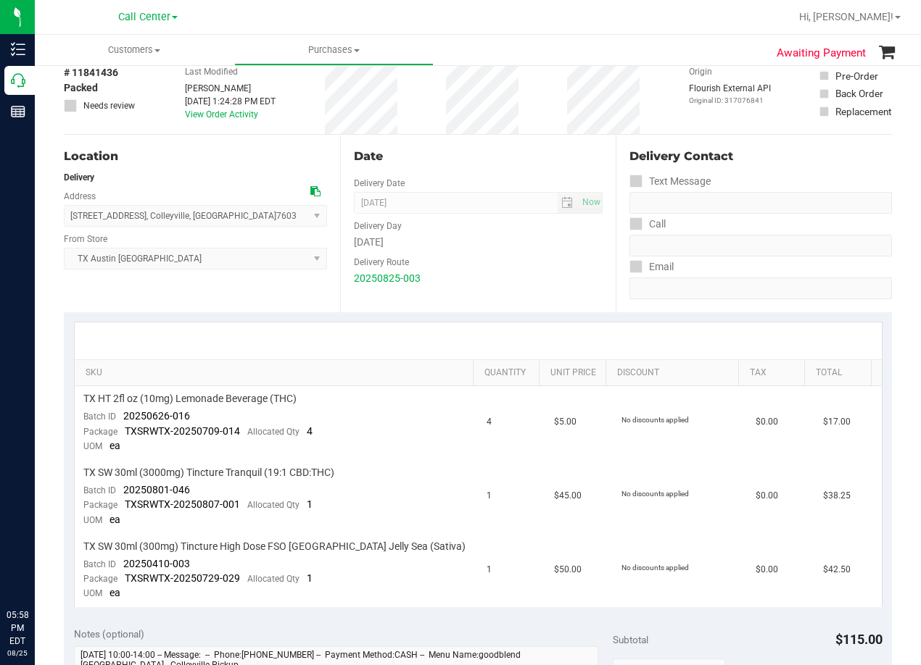
click at [478, 172] on div "Date Delivery Date [DATE] Now [DATE] 08:00 AM Now Delivery Day [DATE] Delivery …" at bounding box center [478, 224] width 276 height 178
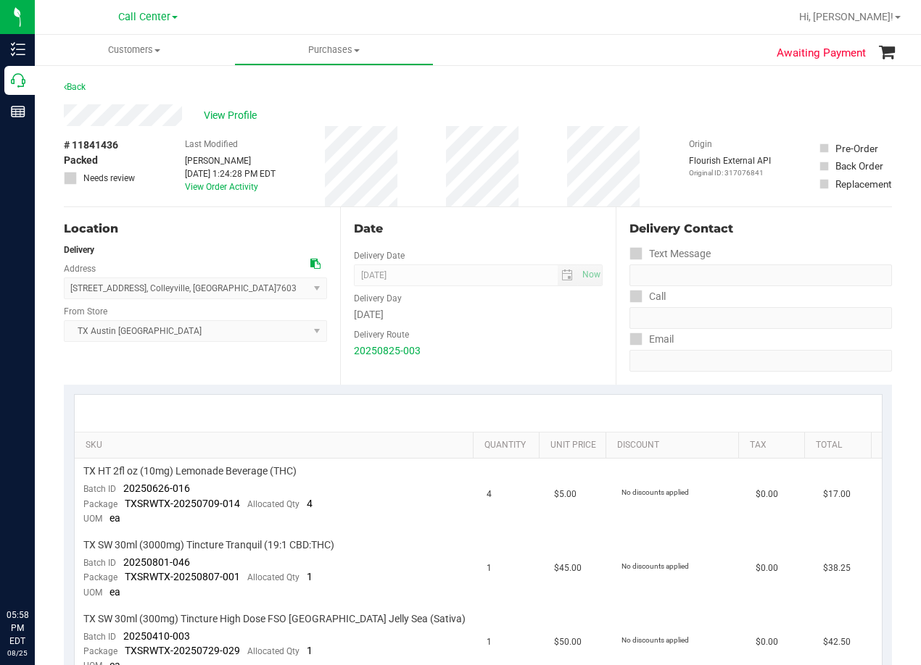
click at [489, 103] on div "Back" at bounding box center [478, 91] width 828 height 26
click at [475, 96] on div "Back" at bounding box center [478, 91] width 828 height 26
click at [478, 106] on div "View Profile" at bounding box center [478, 115] width 828 height 22
click at [489, 109] on div "View Profile" at bounding box center [478, 115] width 828 height 22
click at [485, 106] on div "View Profile" at bounding box center [478, 115] width 828 height 22
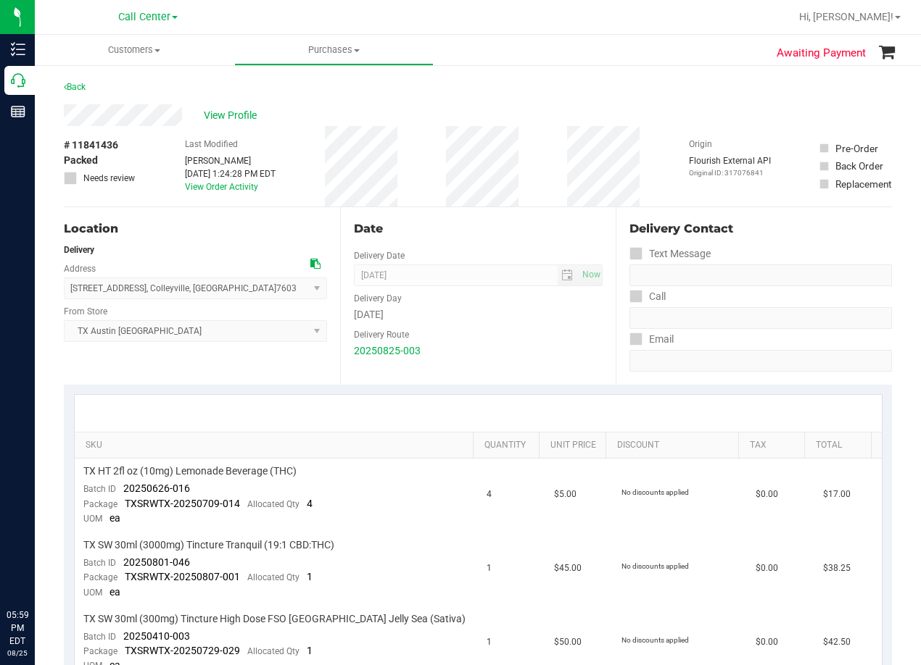
click at [485, 106] on div "View Profile" at bounding box center [478, 115] width 828 height 22
click at [541, 357] on div "20250825-003" at bounding box center [478, 351] width 249 height 15
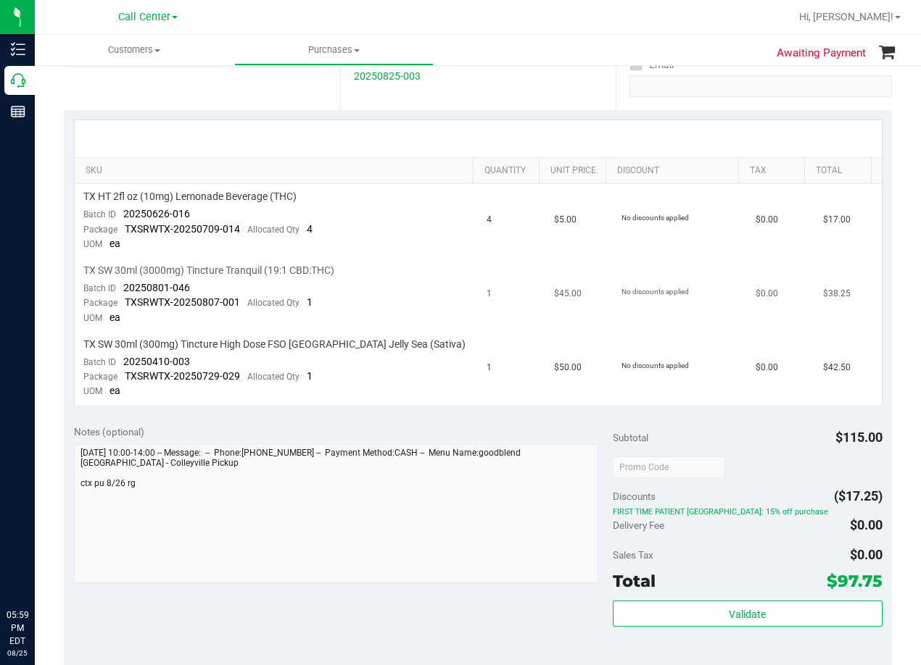
scroll to position [435, 0]
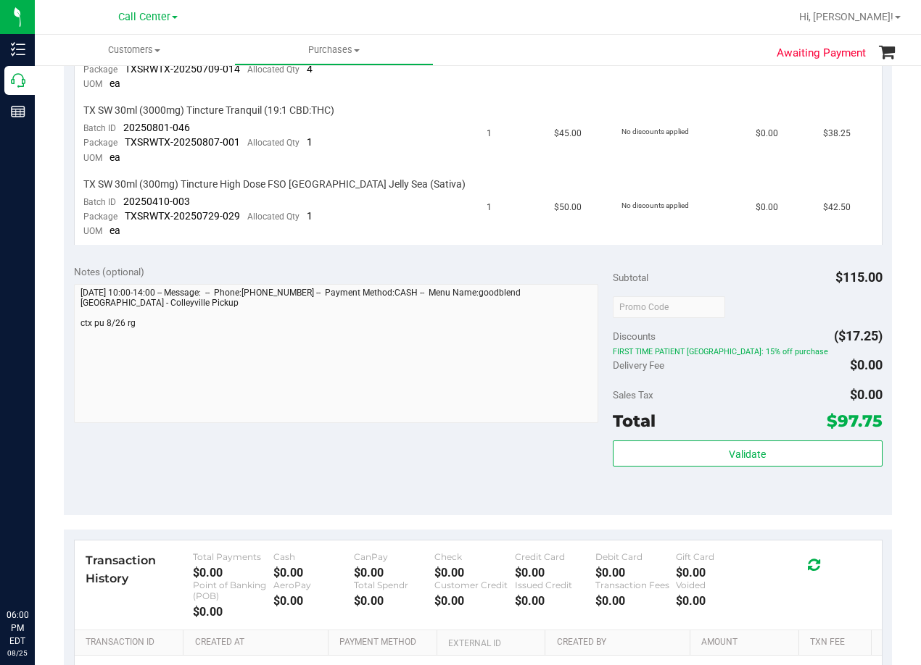
click at [499, 260] on div "Notes (optional) Subtotal $115.00 Discounts ($17.25) FIRST TIME PATIENT TX: 15%…" at bounding box center [478, 384] width 828 height 261
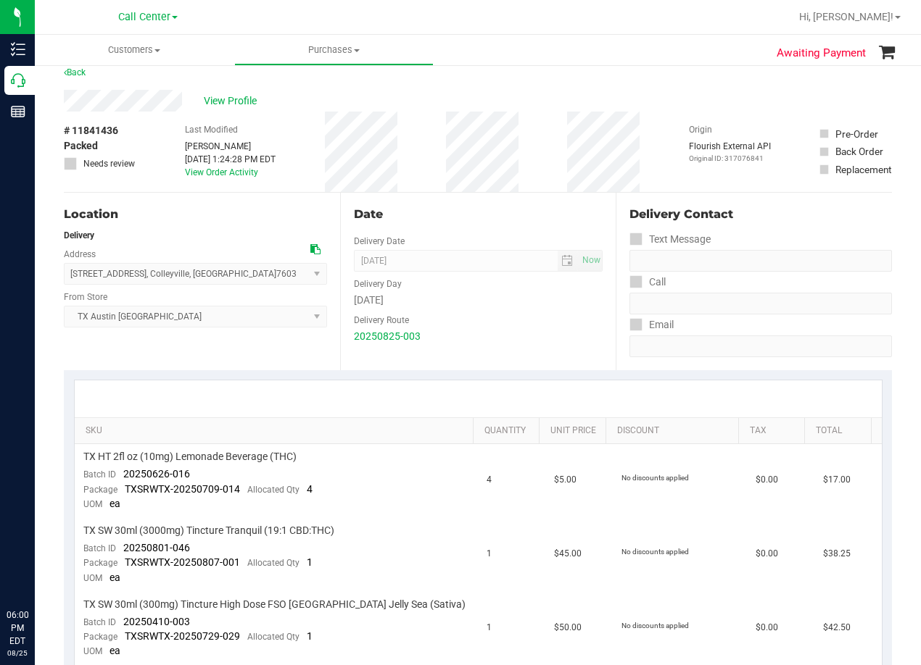
scroll to position [0, 0]
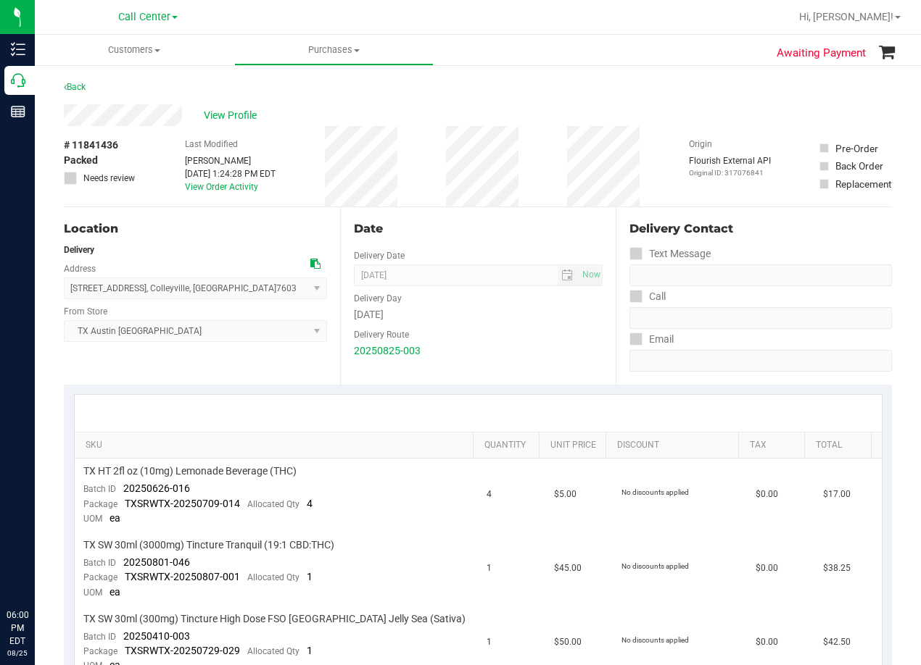
click at [512, 222] on div "Date" at bounding box center [478, 228] width 249 height 17
drag, startPoint x: 551, startPoint y: 86, endPoint x: 412, endPoint y: 112, distance: 141.6
click at [549, 86] on div "Back" at bounding box center [478, 91] width 828 height 26
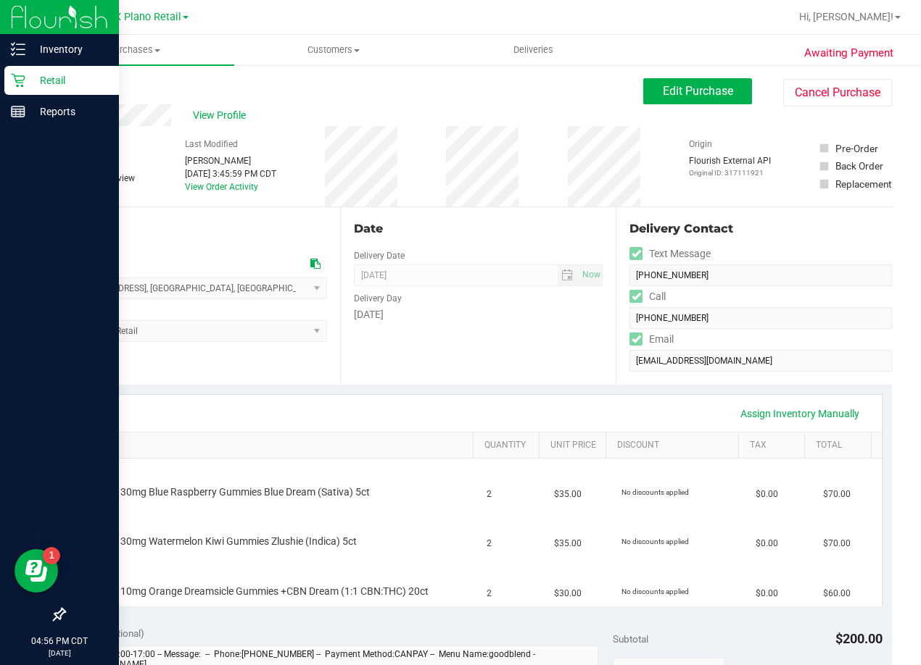
click at [20, 77] on icon at bounding box center [18, 80] width 14 height 14
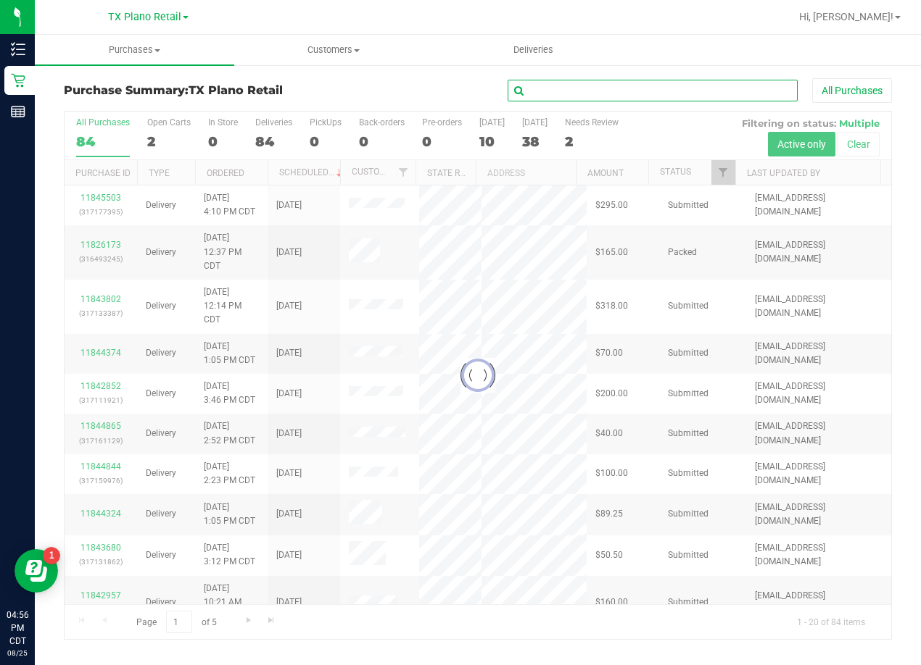
click at [626, 93] on input "text" at bounding box center [652, 91] width 290 height 22
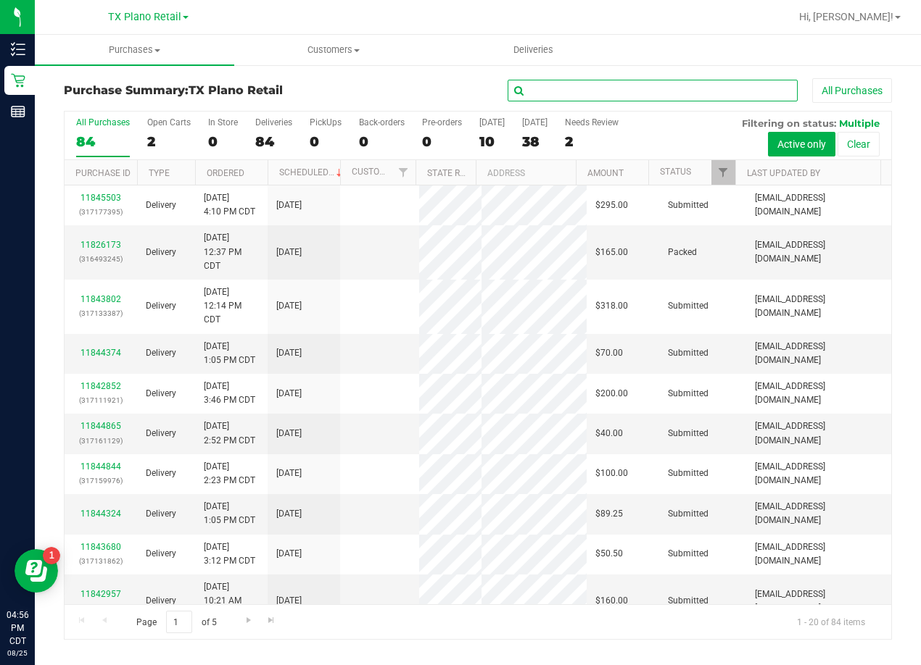
paste input "[EMAIL_ADDRESS][DOMAIN_NAME]"
type input "[EMAIL_ADDRESS][DOMAIN_NAME]"
click at [458, 88] on div "[EMAIL_ADDRESS][DOMAIN_NAME] All Purchases" at bounding box center [616, 90] width 552 height 25
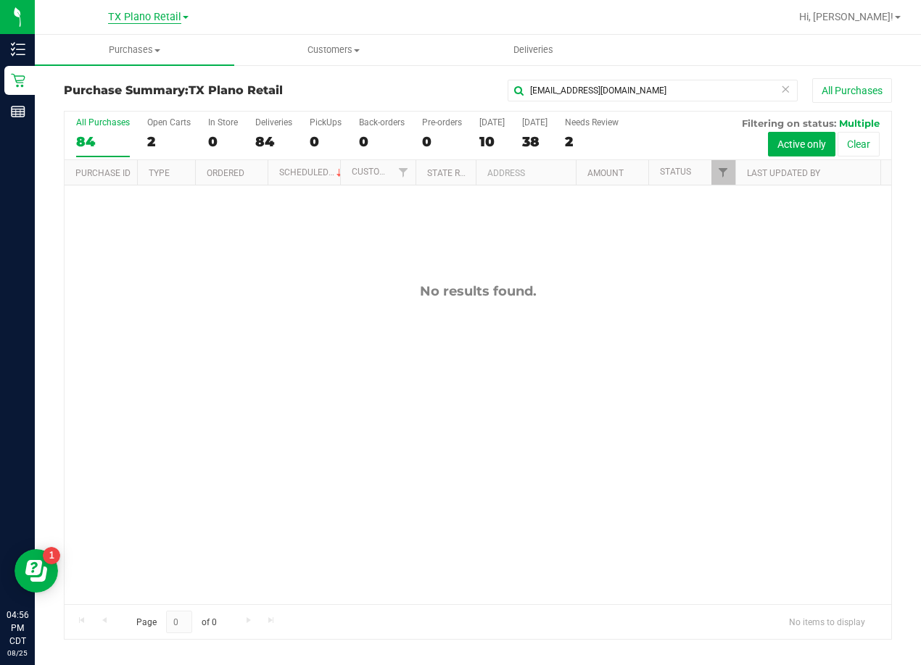
click at [160, 16] on span "TX Plano Retail" at bounding box center [144, 17] width 73 height 13
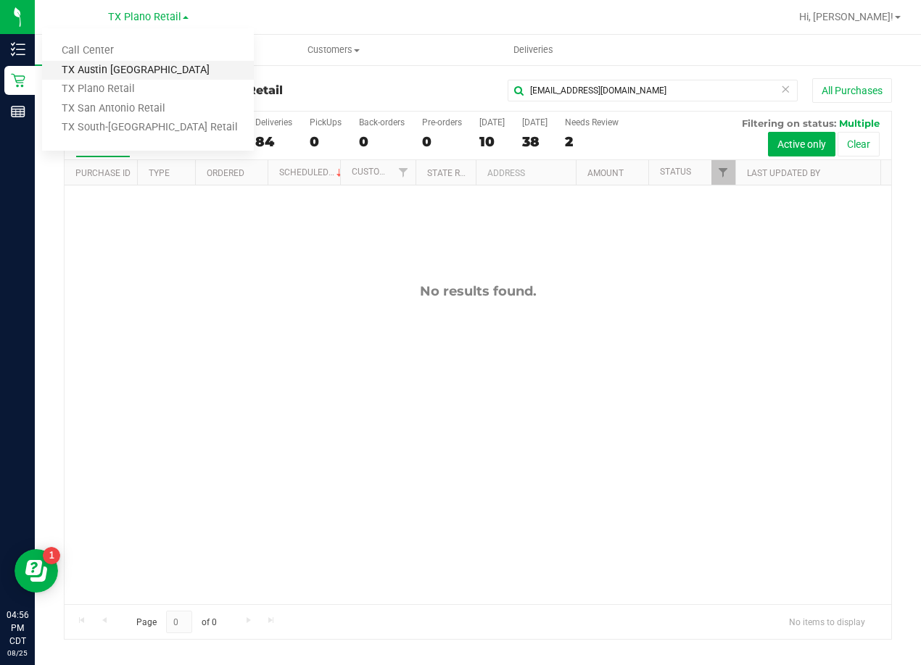
click at [169, 70] on link "TX Austin [GEOGRAPHIC_DATA]" at bounding box center [148, 71] width 212 height 20
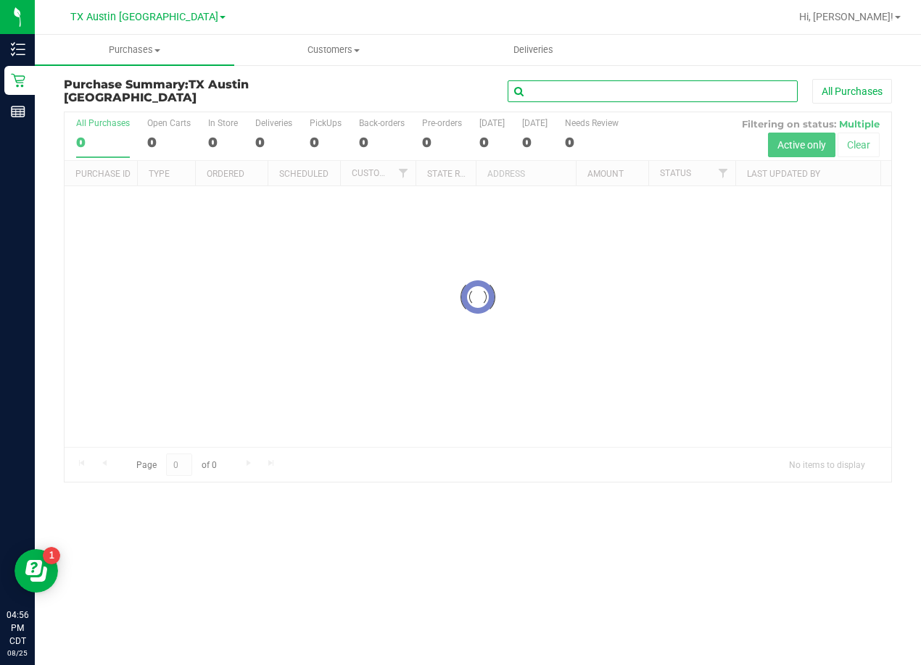
click at [597, 88] on input "text" at bounding box center [652, 91] width 290 height 22
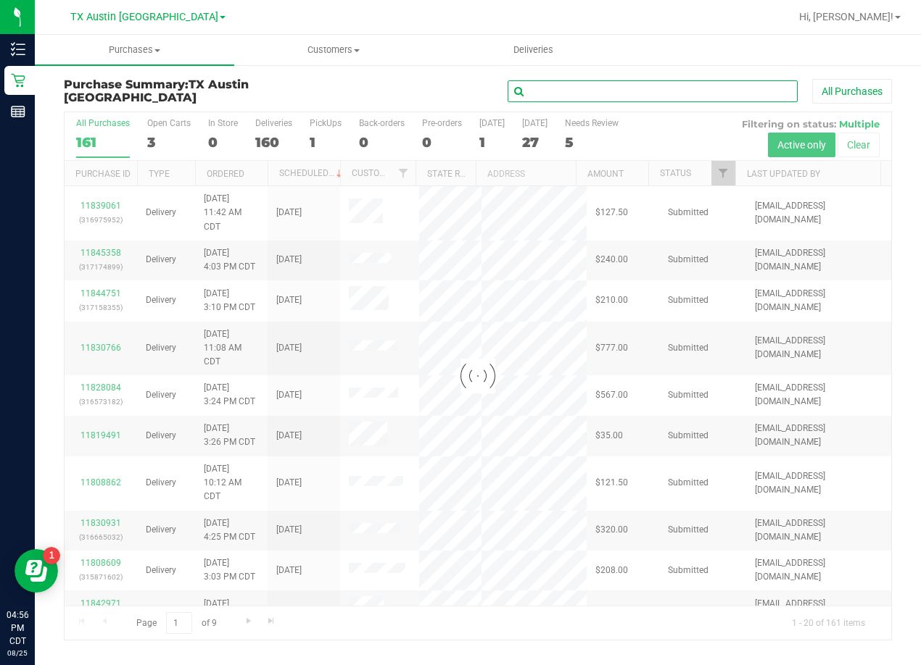
paste input "[EMAIL_ADDRESS][DOMAIN_NAME]"
type input "[EMAIL_ADDRESS][DOMAIN_NAME]"
click at [438, 87] on div "[EMAIL_ADDRESS][DOMAIN_NAME] All Purchases" at bounding box center [616, 91] width 552 height 25
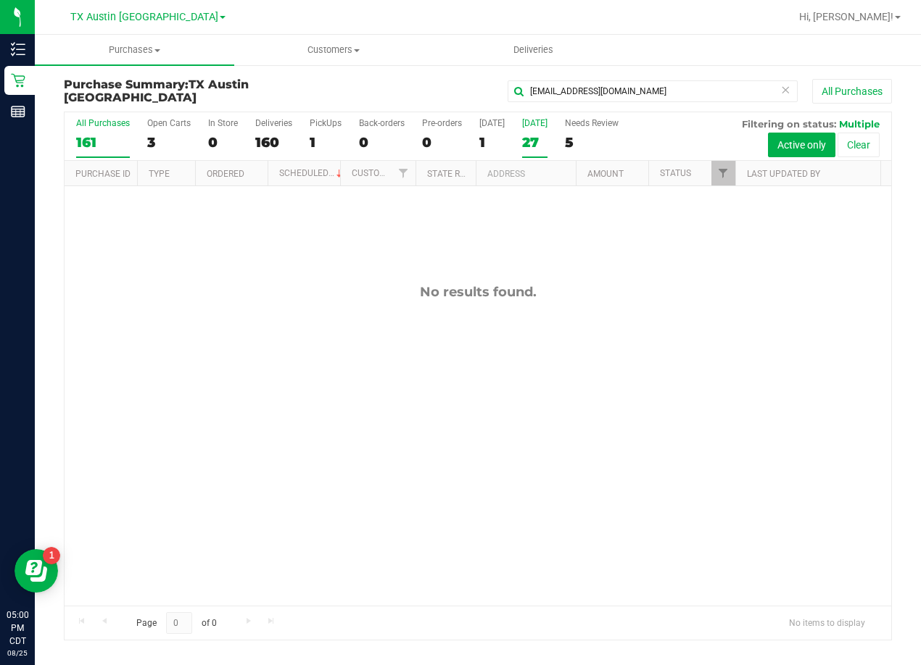
click at [539, 143] on div "27" at bounding box center [534, 142] width 25 height 17
click at [0, 0] on input "[DATE] 27" at bounding box center [0, 0] width 0 height 0
click at [715, 174] on link "Filter" at bounding box center [723, 173] width 24 height 25
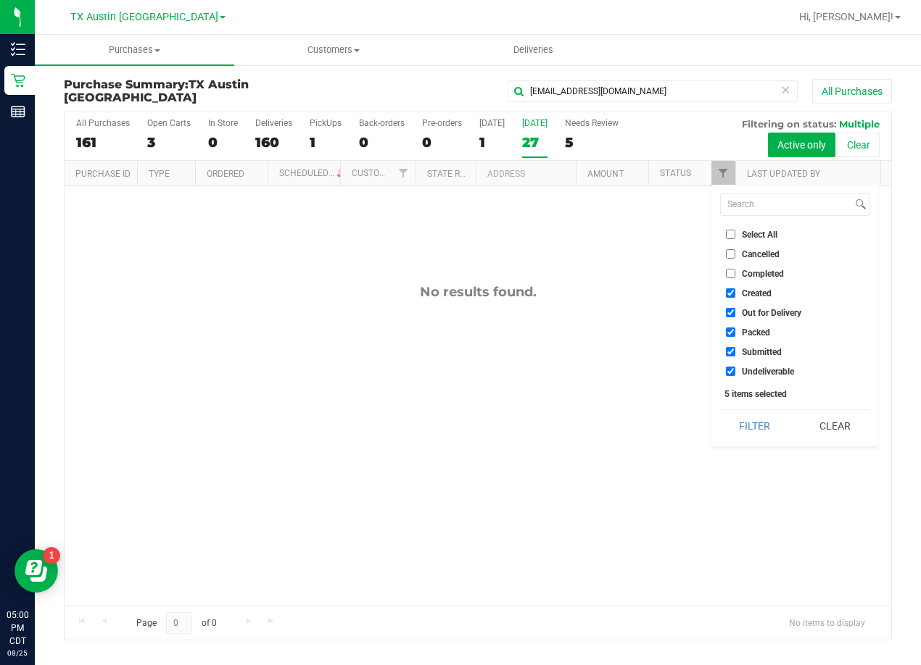
drag, startPoint x: 755, startPoint y: 309, endPoint x: 755, endPoint y: 317, distance: 8.0
click at [755, 312] on span "Out for Delivery" at bounding box center [770, 313] width 59 height 9
click at [735, 312] on input "Out for Delivery" at bounding box center [730, 312] width 9 height 9
checkbox input "false"
click at [755, 333] on span "Packed" at bounding box center [755, 332] width 28 height 9
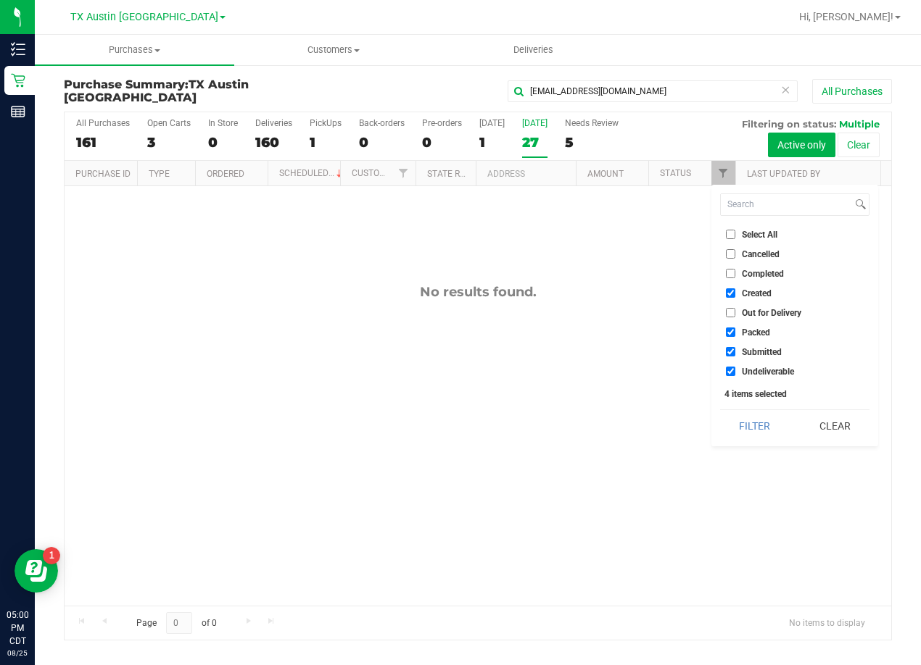
click at [735, 333] on input "Packed" at bounding box center [730, 332] width 9 height 9
checkbox input "false"
click at [759, 352] on span "Submitted" at bounding box center [761, 352] width 40 height 9
click at [735, 352] on input "Submitted" at bounding box center [730, 351] width 9 height 9
checkbox input "false"
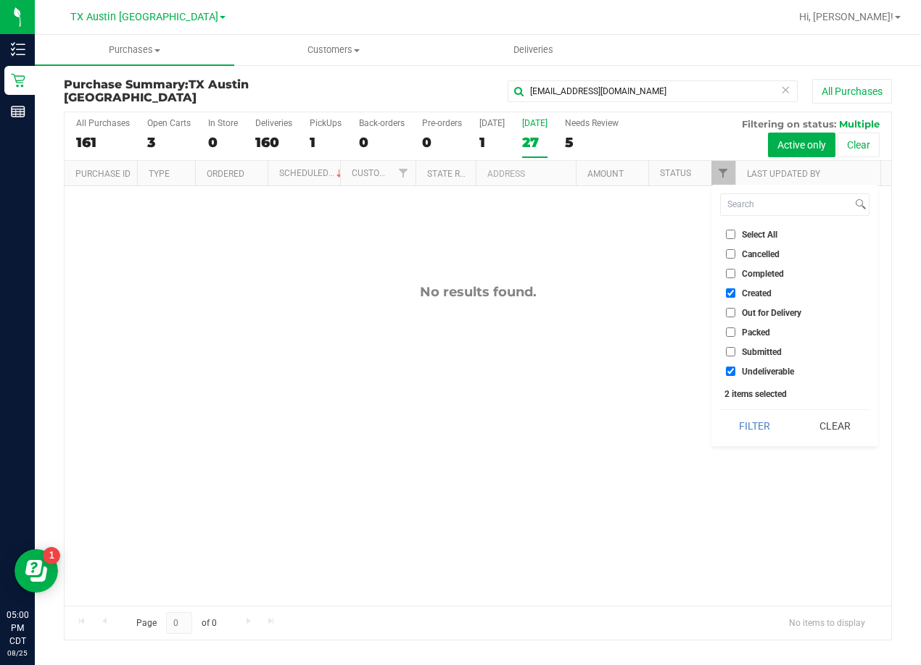
click at [760, 369] on span "Undeliverable" at bounding box center [767, 371] width 52 height 9
click at [735, 369] on input "Undeliverable" at bounding box center [730, 371] width 9 height 9
checkbox input "false"
click at [753, 442] on button "Filter" at bounding box center [755, 426] width 70 height 32
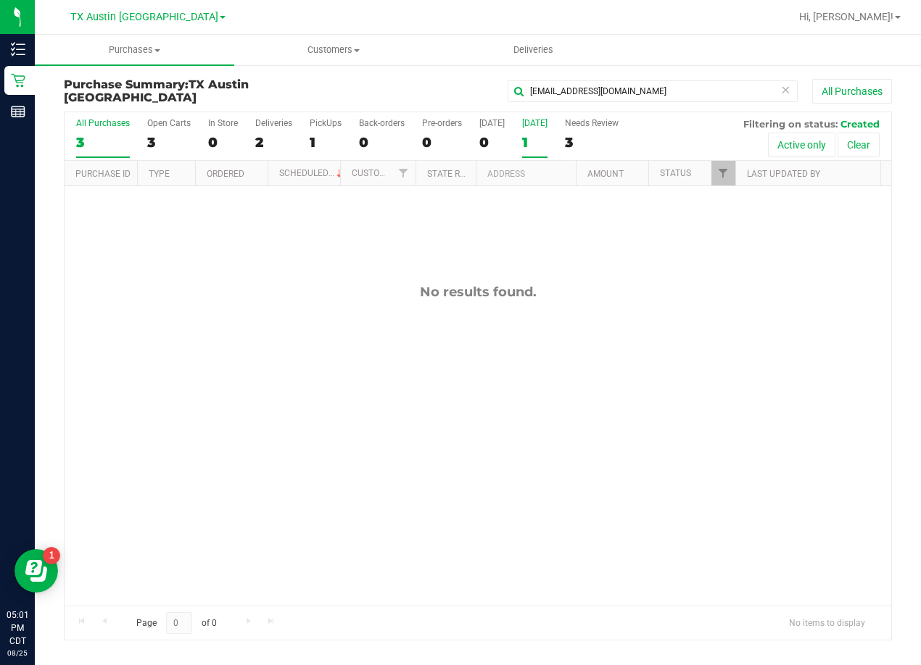
click at [106, 134] on div "3" at bounding box center [103, 142] width 54 height 17
click at [0, 0] on input "All Purchases 3" at bounding box center [0, 0] width 0 height 0
click at [99, 135] on div "3" at bounding box center [103, 142] width 54 height 17
click at [0, 0] on input "All Purchases 3" at bounding box center [0, 0] width 0 height 0
click at [781, 87] on icon at bounding box center [785, 88] width 10 height 17
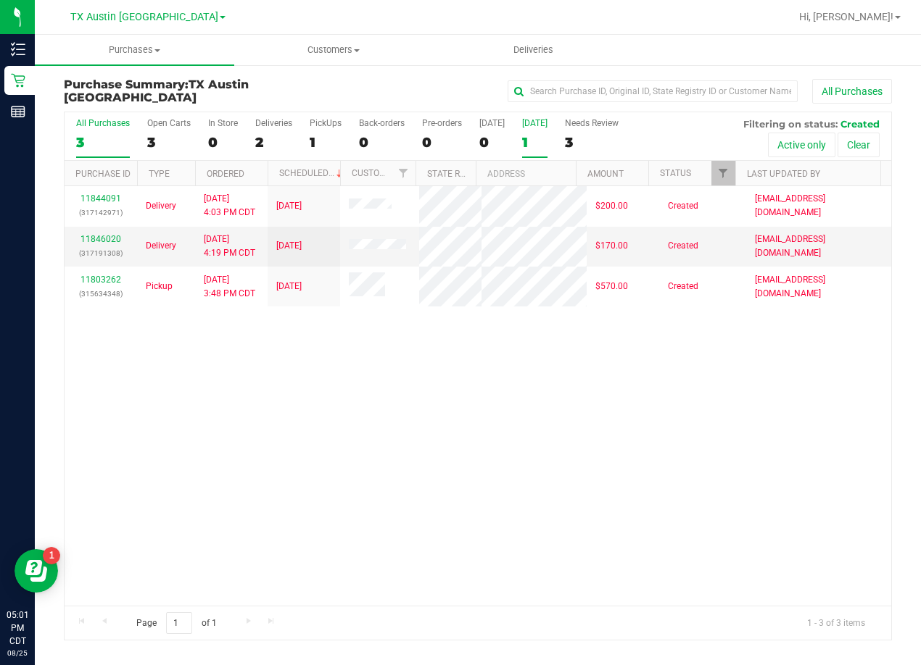
click at [541, 137] on div "1" at bounding box center [534, 142] width 25 height 17
click at [0, 0] on input "[DATE] 1" at bounding box center [0, 0] width 0 height 0
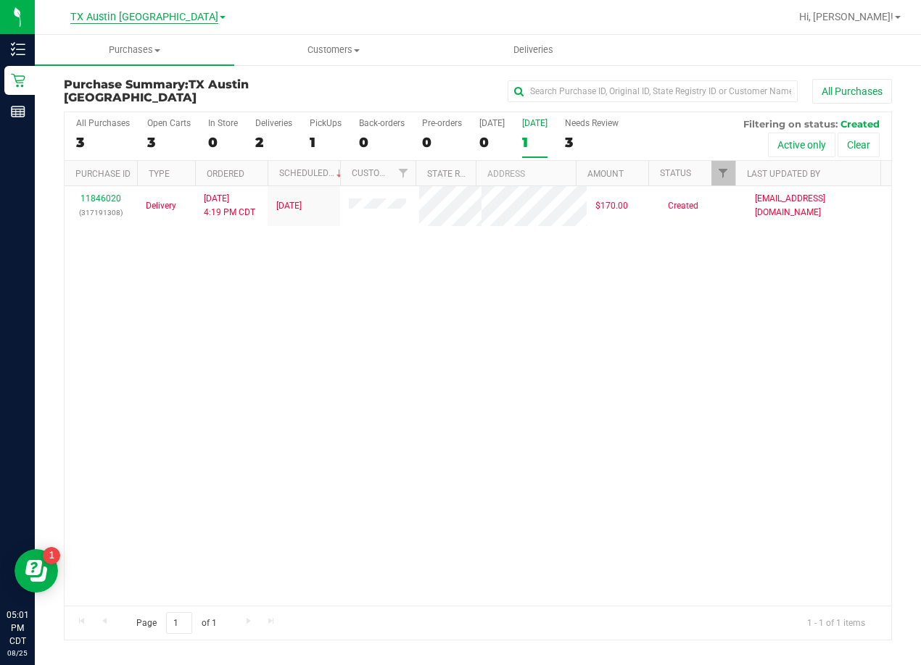
click at [145, 20] on span "TX Austin [GEOGRAPHIC_DATA]" at bounding box center [144, 17] width 148 height 13
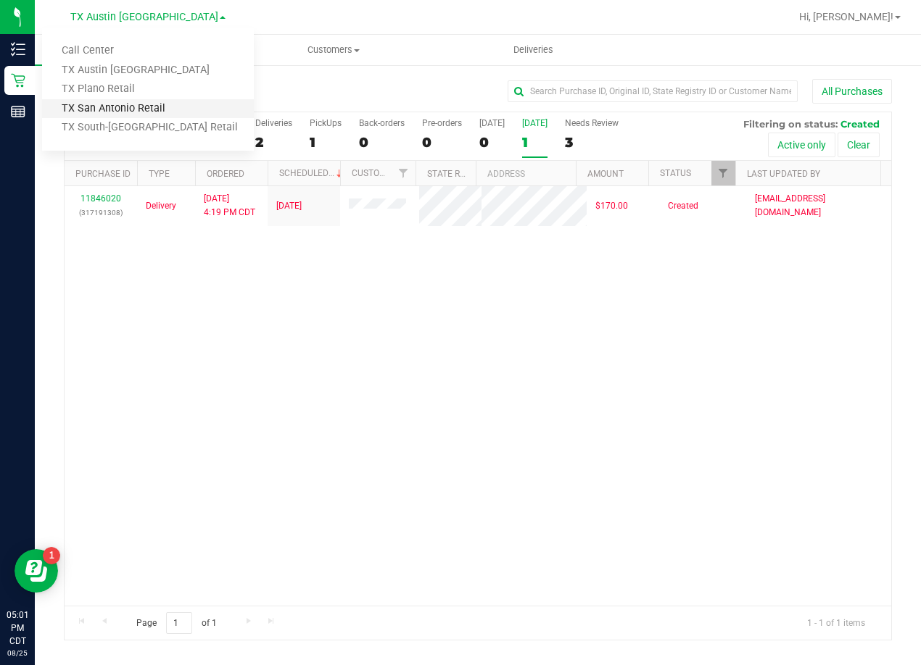
click at [141, 115] on link "TX San Antonio Retail" at bounding box center [148, 109] width 212 height 20
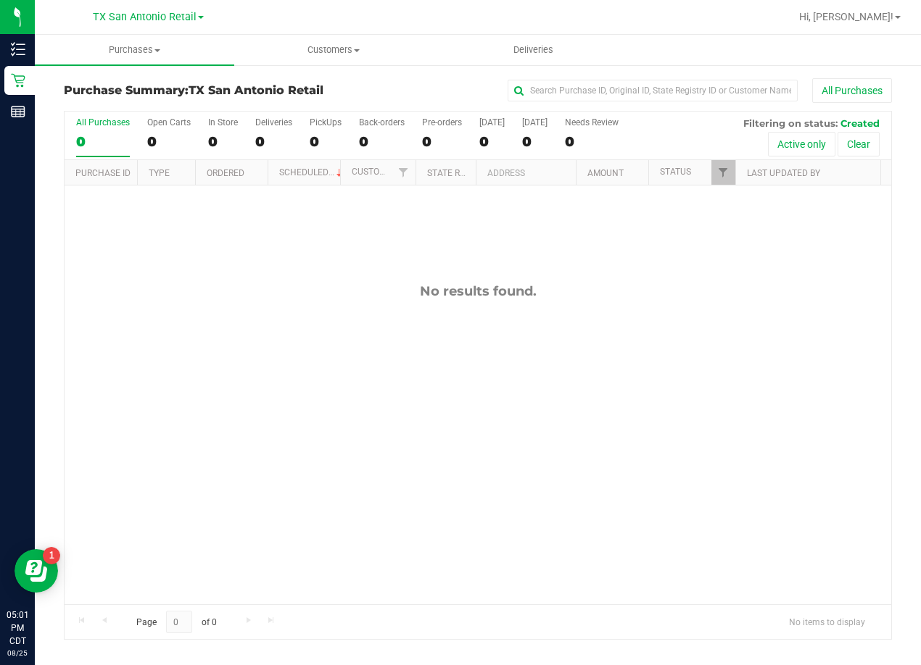
drag, startPoint x: 175, startPoint y: 12, endPoint x: 165, endPoint y: 28, distance: 18.3
click at [174, 12] on span "TX San Antonio Retail" at bounding box center [145, 17] width 104 height 12
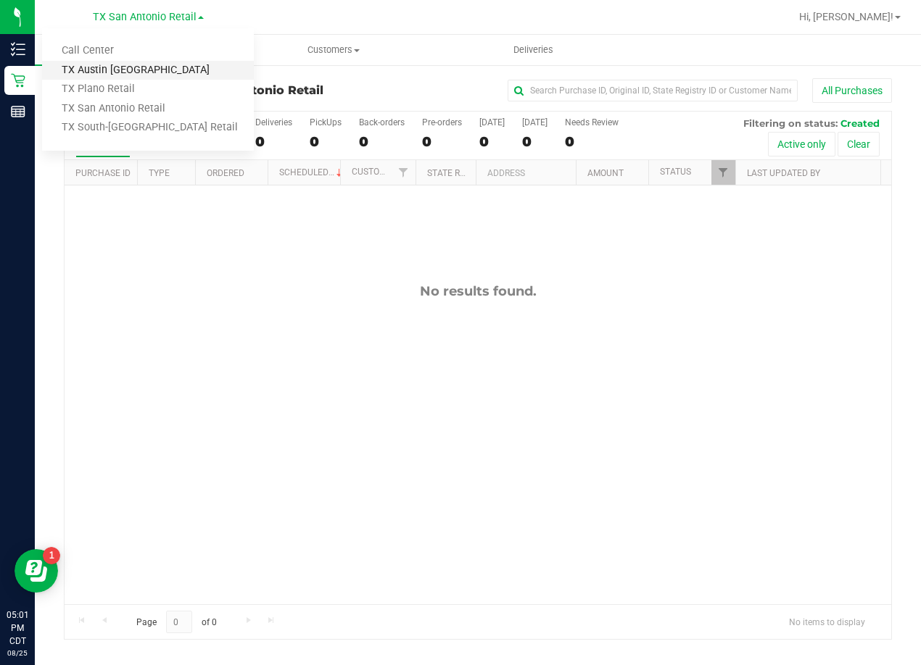
click at [133, 70] on link "TX Austin [GEOGRAPHIC_DATA]" at bounding box center [148, 71] width 212 height 20
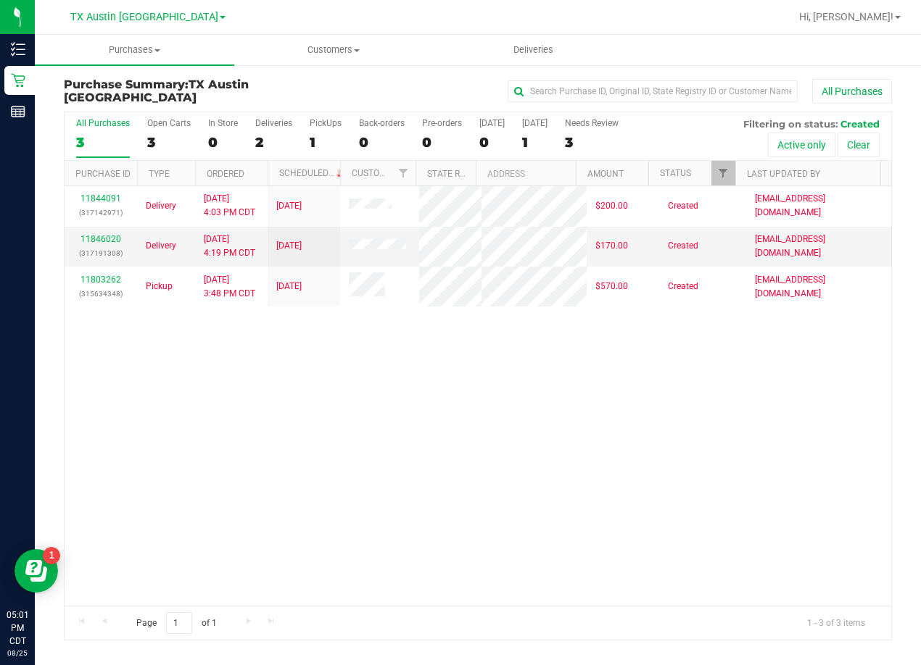
drag, startPoint x: 439, startPoint y: 69, endPoint x: 429, endPoint y: 70, distance: 10.3
click at [432, 70] on div "Purchase Summary: TX Austin DC All Purchases All Purchases 3 Open Carts 3 In St…" at bounding box center [478, 359] width 886 height 591
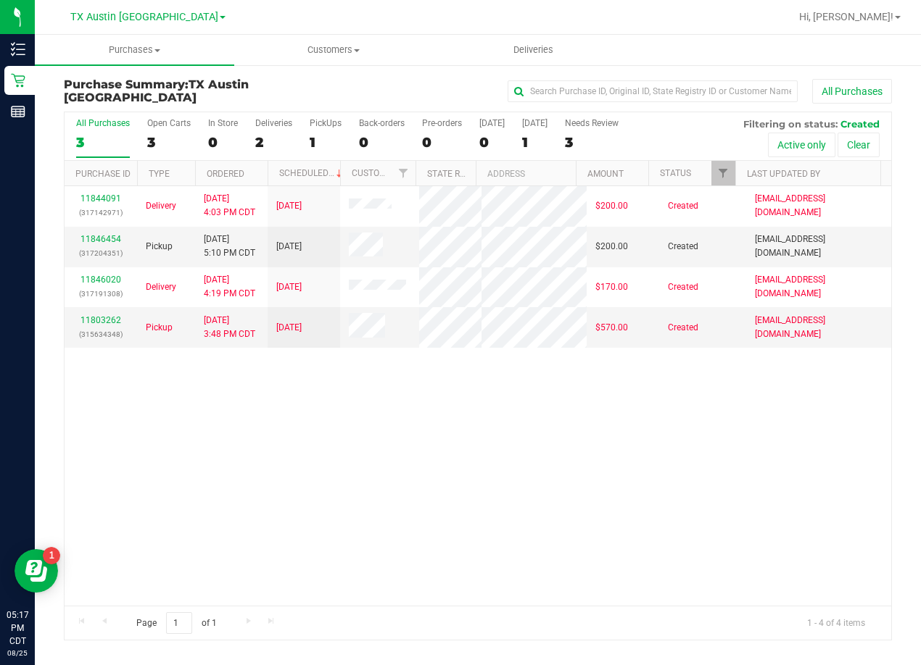
click at [555, 478] on div "11844091 (317142971) Delivery [DATE] 4:03 PM CDT 8/28/2025 $200.00 Created [EMA…" at bounding box center [478, 395] width 826 height 419
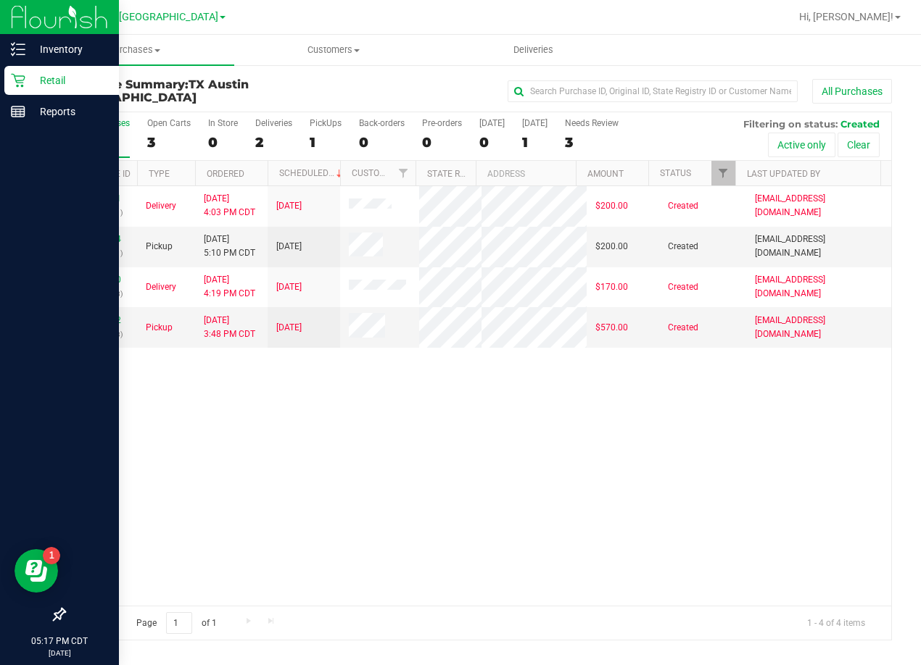
click at [20, 83] on icon at bounding box center [18, 80] width 14 height 14
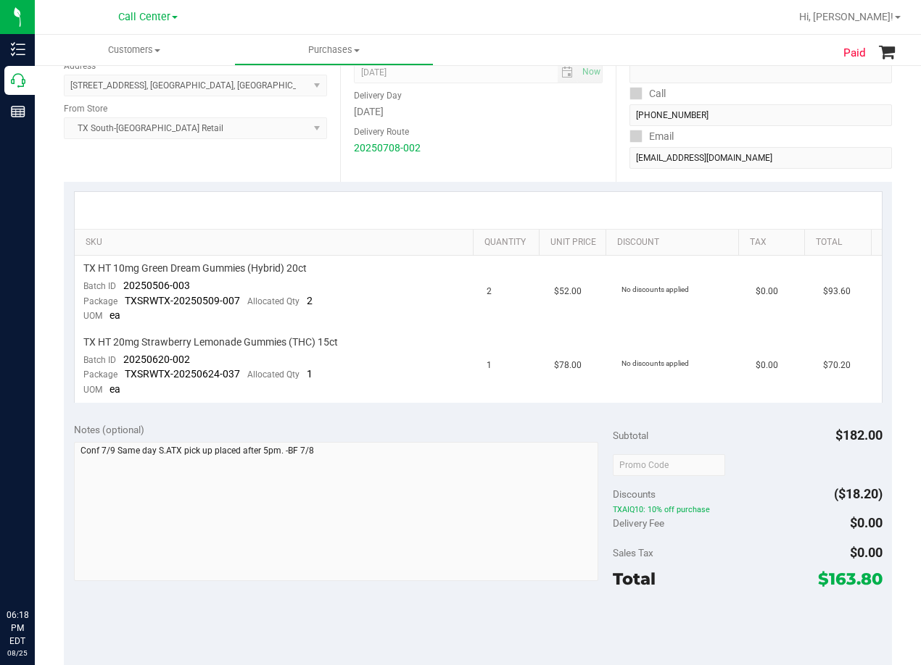
scroll to position [217, 0]
